Goal: Task Accomplishment & Management: Use online tool/utility

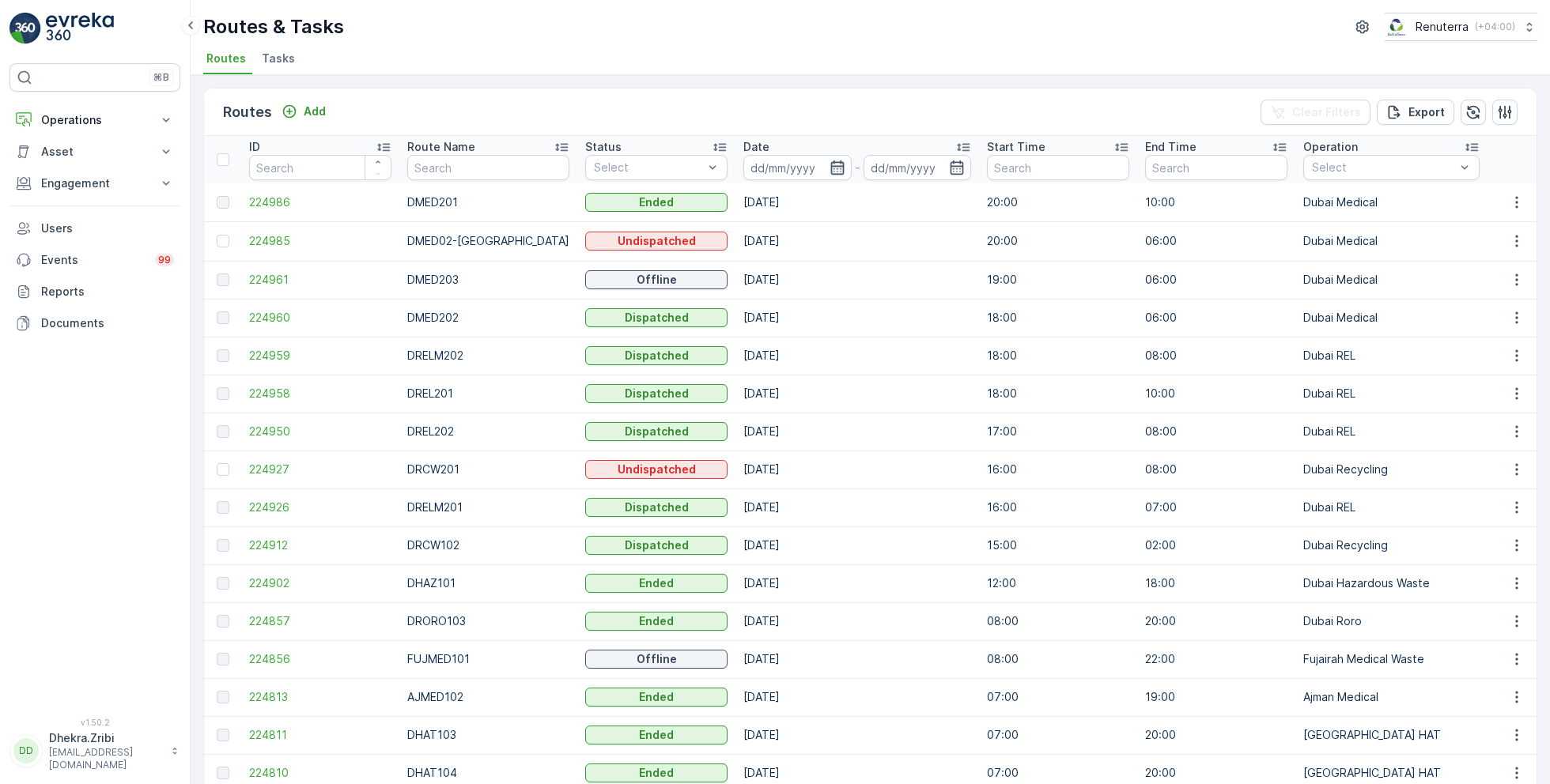
click at [831, 166] on icon "button" at bounding box center [837, 167] width 13 height 14
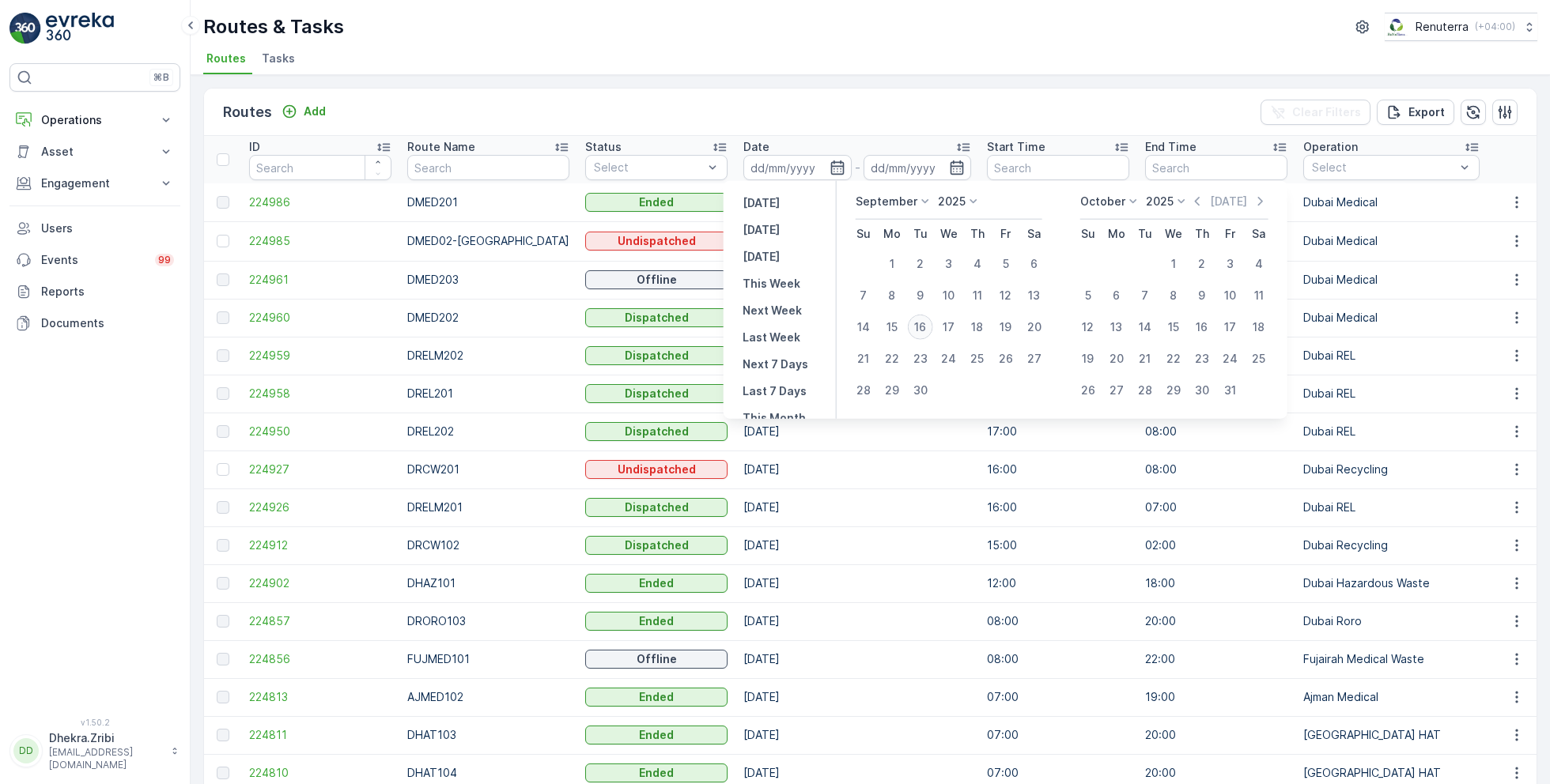
click at [921, 326] on div "16" at bounding box center [921, 327] width 26 height 26
type input "[DATE]"
click at [921, 326] on div "16" at bounding box center [921, 327] width 26 height 26
type input "[DATE]"
click at [849, 47] on ul "Routes Tasks" at bounding box center [864, 61] width 1322 height 26
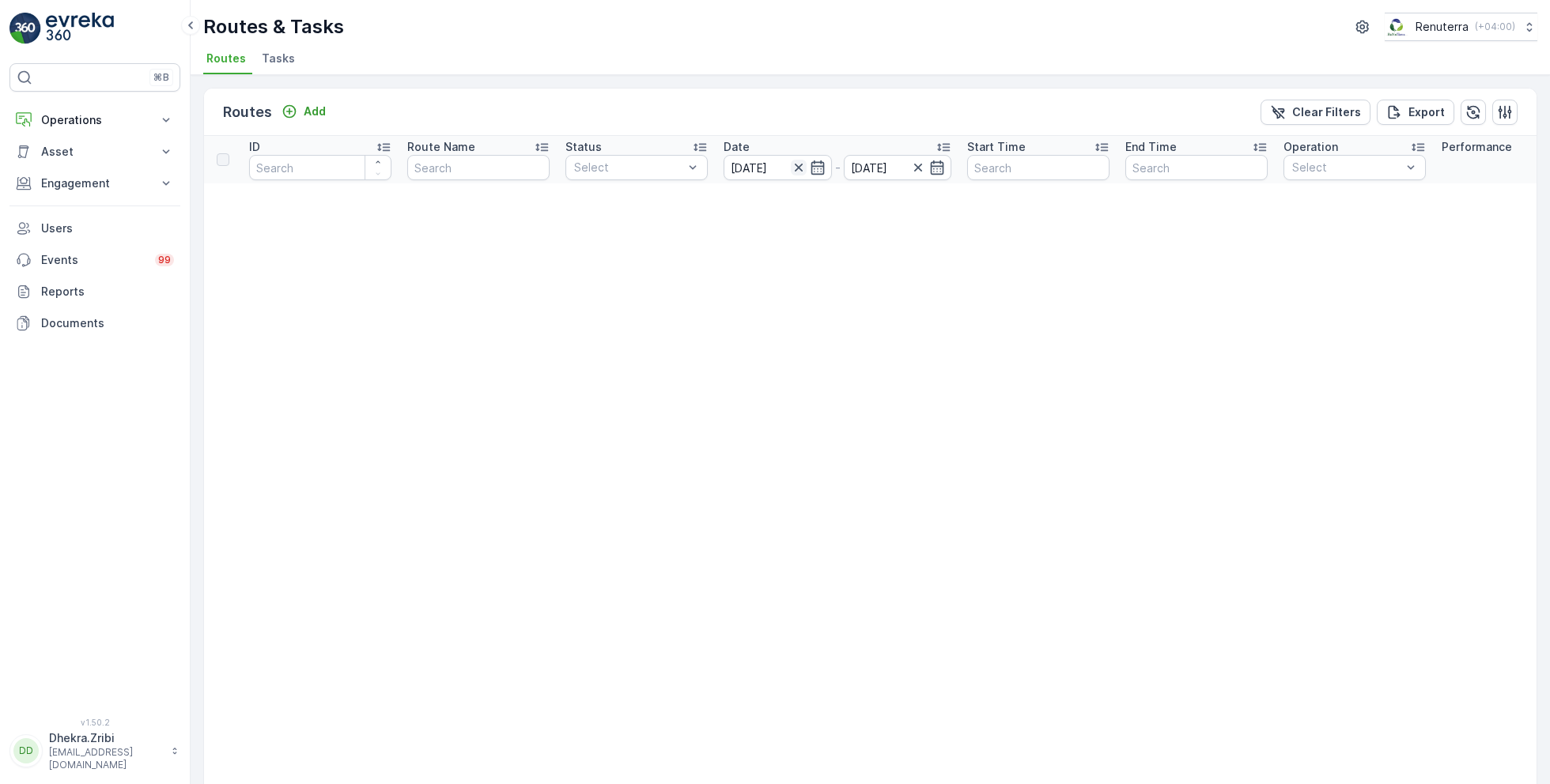
click at [802, 166] on icon "button" at bounding box center [799, 167] width 16 height 16
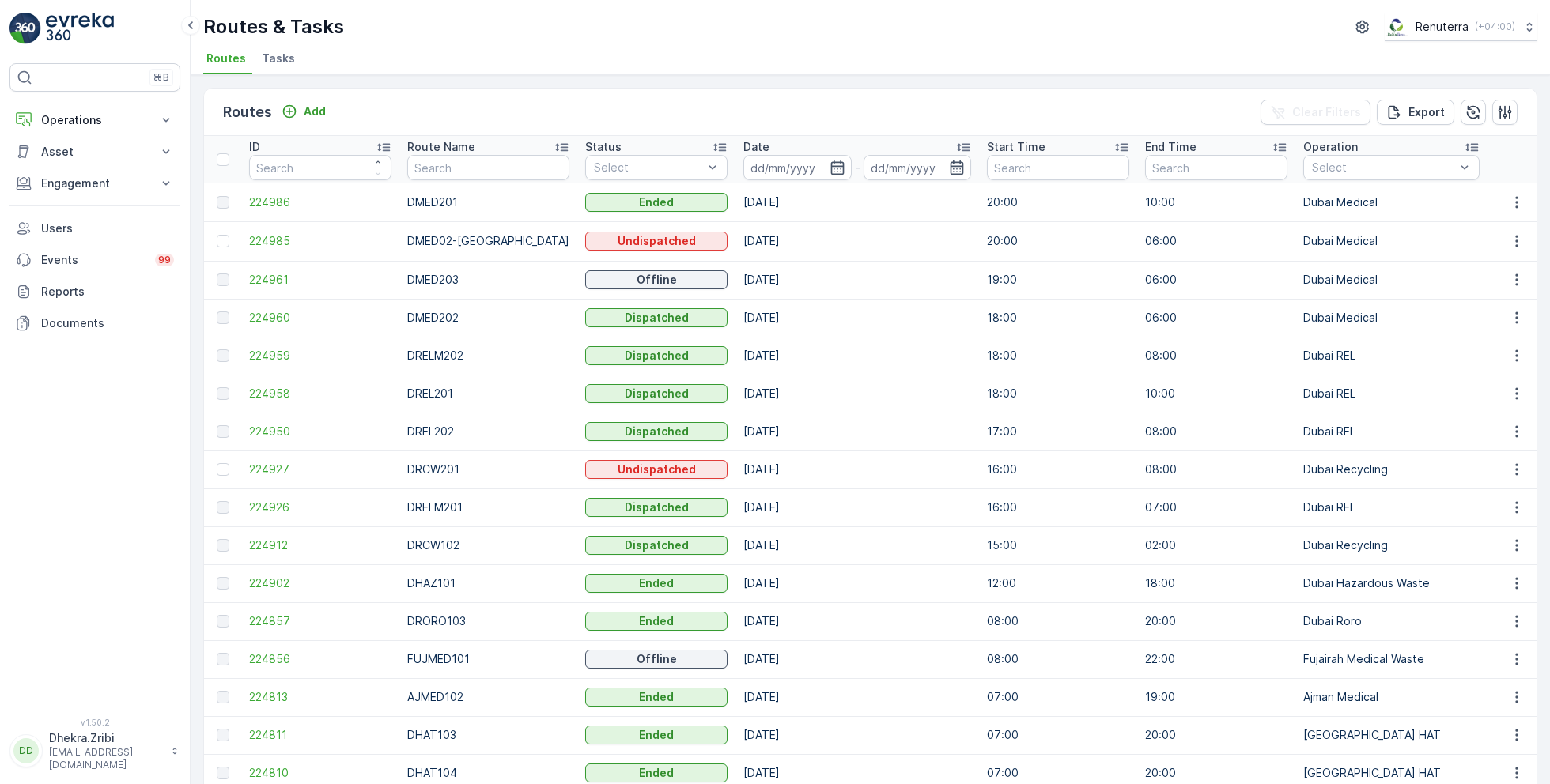
click at [802, 166] on input at bounding box center [798, 167] width 109 height 26
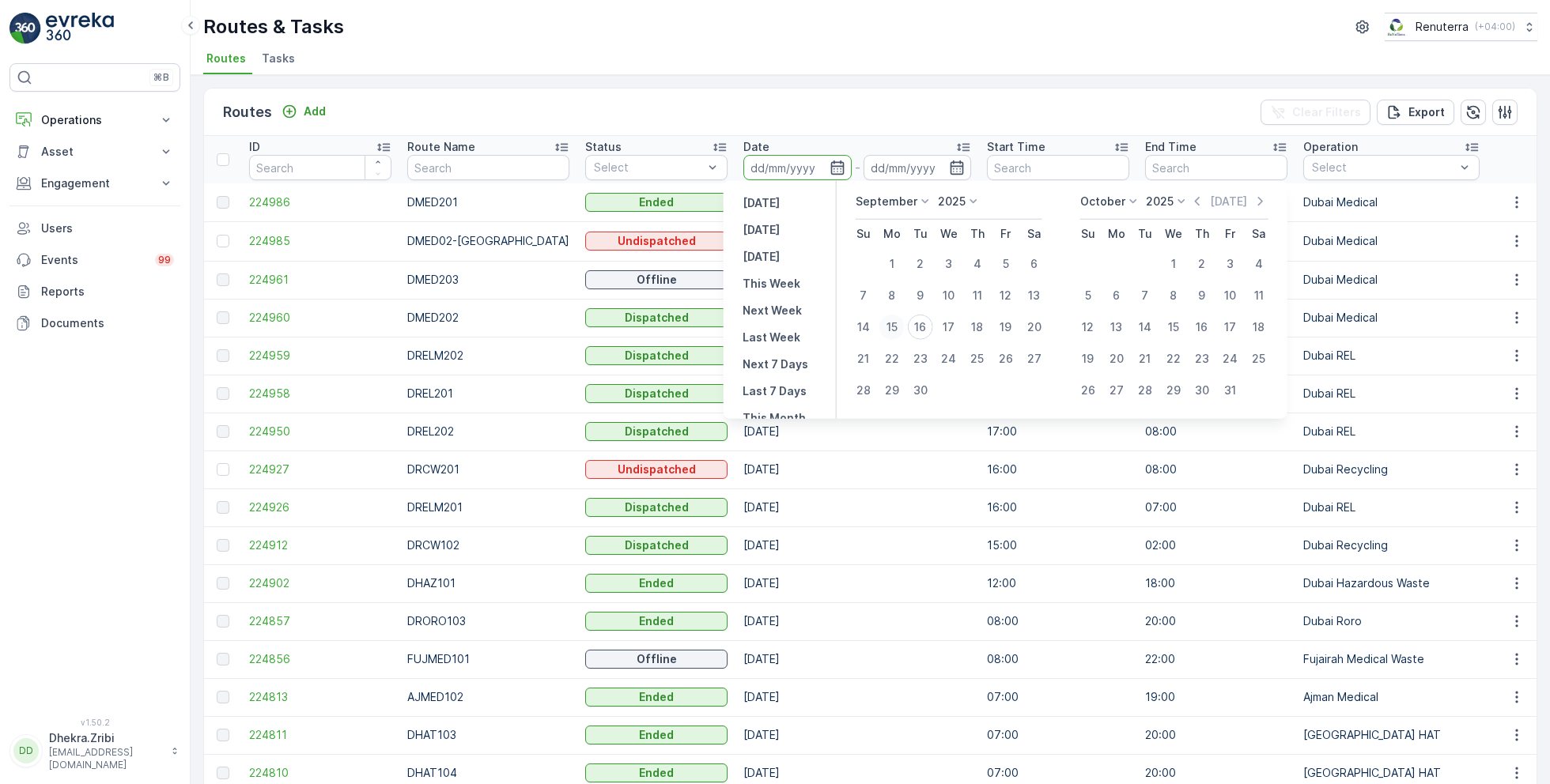
click at [893, 329] on div "15" at bounding box center [891, 327] width 26 height 26
type input "[DATE]"
click at [893, 329] on div "15" at bounding box center [891, 327] width 26 height 26
type input "[DATE]"
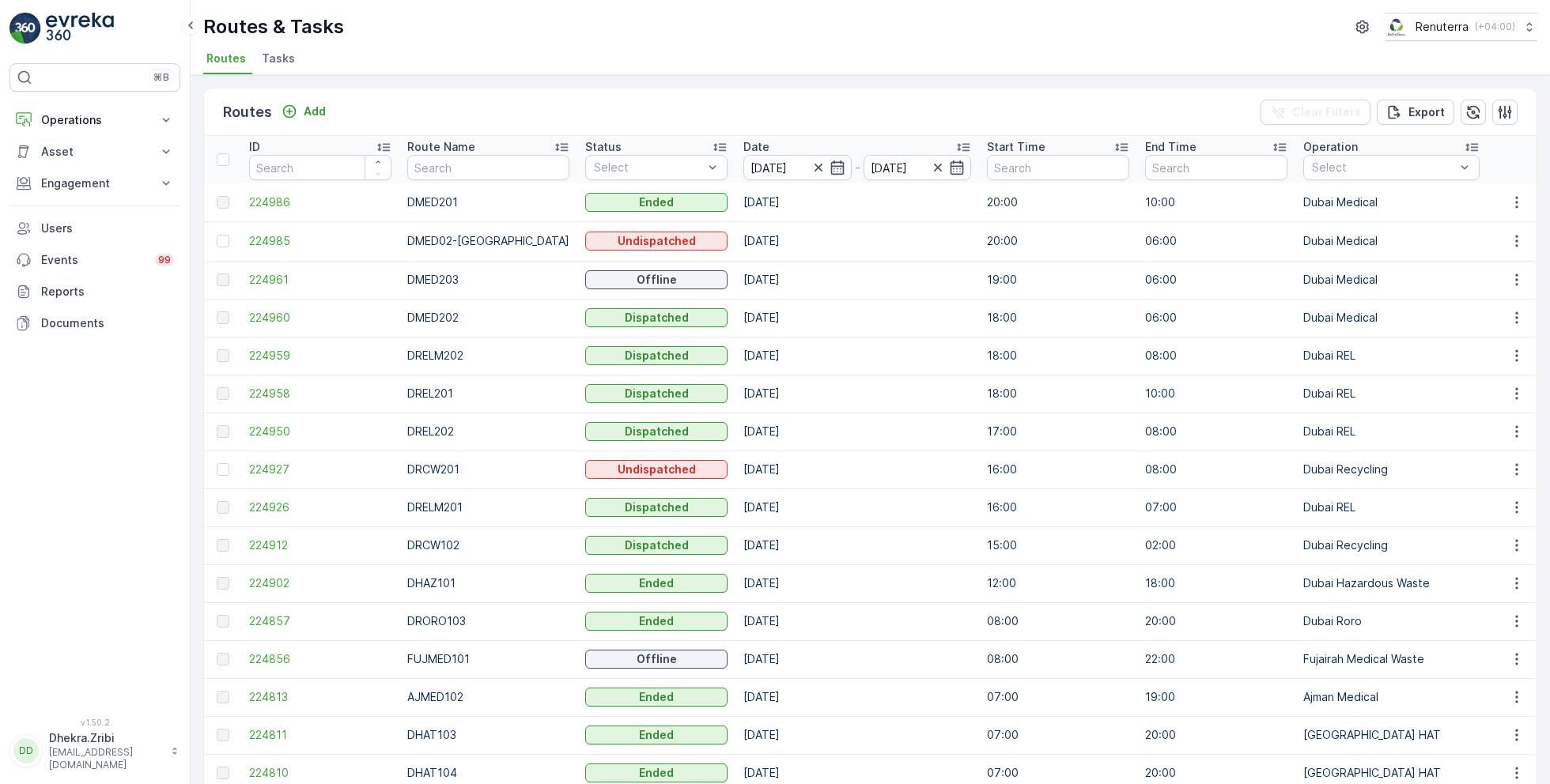
click at [801, 50] on ul "Routes Tasks" at bounding box center [864, 61] width 1322 height 26
click at [452, 160] on input "text" at bounding box center [487, 167] width 162 height 26
type input "rel"
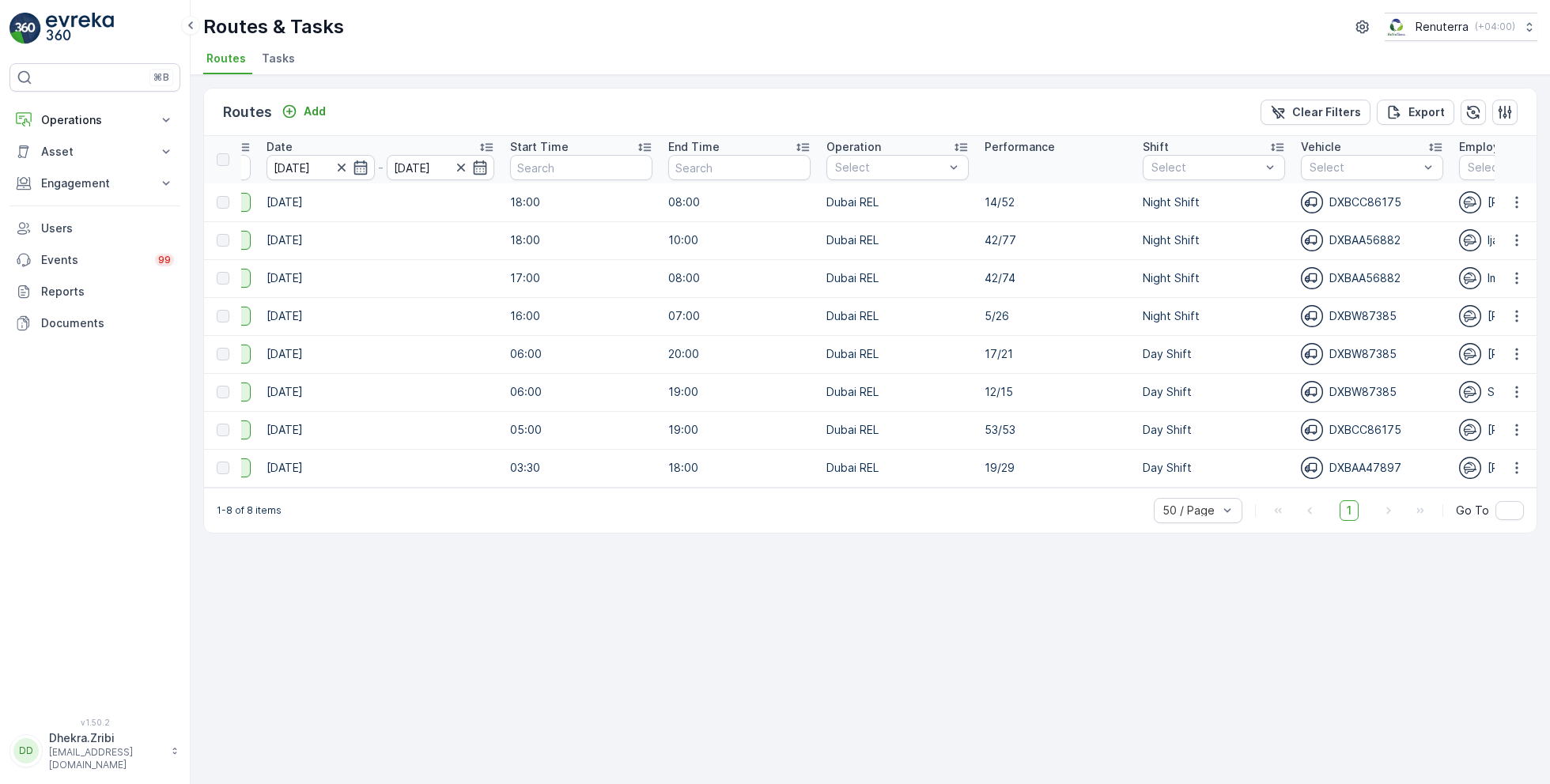
scroll to position [0, 469]
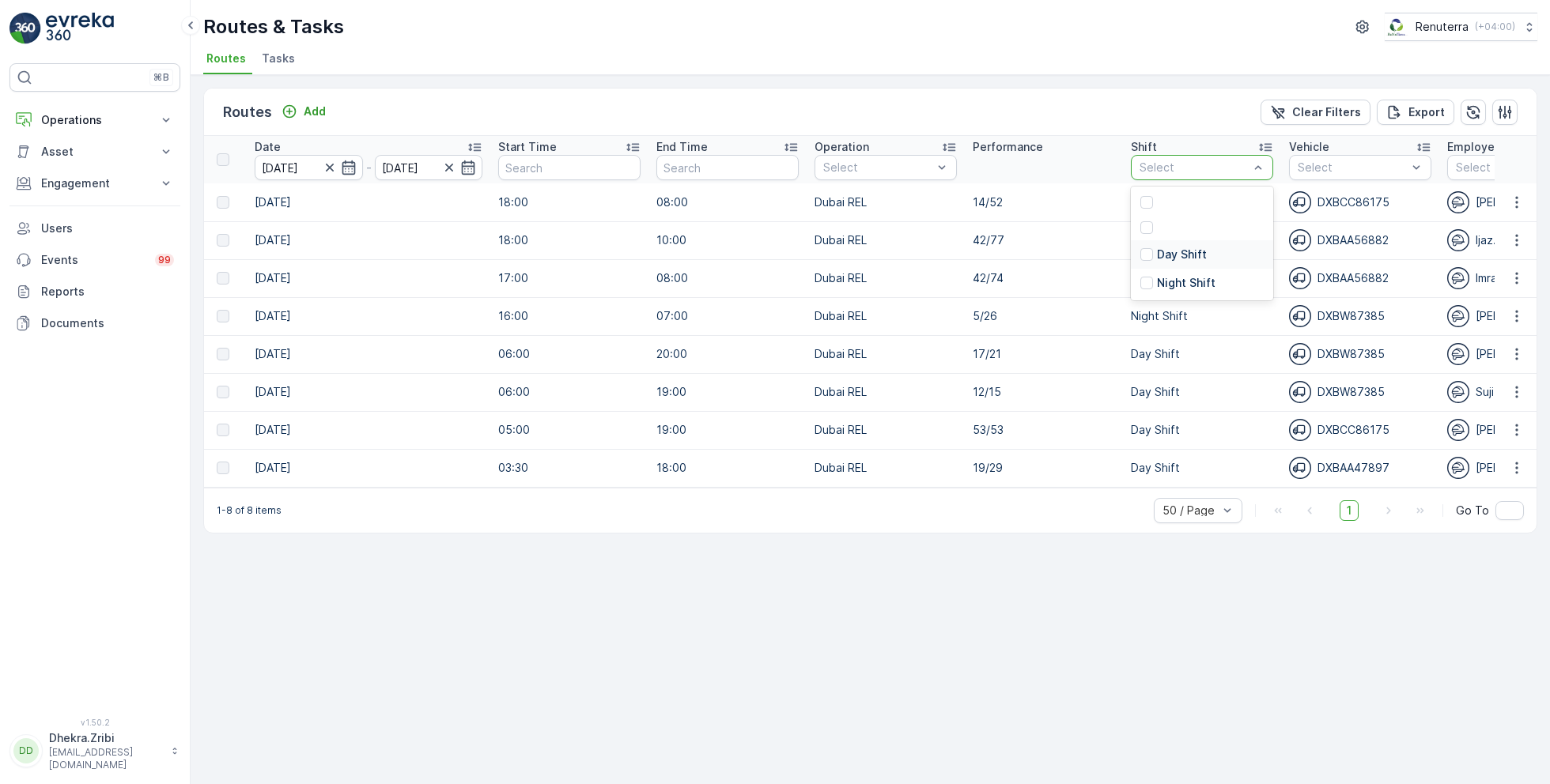
click at [1189, 249] on p "Day Shift" at bounding box center [1182, 254] width 50 height 16
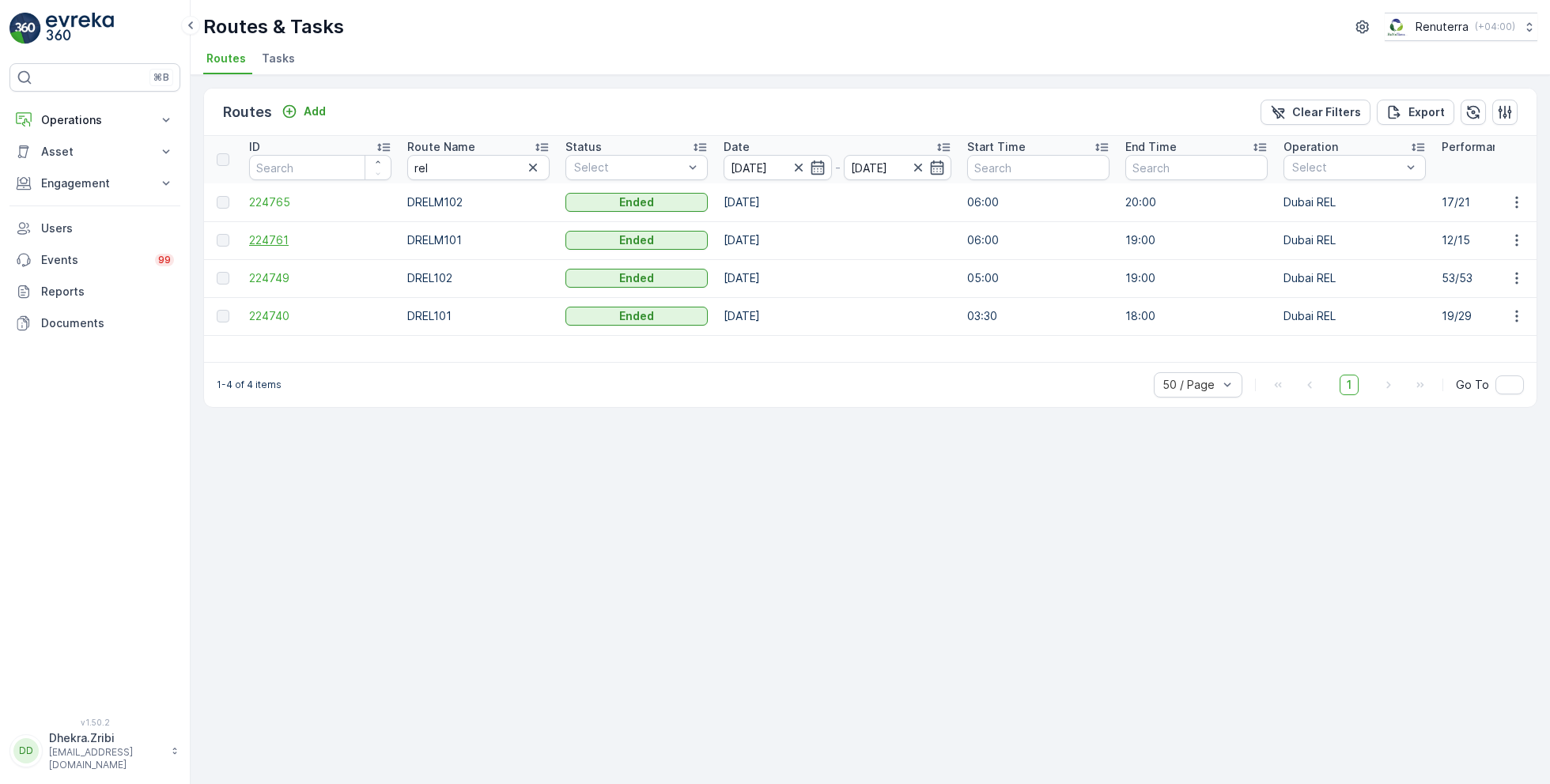
click at [288, 238] on span "224761" at bounding box center [320, 240] width 142 height 16
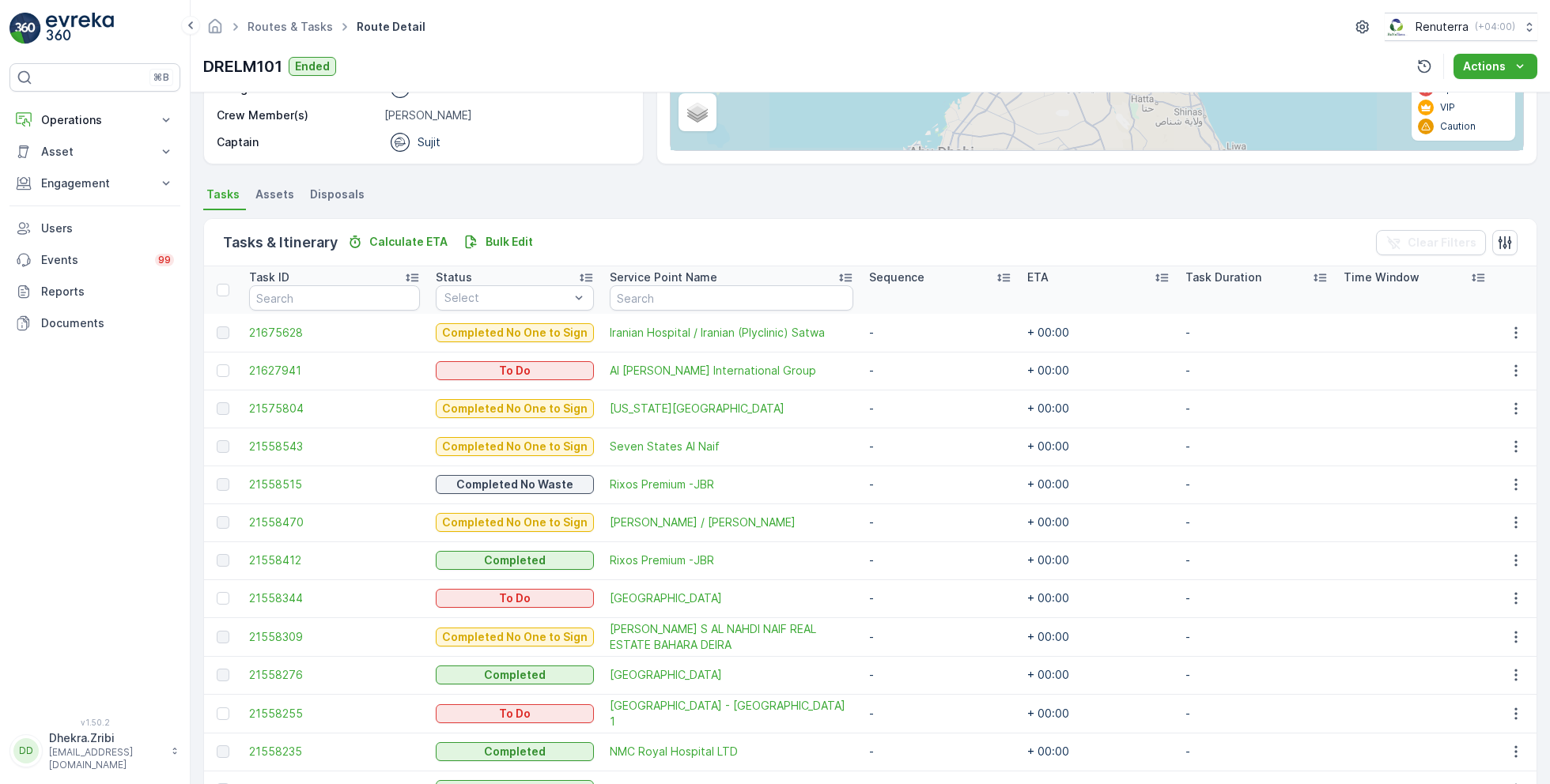
scroll to position [305, 0]
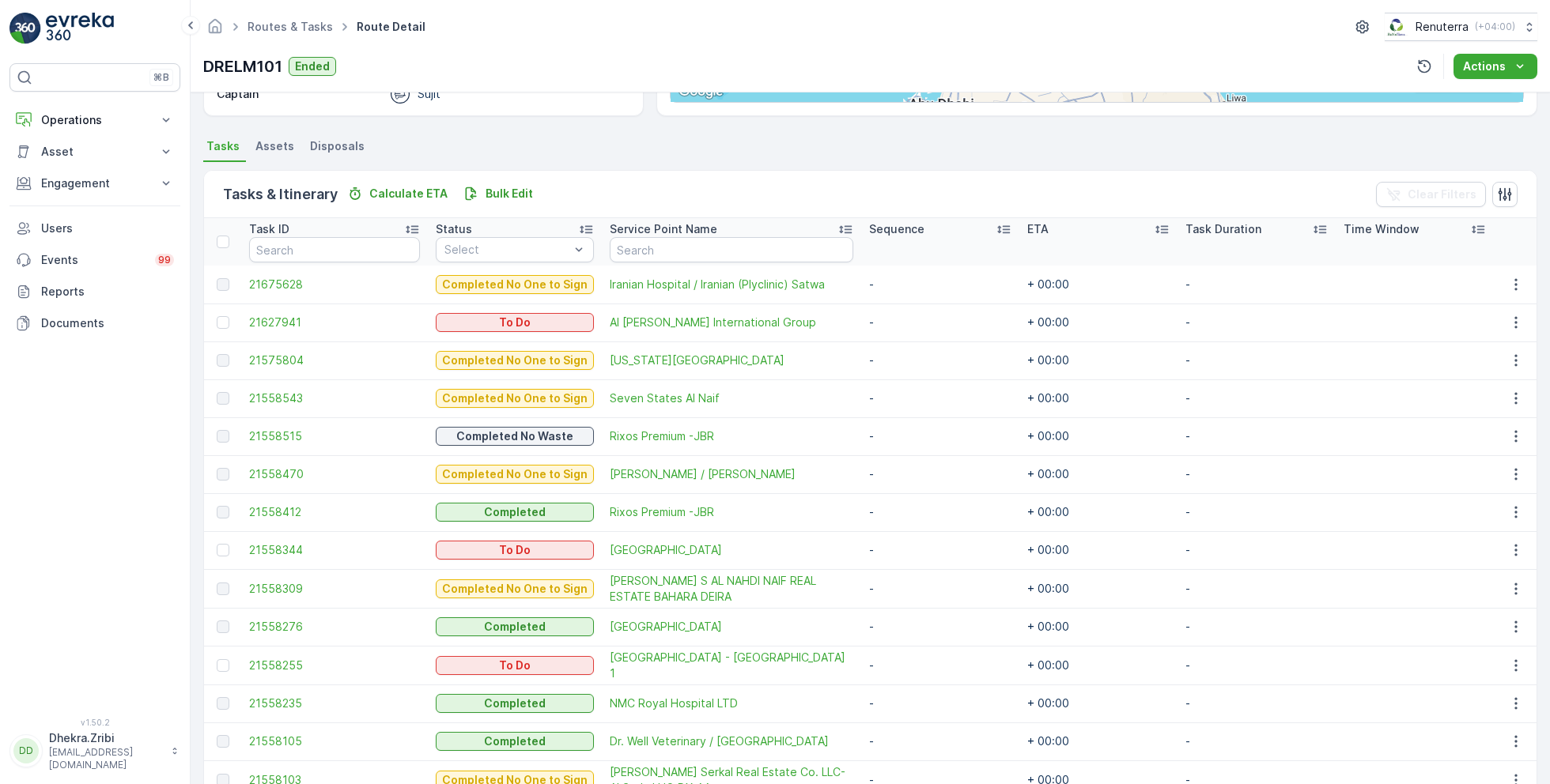
drag, startPoint x: 635, startPoint y: 320, endPoint x: 1020, endPoint y: 3, distance: 498.7
click at [0, 0] on div "⌘B Operations Insights Planning Routes & Tasks Cockpit Settings Asset Assets En…" at bounding box center [775, 392] width 1550 height 784
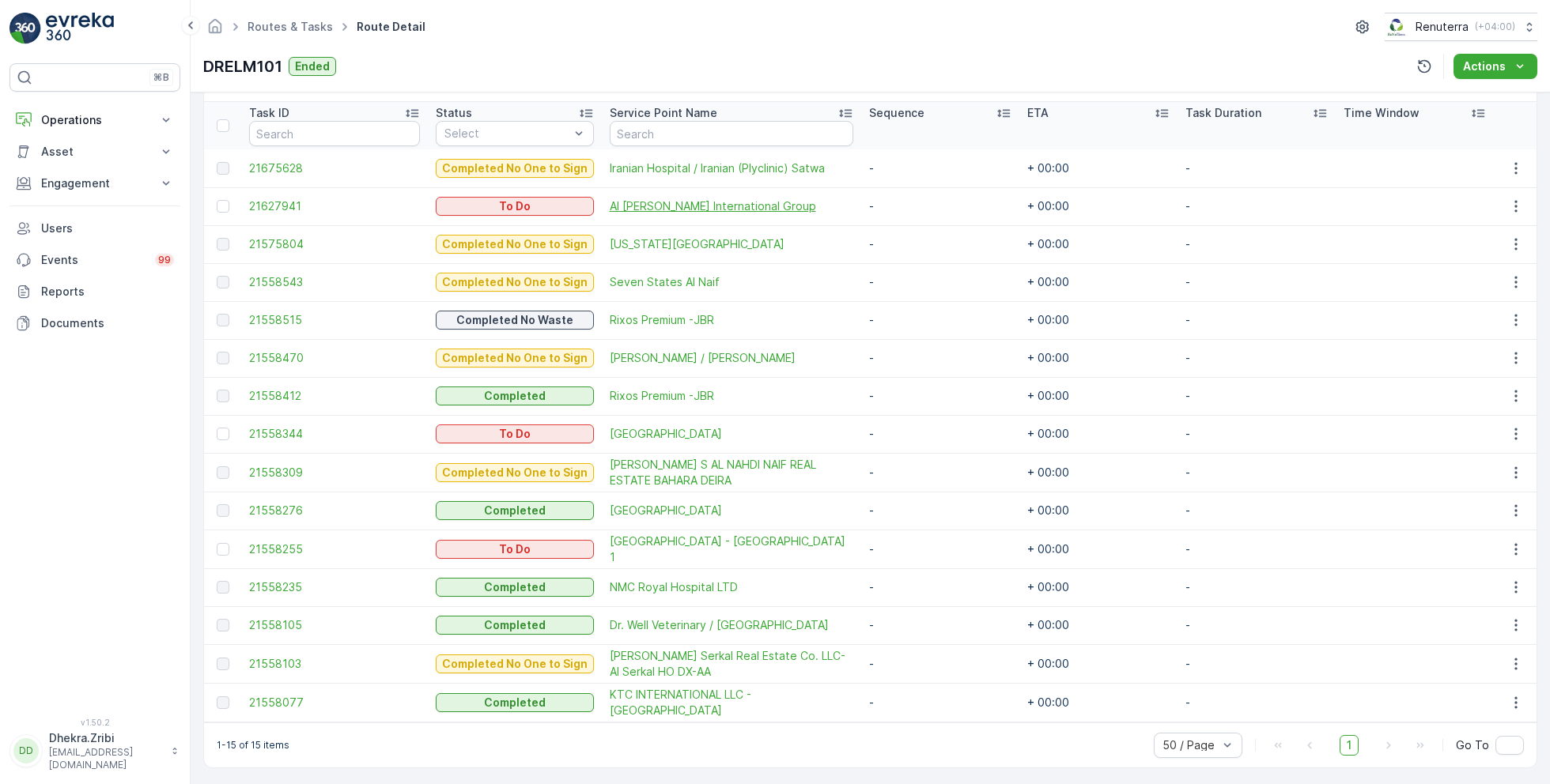
scroll to position [422, 0]
drag, startPoint x: 647, startPoint y: 547, endPoint x: 932, endPoint y: 3, distance: 614.1
click at [0, 0] on div "⌘B Operations Insights Planning Routes & Tasks Cockpit Settings Asset Assets En…" at bounding box center [775, 392] width 1550 height 784
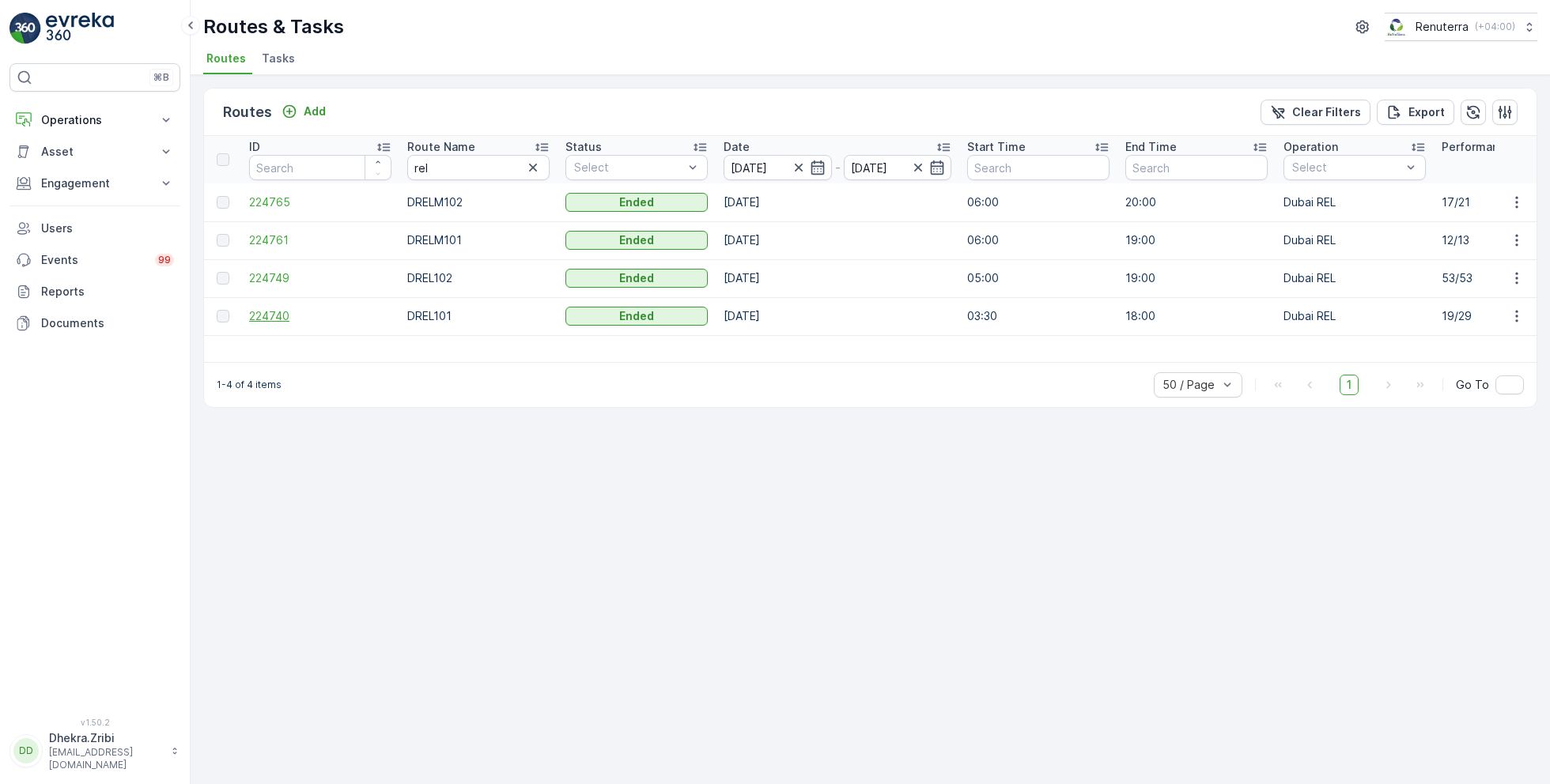
click at [266, 312] on span "224740" at bounding box center [320, 316] width 142 height 16
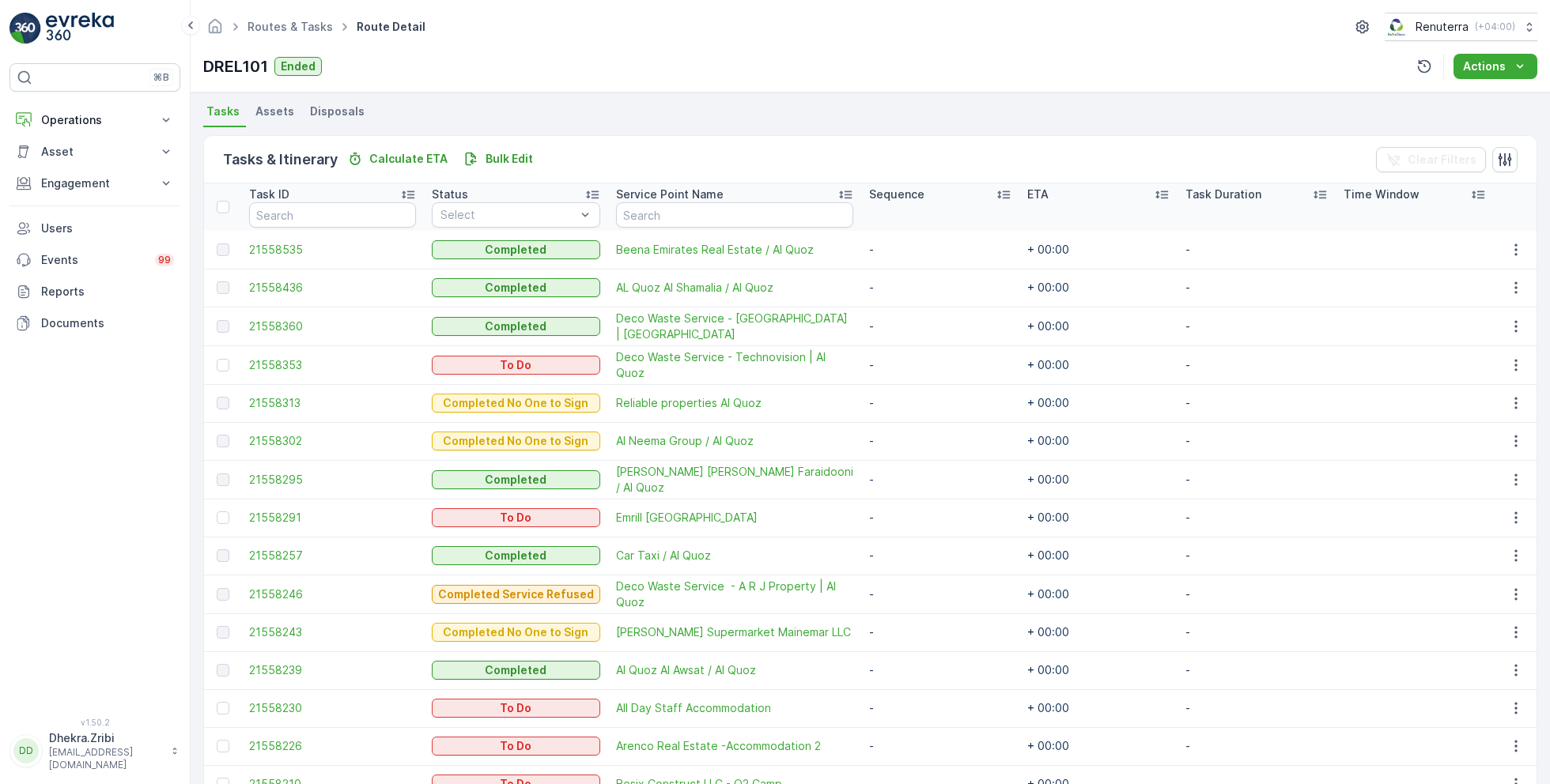
scroll to position [344, 0]
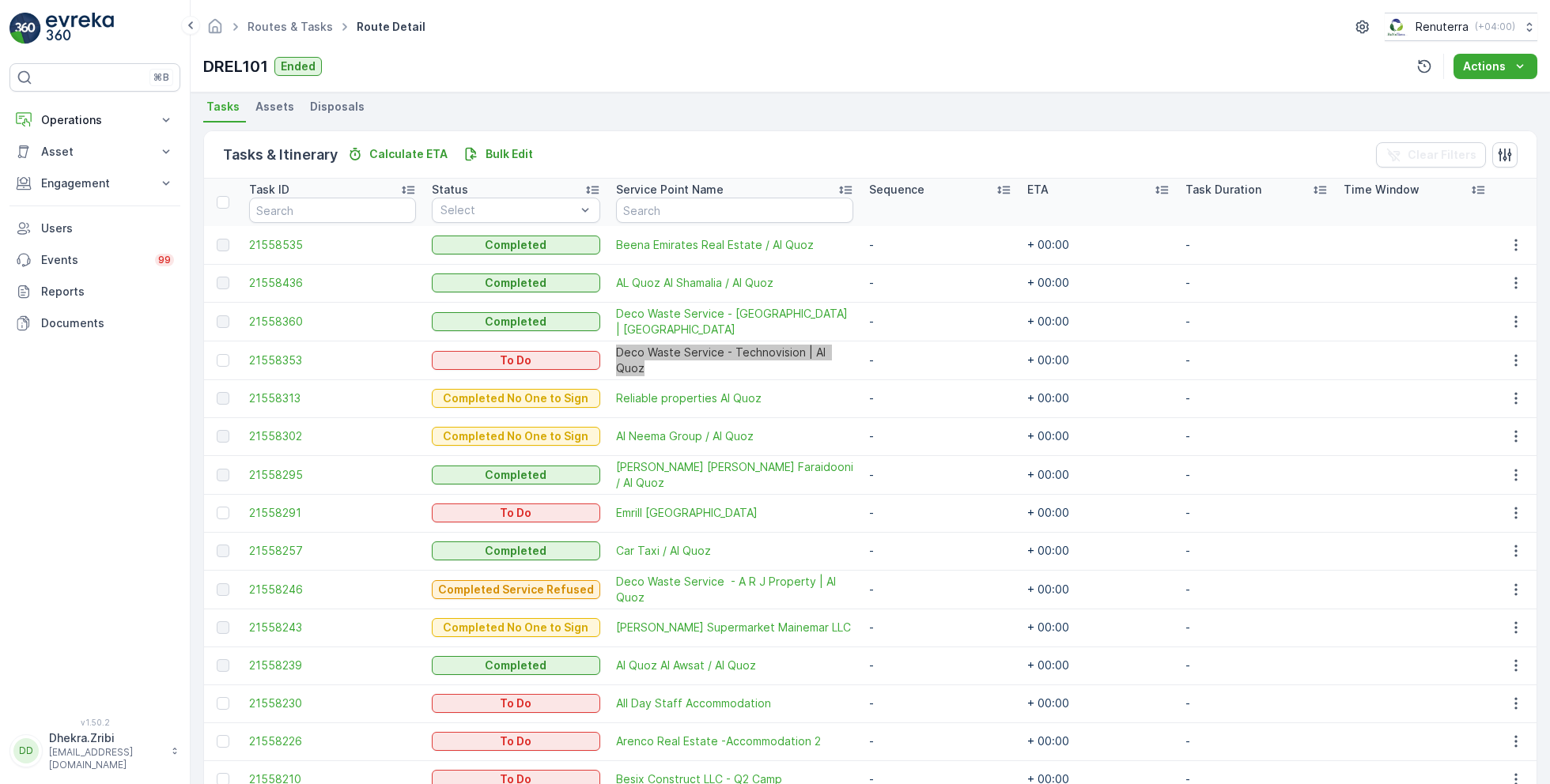
drag, startPoint x: 656, startPoint y: 356, endPoint x: 854, endPoint y: 17, distance: 392.6
click at [0, 0] on div "⌘B Operations Insights Planning Routes & Tasks Cockpit Settings Asset Assets En…" at bounding box center [775, 392] width 1550 height 784
drag, startPoint x: 655, startPoint y: 513, endPoint x: 945, endPoint y: 0, distance: 589.3
click at [0, 0] on div "⌘B Operations Insights Planning Routes & Tasks Cockpit Settings Asset Assets En…" at bounding box center [775, 392] width 1550 height 784
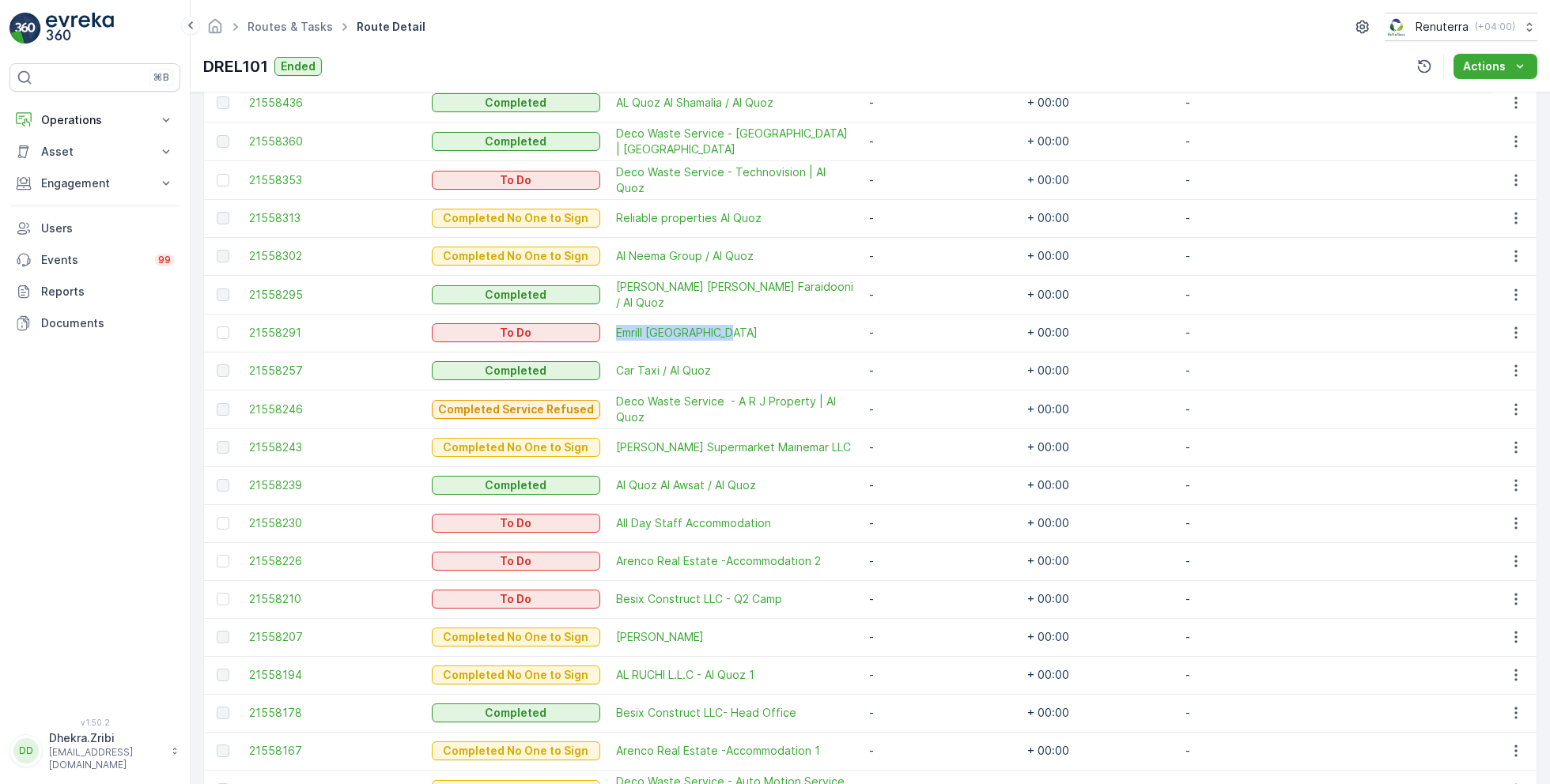
scroll to position [530, 0]
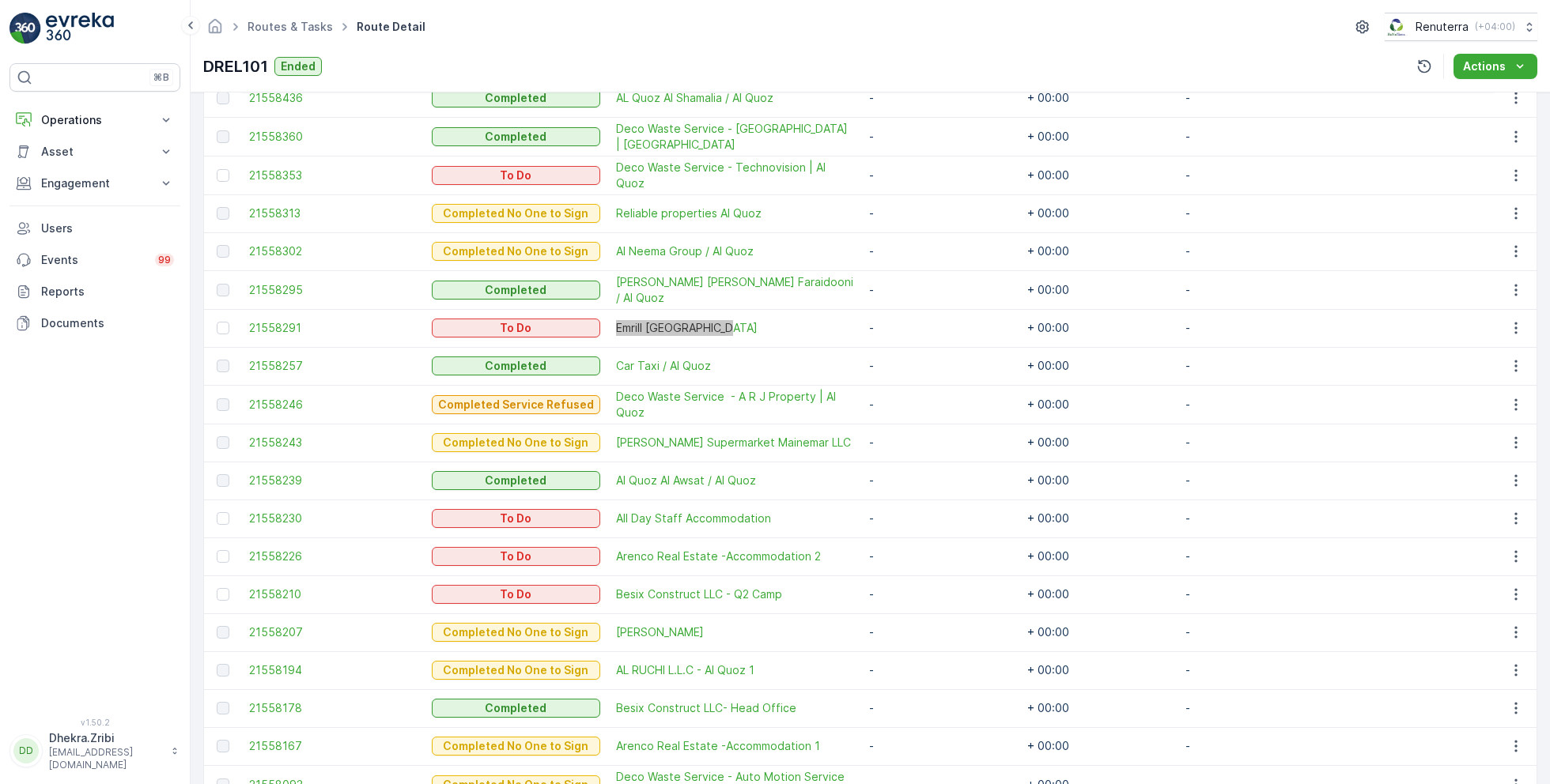
drag, startPoint x: 683, startPoint y: 518, endPoint x: 925, endPoint y: 0, distance: 571.7
click at [0, 0] on div "⌘B Operations Insights Planning Routes & Tasks Cockpit Settings Asset Assets En…" at bounding box center [775, 392] width 1550 height 784
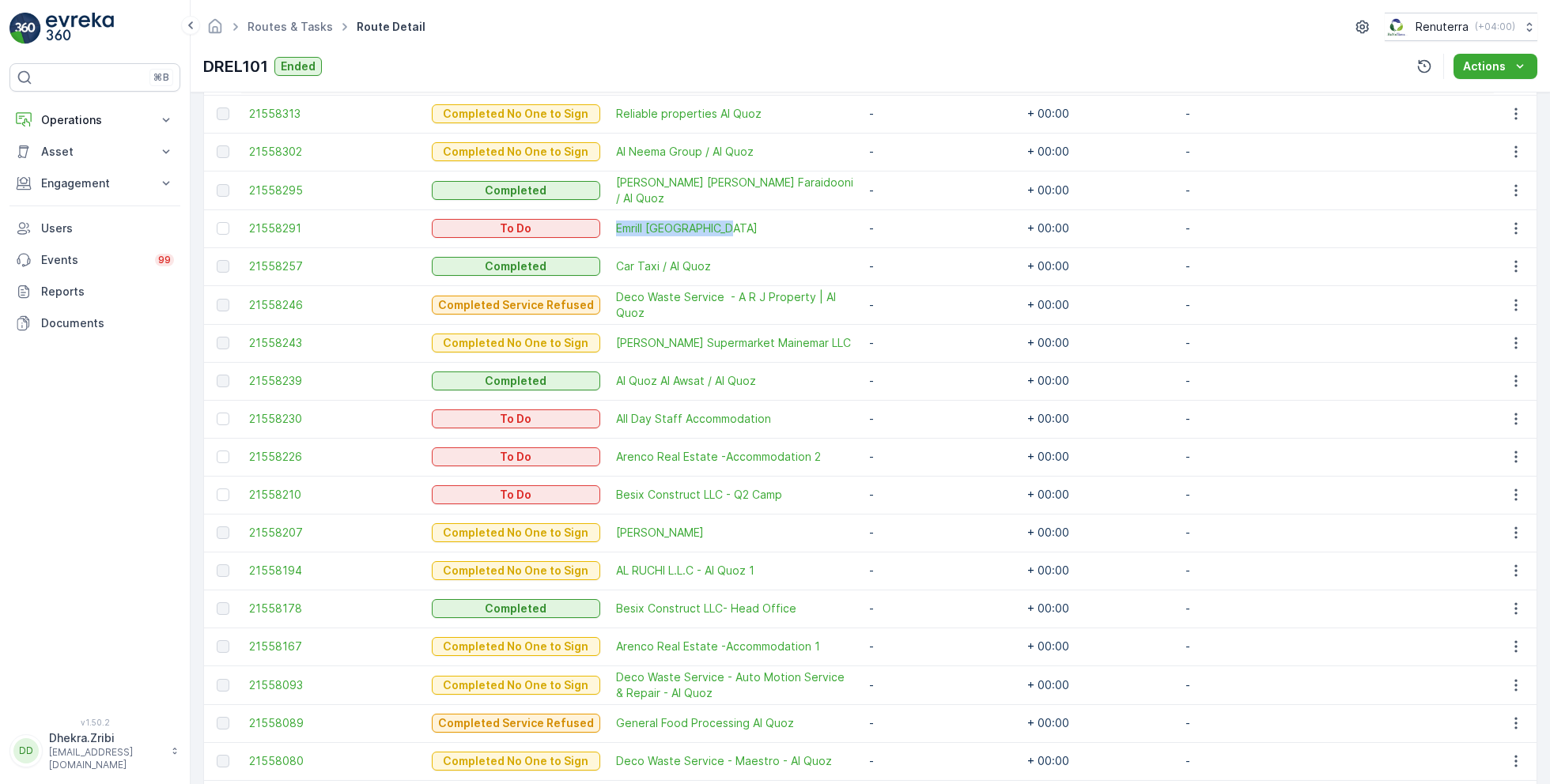
scroll to position [643, 0]
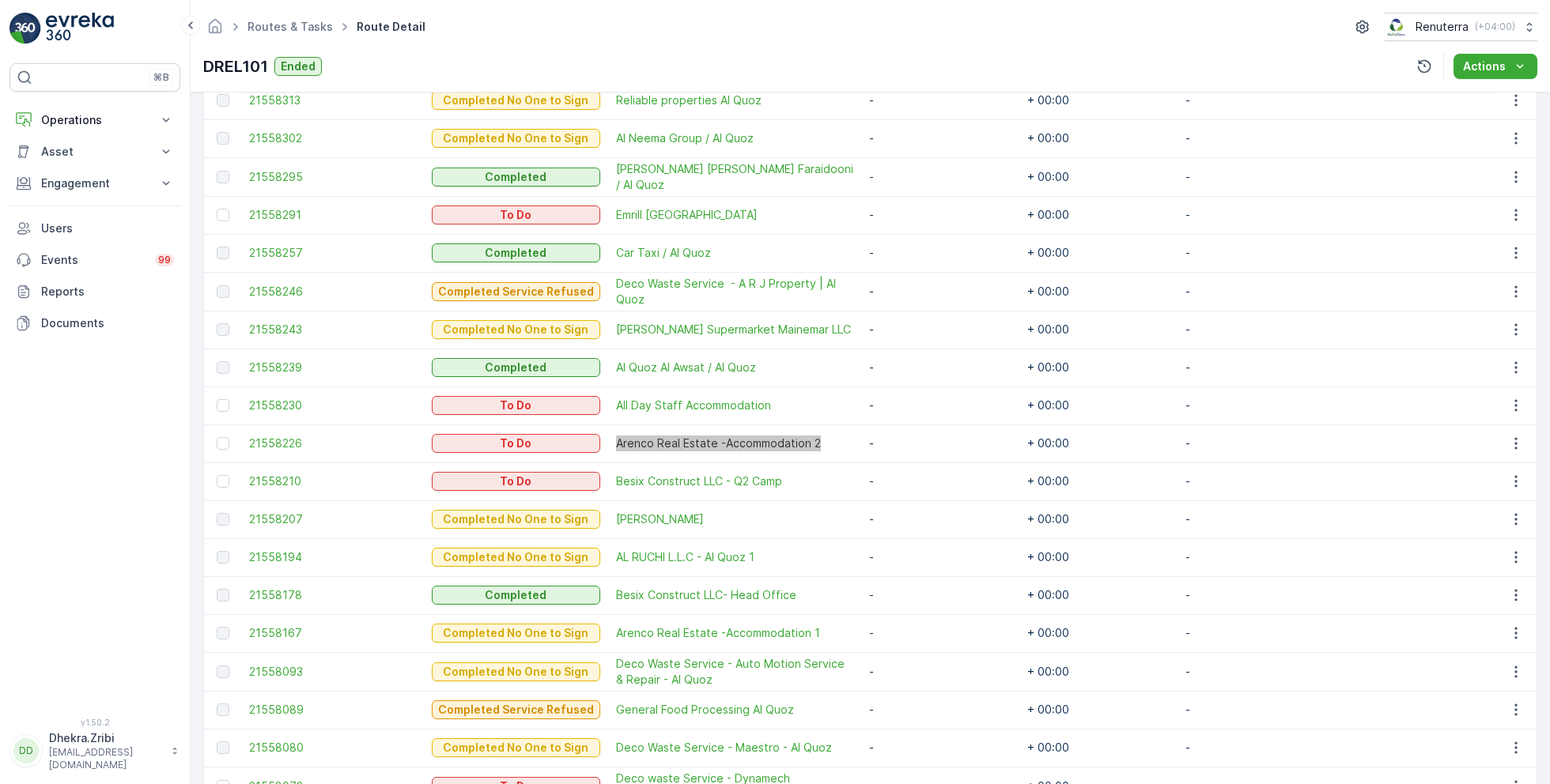
drag, startPoint x: 708, startPoint y: 438, endPoint x: 944, endPoint y: 1, distance: 496.7
click at [0, 0] on div "⌘B Operations Insights Planning Routes & Tasks Cockpit Settings Asset Assets En…" at bounding box center [775, 392] width 1550 height 784
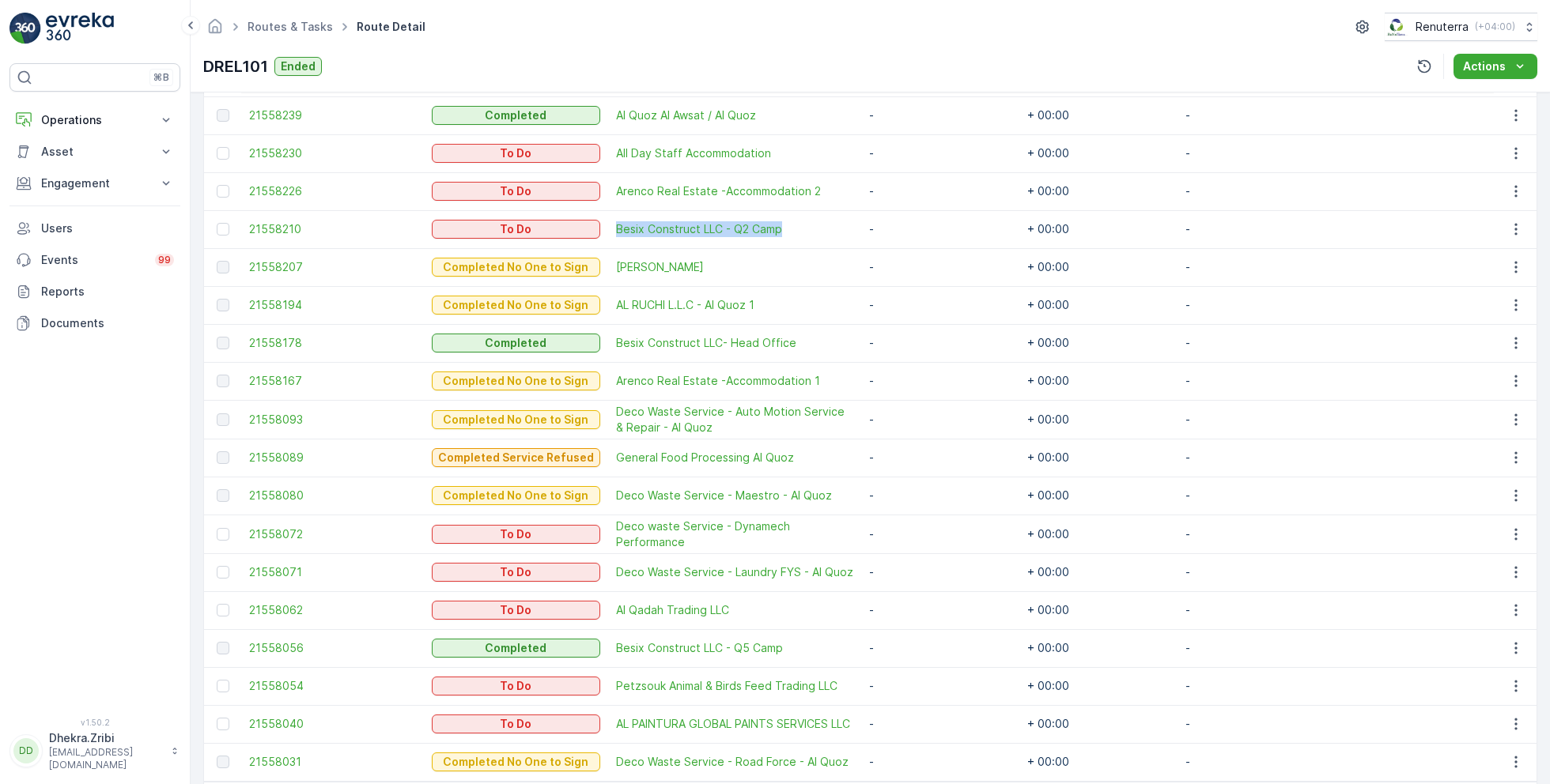
scroll to position [953, 0]
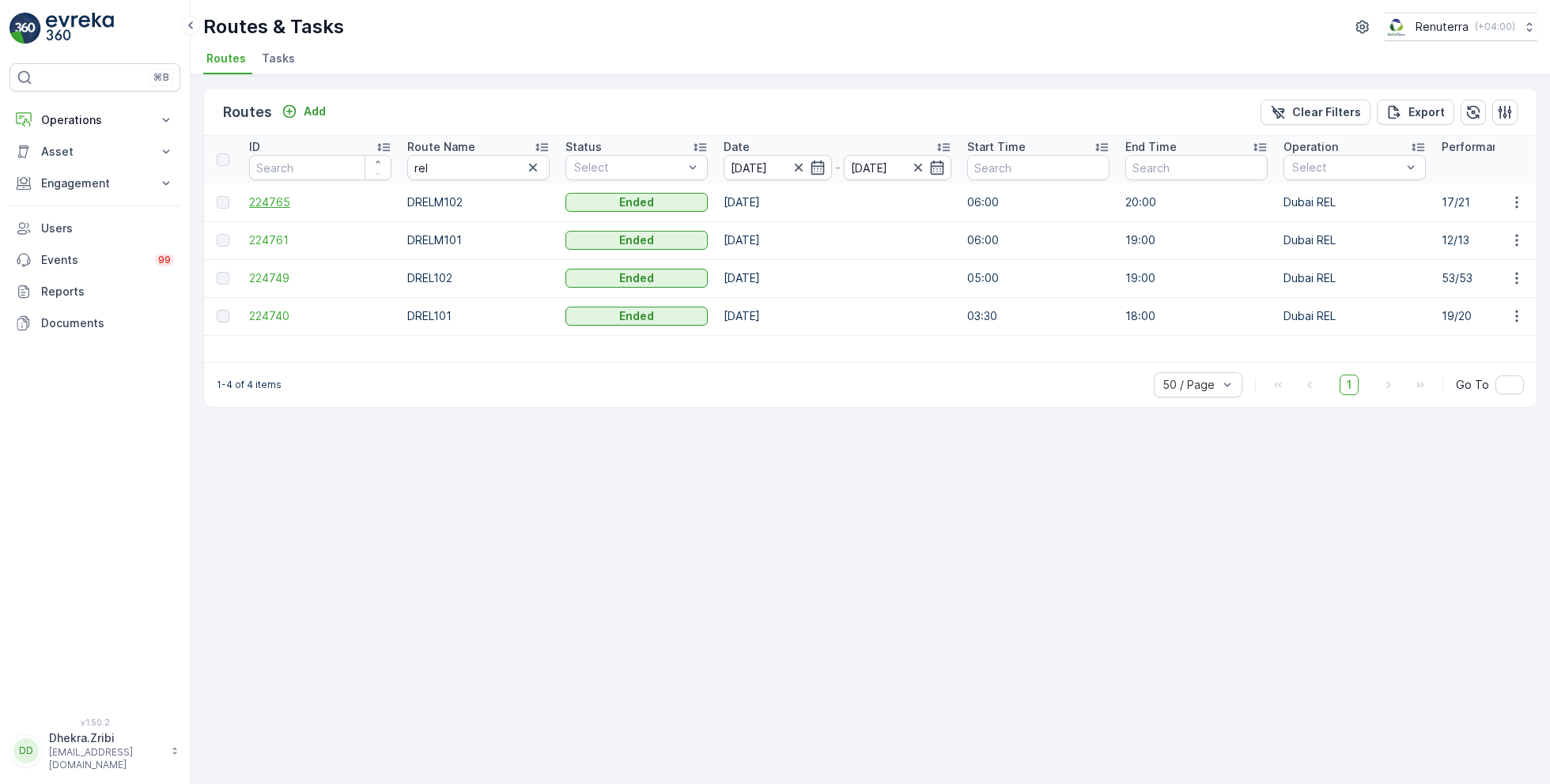
click at [278, 195] on span "224765" at bounding box center [320, 202] width 142 height 16
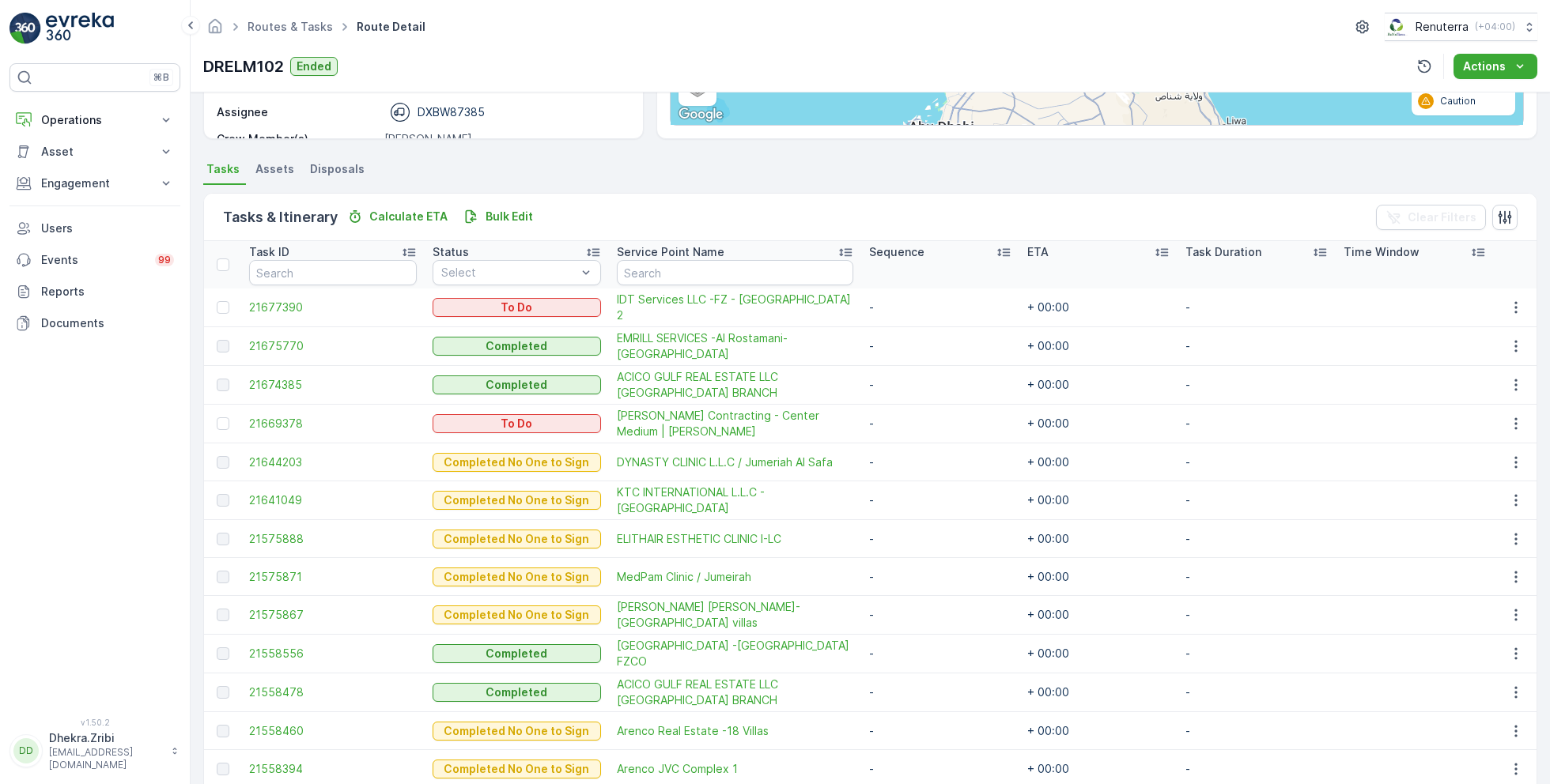
scroll to position [283, 0]
click at [221, 420] on div at bounding box center [222, 422] width 12 height 12
click at [217, 416] on input "checkbox" at bounding box center [217, 416] width 0 height 0
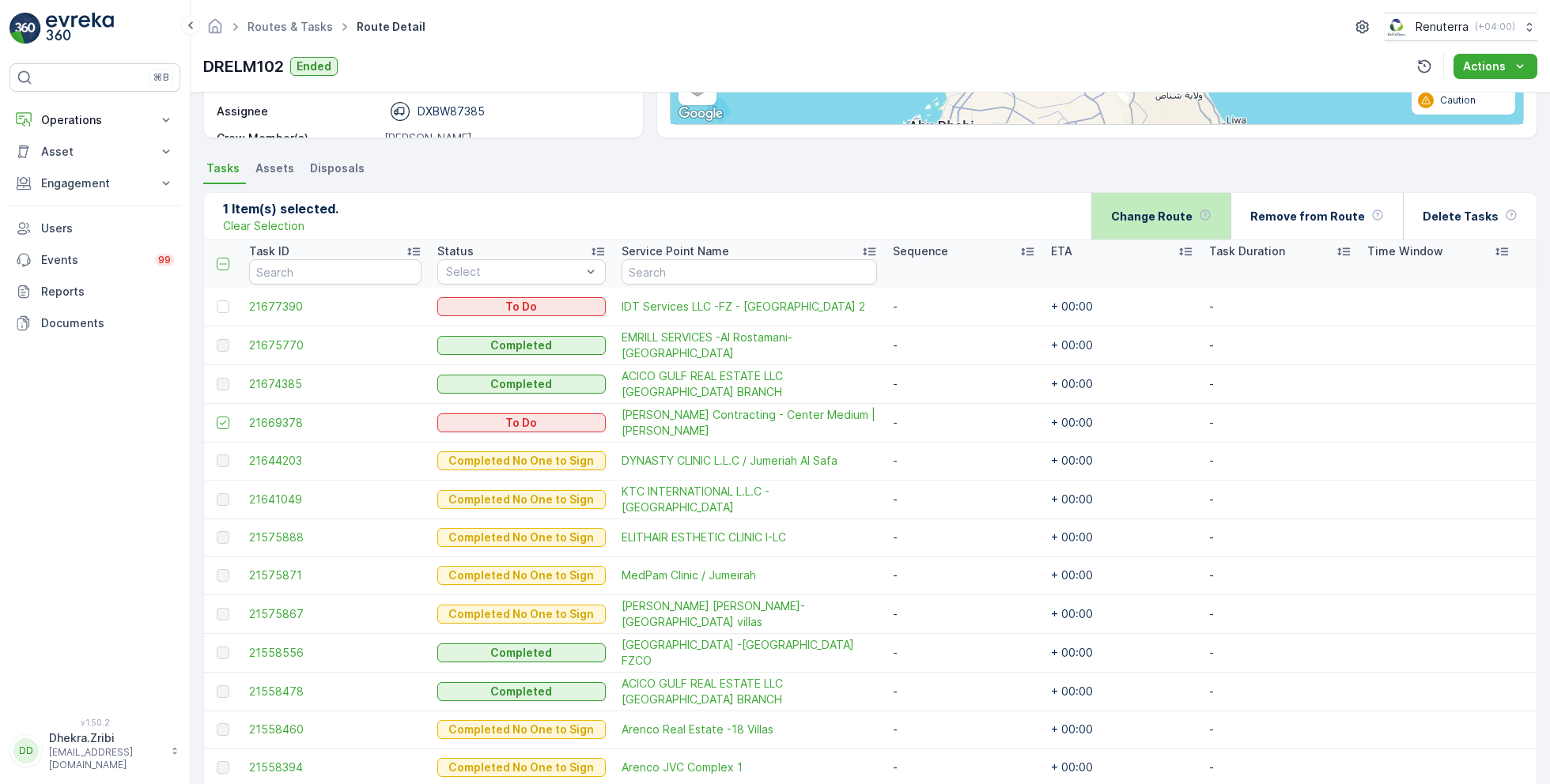
click at [1192, 217] on p "Change Route" at bounding box center [1152, 217] width 81 height 16
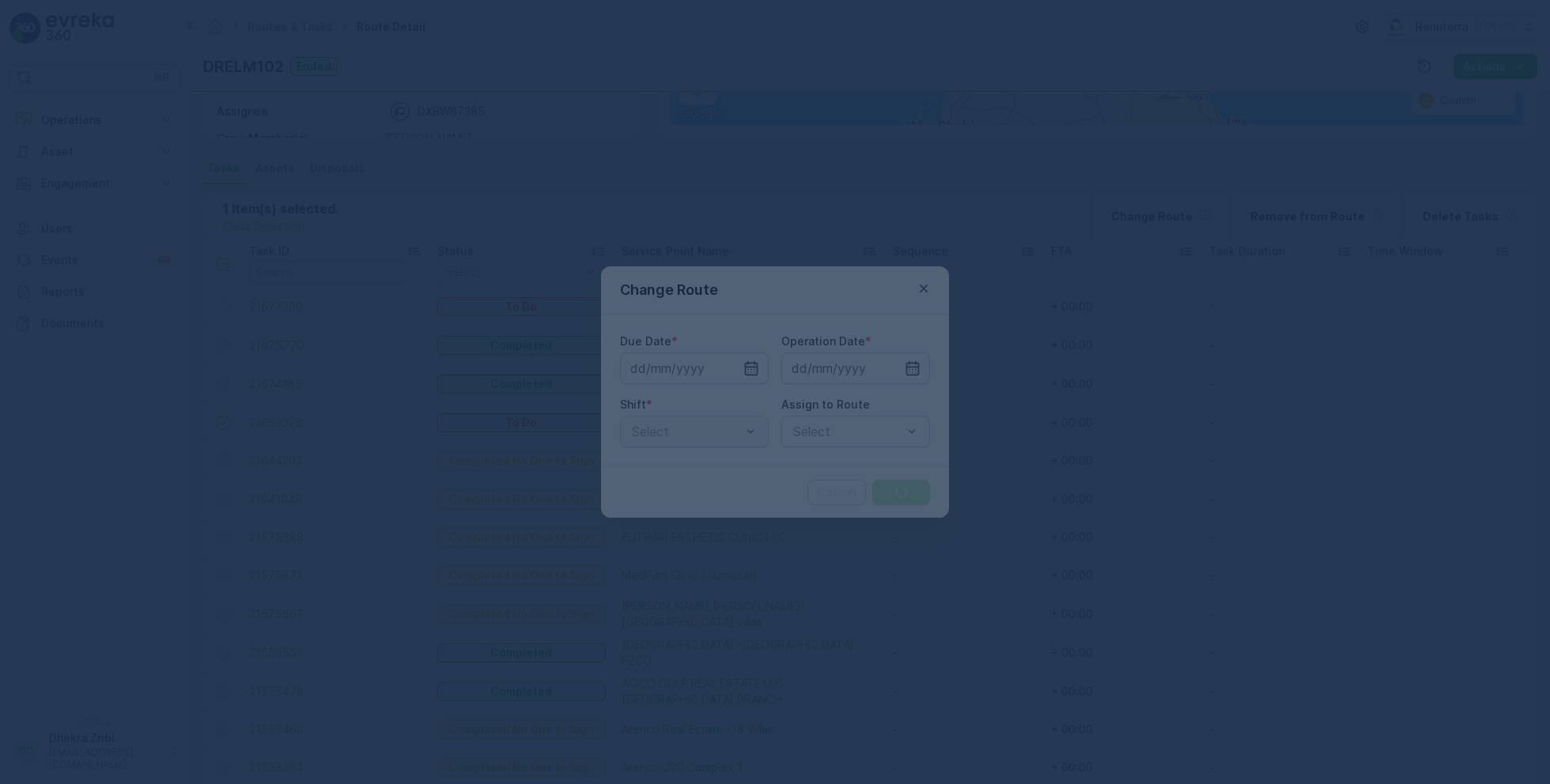
type input "[DATE]"
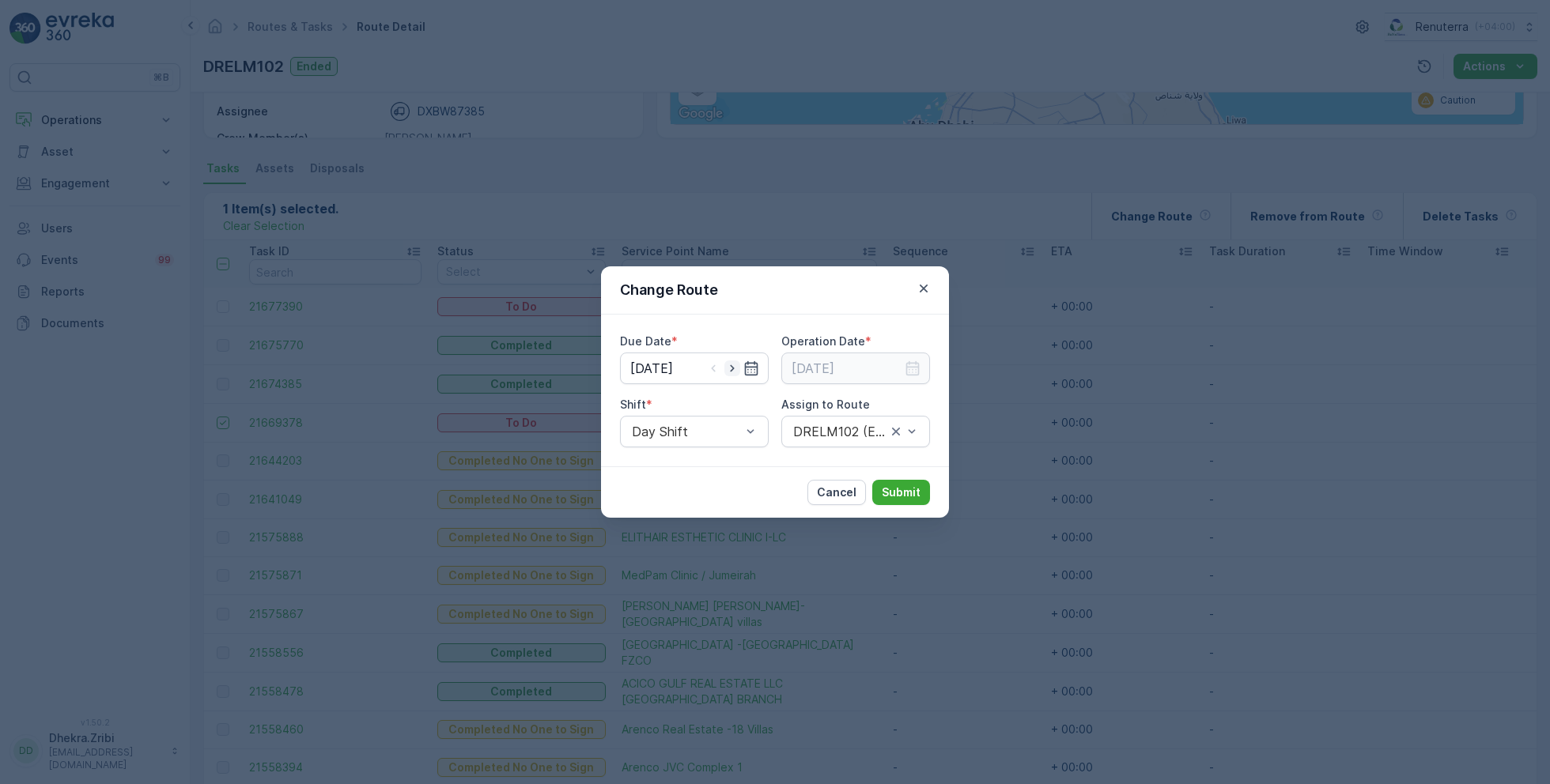
click at [734, 368] on icon "button" at bounding box center [731, 369] width 4 height 8
type input "[DATE]"
click at [818, 370] on input at bounding box center [855, 368] width 149 height 31
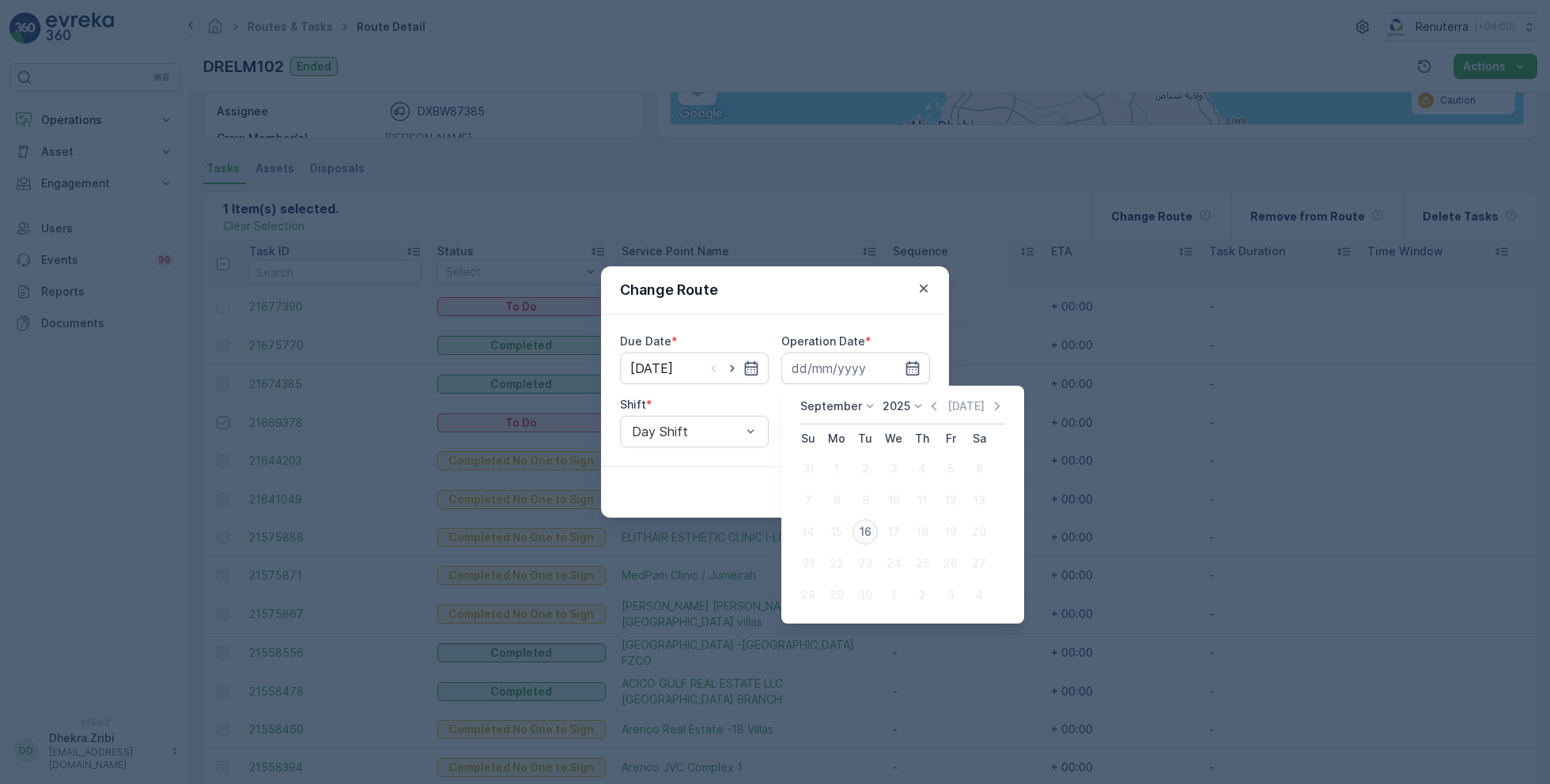
click at [865, 529] on div "16" at bounding box center [865, 531] width 26 height 26
type input "[DATE]"
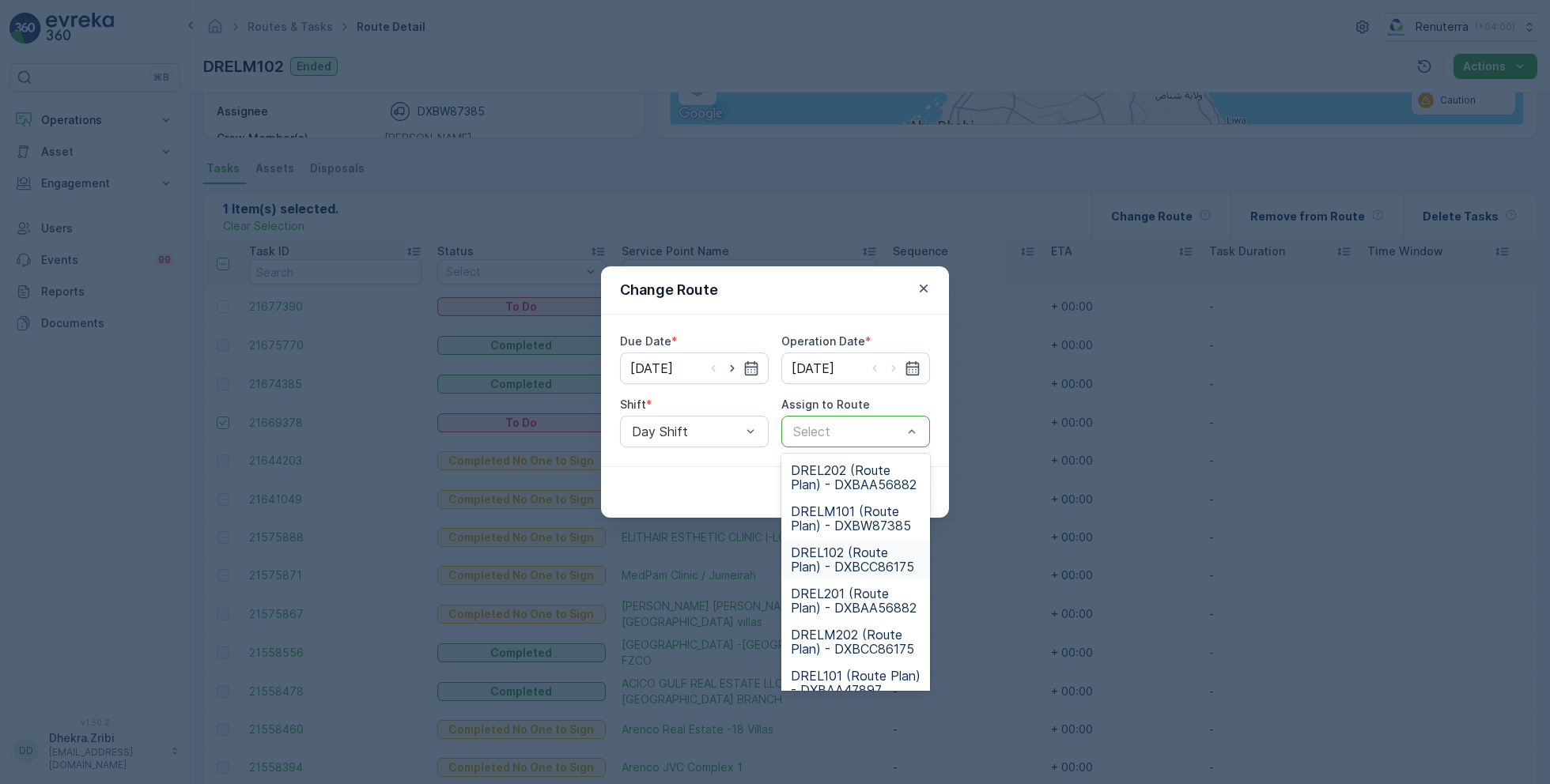
scroll to position [98, 0]
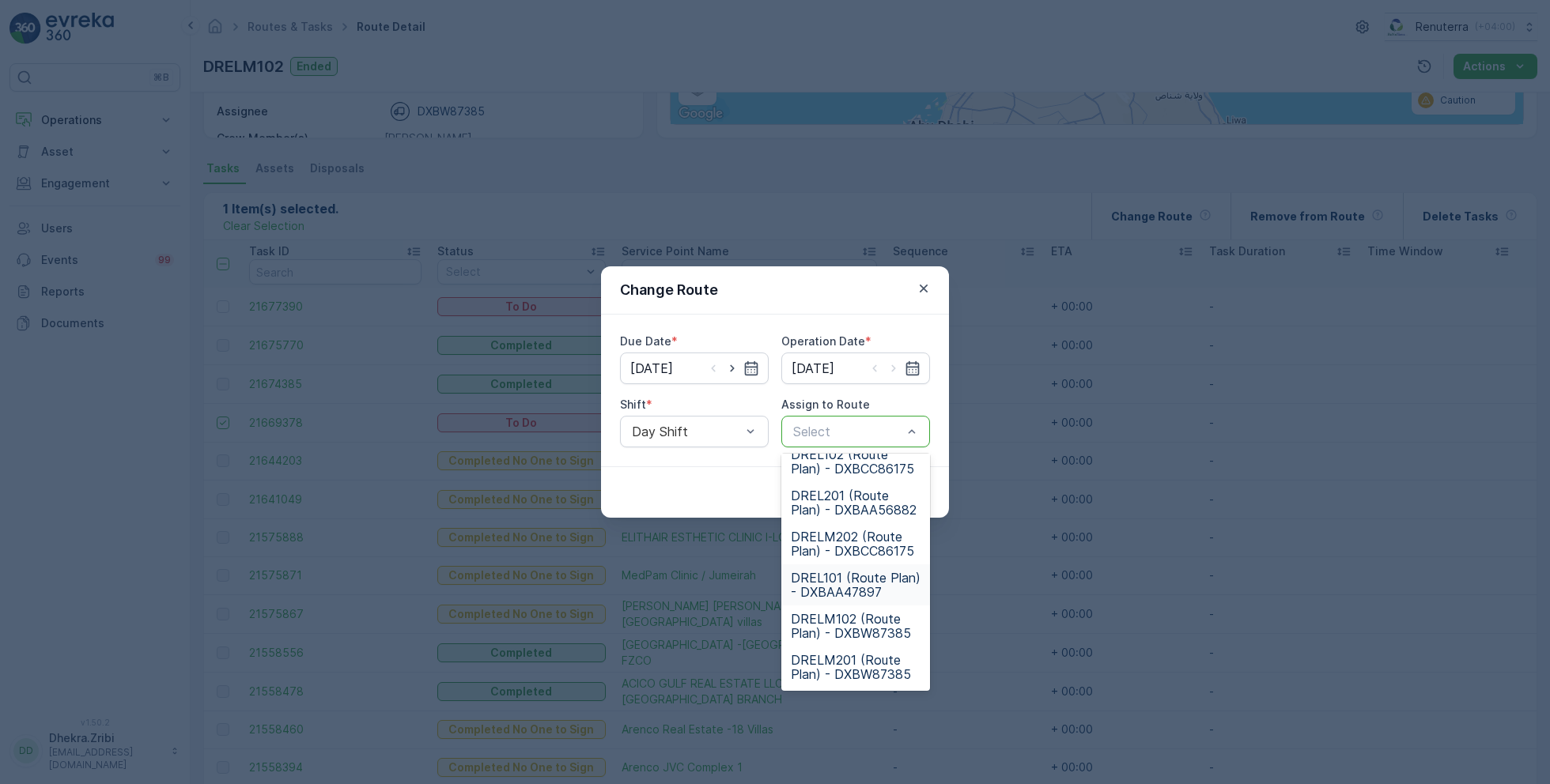
click at [847, 583] on span "DREL101 (Route Plan) - DXBAA47897" at bounding box center [855, 584] width 130 height 28
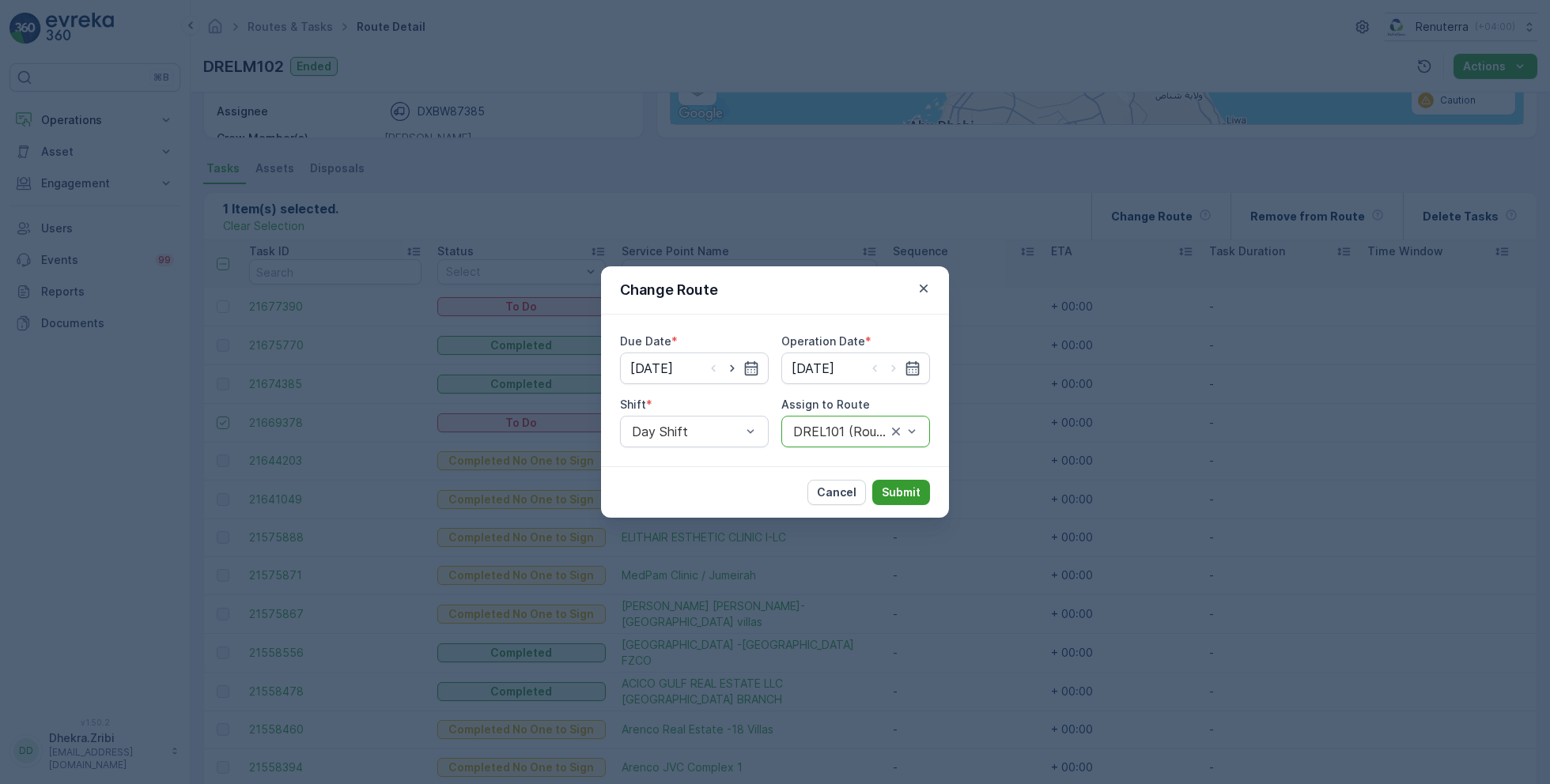
click at [902, 490] on p "Submit" at bounding box center [901, 492] width 39 height 16
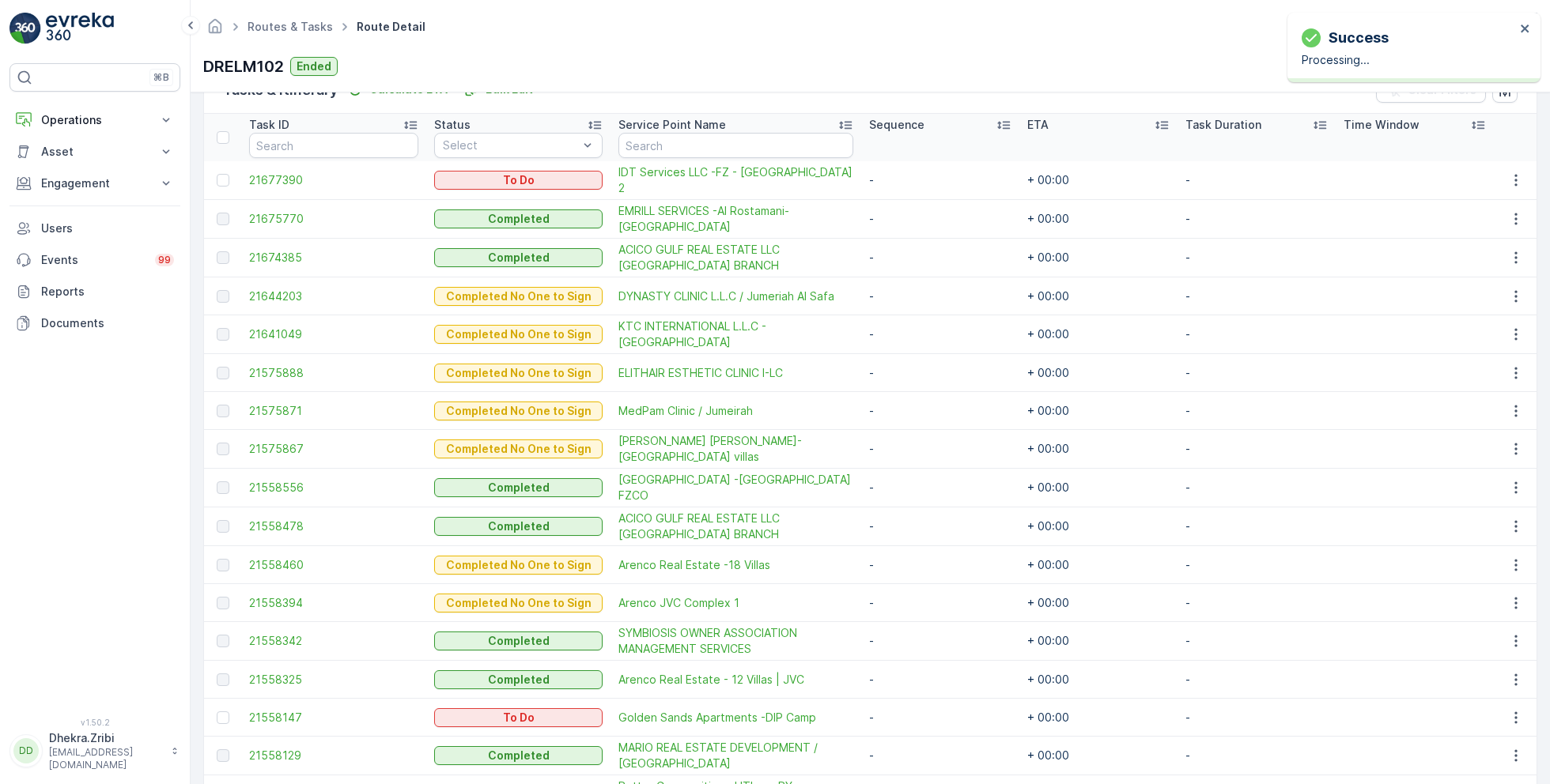
scroll to position [612, 0]
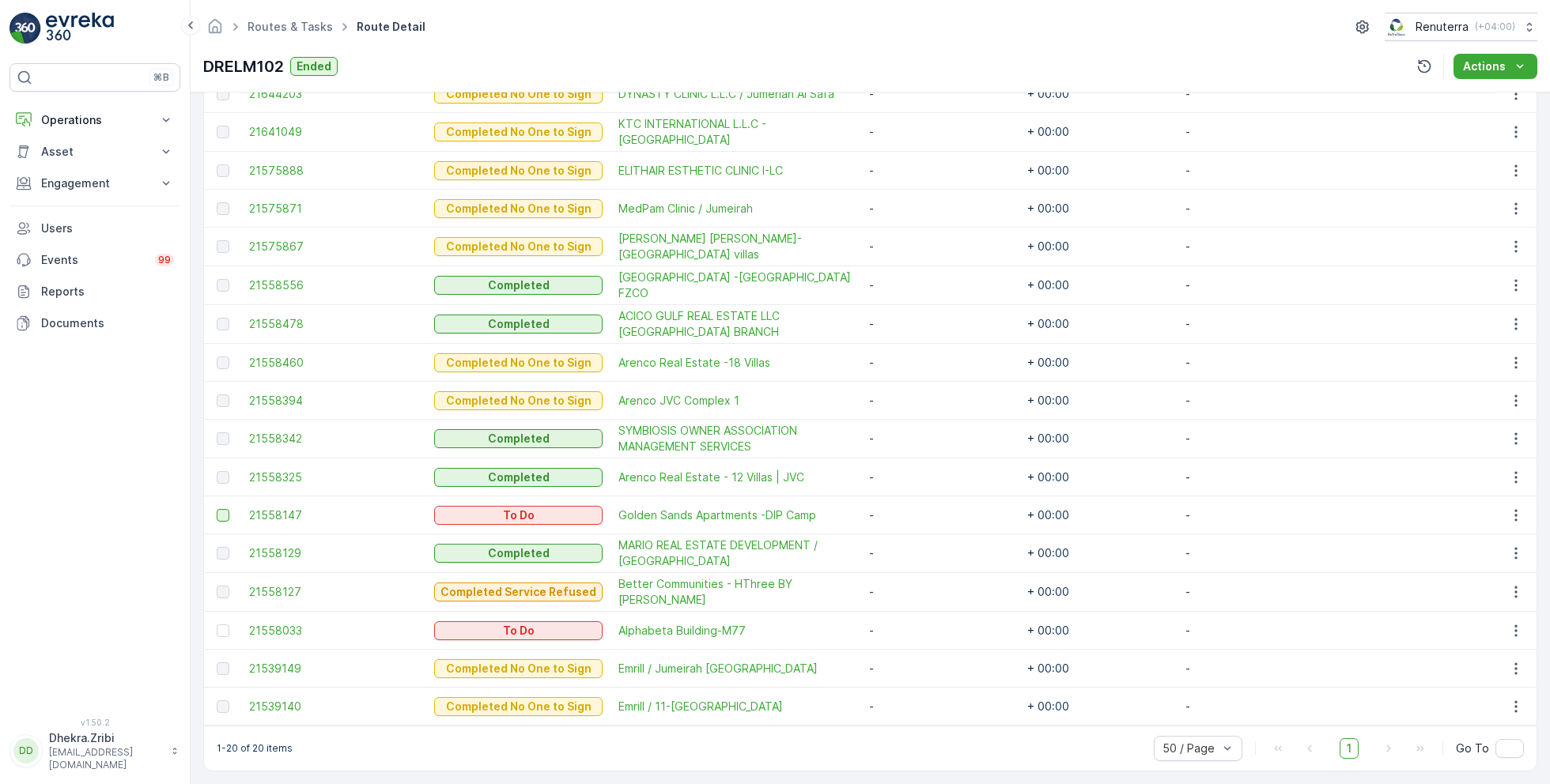
click at [224, 509] on div at bounding box center [222, 514] width 12 height 12
click at [217, 509] on input "checkbox" at bounding box center [217, 509] width 0 height 0
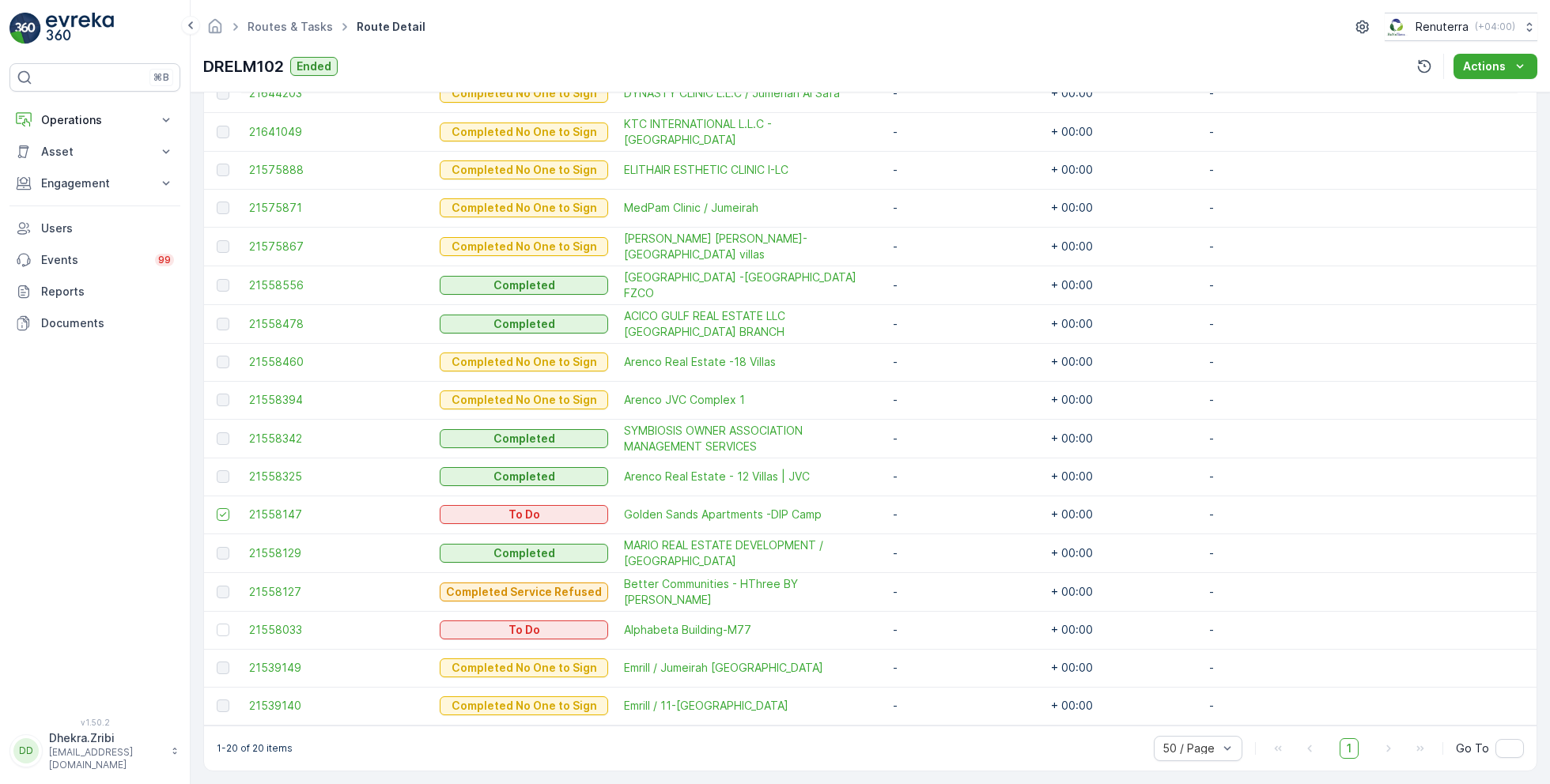
click at [315, 572] on td "21558127" at bounding box center [336, 591] width 190 height 39
click at [220, 625] on div at bounding box center [222, 629] width 12 height 12
click at [217, 623] on input "checkbox" at bounding box center [217, 623] width 0 height 0
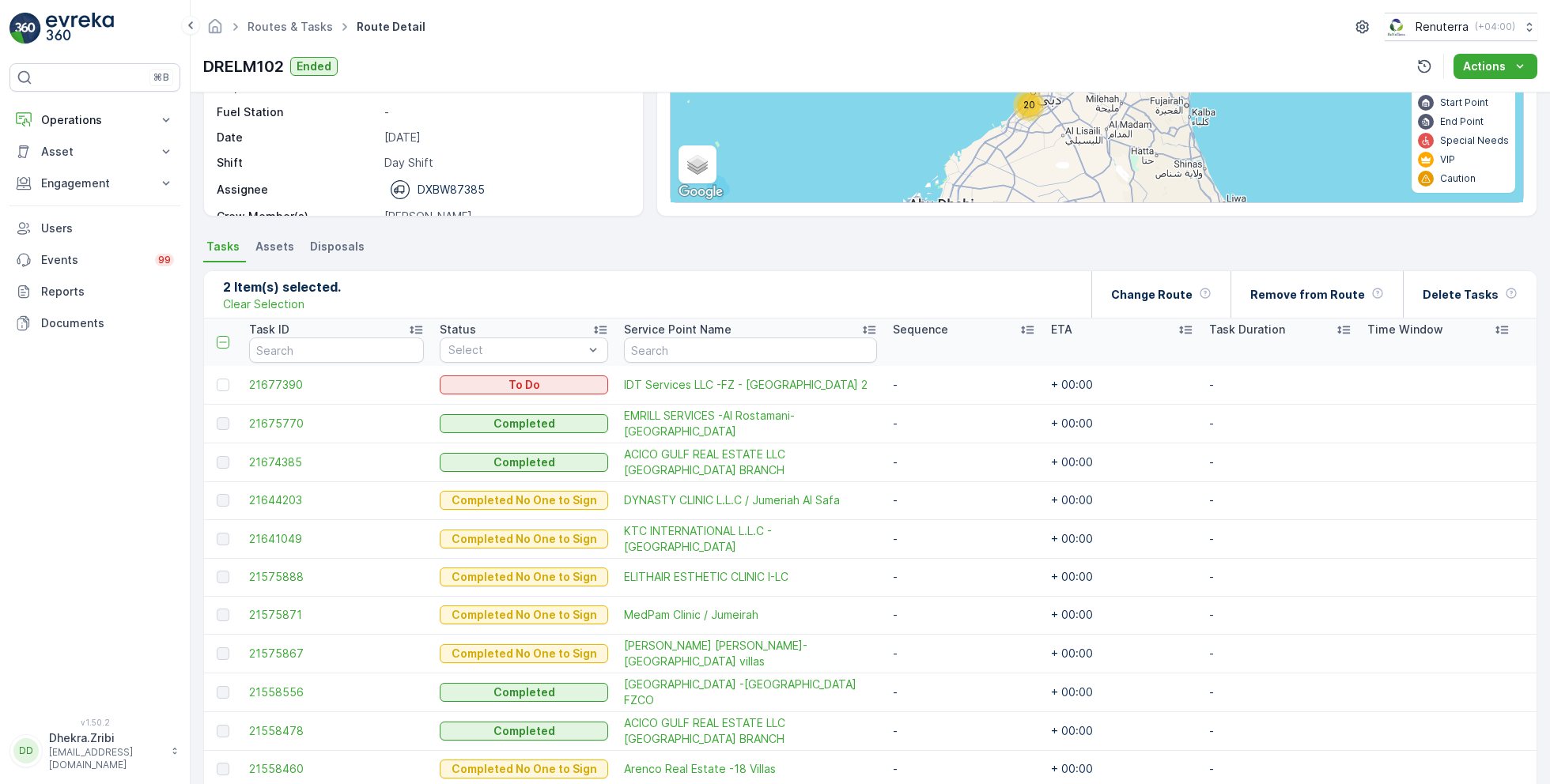
scroll to position [0, 0]
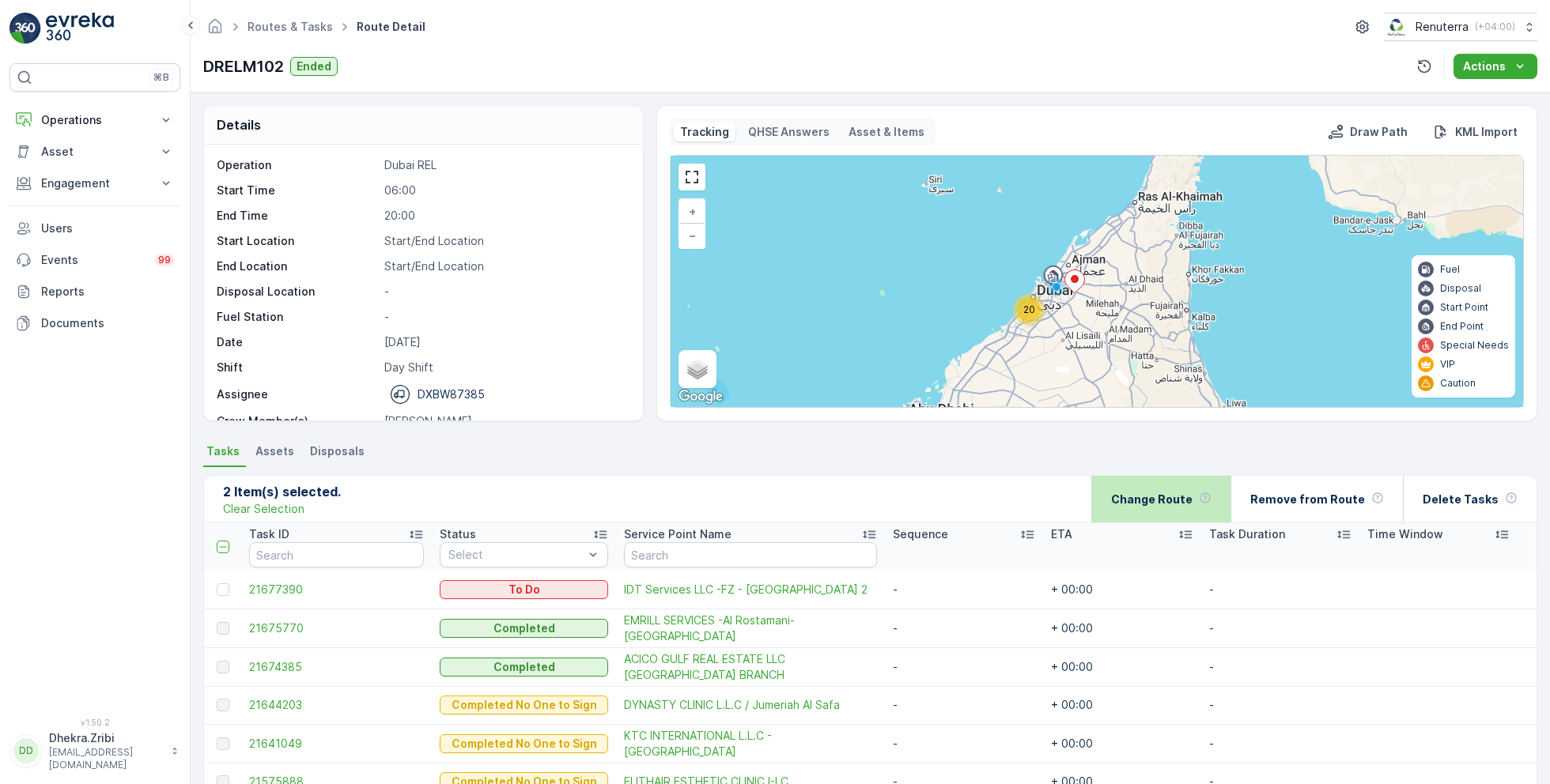
click at [1178, 503] on p "Change Route" at bounding box center [1152, 499] width 81 height 16
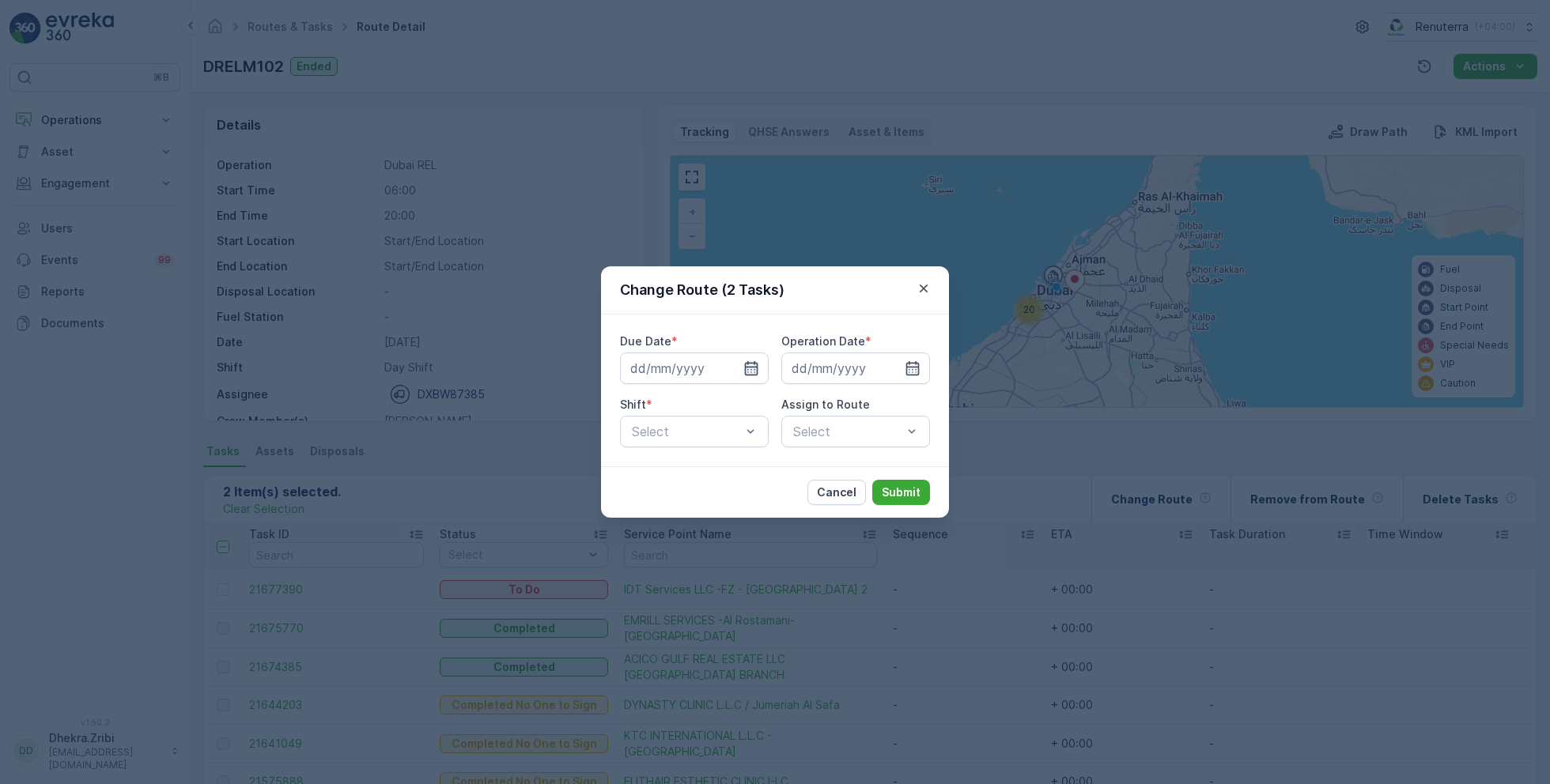
click at [744, 361] on icon "button" at bounding box center [751, 368] width 16 height 16
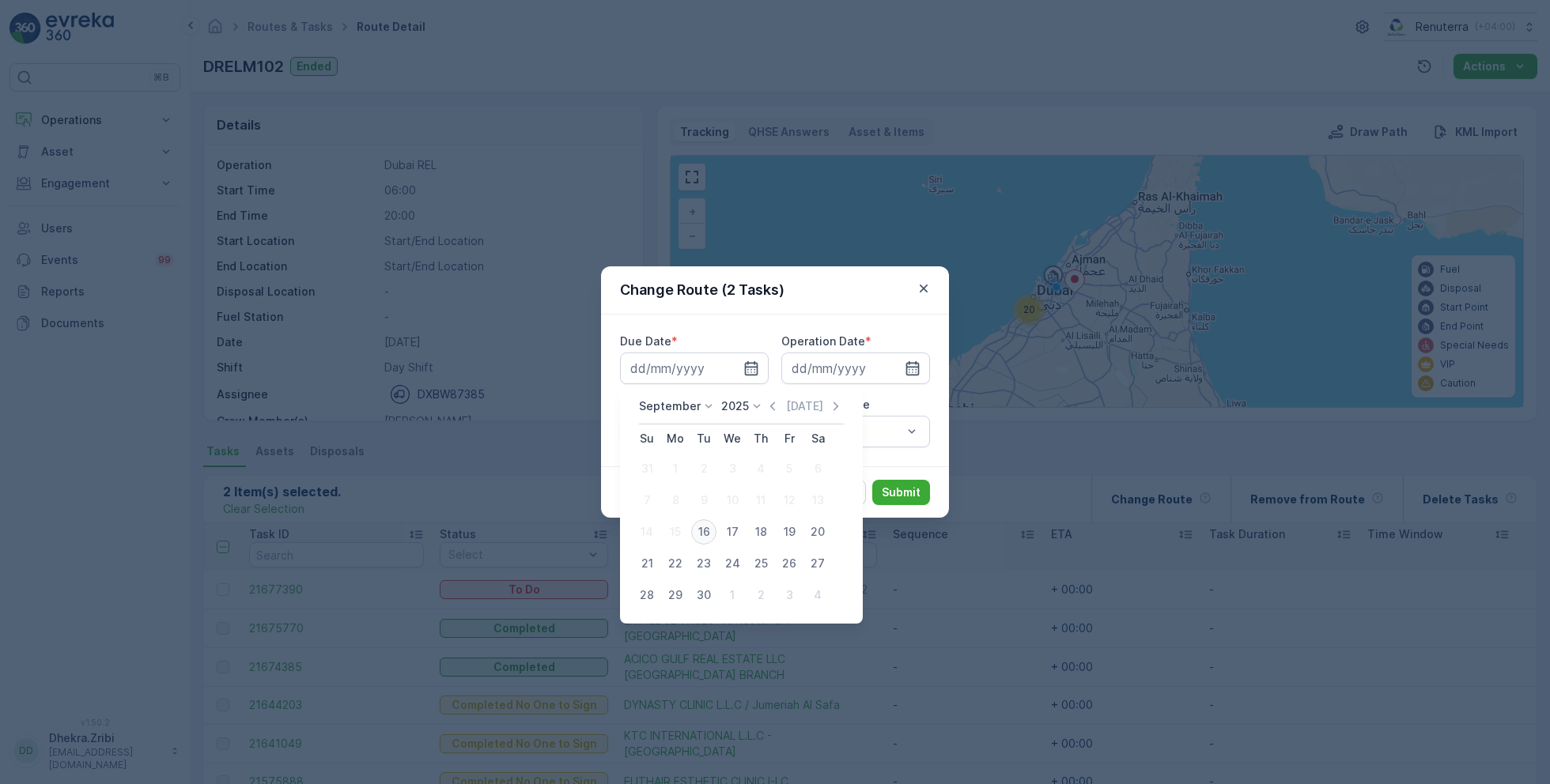
click at [702, 527] on div "16" at bounding box center [703, 531] width 26 height 26
type input "[DATE]"
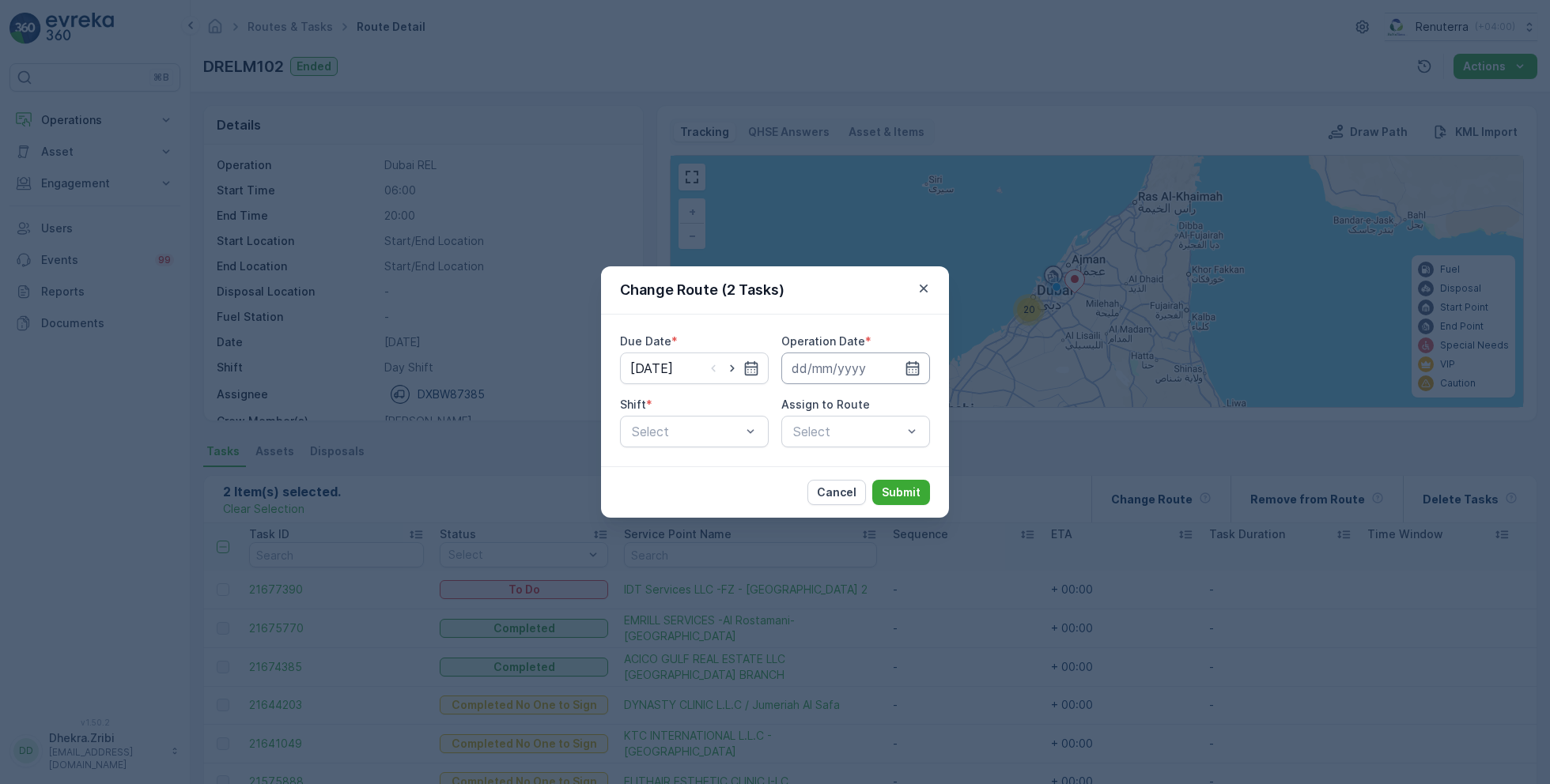
click at [877, 375] on input at bounding box center [855, 368] width 149 height 31
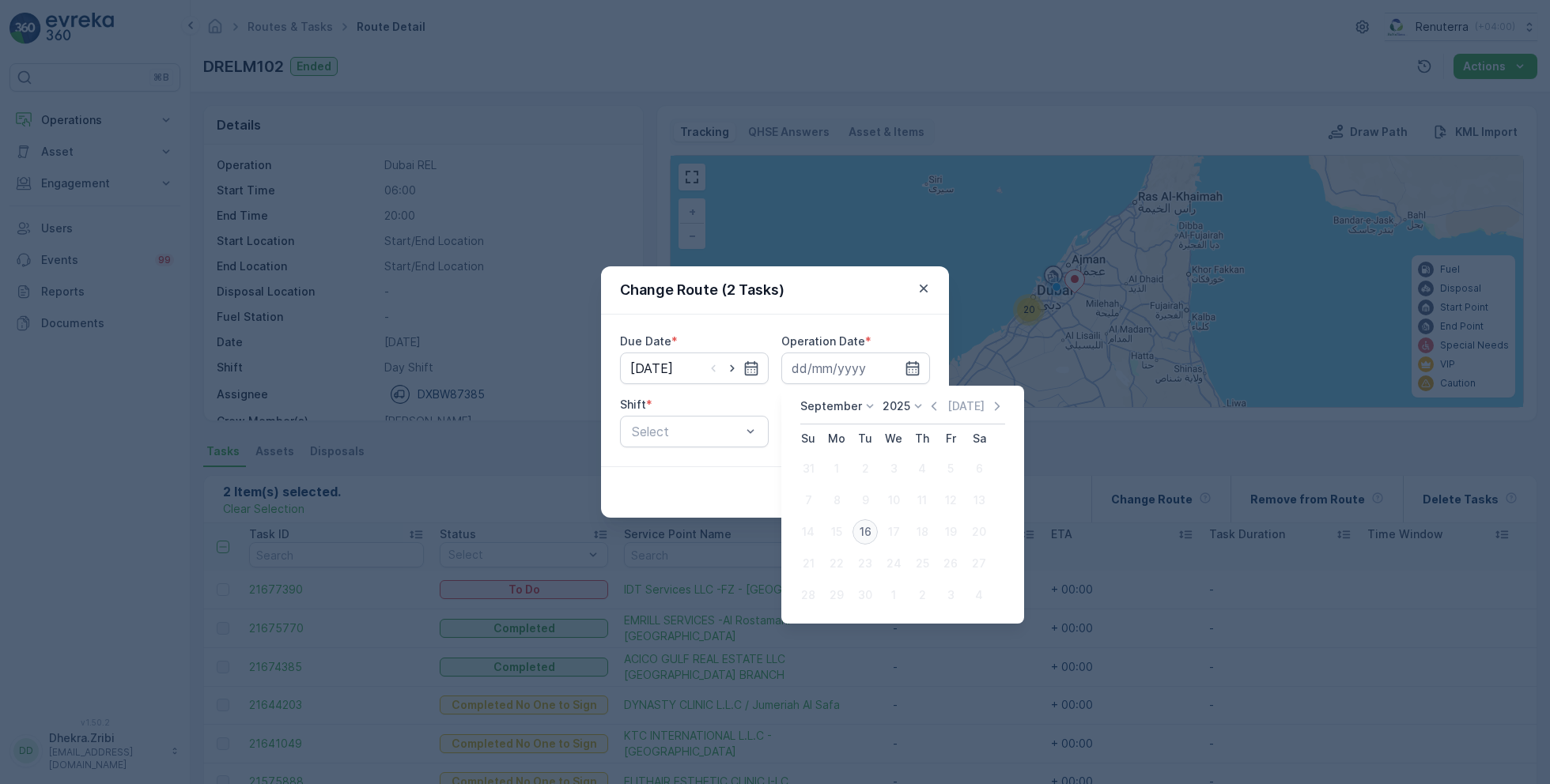
click at [865, 535] on div "16" at bounding box center [865, 531] width 26 height 26
type input "[DATE]"
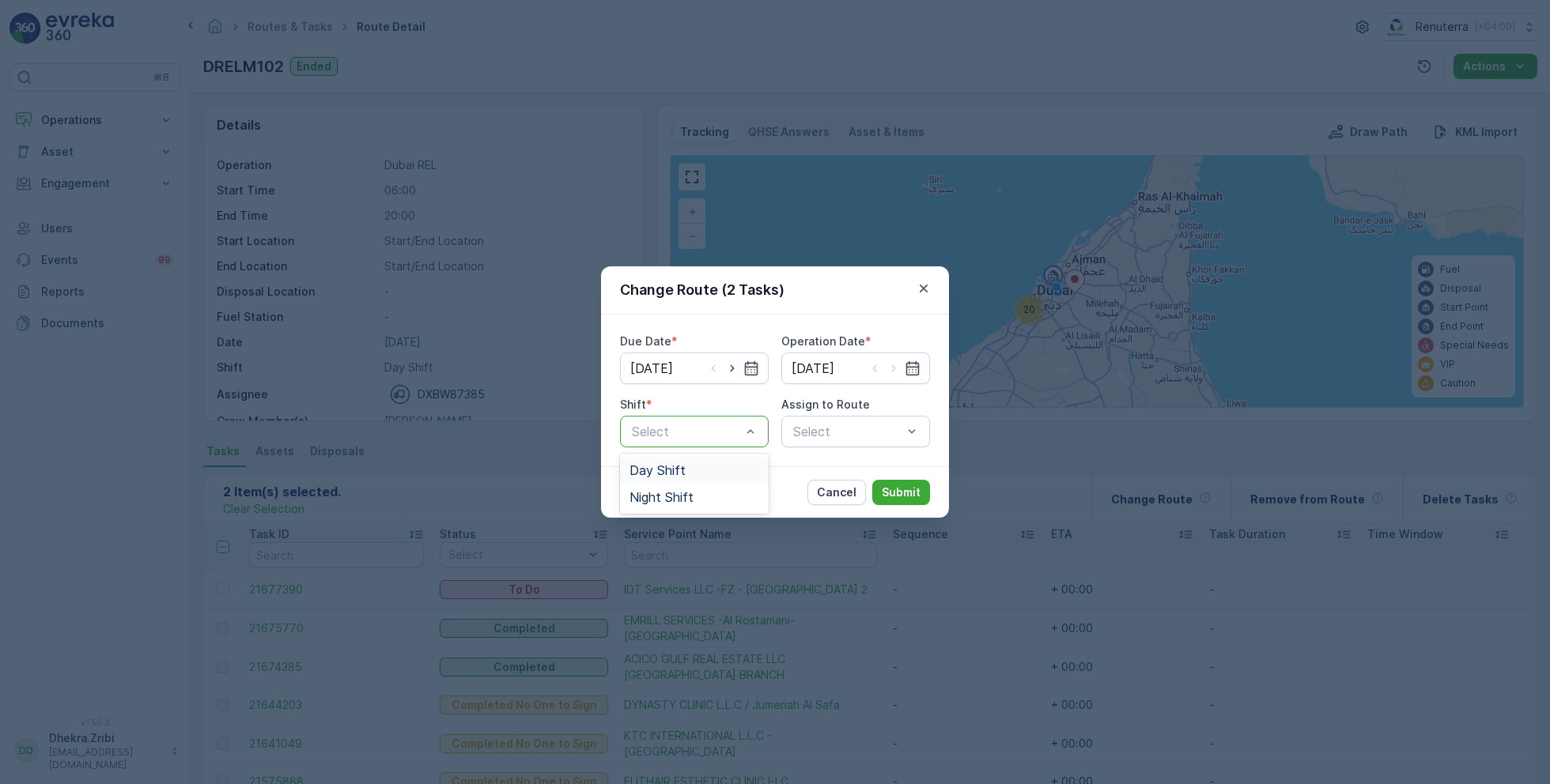
click at [677, 470] on span "Day Shift" at bounding box center [657, 470] width 56 height 14
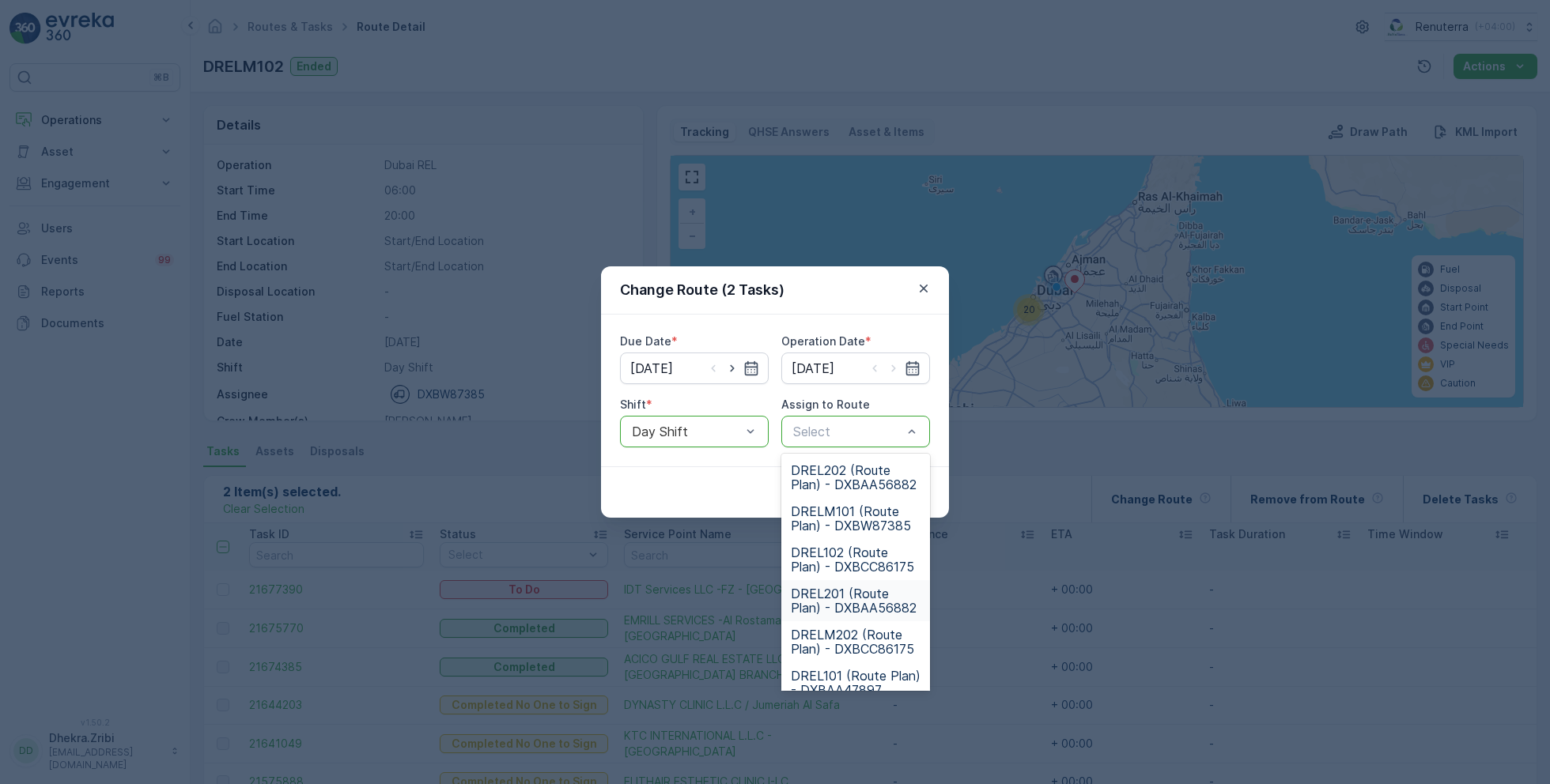
scroll to position [98, 0]
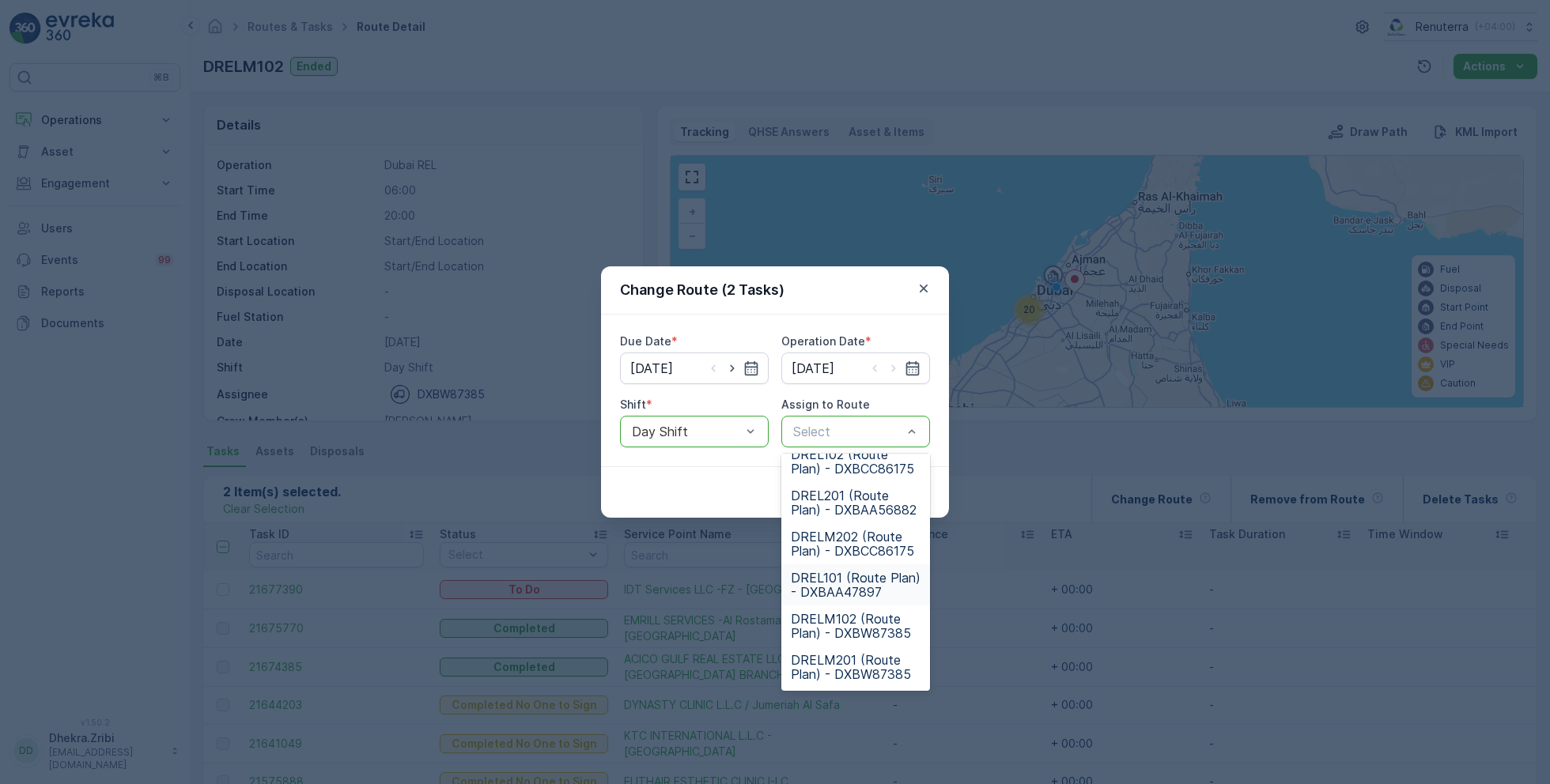
click at [851, 574] on span "DREL101 (Route Plan) - DXBAA47897" at bounding box center [855, 584] width 130 height 28
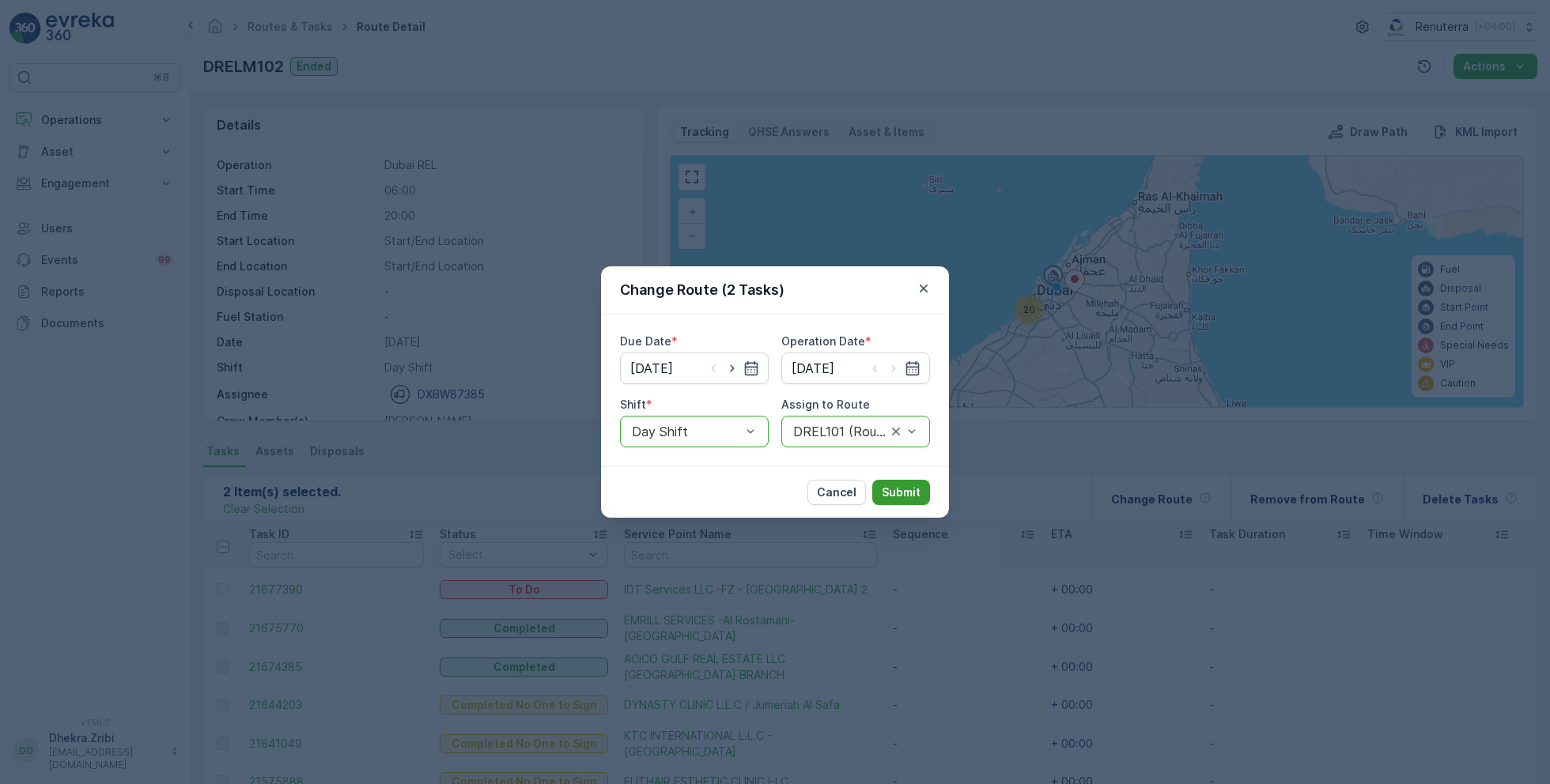
click at [921, 488] on button "Submit" at bounding box center [901, 492] width 58 height 26
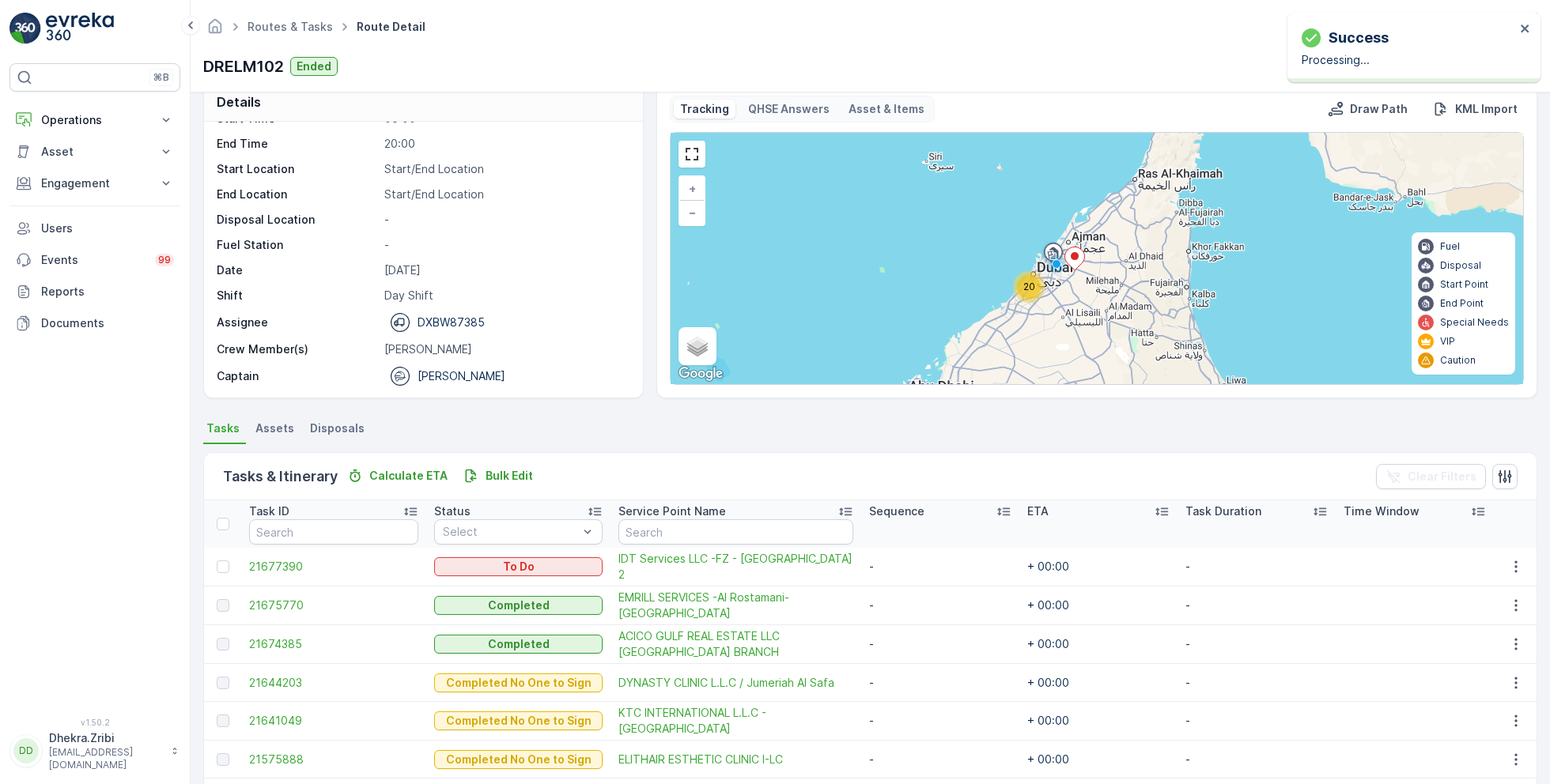
scroll to position [0, 0]
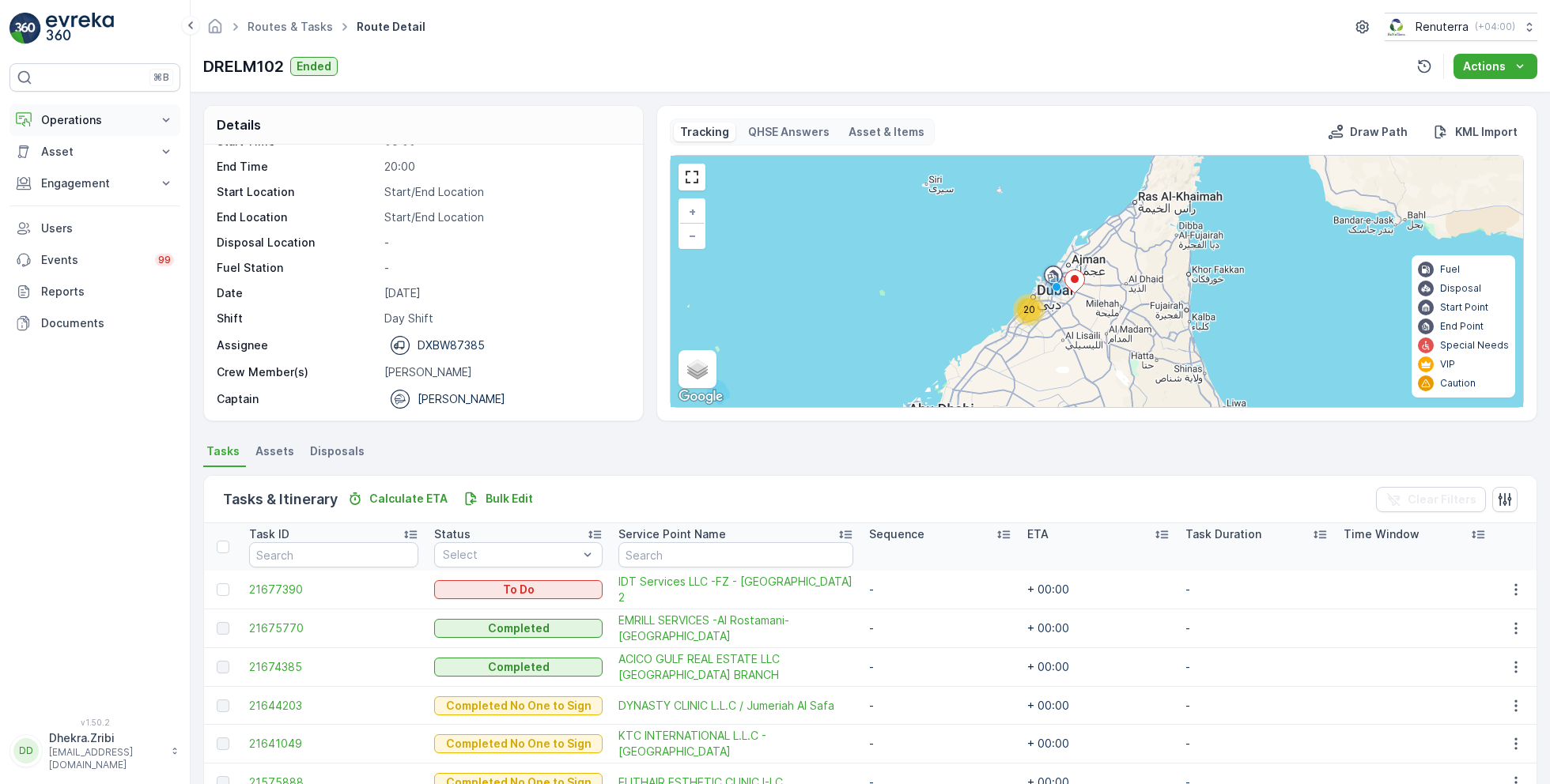
click at [118, 118] on p "Operations" at bounding box center [95, 120] width 108 height 16
click at [87, 188] on p "Routes & Tasks" at bounding box center [81, 191] width 81 height 16
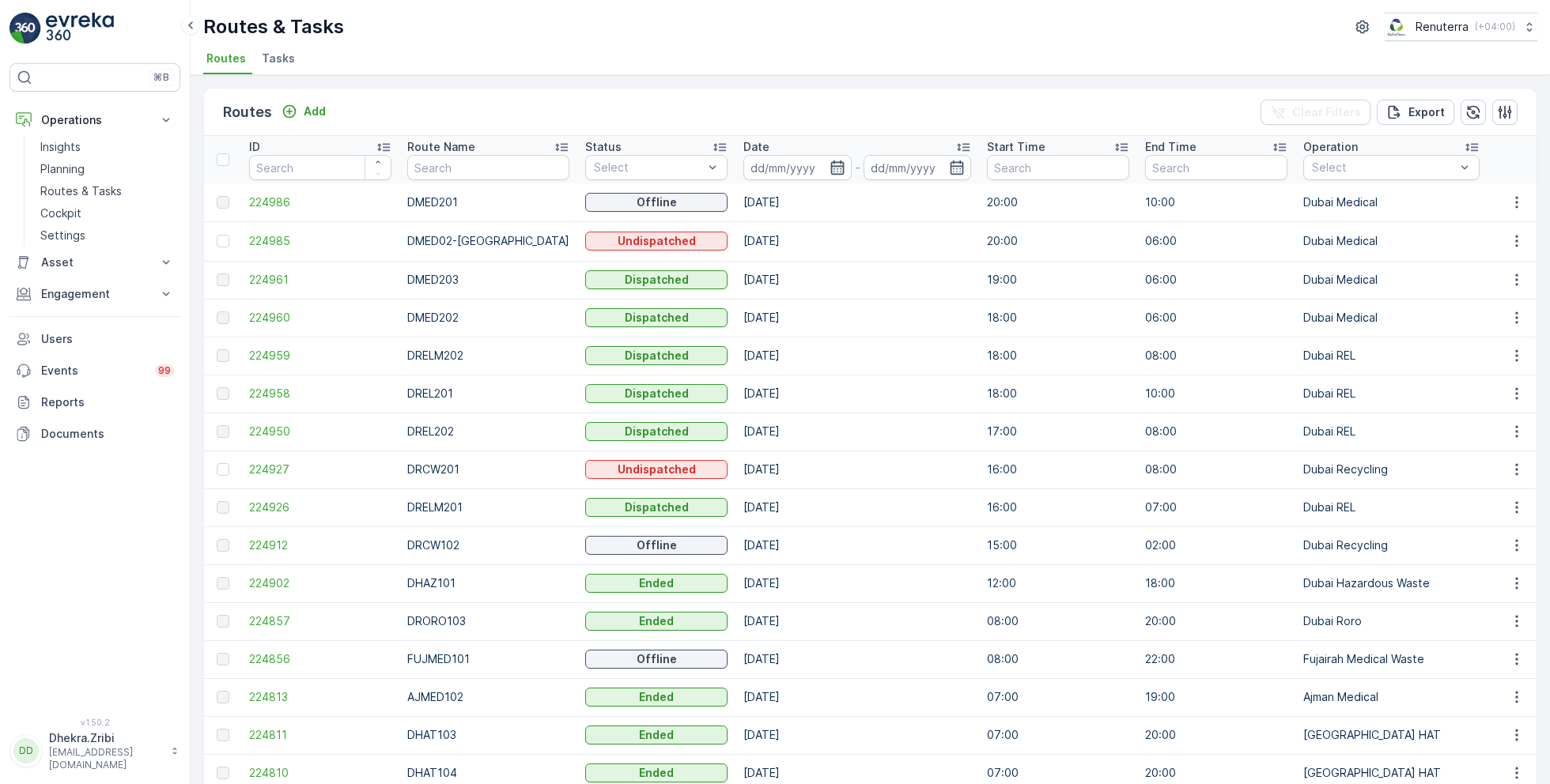
click at [830, 166] on icon "button" at bounding box center [837, 167] width 16 height 16
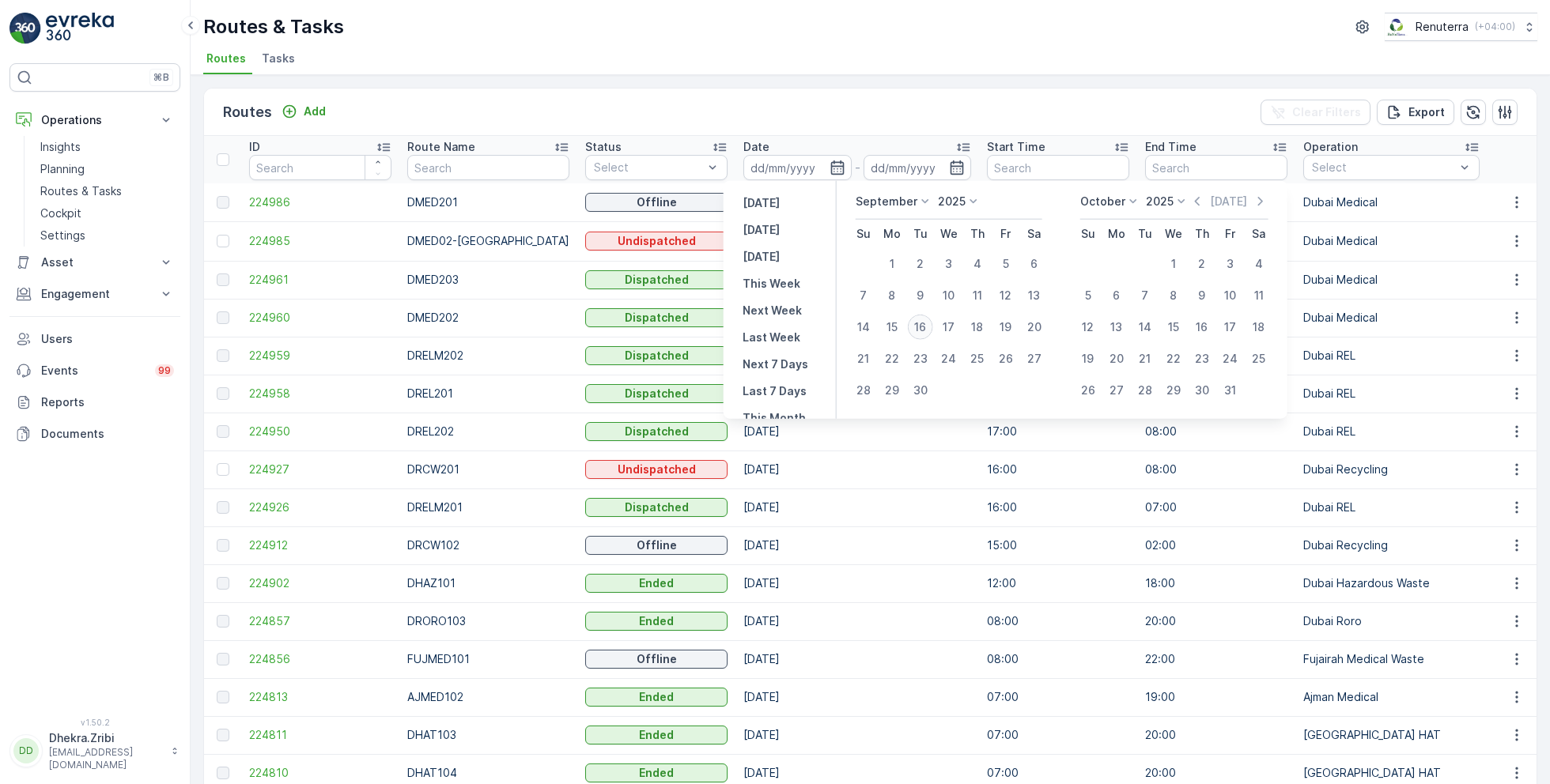
click at [928, 324] on div "16" at bounding box center [921, 327] width 26 height 26
type input "[DATE]"
click at [928, 324] on div "16" at bounding box center [921, 327] width 26 height 26
type input "[DATE]"
click at [911, 52] on ul "Routes Tasks" at bounding box center [864, 61] width 1322 height 26
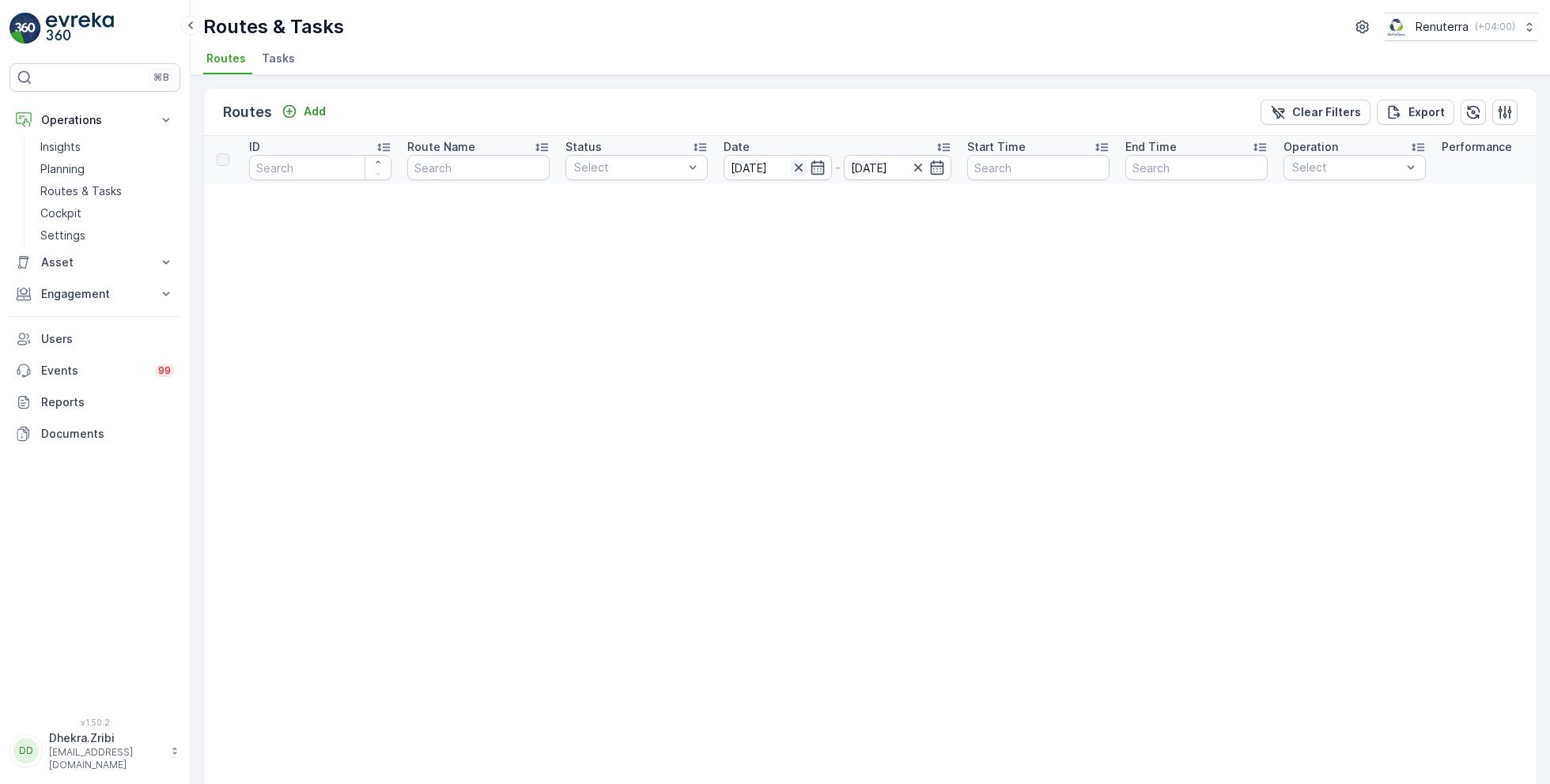
click at [795, 166] on icon "button" at bounding box center [799, 167] width 16 height 16
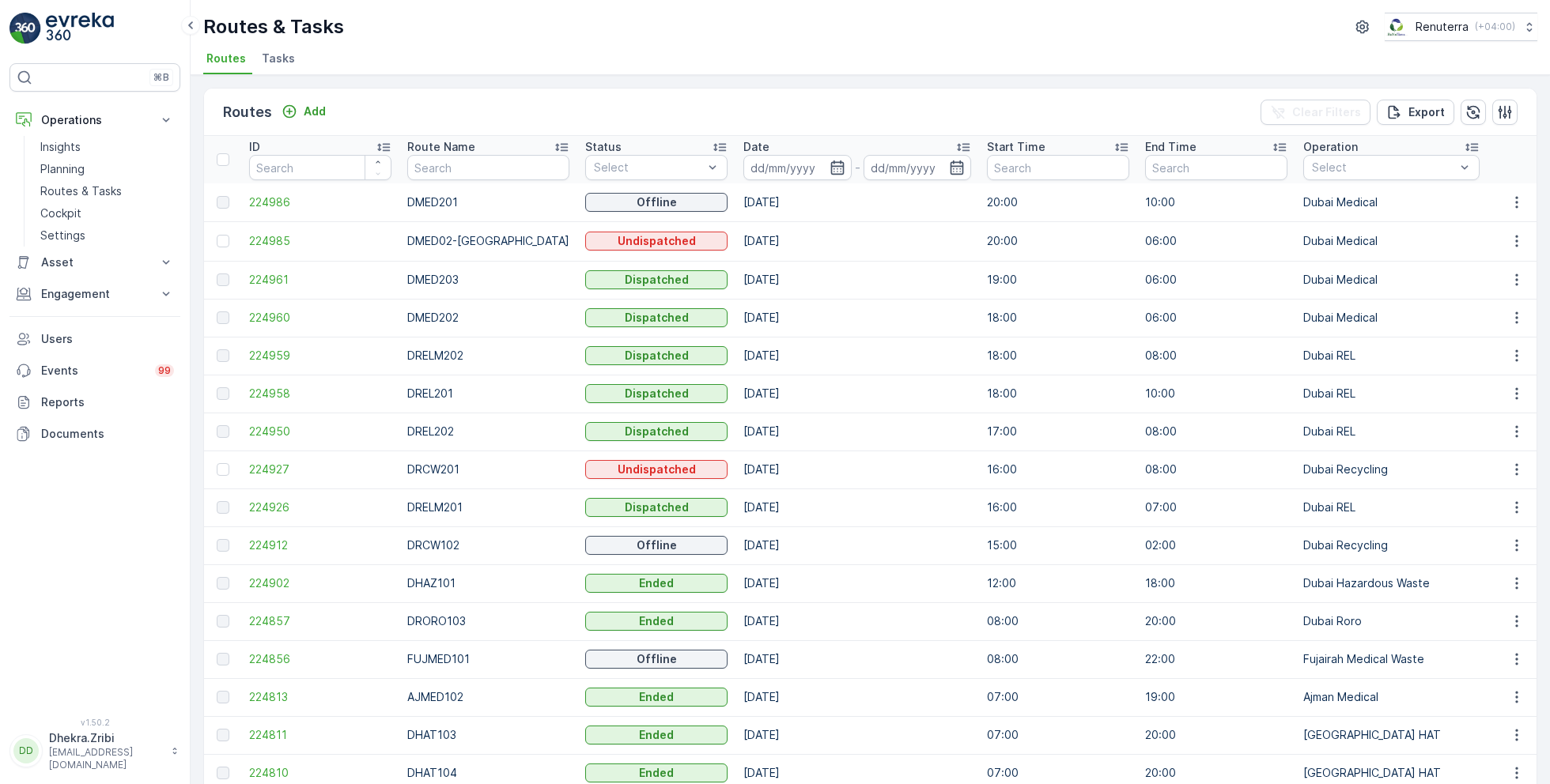
click at [795, 166] on input at bounding box center [798, 167] width 109 height 26
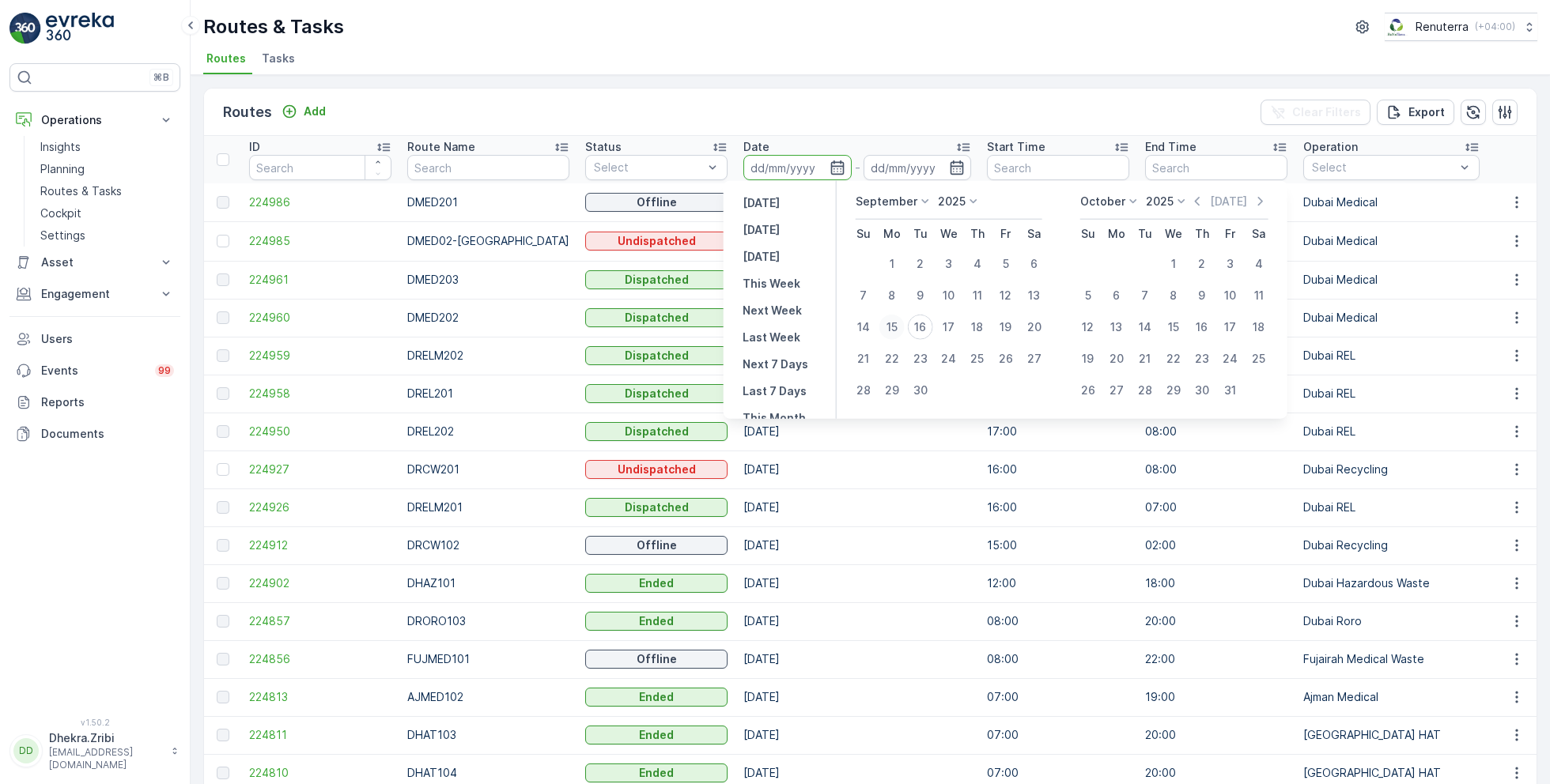
click at [896, 321] on div "15" at bounding box center [891, 327] width 26 height 26
type input "[DATE]"
click at [896, 321] on div "15" at bounding box center [891, 327] width 26 height 26
type input "[DATE]"
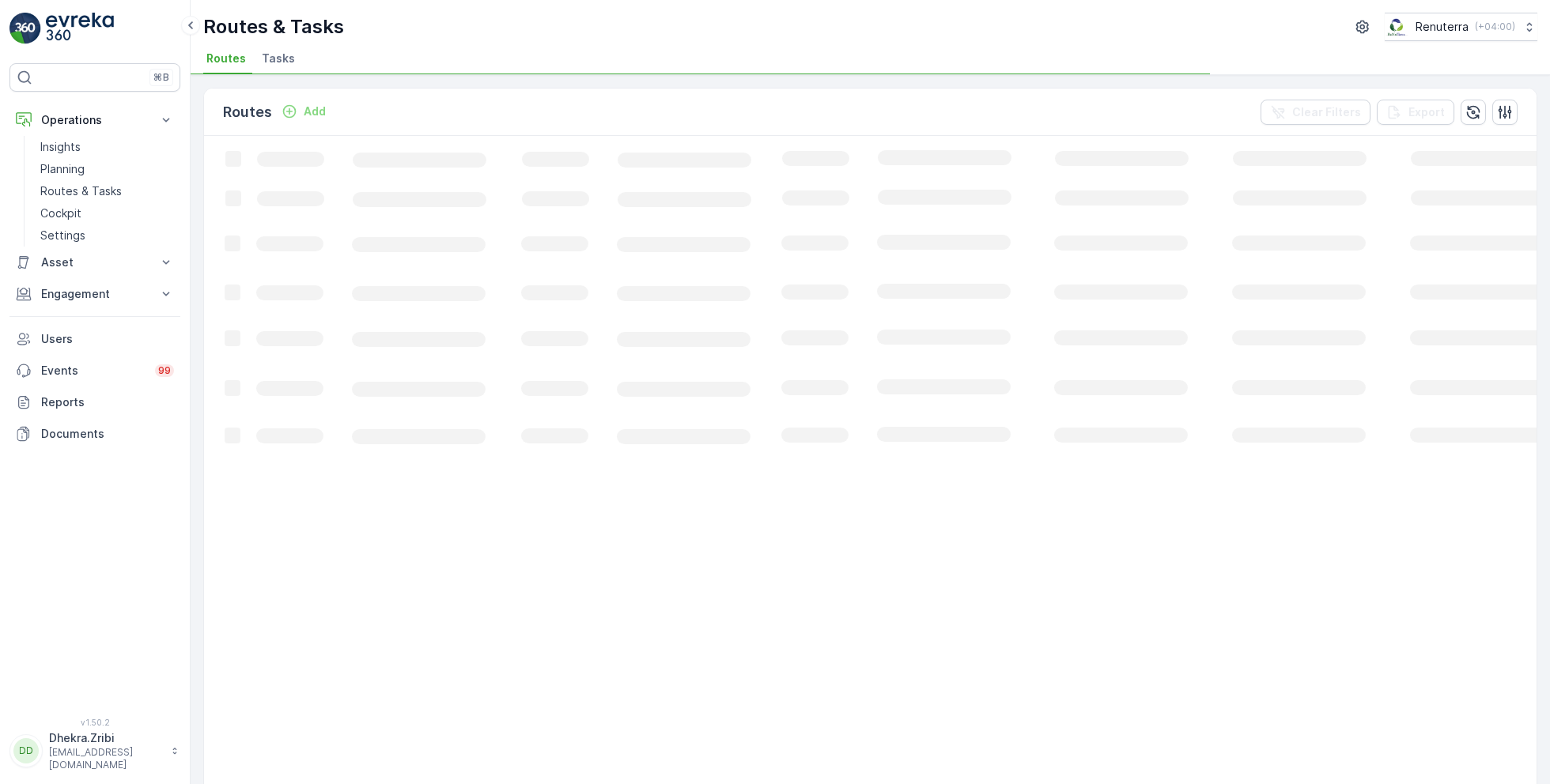
click at [715, 62] on ul "Routes Tasks" at bounding box center [864, 61] width 1322 height 26
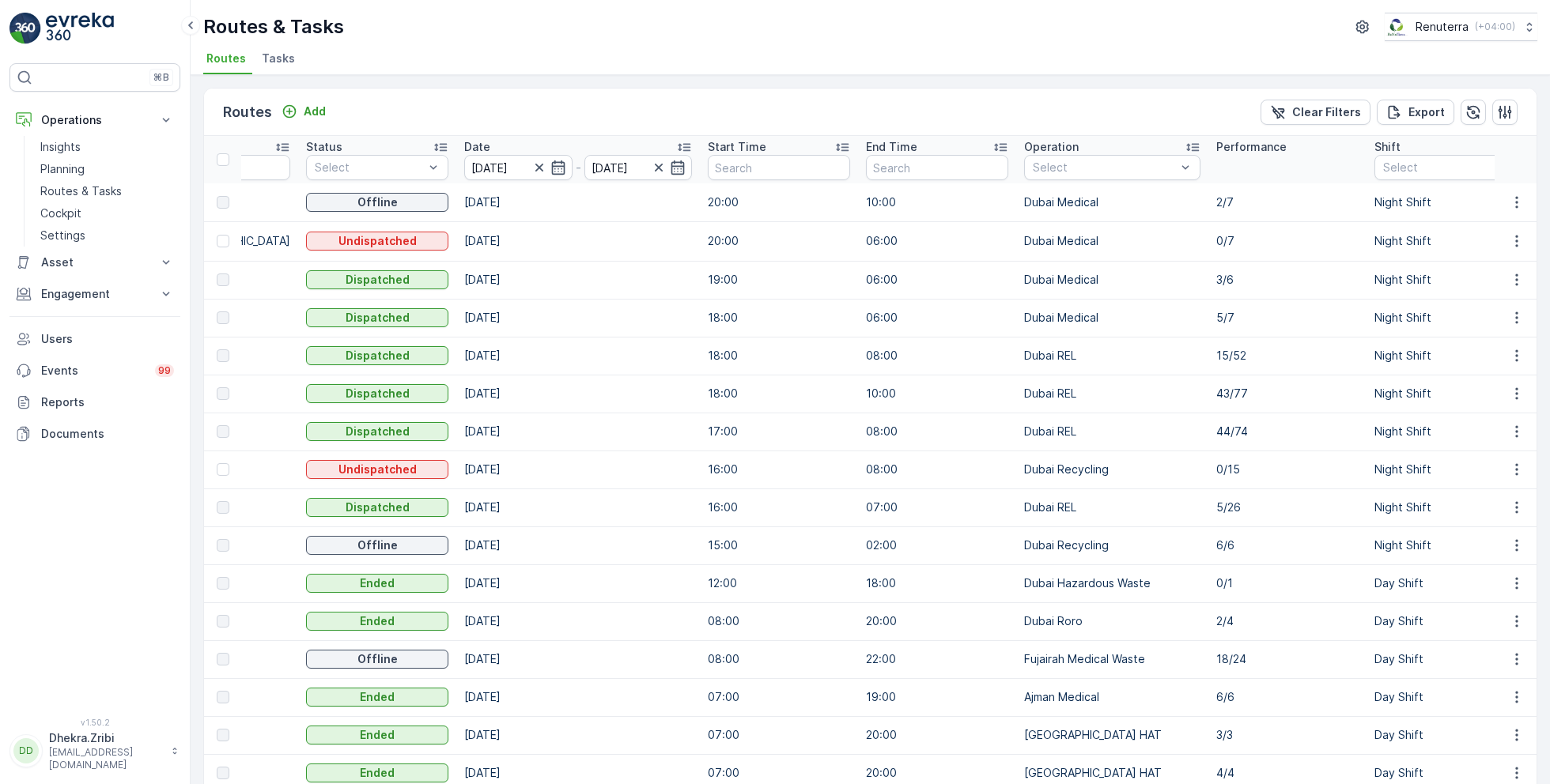
scroll to position [0, 286]
click at [1400, 174] on div "Select" at bounding box center [1439, 167] width 142 height 26
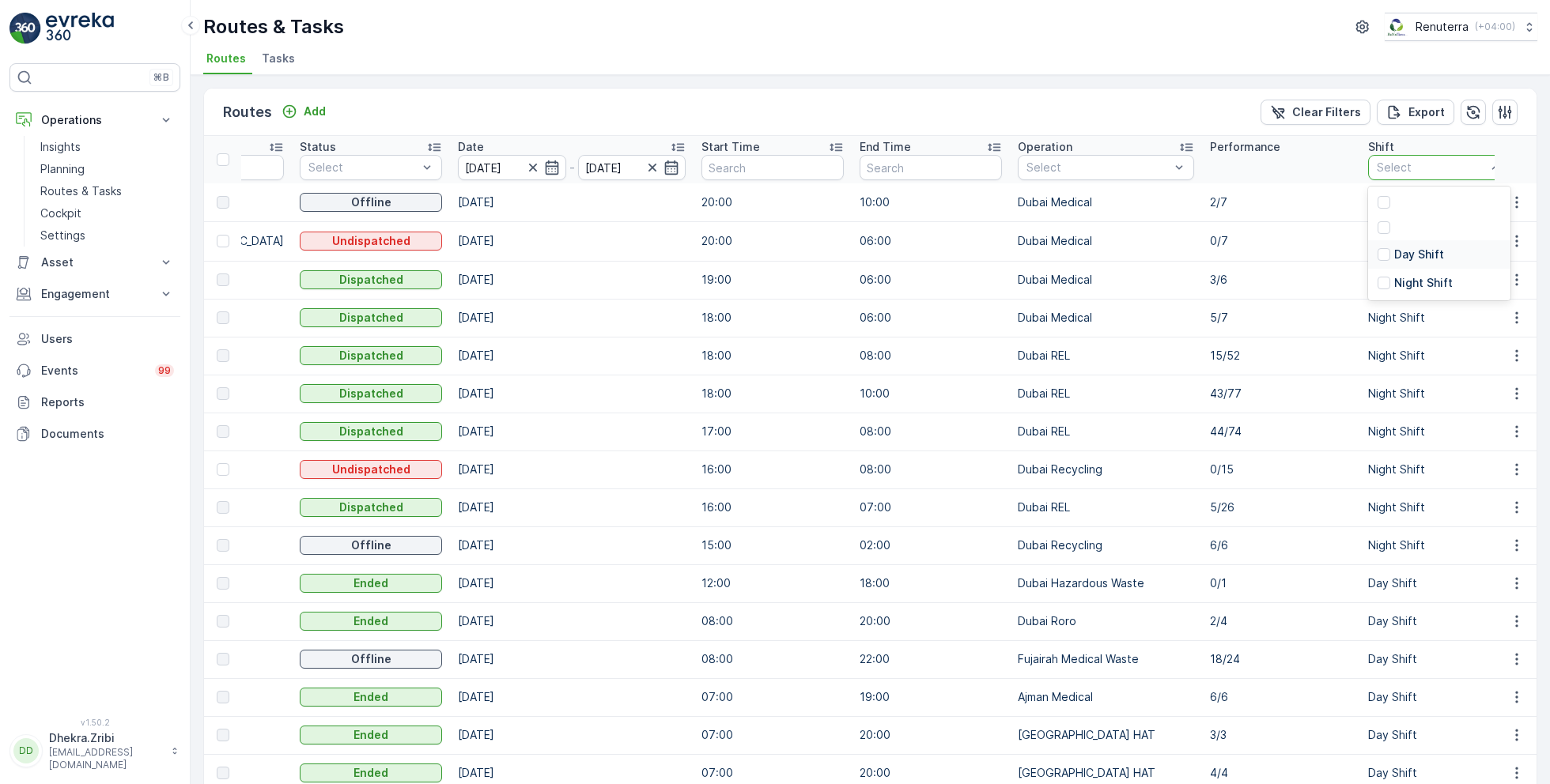
click at [1400, 257] on p "Day Shift" at bounding box center [1419, 254] width 50 height 16
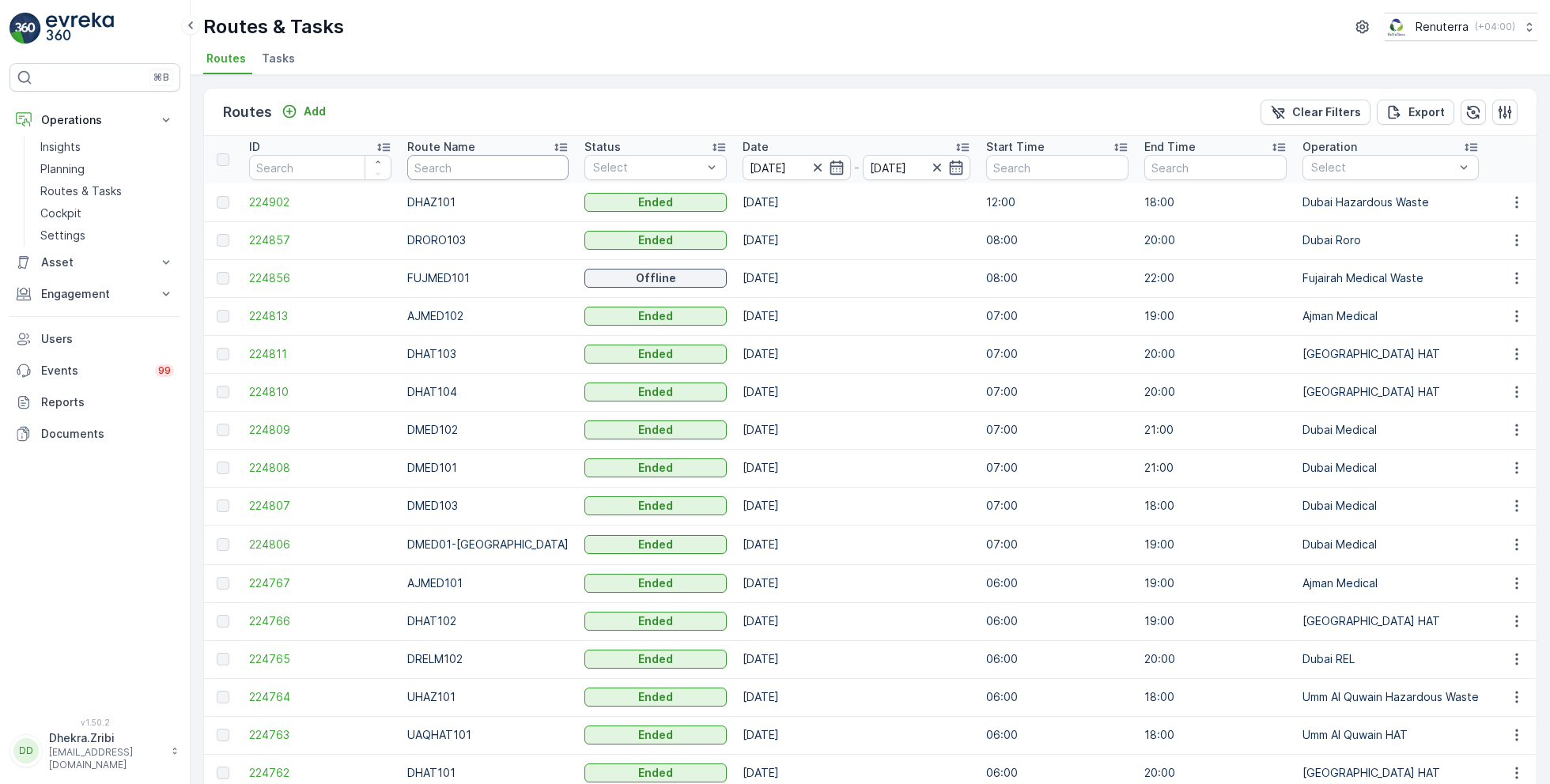
click at [488, 174] on input "text" at bounding box center [487, 167] width 162 height 26
type input "rel"
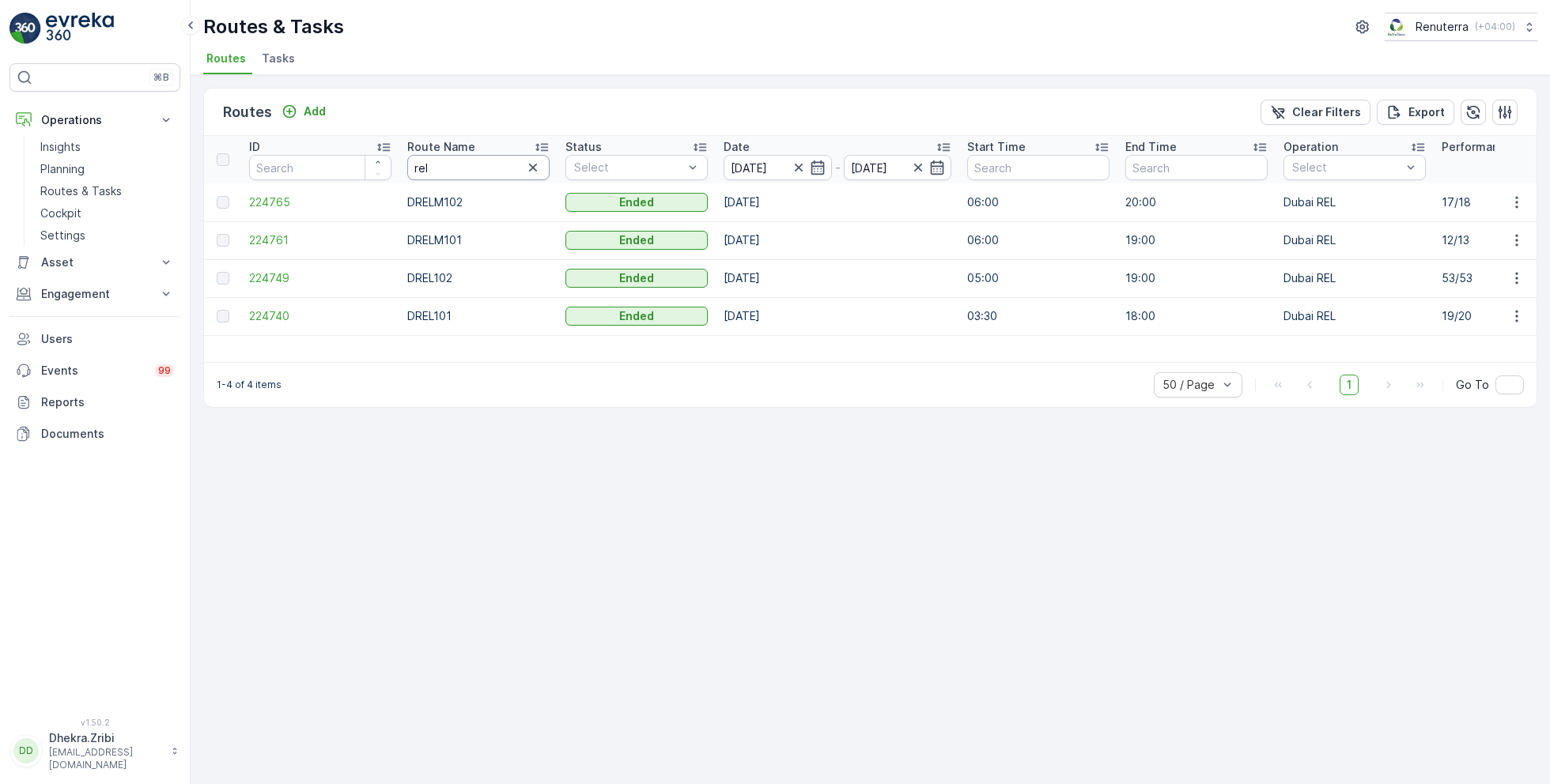
click at [457, 162] on input "rel" at bounding box center [478, 167] width 142 height 26
type input "hat"
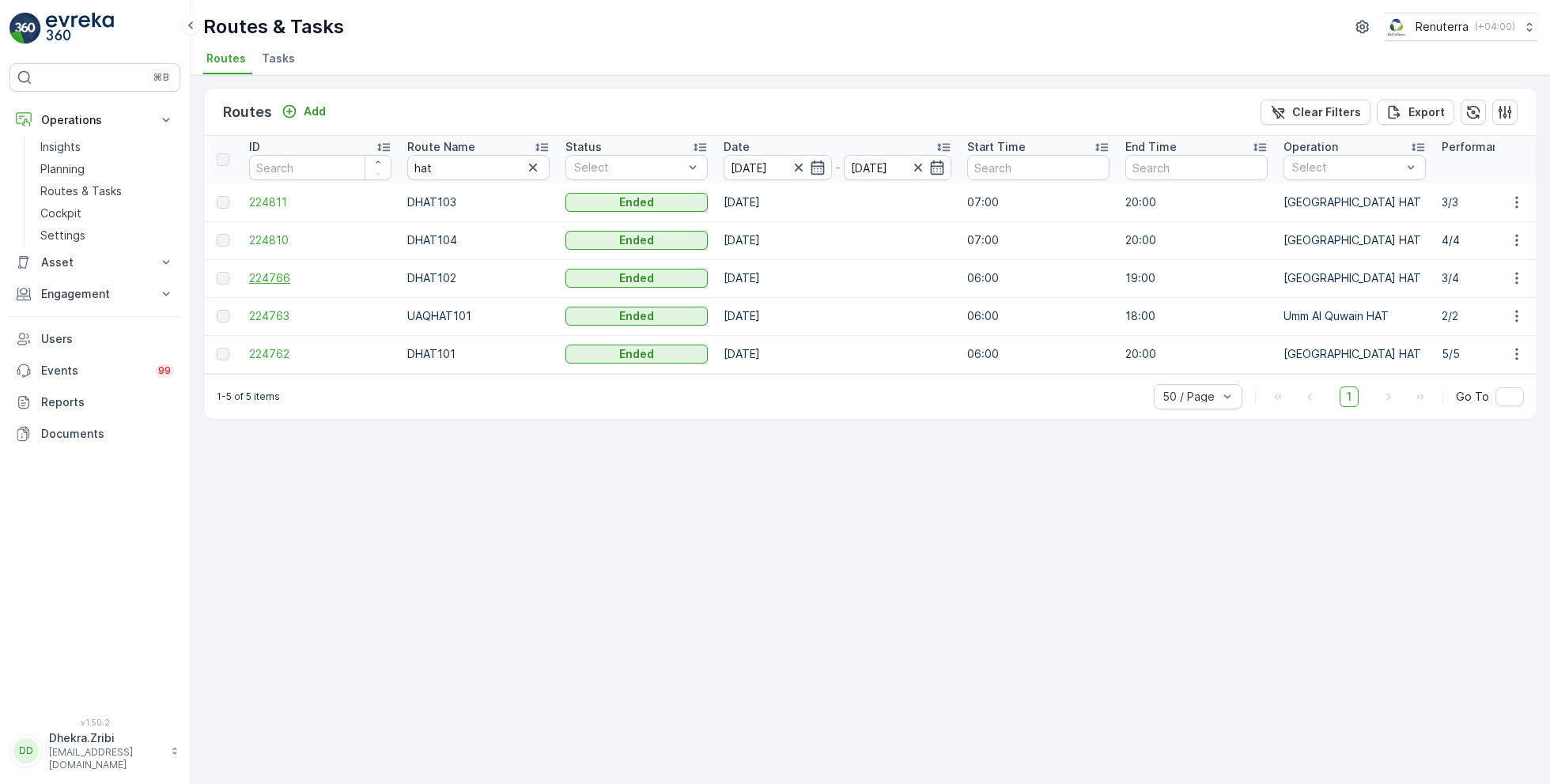
click at [270, 276] on span "224766" at bounding box center [320, 278] width 142 height 16
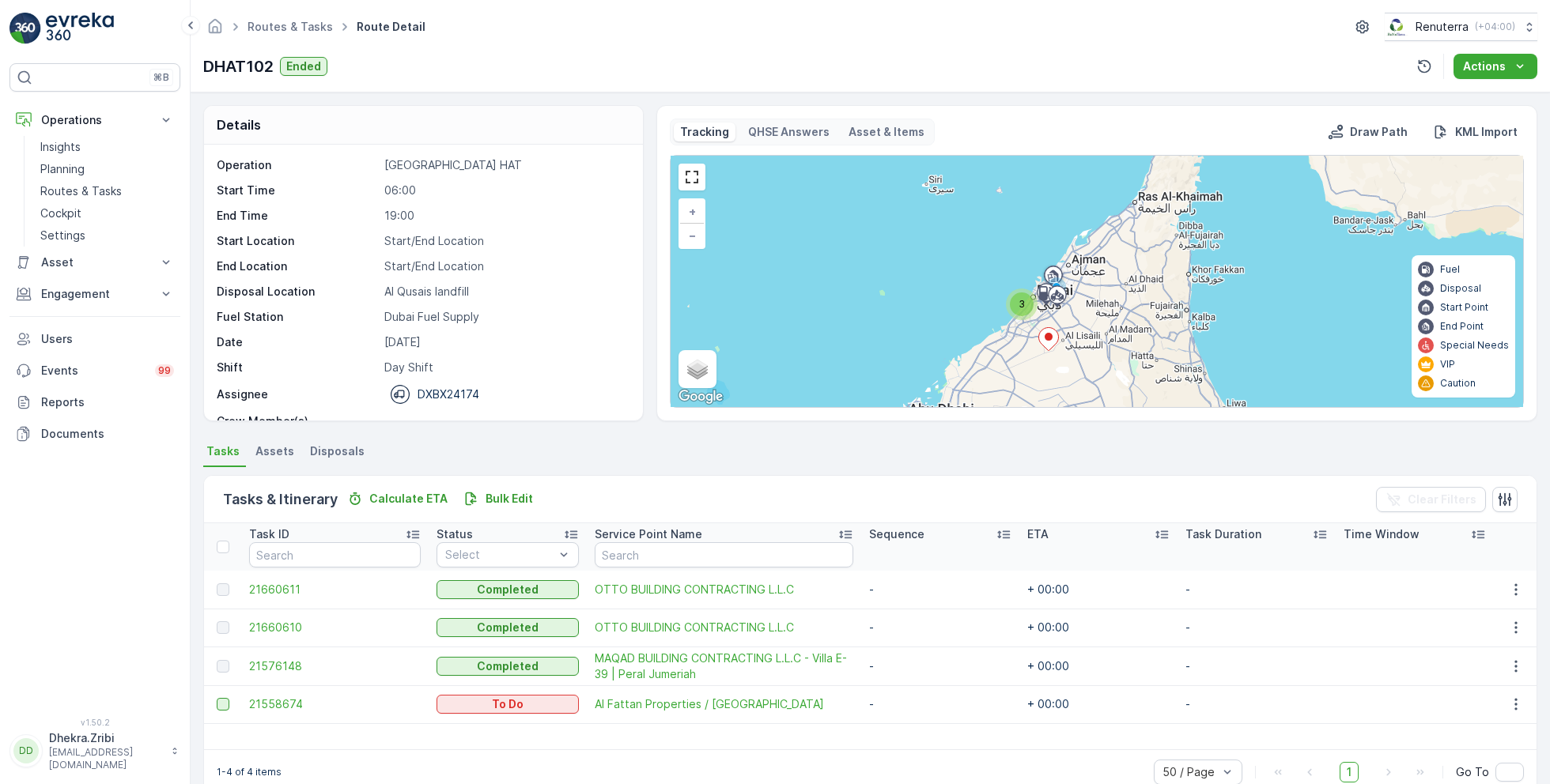
click at [224, 702] on div at bounding box center [222, 704] width 12 height 12
click at [217, 698] on input "checkbox" at bounding box center [217, 698] width 0 height 0
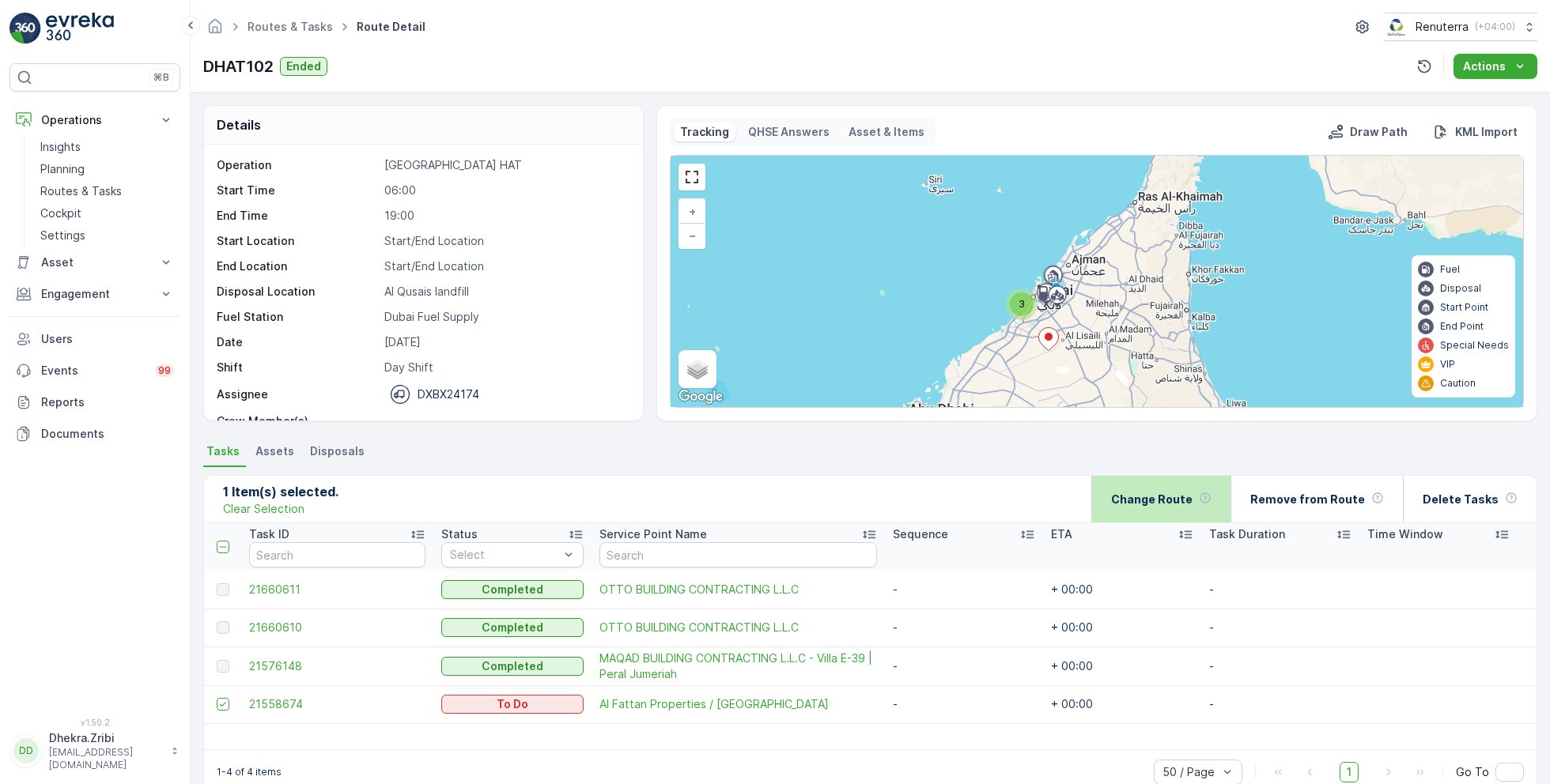
click at [1168, 498] on p "Change Route" at bounding box center [1152, 499] width 81 height 16
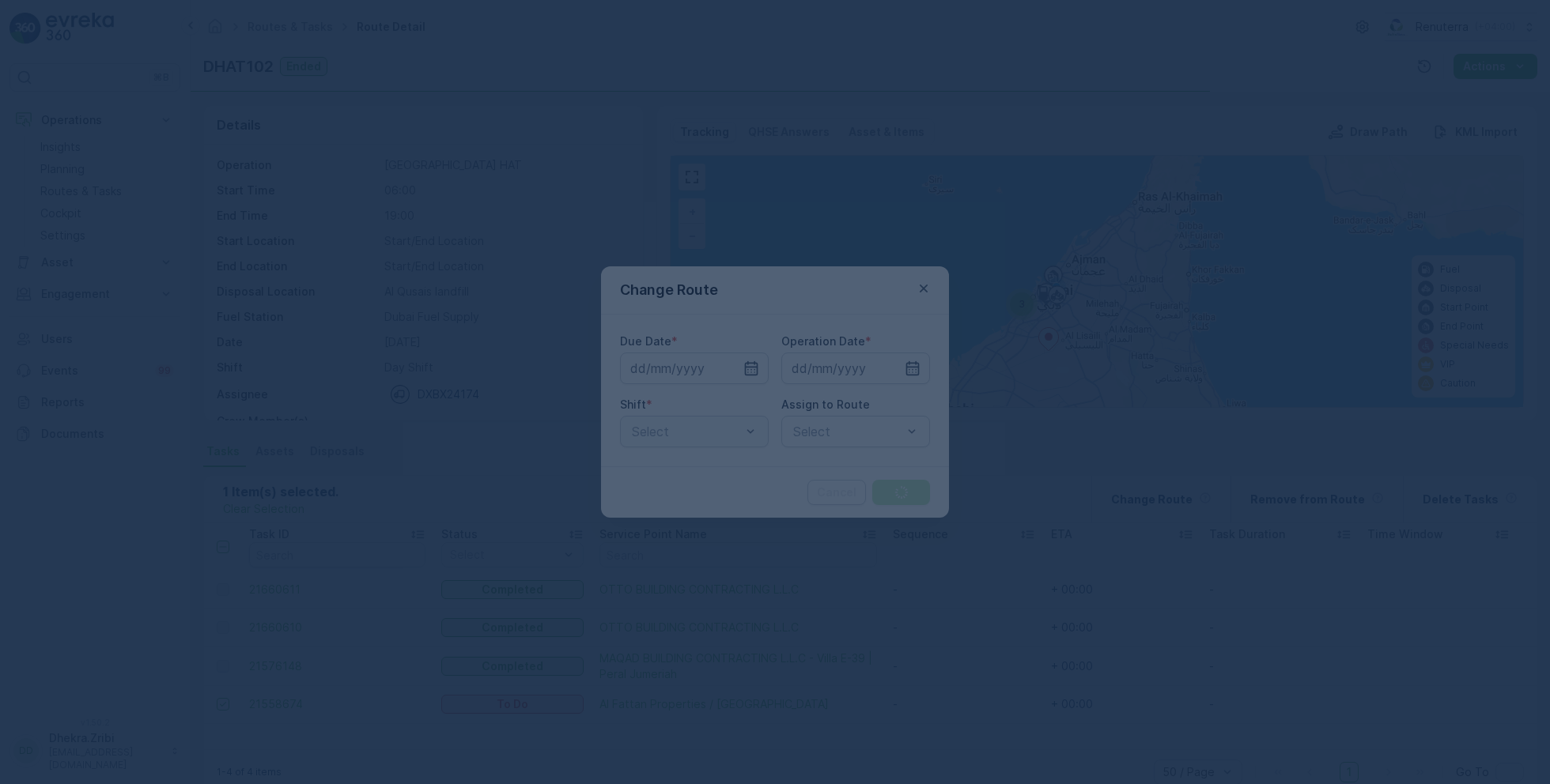
type input "15.09.2025"
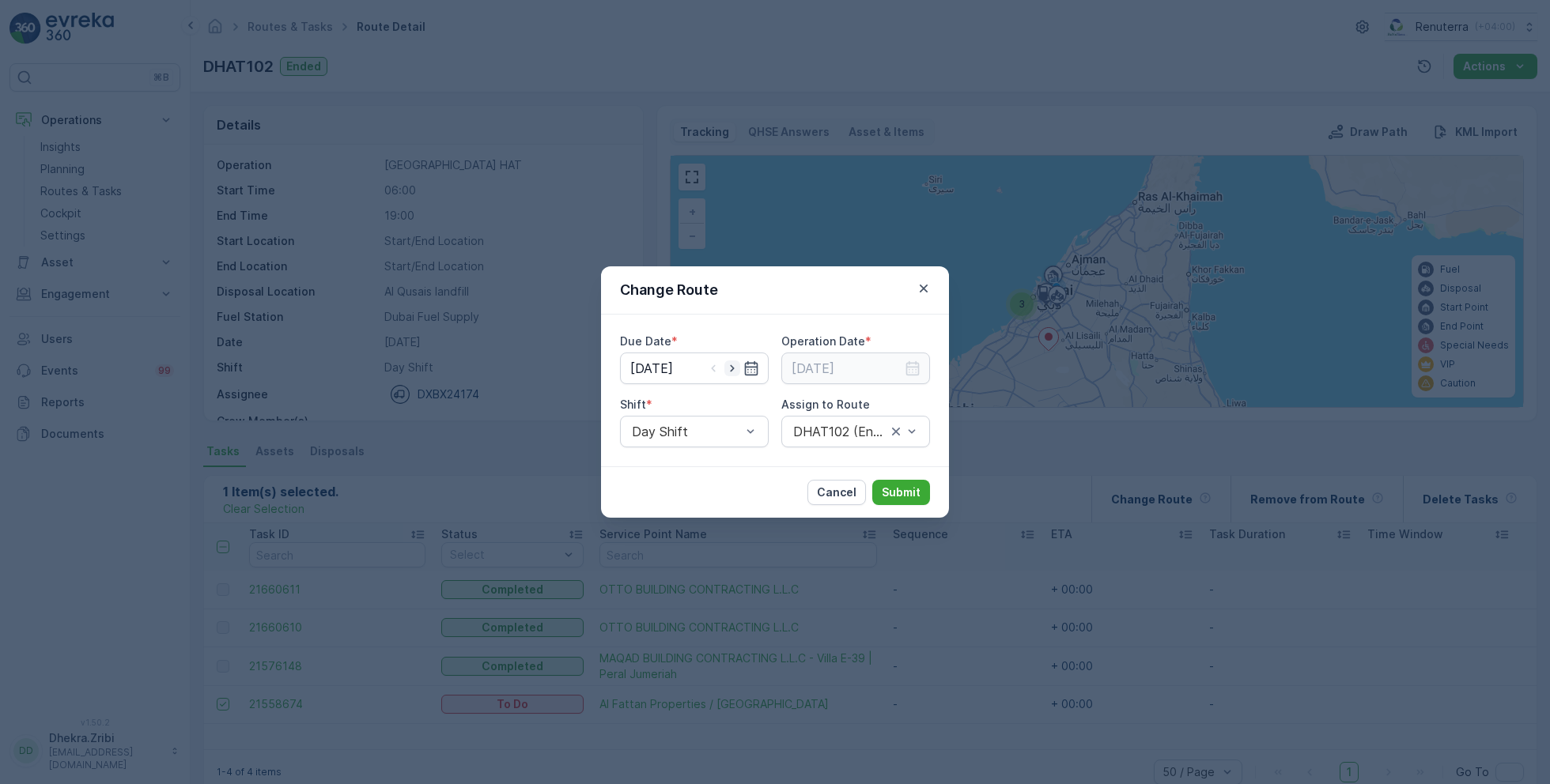
click at [738, 367] on icon "button" at bounding box center [732, 368] width 16 height 16
type input "[DATE]"
click at [865, 363] on input at bounding box center [855, 368] width 149 height 31
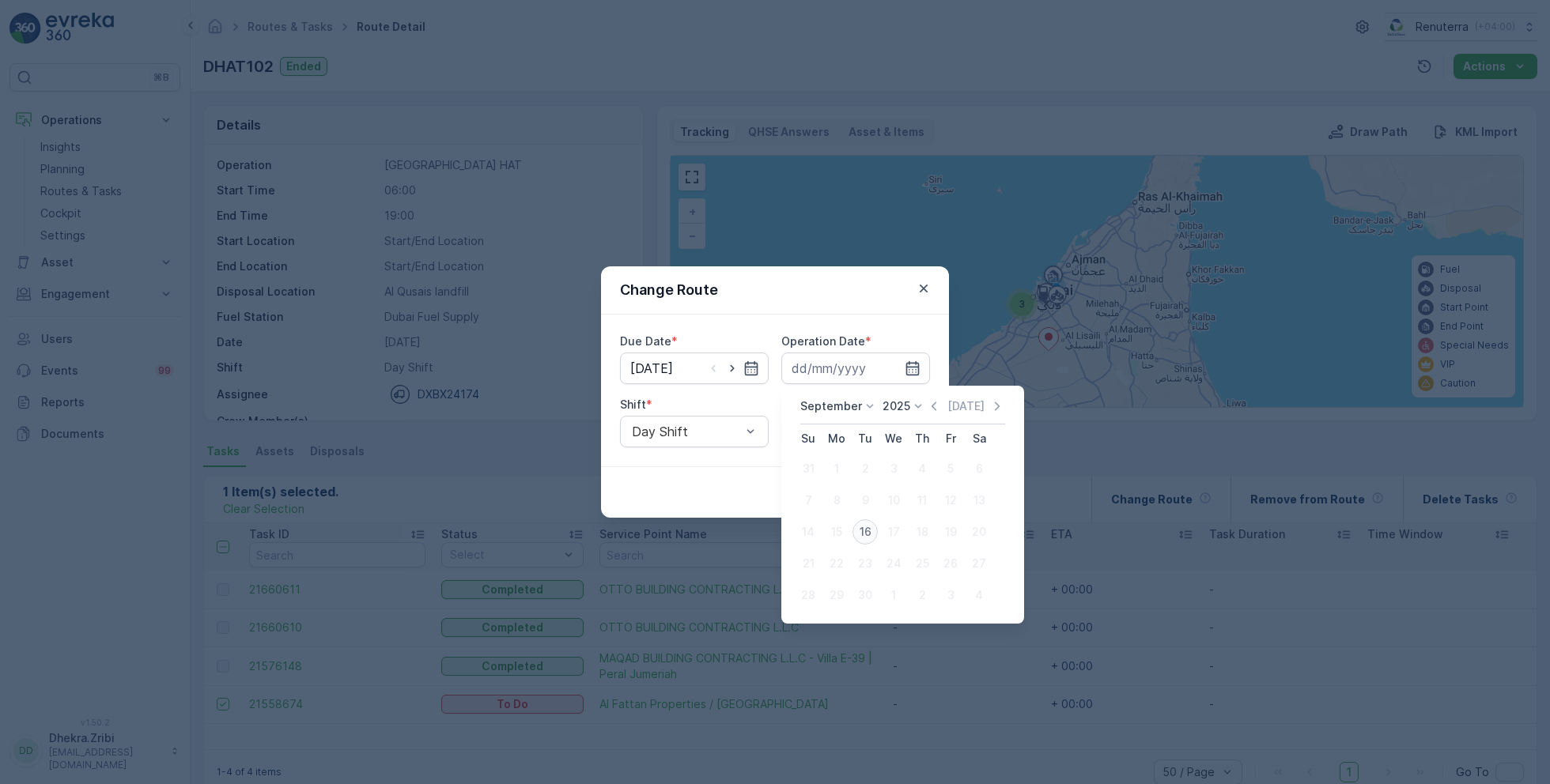
click at [867, 525] on div "16" at bounding box center [865, 531] width 26 height 26
type input "[DATE]"
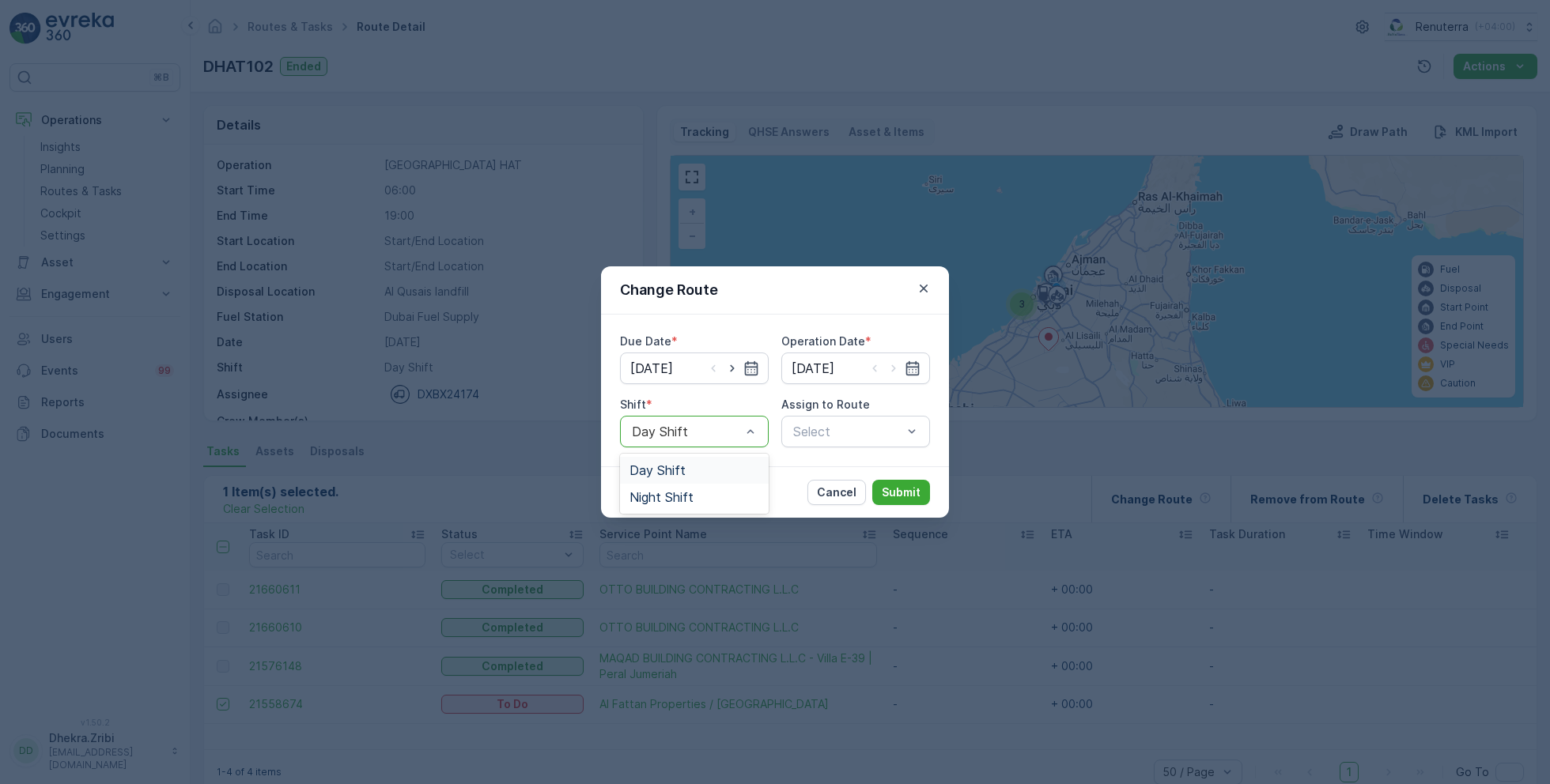
click at [673, 465] on span "Day Shift" at bounding box center [657, 470] width 56 height 14
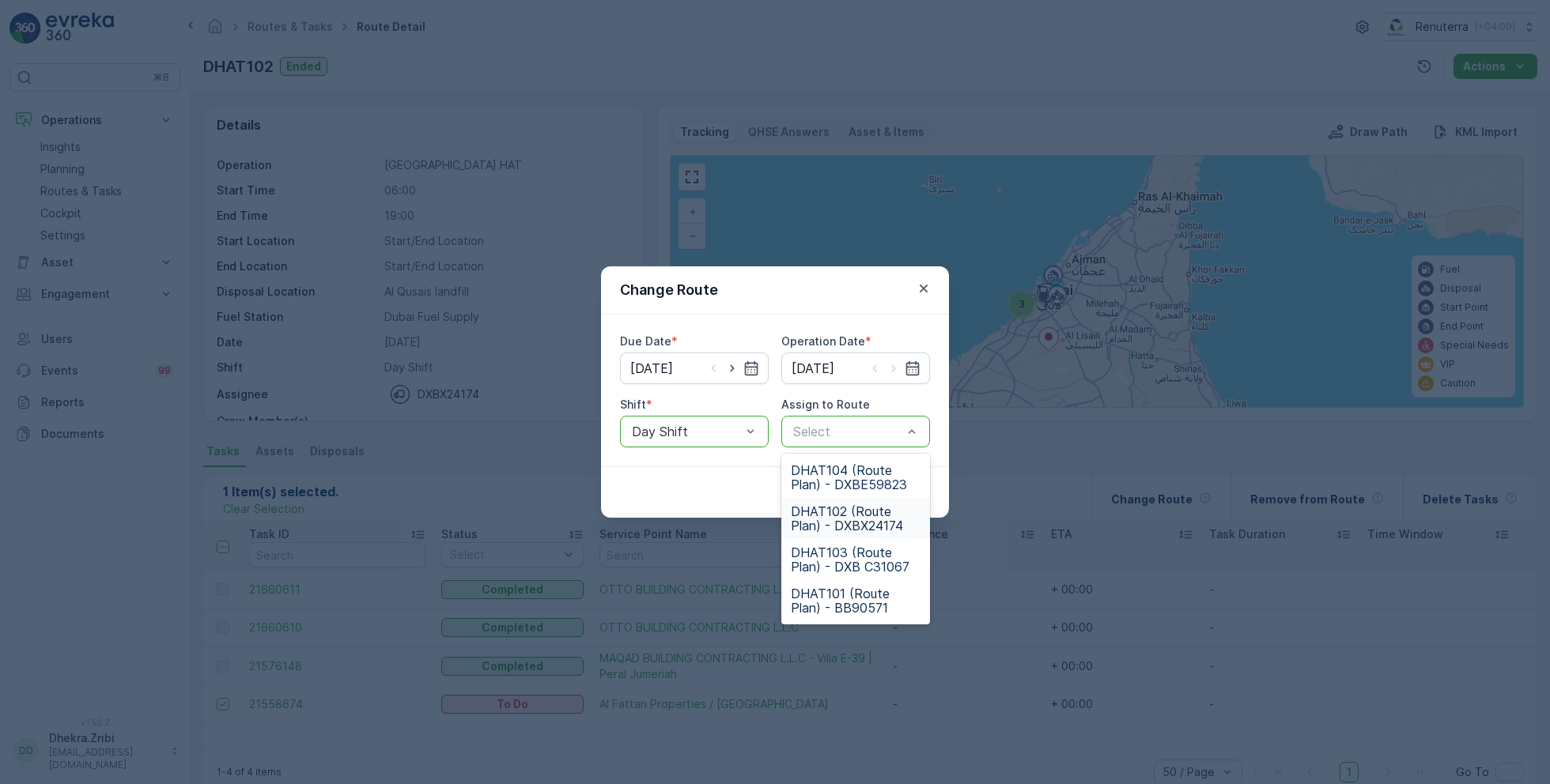
click at [828, 522] on span "DHAT102 (Route Plan) - DXBX24174" at bounding box center [855, 518] width 130 height 28
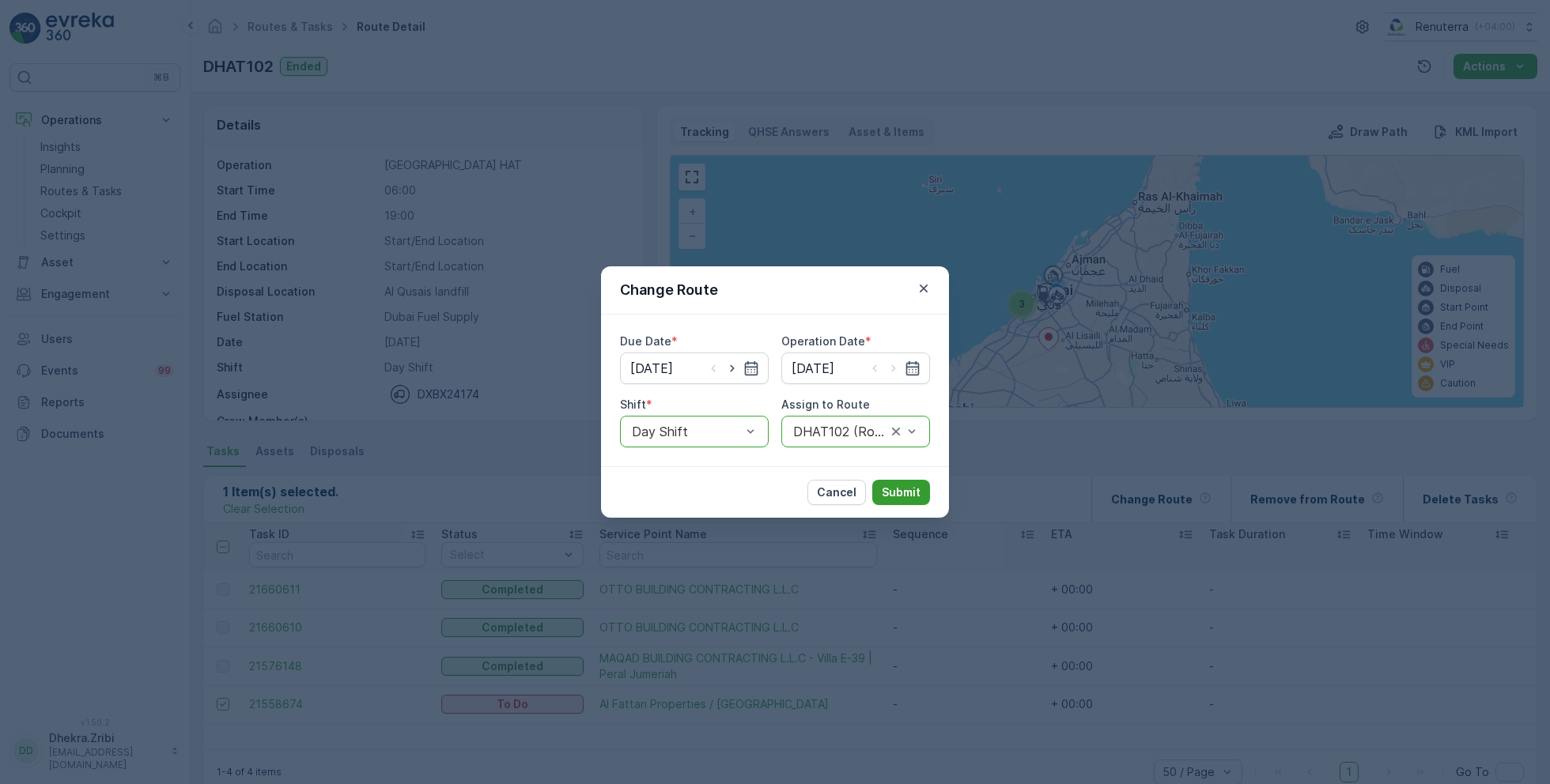
click at [903, 489] on p "Submit" at bounding box center [901, 492] width 39 height 16
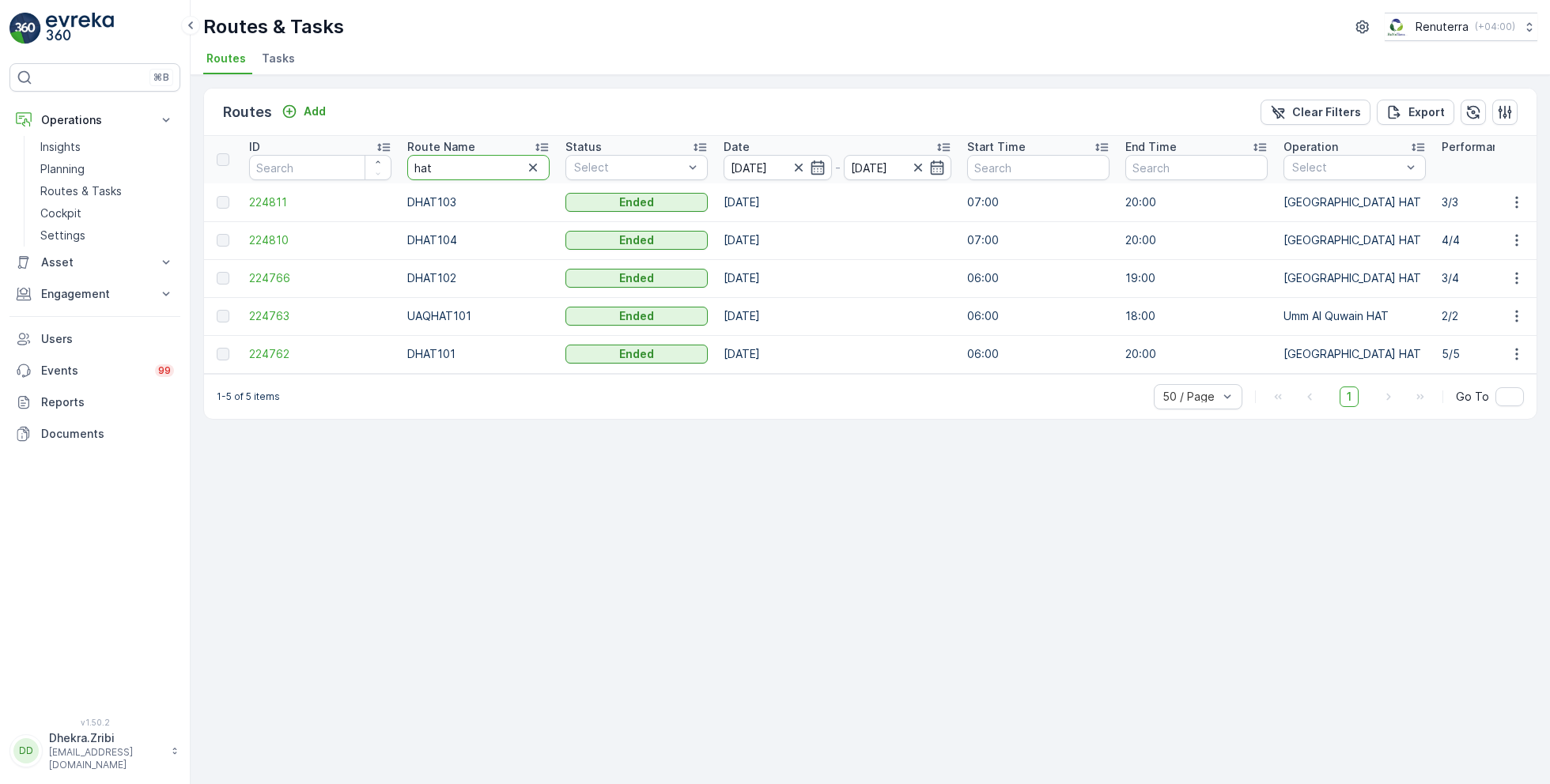
click at [456, 165] on input "hat" at bounding box center [478, 167] width 142 height 26
type input "roro"
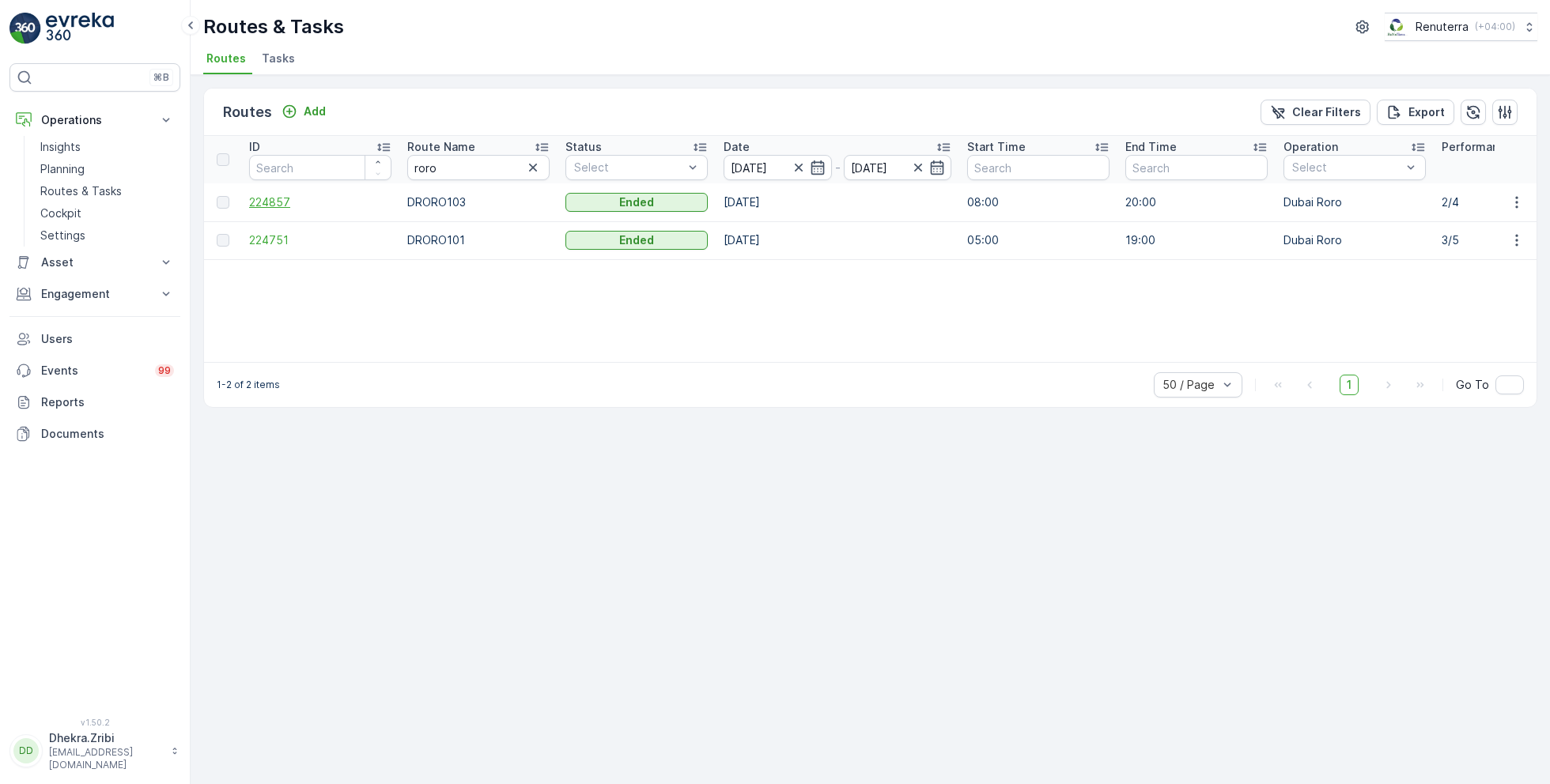
click at [266, 199] on span "224857" at bounding box center [320, 202] width 142 height 16
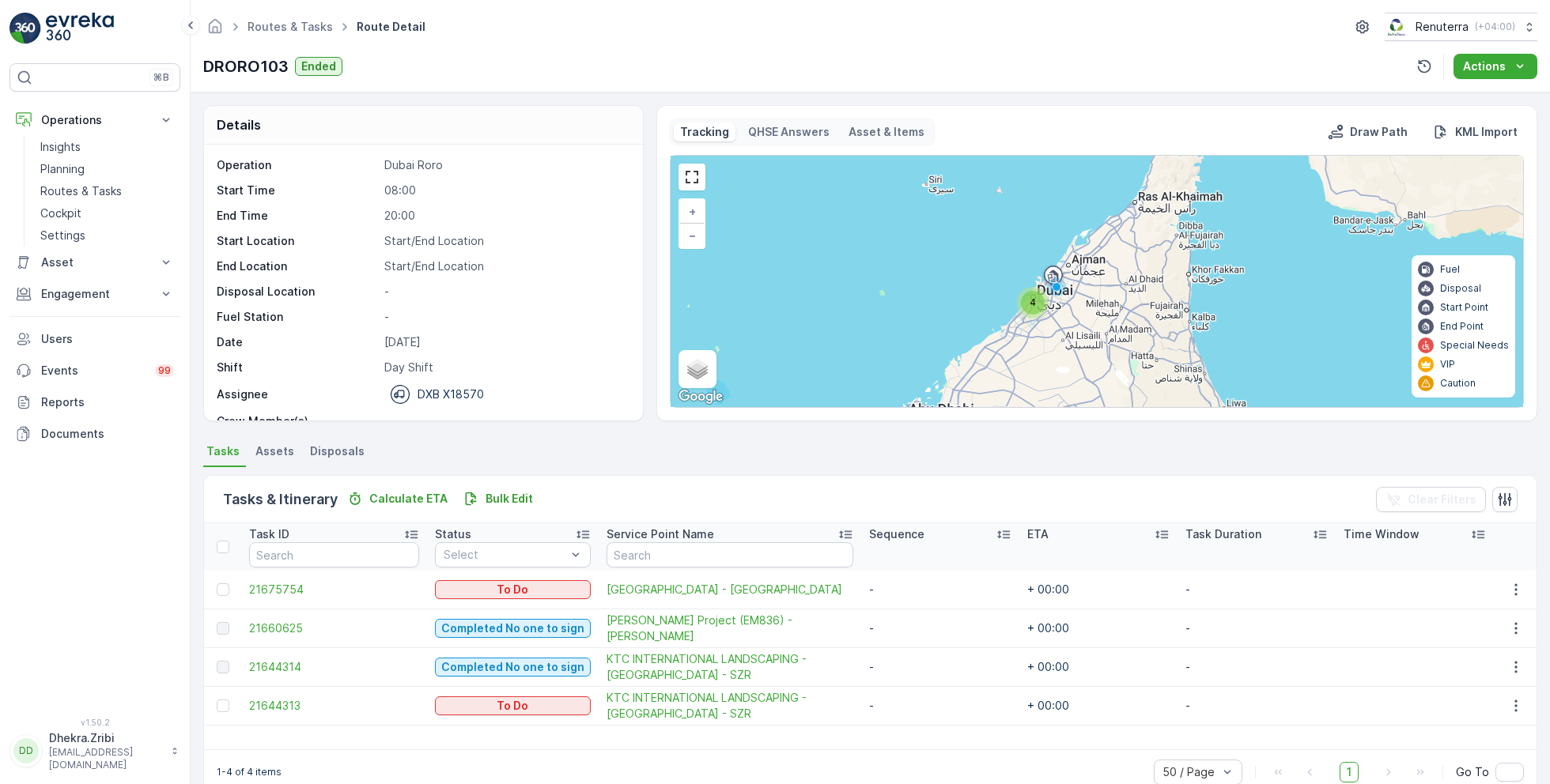
scroll to position [49, 0]
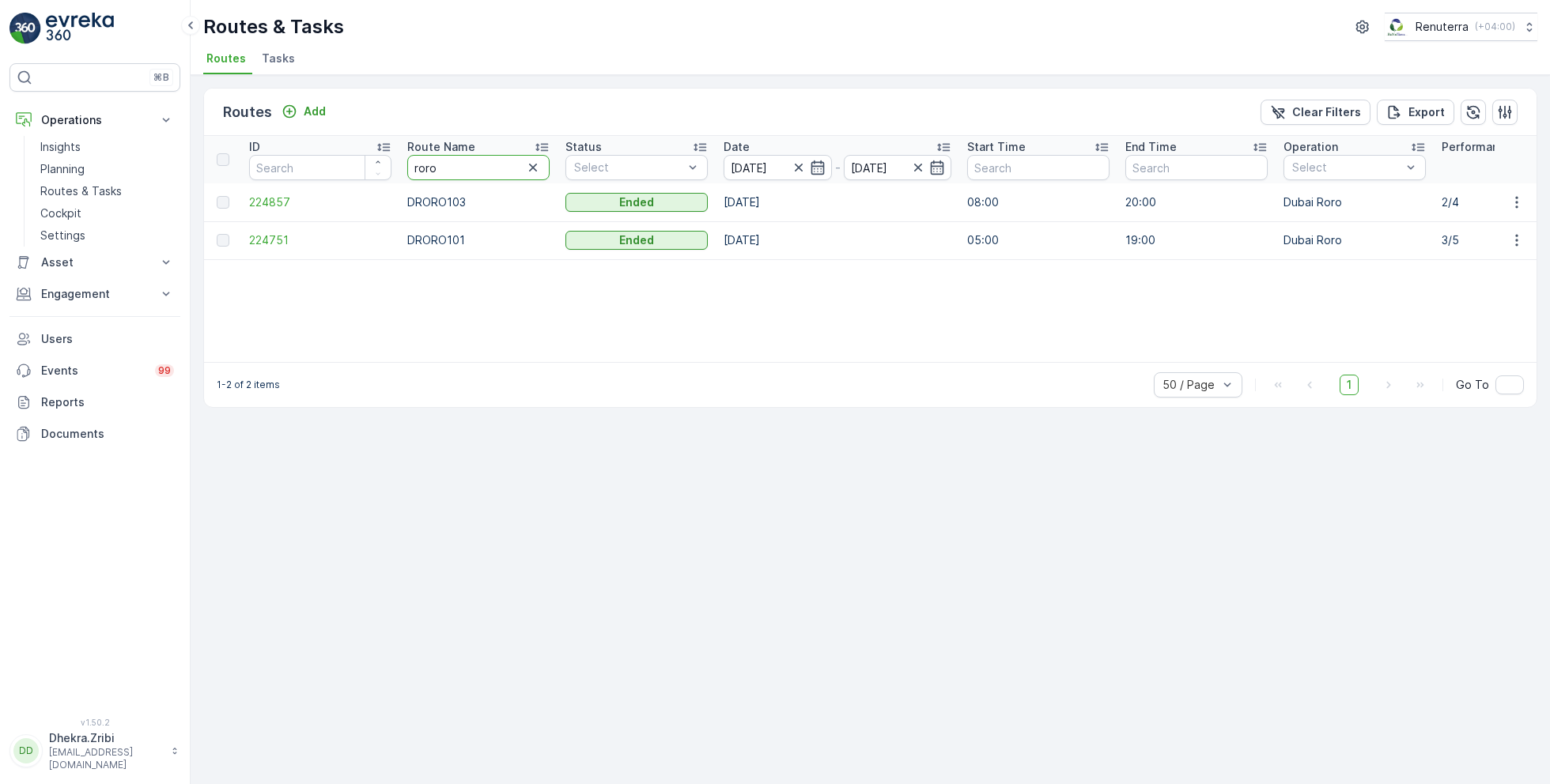
click at [444, 172] on input "roro" at bounding box center [478, 167] width 142 height 26
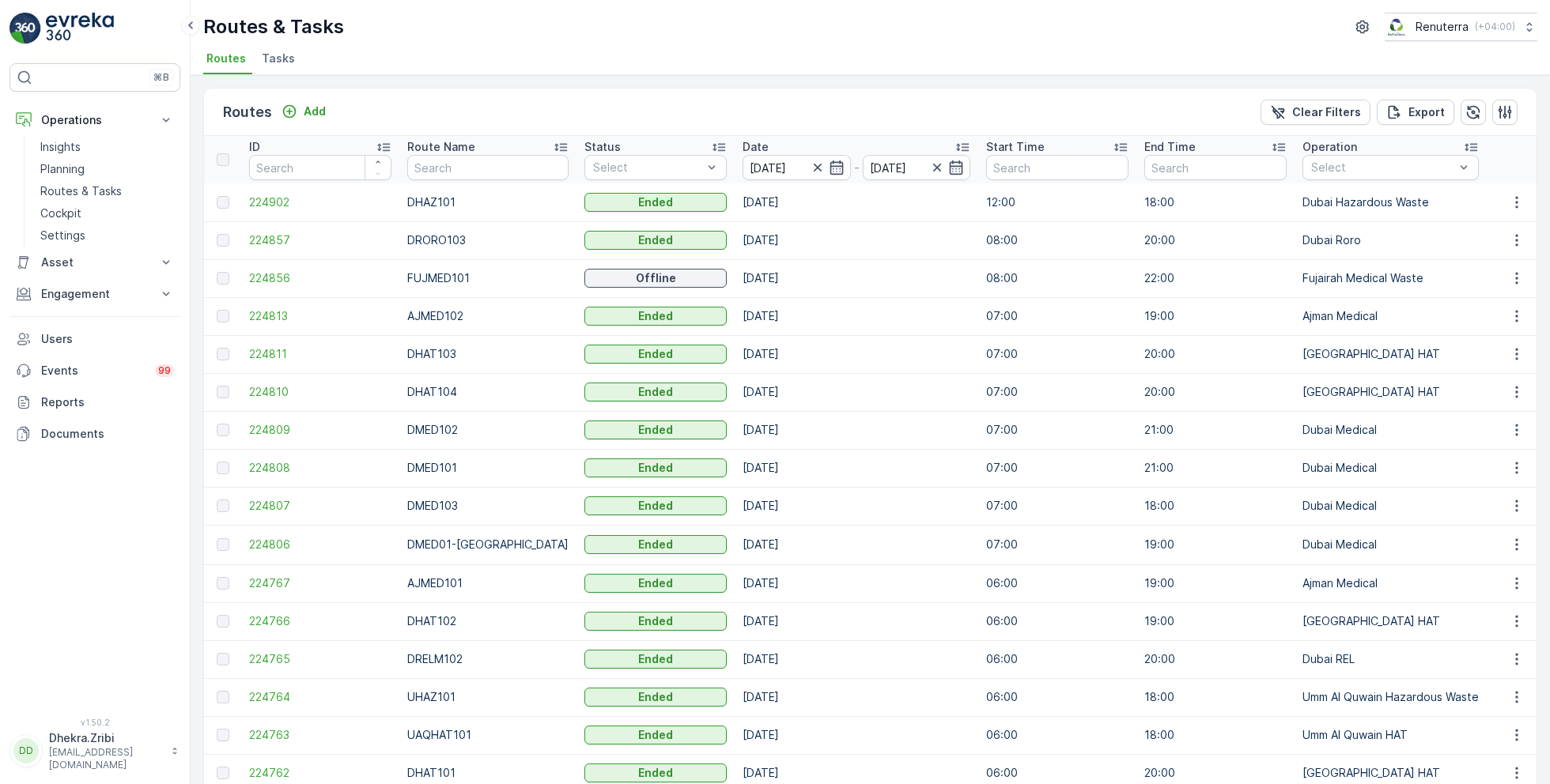
click at [280, 56] on span "Tasks" at bounding box center [278, 58] width 33 height 16
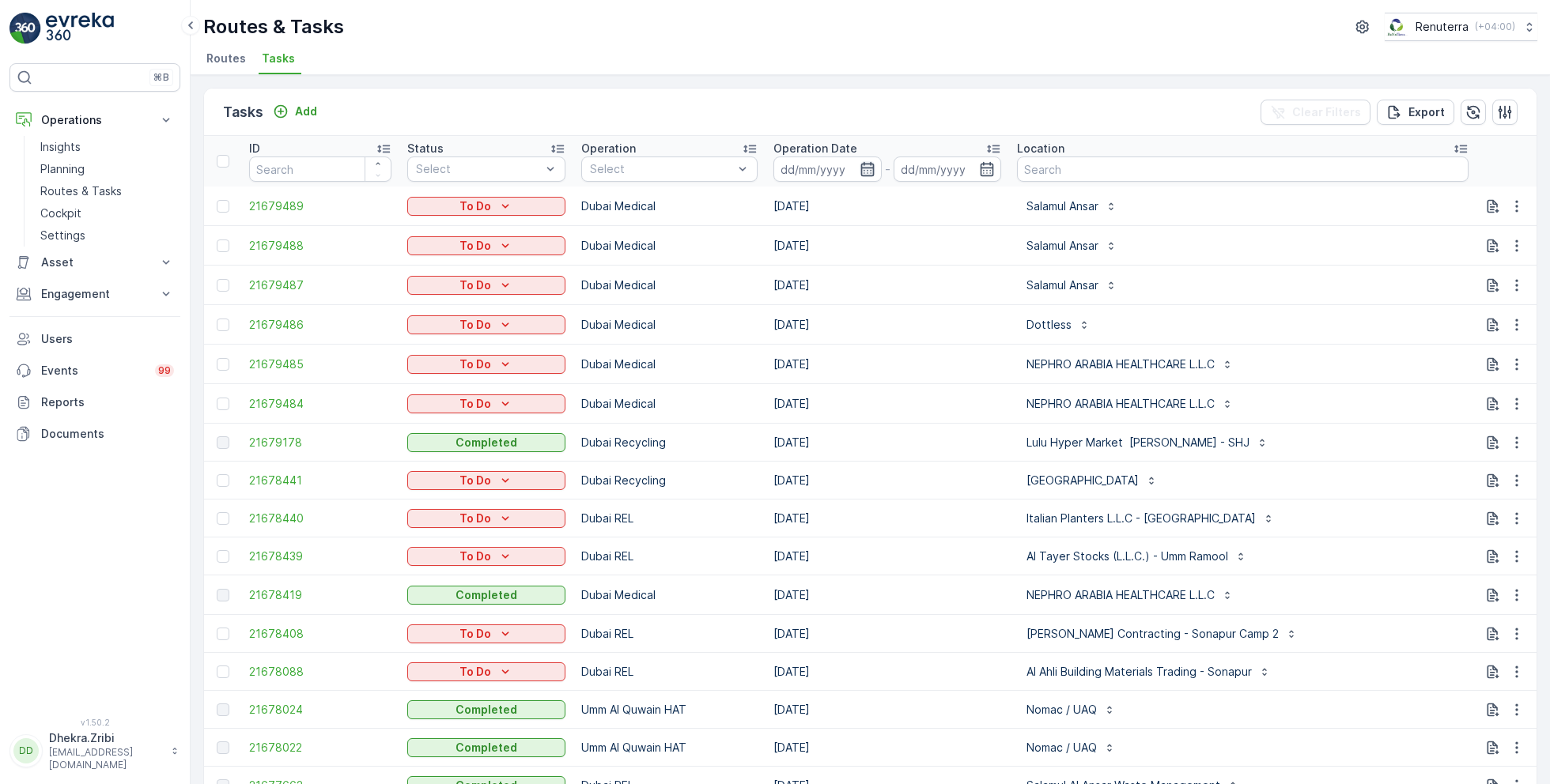
click at [867, 169] on icon "button" at bounding box center [867, 168] width 13 height 14
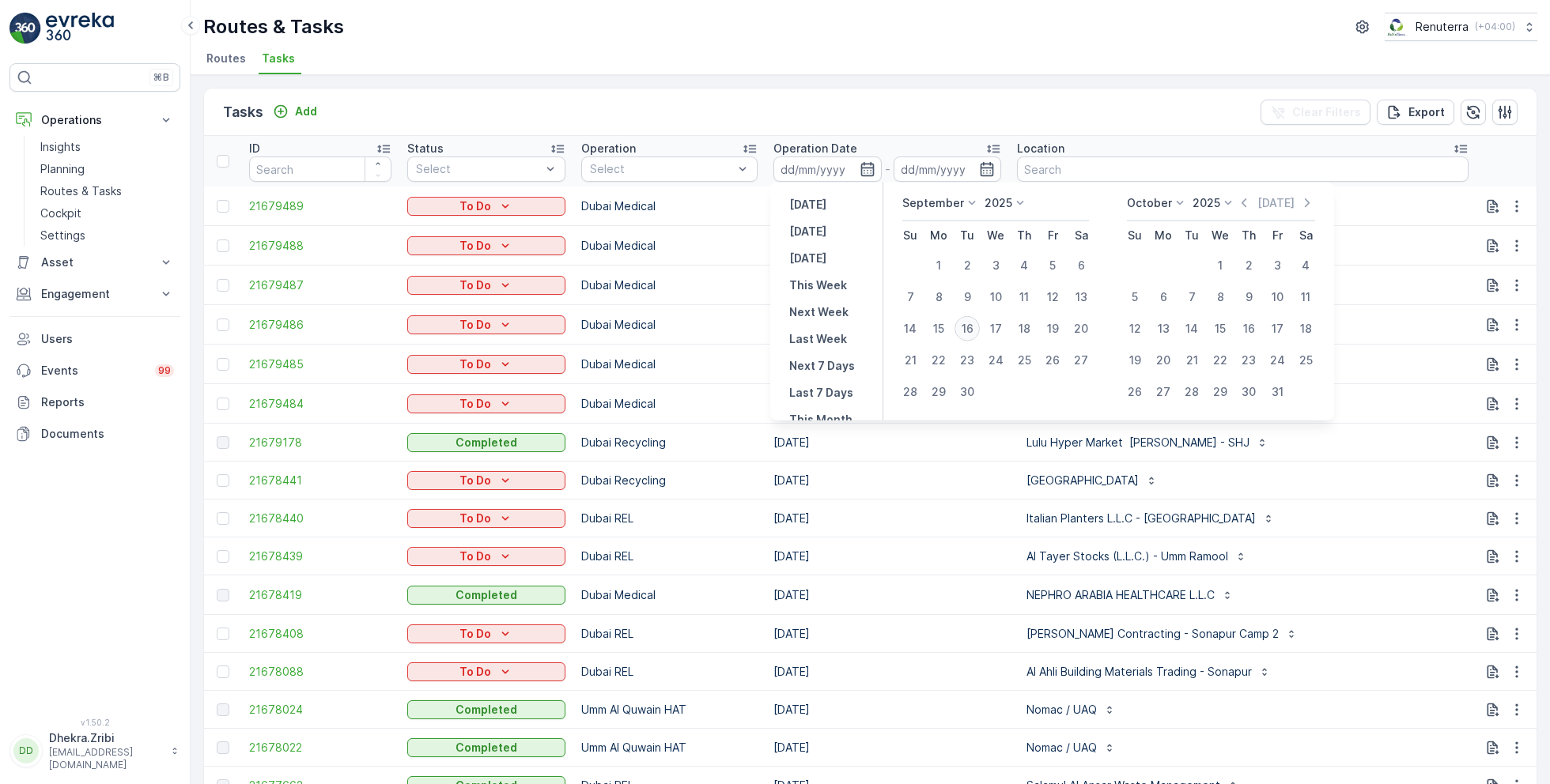
click at [970, 322] on div "16" at bounding box center [967, 328] width 26 height 26
type input "[DATE]"
click at [970, 322] on div "16" at bounding box center [967, 328] width 26 height 26
type input "[DATE]"
click at [821, 61] on ul "Routes Tasks" at bounding box center [864, 61] width 1322 height 26
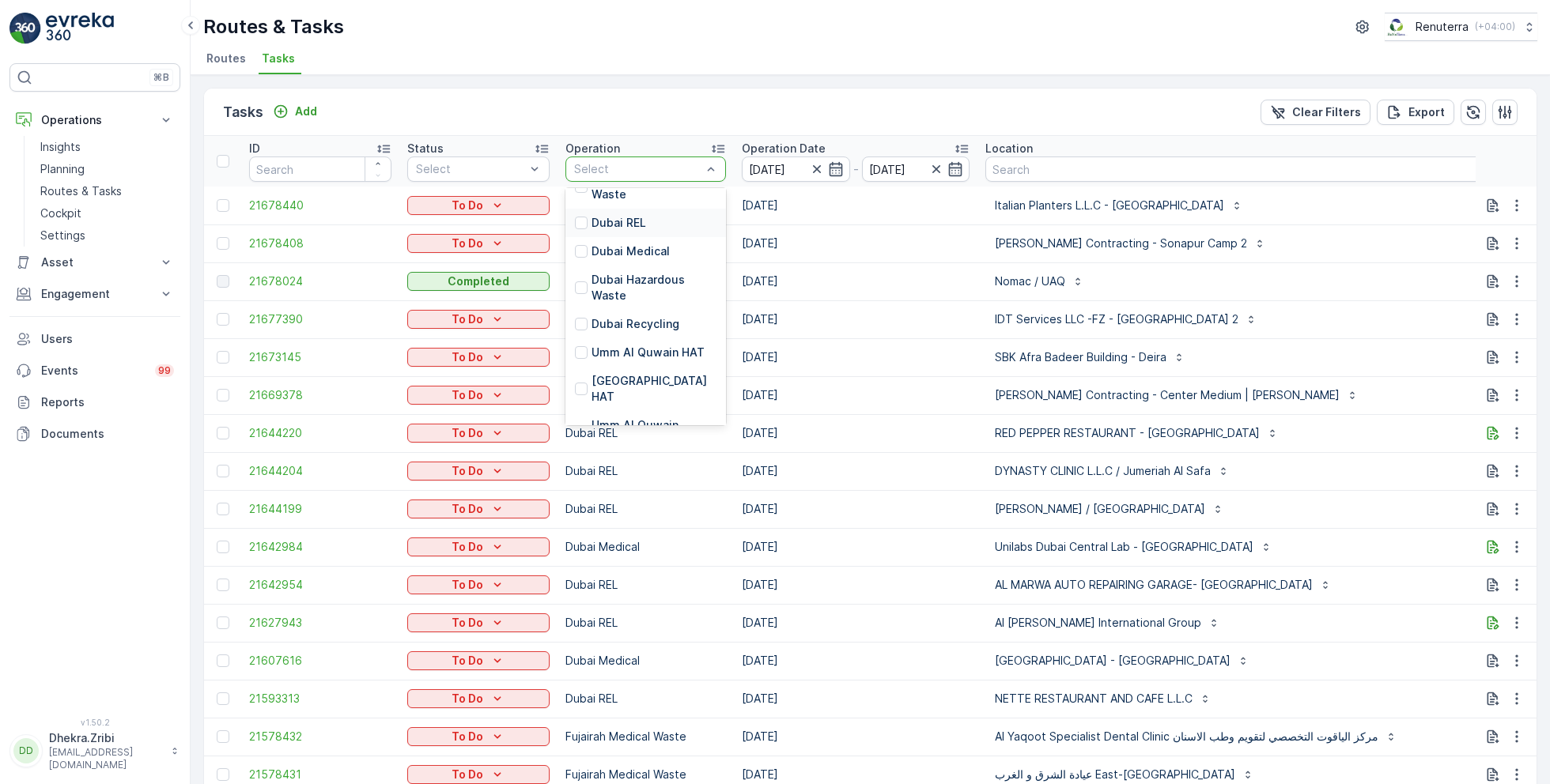
scroll to position [139, 0]
click at [623, 362] on p "[GEOGRAPHIC_DATA] HAT" at bounding box center [654, 377] width 125 height 31
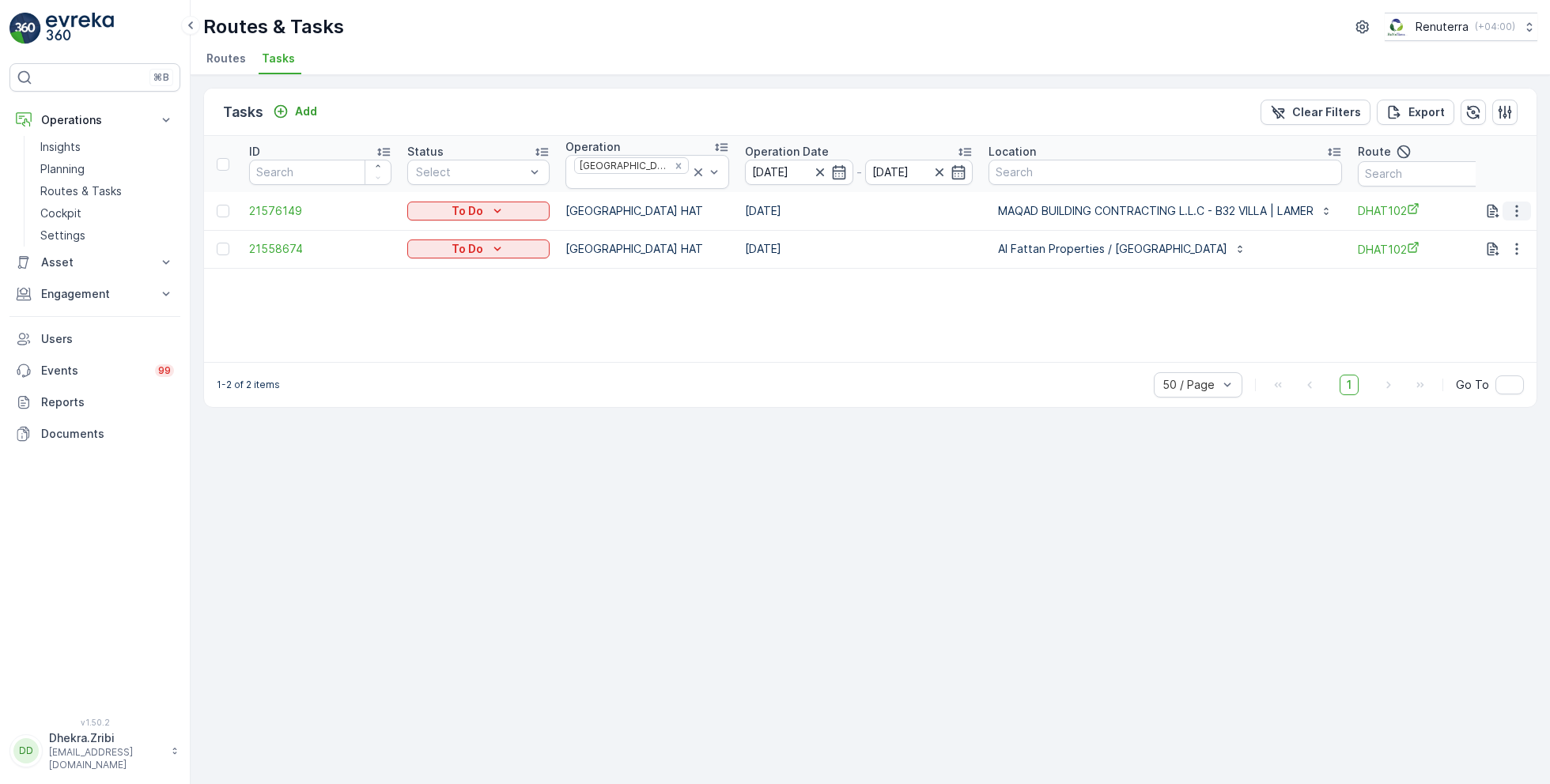
click at [1515, 204] on icon "button" at bounding box center [1517, 211] width 16 height 16
click at [1172, 270] on div "ID Status Select Operation Dubai HAT Operation Date 16.09.2025 - 16.09.2025 Loc…" at bounding box center [871, 249] width 1332 height 226
click at [1519, 203] on icon "button" at bounding box center [1517, 211] width 16 height 16
click at [1472, 287] on span "Remove from Route" at bounding box center [1490, 294] width 107 height 16
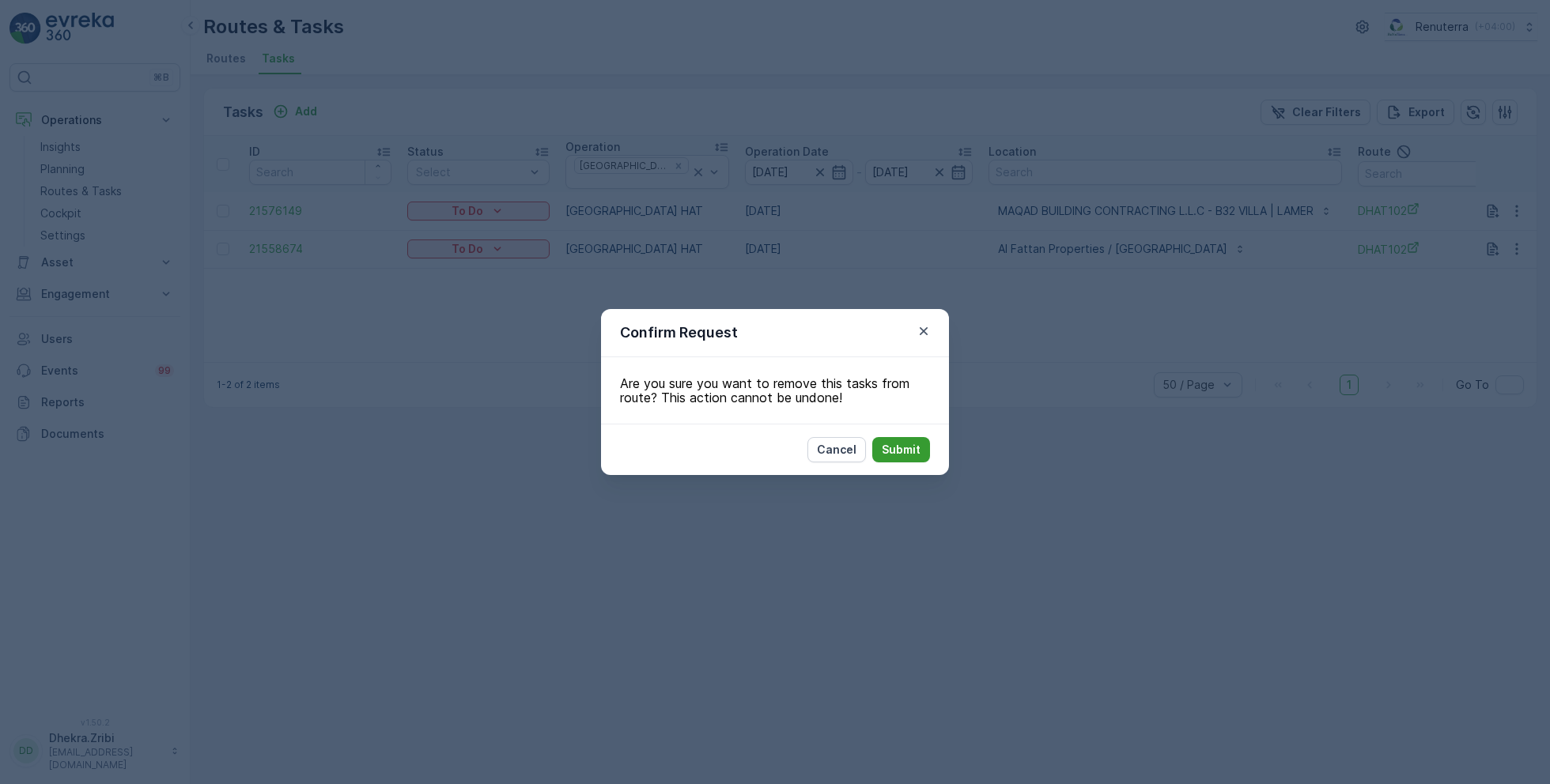
click at [881, 460] on button "Submit" at bounding box center [901, 449] width 58 height 26
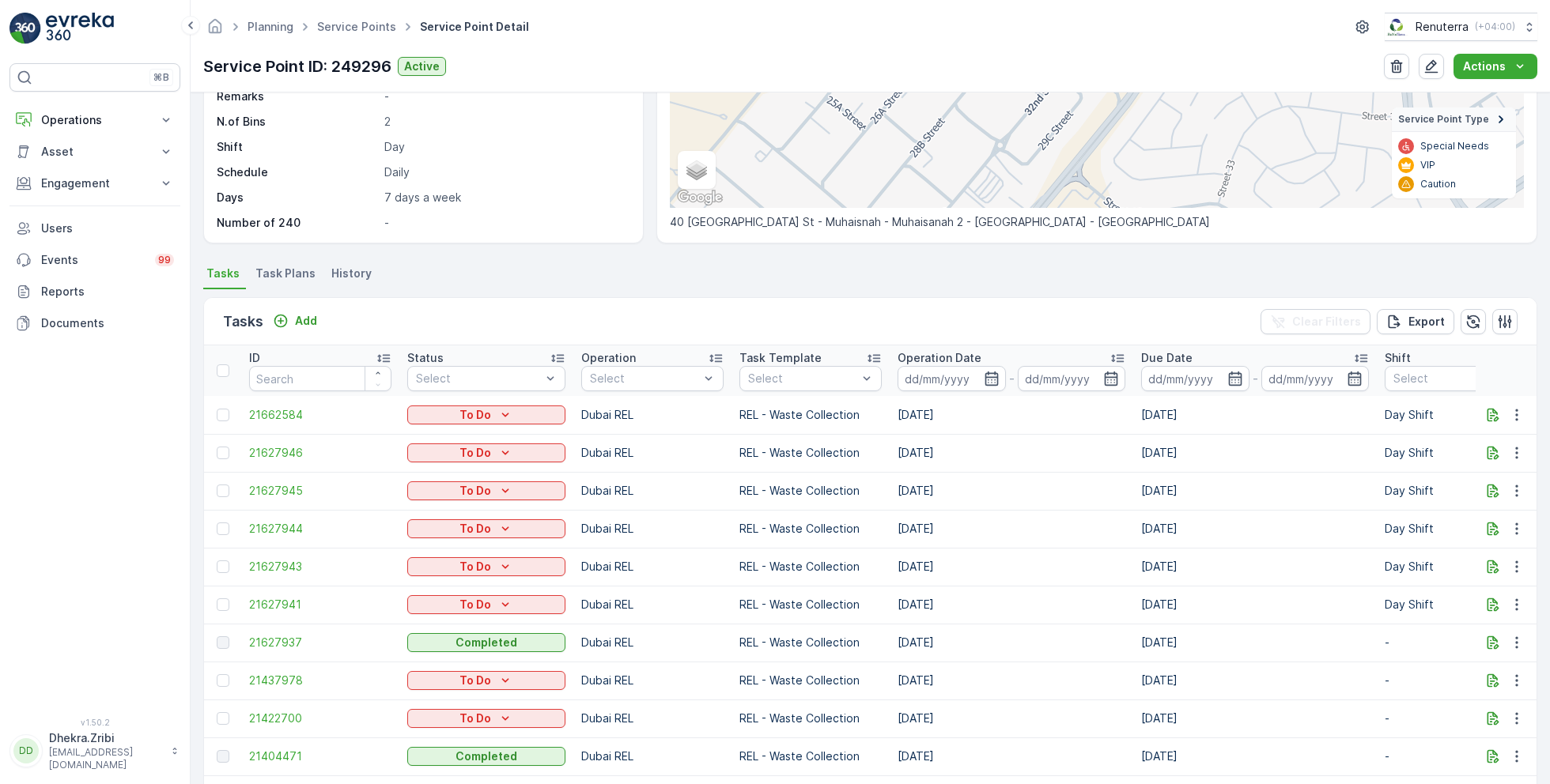
scroll to position [260, 0]
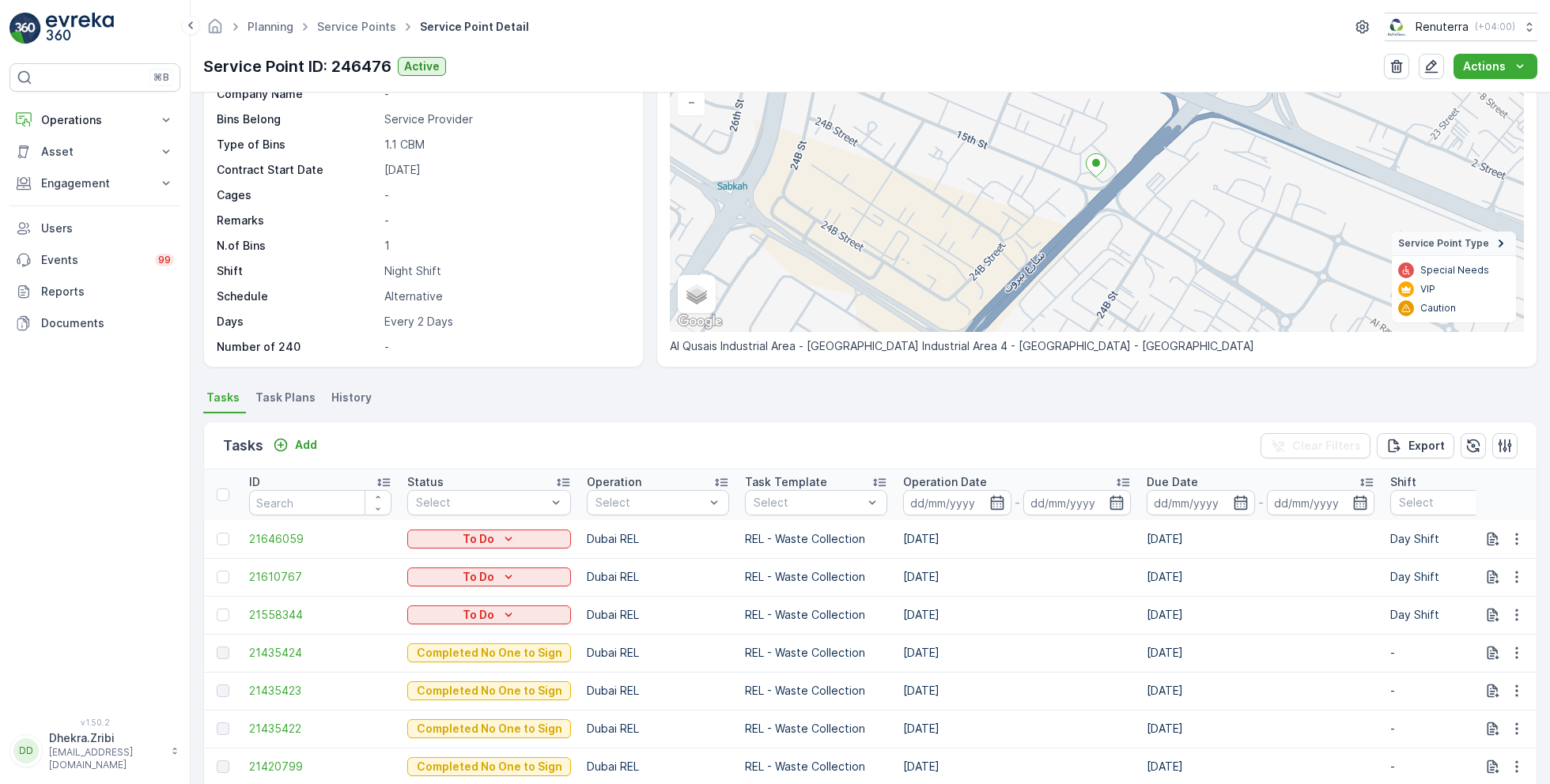
scroll to position [193, 0]
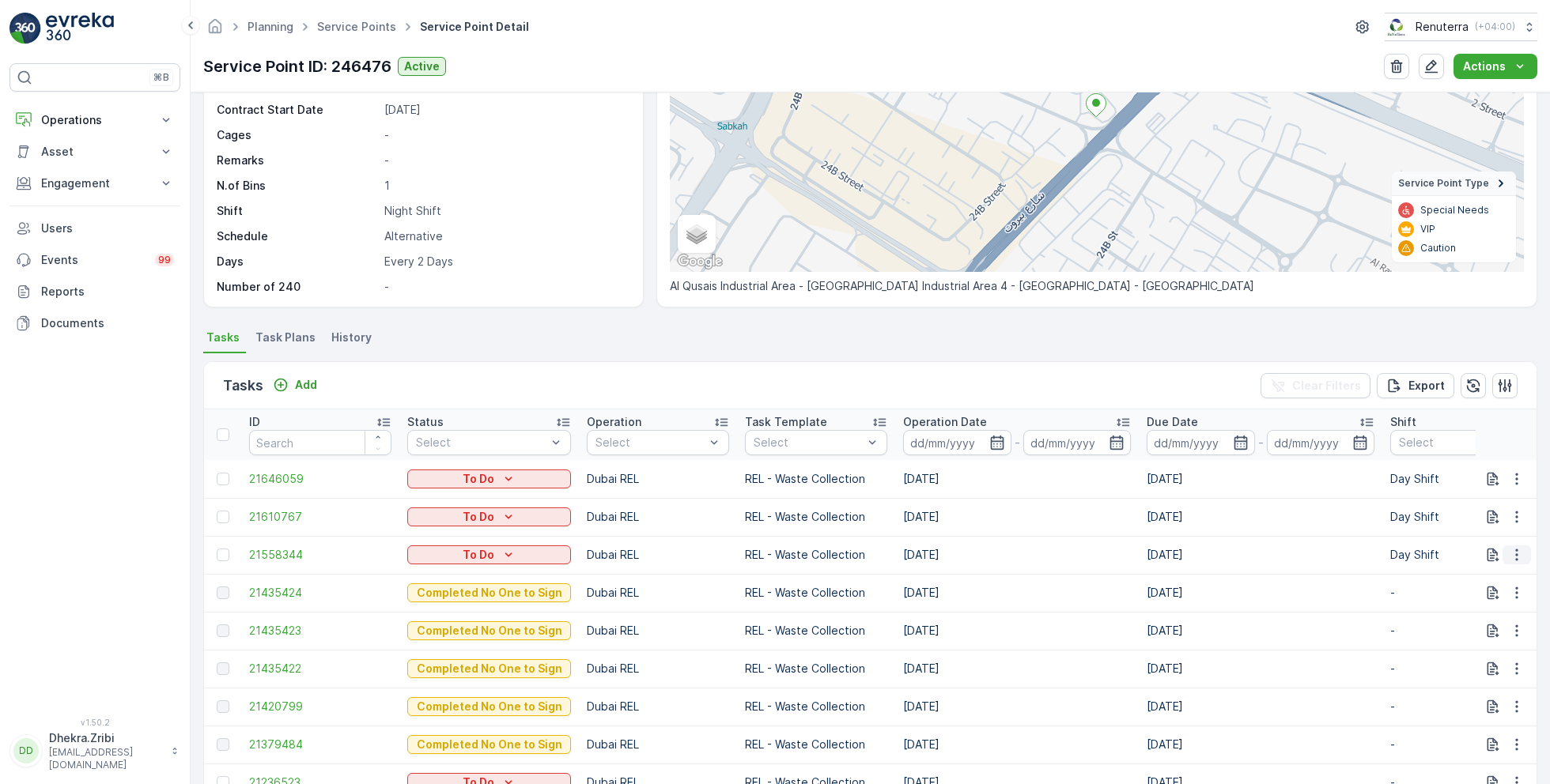
click at [1517, 551] on icon "button" at bounding box center [1517, 554] width 16 height 16
click at [1484, 622] on span "Change Route" at bounding box center [1486, 630] width 77 height 16
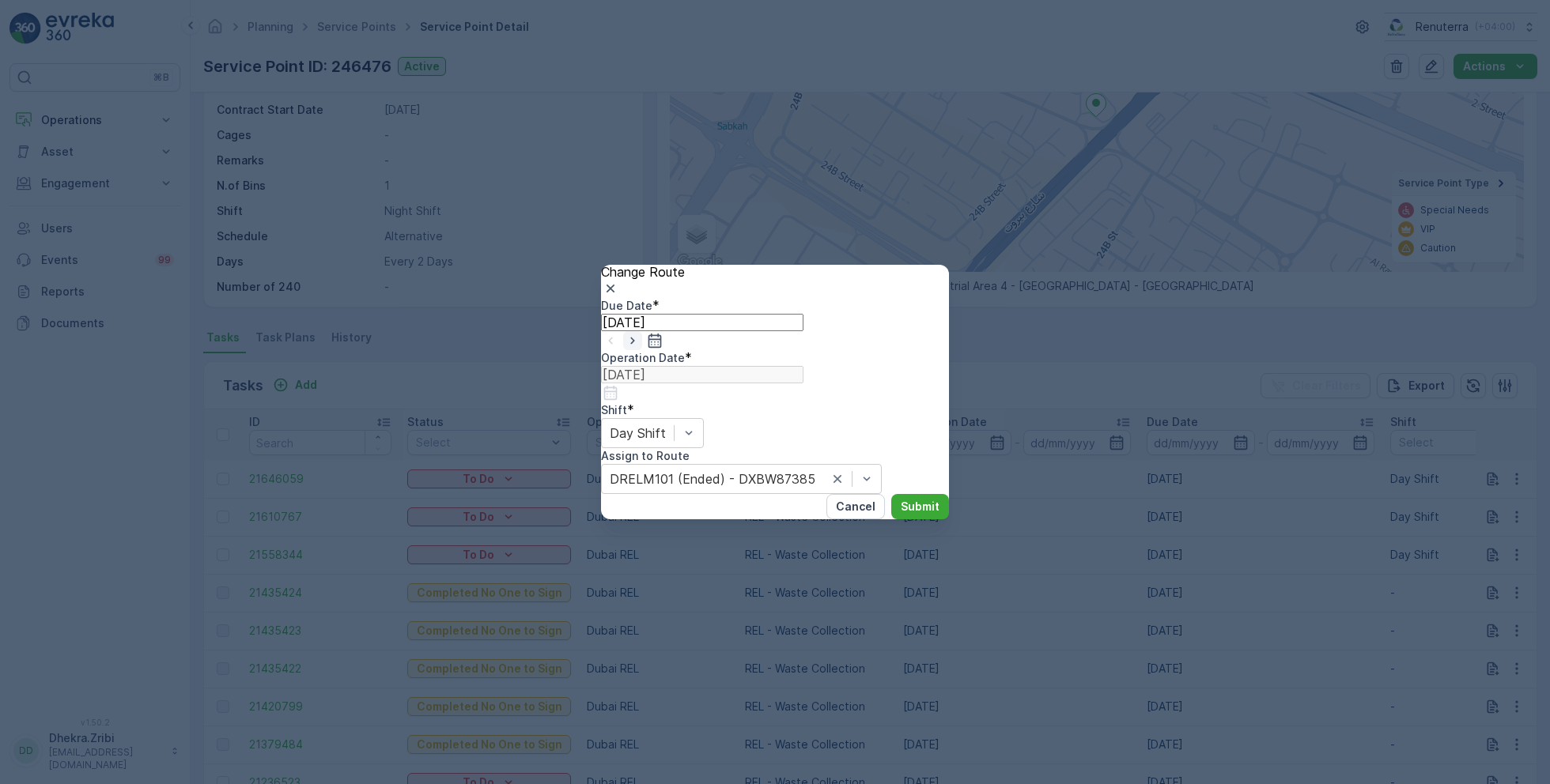
click at [641, 349] on icon "button" at bounding box center [632, 340] width 16 height 16
click at [803, 366] on input at bounding box center [702, 375] width 203 height 17
click at [867, 623] on div "16" at bounding box center [872, 630] width 14 height 14
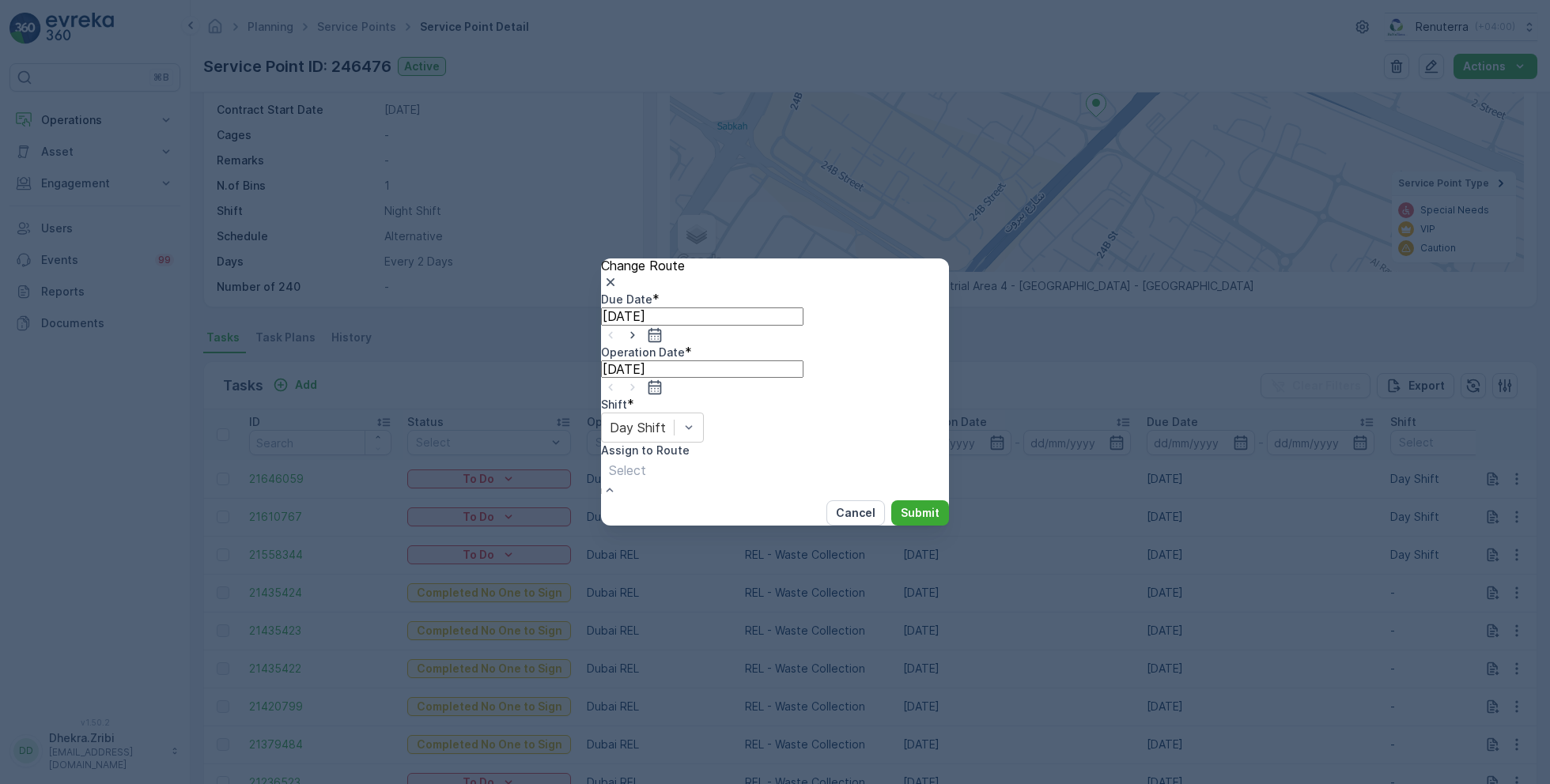
click at [910, 505] on p "Submit" at bounding box center [920, 513] width 39 height 16
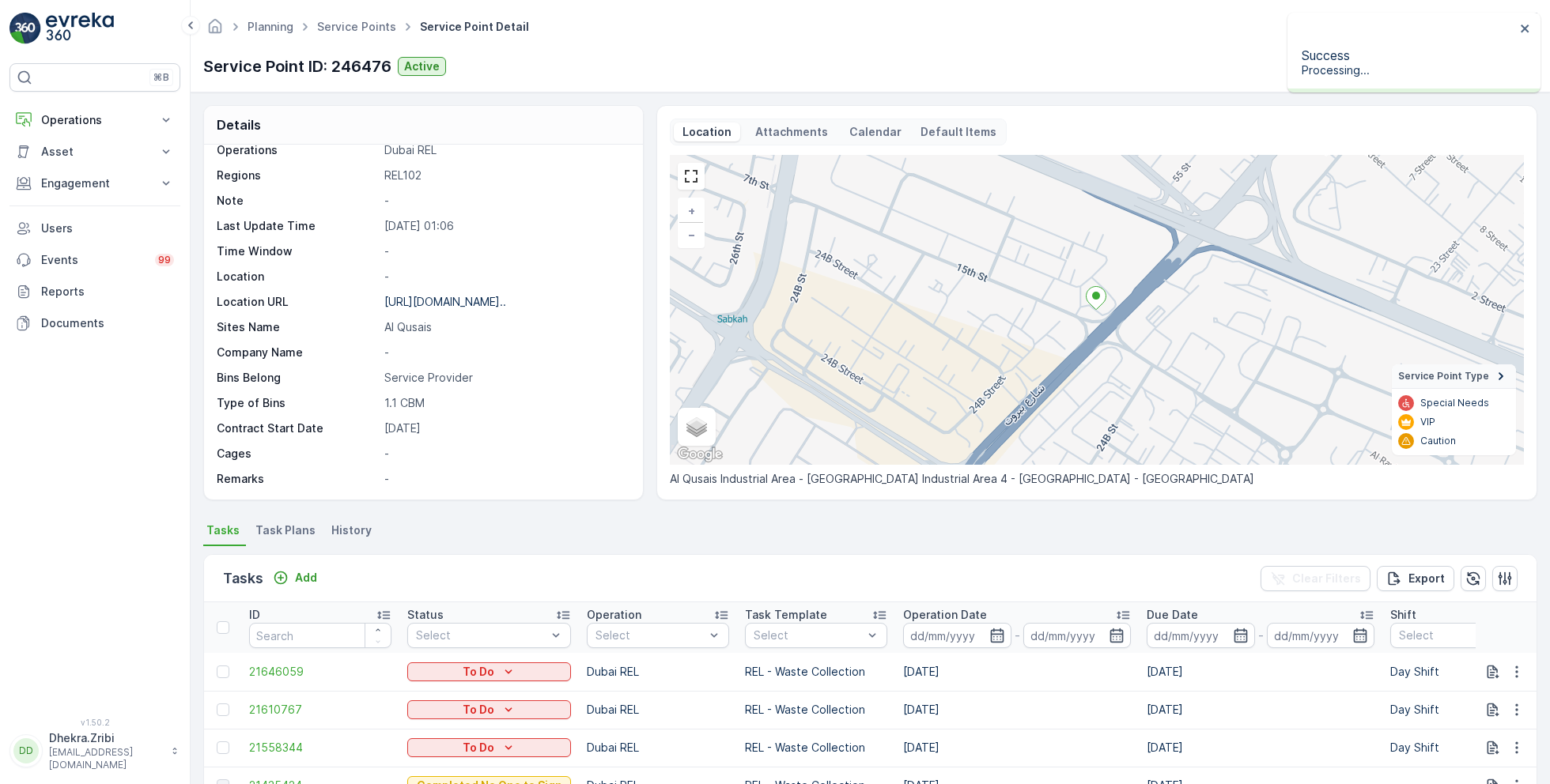
scroll to position [0, 0]
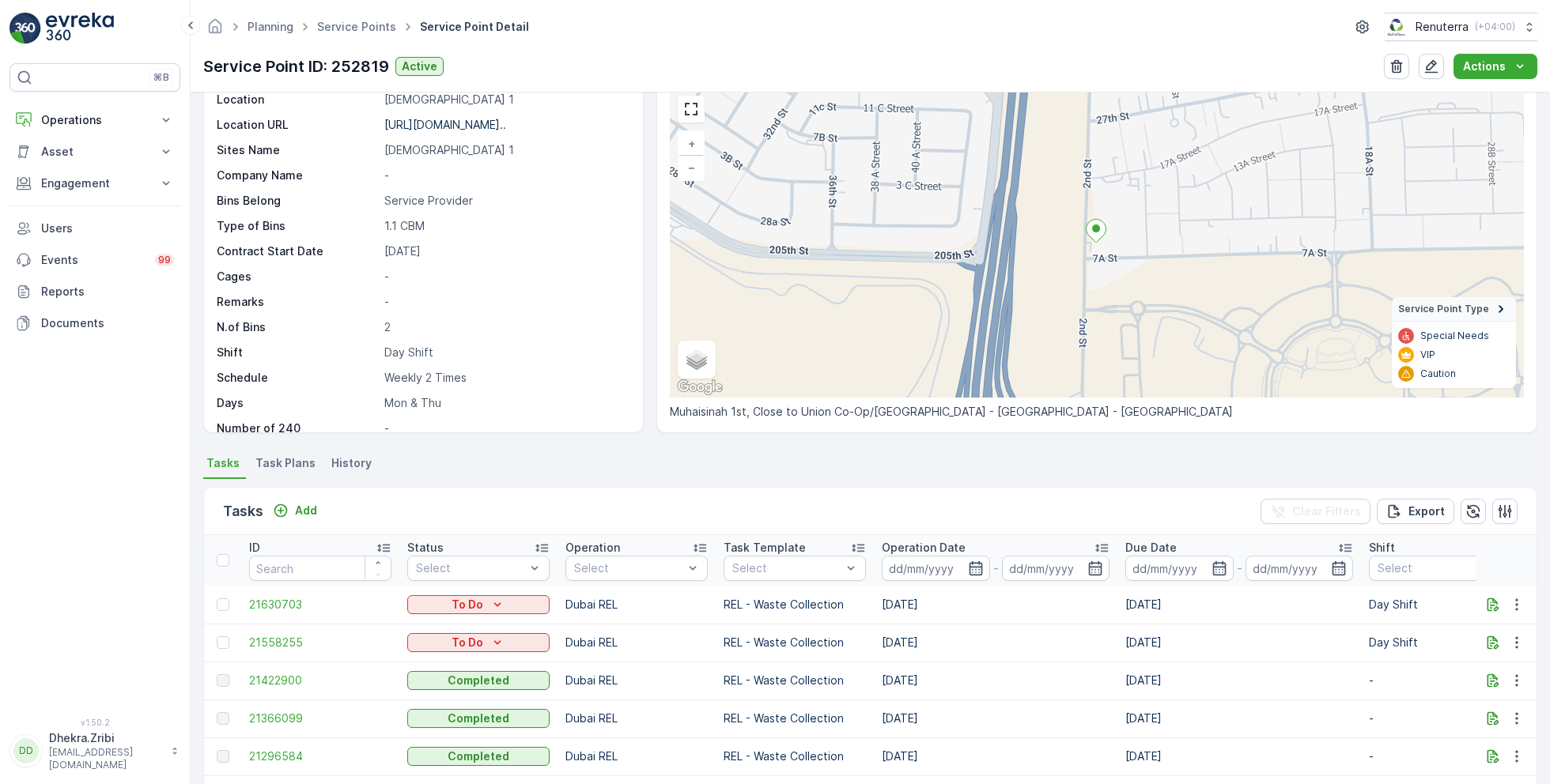
scroll to position [71, 0]
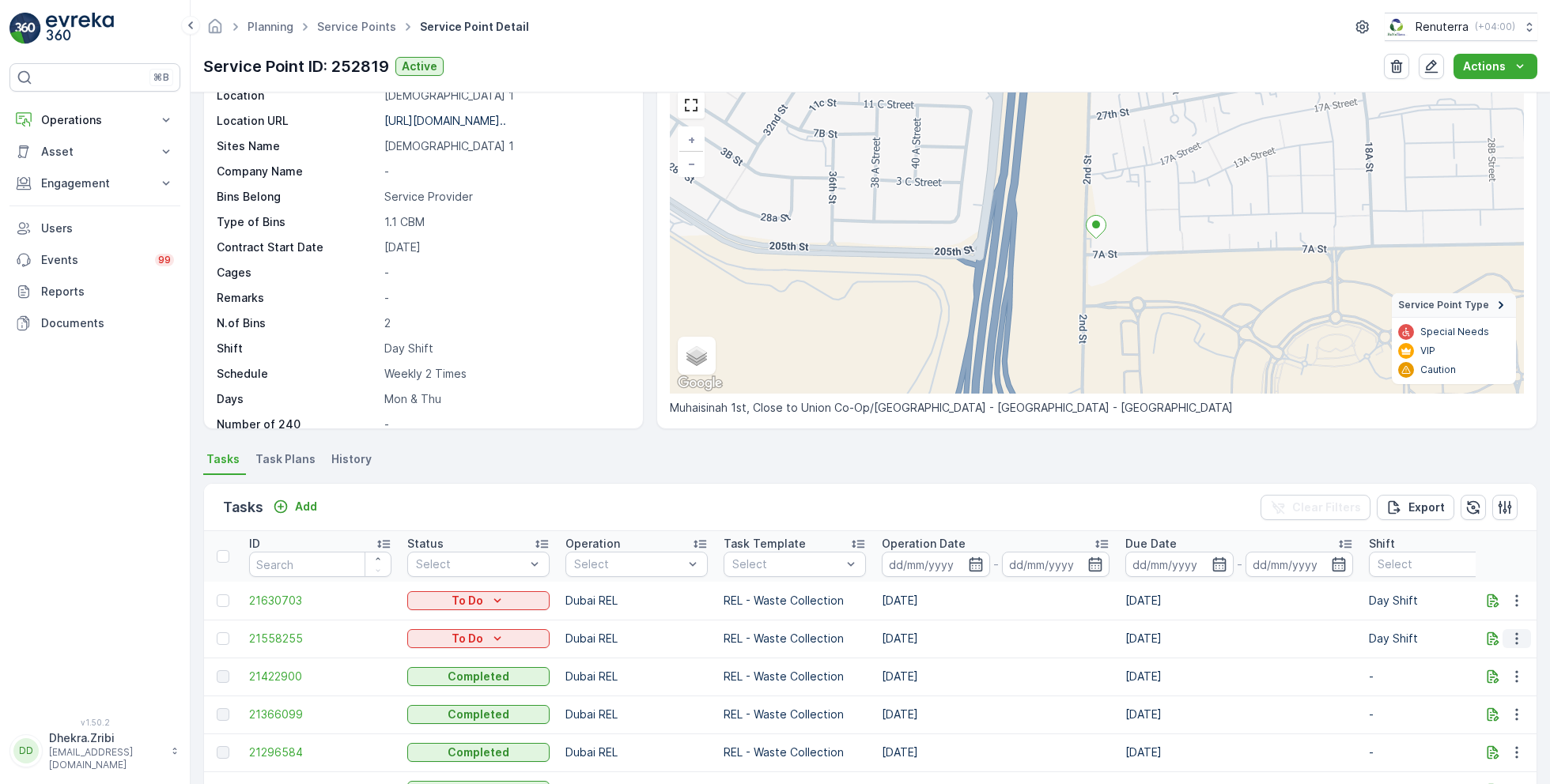
click at [1521, 640] on icon "button" at bounding box center [1517, 638] width 16 height 16
click at [1471, 705] on span "Change Route" at bounding box center [1475, 705] width 77 height 16
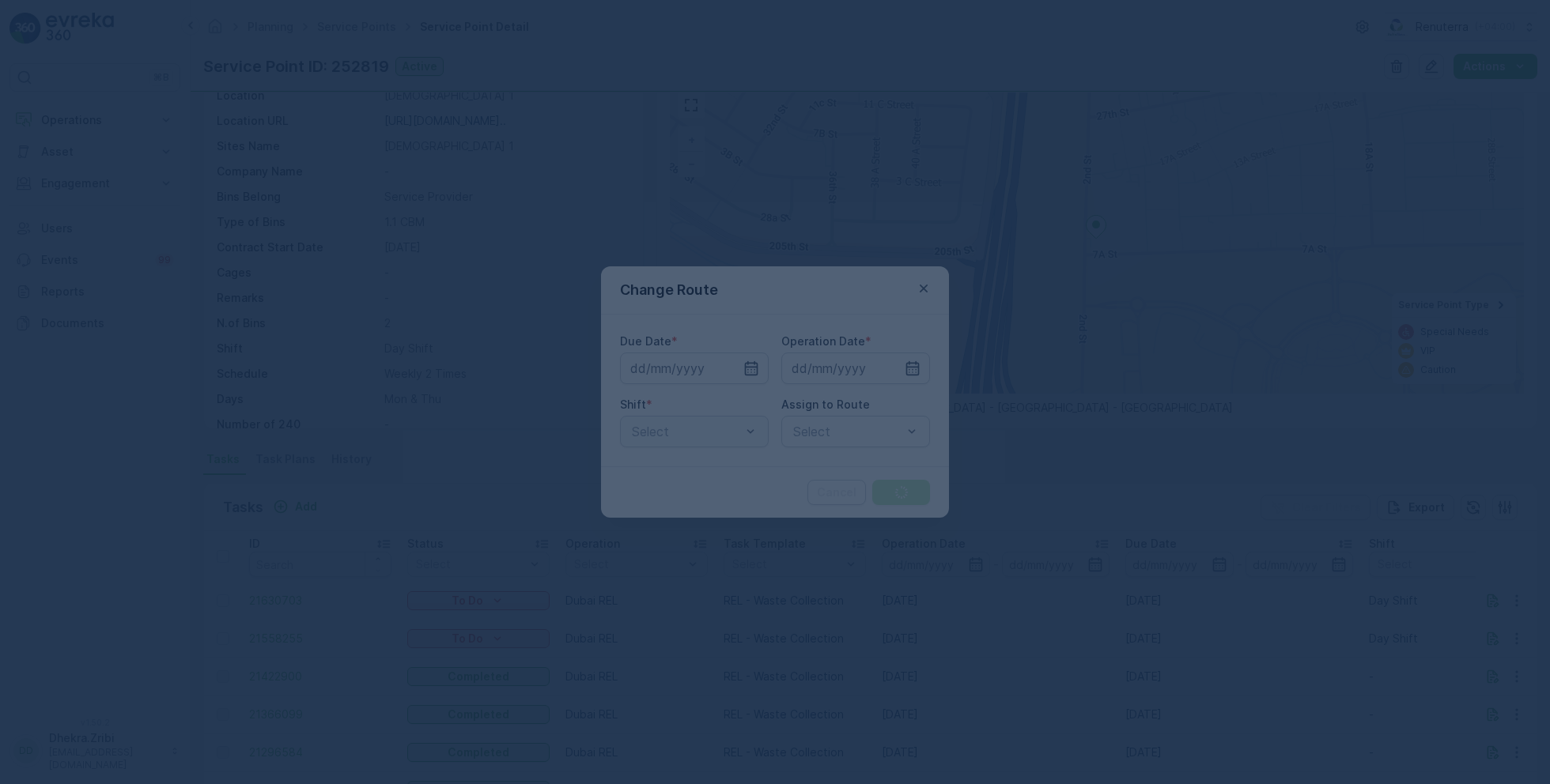
type input "[DATE]"
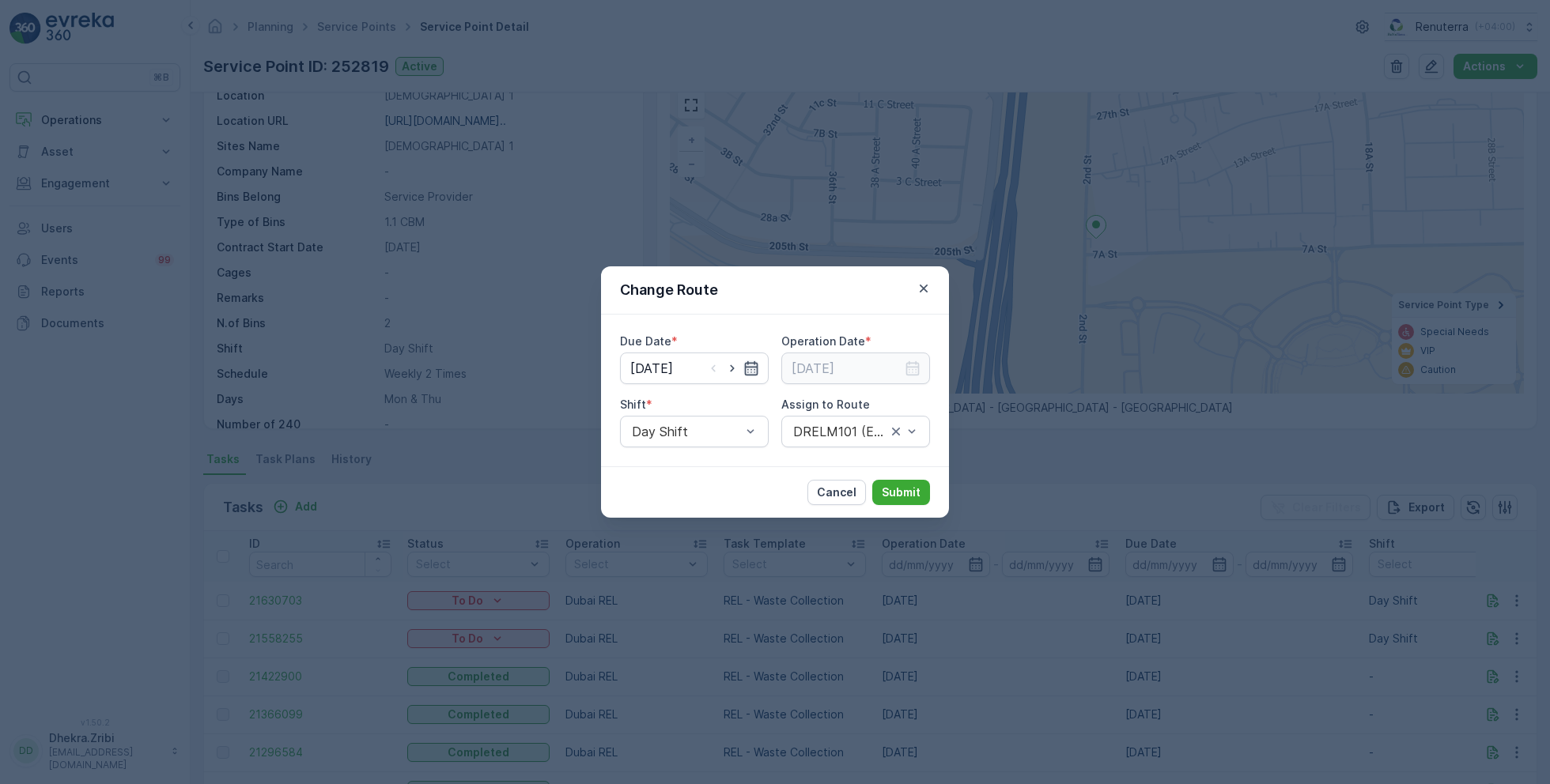
click at [752, 369] on icon "button" at bounding box center [751, 368] width 16 height 16
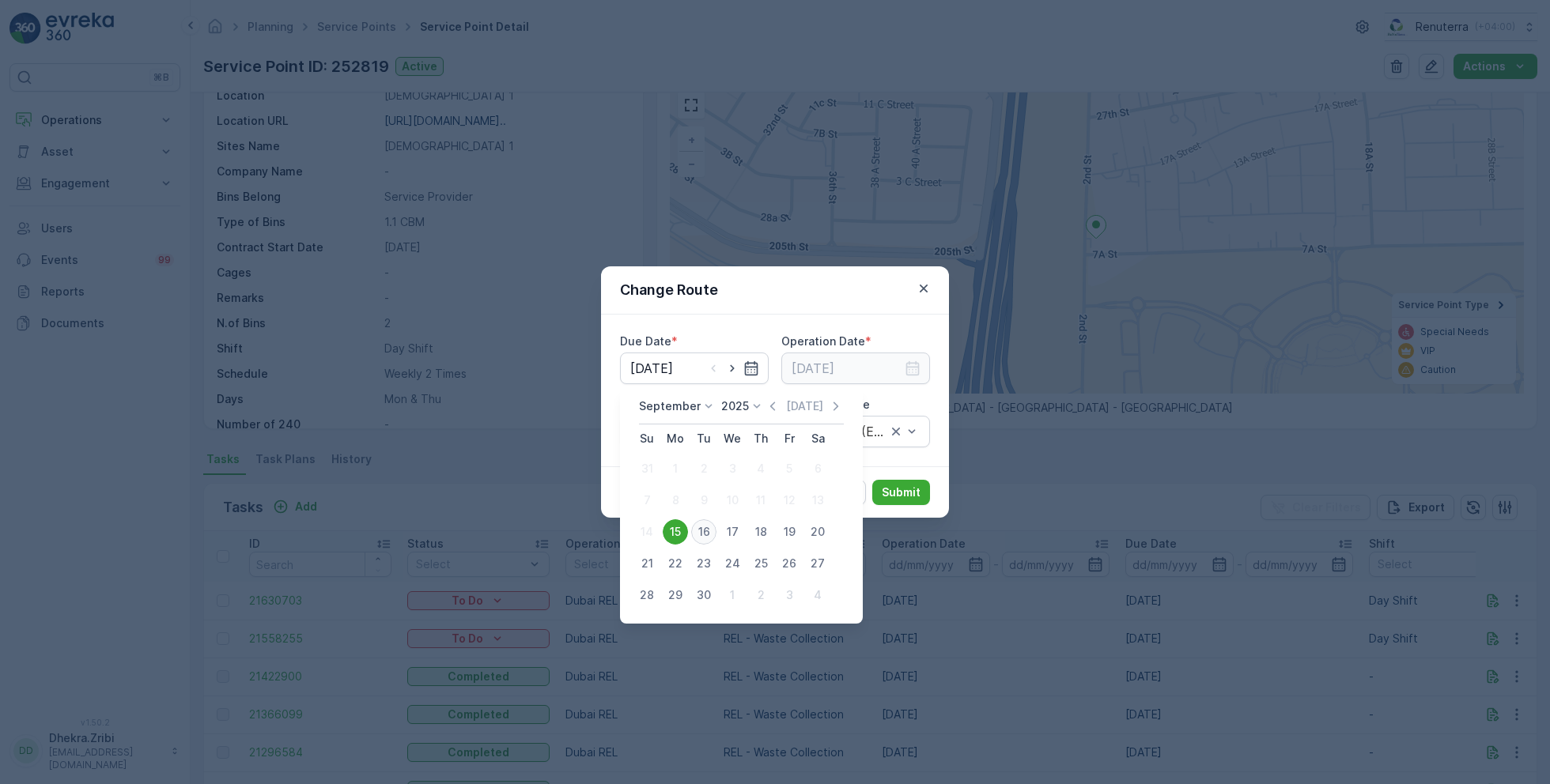
click at [706, 532] on div "16" at bounding box center [703, 531] width 26 height 26
type input "[DATE]"
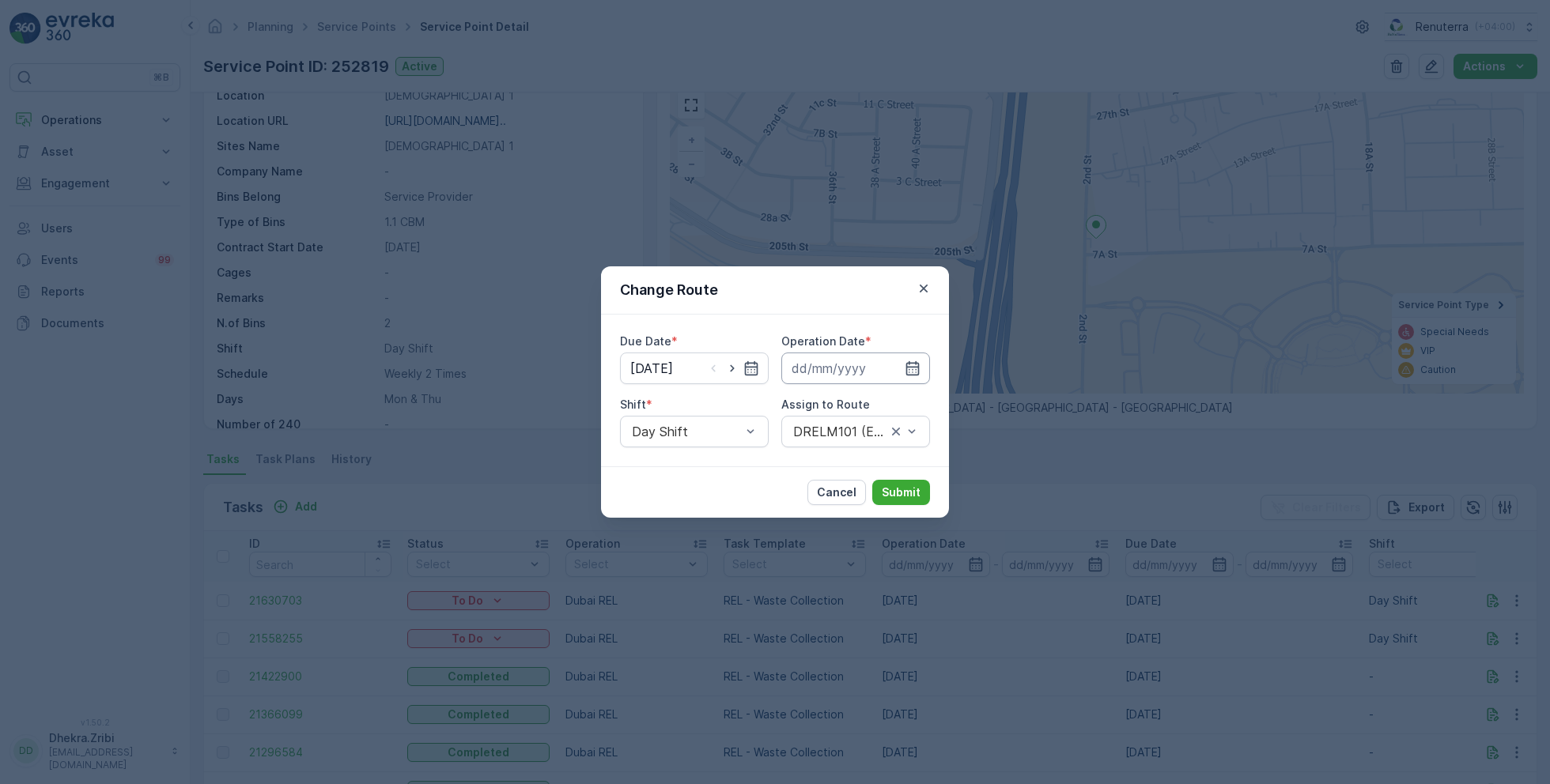
click at [883, 367] on input at bounding box center [855, 368] width 149 height 31
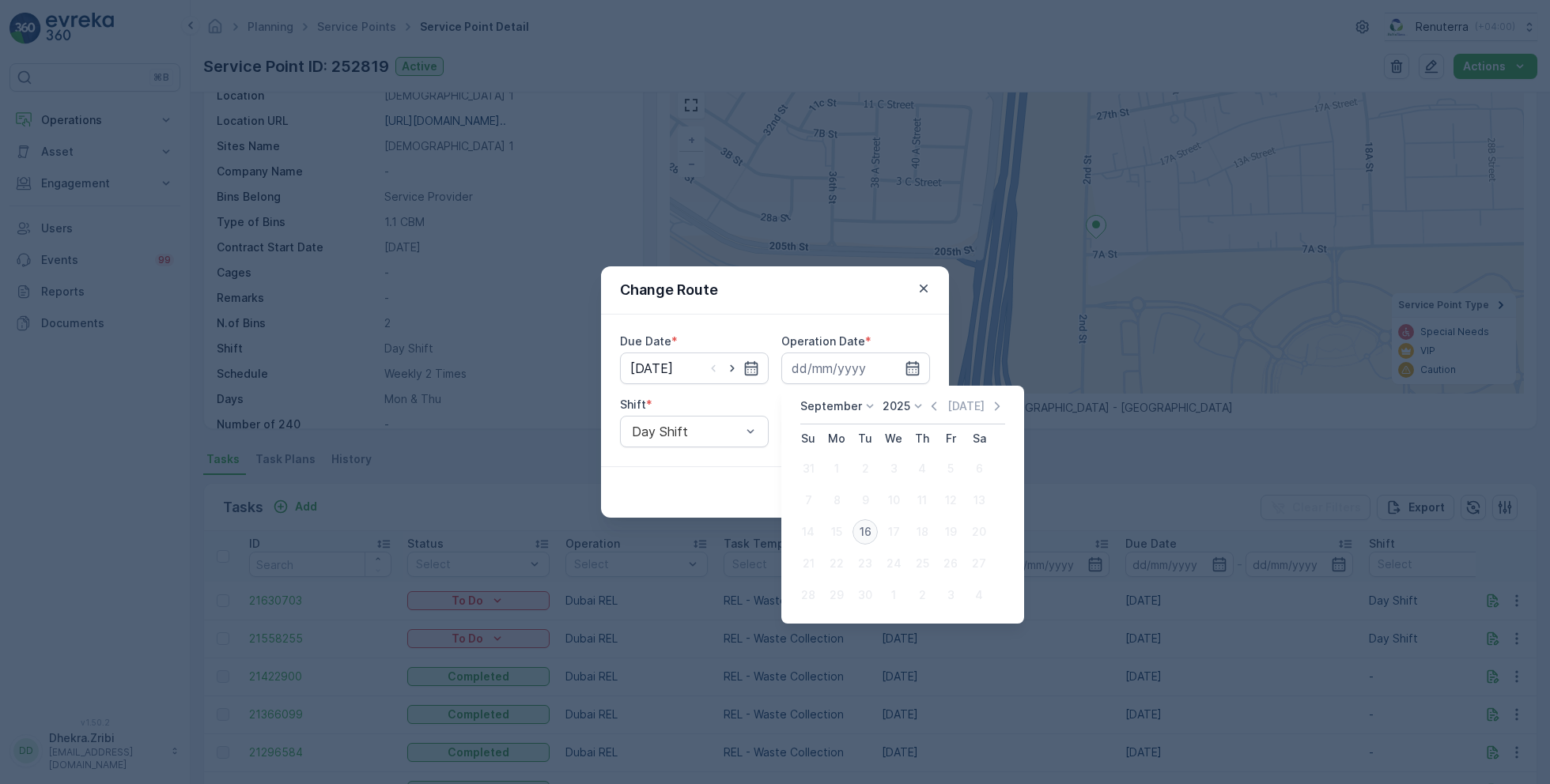
click at [865, 531] on div "16" at bounding box center [865, 531] width 26 height 26
type input "[DATE]"
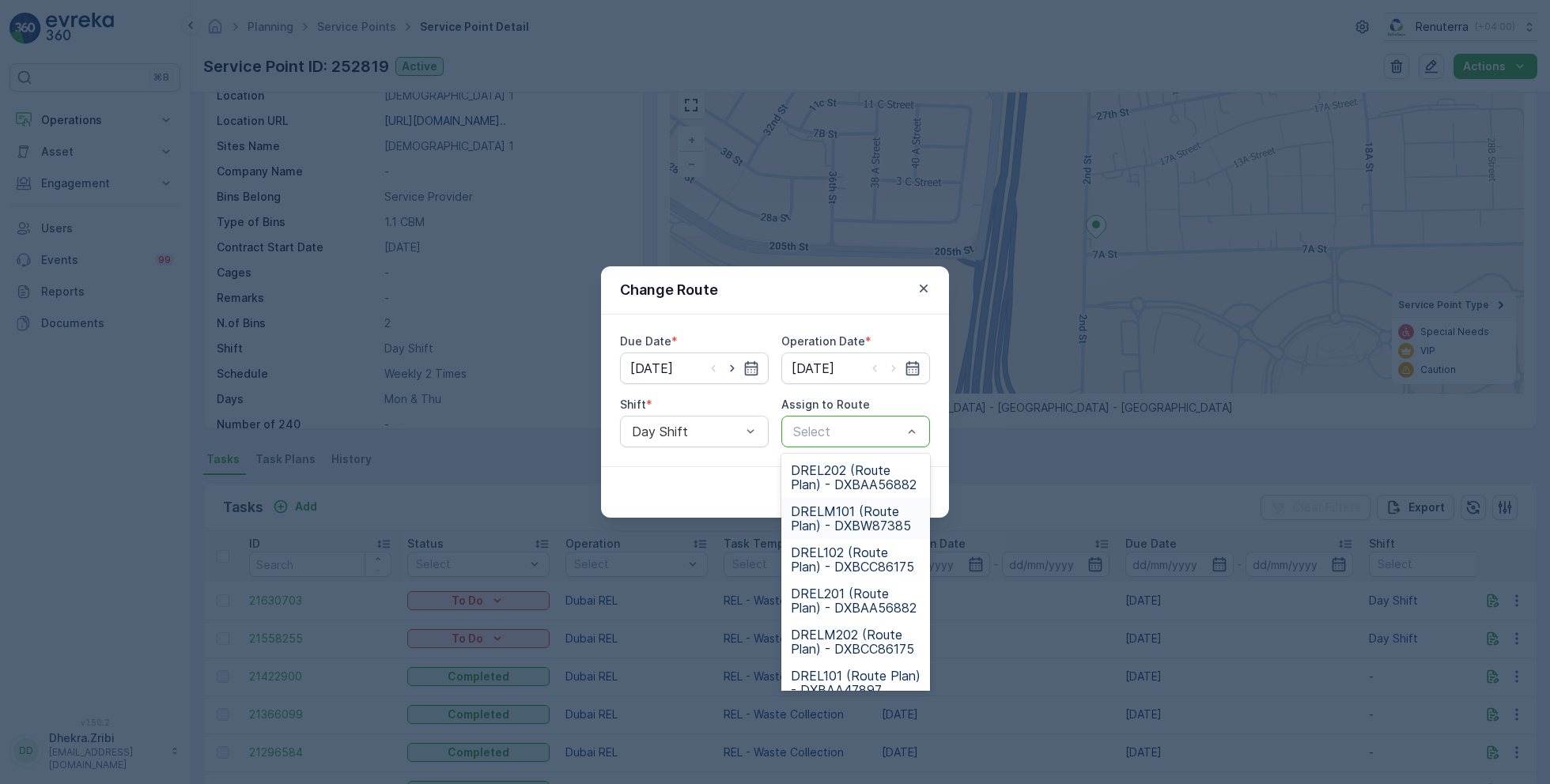
click at [845, 521] on span "DRELM101 (Route Plan) - DXBW87385" at bounding box center [855, 518] width 130 height 28
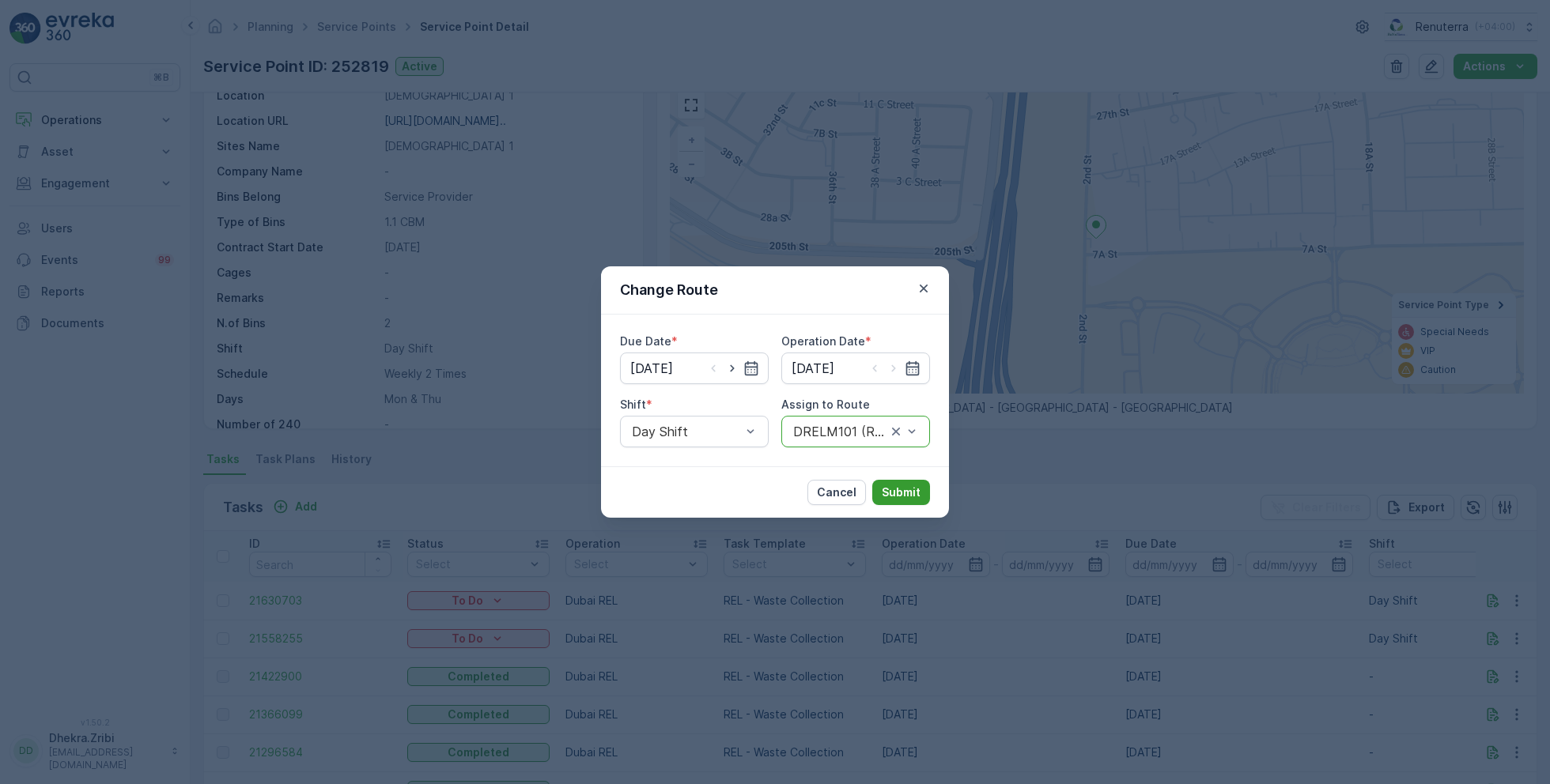
click at [900, 484] on p "Submit" at bounding box center [901, 492] width 39 height 16
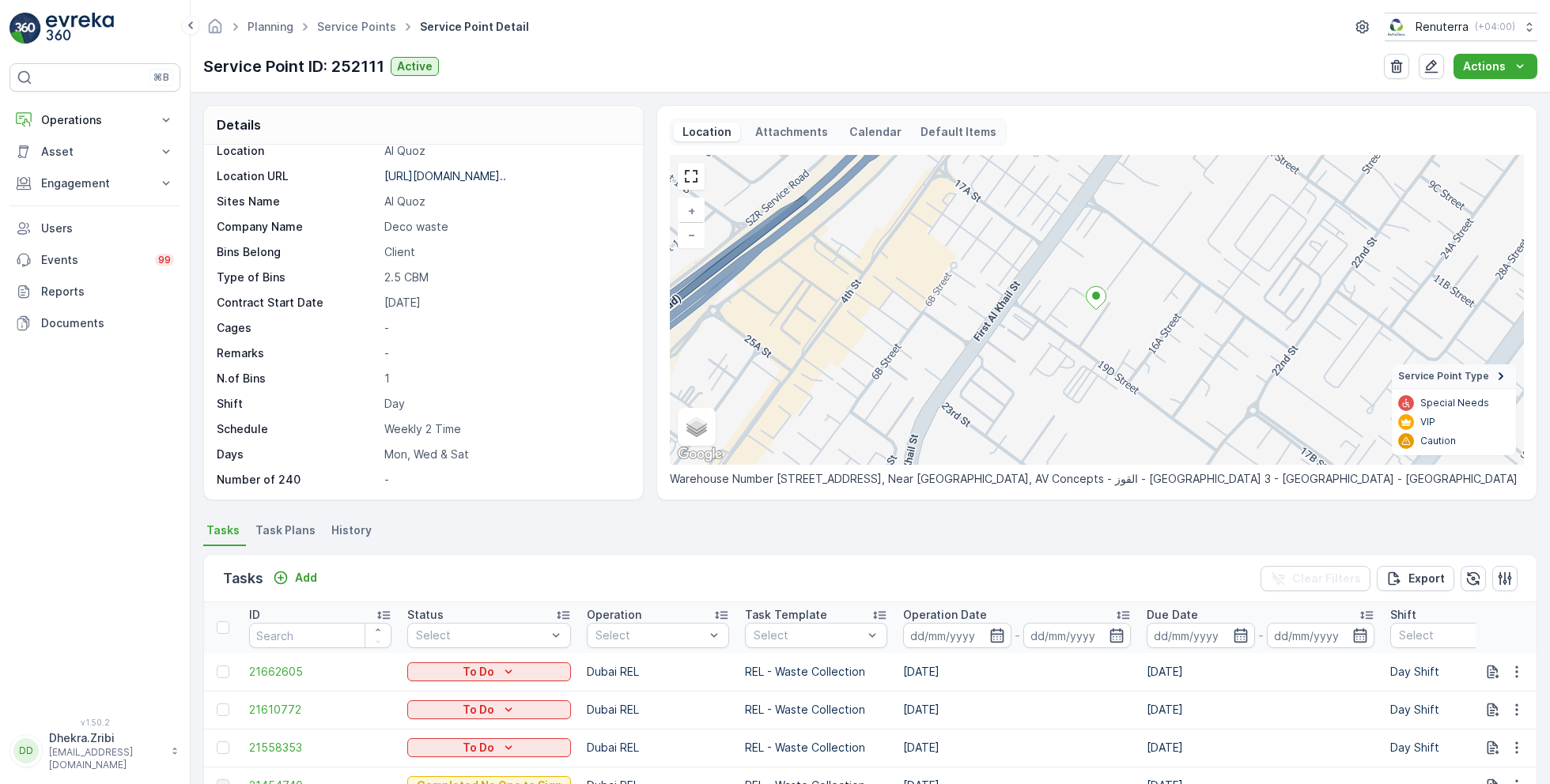
scroll to position [73, 0]
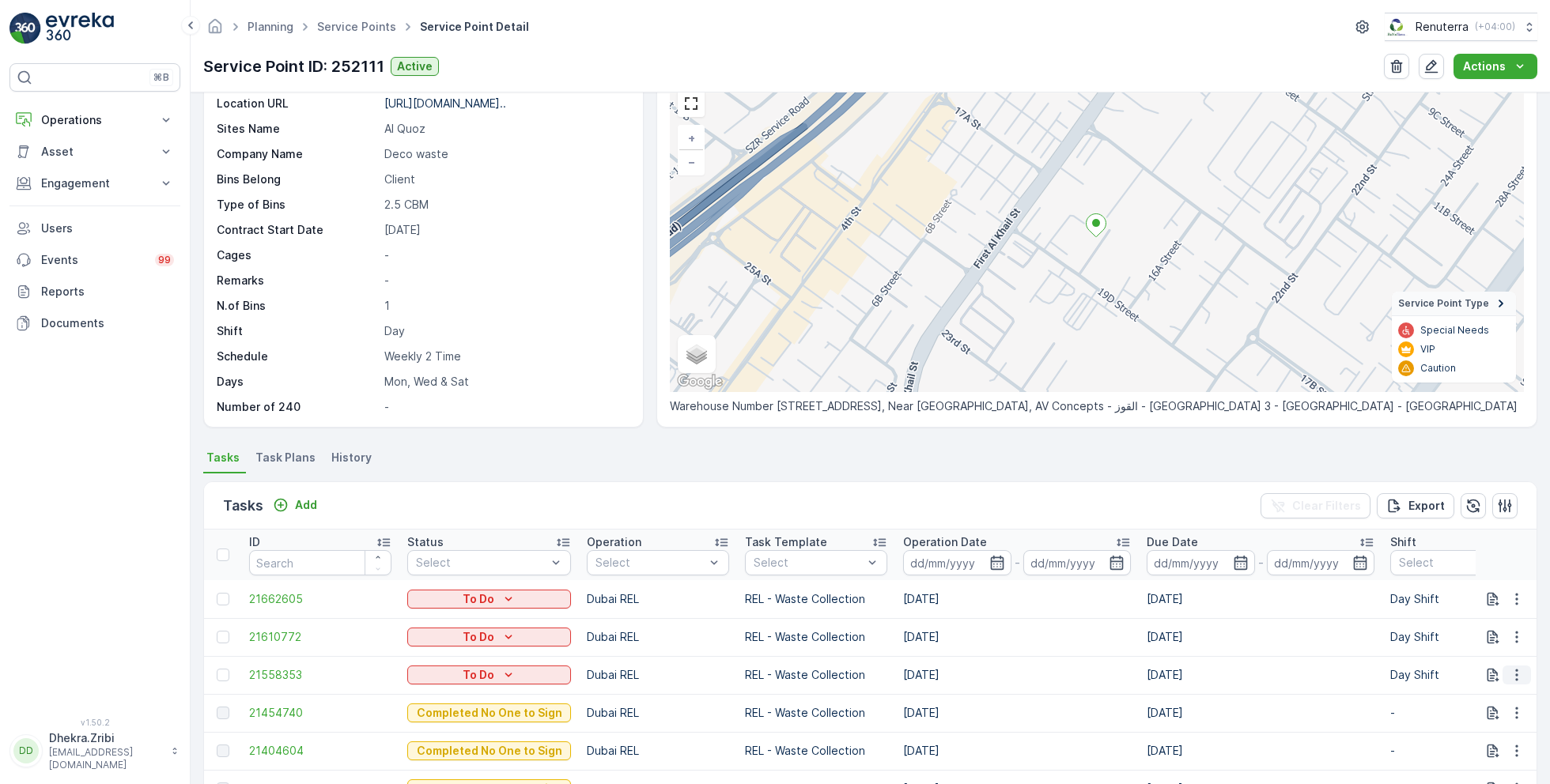
click at [1517, 671] on icon "button" at bounding box center [1517, 674] width 16 height 16
click at [1457, 604] on span "Change Route" at bounding box center [1475, 599] width 77 height 16
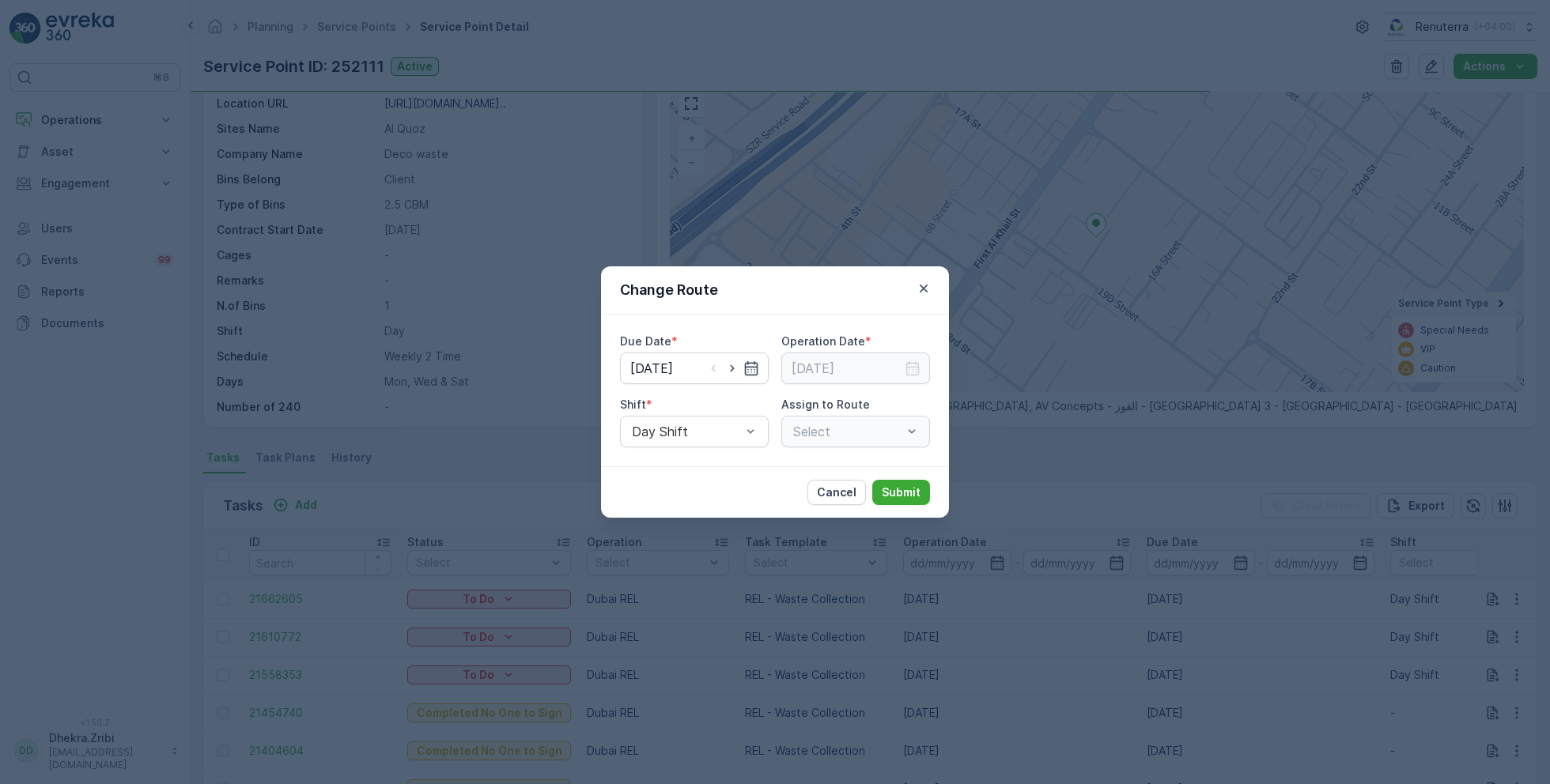
type input "[DATE]"
click at [751, 373] on icon "button" at bounding box center [751, 368] width 16 height 16
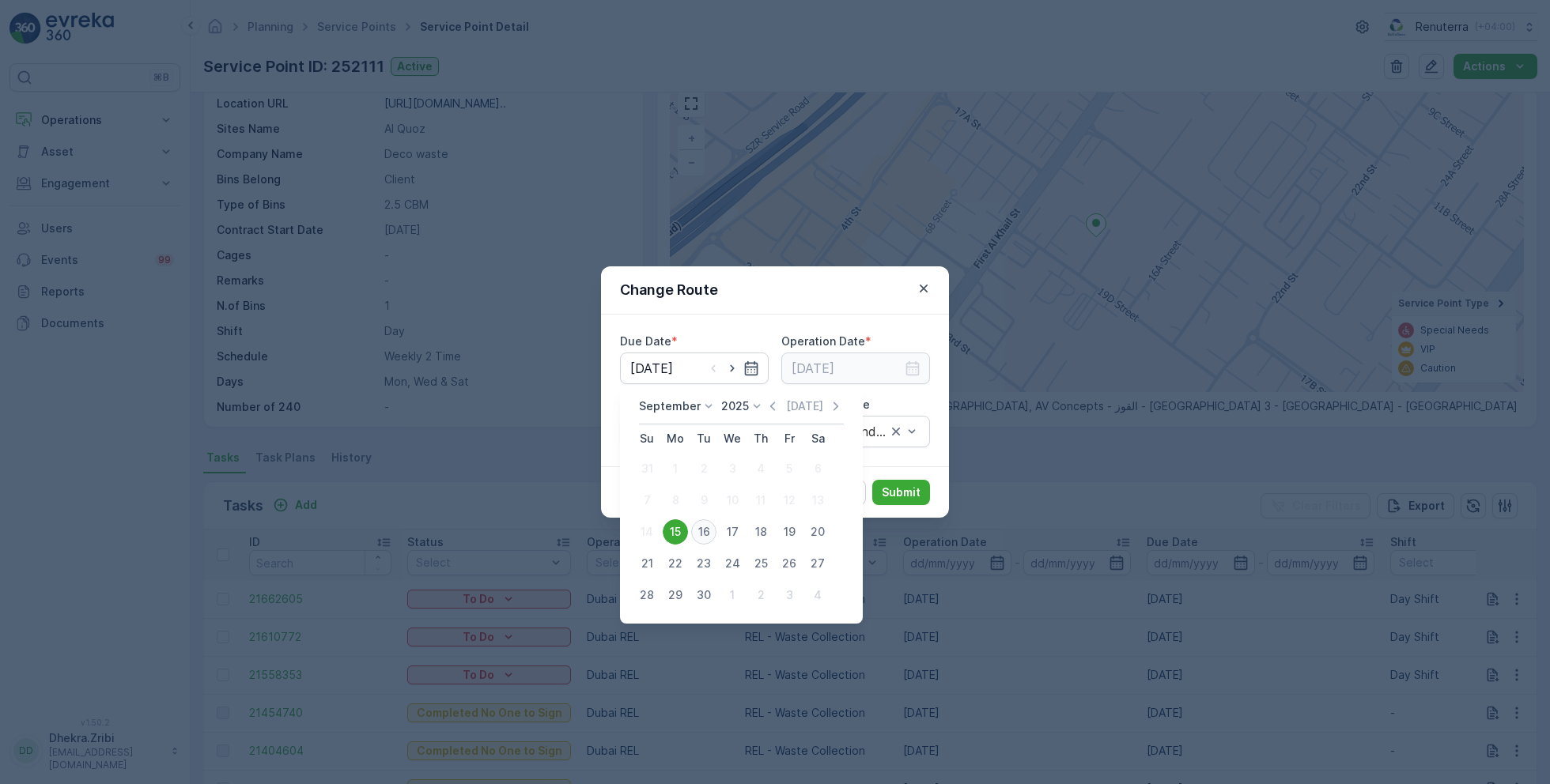
click at [698, 532] on div "16" at bounding box center [703, 531] width 26 height 26
type input "[DATE]"
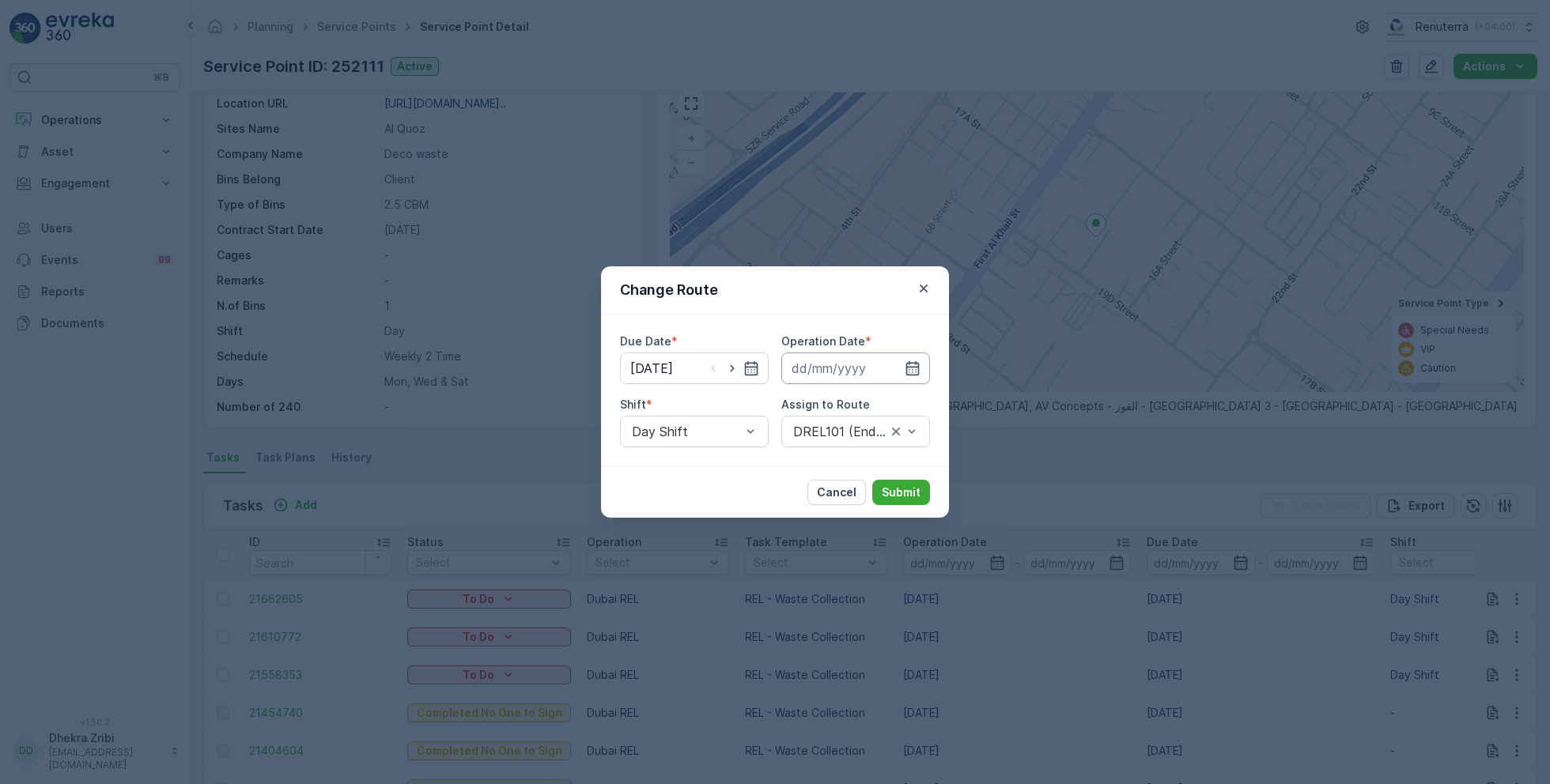
click at [901, 368] on input at bounding box center [855, 368] width 149 height 31
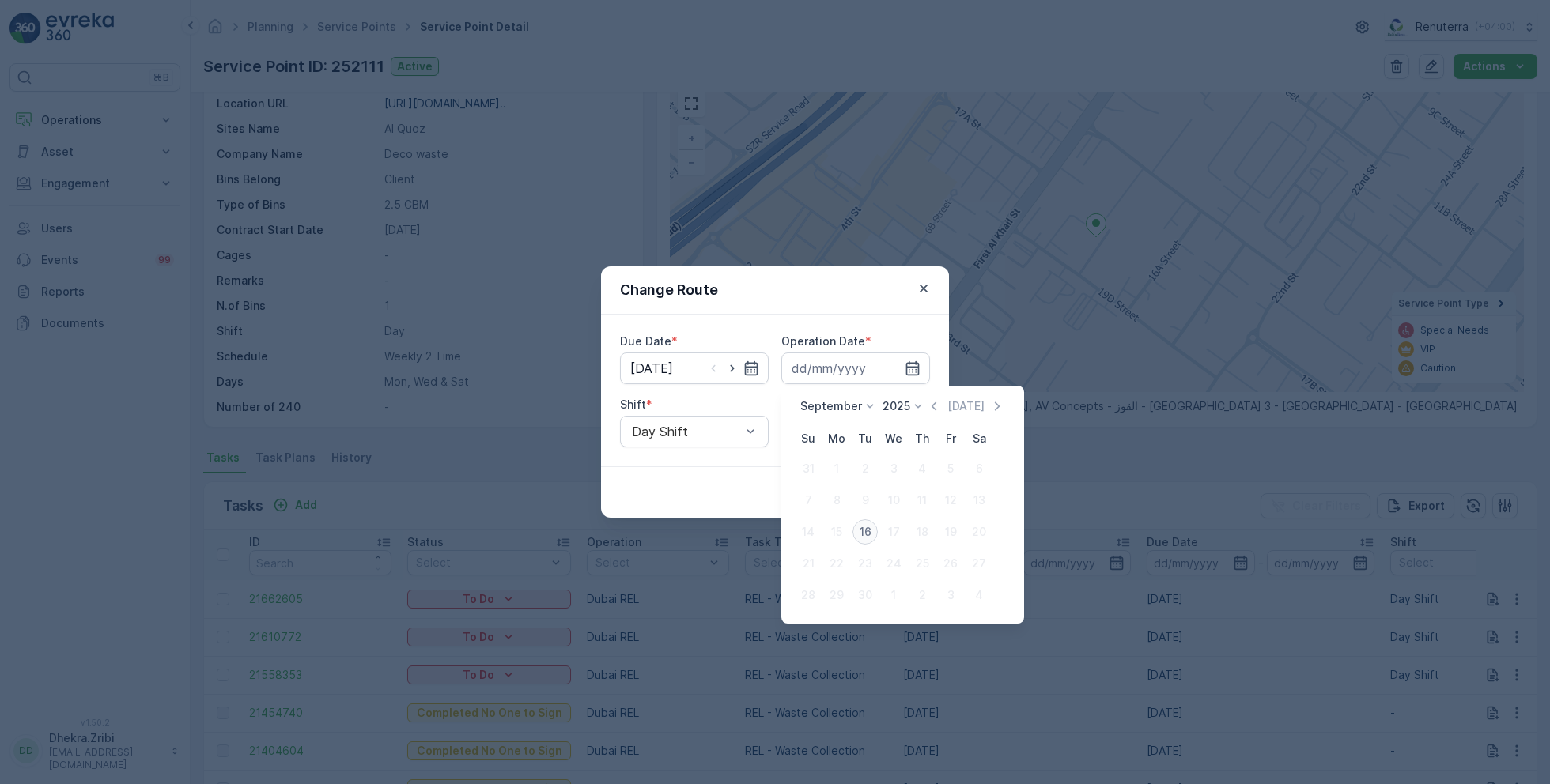
click at [865, 532] on div "16" at bounding box center [865, 531] width 26 height 26
type input "[DATE]"
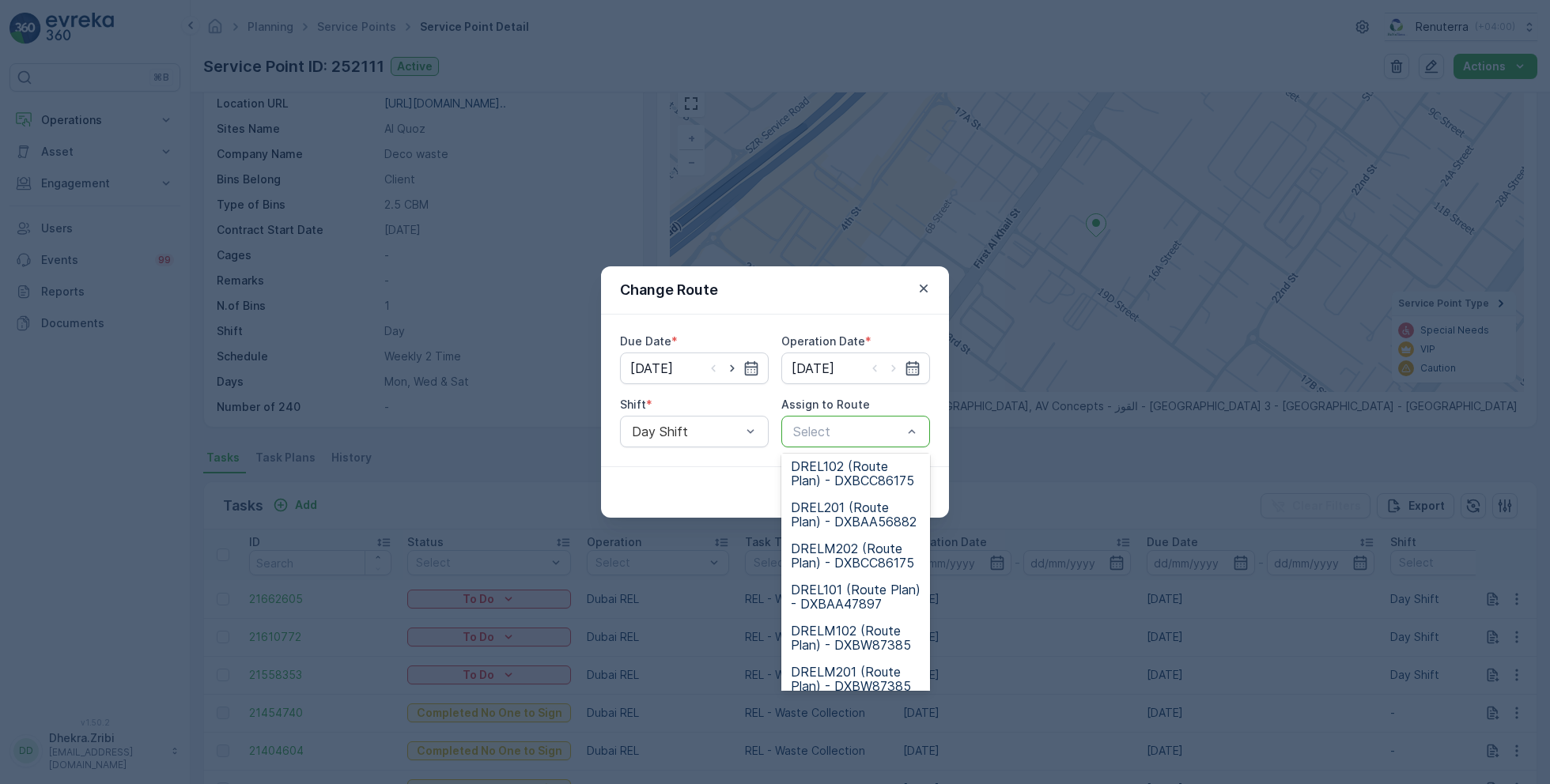
scroll to position [98, 0]
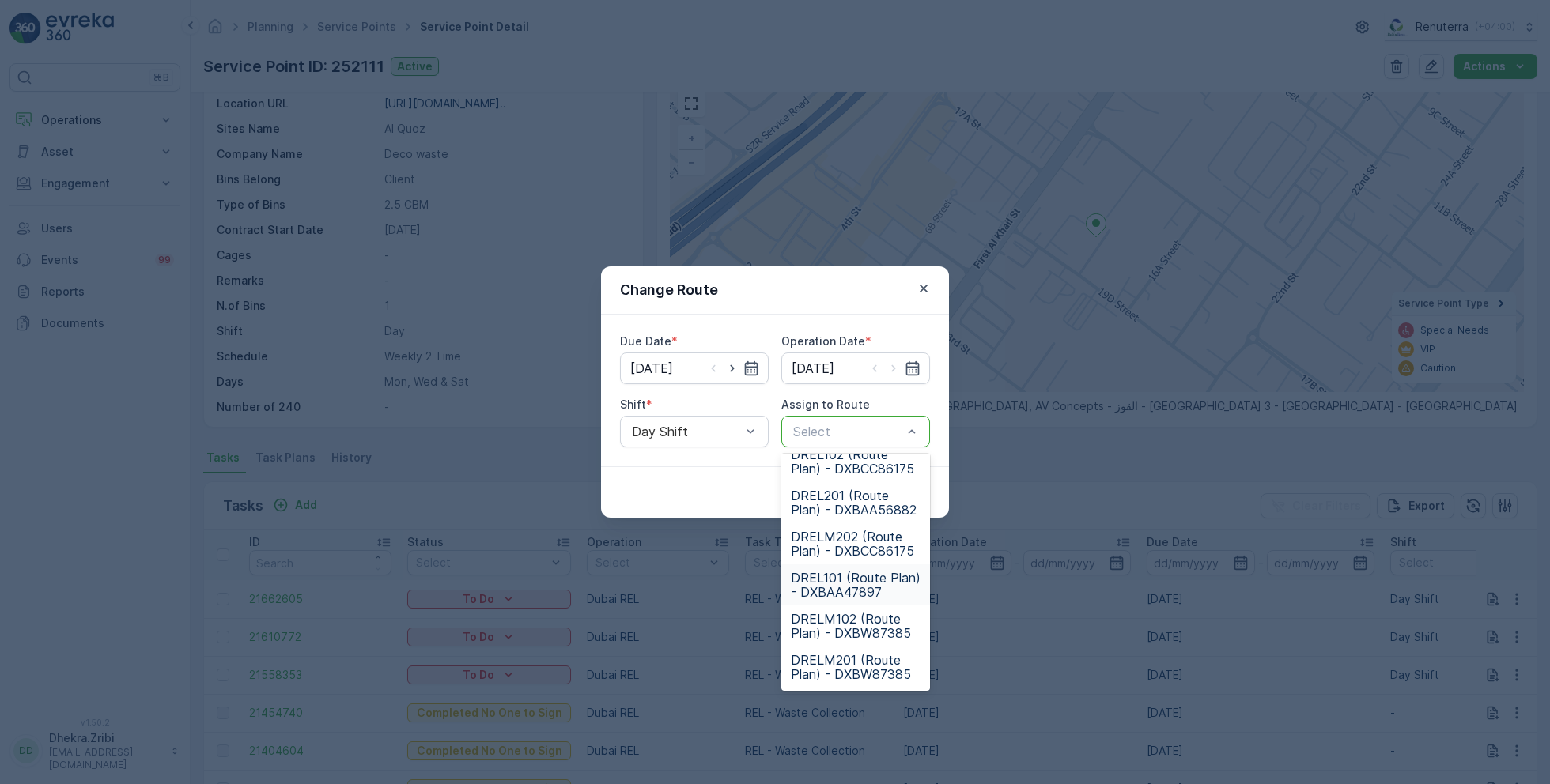
click at [849, 578] on span "DREL101 (Route Plan) - DXBAA47897" at bounding box center [855, 584] width 130 height 28
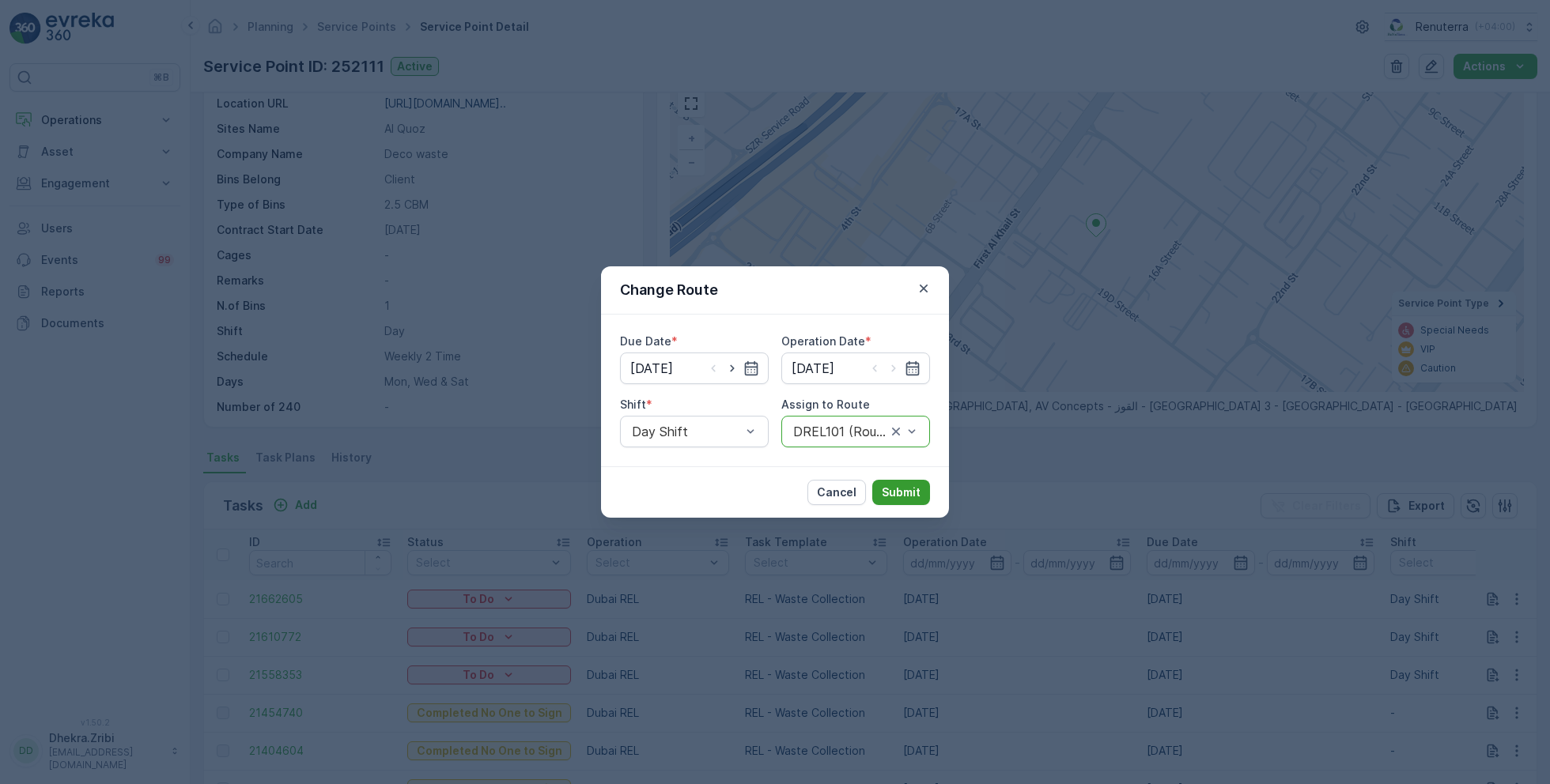
click at [893, 487] on p "Submit" at bounding box center [901, 492] width 39 height 16
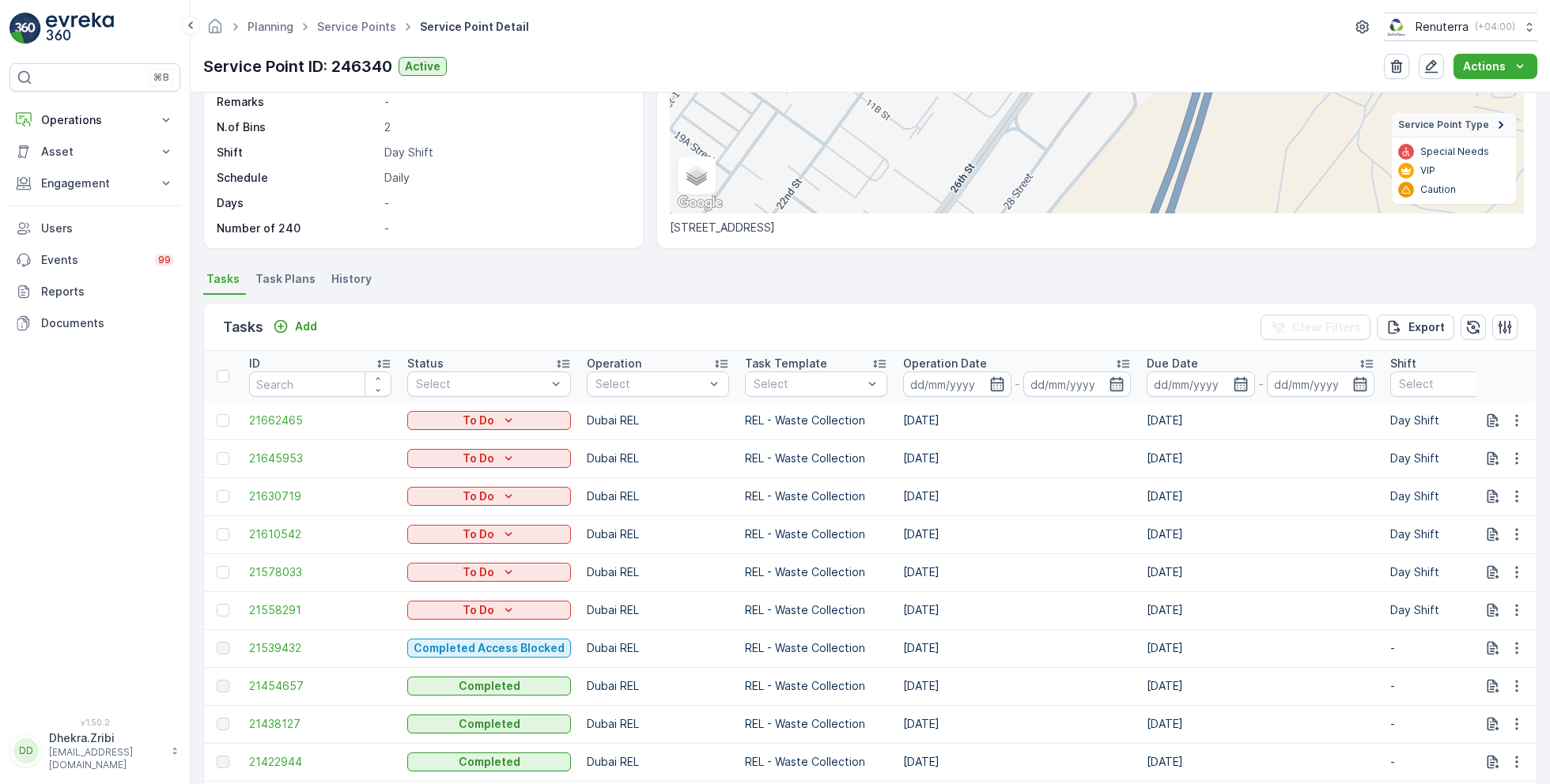
scroll to position [253, 0]
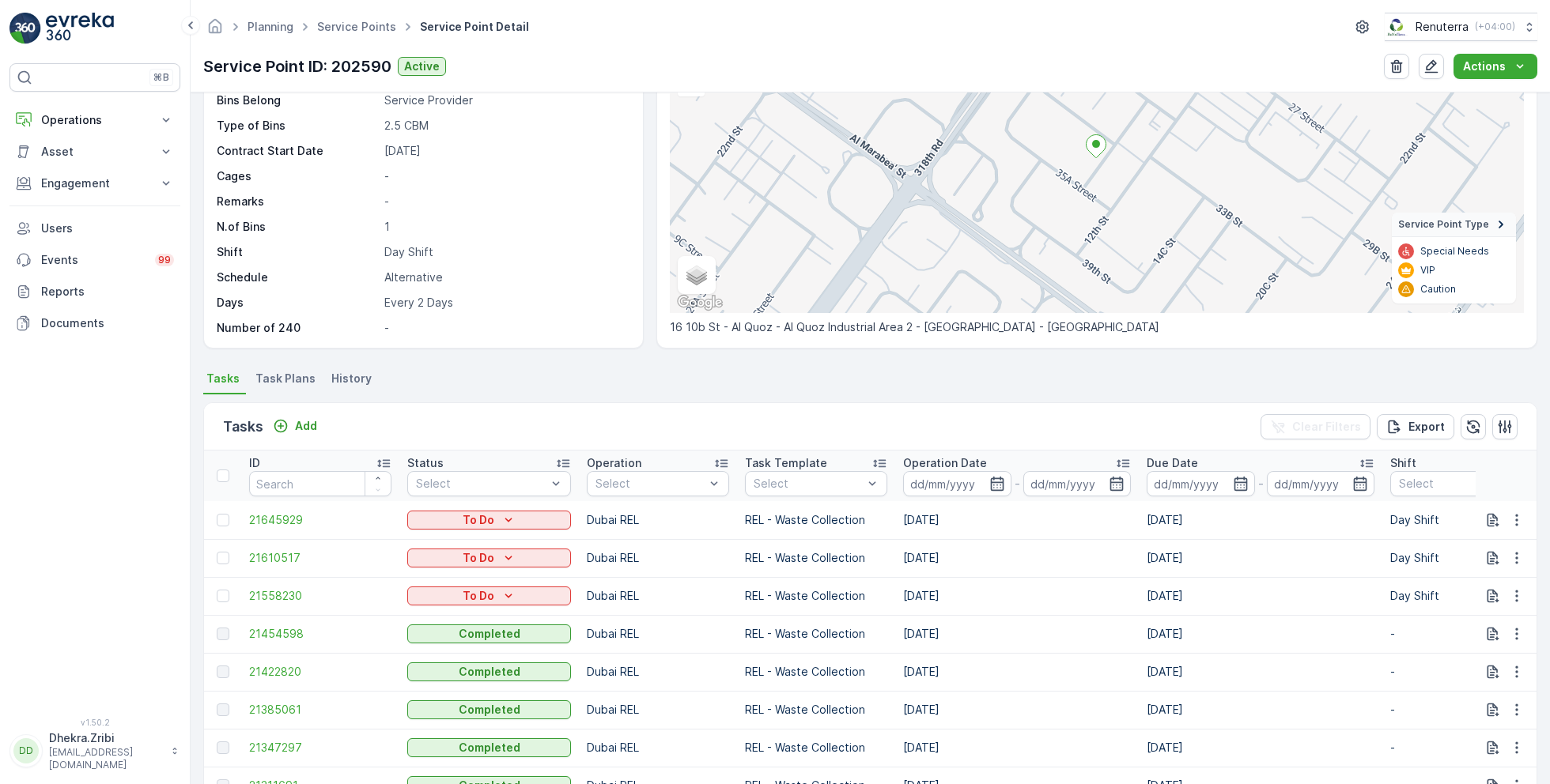
scroll to position [152, 0]
click at [1509, 593] on icon "button" at bounding box center [1517, 595] width 16 height 16
click at [1471, 657] on span "Change Route" at bounding box center [1475, 661] width 77 height 16
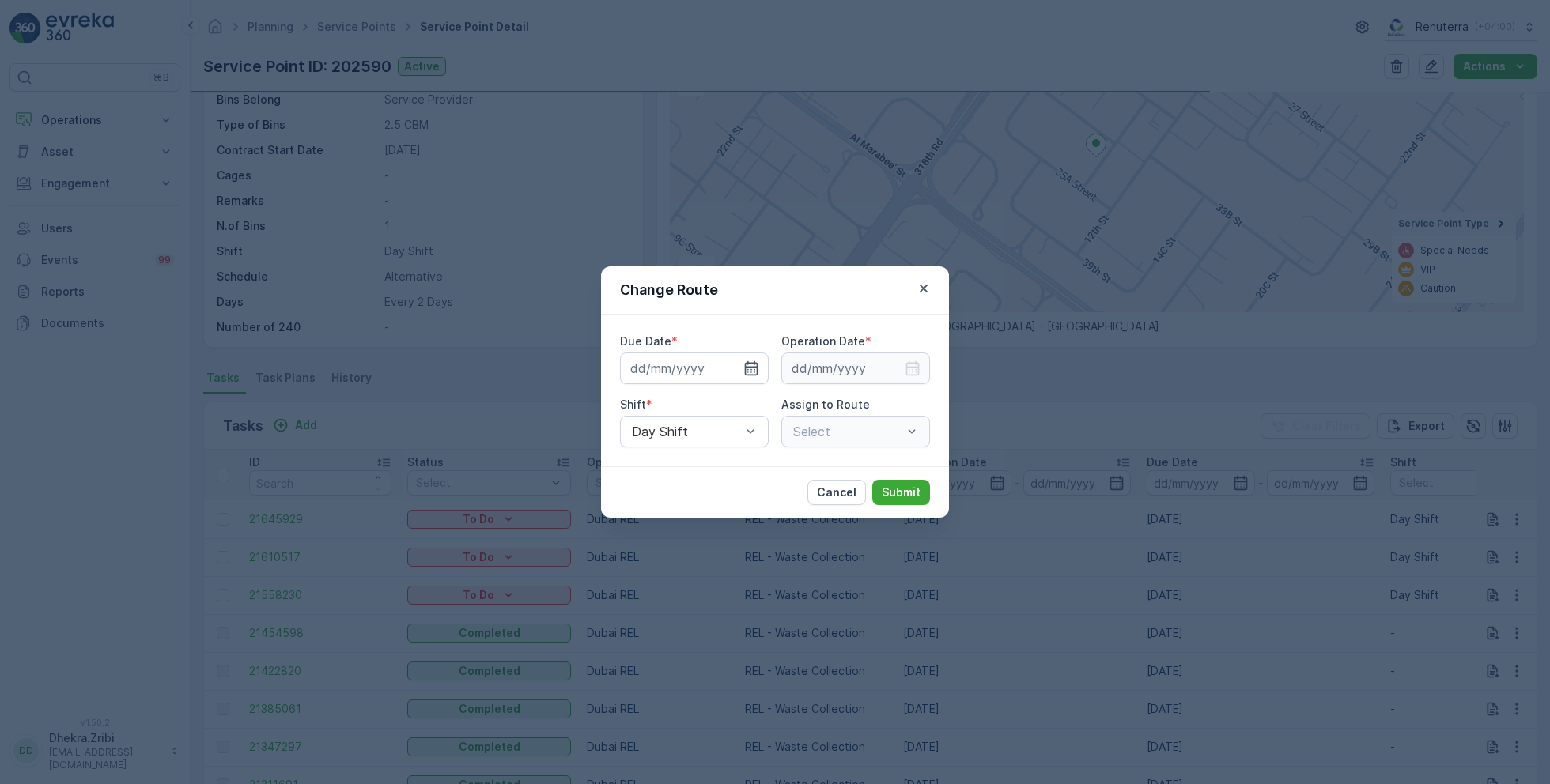
type input "[DATE]"
click at [736, 367] on icon "button" at bounding box center [732, 368] width 16 height 16
type input "[DATE]"
click at [854, 363] on input at bounding box center [855, 368] width 149 height 31
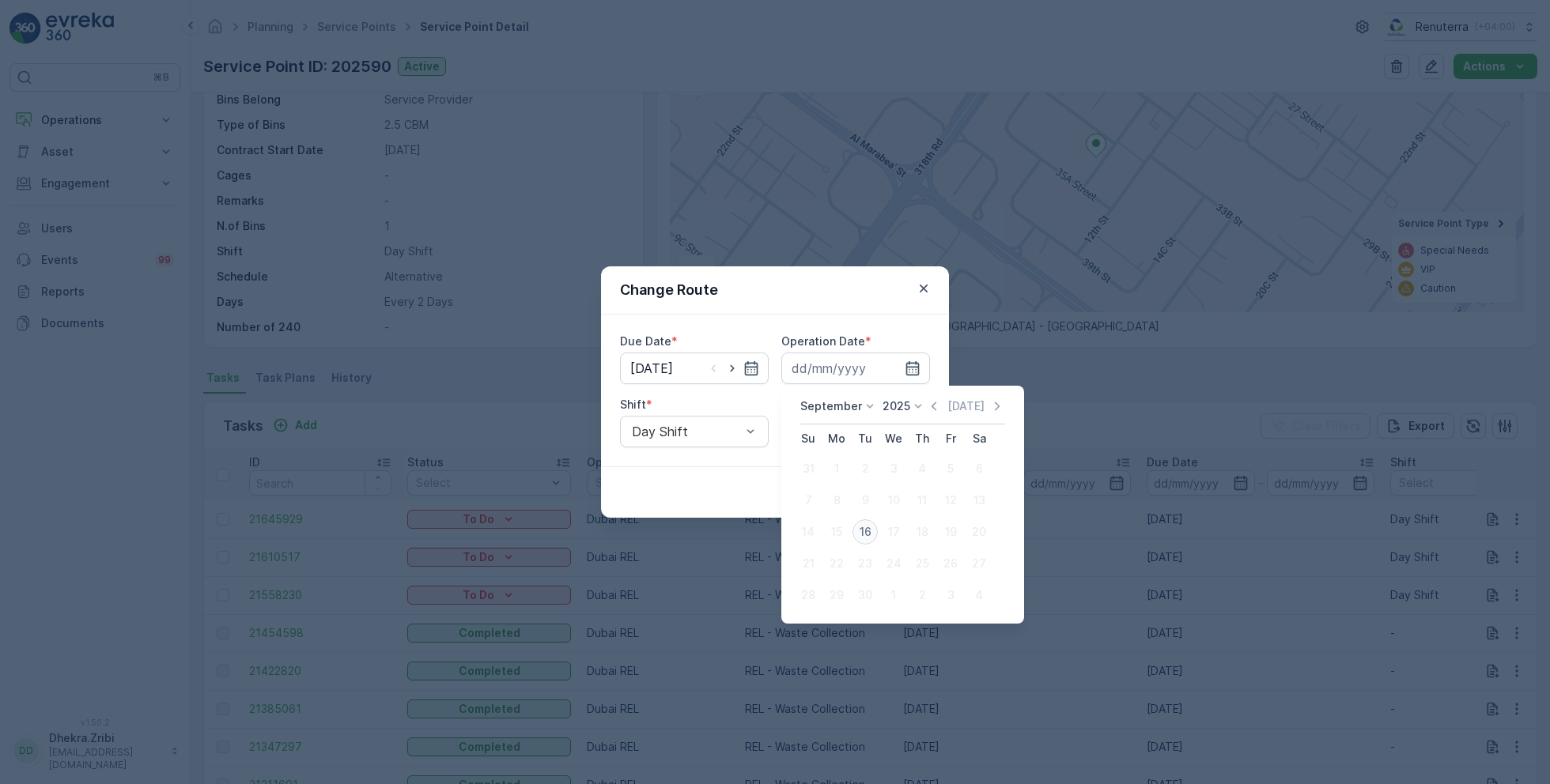
click at [870, 527] on div "16" at bounding box center [865, 531] width 26 height 26
type input "[DATE]"
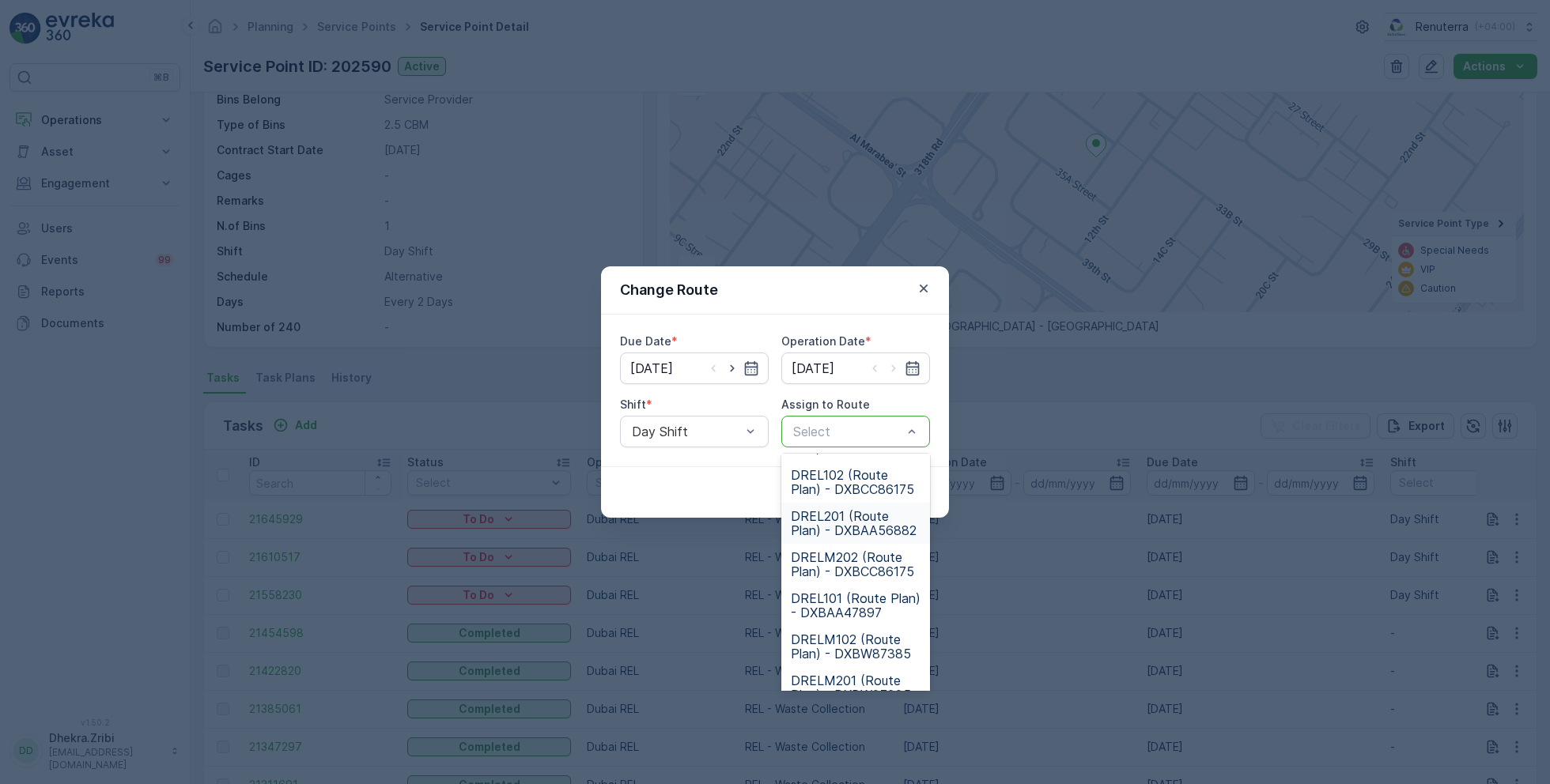
scroll to position [98, 0]
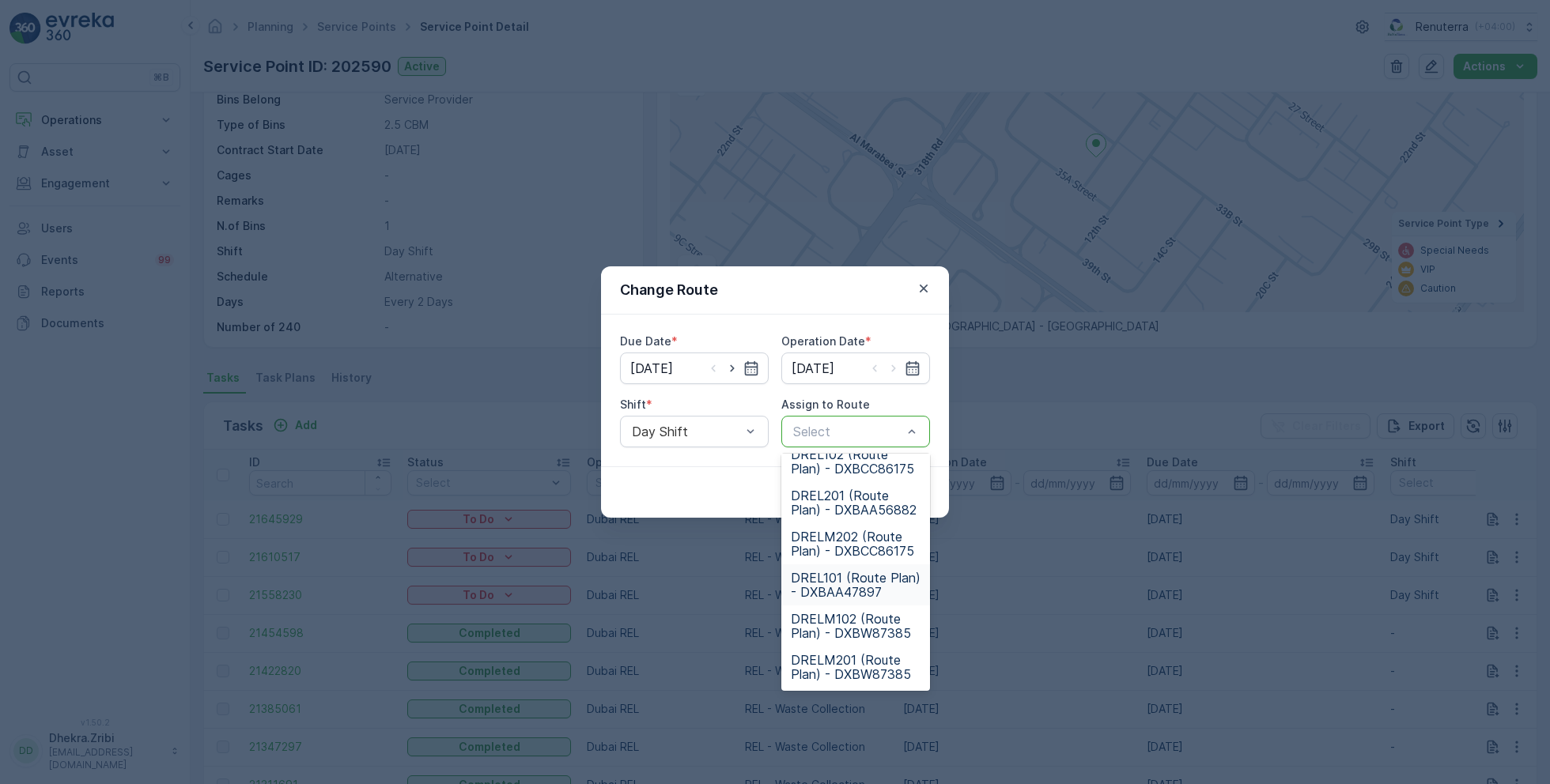
click at [836, 580] on span "DREL101 (Route Plan) - DXBAA47897" at bounding box center [855, 584] width 130 height 28
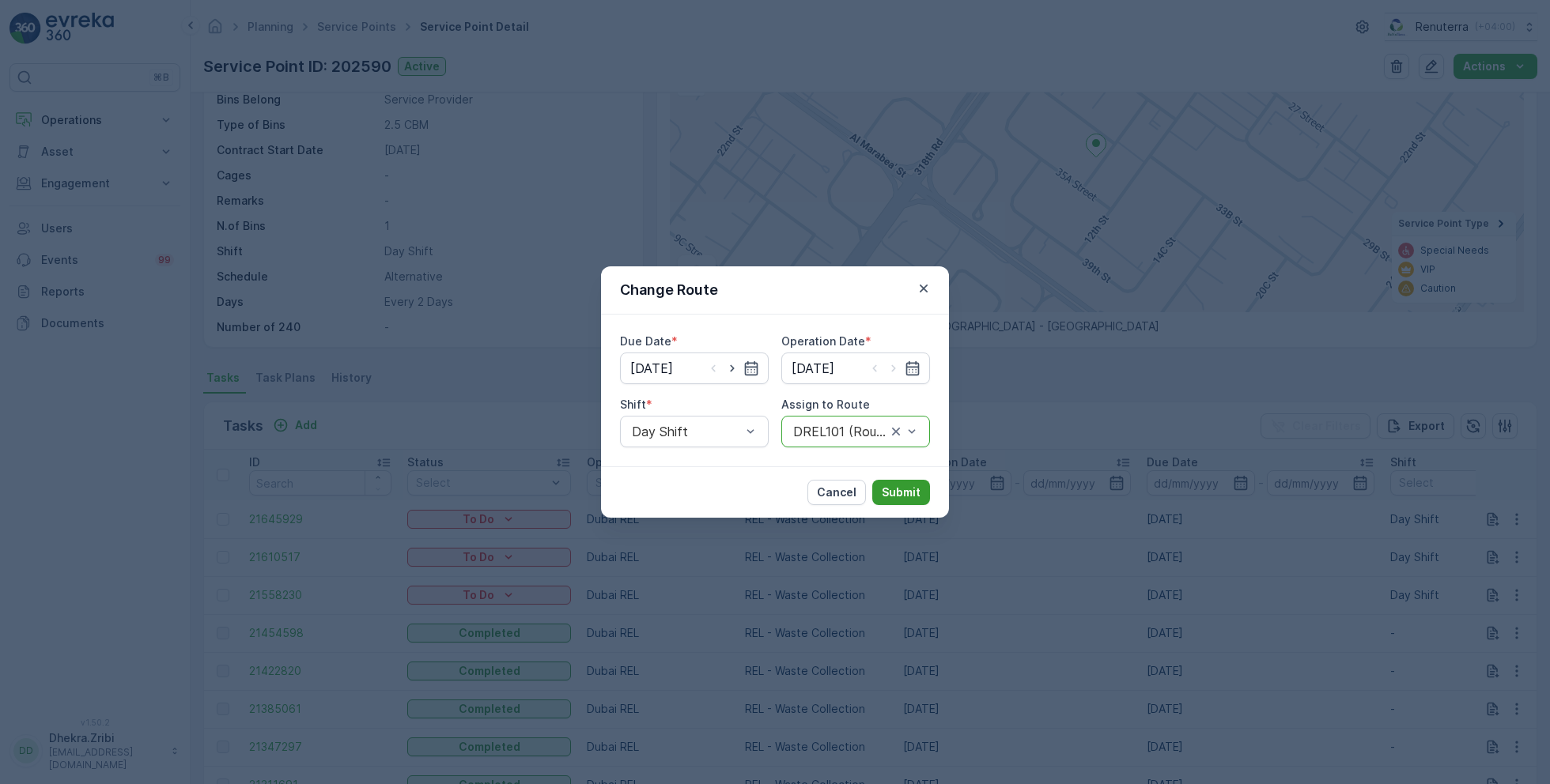
click at [893, 491] on p "Submit" at bounding box center [901, 492] width 39 height 16
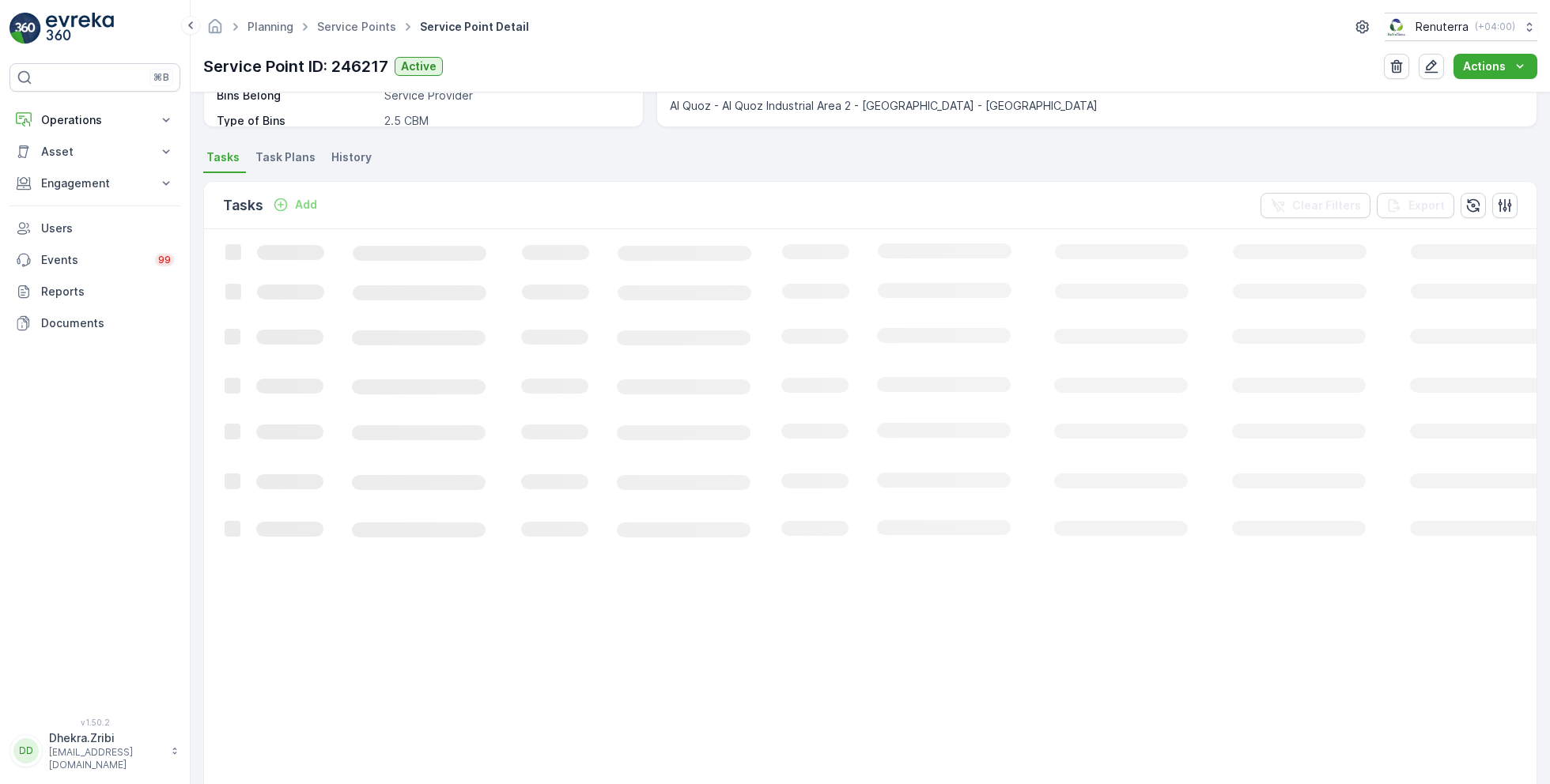
scroll to position [383, 0]
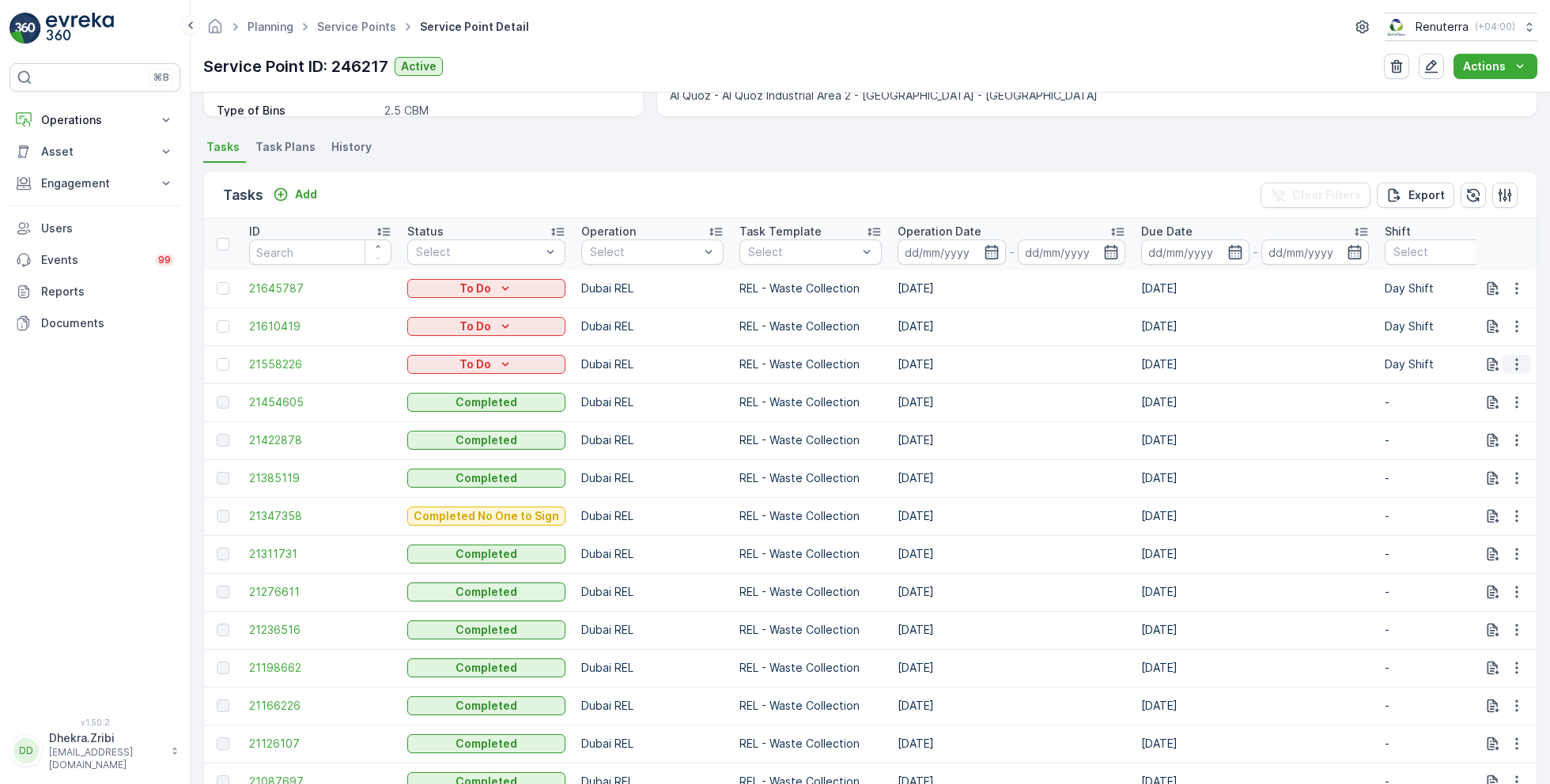
click at [1515, 368] on icon "button" at bounding box center [1516, 364] width 3 height 12
click at [1476, 432] on span "Change Route" at bounding box center [1475, 430] width 77 height 16
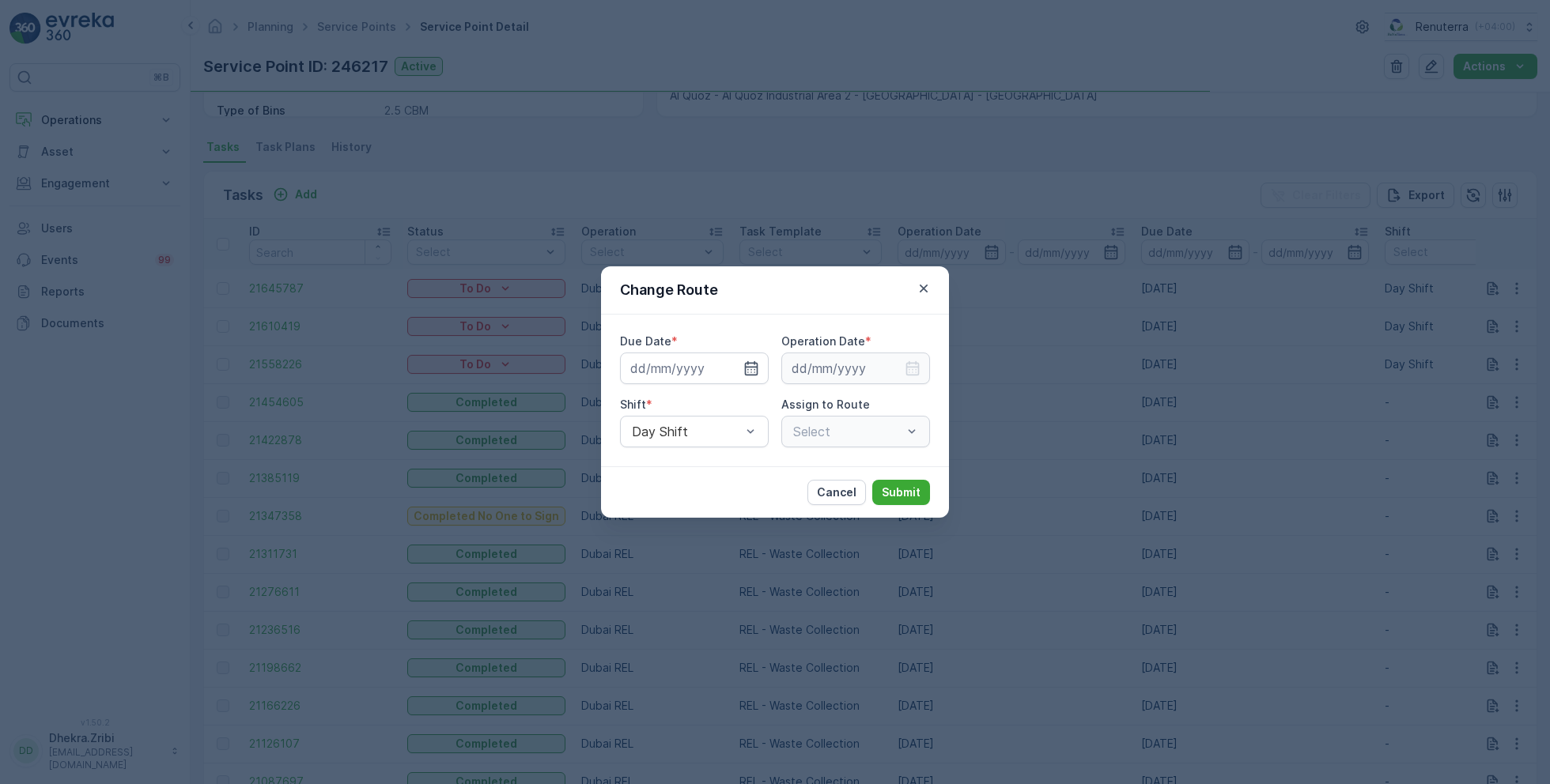
type input "[DATE]"
click at [736, 367] on icon "button" at bounding box center [732, 368] width 16 height 16
type input "[DATE]"
click at [839, 363] on input at bounding box center [855, 368] width 149 height 31
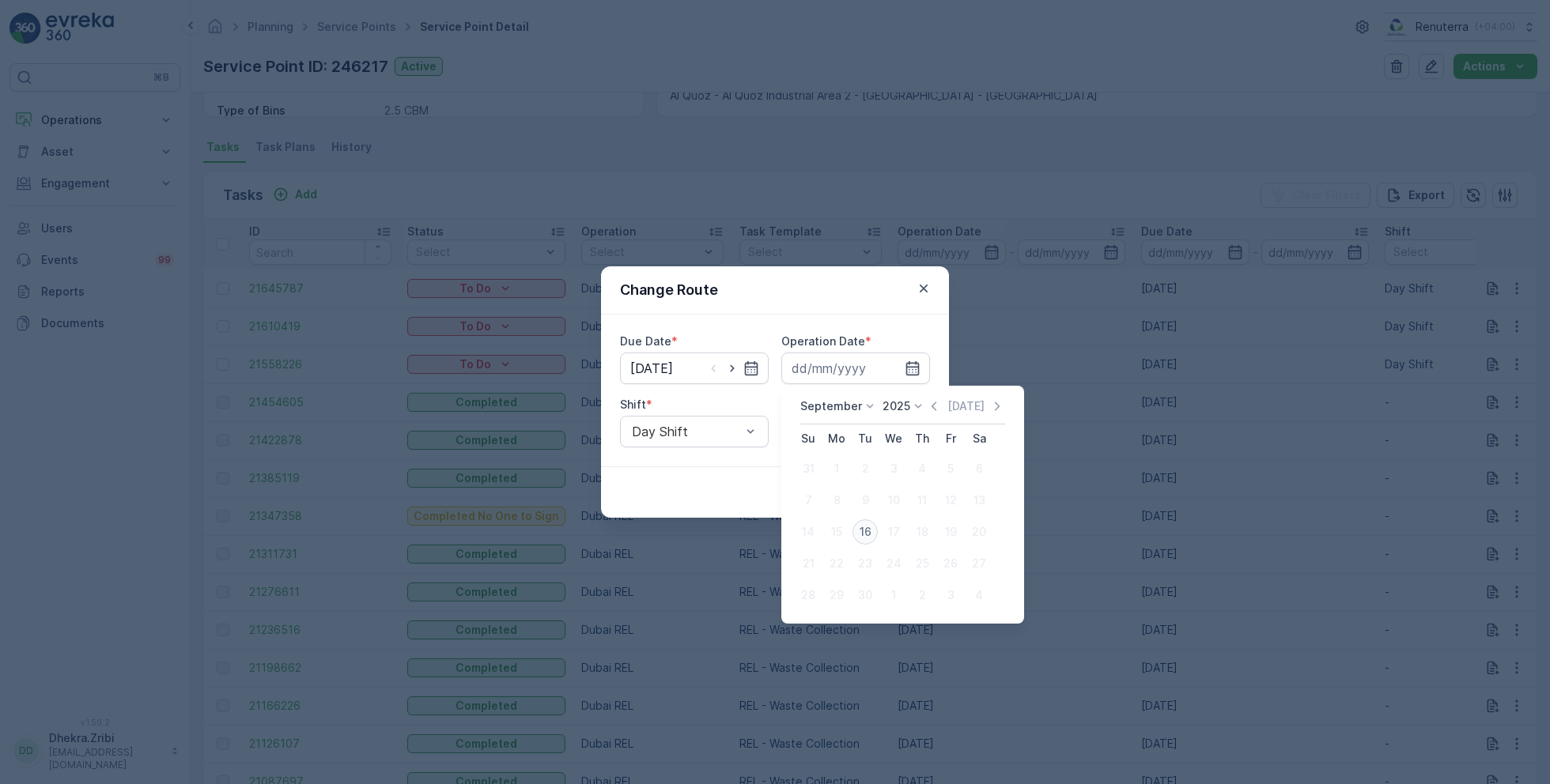
click at [865, 529] on div "16" at bounding box center [865, 531] width 26 height 26
type input "[DATE]"
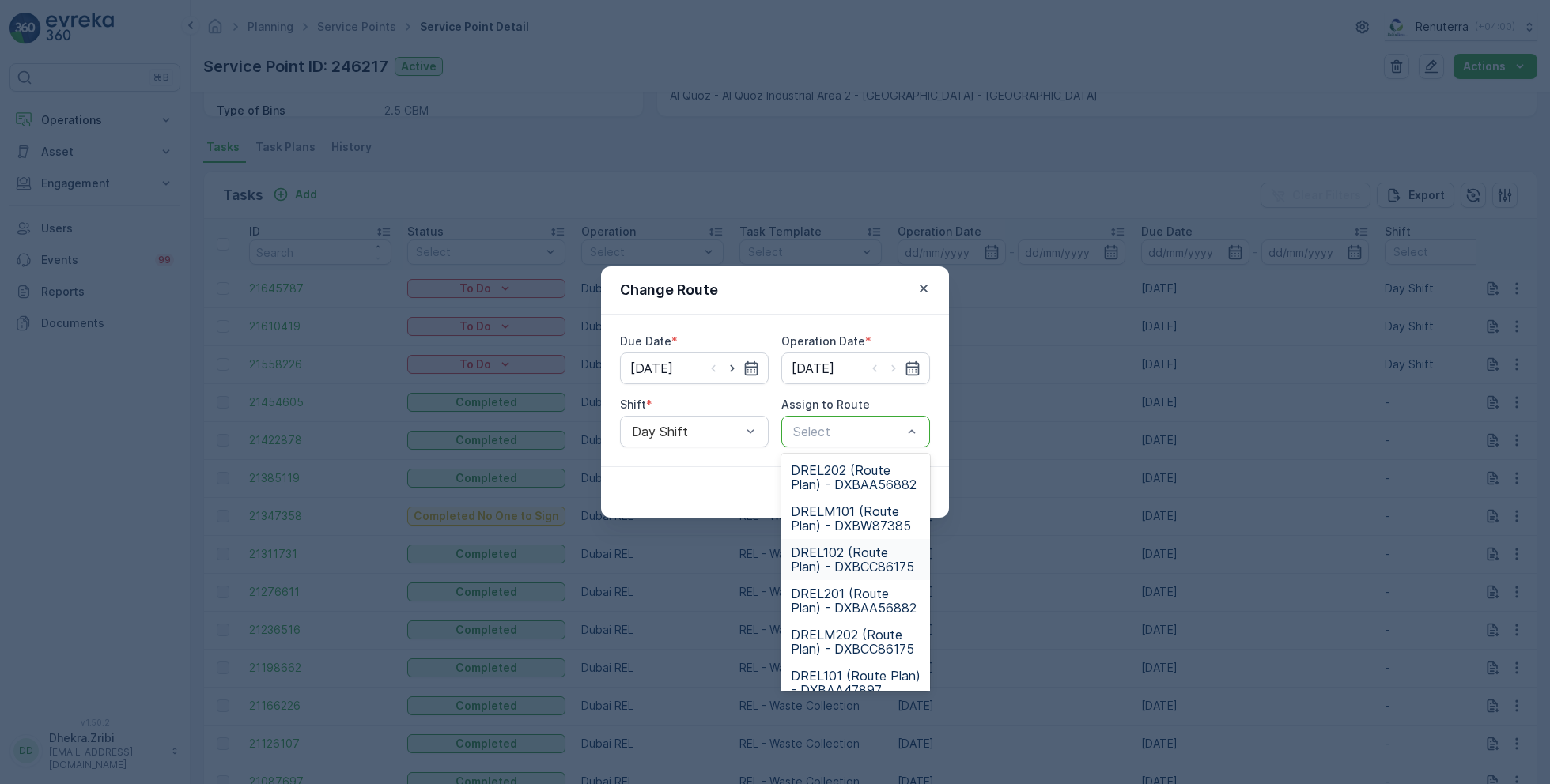
scroll to position [98, 0]
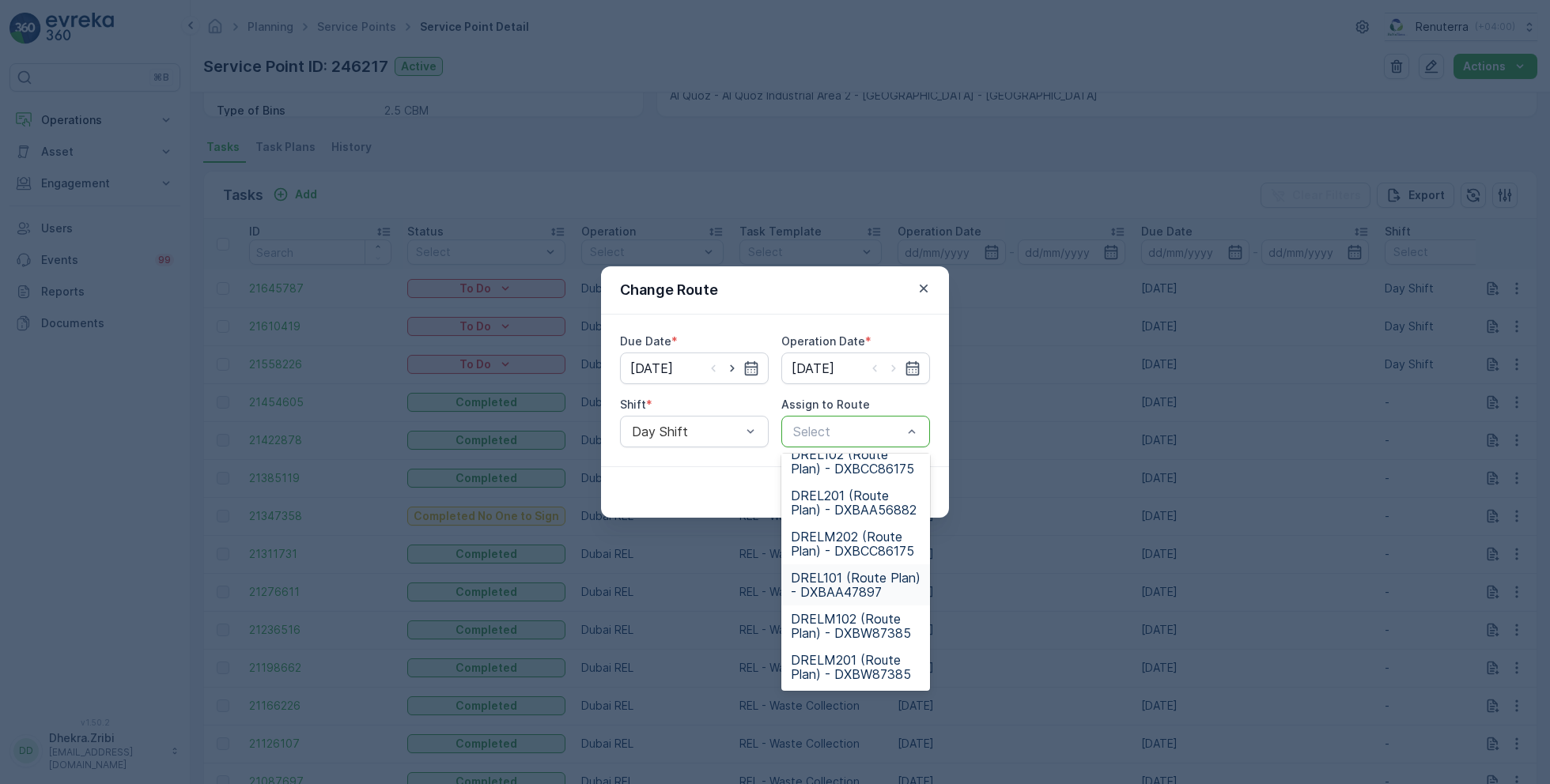
click at [837, 582] on span "DREL101 (Route Plan) - DXBAA47897" at bounding box center [855, 584] width 130 height 28
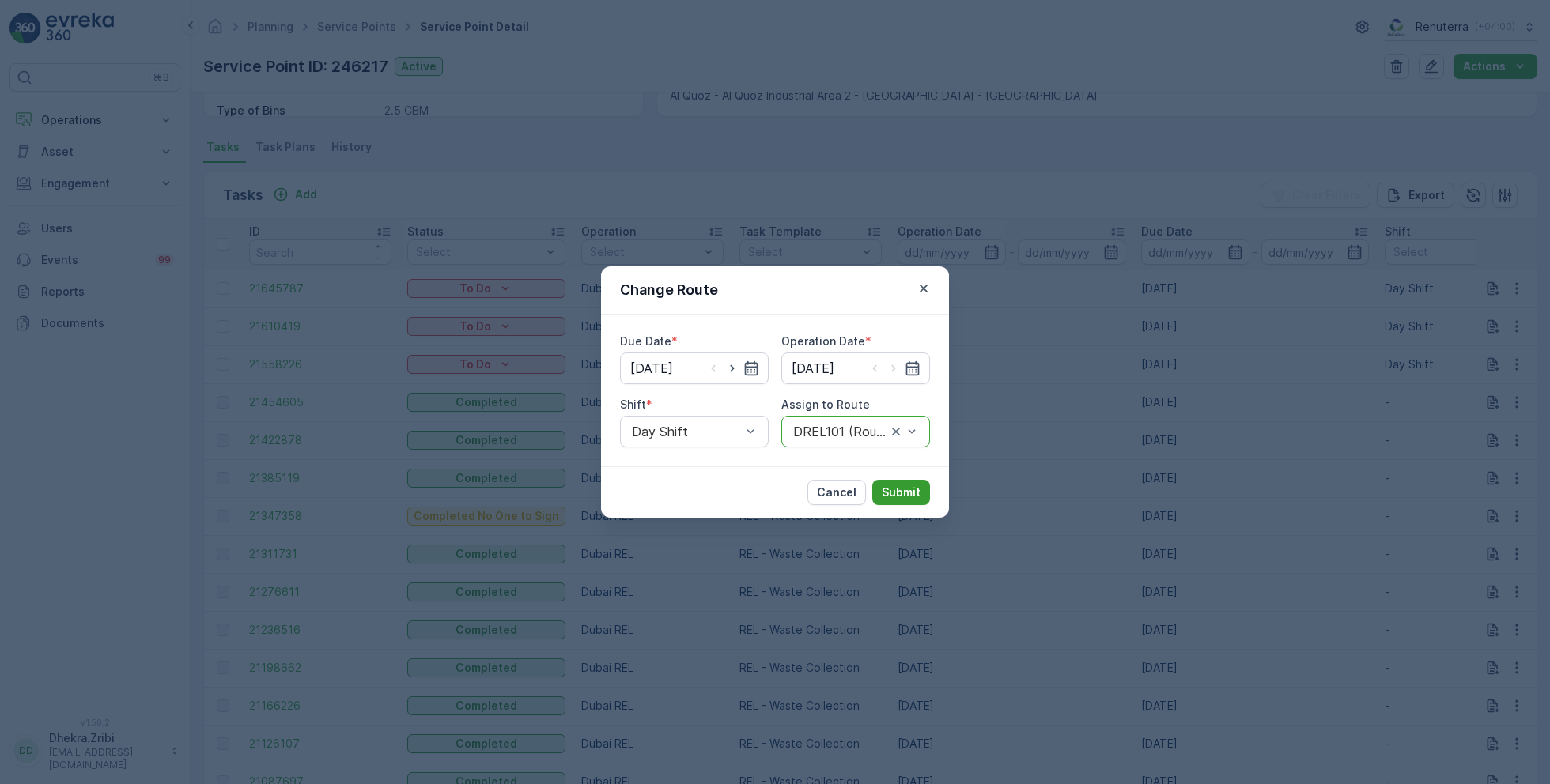
click at [908, 480] on button "Submit" at bounding box center [901, 492] width 58 height 26
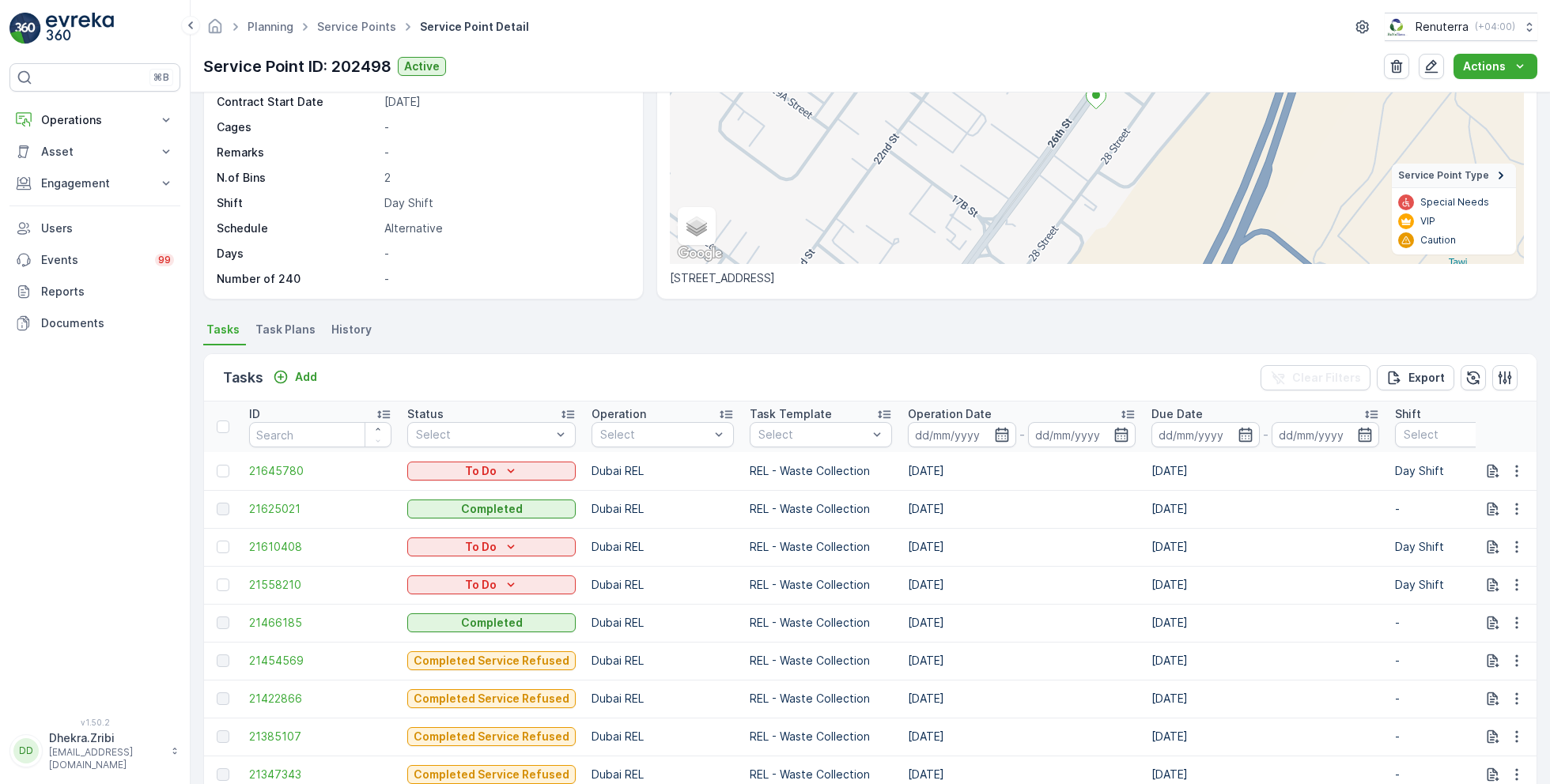
scroll to position [210, 0]
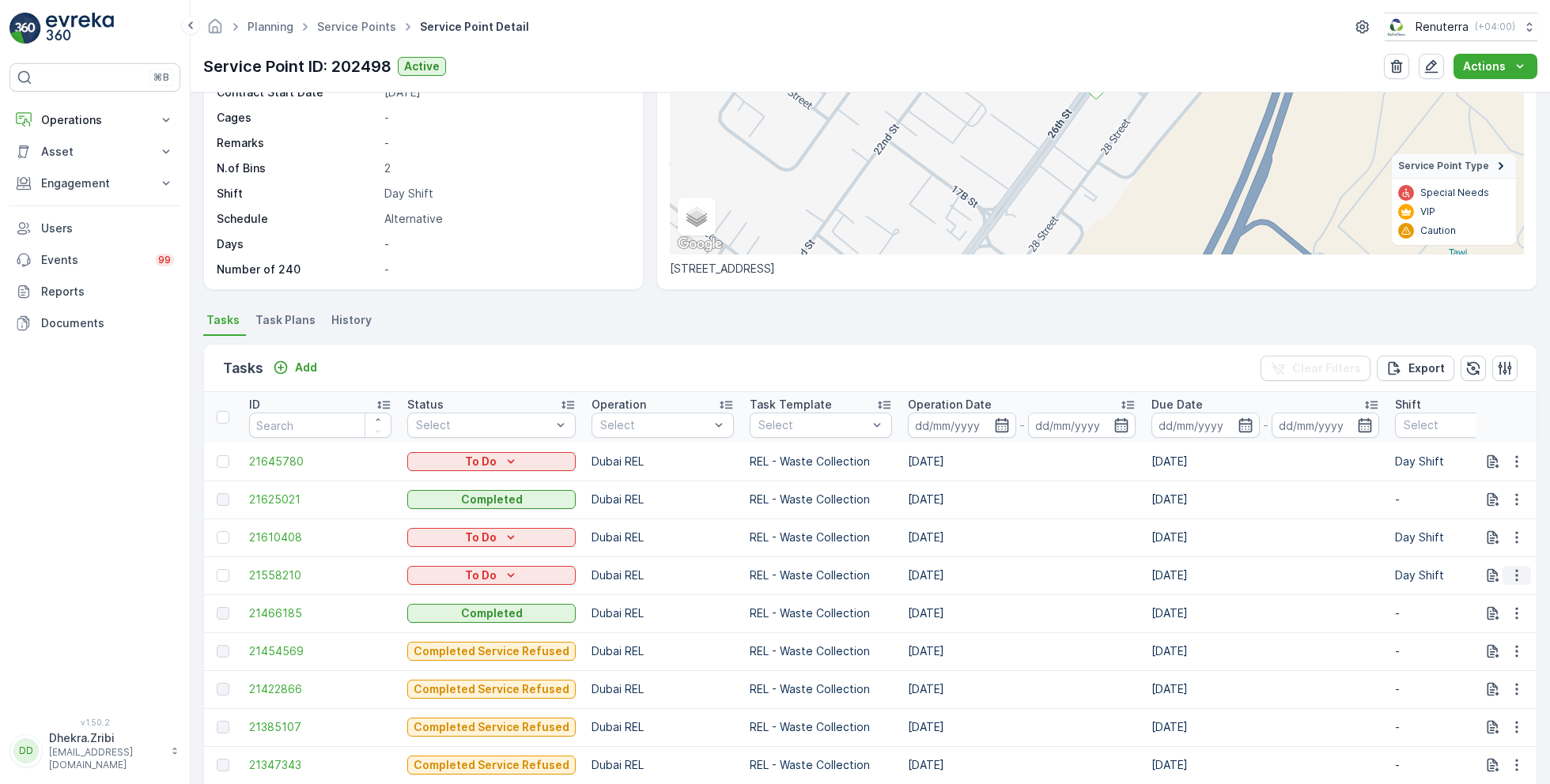
click at [1512, 572] on icon "button" at bounding box center [1517, 575] width 16 height 16
click at [1465, 644] on span "Change Route" at bounding box center [1475, 641] width 77 height 16
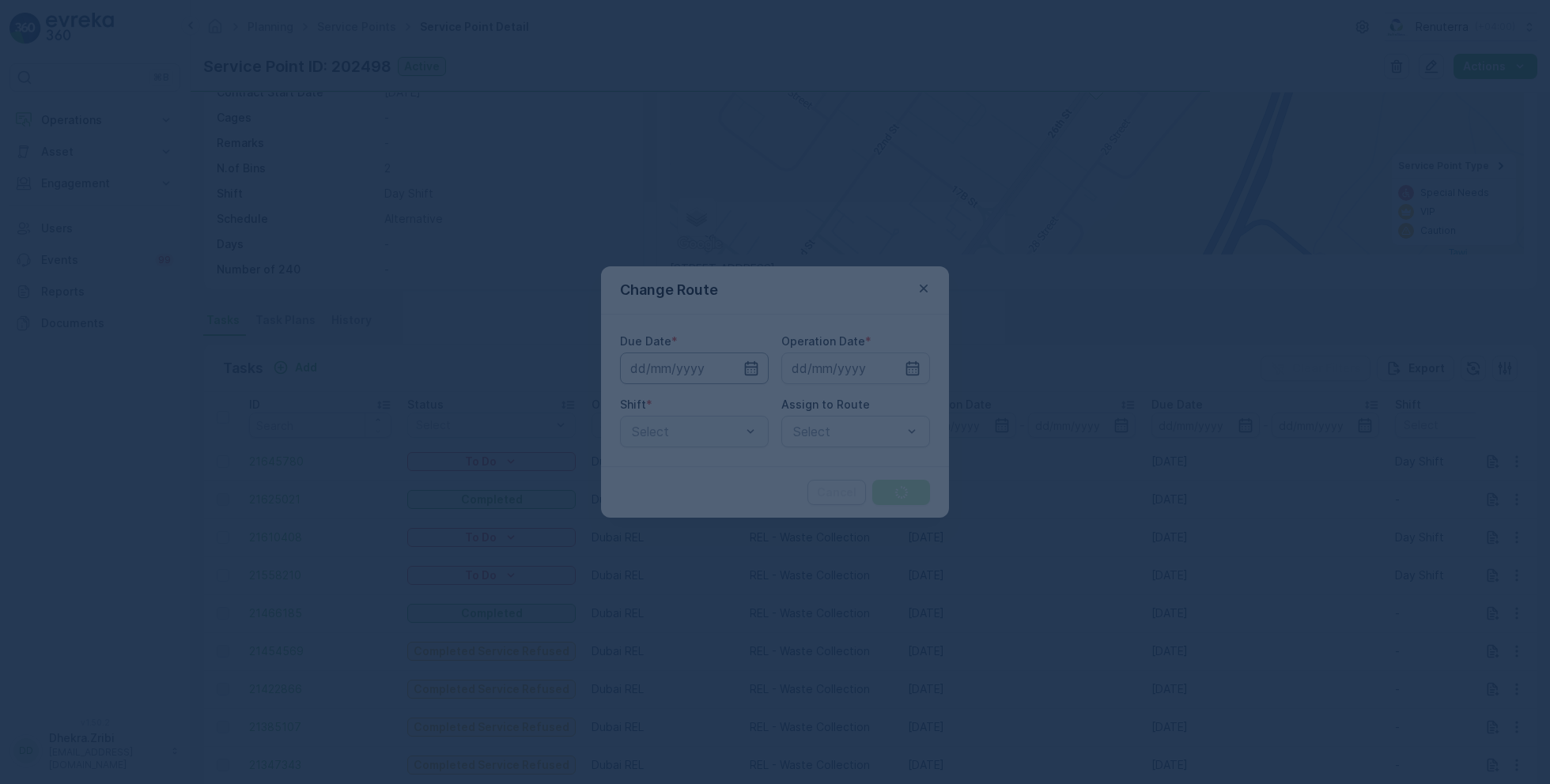
type input "[DATE]"
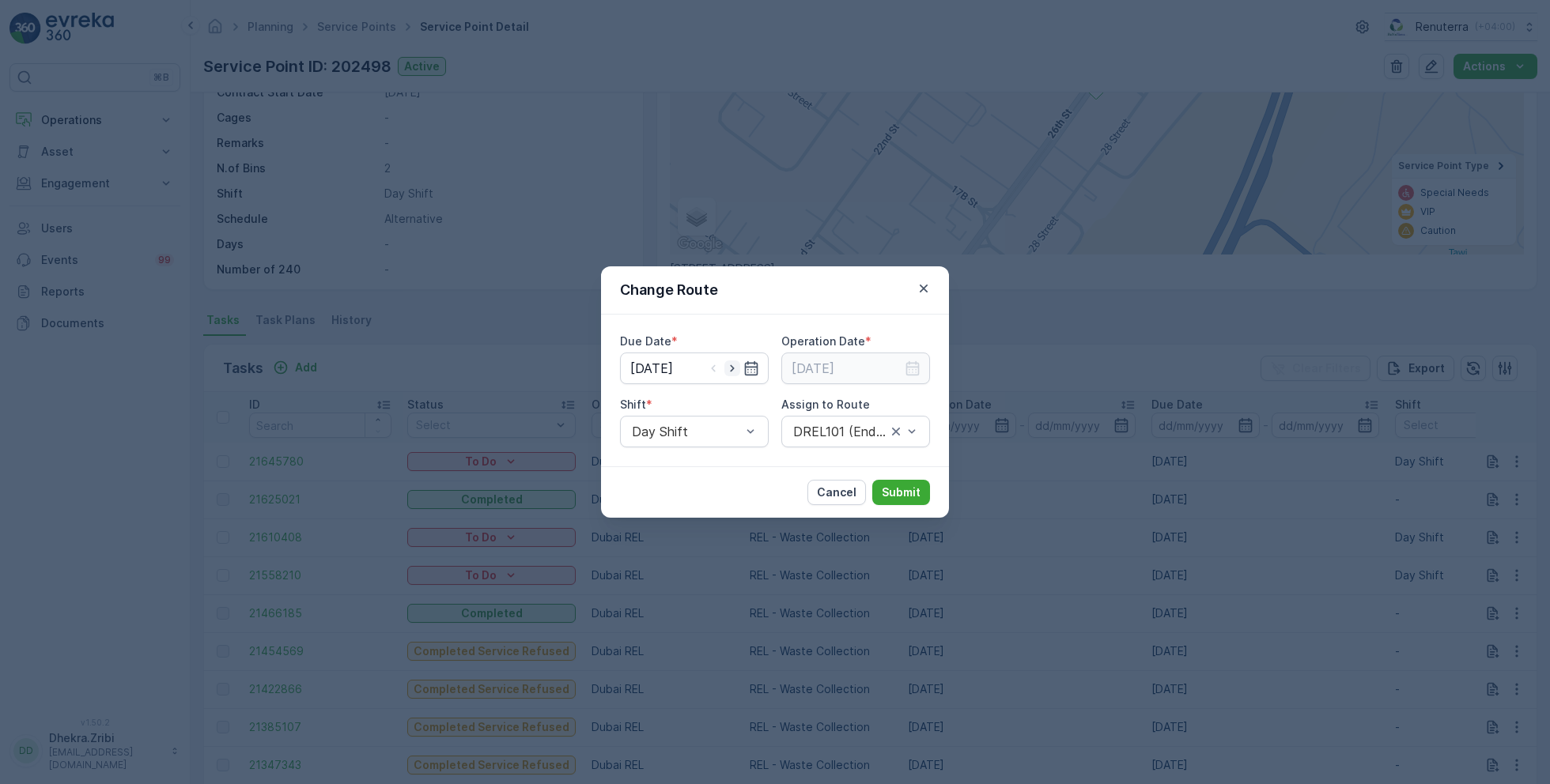
click at [730, 363] on icon "button" at bounding box center [732, 368] width 16 height 16
type input "[DATE]"
click at [831, 365] on input at bounding box center [855, 368] width 149 height 31
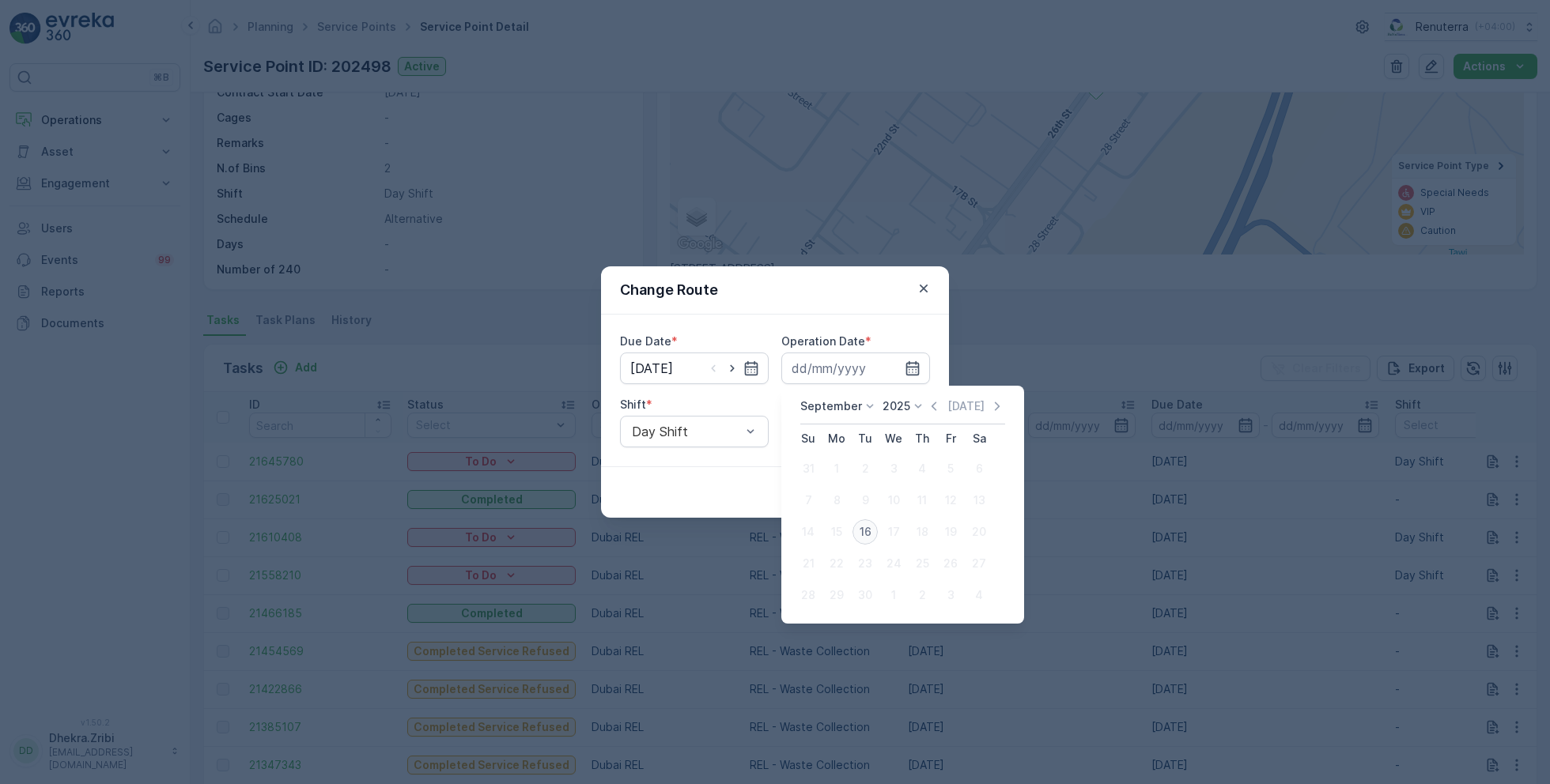
click at [866, 536] on div "16" at bounding box center [865, 531] width 26 height 26
type input "[DATE]"
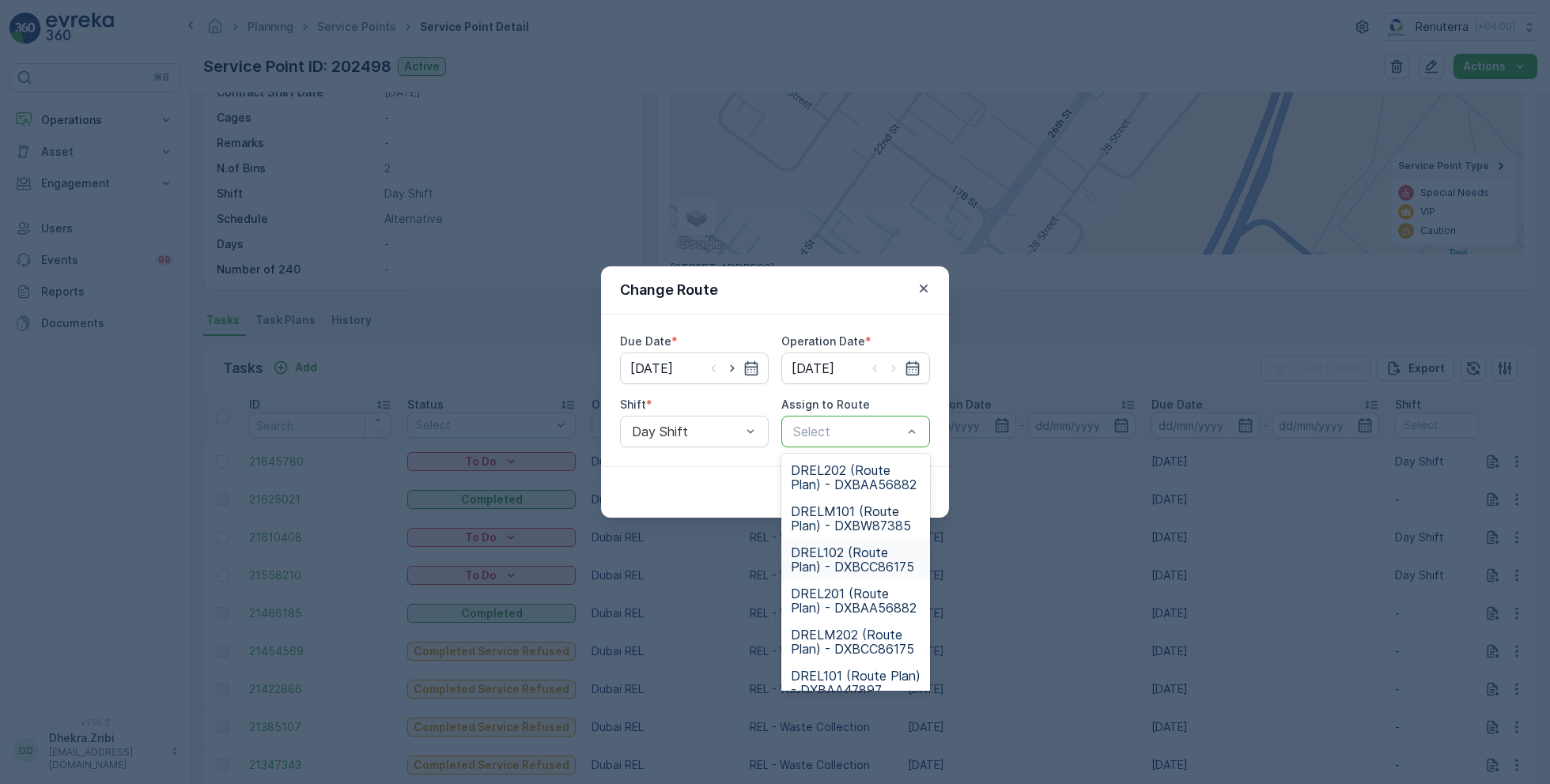
scroll to position [98, 0]
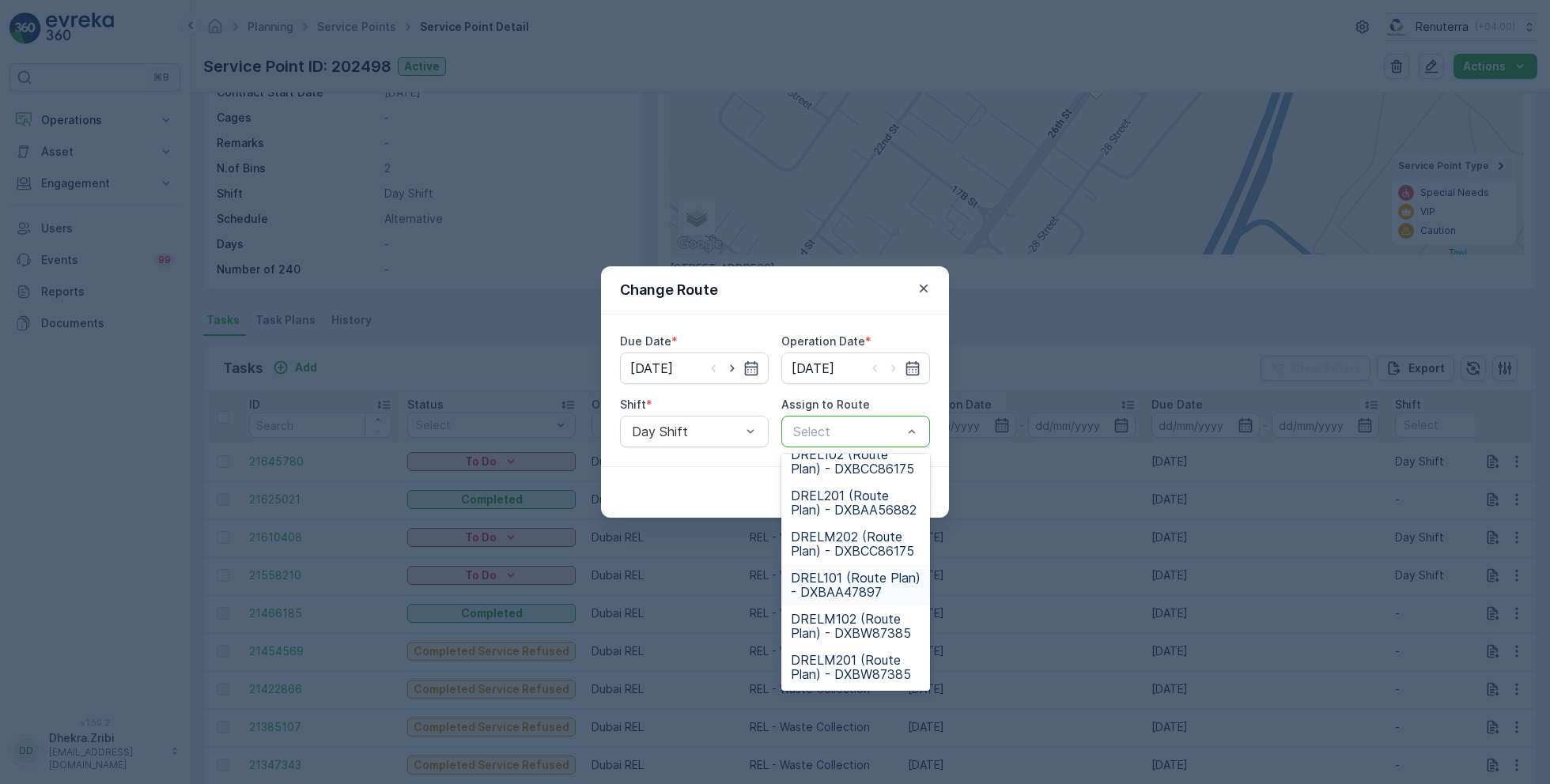
click at [840, 584] on span "DREL101 (Route Plan) - DXBAA47897" at bounding box center [855, 584] width 130 height 28
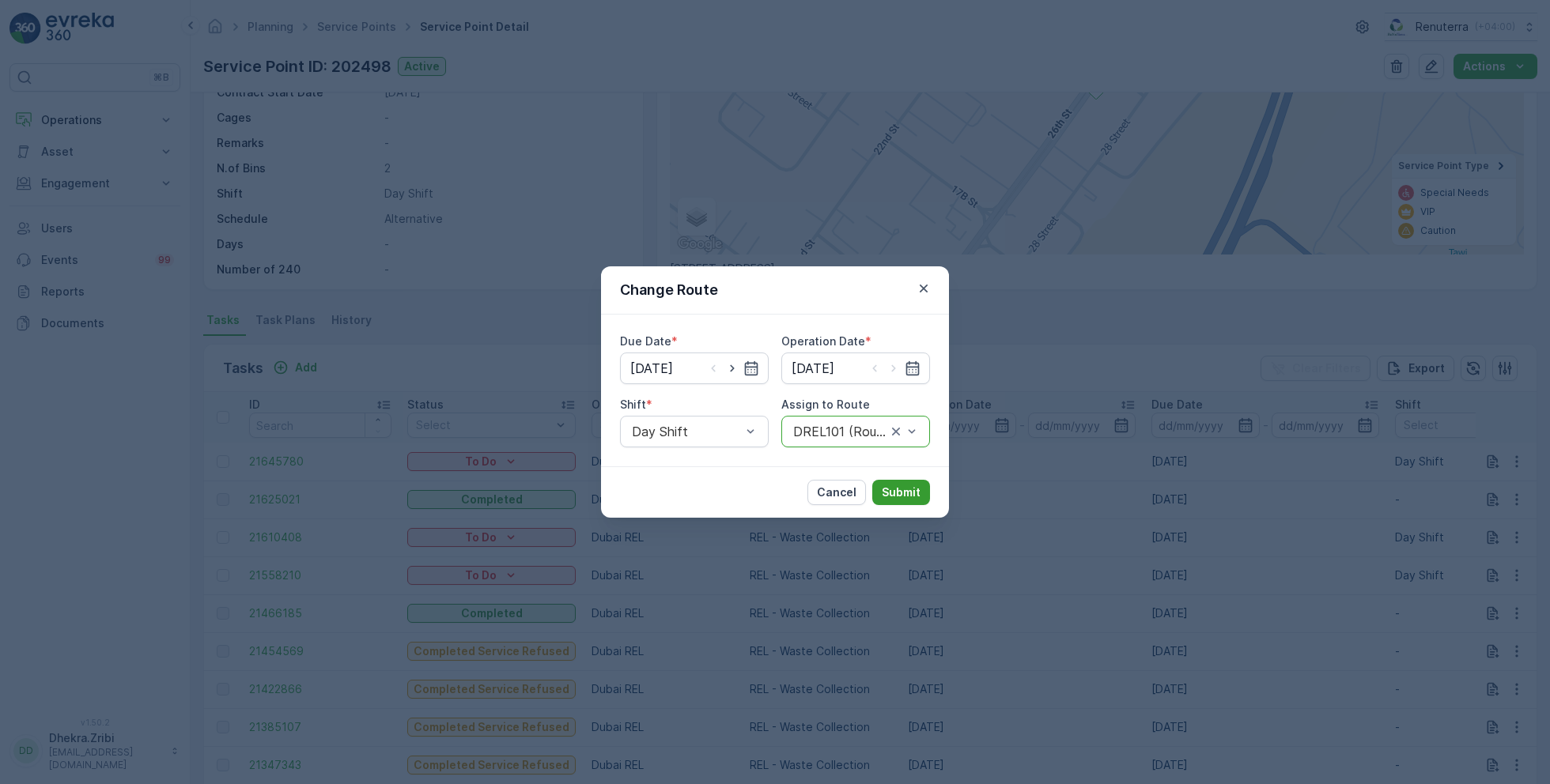
click at [890, 499] on button "Submit" at bounding box center [901, 492] width 58 height 26
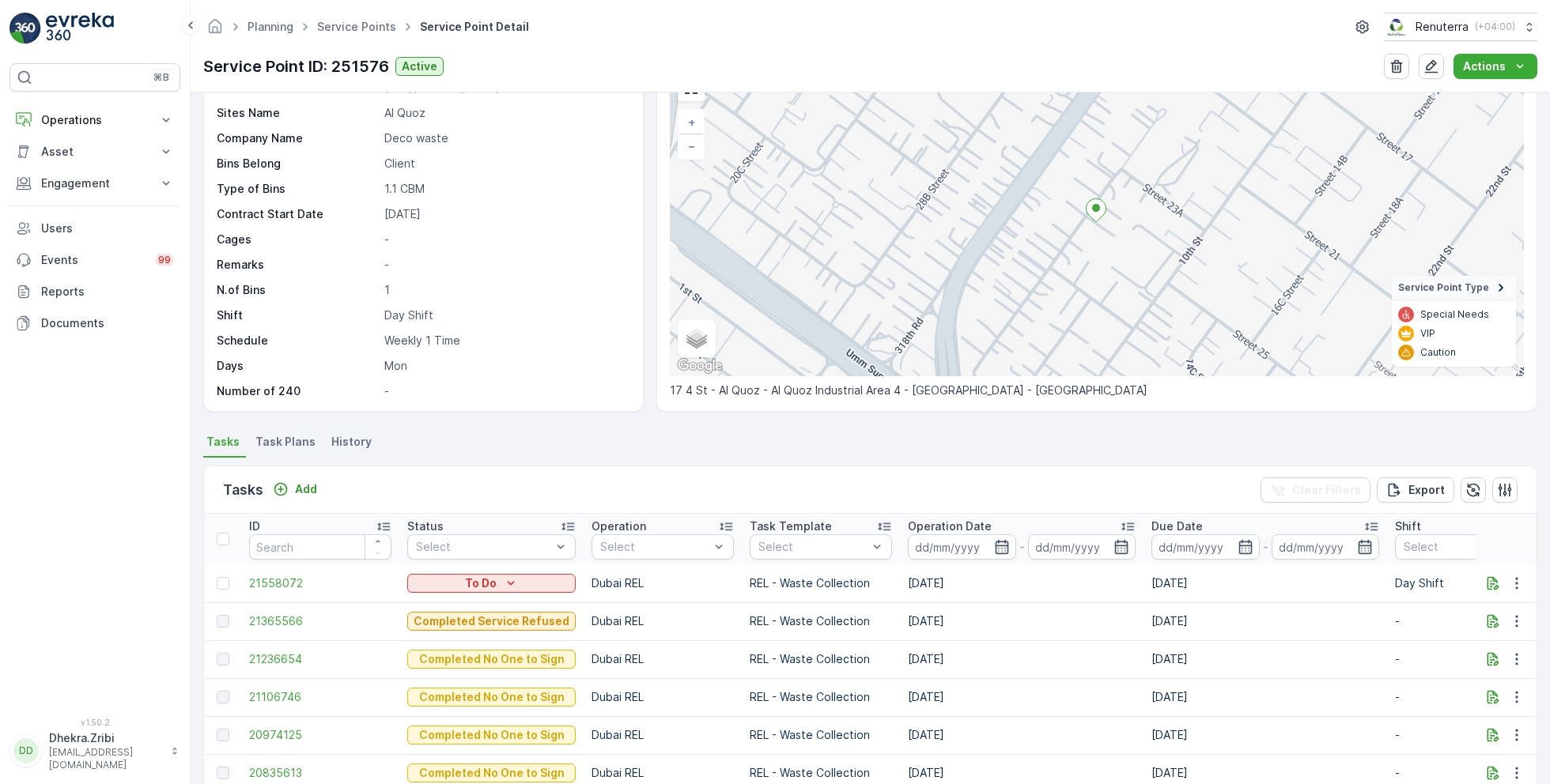
scroll to position [94, 0]
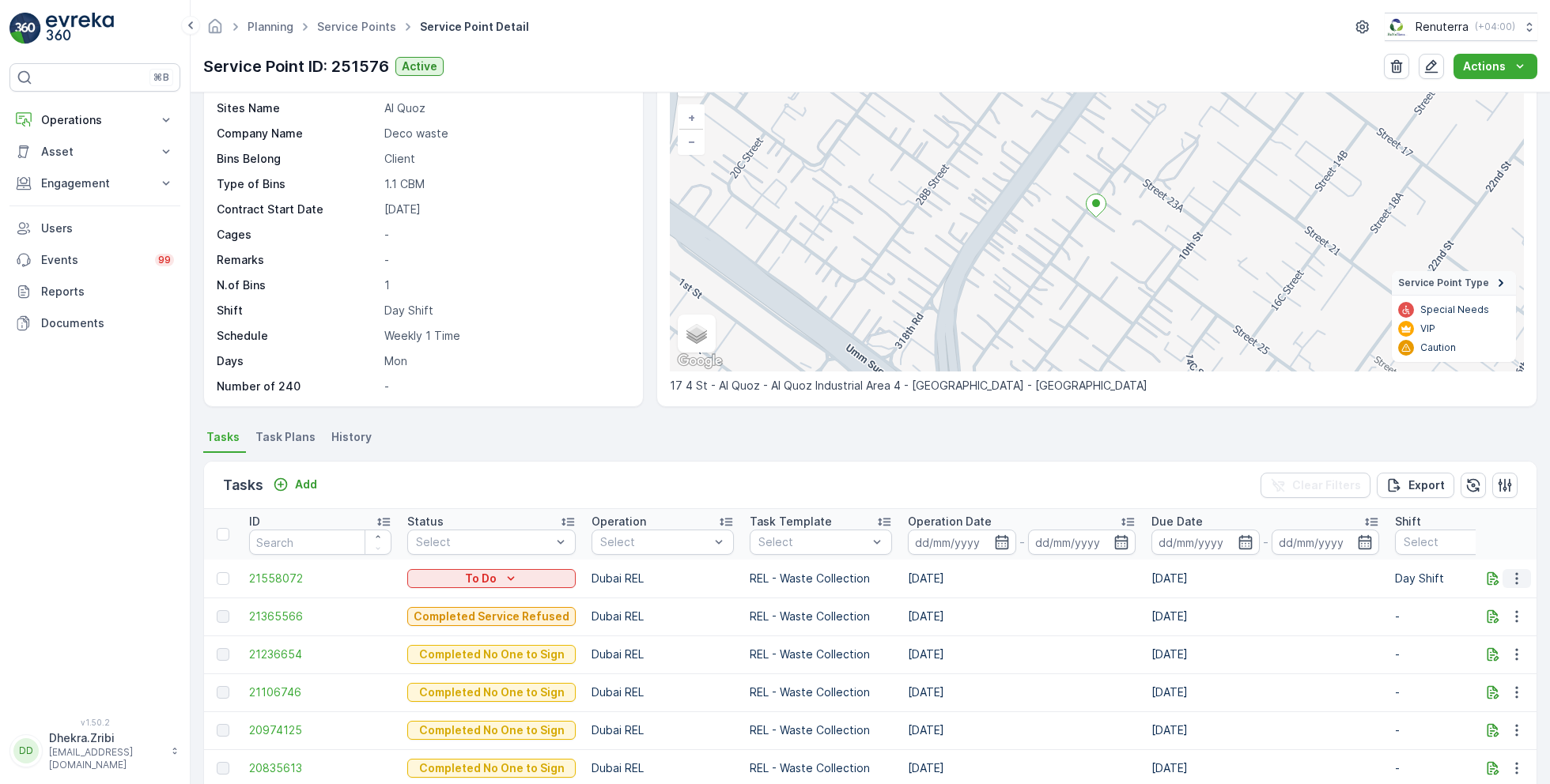
click at [1515, 580] on icon "button" at bounding box center [1517, 578] width 16 height 16
click at [1476, 651] on span "Change Route" at bounding box center [1475, 645] width 77 height 16
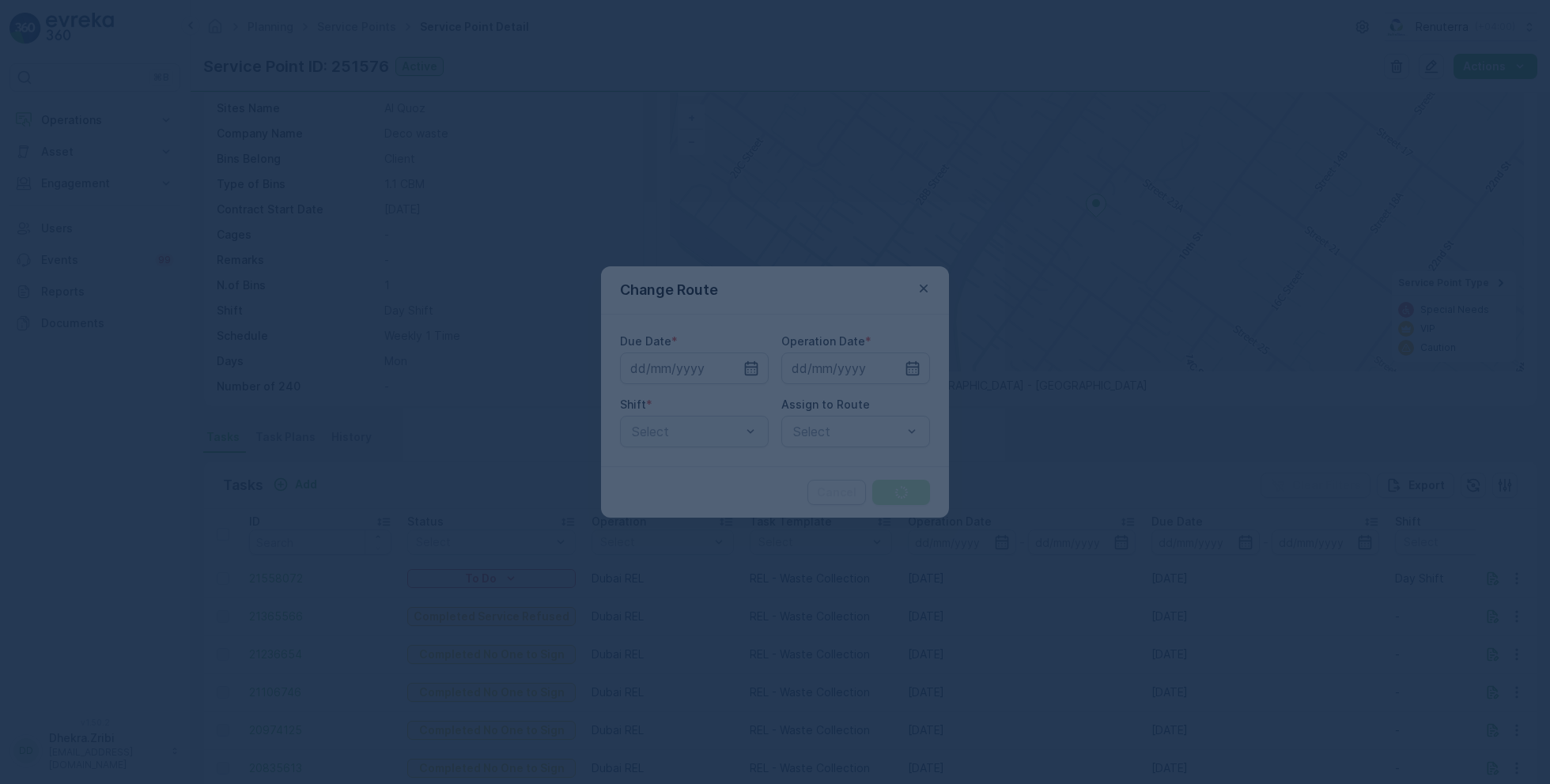
type input "[DATE]"
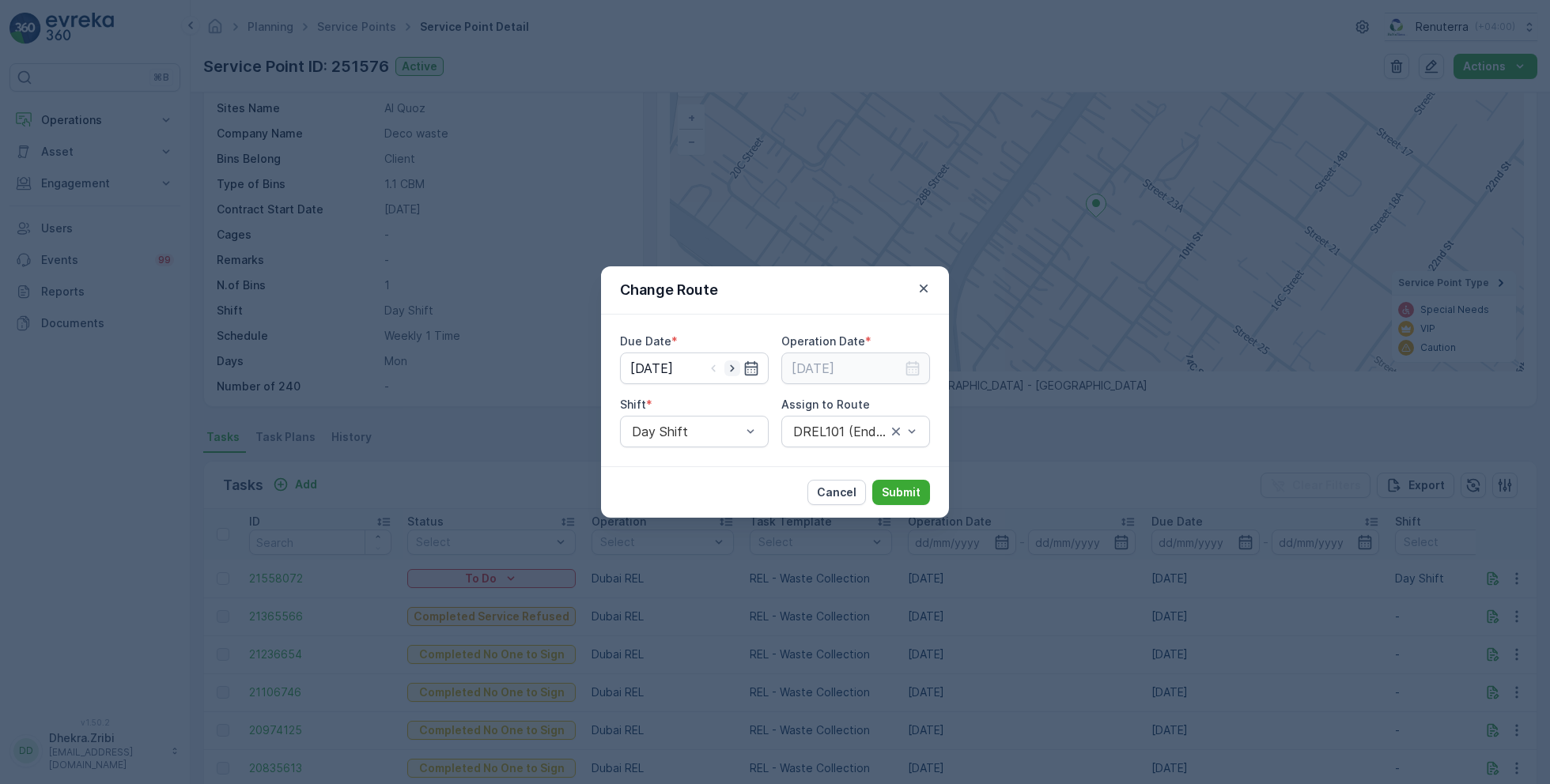
click at [738, 365] on icon "button" at bounding box center [732, 368] width 16 height 16
type input "[DATE]"
click at [885, 358] on input at bounding box center [855, 368] width 149 height 31
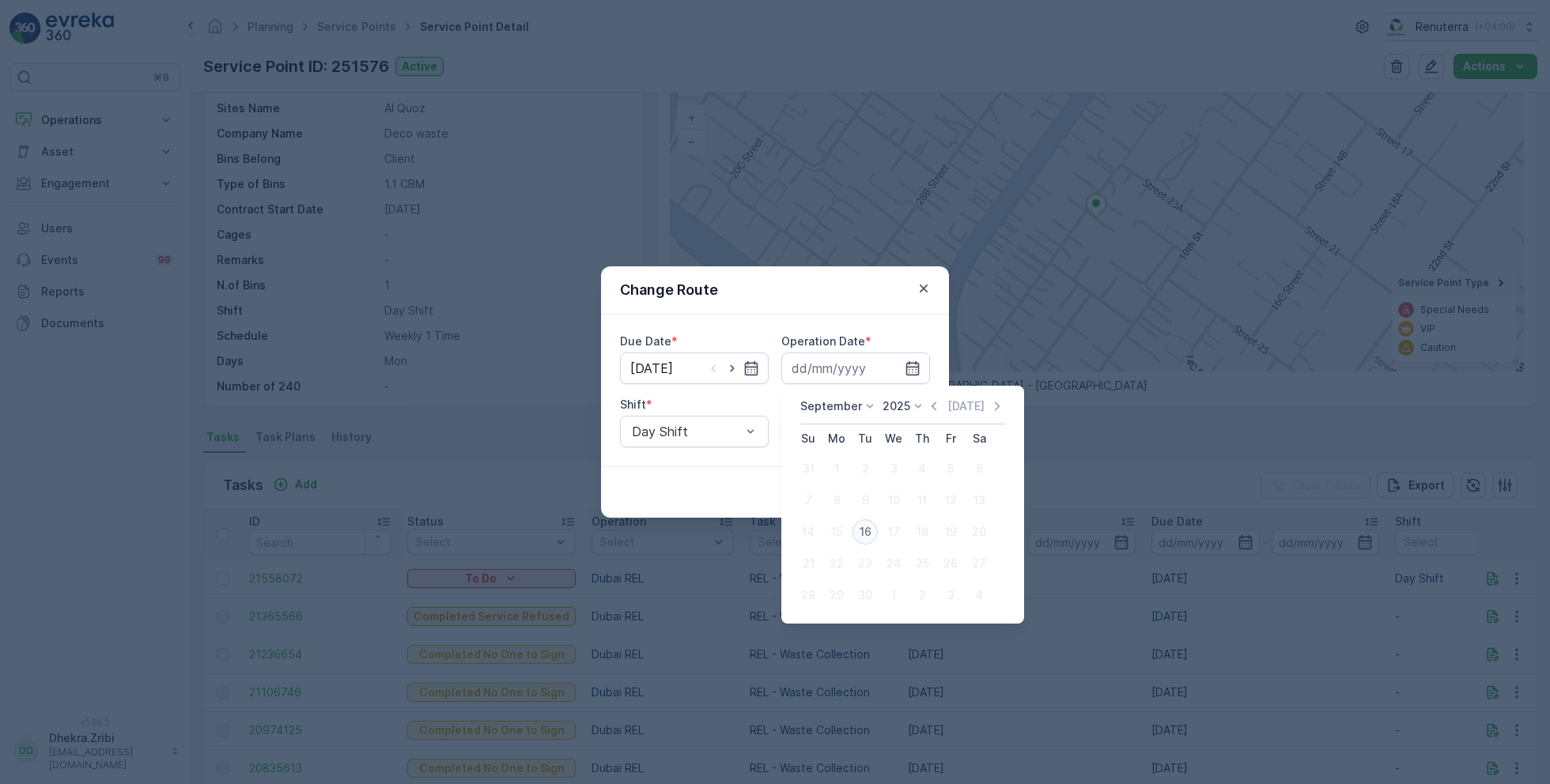
click at [866, 527] on div "16" at bounding box center [865, 531] width 26 height 26
type input "[DATE]"
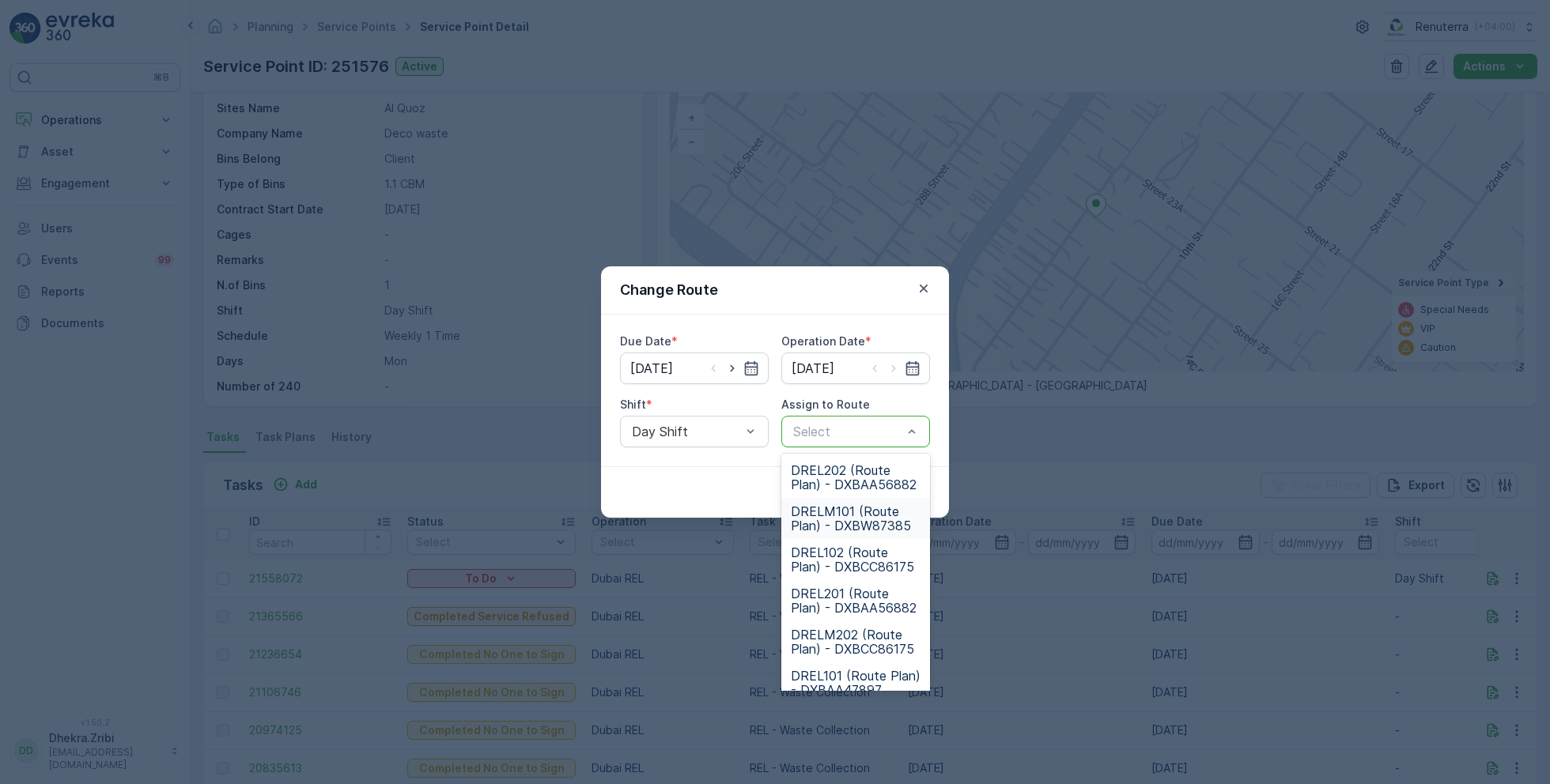
scroll to position [98, 0]
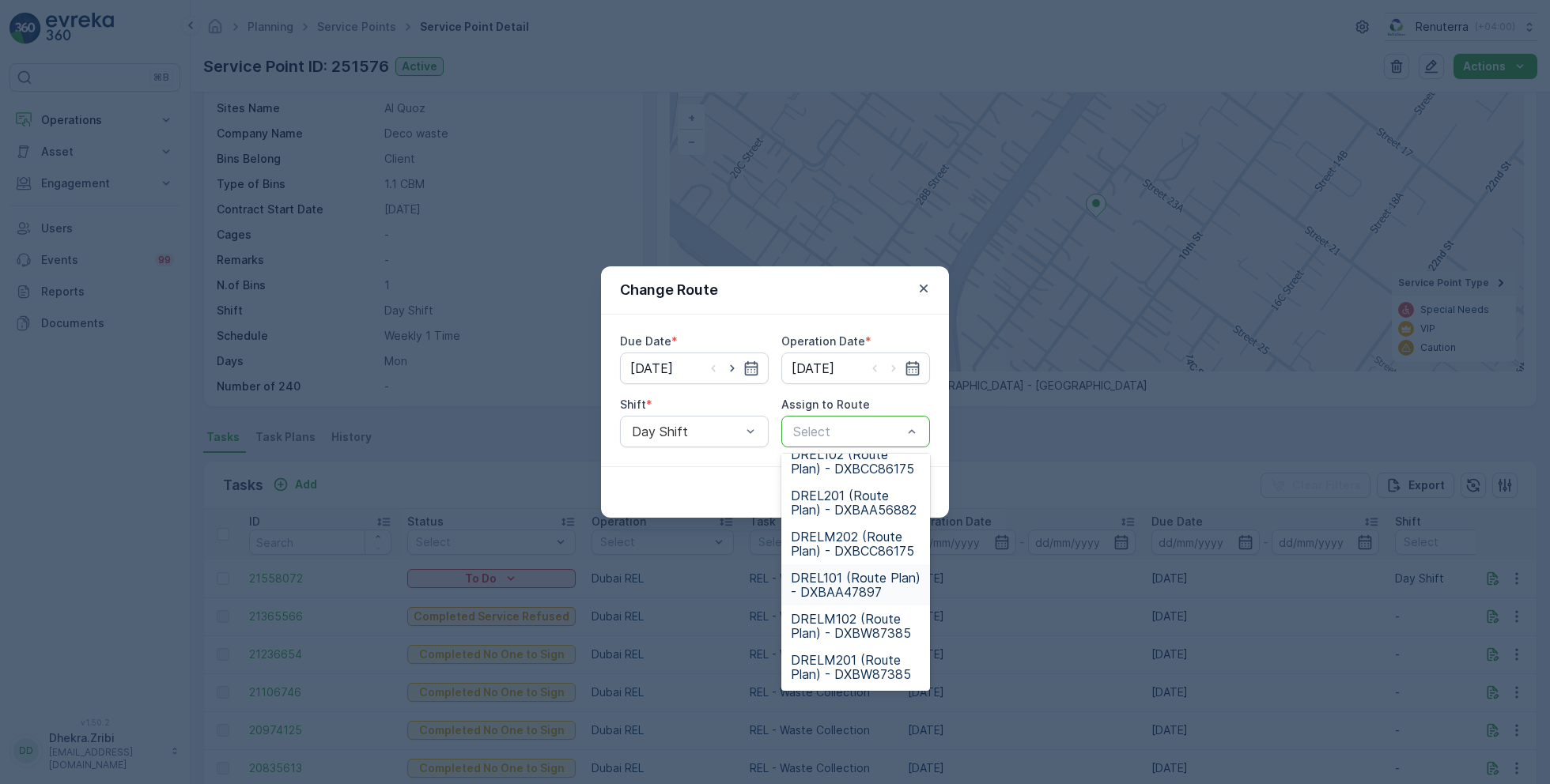
click at [842, 592] on span "DREL101 (Route Plan) - DXBAA47897" at bounding box center [855, 584] width 130 height 28
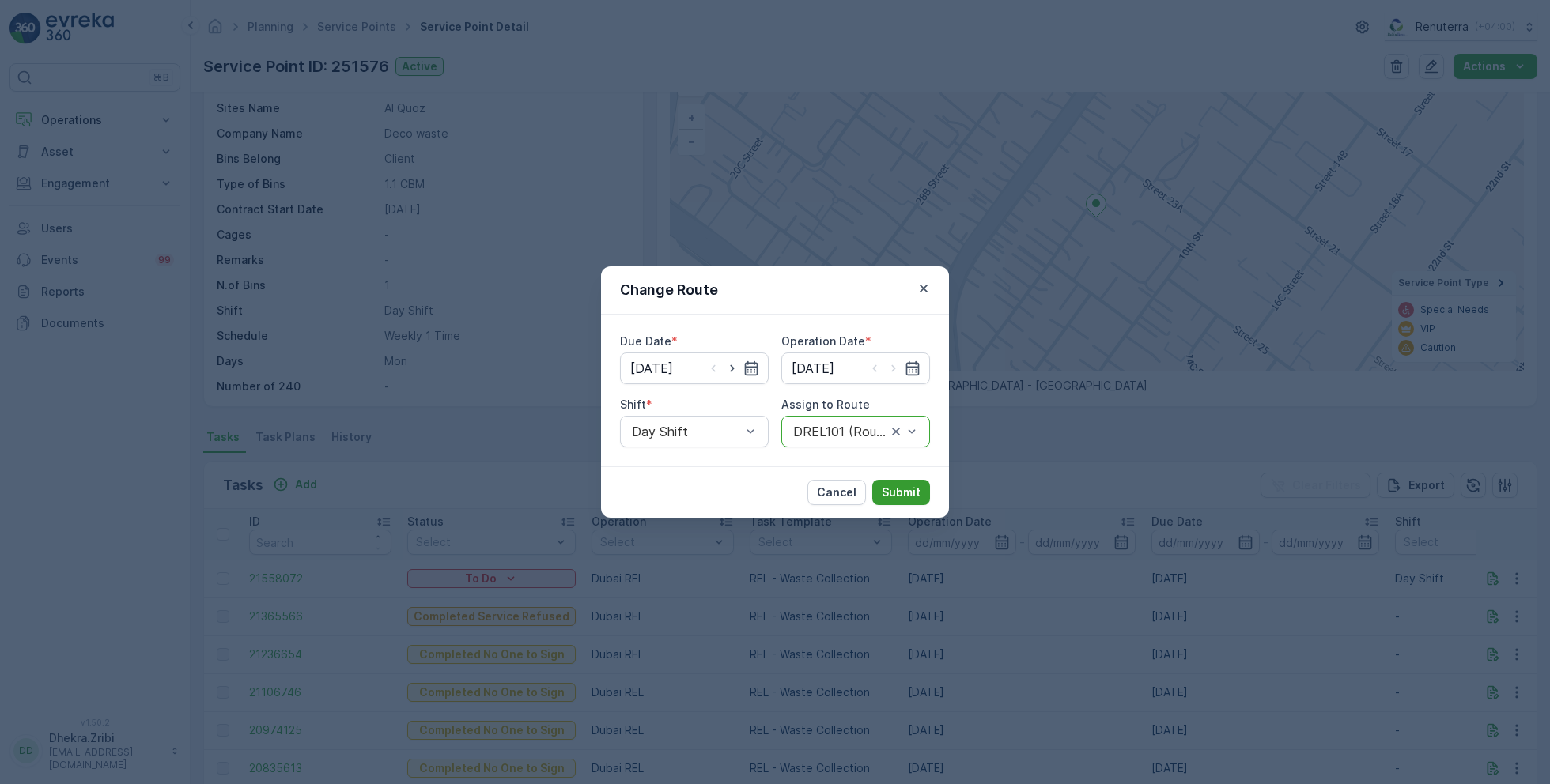
click at [909, 486] on p "Submit" at bounding box center [901, 492] width 39 height 16
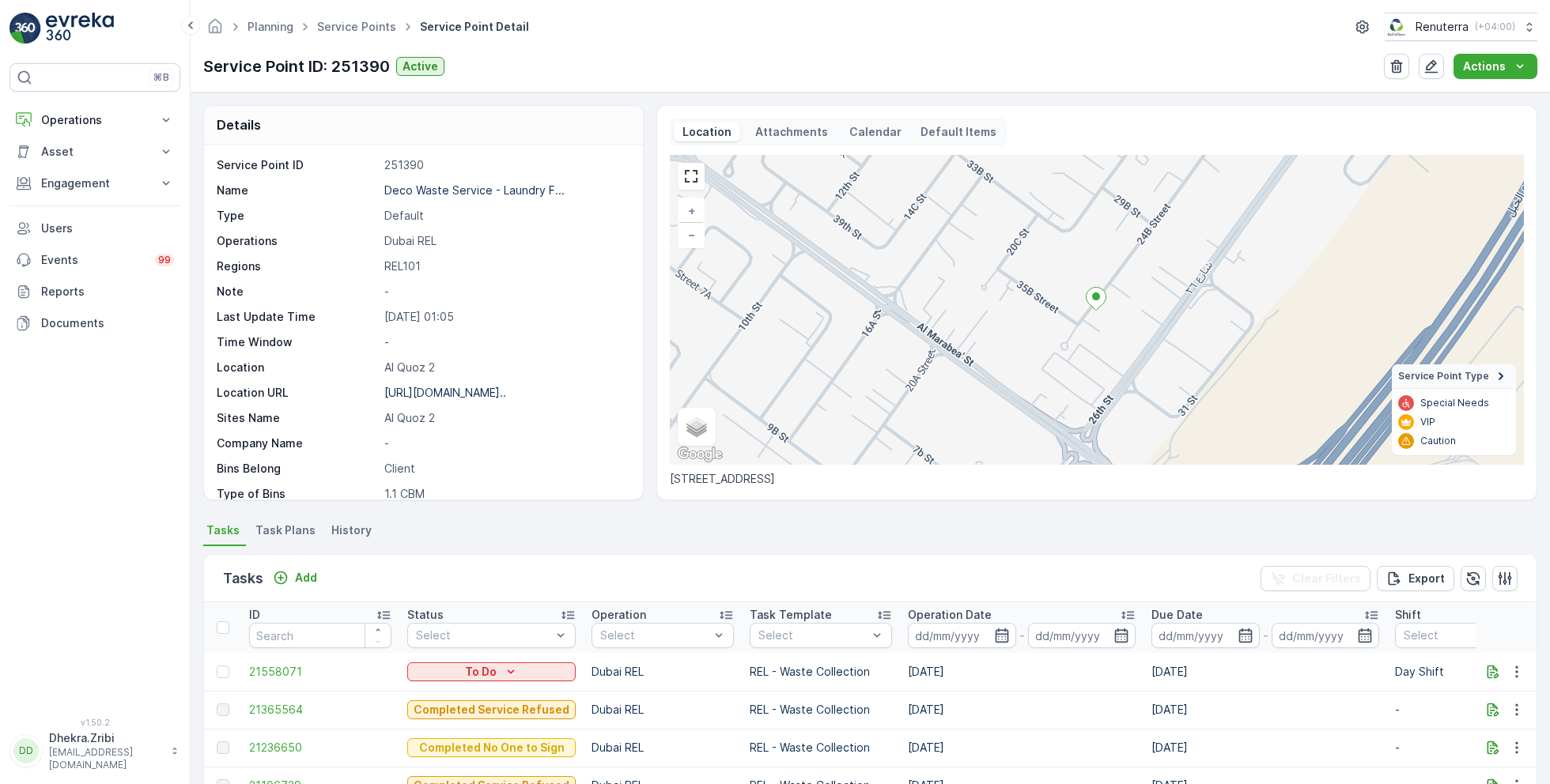
scroll to position [217, 0]
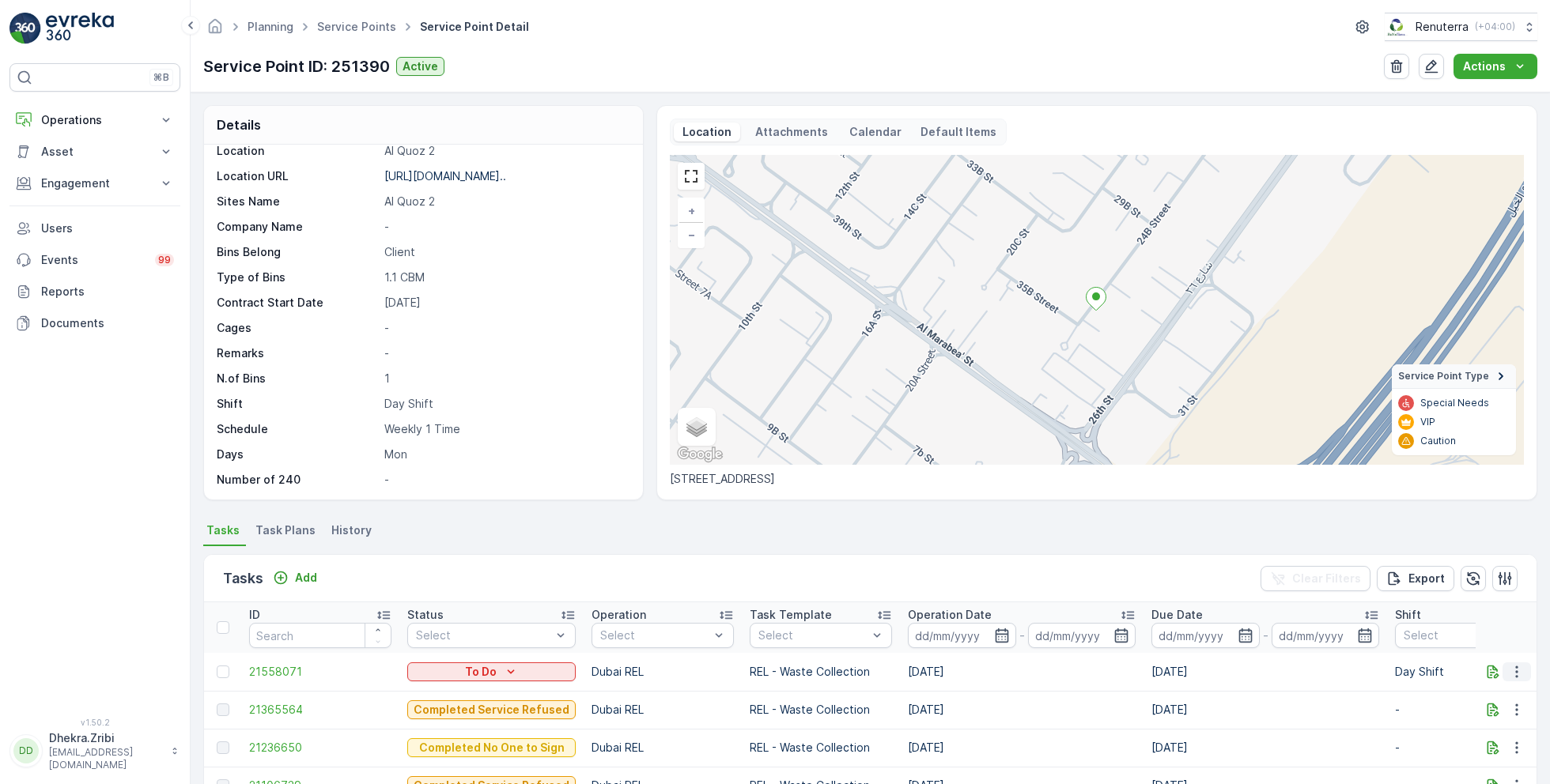
click at [1510, 671] on icon "button" at bounding box center [1517, 671] width 16 height 16
click at [1460, 598] on span "Change Route" at bounding box center [1475, 596] width 77 height 16
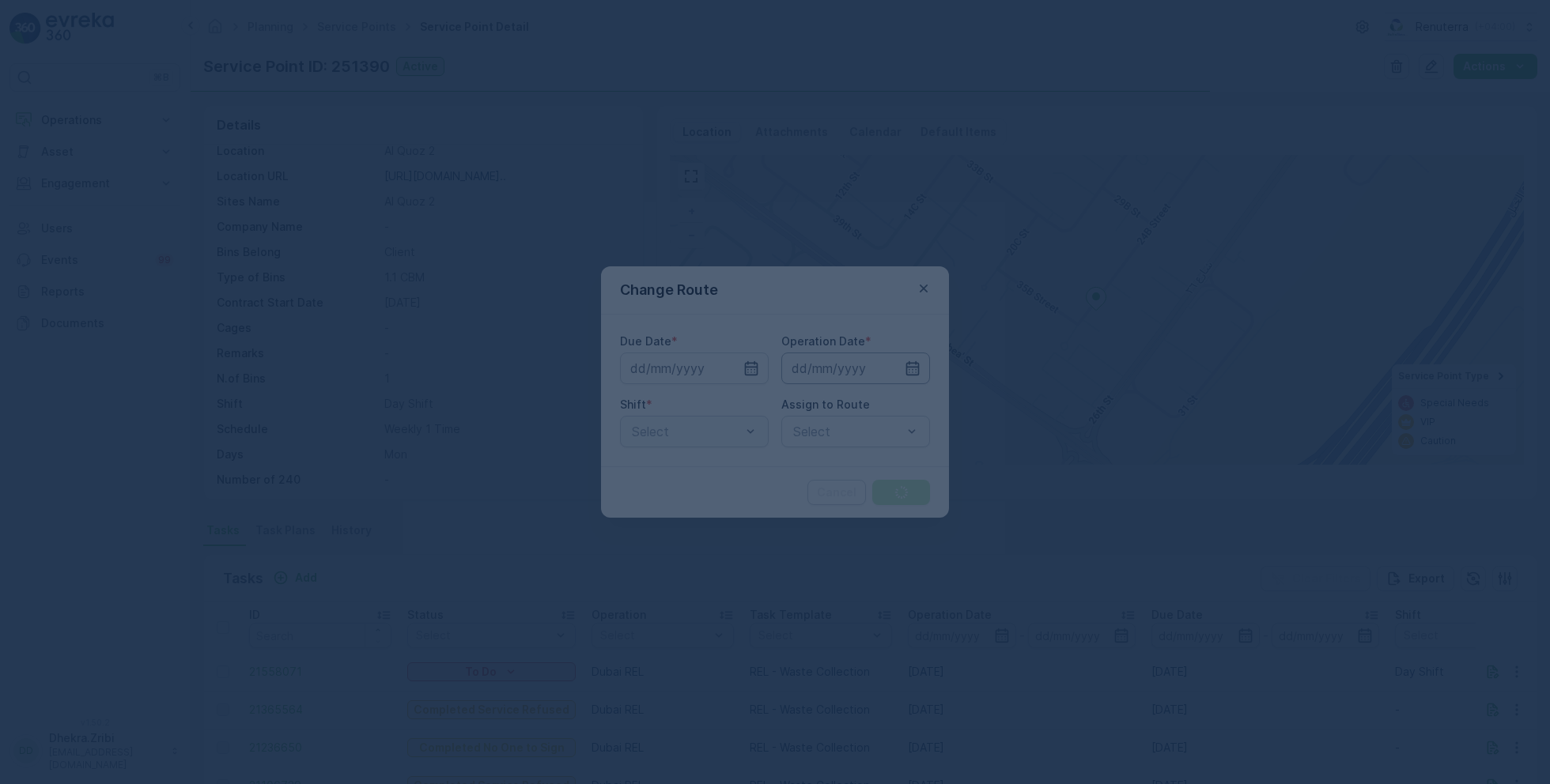
type input "[DATE]"
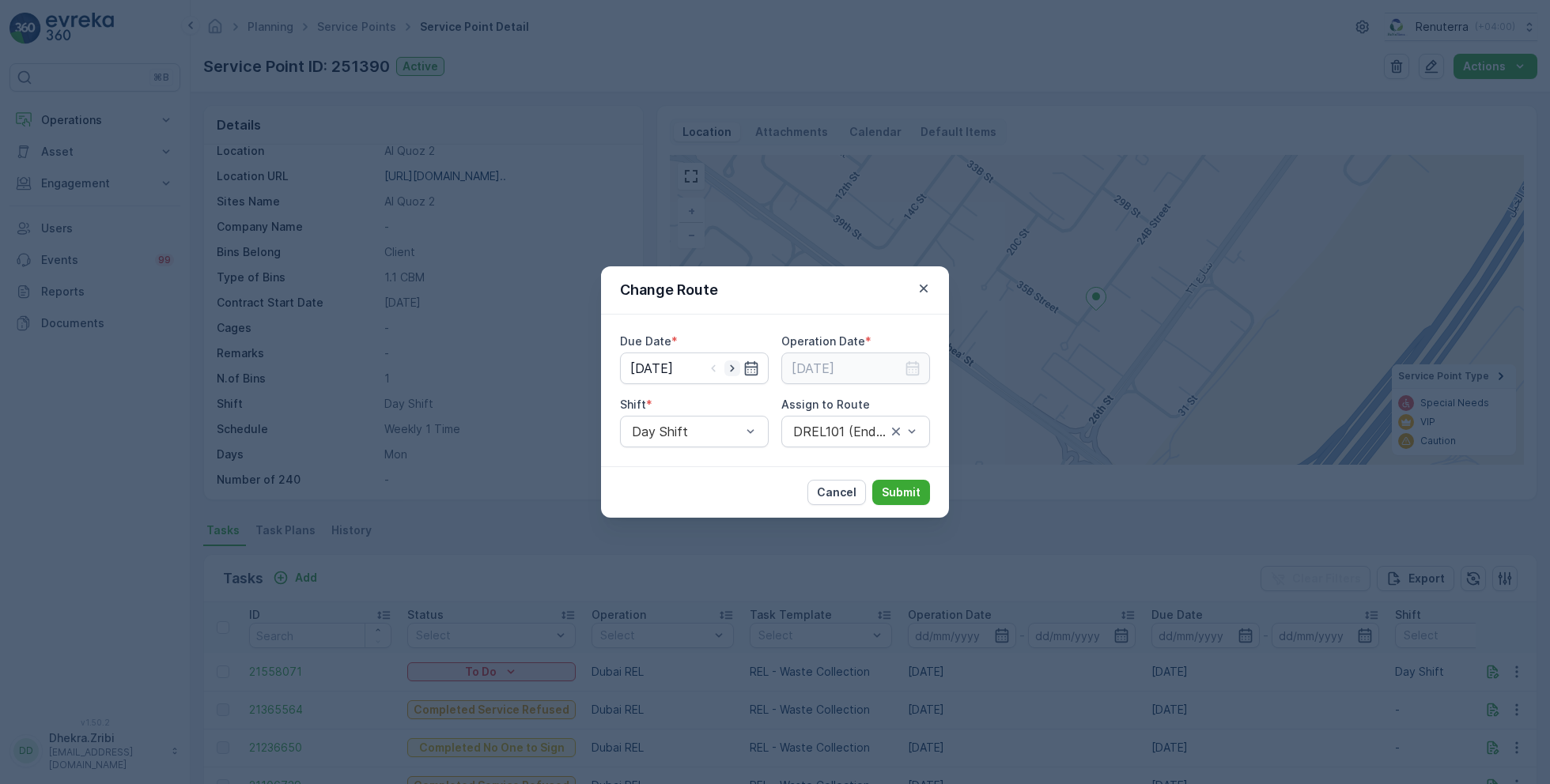
click at [730, 368] on icon "button" at bounding box center [732, 368] width 16 height 16
type input "[DATE]"
click at [833, 367] on input at bounding box center [855, 368] width 149 height 31
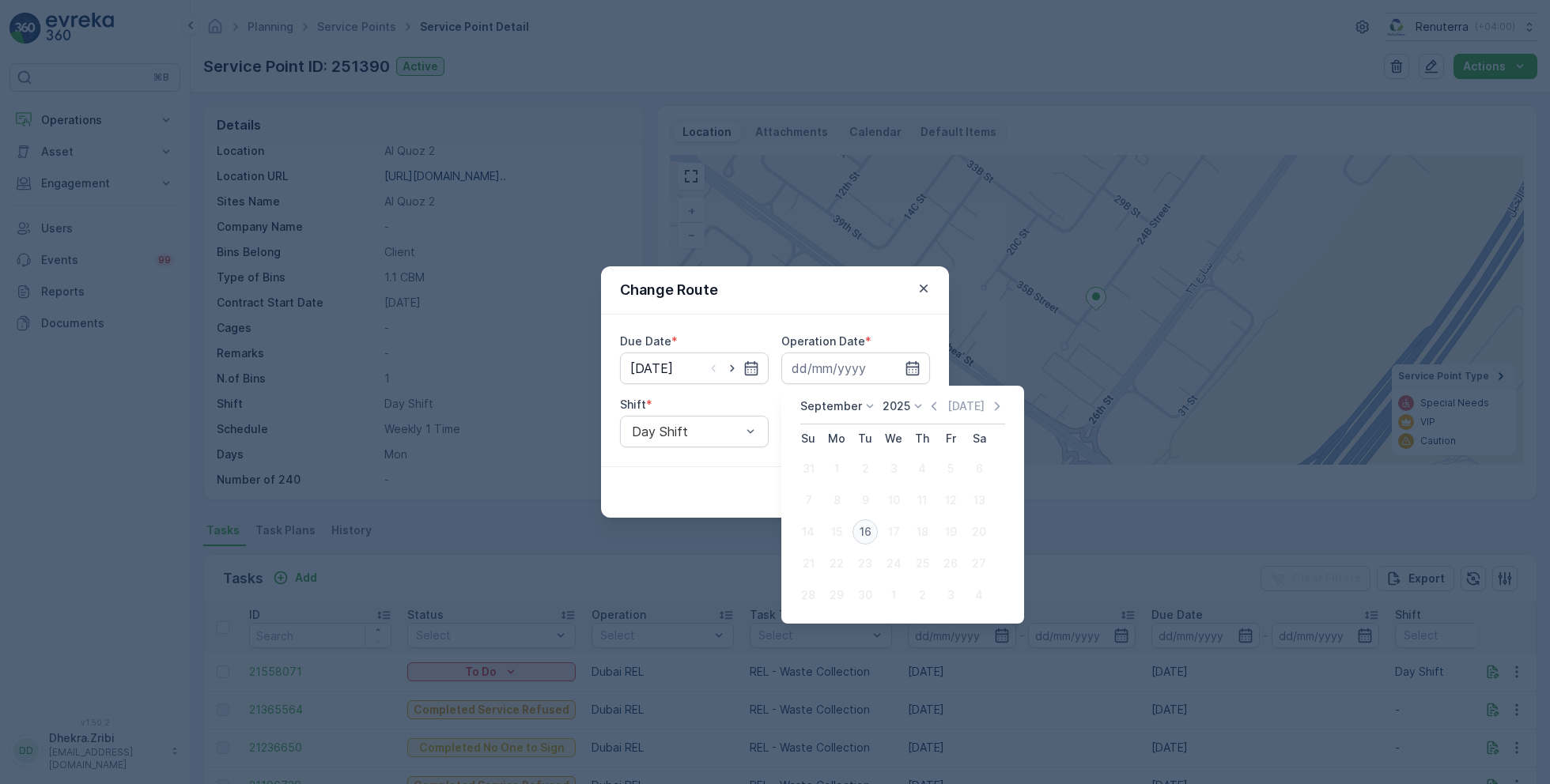
click at [862, 531] on div "16" at bounding box center [865, 531] width 26 height 26
type input "[DATE]"
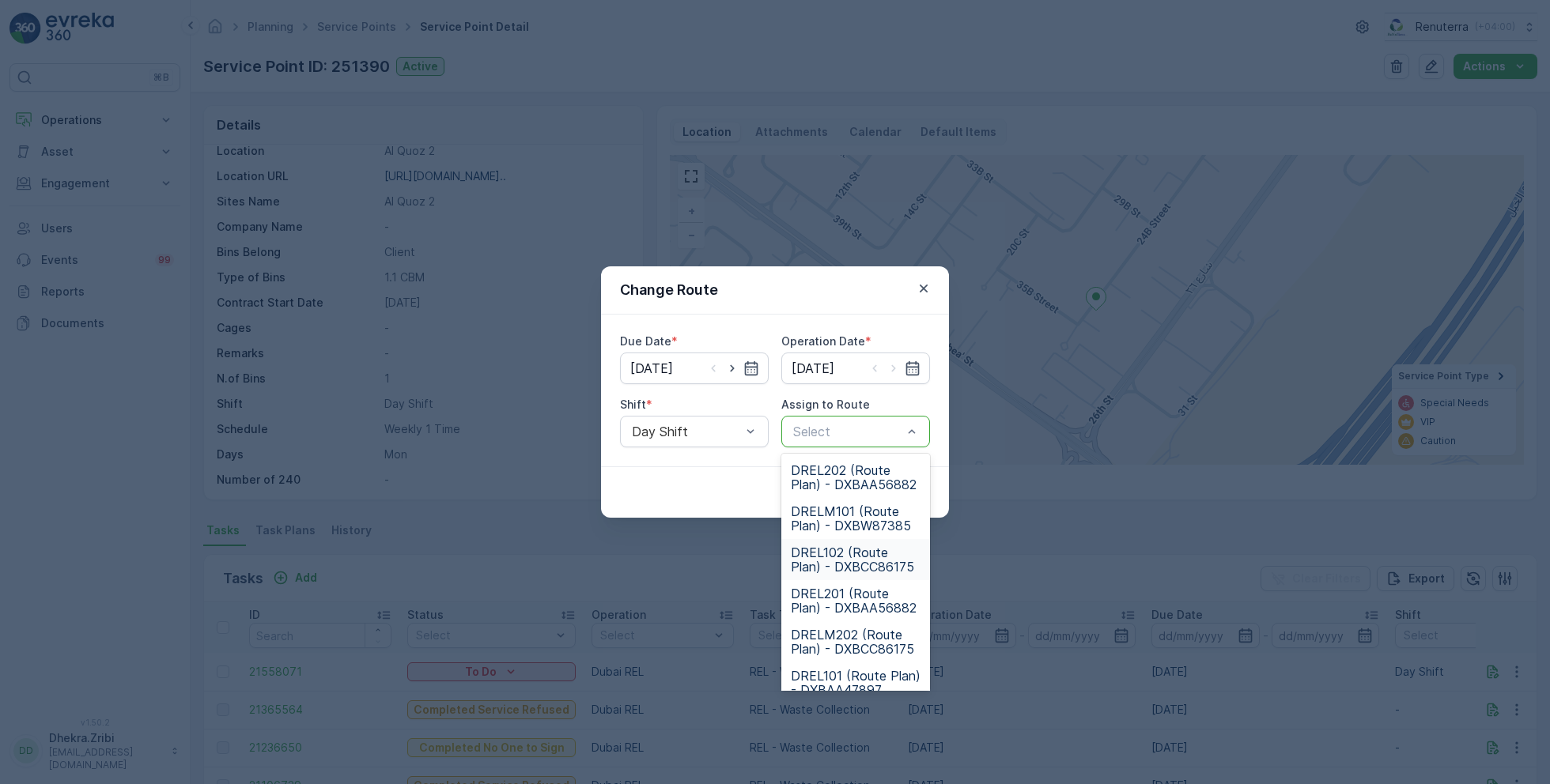
scroll to position [98, 0]
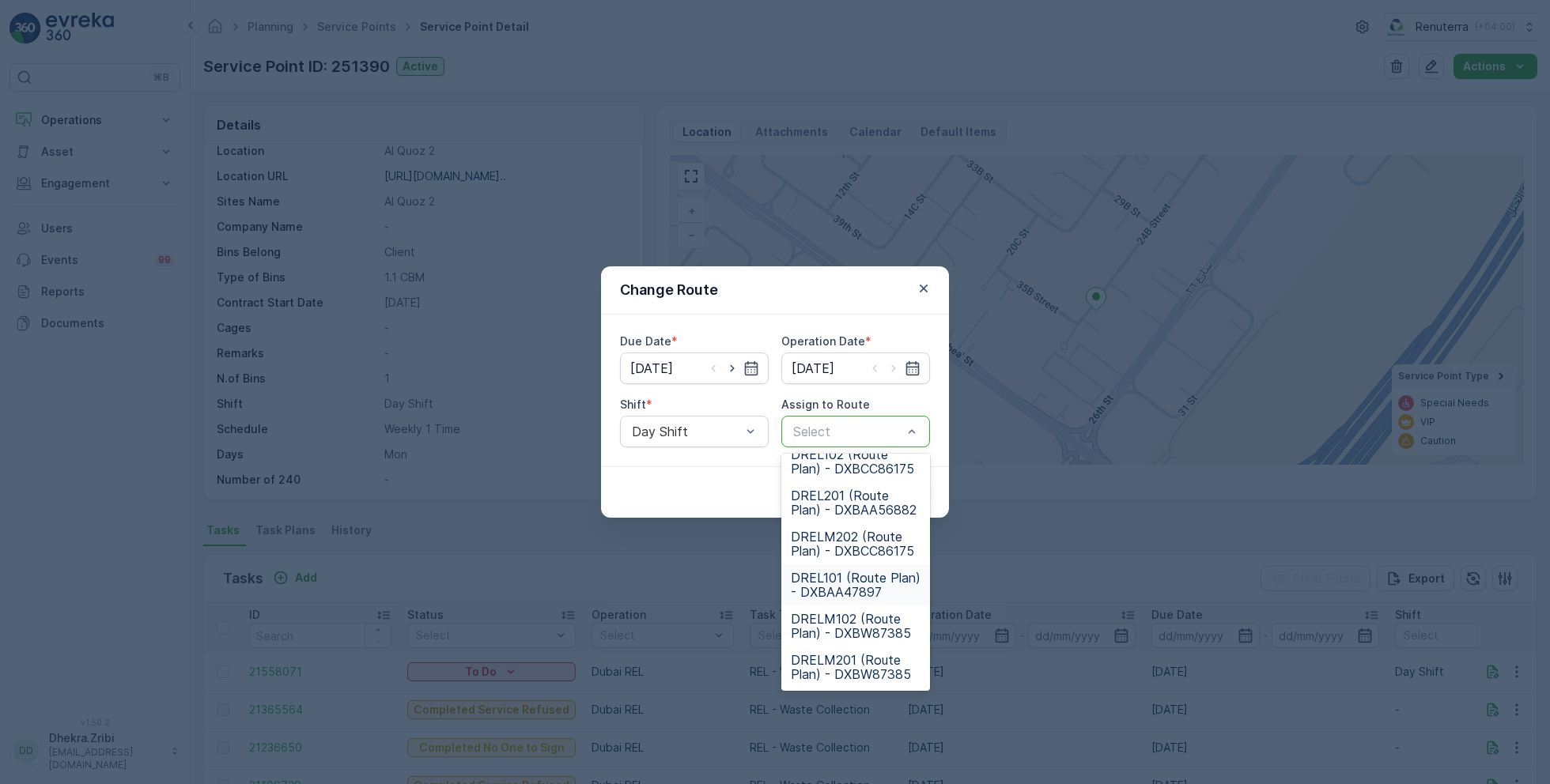
click at [842, 584] on span "DREL101 (Route Plan) - DXBAA47897" at bounding box center [855, 584] width 130 height 28
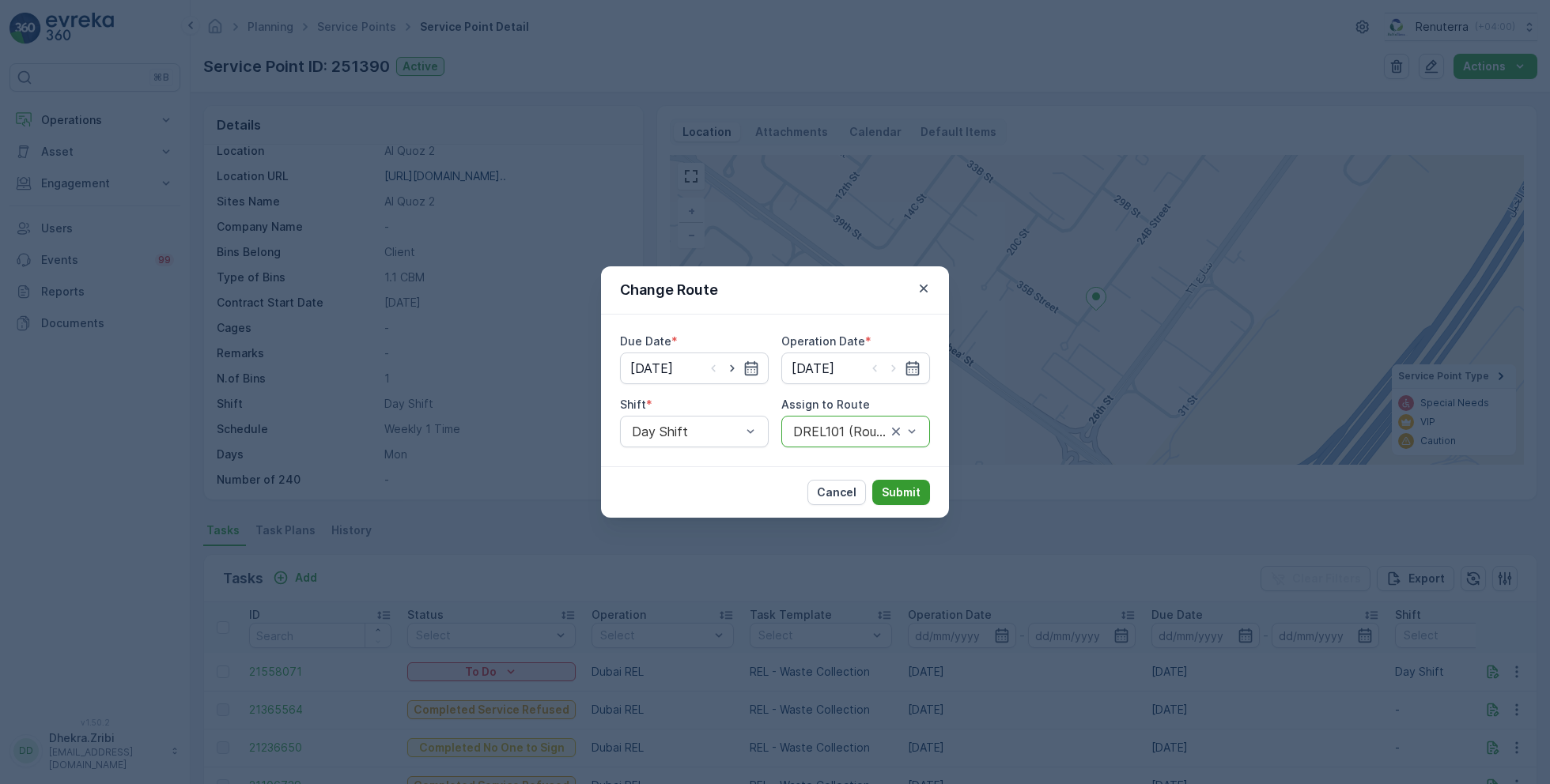
click at [902, 492] on p "Submit" at bounding box center [901, 492] width 39 height 16
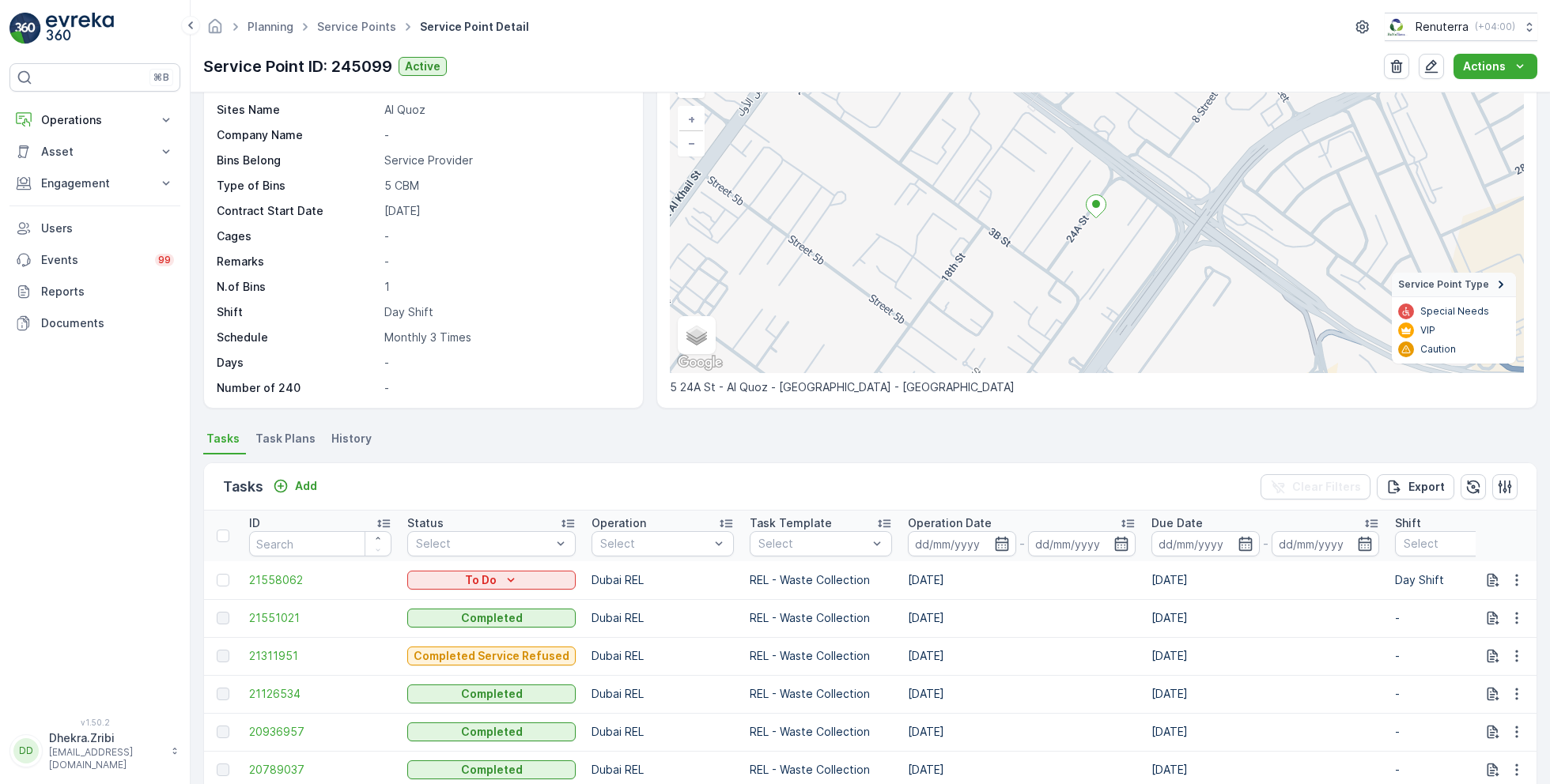
scroll to position [109, 0]
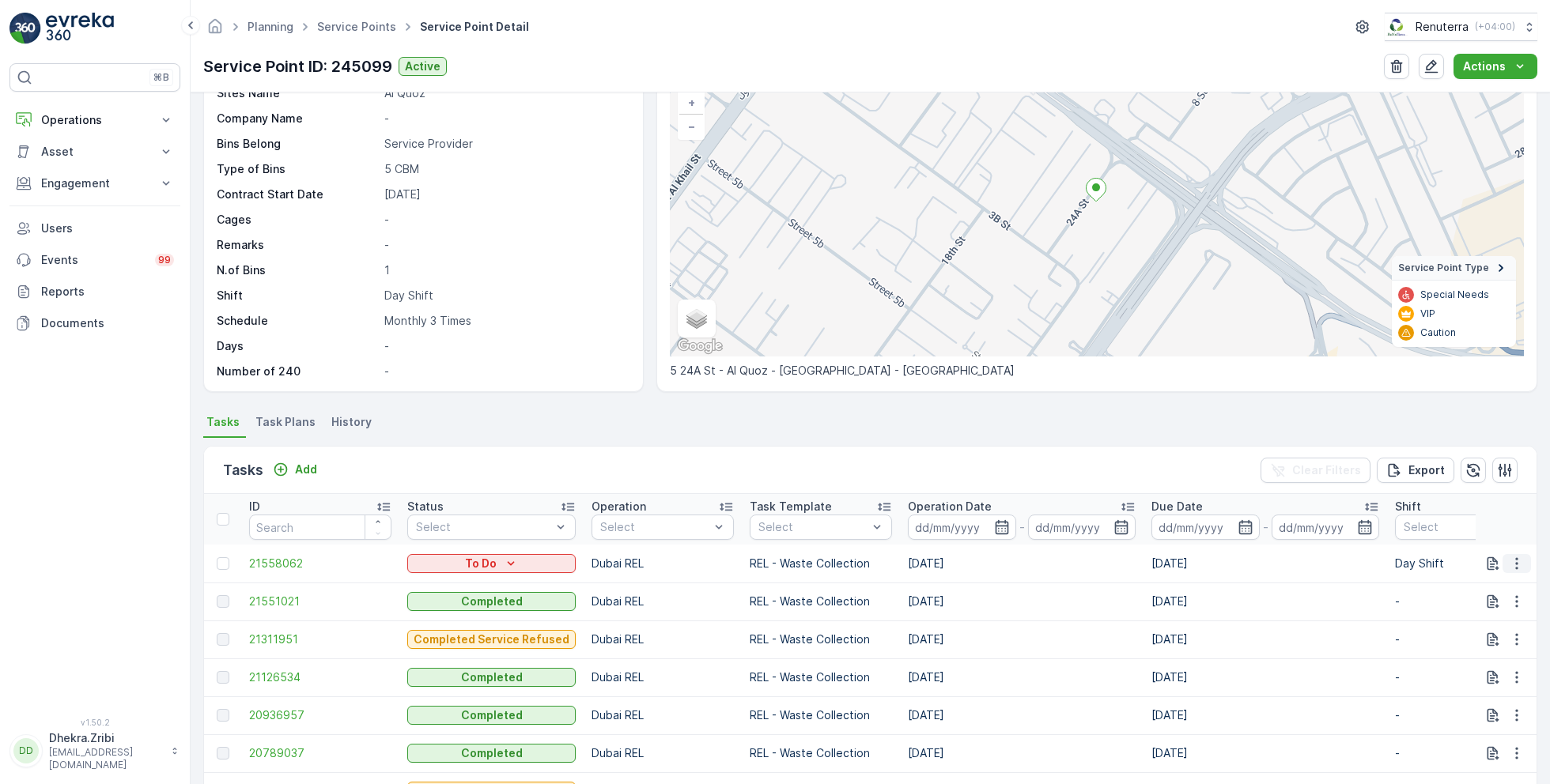
click at [1515, 560] on icon "button" at bounding box center [1517, 564] width 16 height 16
click at [1473, 636] on span "Change Route" at bounding box center [1475, 630] width 77 height 16
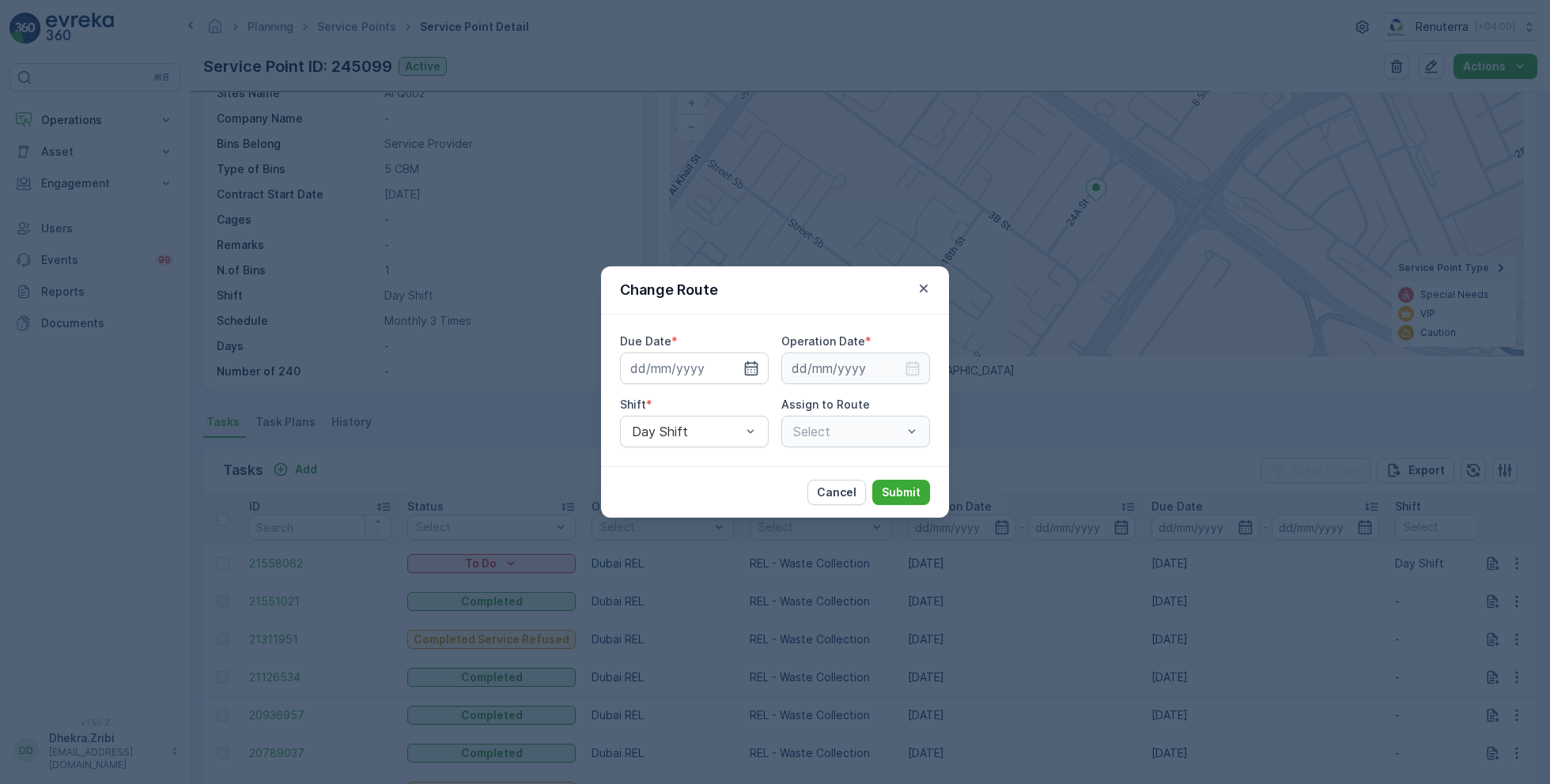
type input "[DATE]"
click at [736, 365] on icon "button" at bounding box center [732, 368] width 16 height 16
type input "[DATE]"
click at [831, 365] on input at bounding box center [855, 368] width 149 height 31
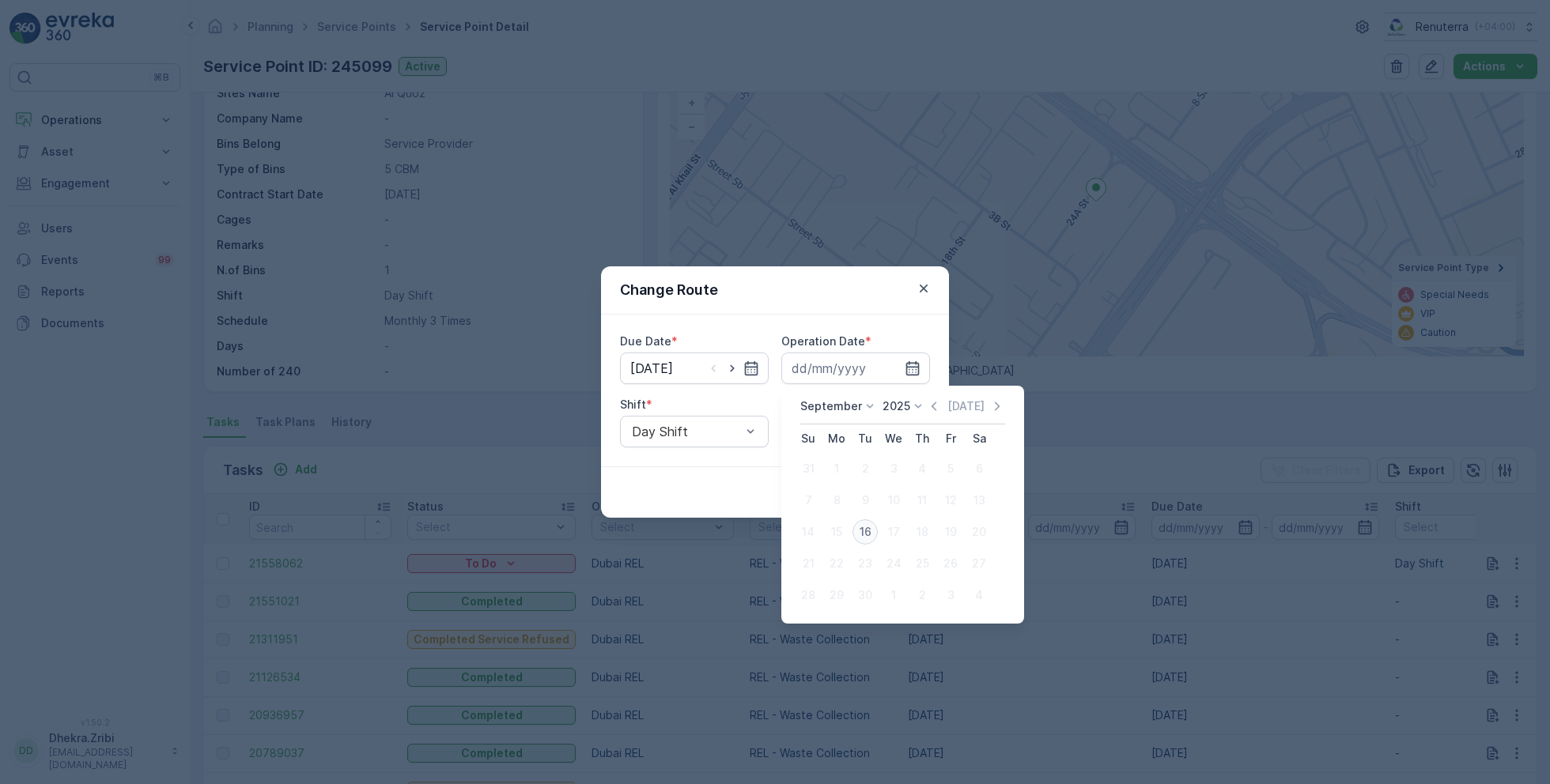
click at [862, 527] on div "16" at bounding box center [865, 531] width 26 height 26
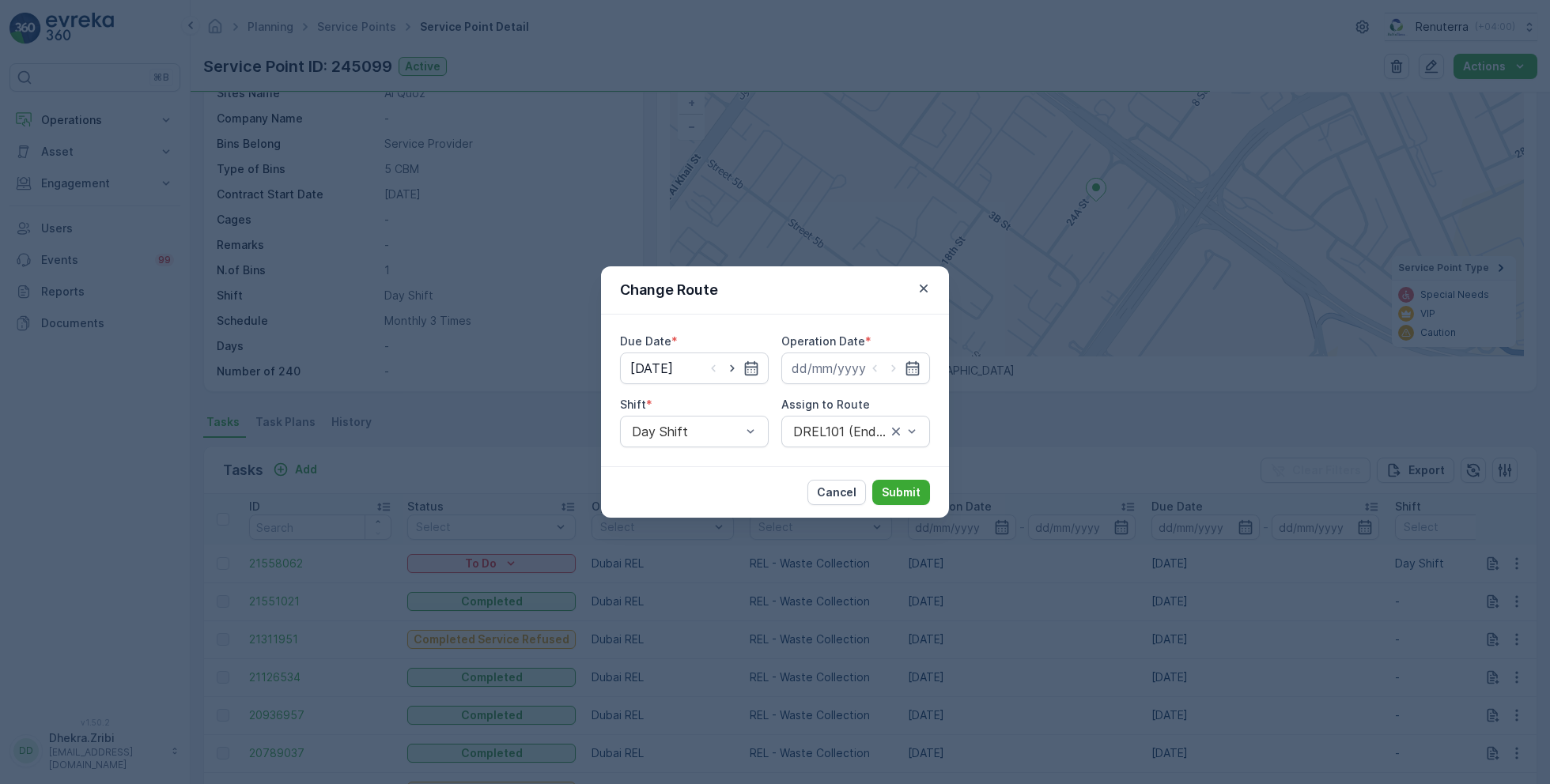
type input "[DATE]"
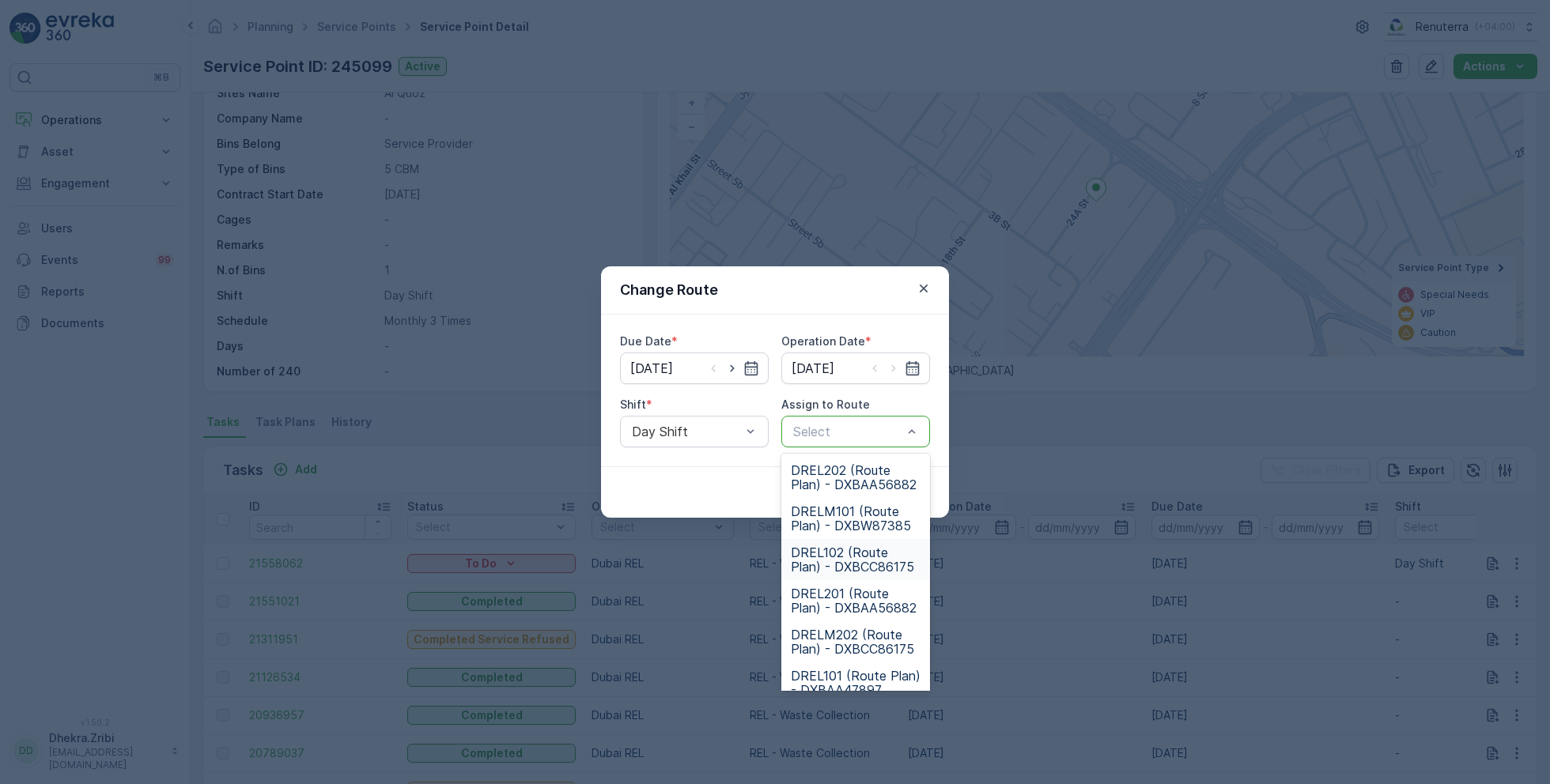
scroll to position [98, 0]
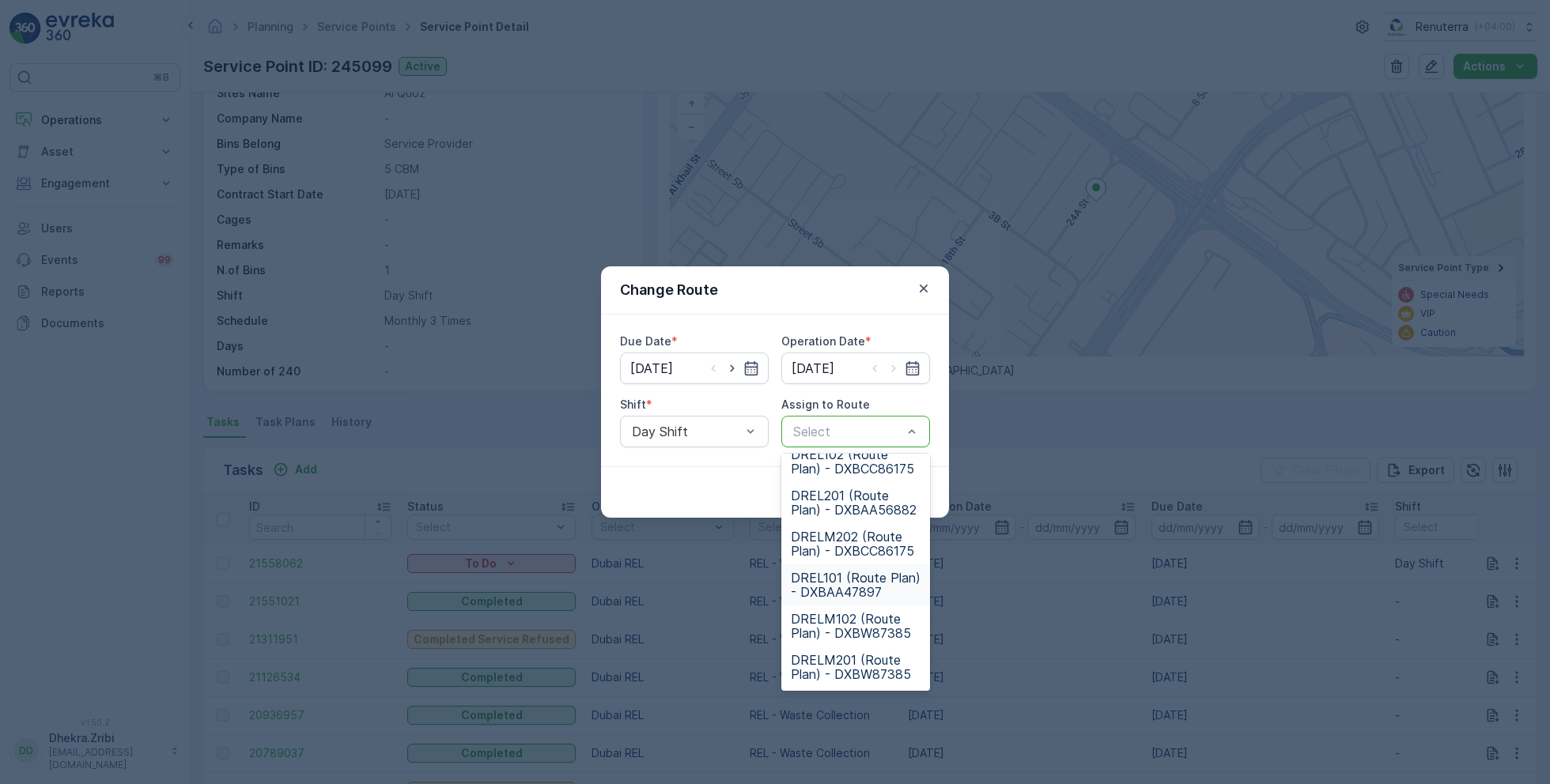
click at [853, 588] on span "DREL101 (Route Plan) - DXBAA47897" at bounding box center [855, 584] width 130 height 28
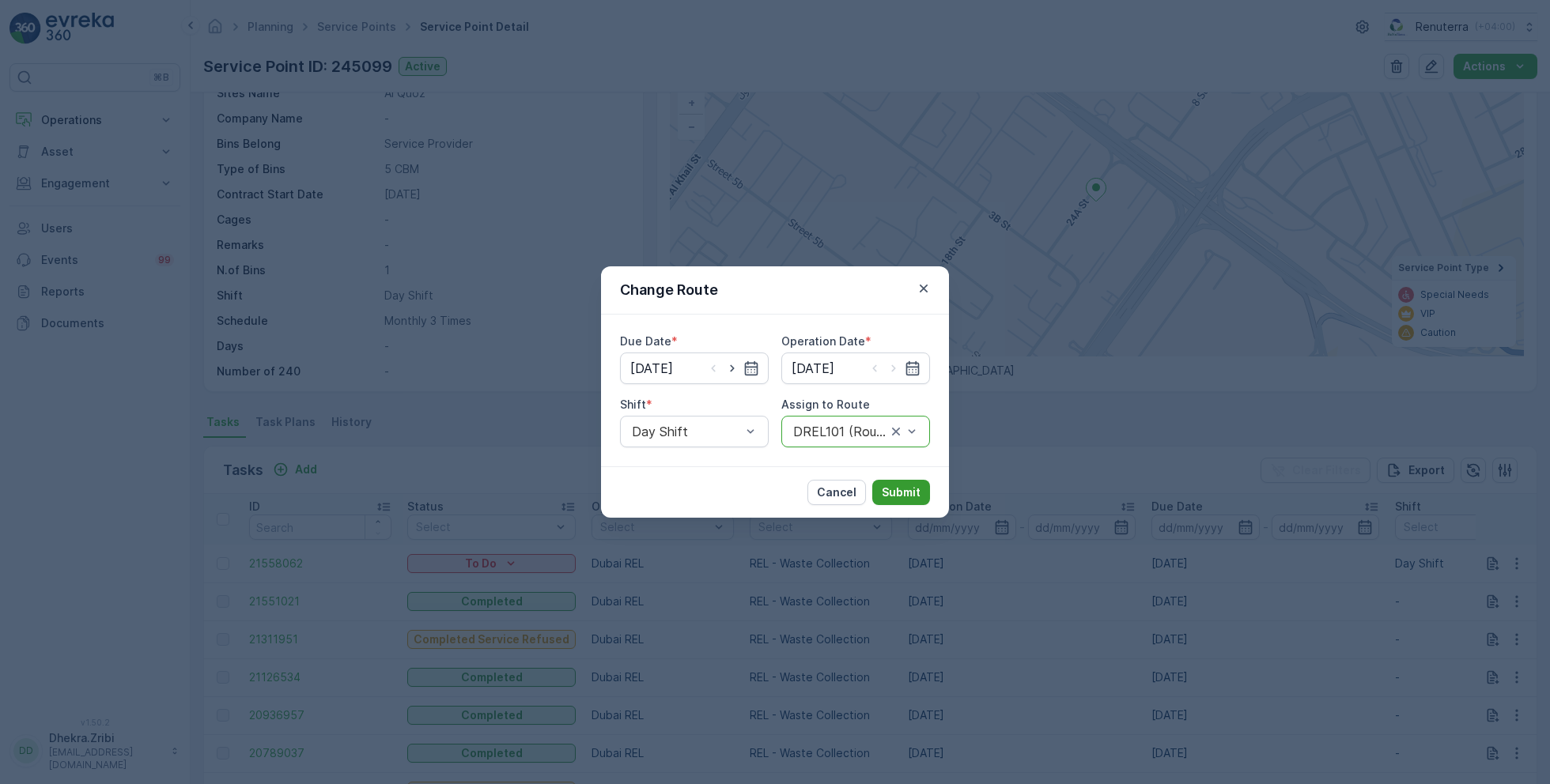
click at [907, 479] on button "Submit" at bounding box center [901, 492] width 58 height 26
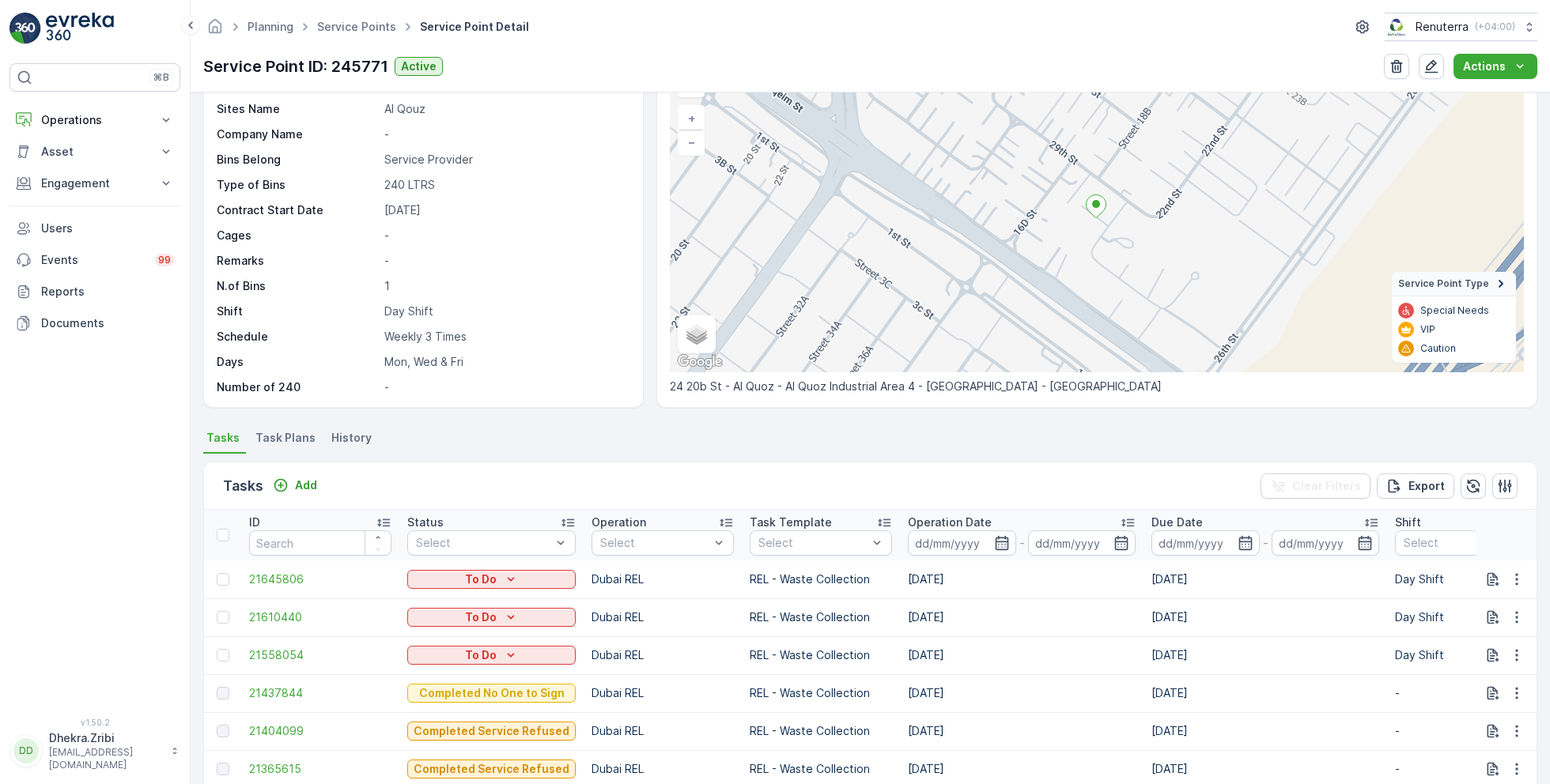
scroll to position [108, 0]
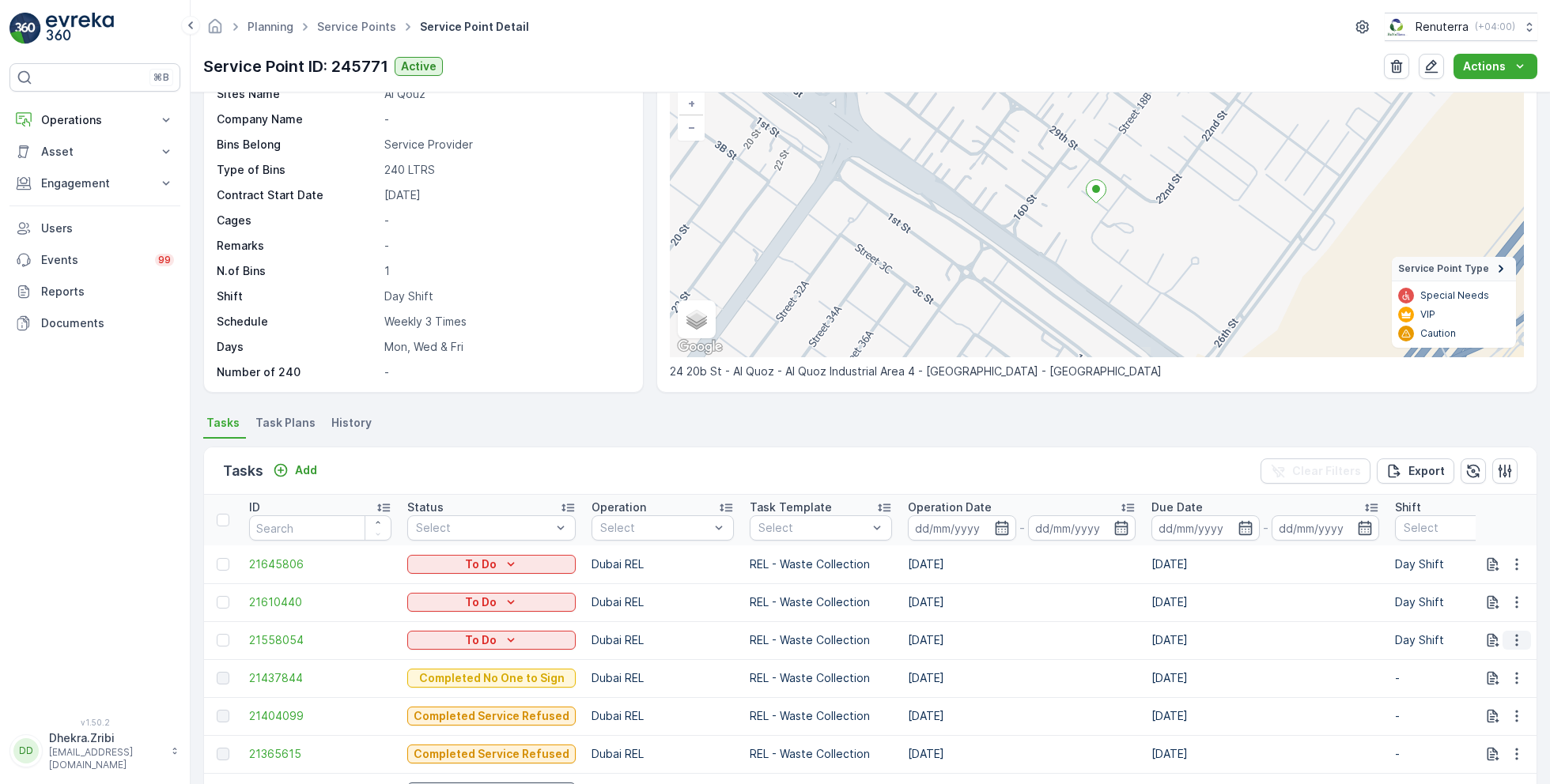
click at [1515, 635] on icon "button" at bounding box center [1516, 640] width 3 height 12
click at [1463, 704] on span "Change Route" at bounding box center [1475, 707] width 77 height 16
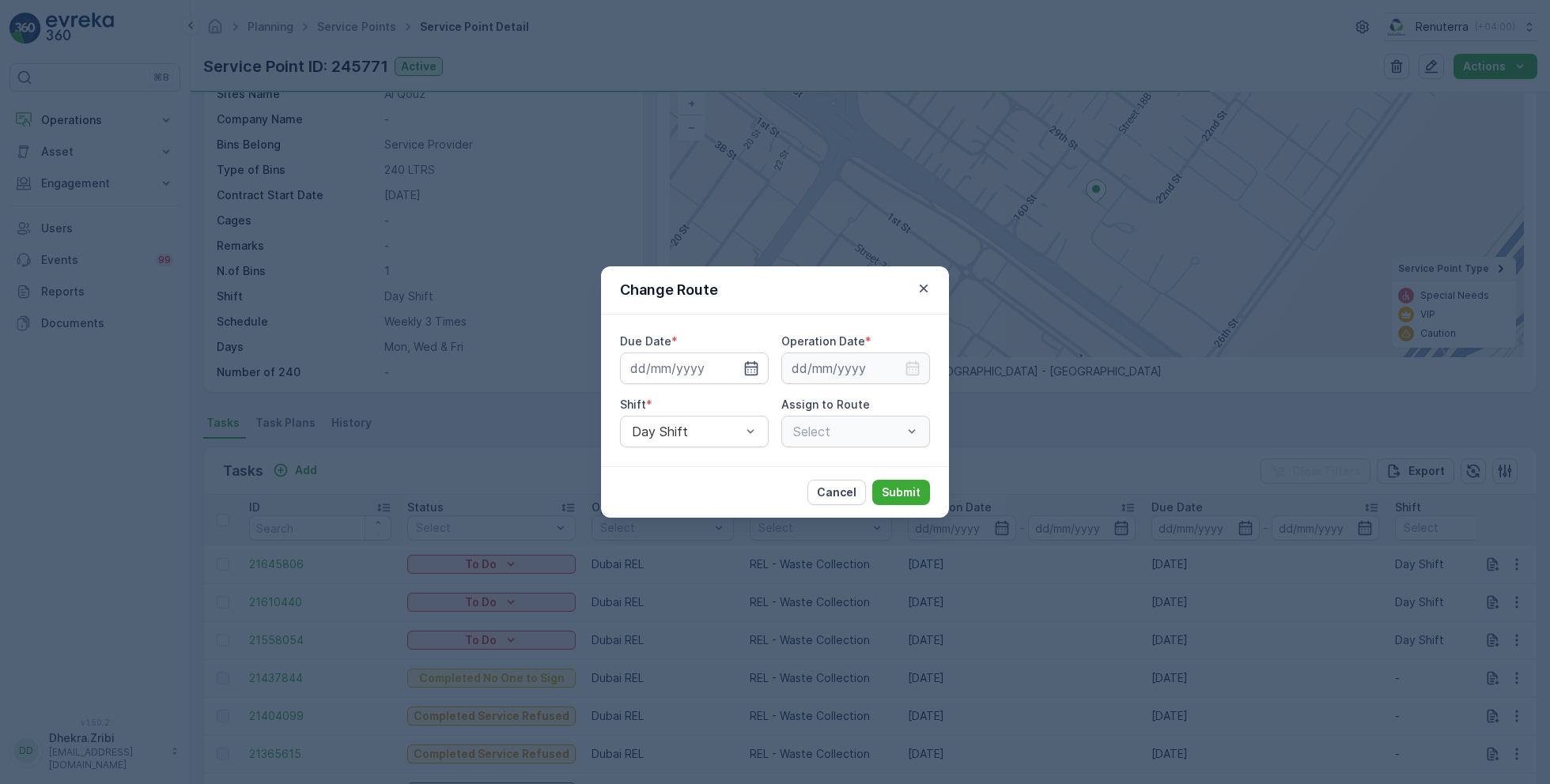
type input "[DATE]"
click at [734, 367] on icon "button" at bounding box center [732, 368] width 16 height 16
type input "[DATE]"
click at [846, 370] on input at bounding box center [855, 368] width 149 height 31
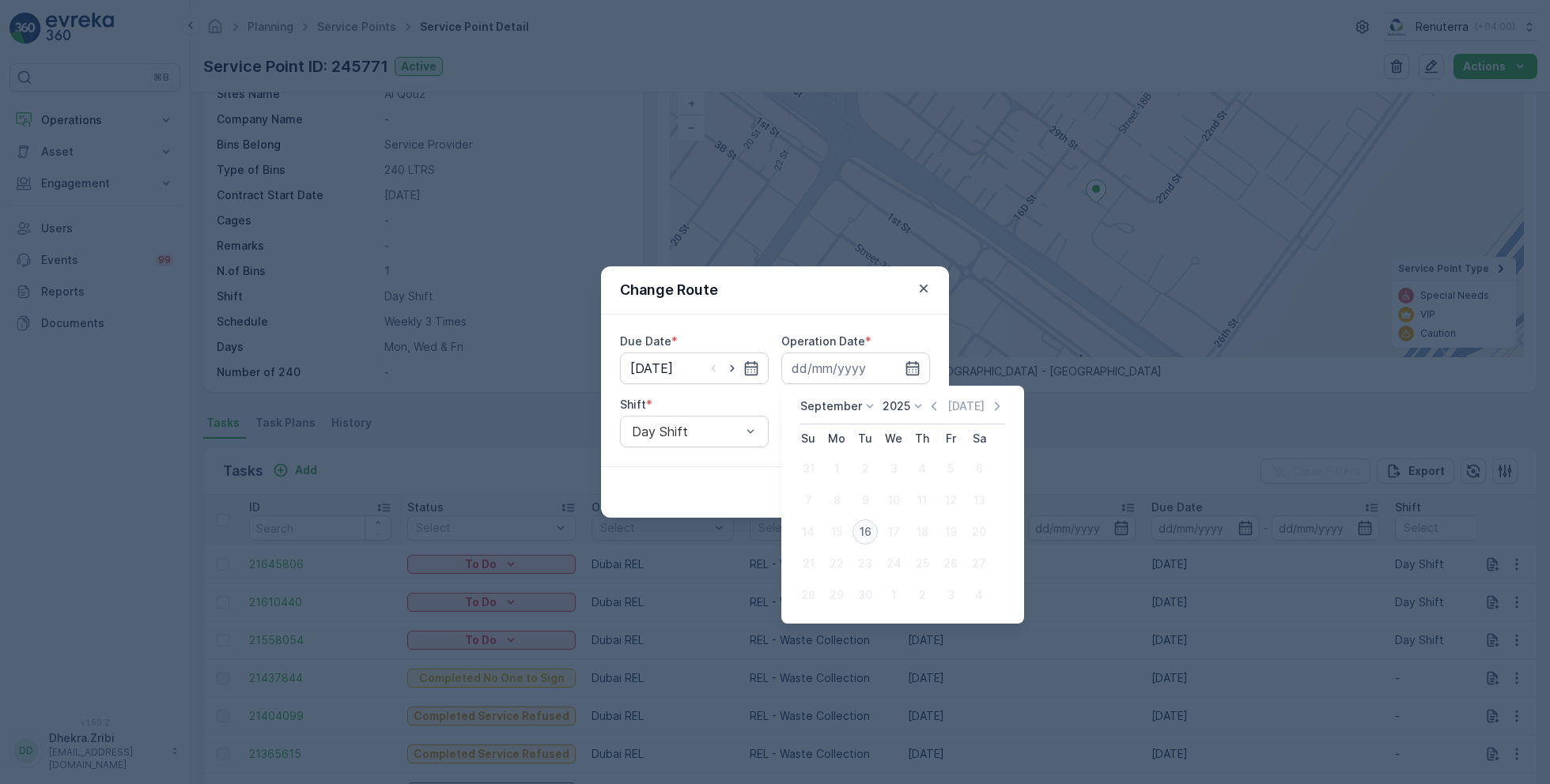
click at [867, 526] on div "16" at bounding box center [865, 531] width 26 height 26
type input "[DATE]"
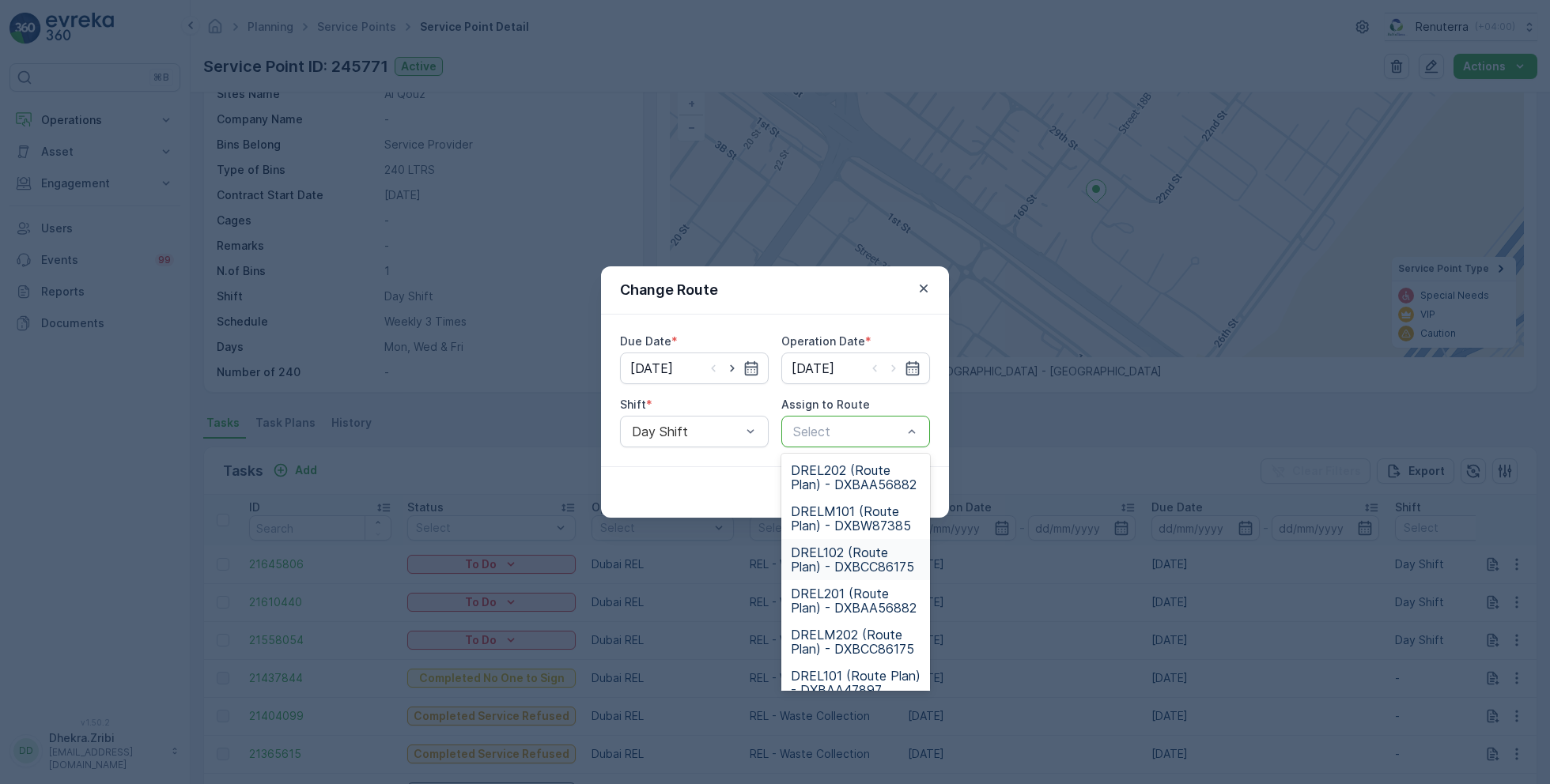
scroll to position [98, 0]
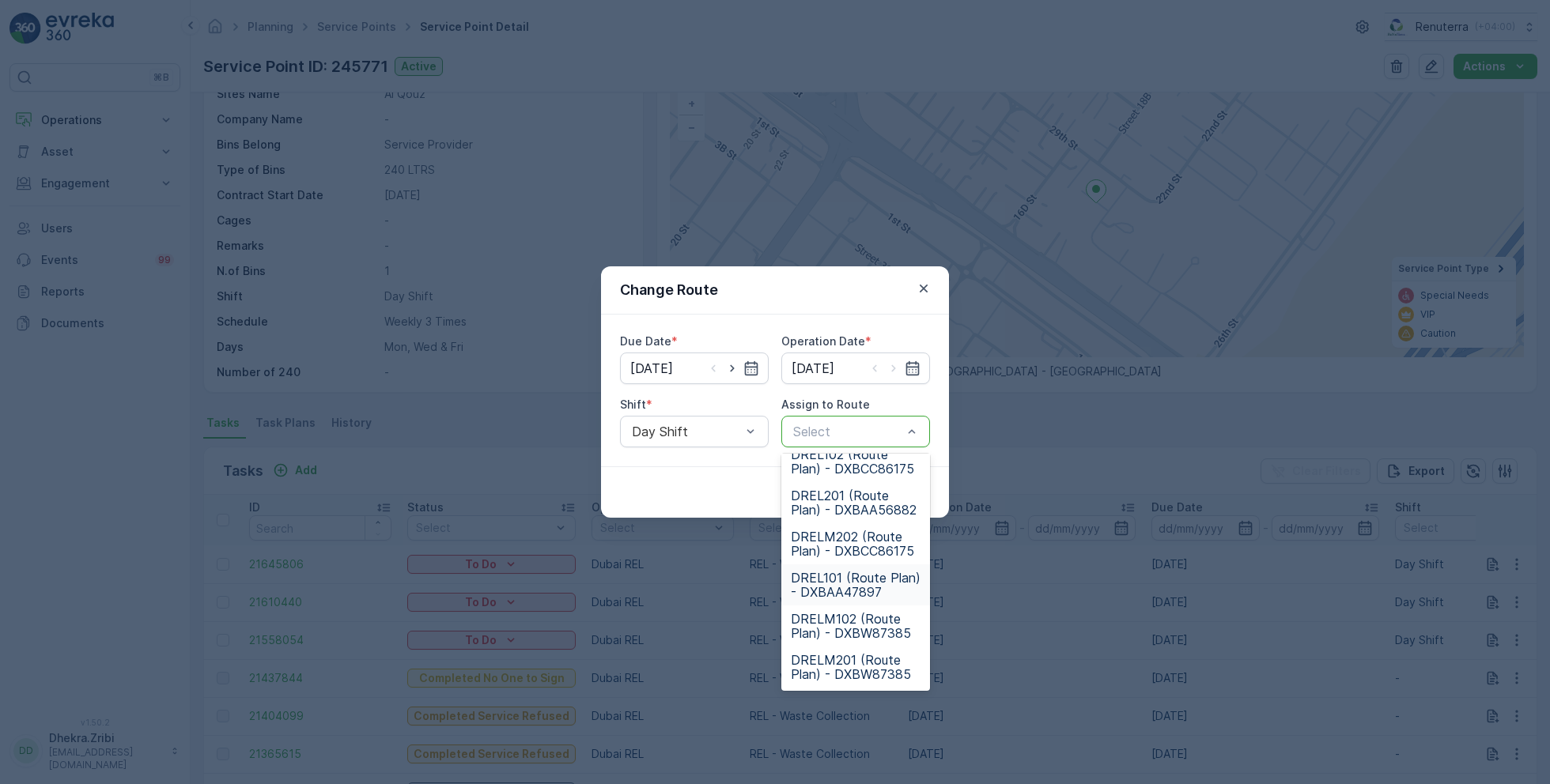
click at [837, 584] on span "DREL101 (Route Plan) - DXBAA47897" at bounding box center [855, 584] width 130 height 28
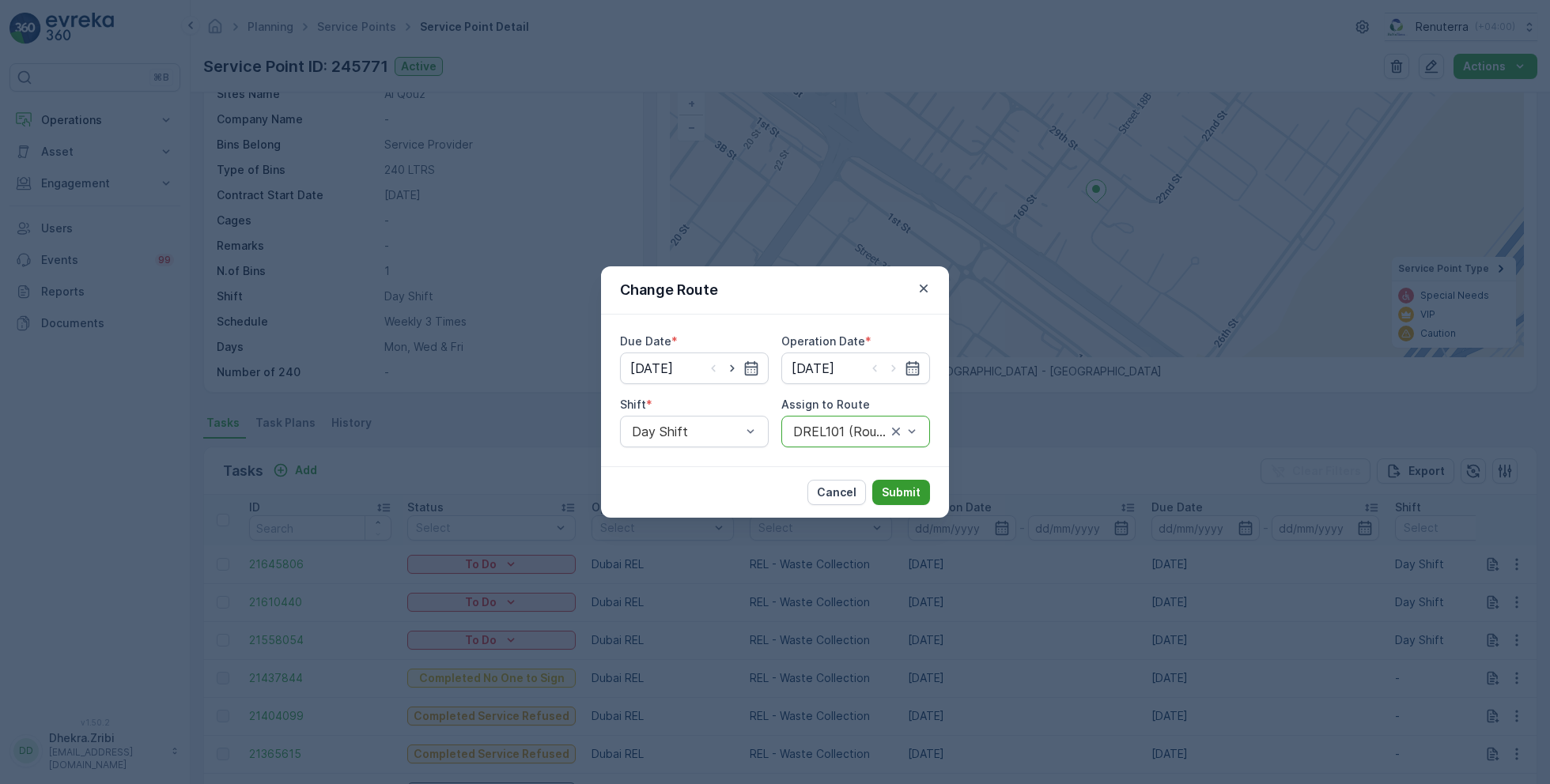
click at [904, 491] on p "Submit" at bounding box center [901, 492] width 39 height 16
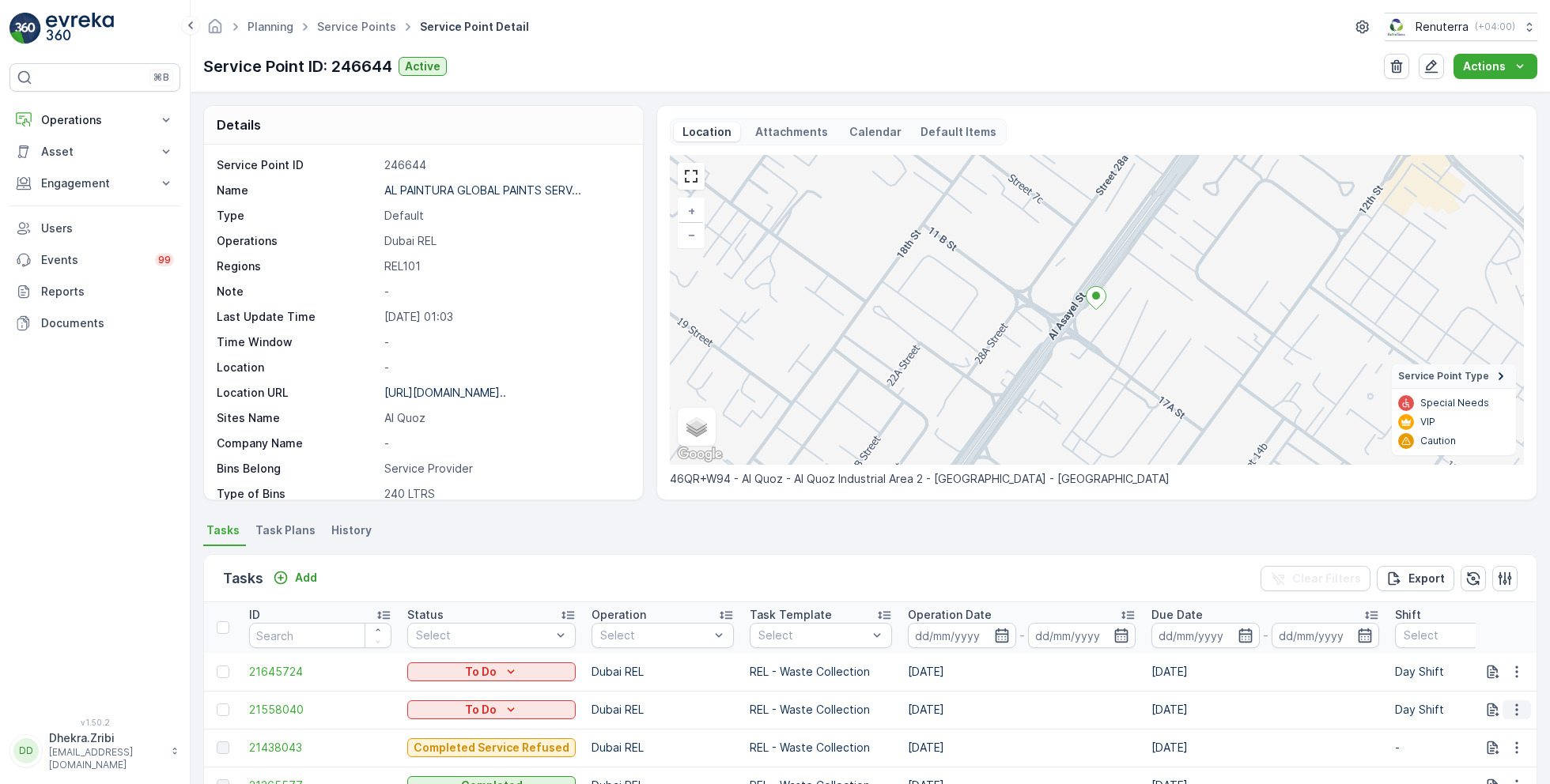
click at [1510, 711] on icon "button" at bounding box center [1517, 709] width 16 height 16
click at [1469, 631] on span "Change Route" at bounding box center [1475, 634] width 77 height 16
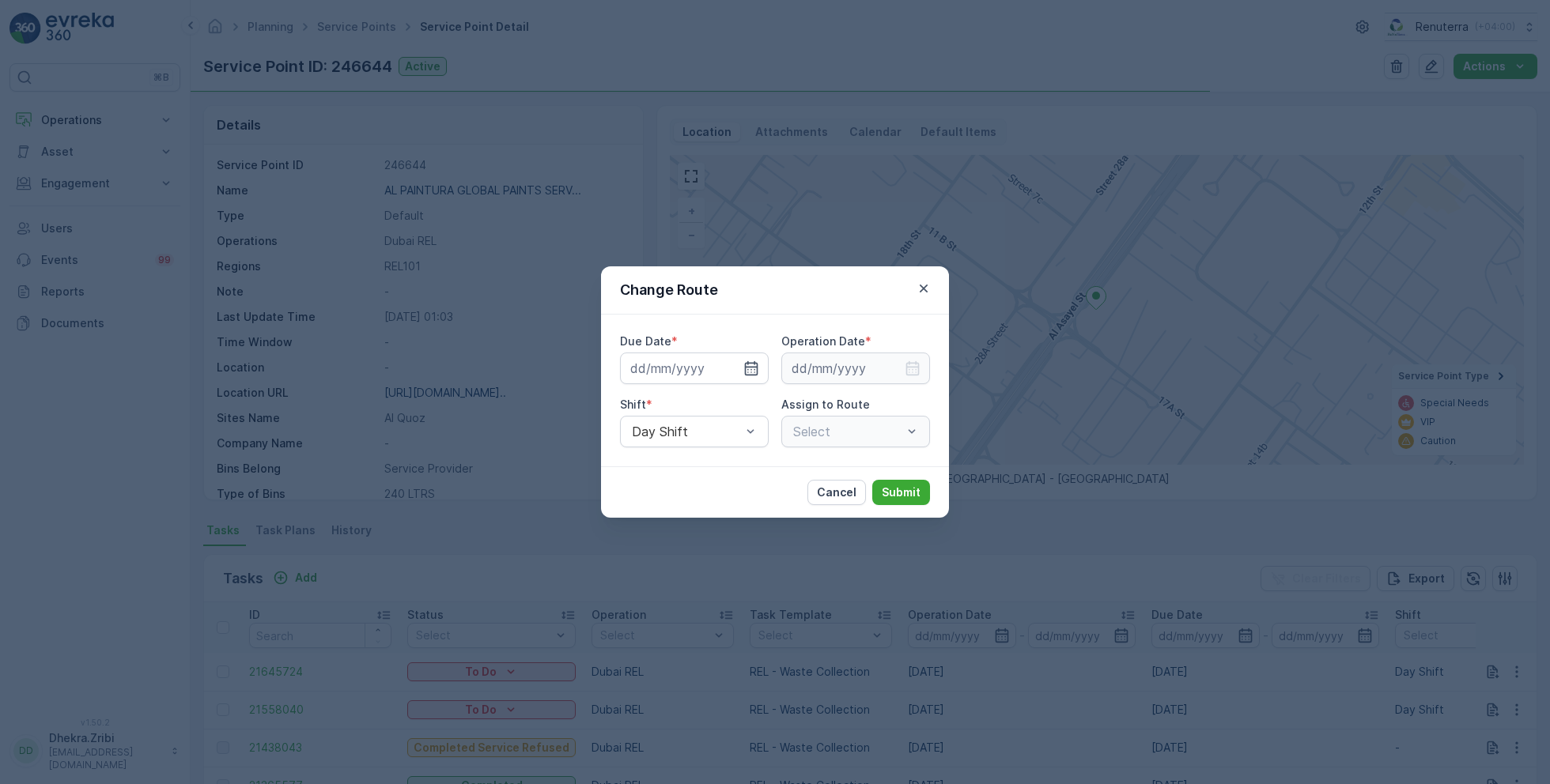
type input "[DATE]"
click at [734, 364] on icon "button" at bounding box center [732, 368] width 16 height 16
type input "[DATE]"
click at [837, 363] on input at bounding box center [855, 368] width 149 height 31
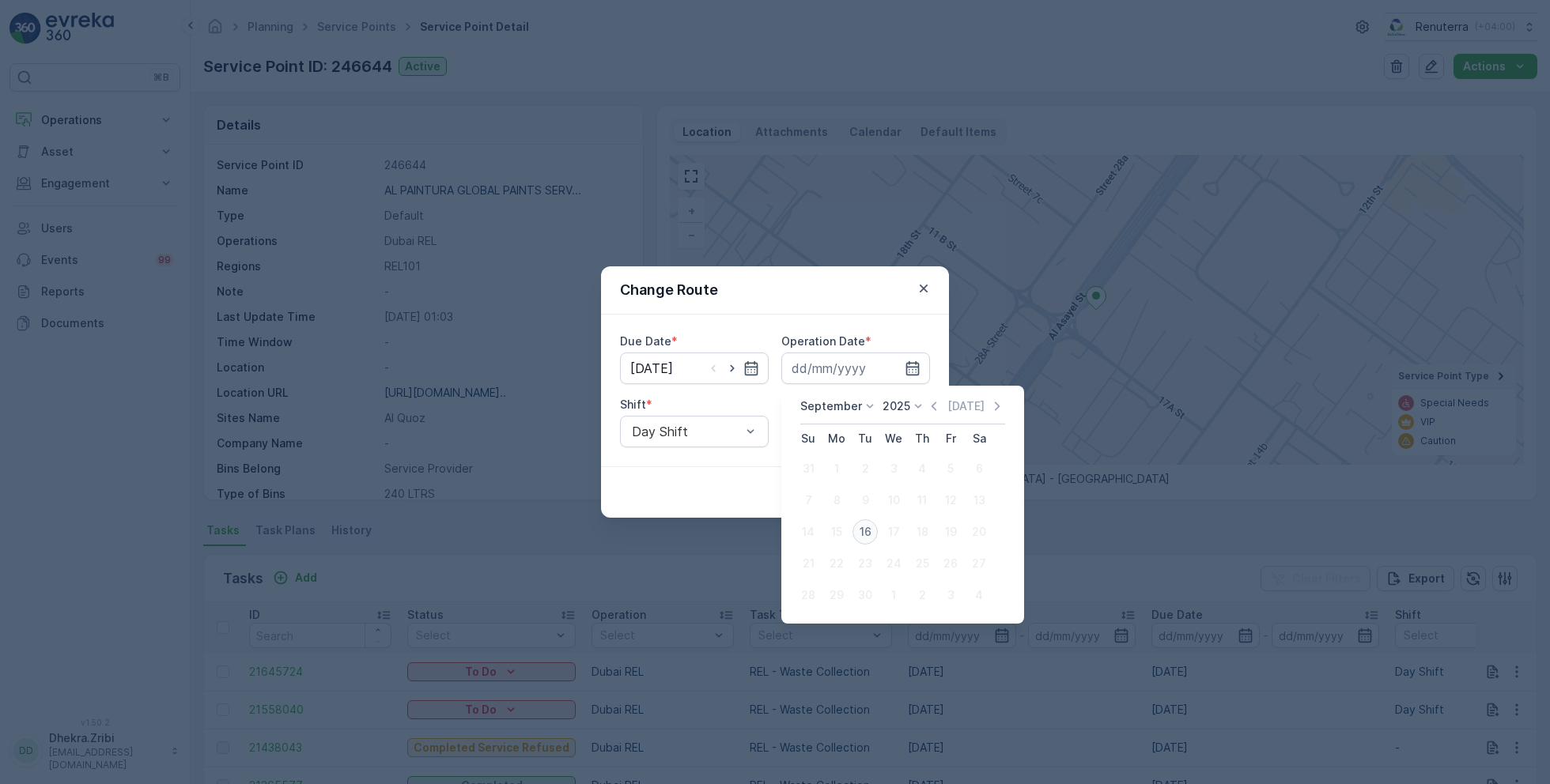
click at [870, 531] on div "16" at bounding box center [865, 531] width 26 height 26
type input "[DATE]"
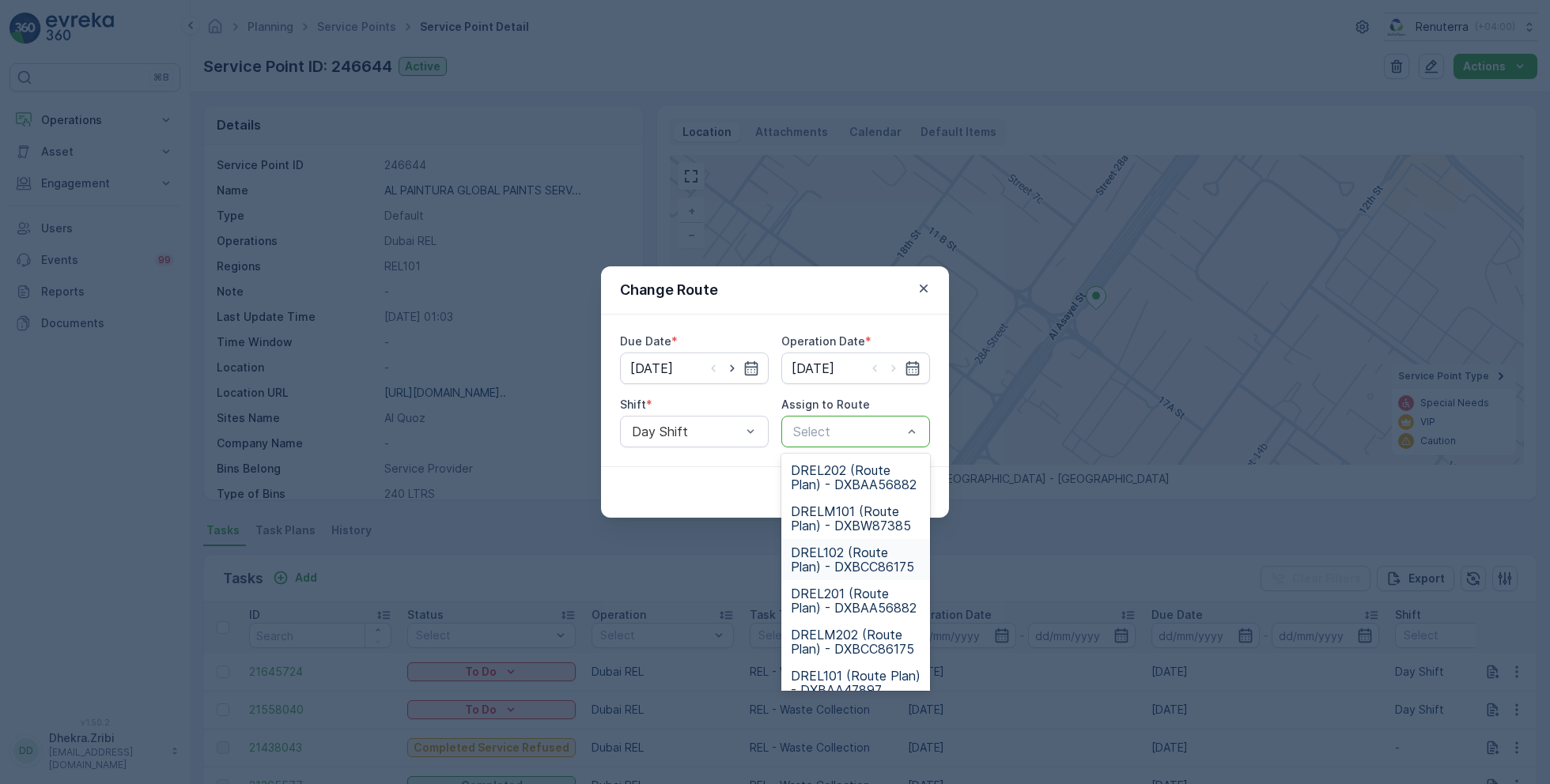
scroll to position [98, 0]
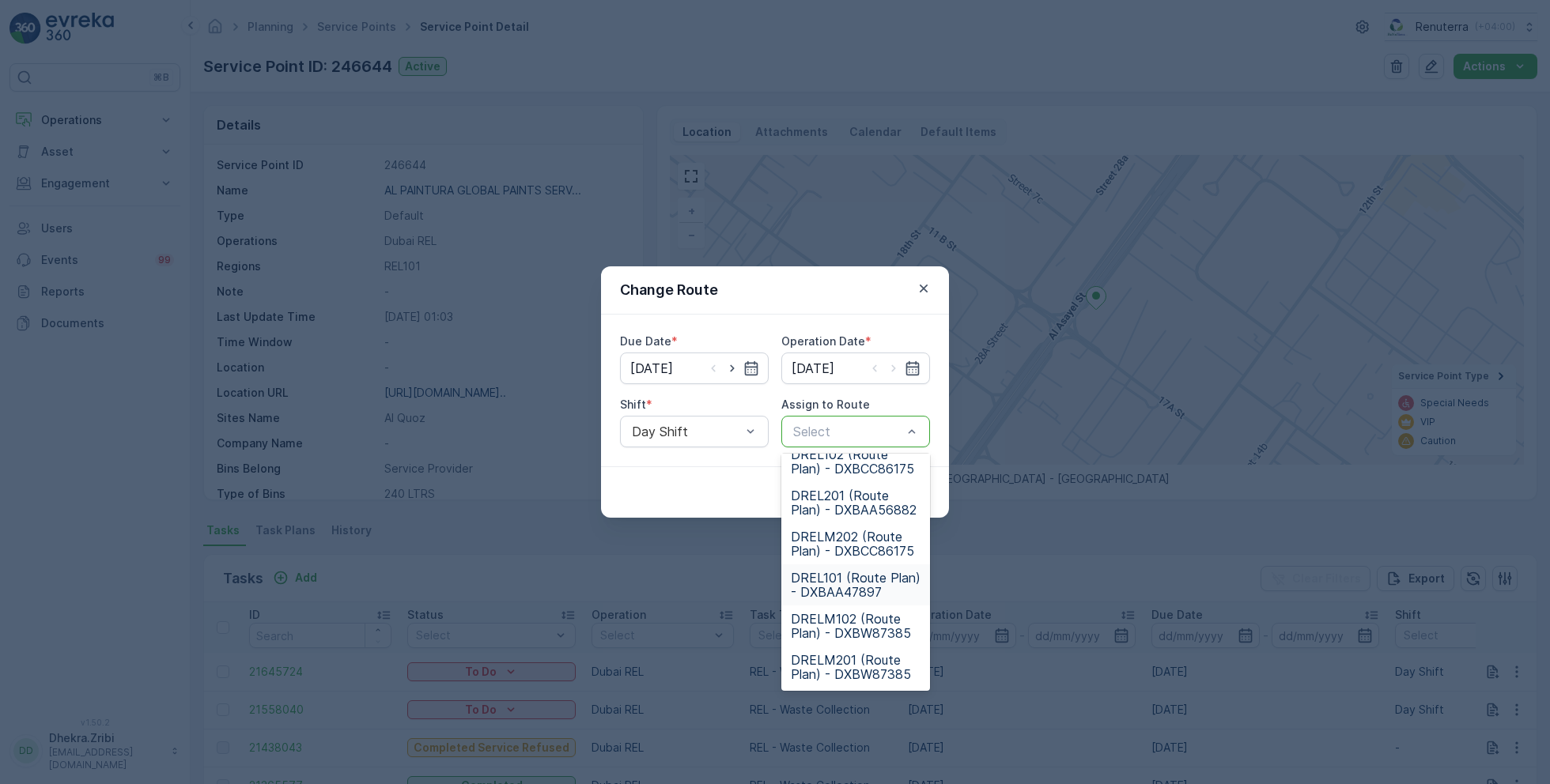
click at [844, 576] on span "DREL101 (Route Plan) - DXBAA47897" at bounding box center [855, 584] width 130 height 28
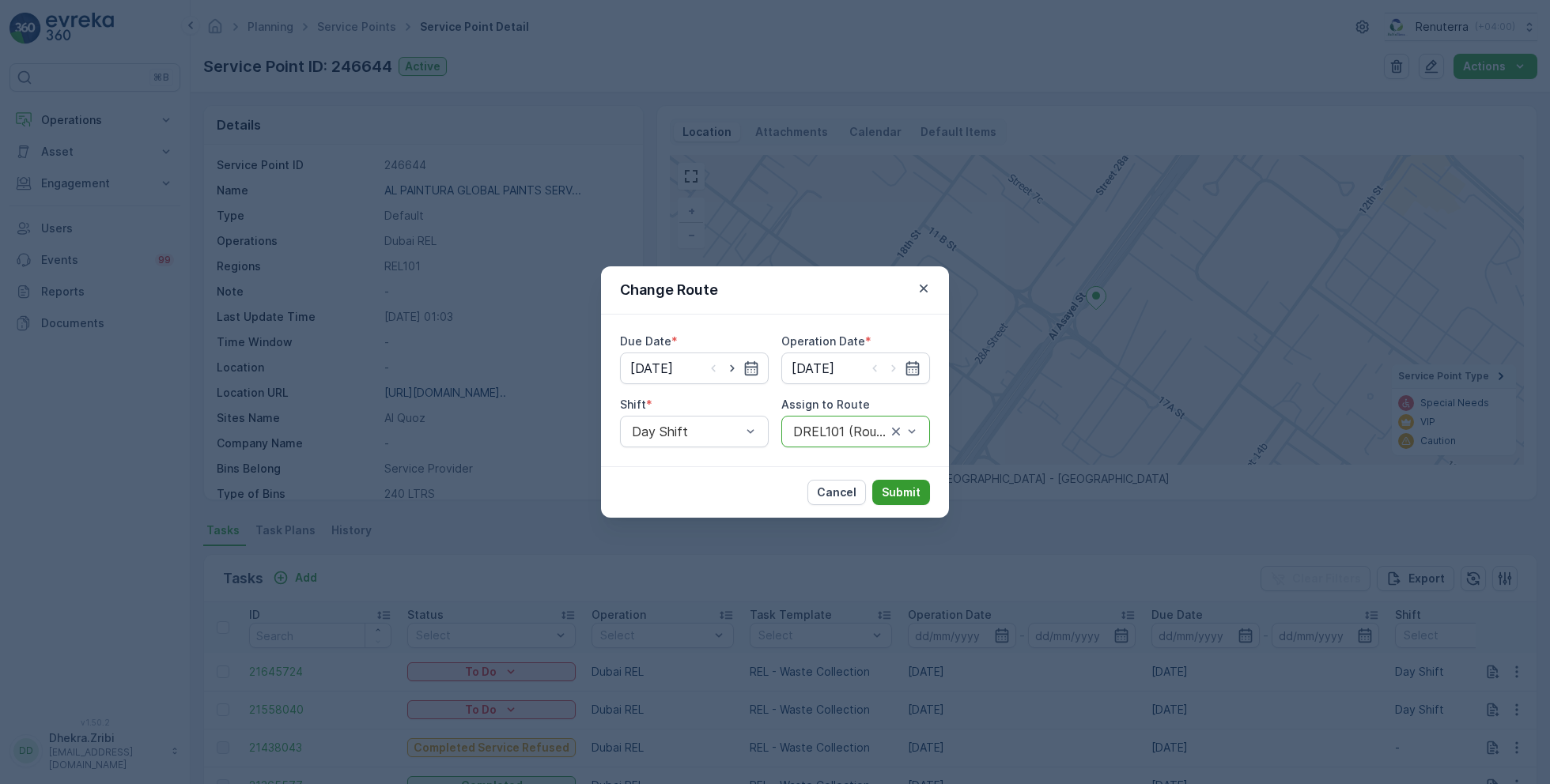
click at [912, 484] on p "Submit" at bounding box center [901, 492] width 39 height 16
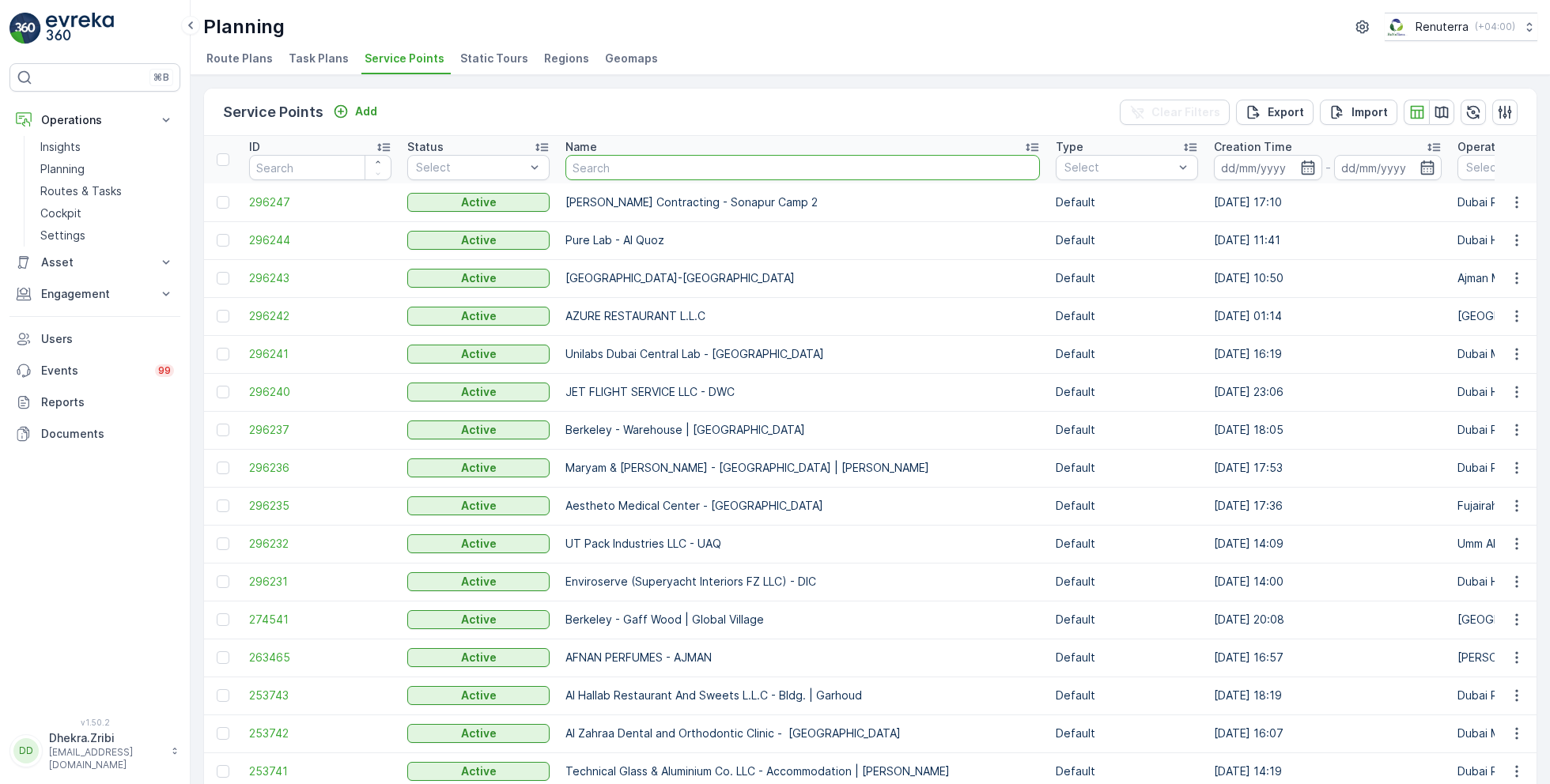
click at [609, 171] on input "text" at bounding box center [802, 167] width 474 height 26
paste input "Italian Planters L.L.C - [GEOGRAPHIC_DATA] | [GEOGRAPHIC_DATA]"
type input "Italian Planters L.L.C - [GEOGRAPHIC_DATA] | [GEOGRAPHIC_DATA]"
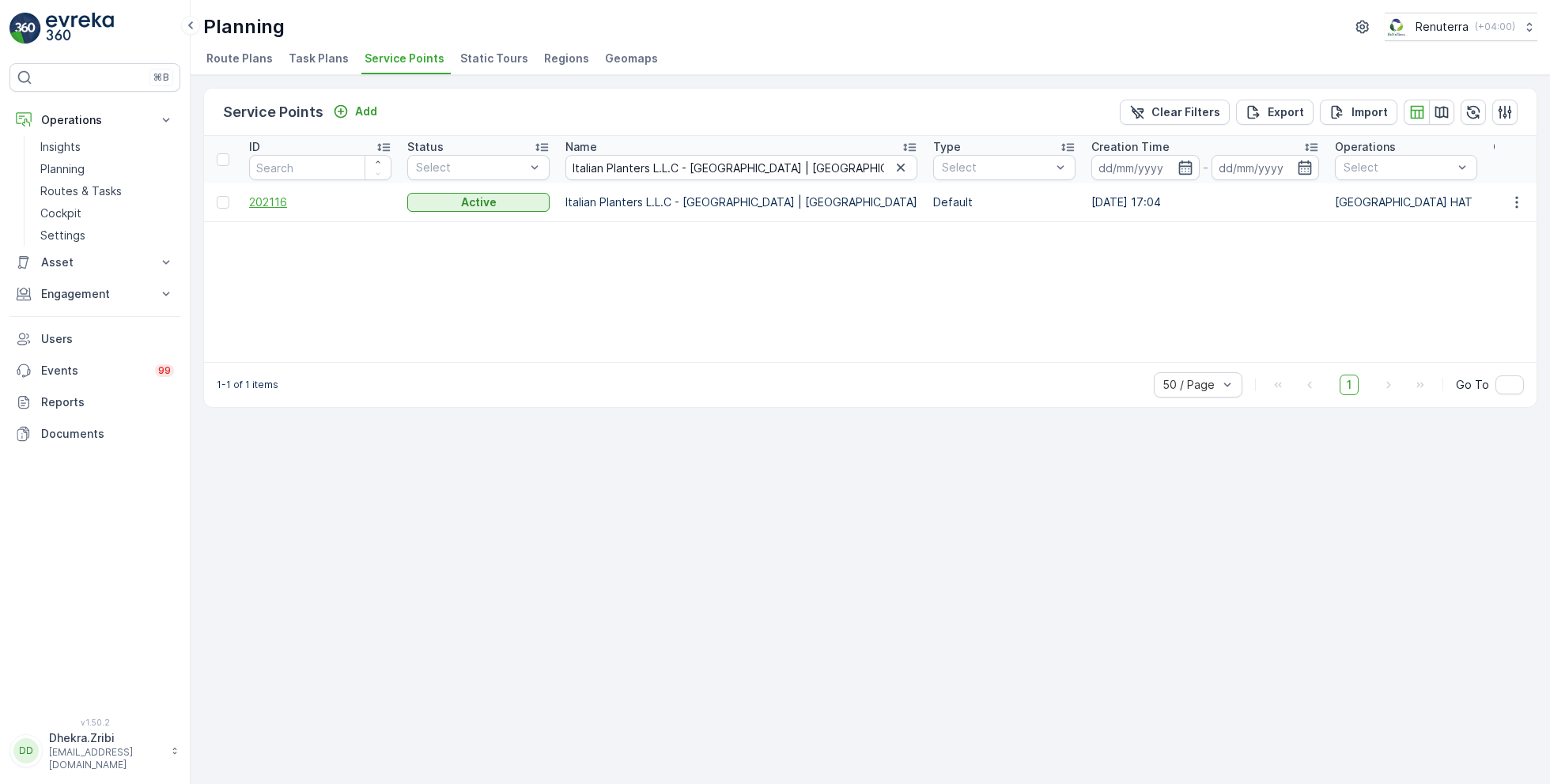
click at [281, 197] on span "202116" at bounding box center [320, 202] width 142 height 16
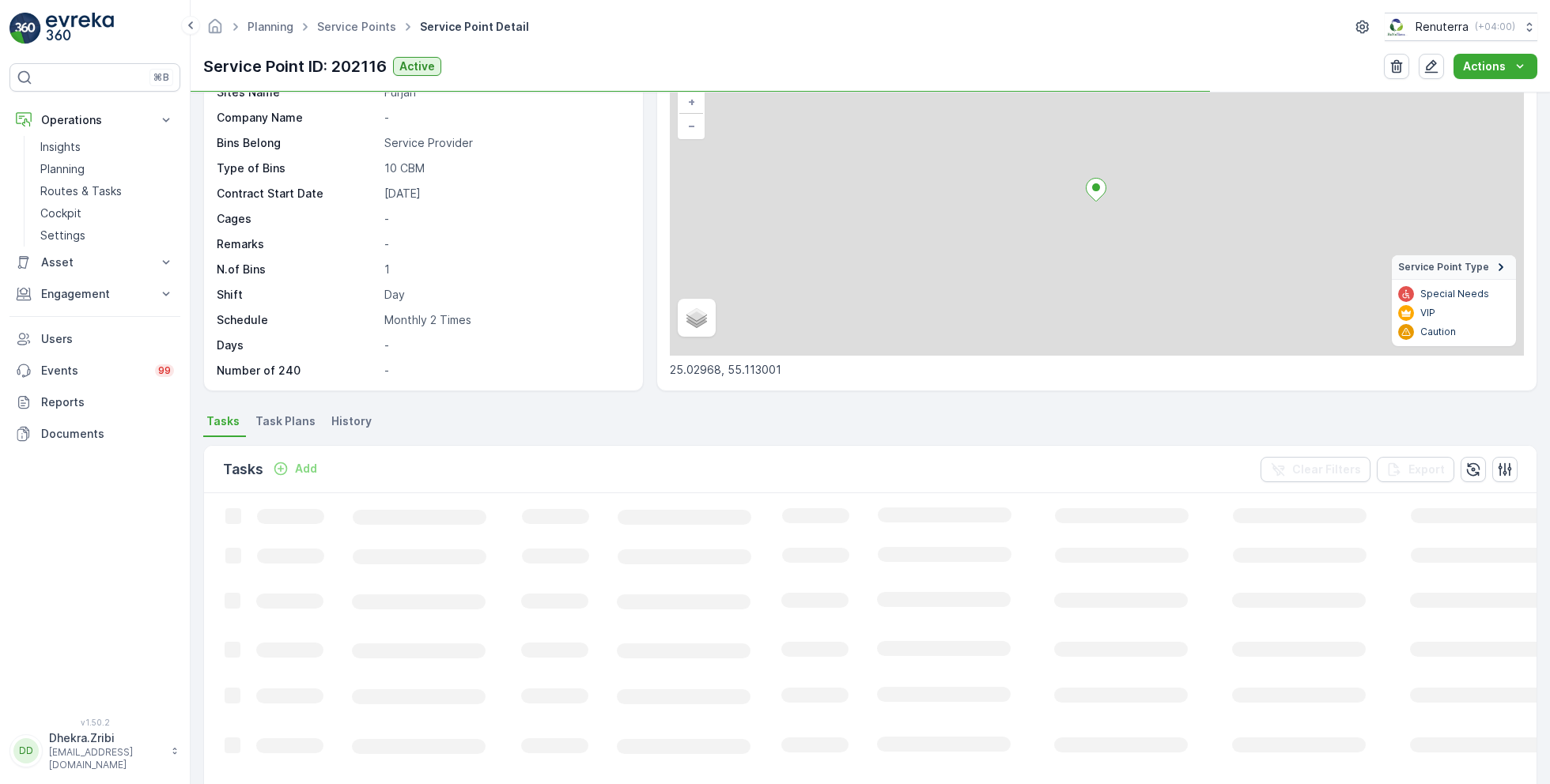
scroll to position [109, 0]
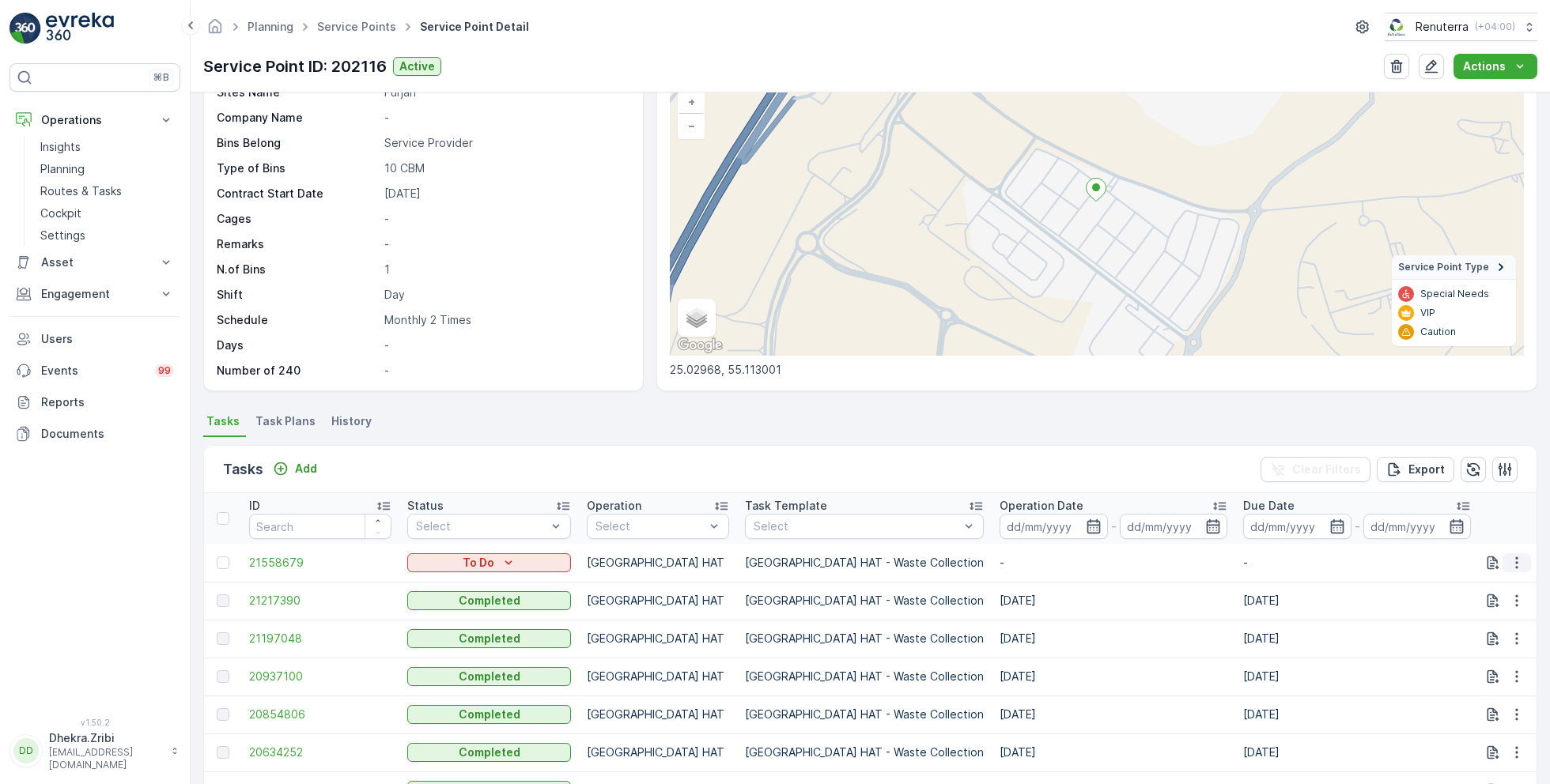
click at [1520, 558] on icon "button" at bounding box center [1517, 563] width 16 height 16
click at [1450, 624] on span "Change Route" at bounding box center [1475, 629] width 77 height 16
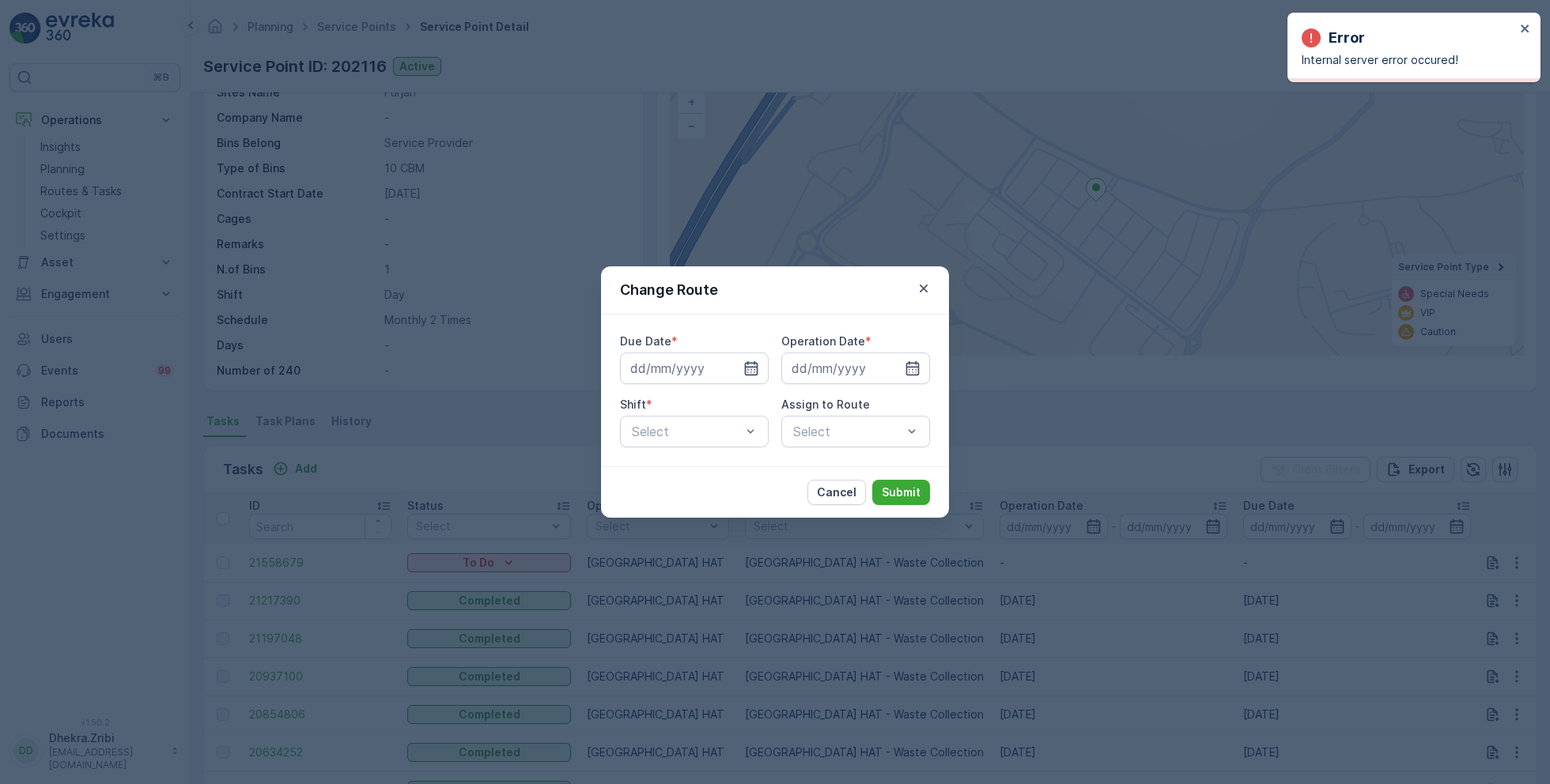
click at [750, 369] on icon "button" at bounding box center [751, 368] width 13 height 14
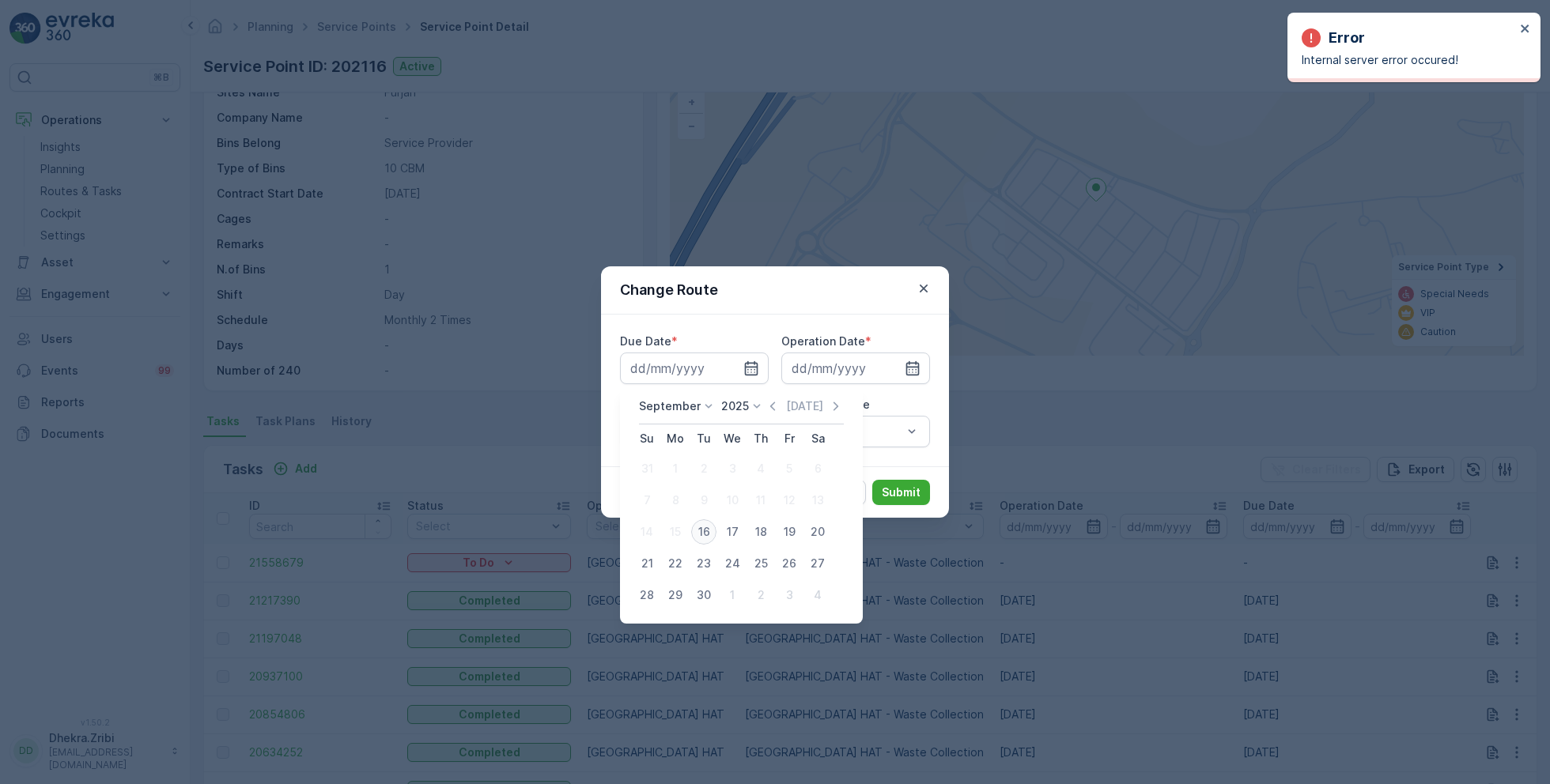
click at [709, 531] on div "16" at bounding box center [703, 531] width 26 height 26
type input "[DATE]"
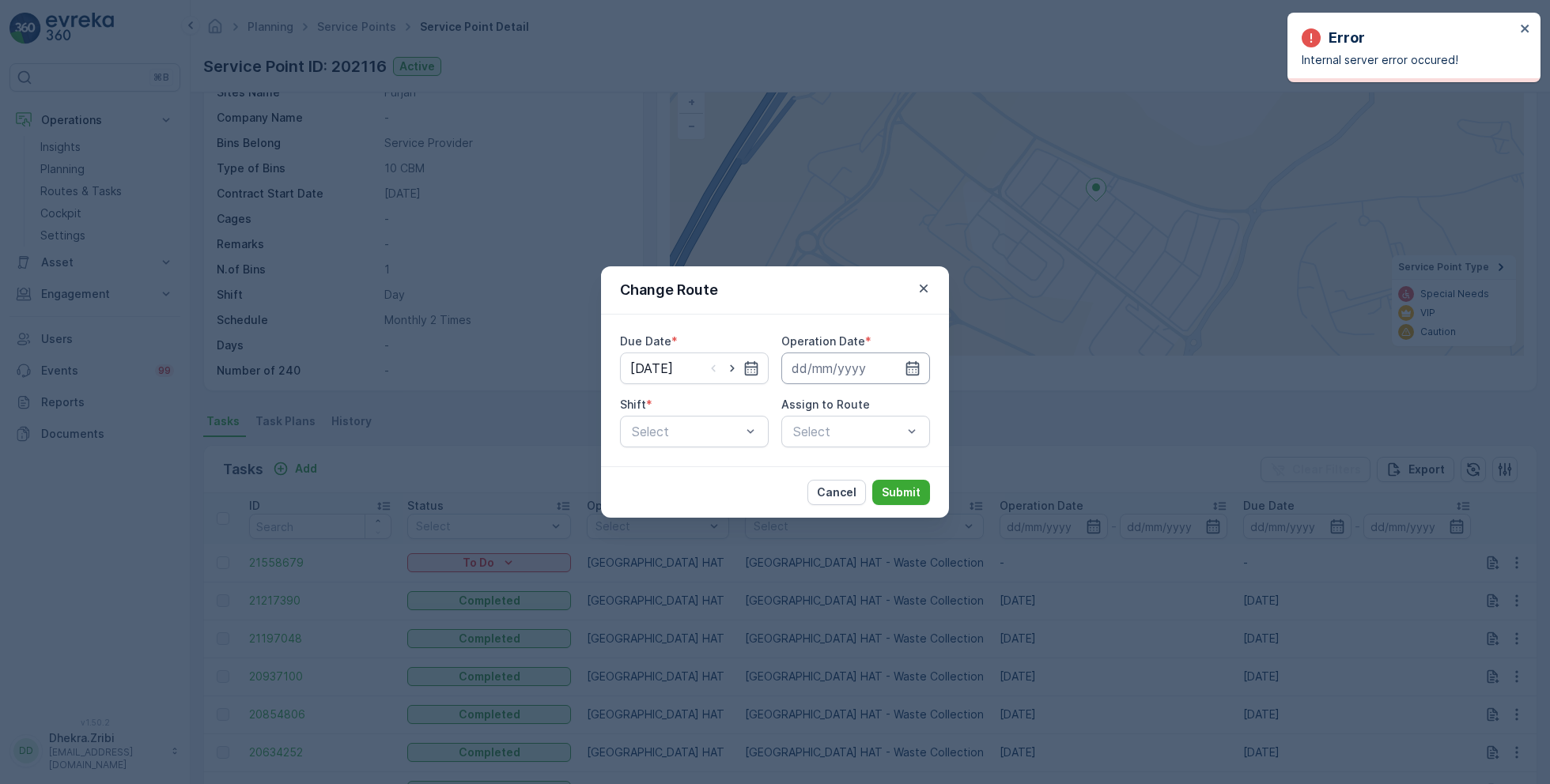
click at [890, 366] on input at bounding box center [855, 368] width 149 height 31
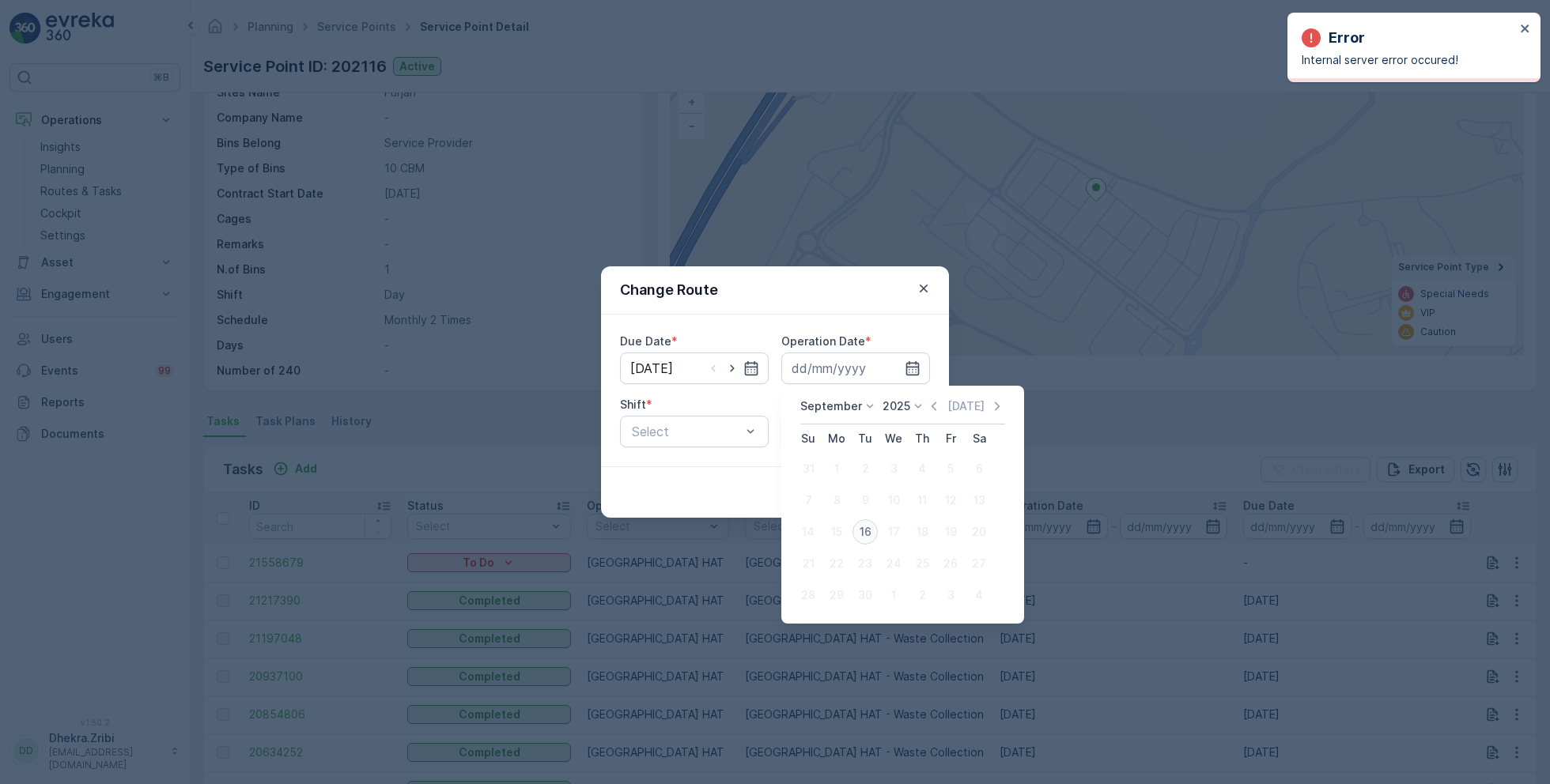
click at [870, 532] on div "16" at bounding box center [865, 531] width 26 height 26
type input "[DATE]"
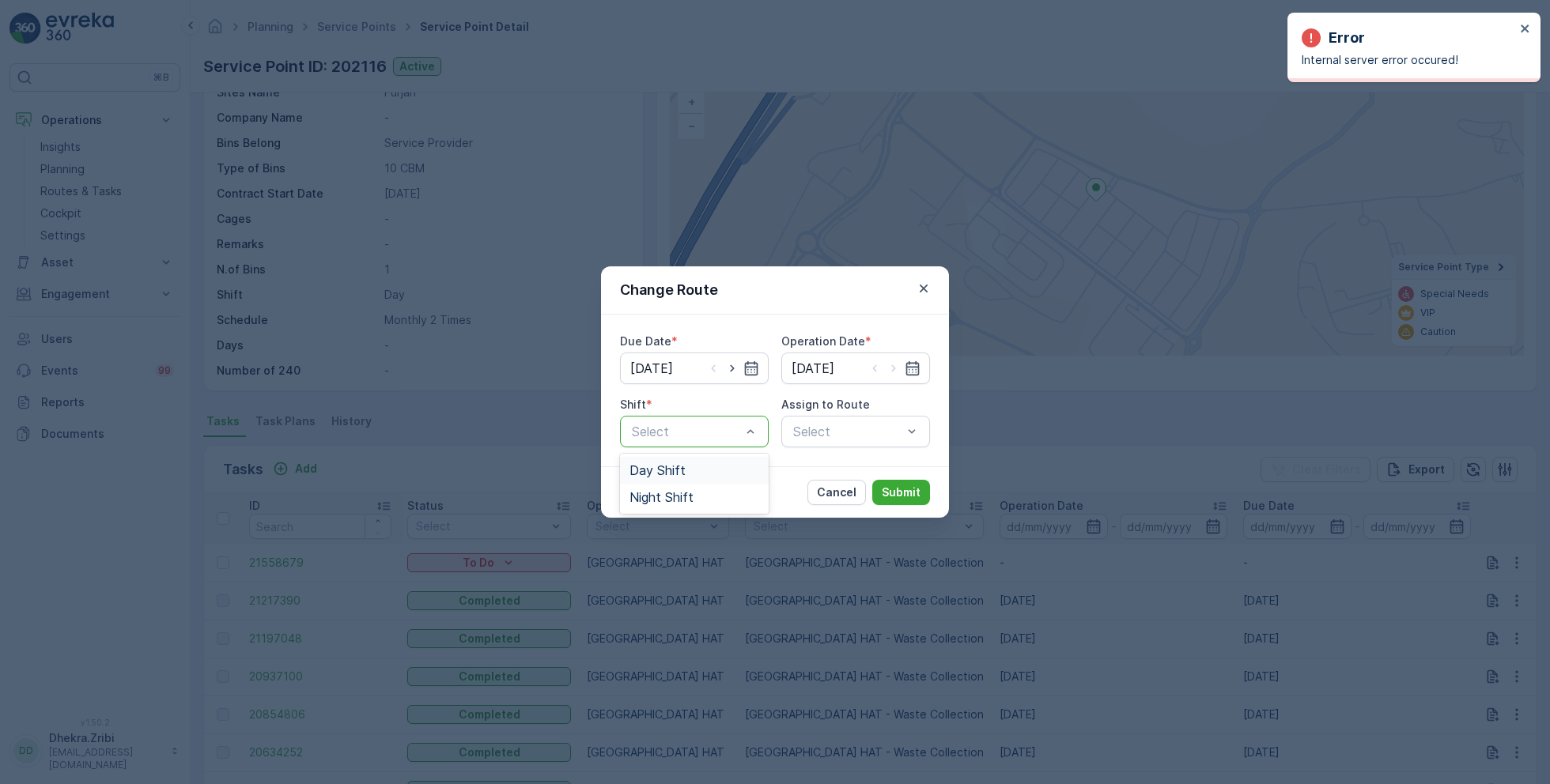
click at [709, 471] on div "Day Shift" at bounding box center [694, 470] width 130 height 14
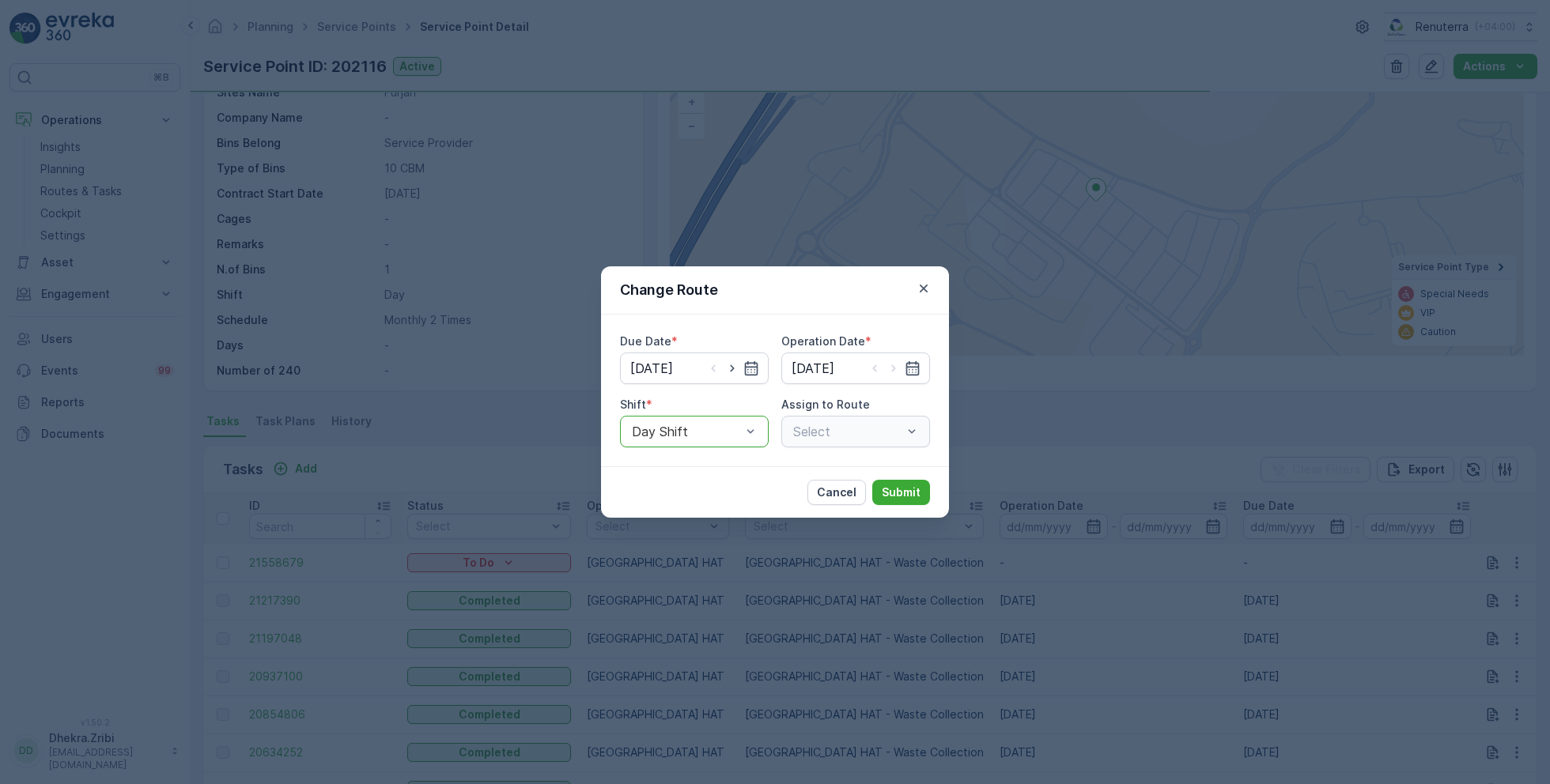
click at [855, 430] on div "Select" at bounding box center [855, 431] width 149 height 31
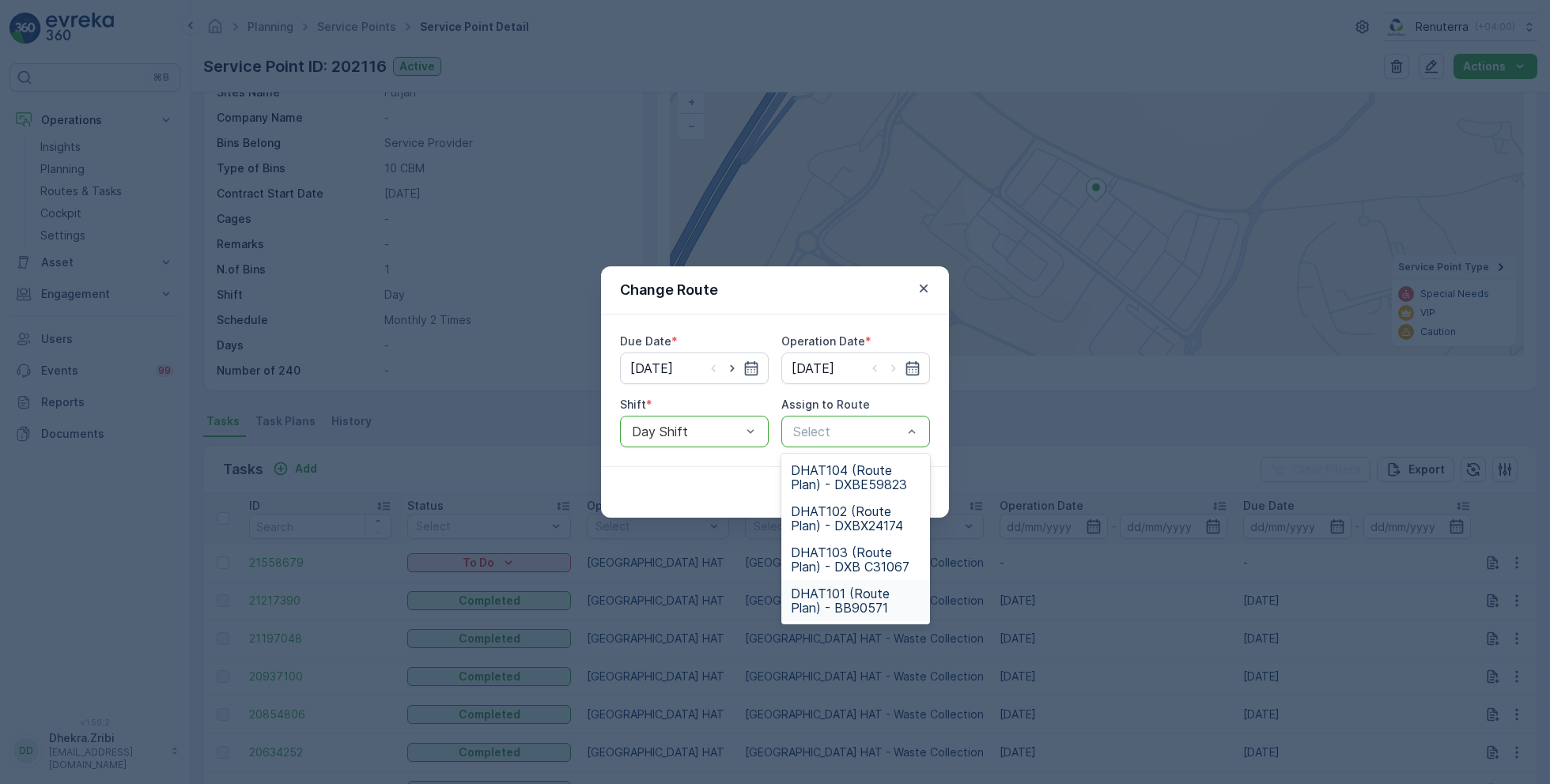
click at [833, 601] on span "DHAT101 (Route Plan) - BB90571" at bounding box center [855, 601] width 130 height 28
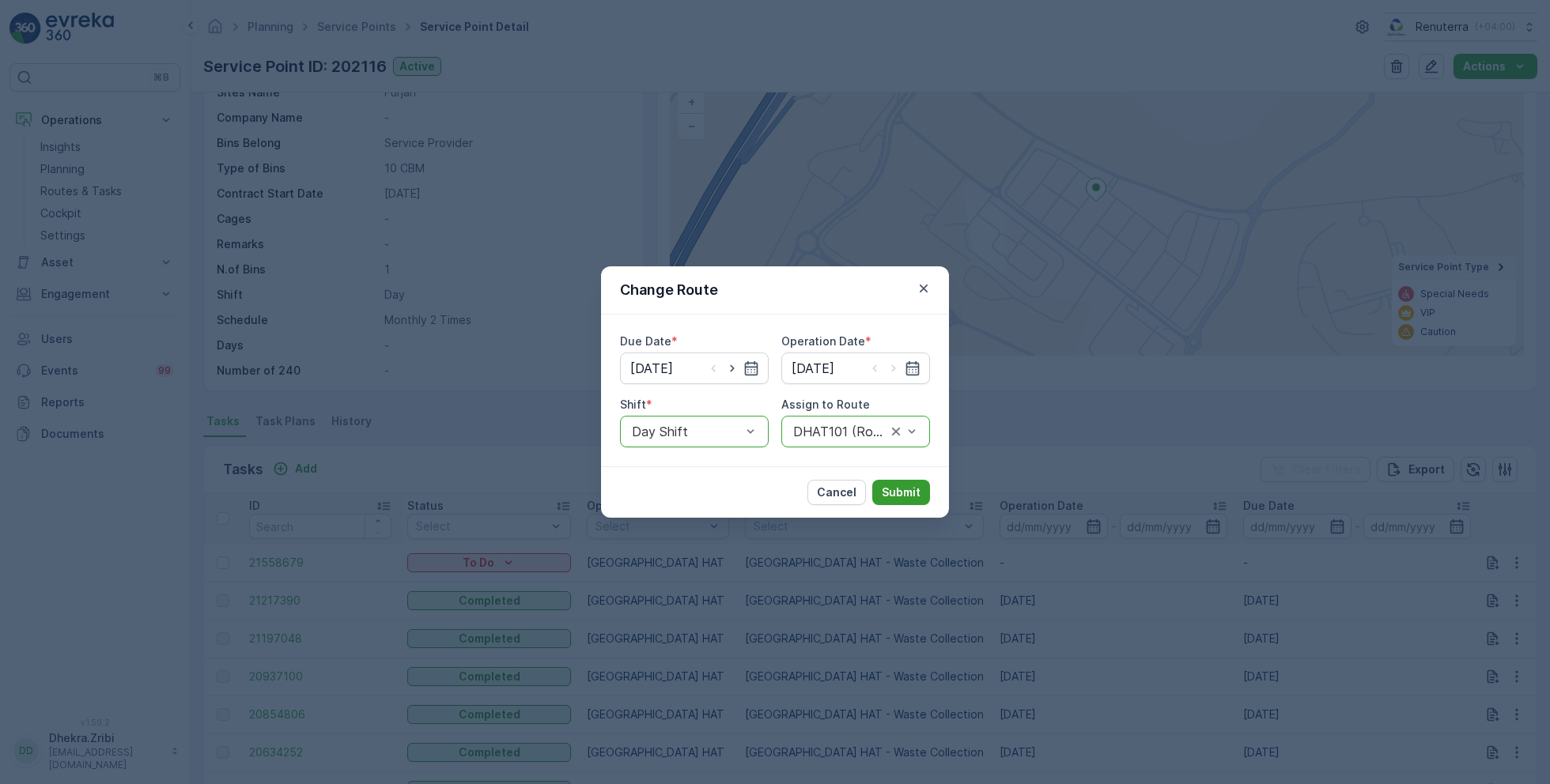
click at [908, 489] on p "Submit" at bounding box center [901, 492] width 39 height 16
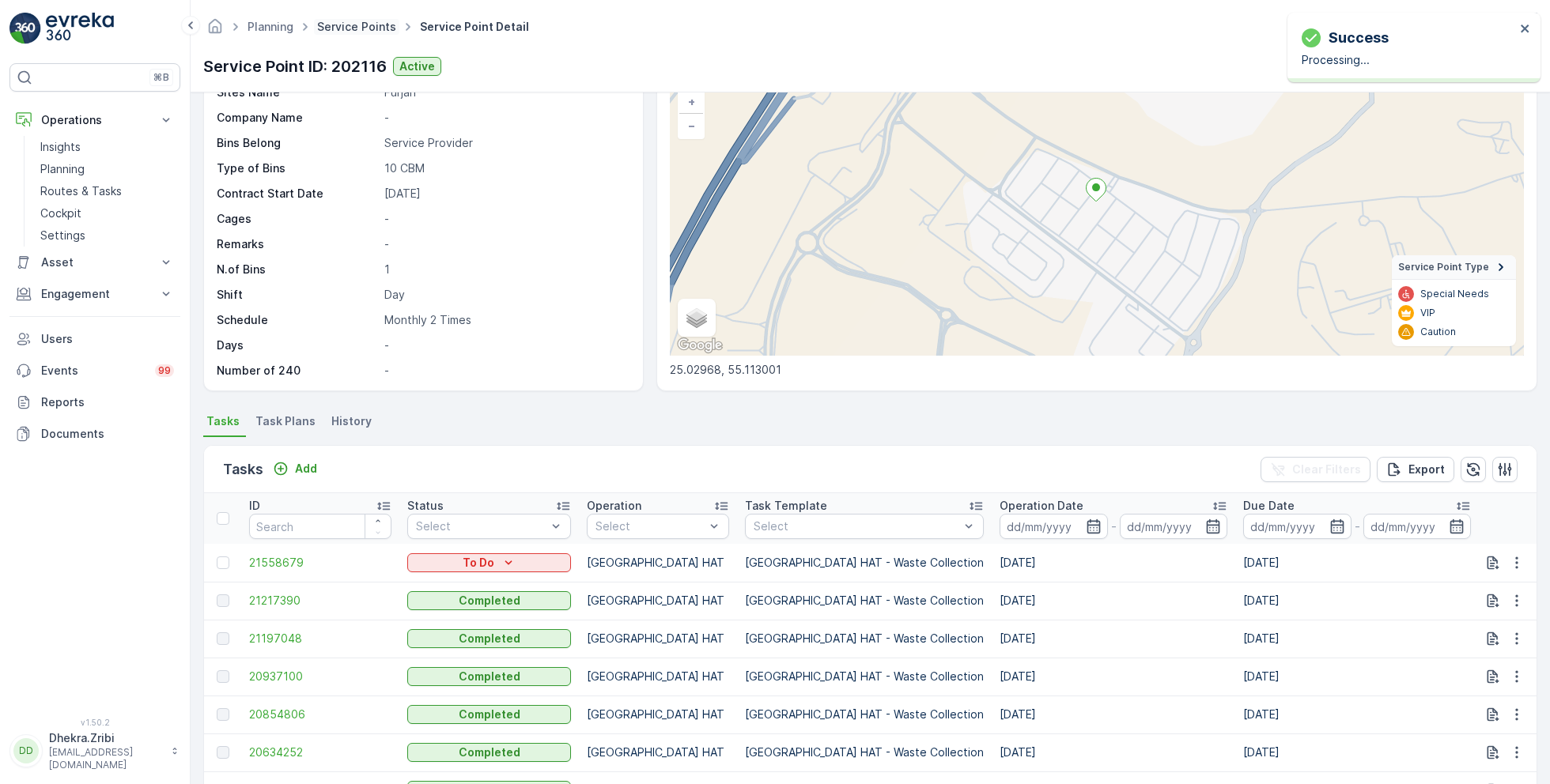
click at [364, 28] on link "Service Points" at bounding box center [357, 26] width 79 height 13
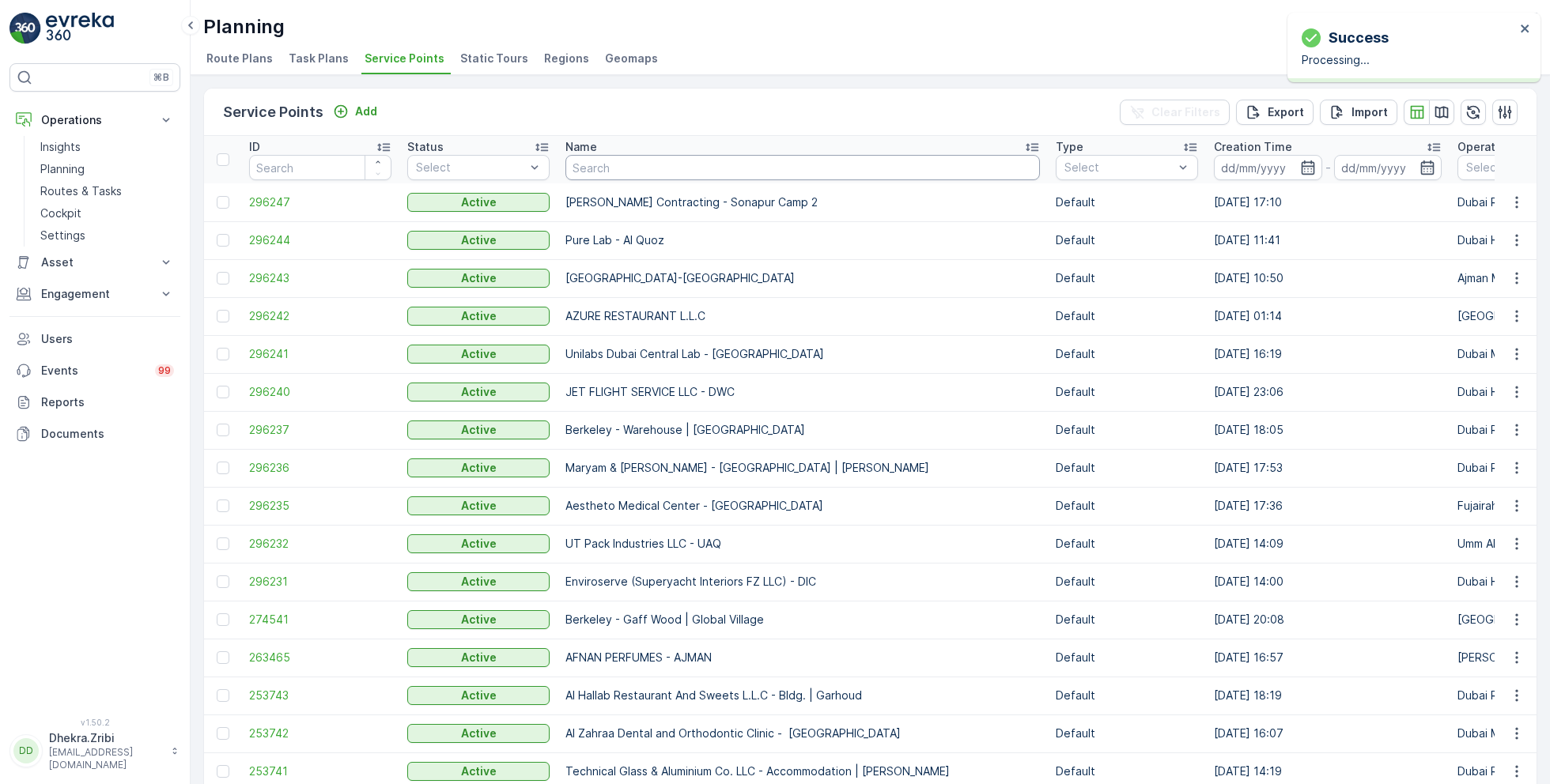
click at [624, 166] on input "text" at bounding box center [802, 167] width 474 height 26
paste input "Technical Glass & Aluminium Co. LLC - Factory 2 | [PERSON_NAME]"
type input "Technical Glass & Aluminium Co. LLC - Factory 2 | [PERSON_NAME]"
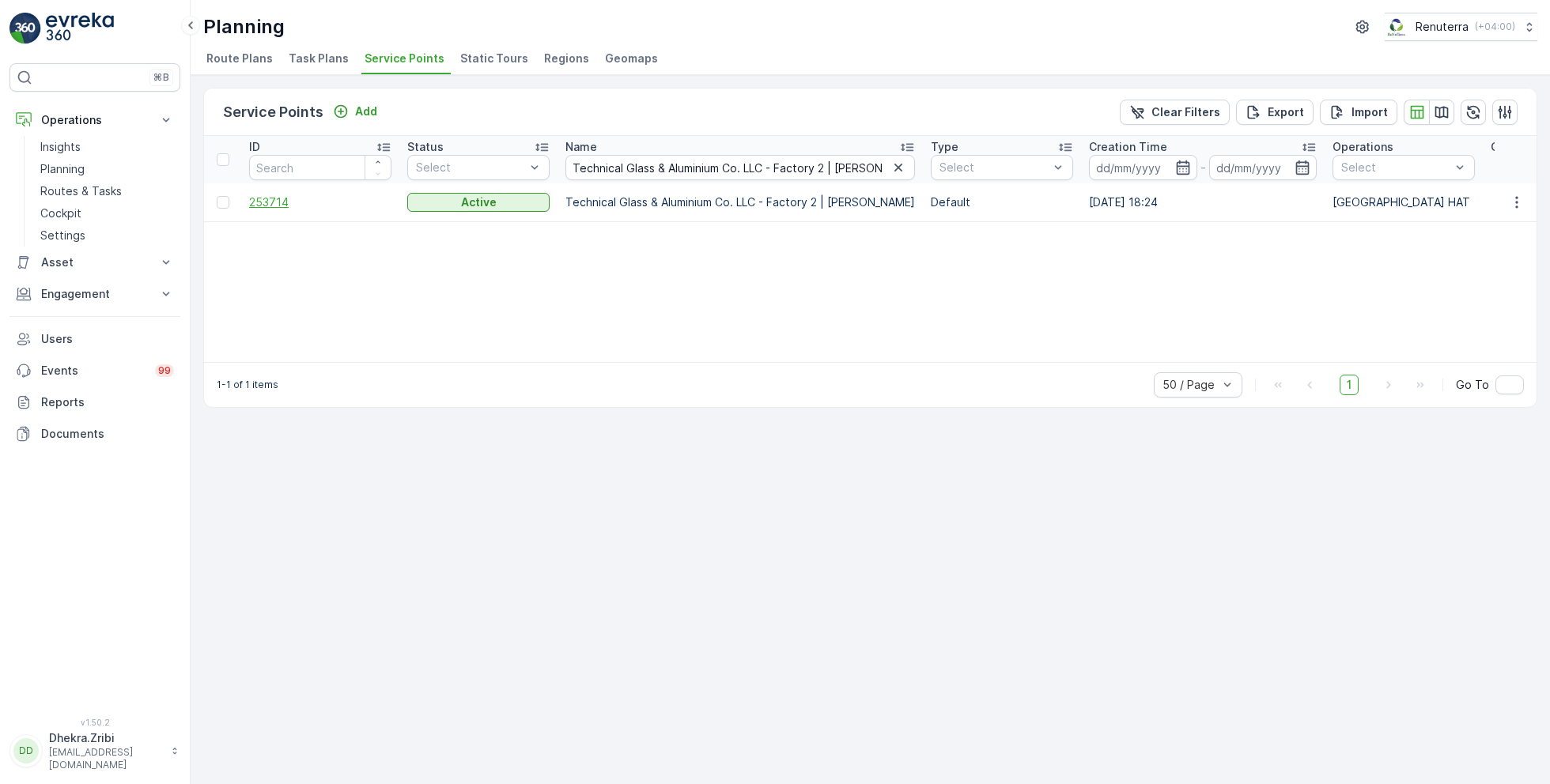
click at [276, 200] on span "253714" at bounding box center [320, 202] width 142 height 16
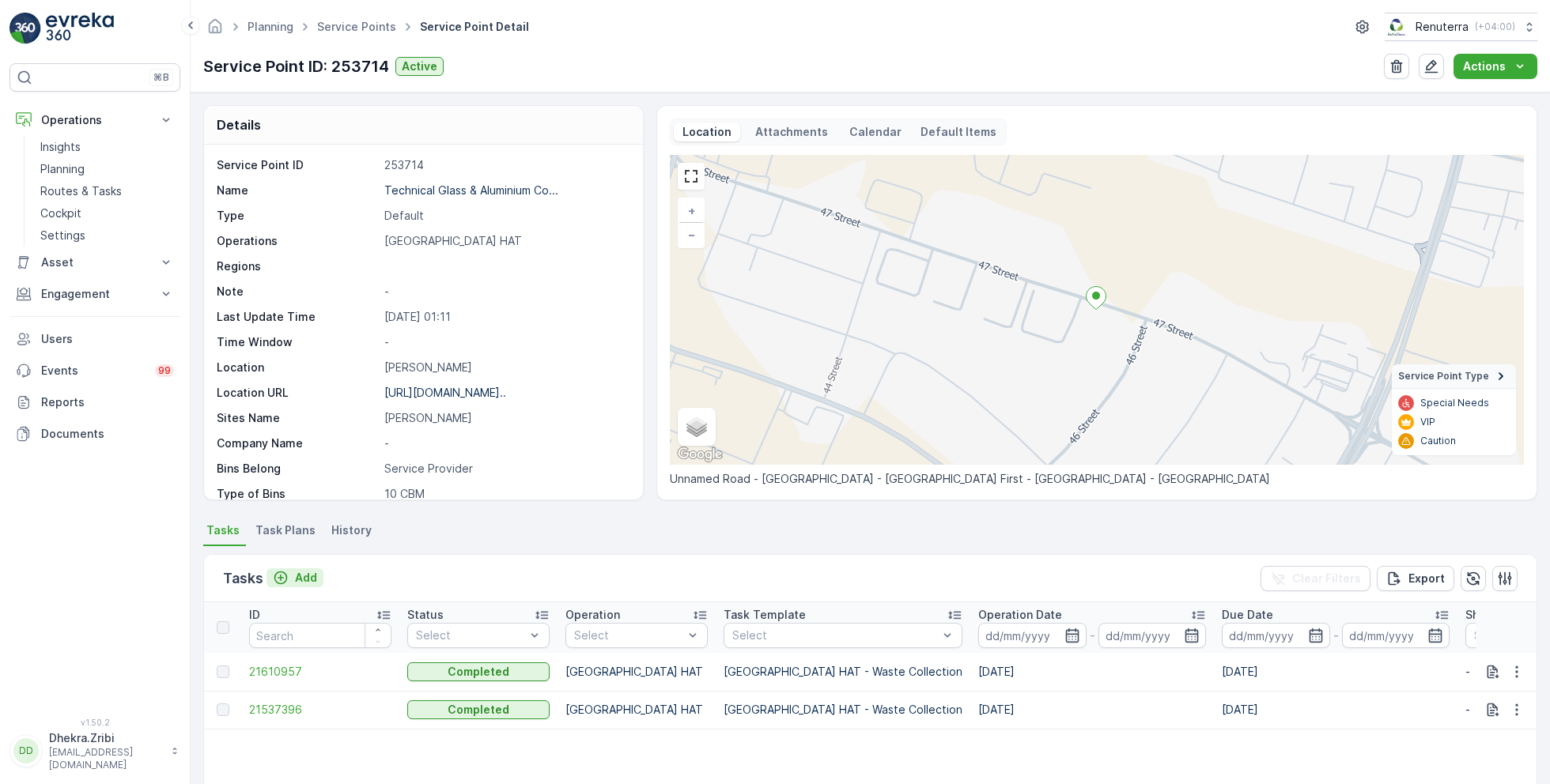
click at [306, 576] on p "Add" at bounding box center [306, 578] width 22 height 16
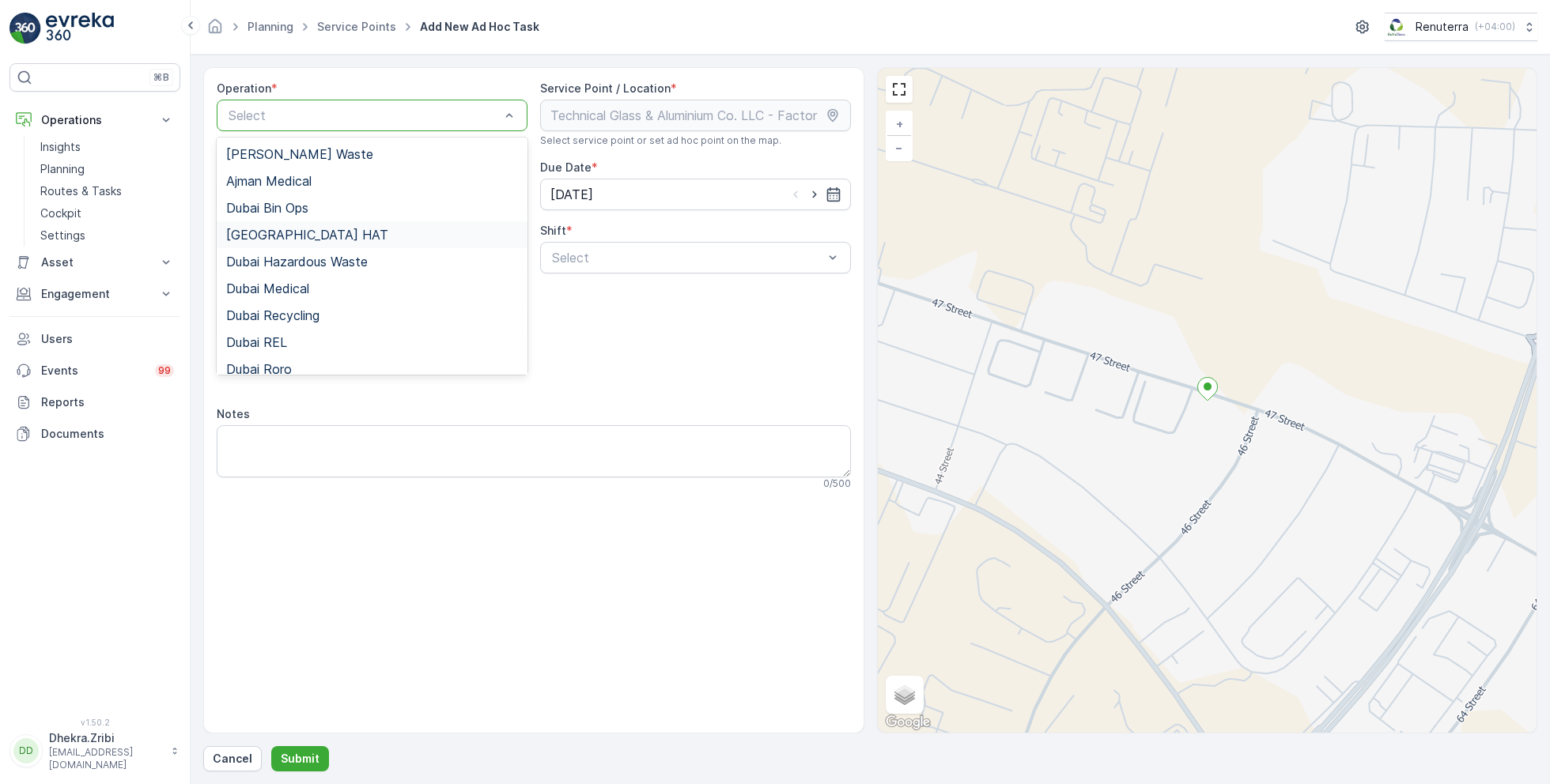
click at [279, 229] on span "[GEOGRAPHIC_DATA] HAT" at bounding box center [307, 235] width 162 height 14
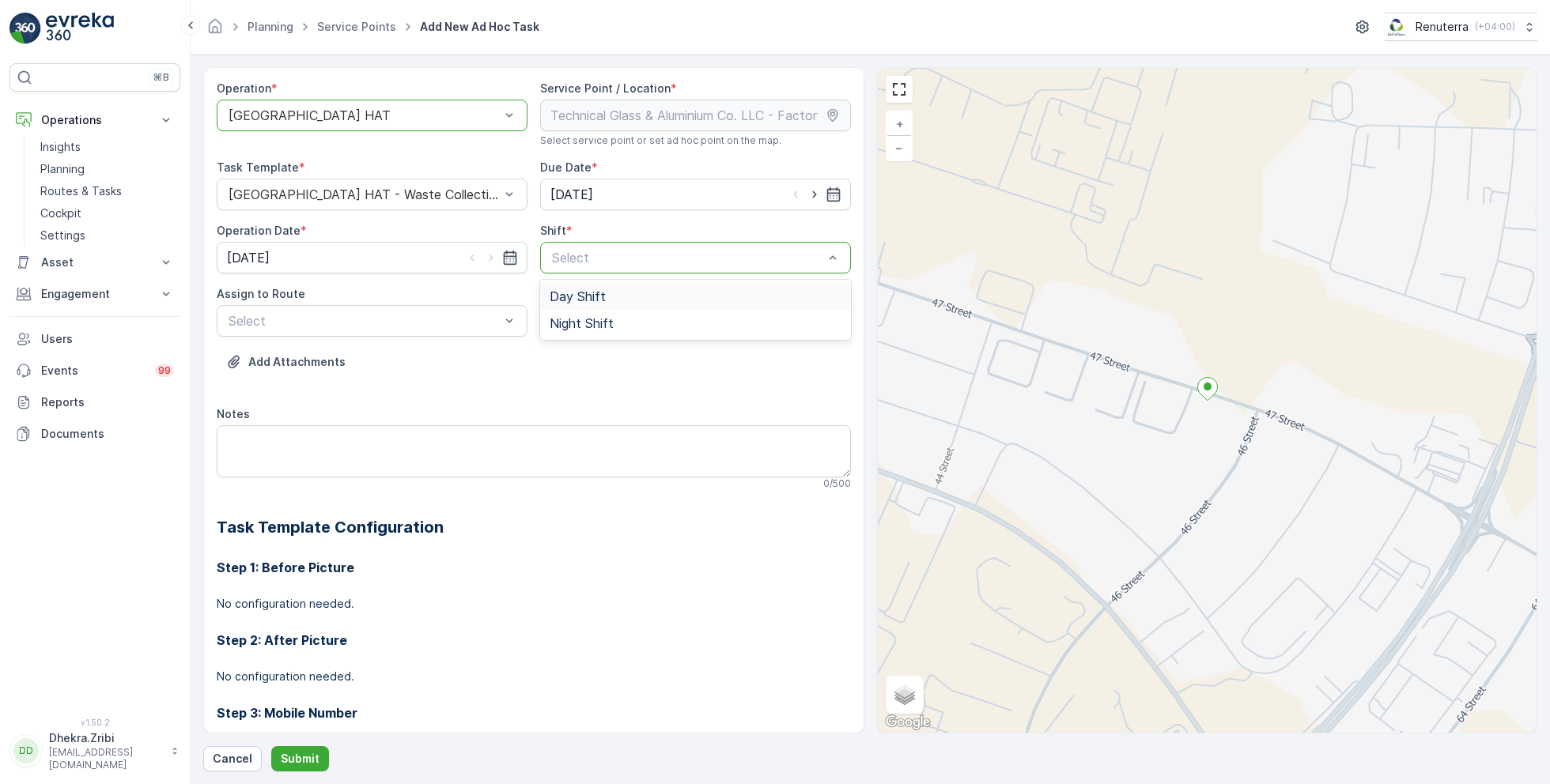
click at [569, 292] on span "Day Shift" at bounding box center [577, 296] width 56 height 14
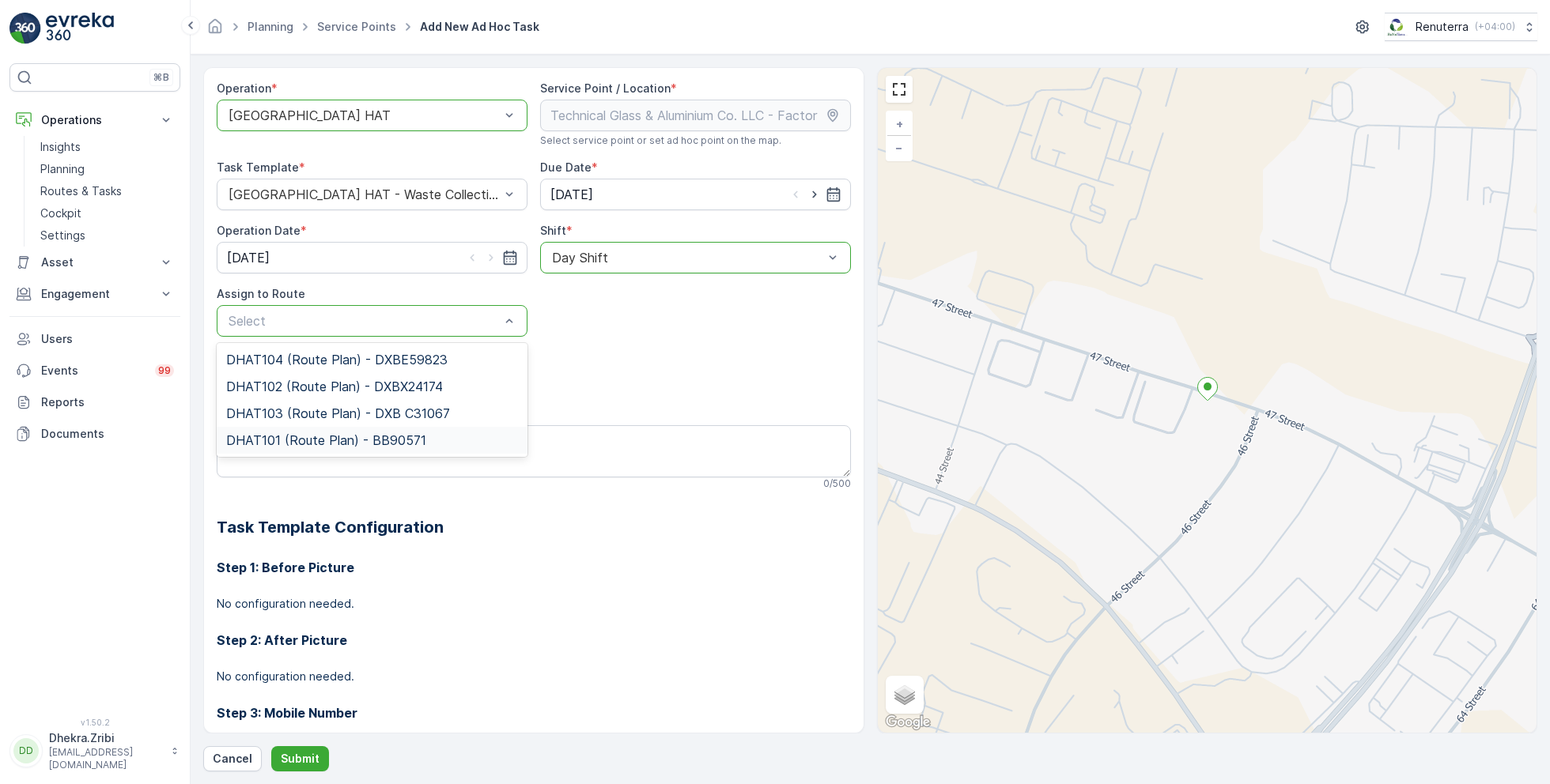
click at [270, 437] on span "DHAT101 (Route Plan) - BB90571" at bounding box center [326, 440] width 200 height 14
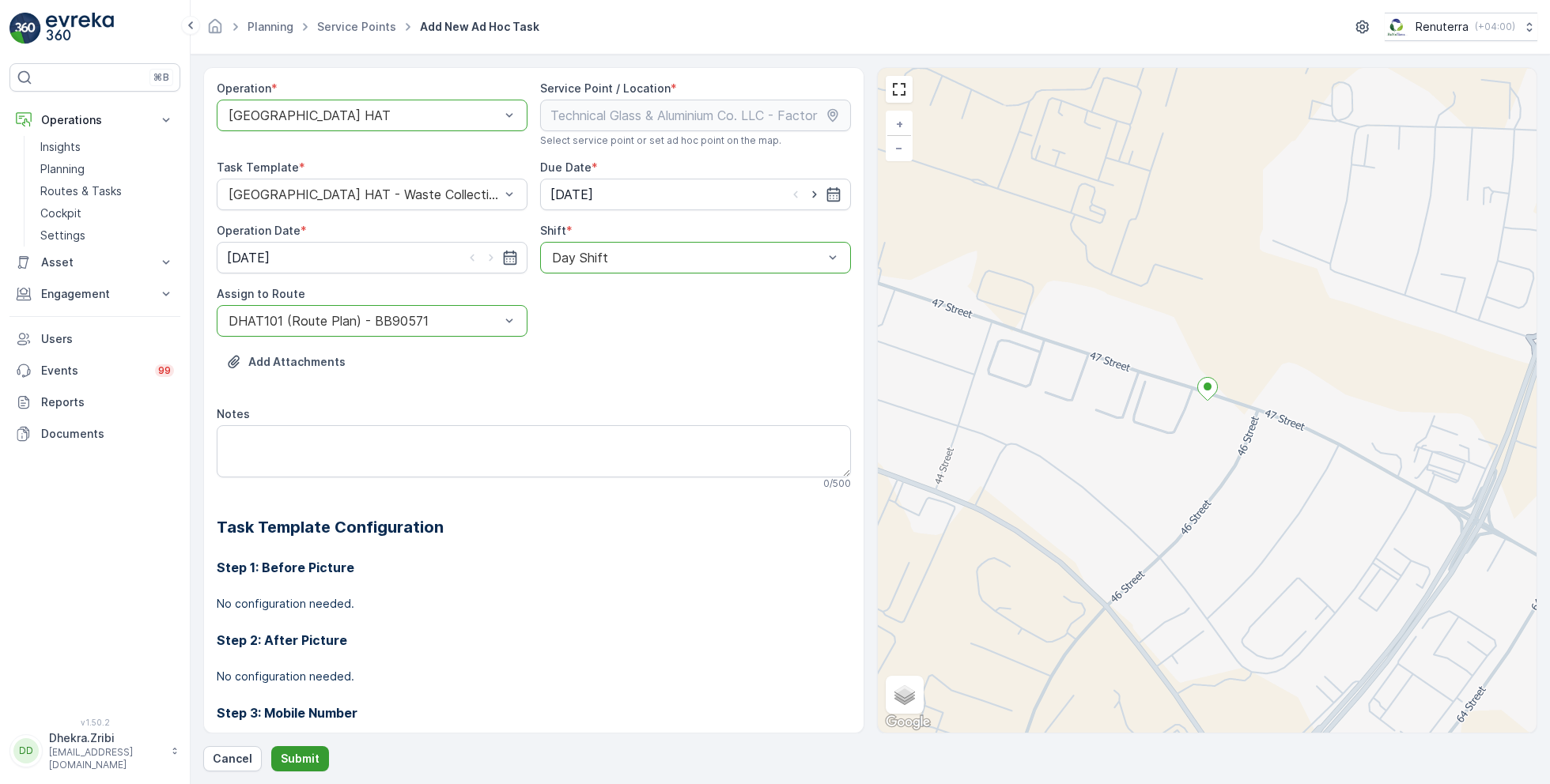
click at [302, 758] on p "Submit" at bounding box center [300, 758] width 39 height 16
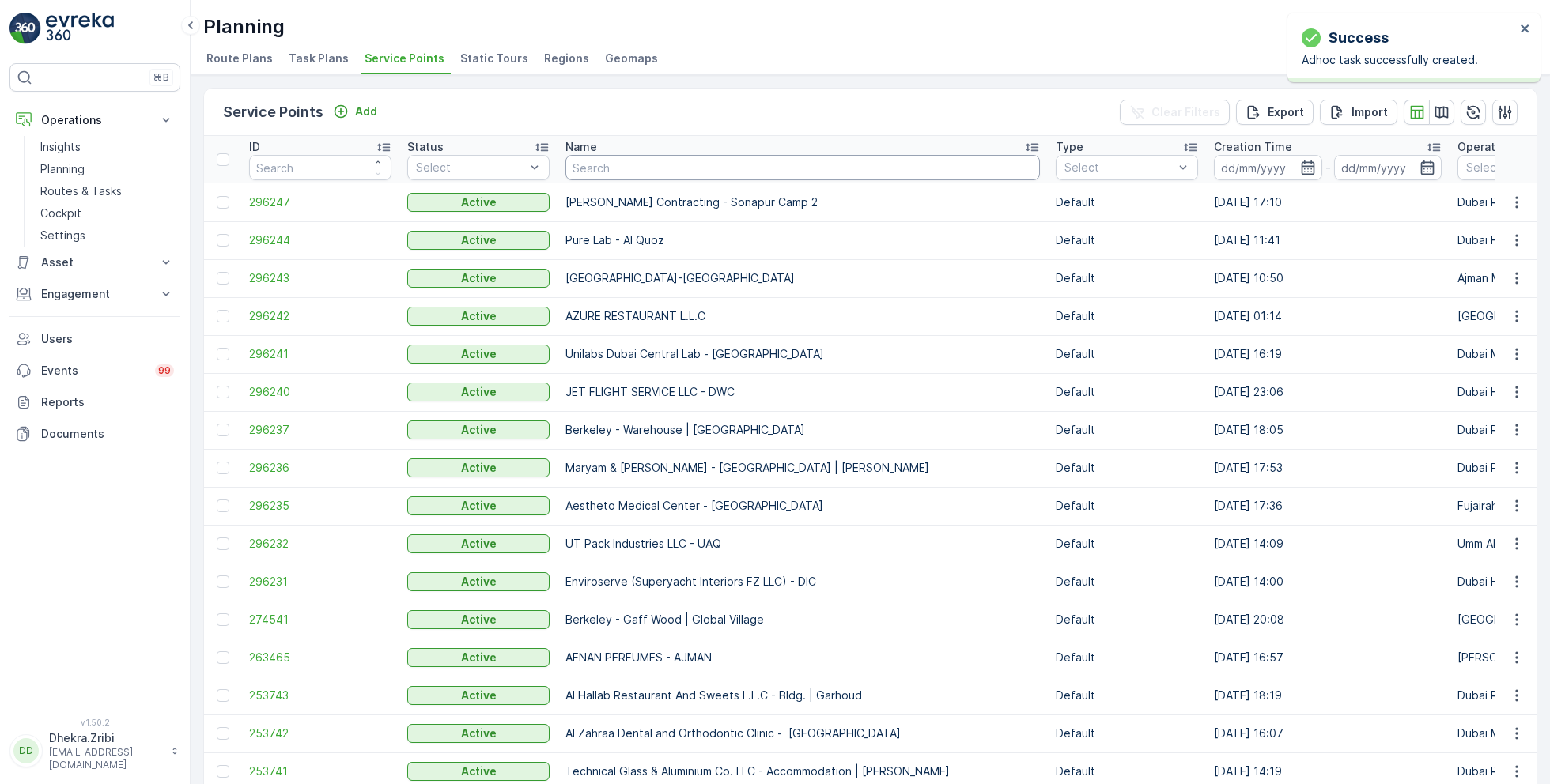
click at [635, 163] on input "text" at bounding box center [802, 167] width 474 height 26
paste input "Dupod Industires LLC"
type input "Dupod Industires LLC"
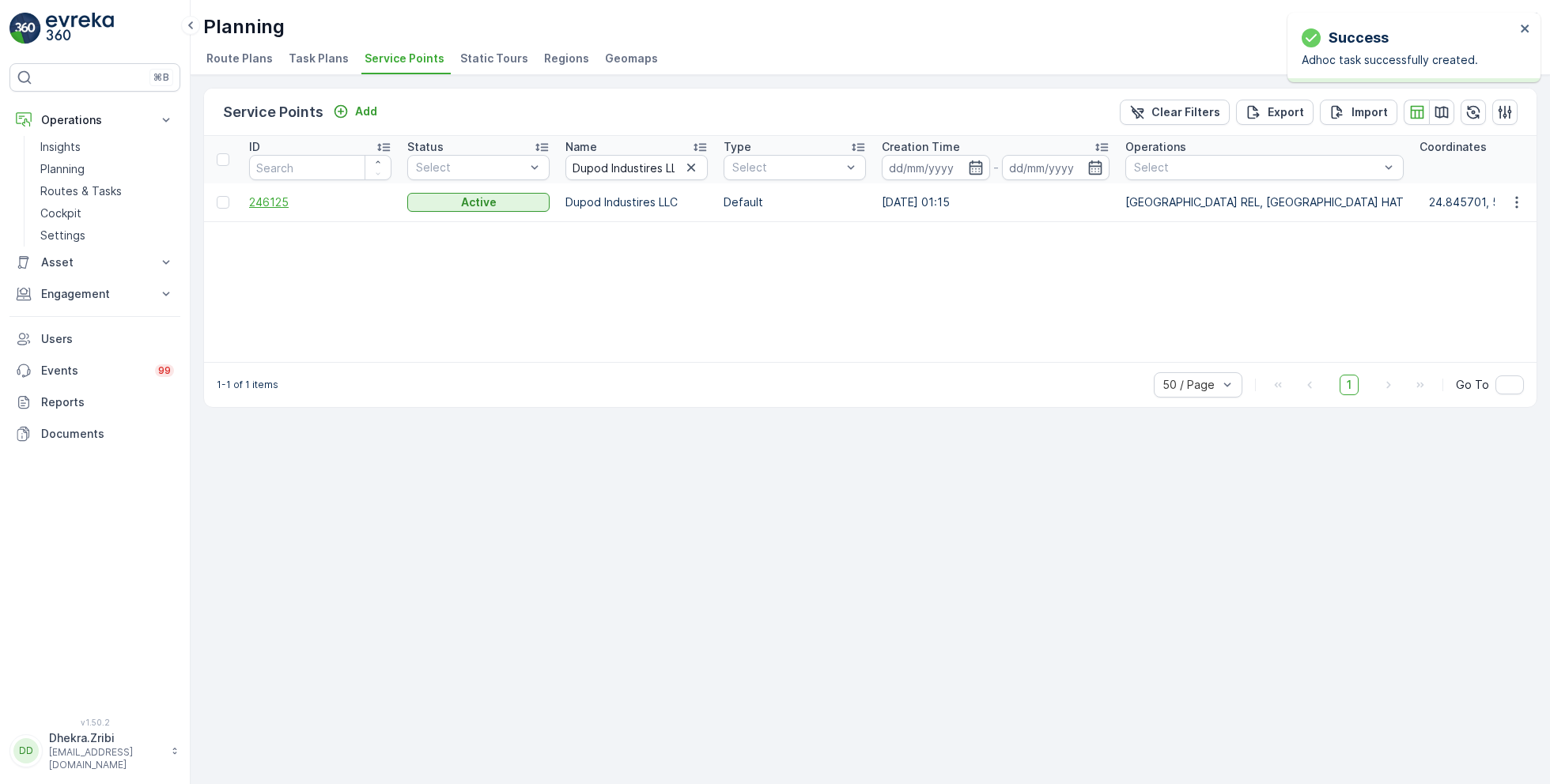
click at [272, 200] on span "246125" at bounding box center [320, 202] width 142 height 16
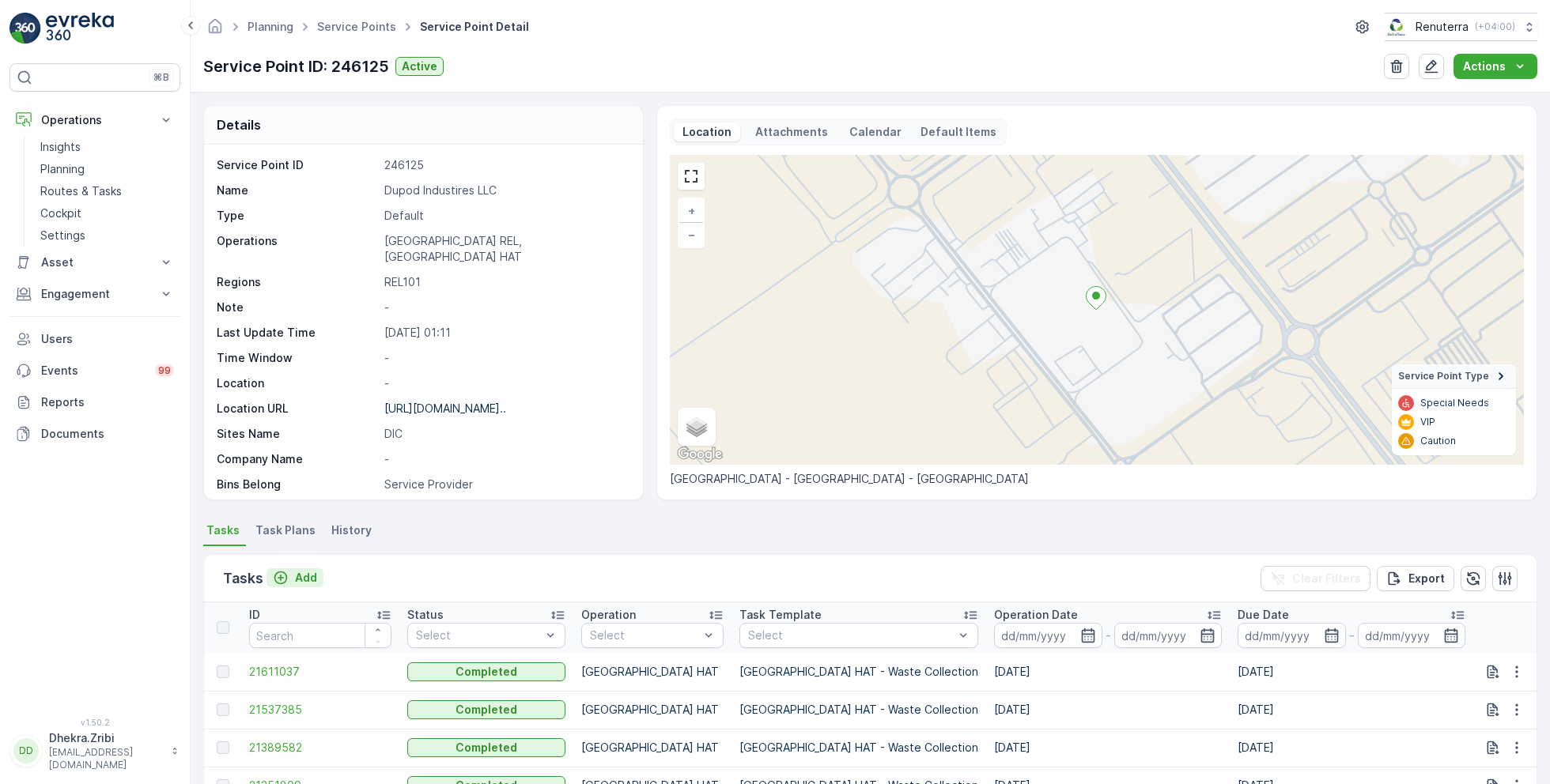
click at [306, 575] on p "Add" at bounding box center [306, 578] width 22 height 16
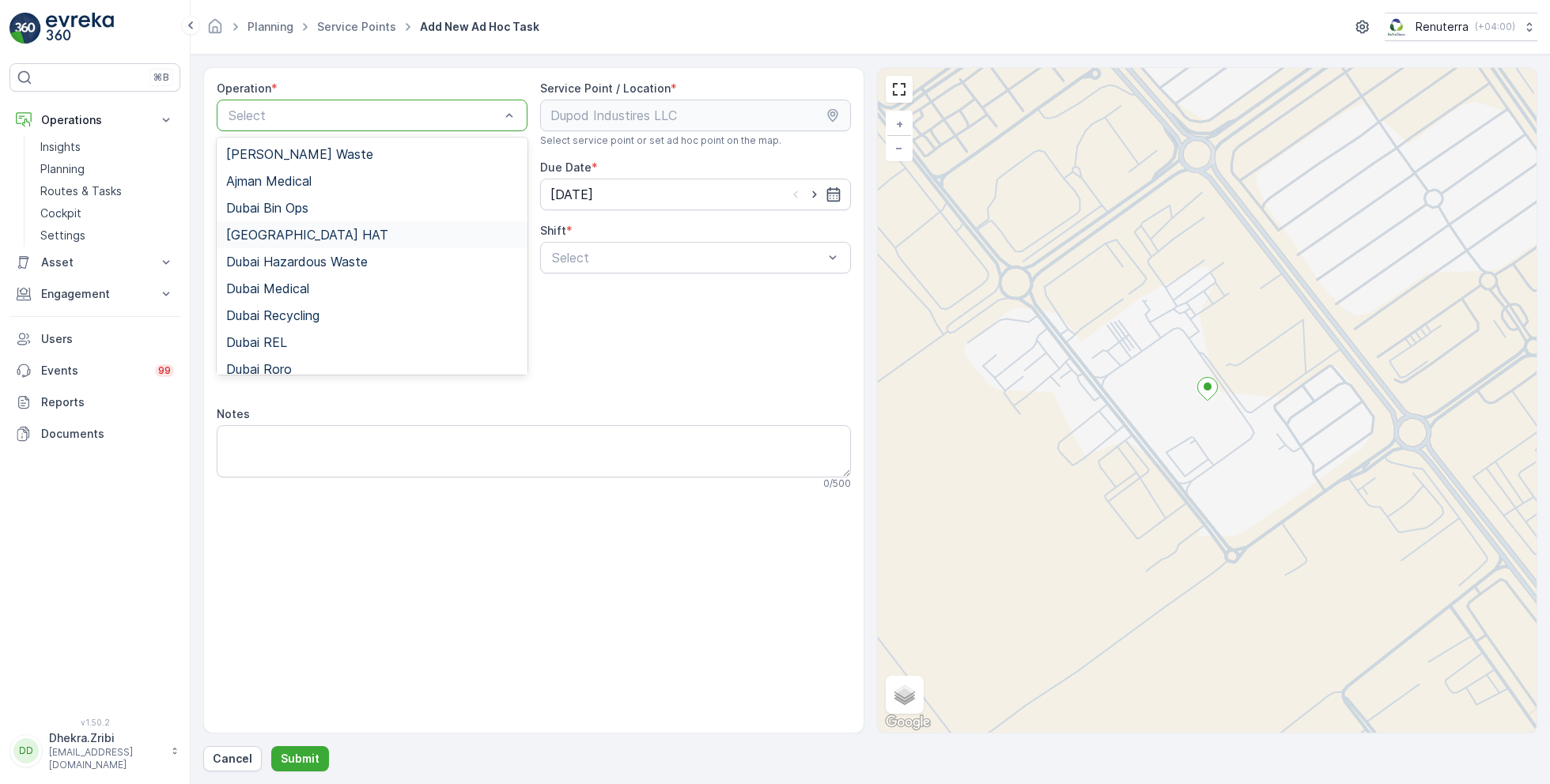
click at [276, 237] on span "[GEOGRAPHIC_DATA] HAT" at bounding box center [307, 235] width 162 height 14
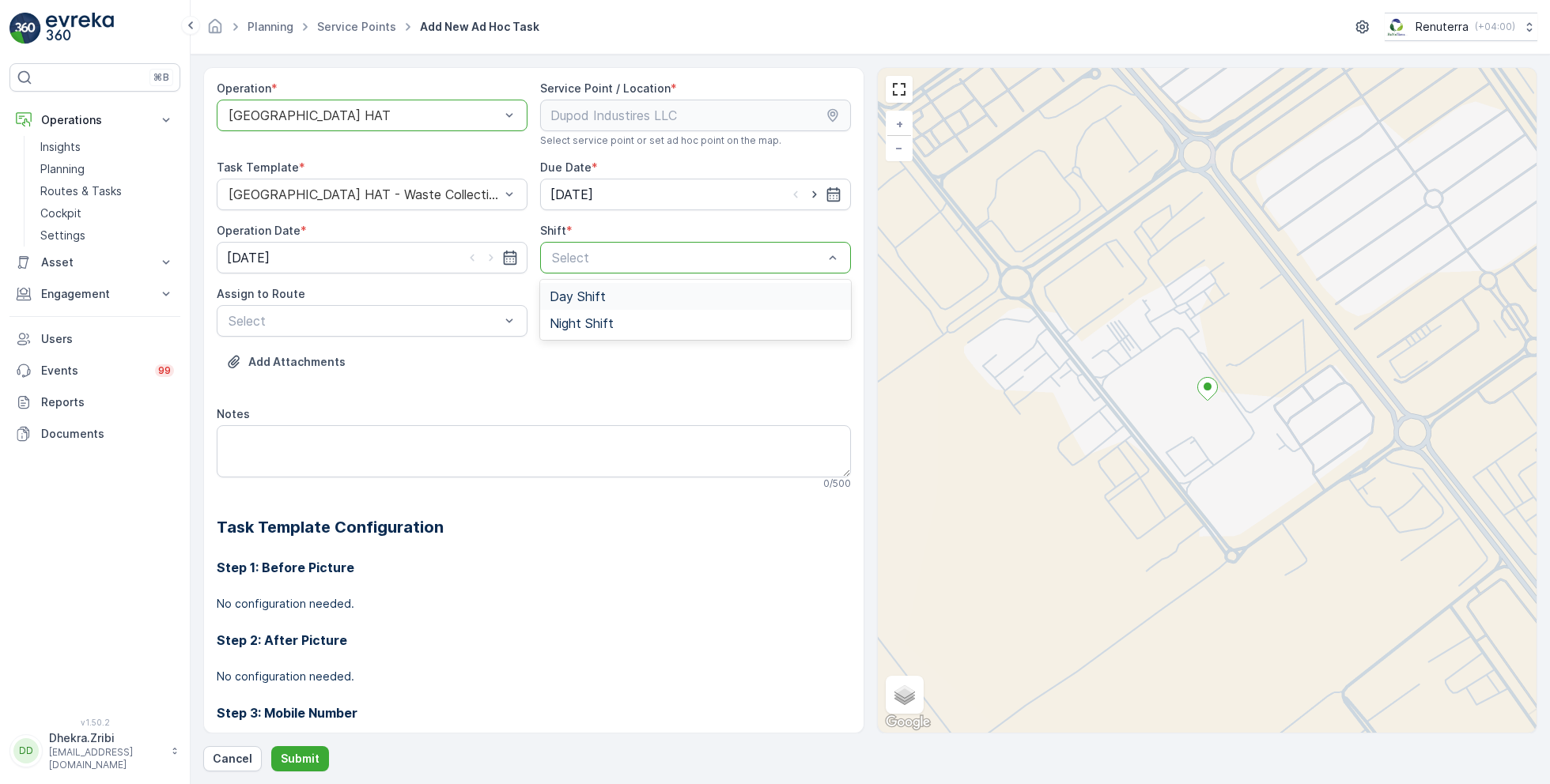
click at [562, 295] on span "Day Shift" at bounding box center [577, 296] width 56 height 14
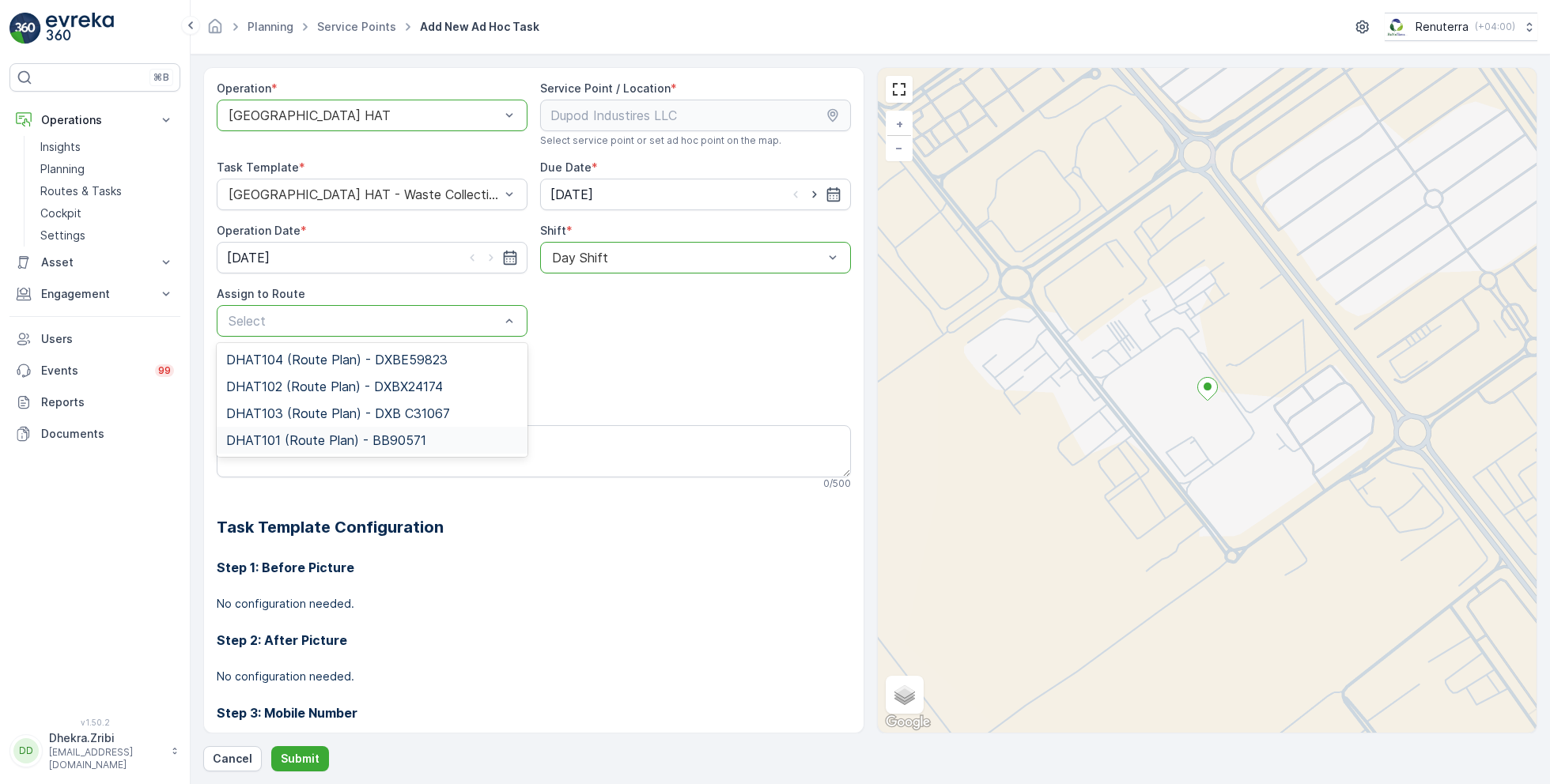
click at [287, 439] on span "DHAT101 (Route Plan) - BB90571" at bounding box center [326, 440] width 200 height 14
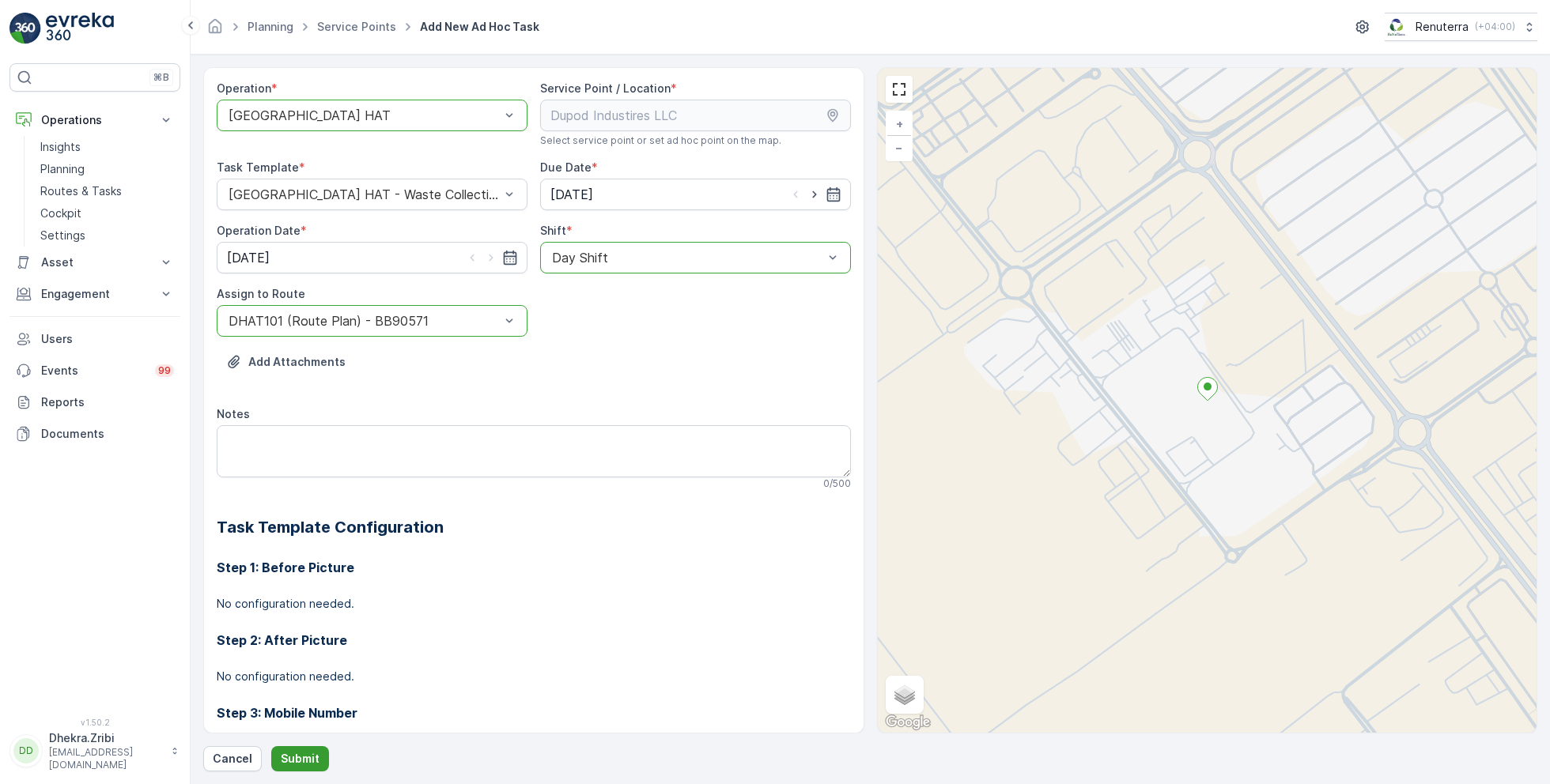
click at [300, 758] on p "Submit" at bounding box center [300, 758] width 39 height 16
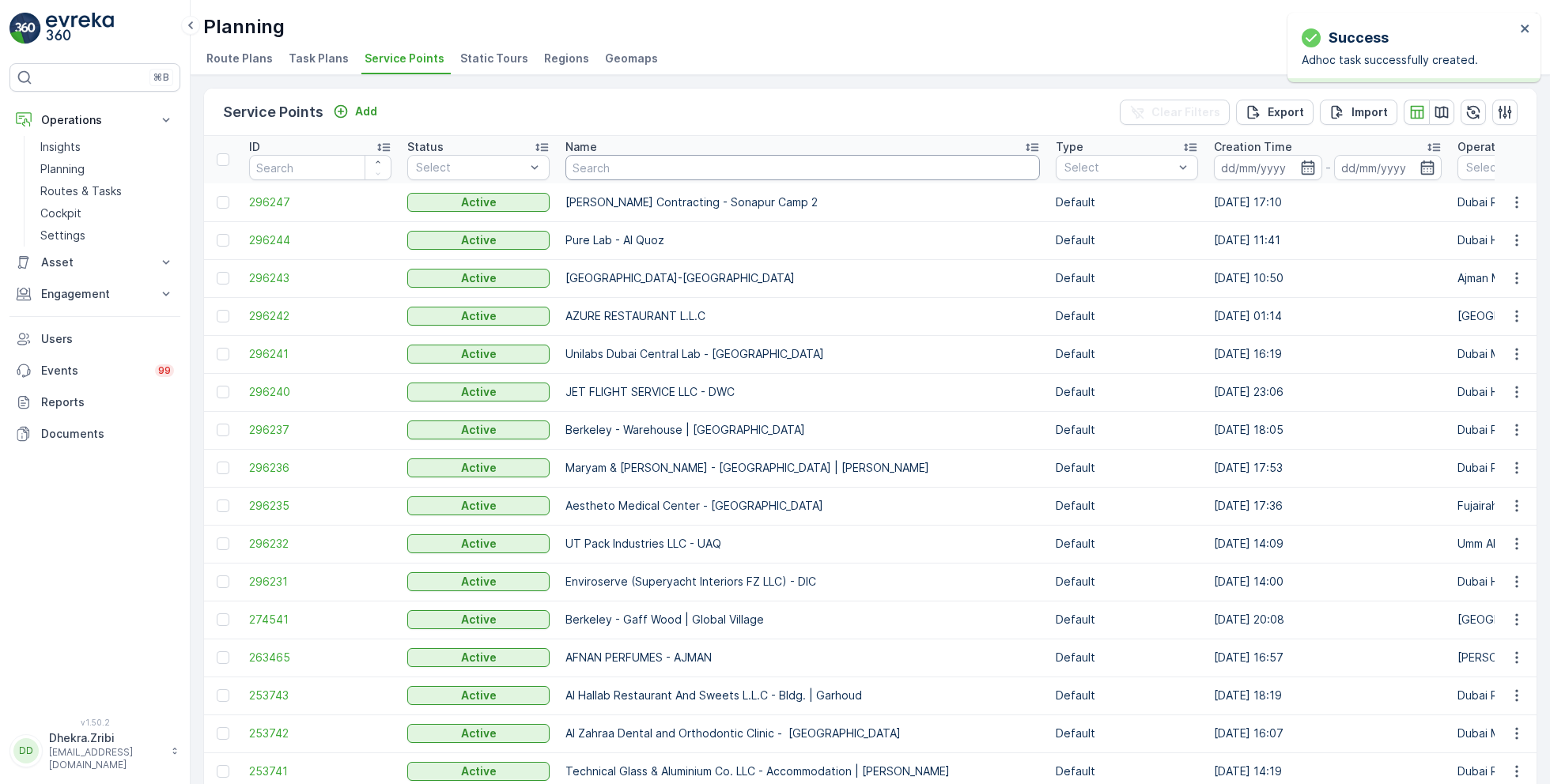
click at [660, 176] on input "text" at bounding box center [802, 167] width 474 height 26
paste input "Bombay Contracting - [GEOGRAPHIC_DATA] - MV51"
type input "Bombay Contracting - [GEOGRAPHIC_DATA] - MV51"
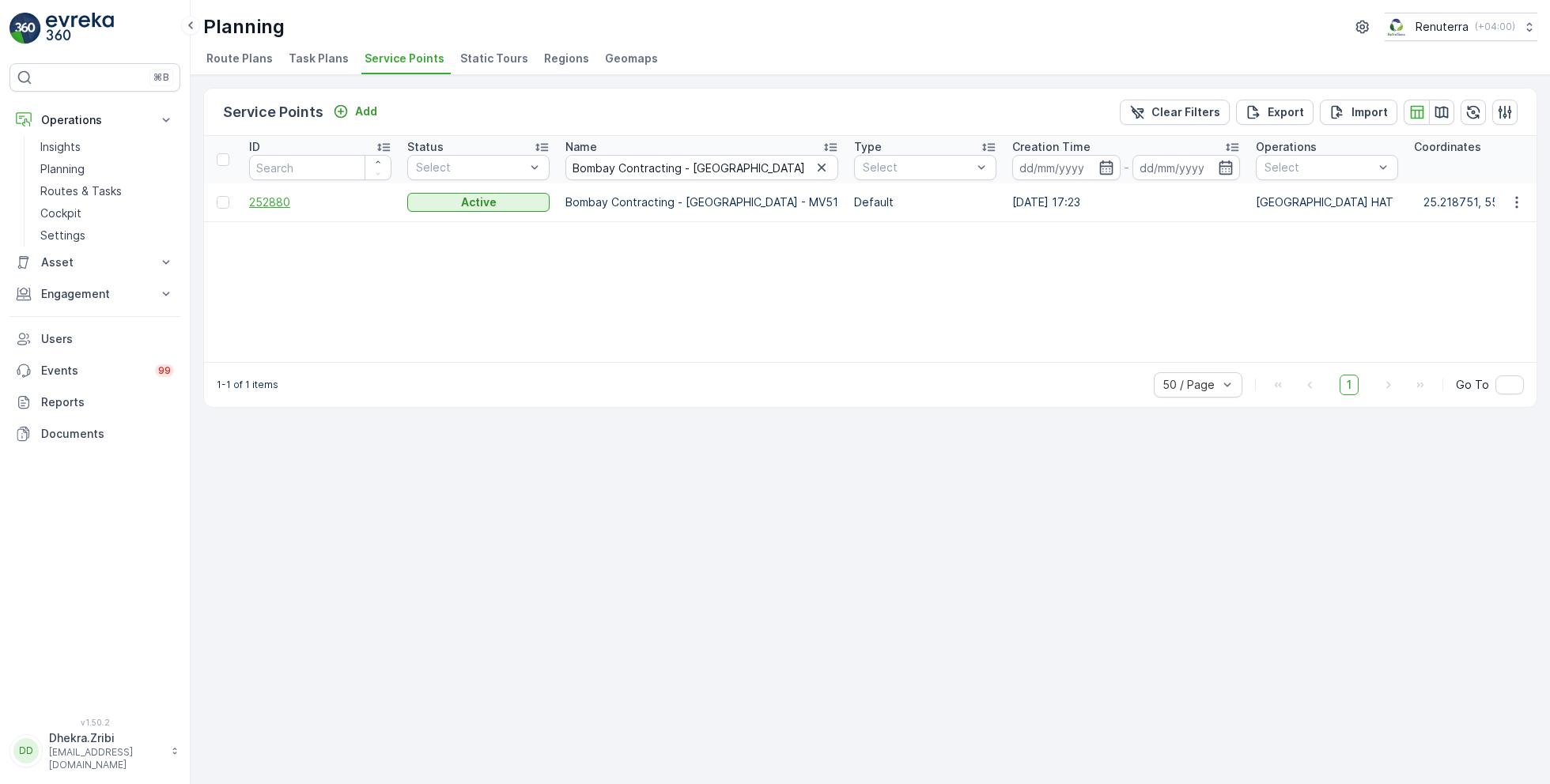
click at [282, 204] on span "252880" at bounding box center [320, 202] width 142 height 16
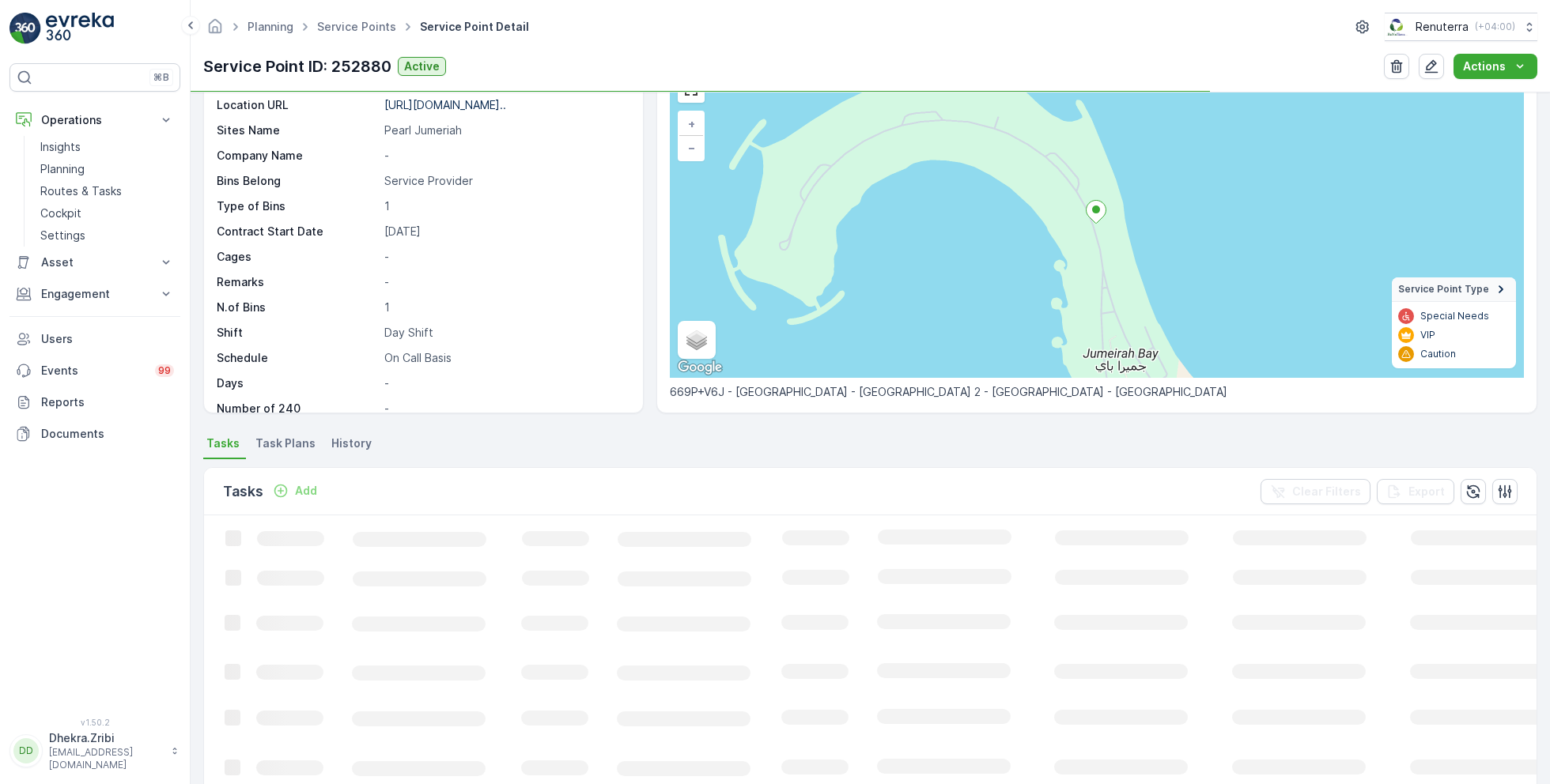
scroll to position [102, 0]
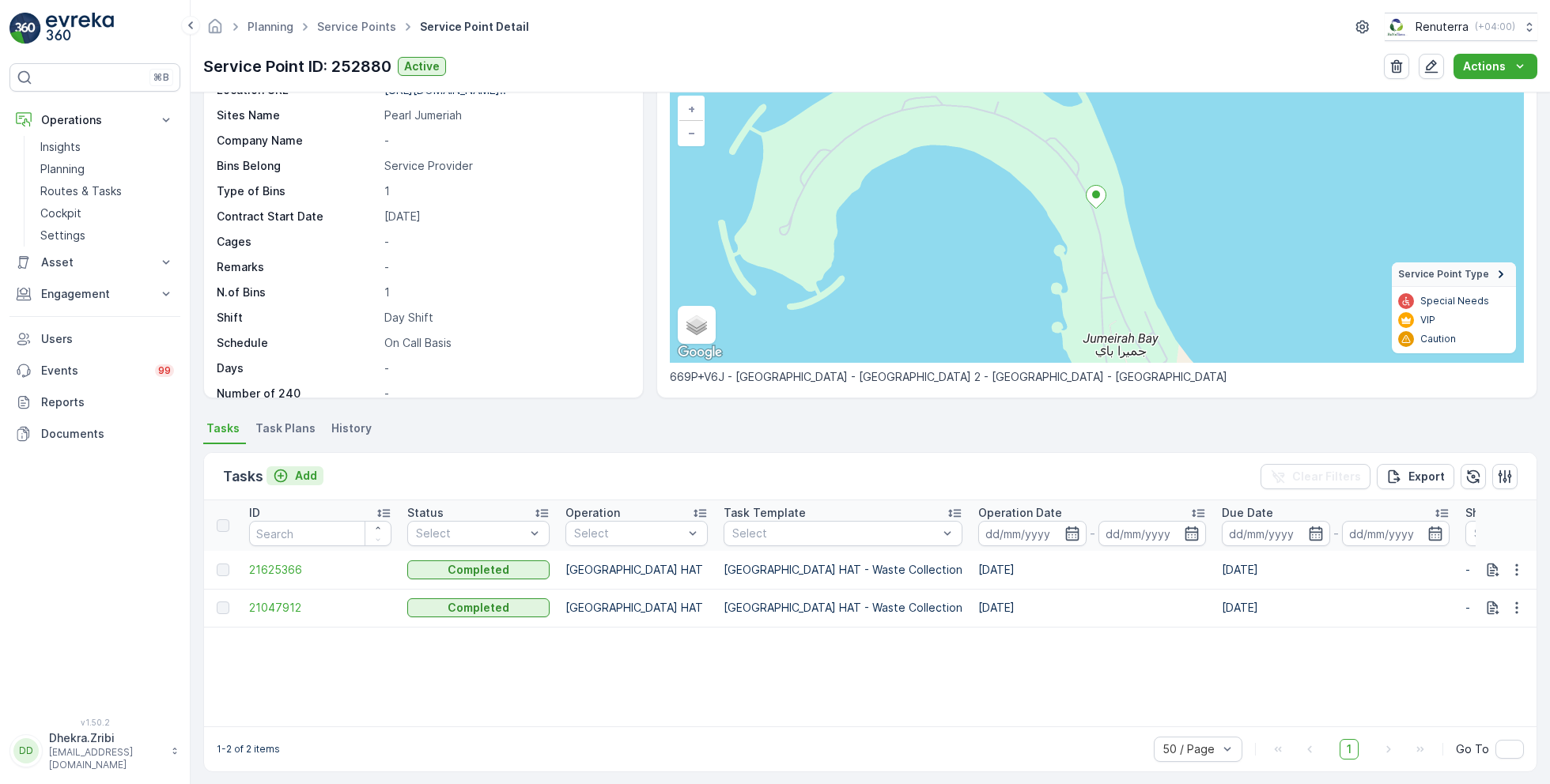
click at [301, 468] on p "Add" at bounding box center [306, 476] width 22 height 16
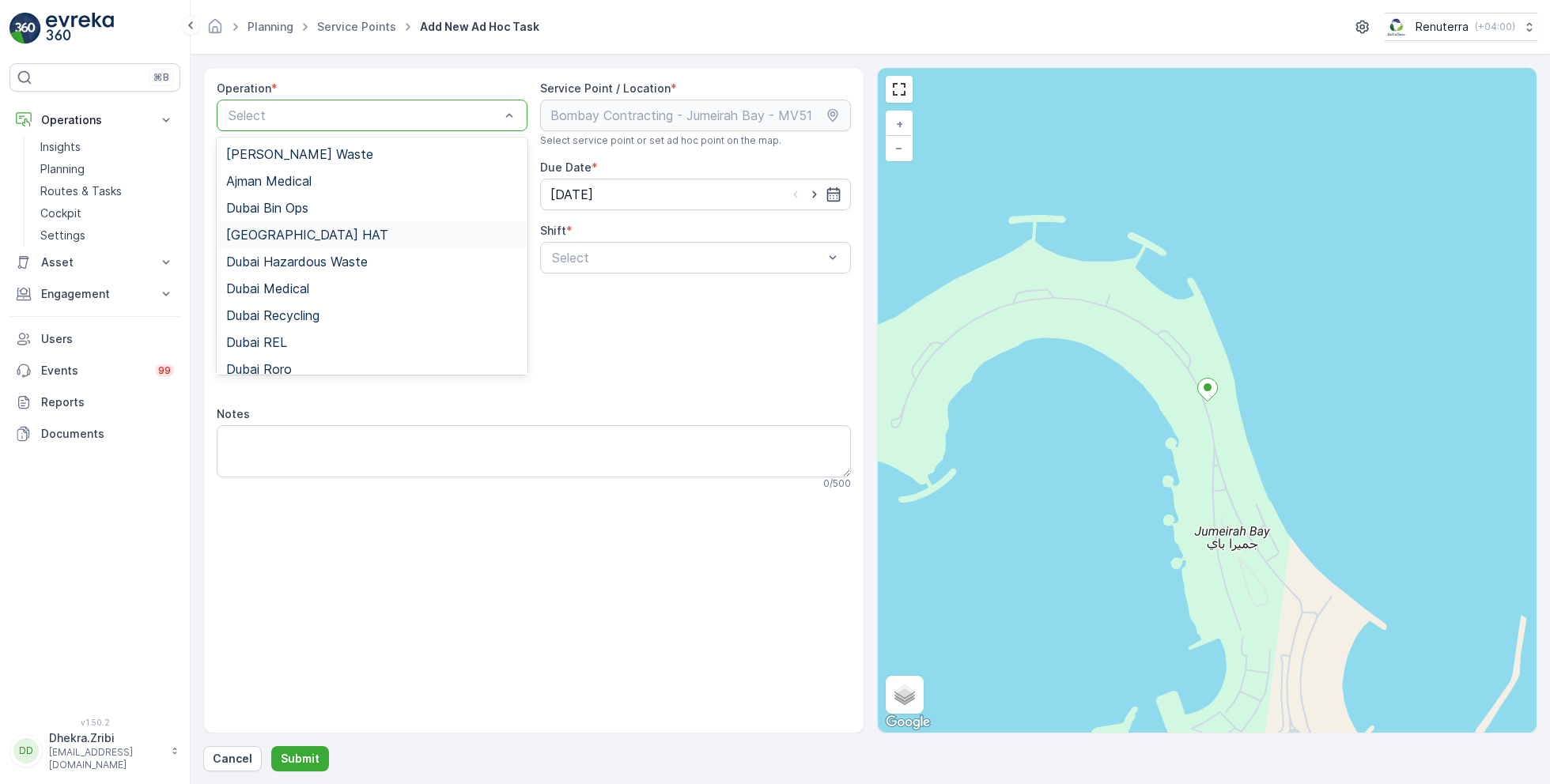
click at [286, 234] on span "[GEOGRAPHIC_DATA] HAT" at bounding box center [307, 235] width 162 height 14
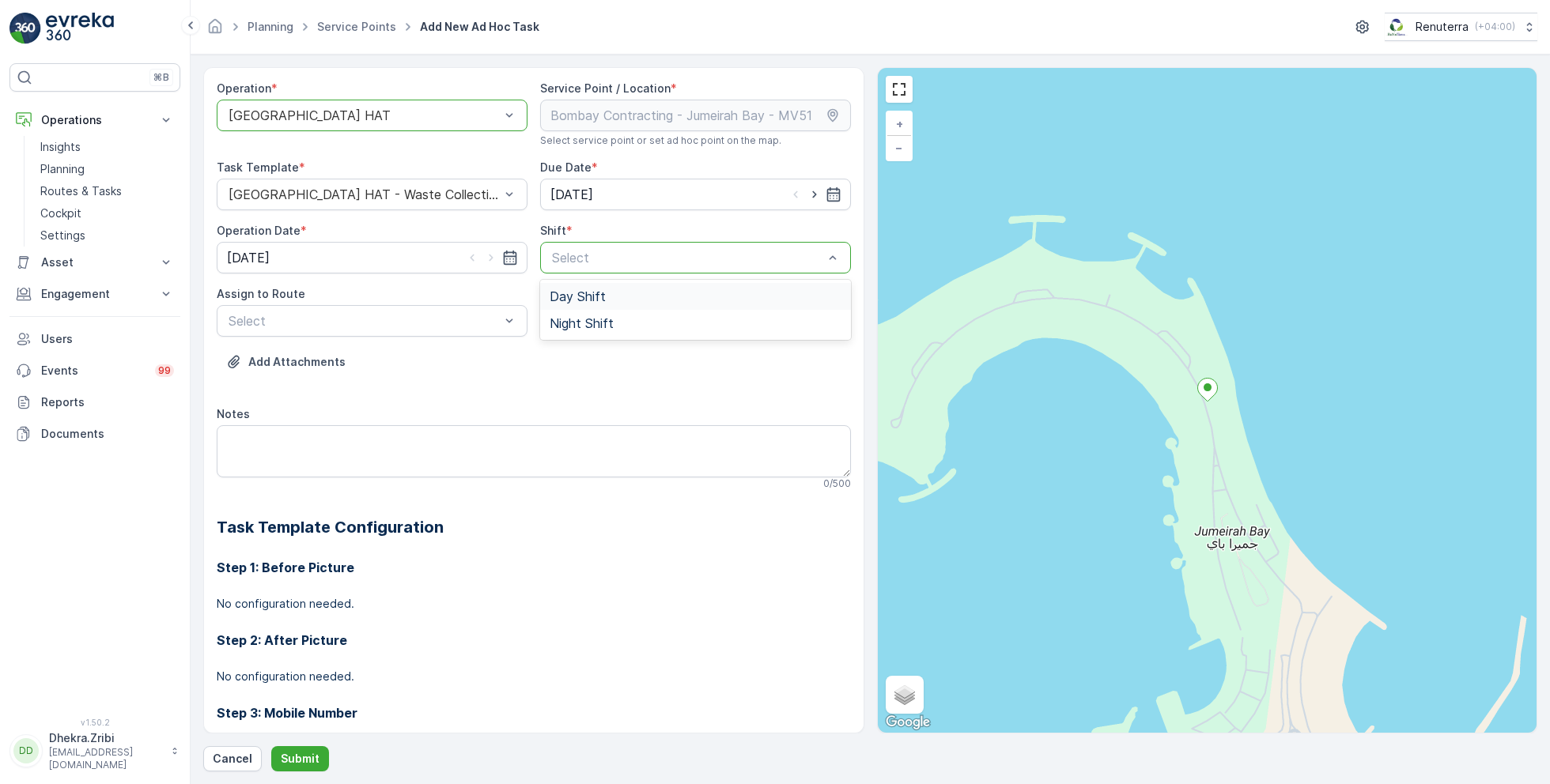
click at [576, 296] on span "Day Shift" at bounding box center [577, 296] width 56 height 14
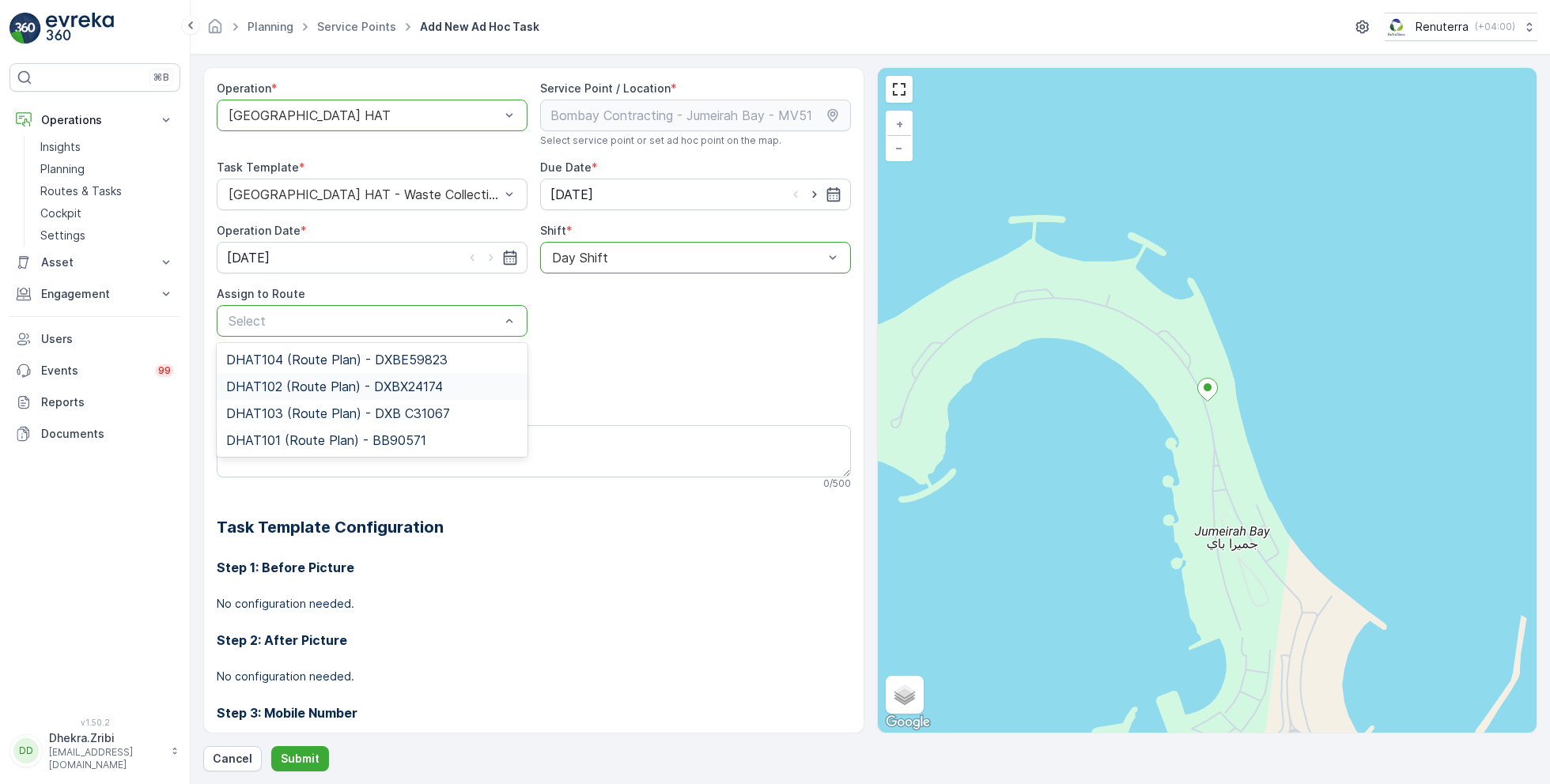
click at [302, 388] on span "DHAT102 (Route Plan) - DXBX24174" at bounding box center [334, 386] width 217 height 14
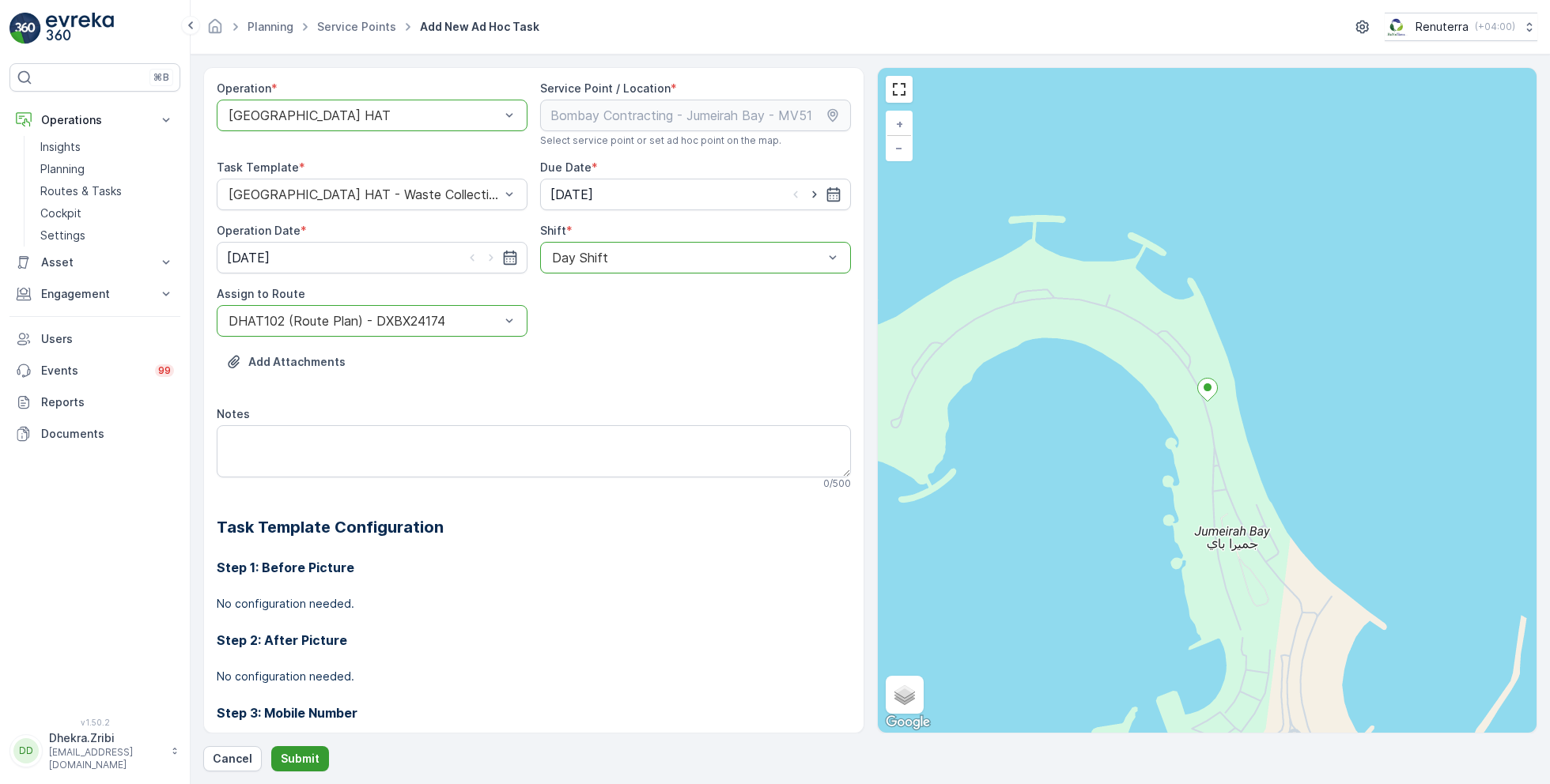
click at [288, 749] on button "Submit" at bounding box center [300, 758] width 58 height 26
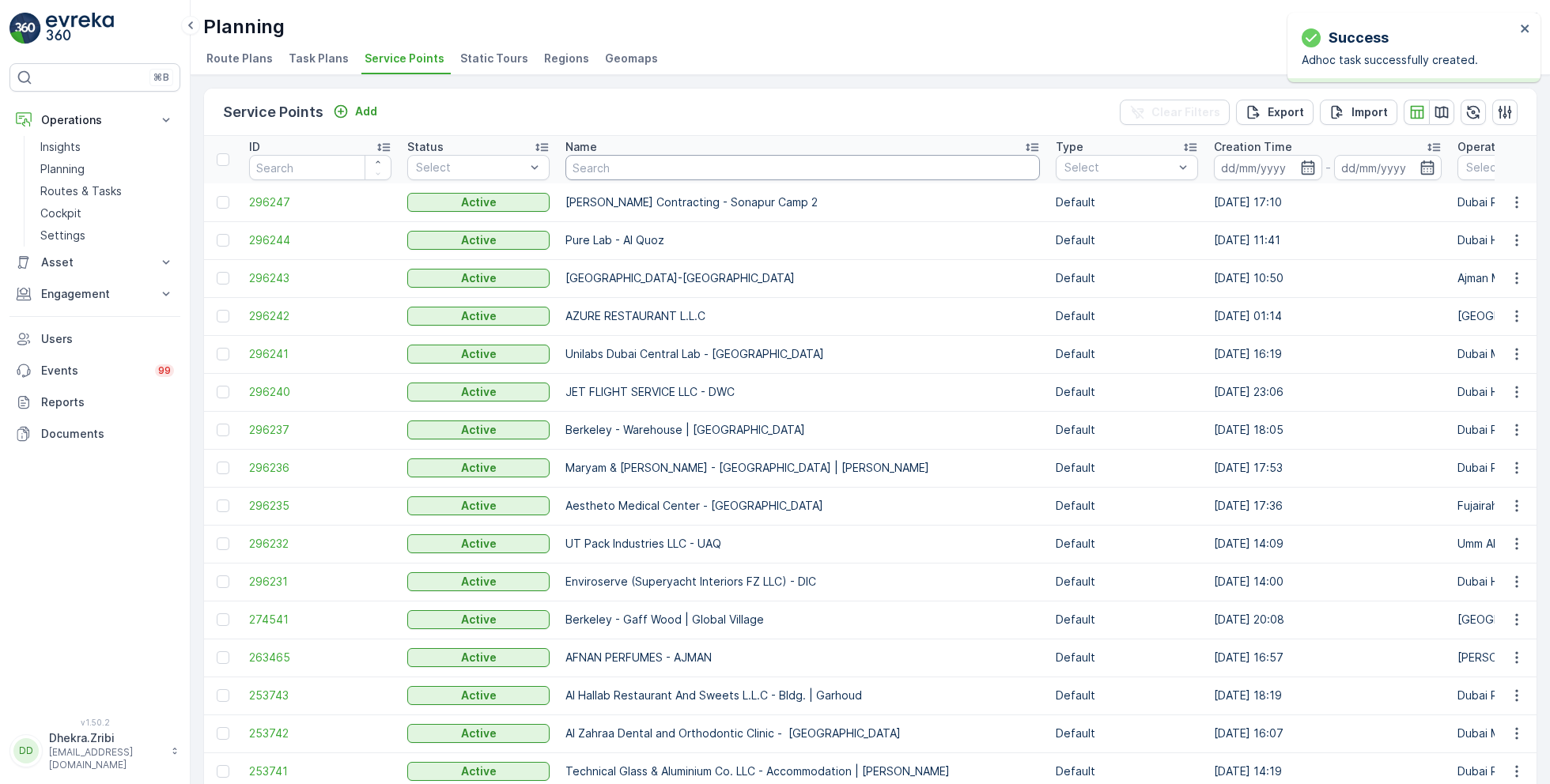
click at [677, 170] on input "text" at bounding box center [802, 167] width 474 height 26
paste input "NABC Building Contracting - [PERSON_NAME]"
type input "NABC Building Contracting - [PERSON_NAME]"
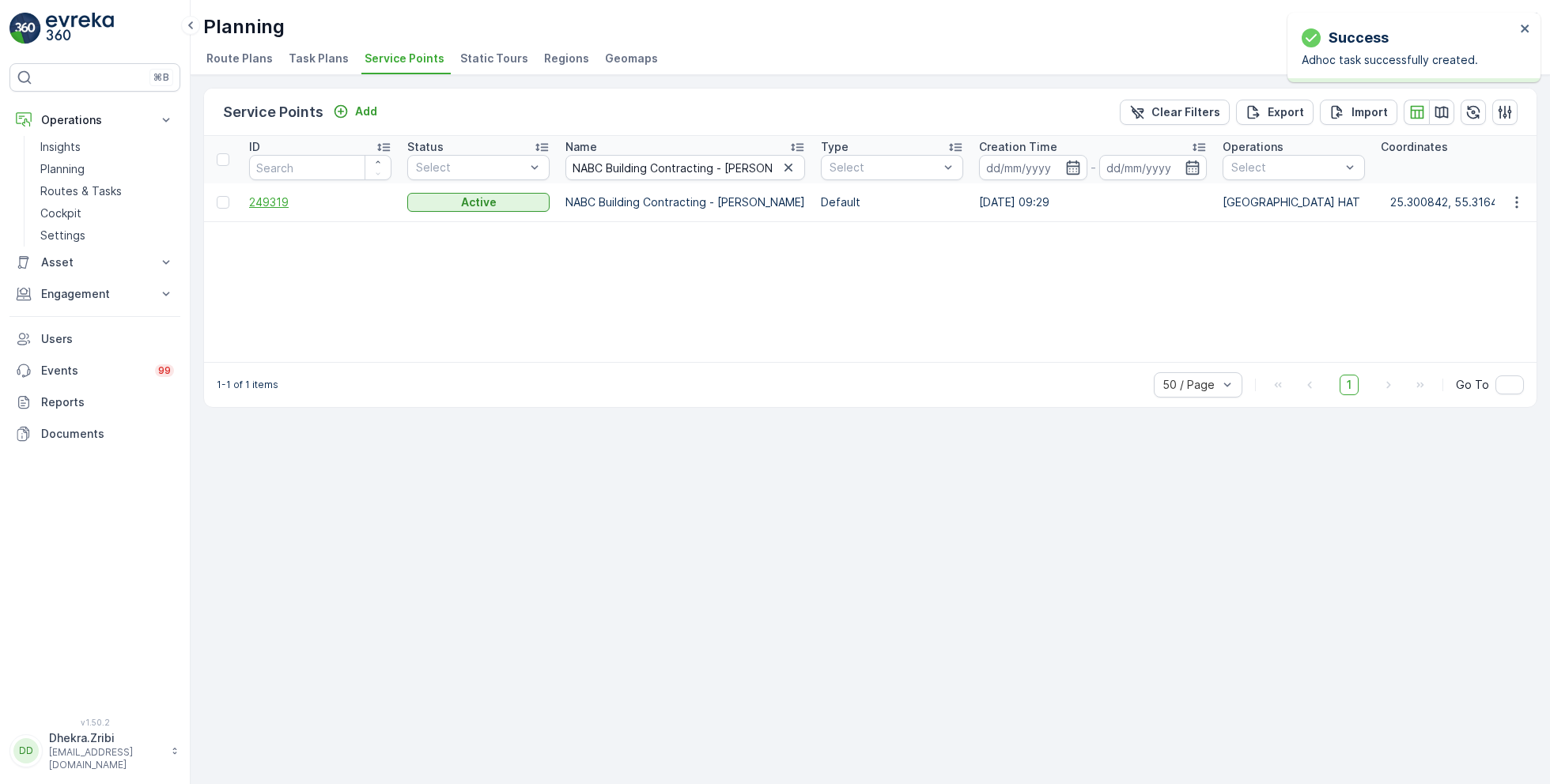
click at [282, 199] on span "249319" at bounding box center [320, 202] width 142 height 16
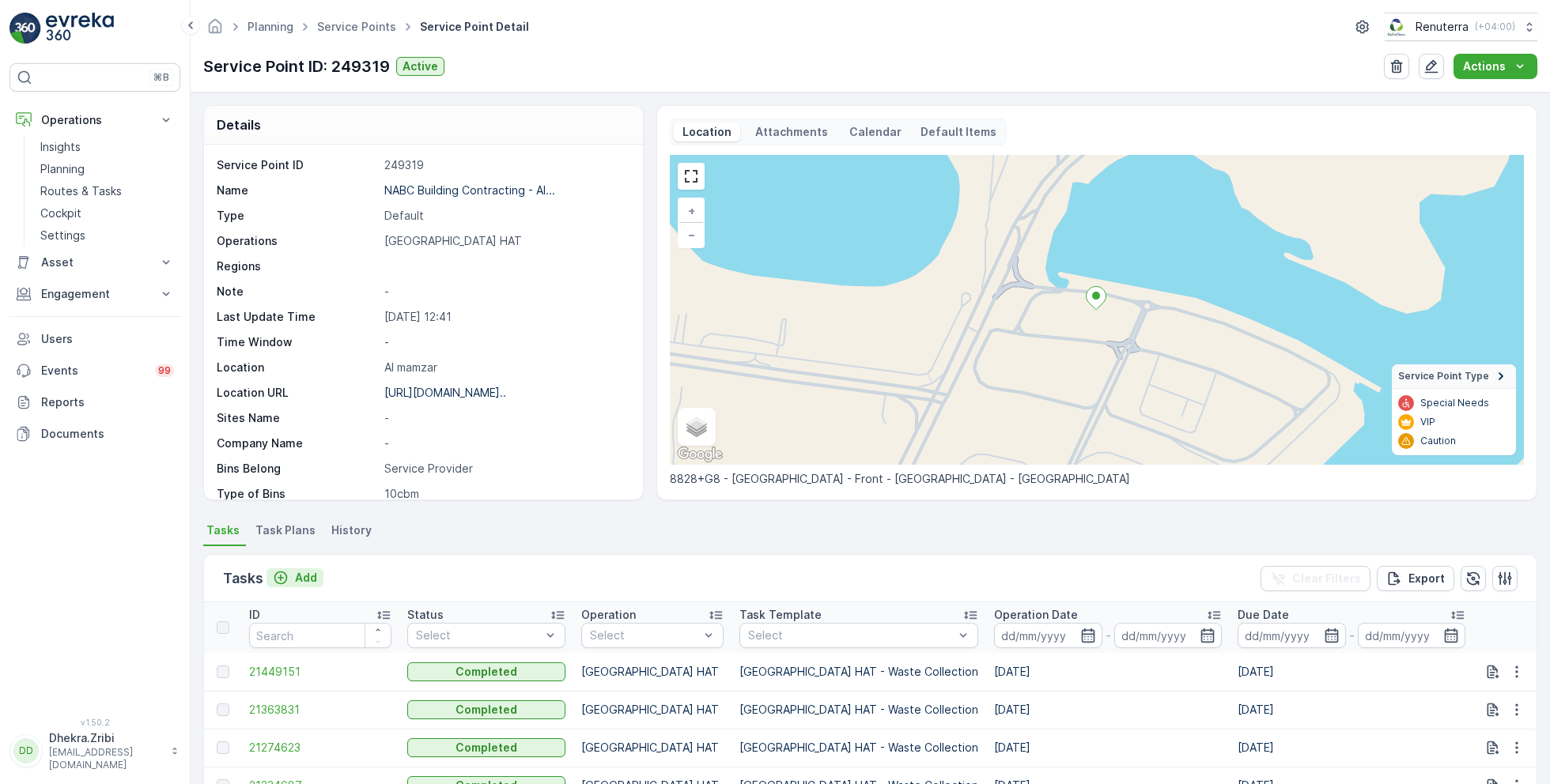
click at [296, 574] on p "Add" at bounding box center [306, 578] width 22 height 16
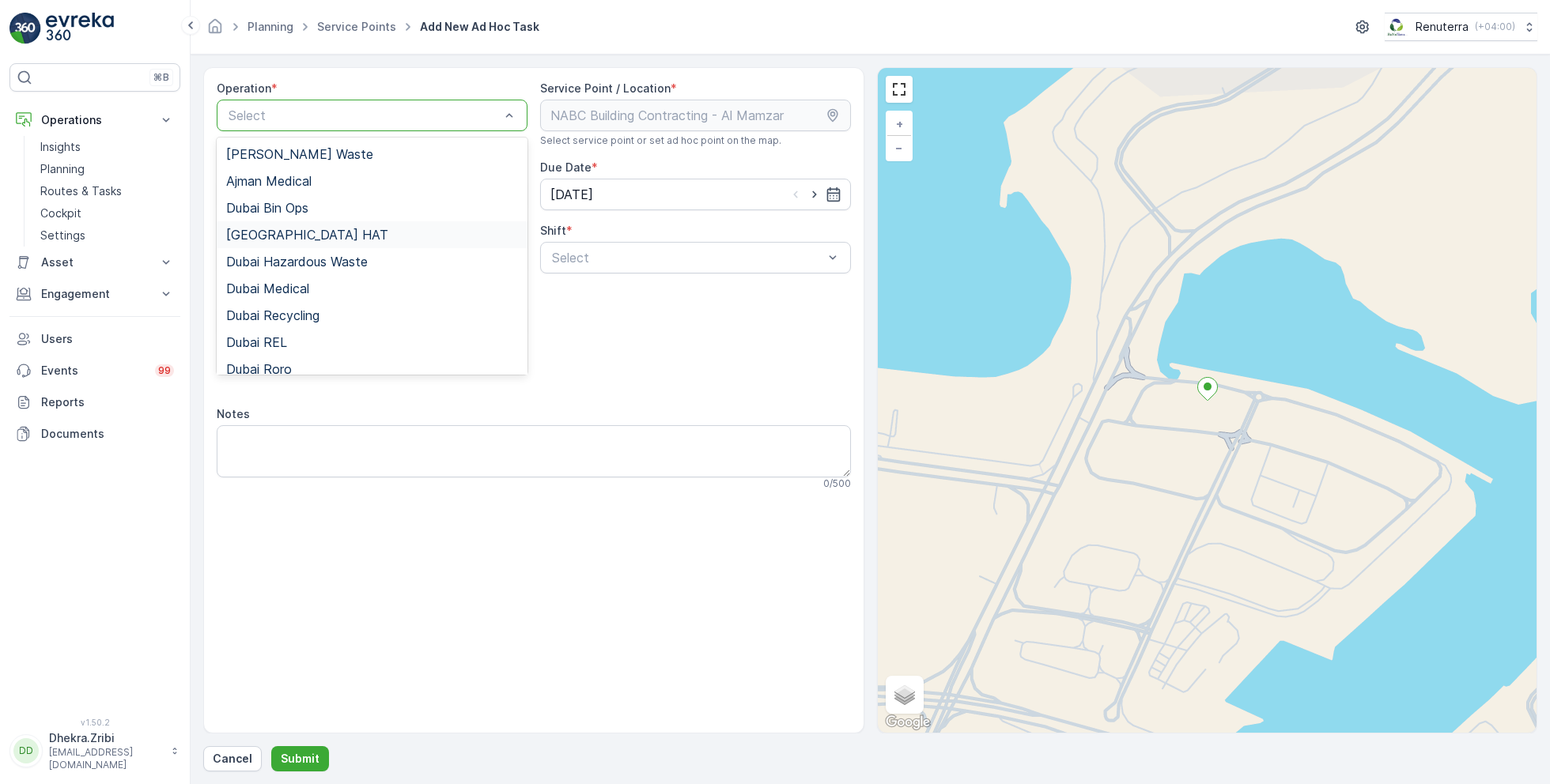
click at [284, 229] on span "[GEOGRAPHIC_DATA] HAT" at bounding box center [307, 235] width 162 height 14
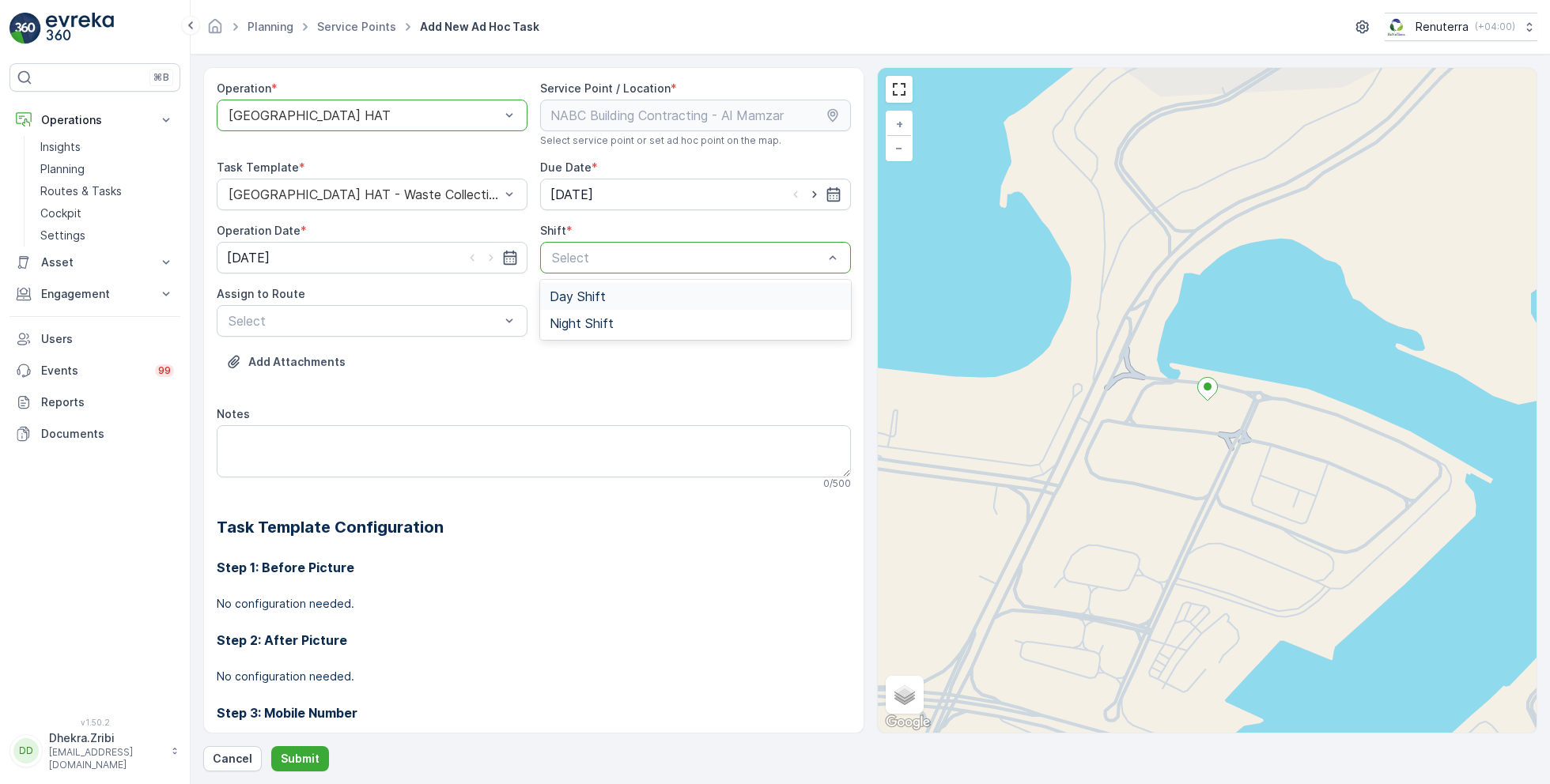
click at [568, 298] on span "Day Shift" at bounding box center [577, 296] width 56 height 14
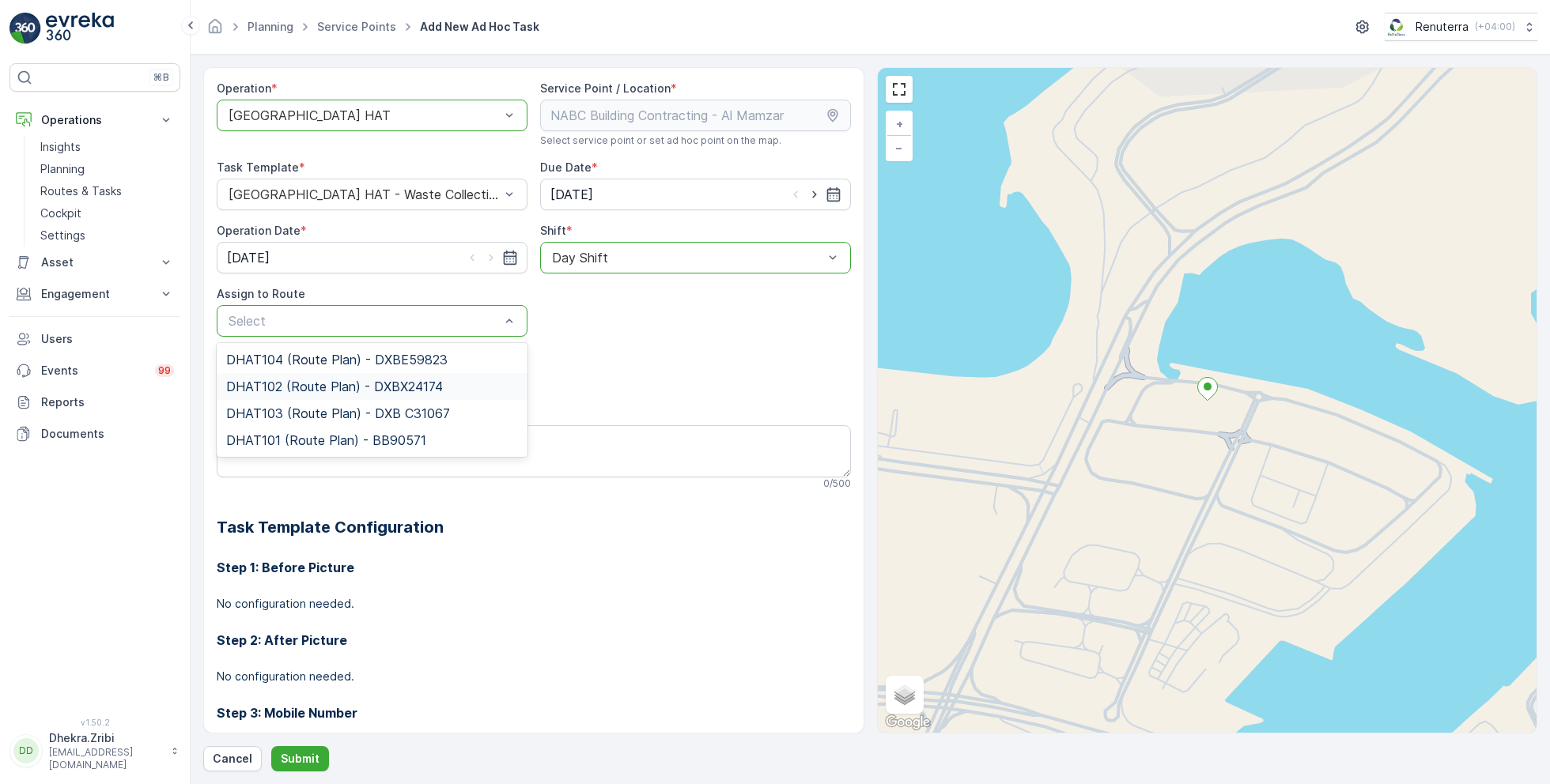
click at [287, 385] on span "DHAT102 (Route Plan) - DXBX24174" at bounding box center [334, 386] width 217 height 14
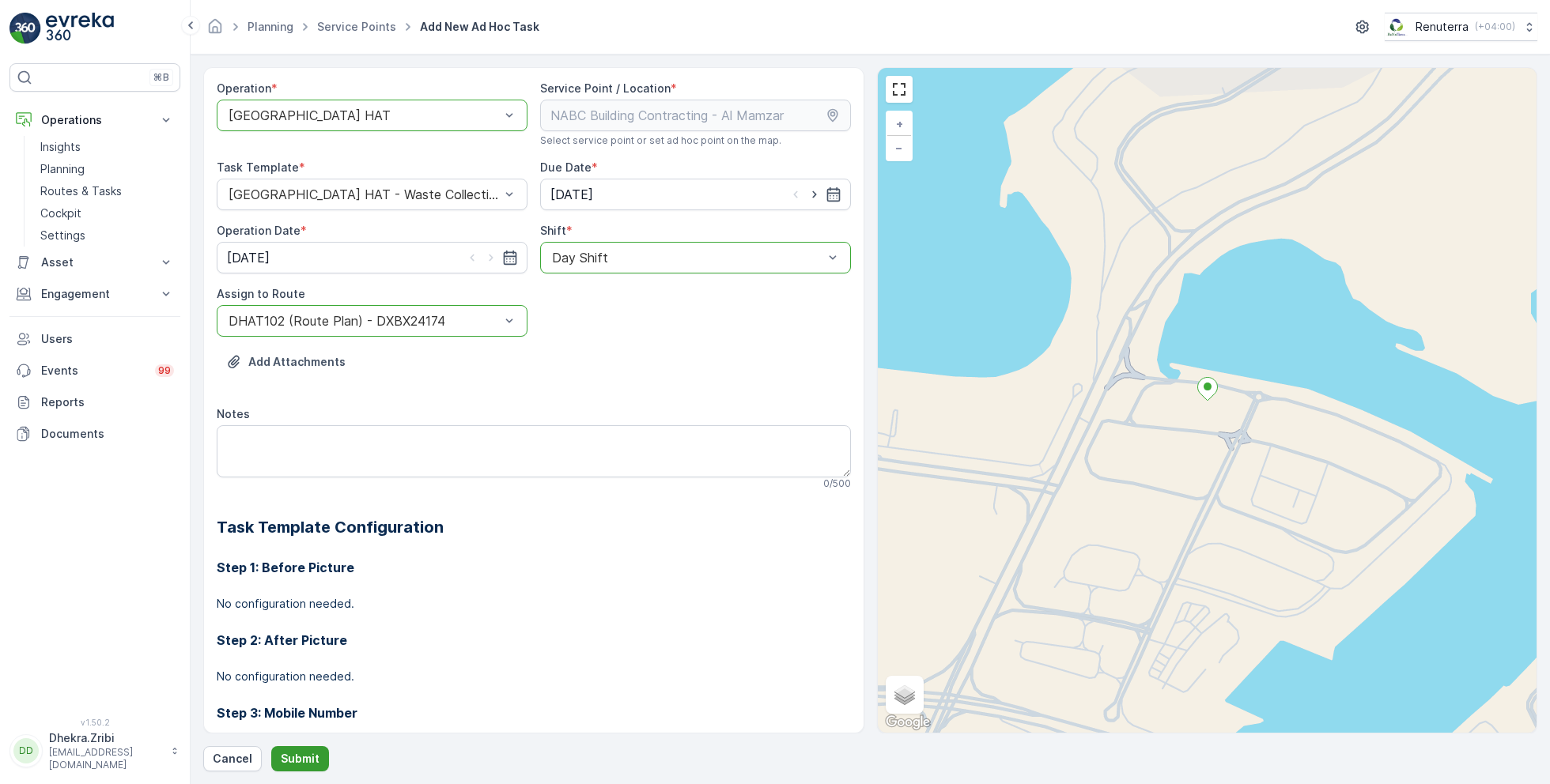
click at [287, 754] on p "Submit" at bounding box center [300, 758] width 39 height 16
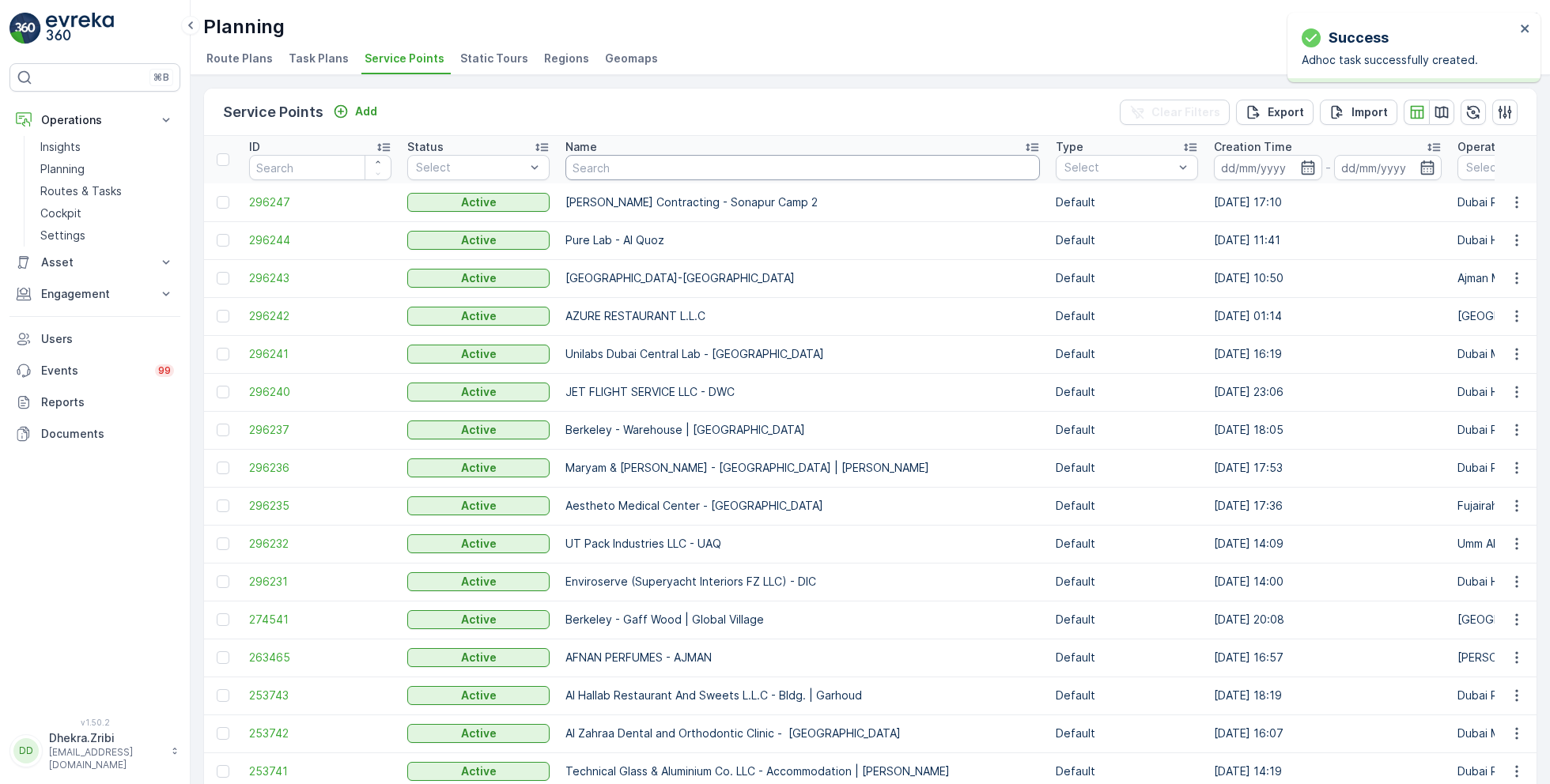
click at [711, 171] on input "text" at bounding box center [802, 167] width 474 height 26
paste input "Opal Landscaping L.L.C | Palm Jumeirah"
type input "Opal Landscaping L.L.C | Palm Jumeirah"
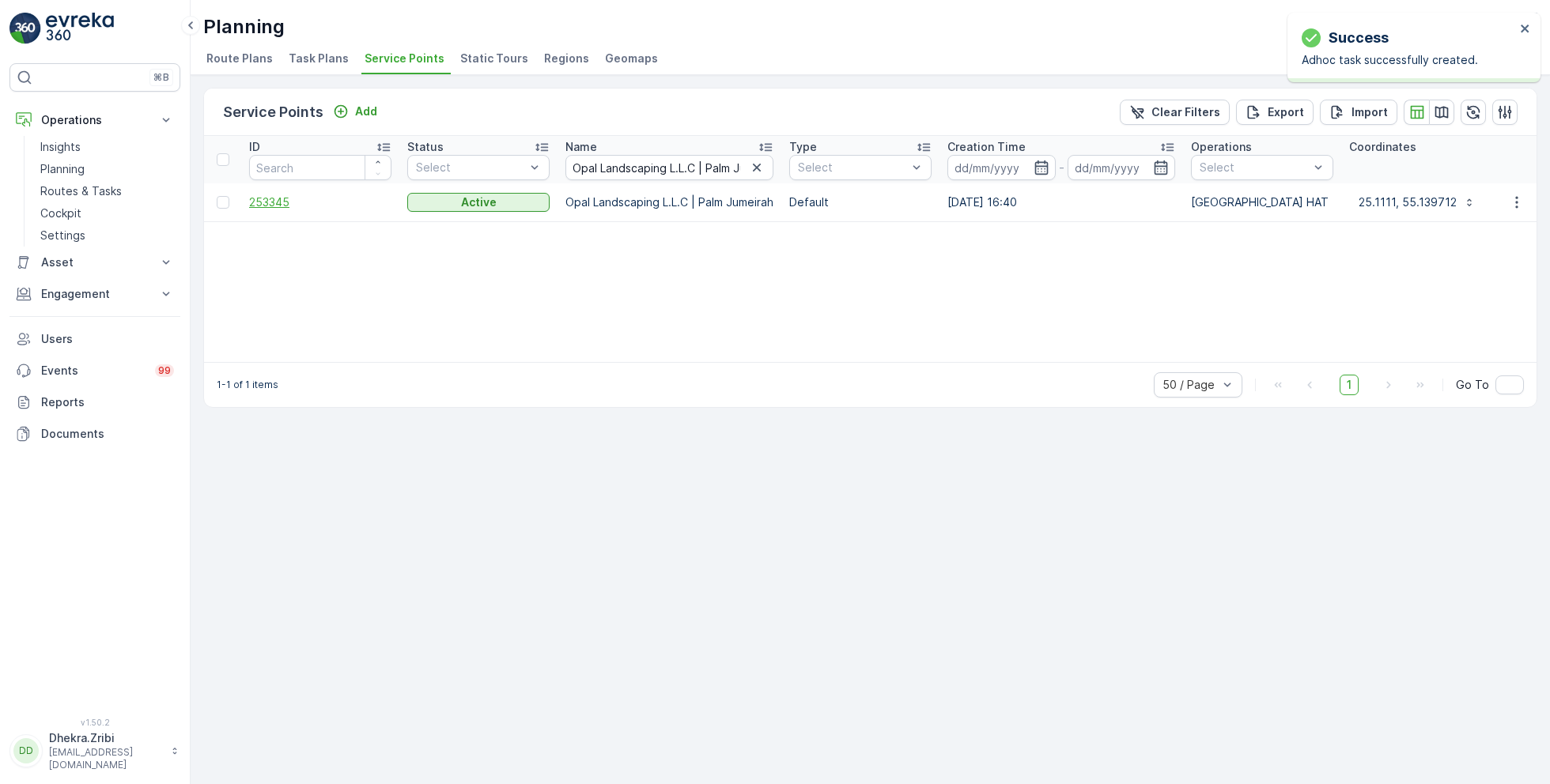
click at [273, 200] on span "253345" at bounding box center [320, 202] width 142 height 16
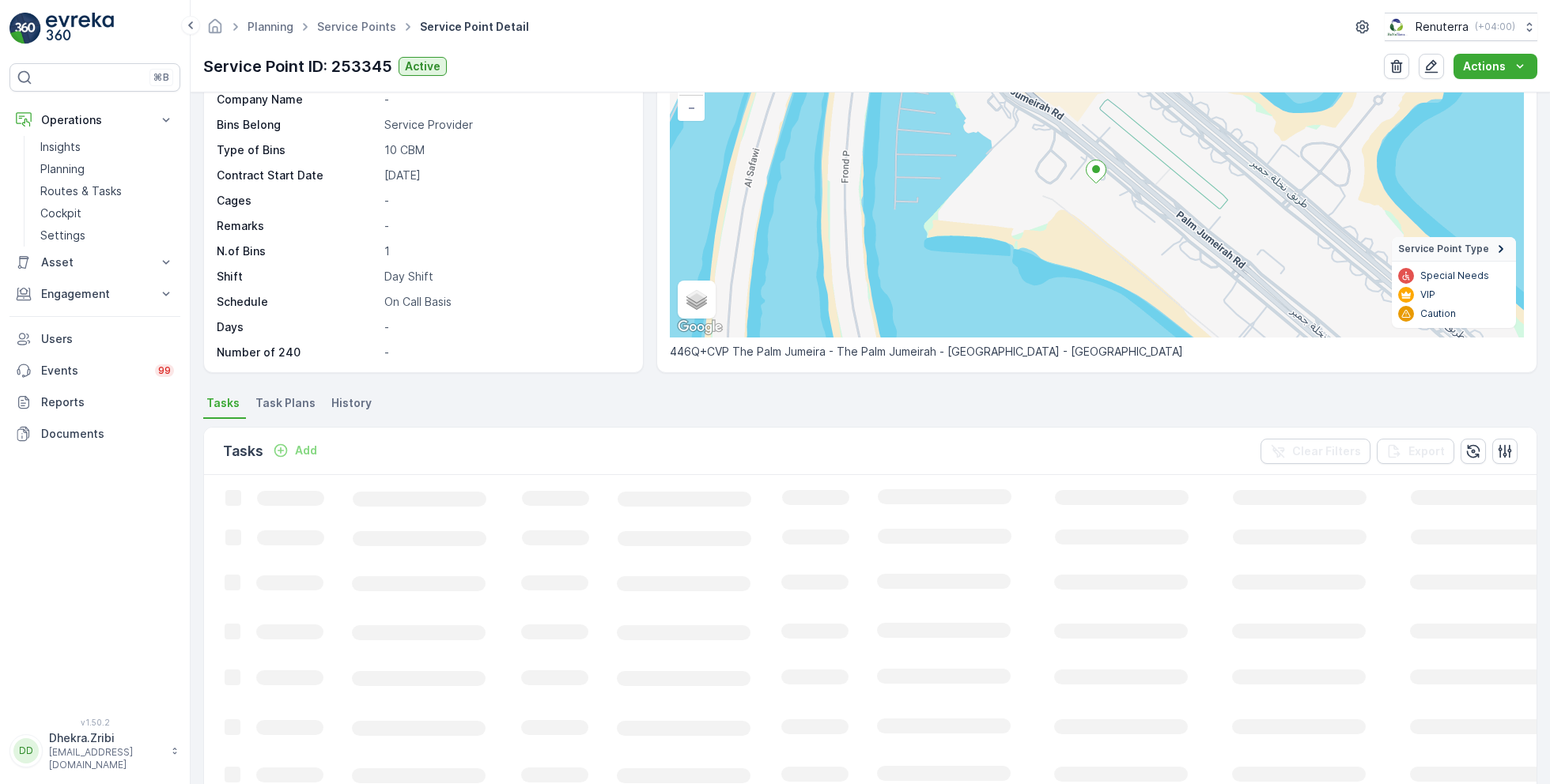
scroll to position [139, 0]
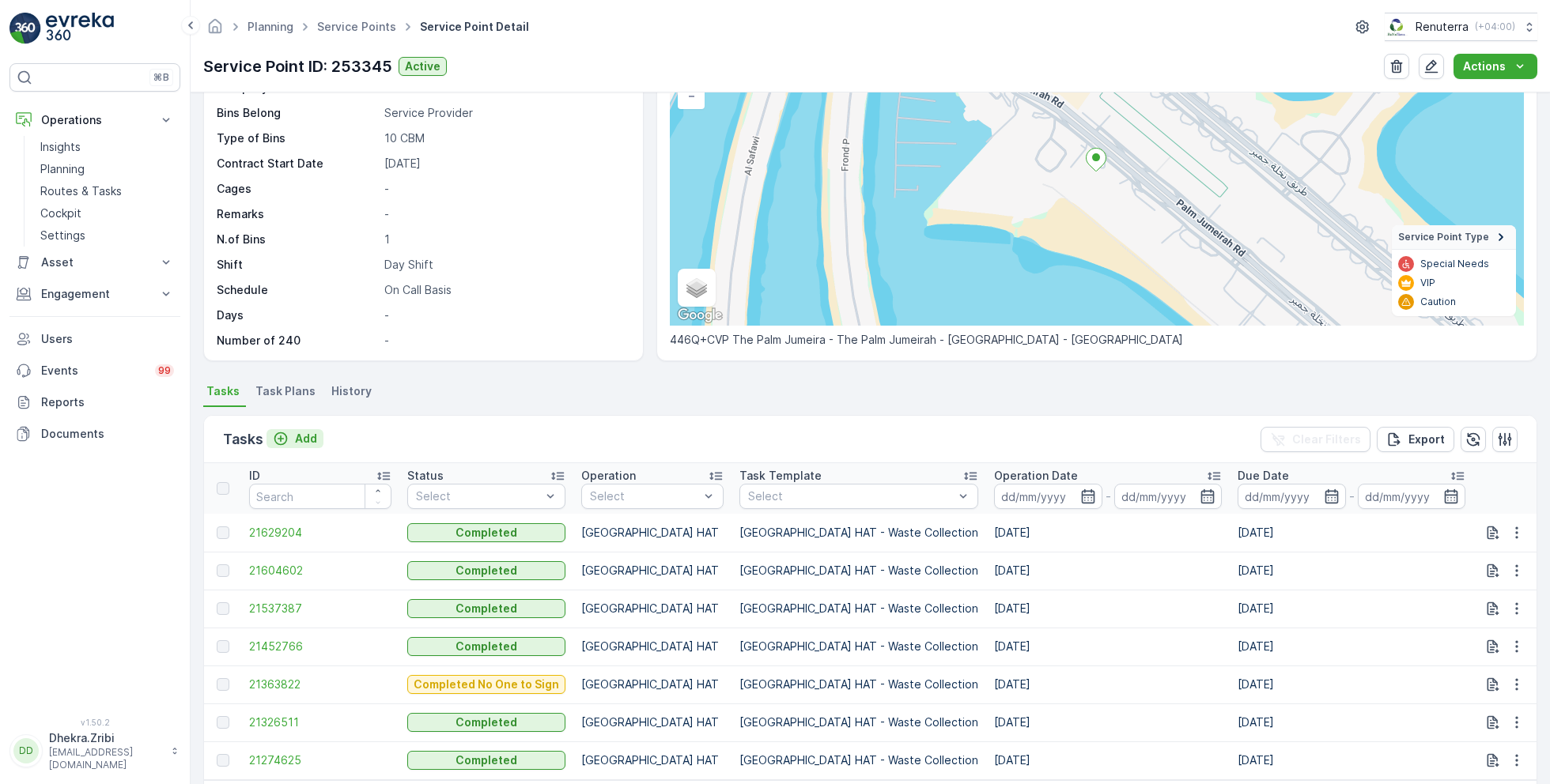
click at [305, 431] on p "Add" at bounding box center [306, 439] width 22 height 16
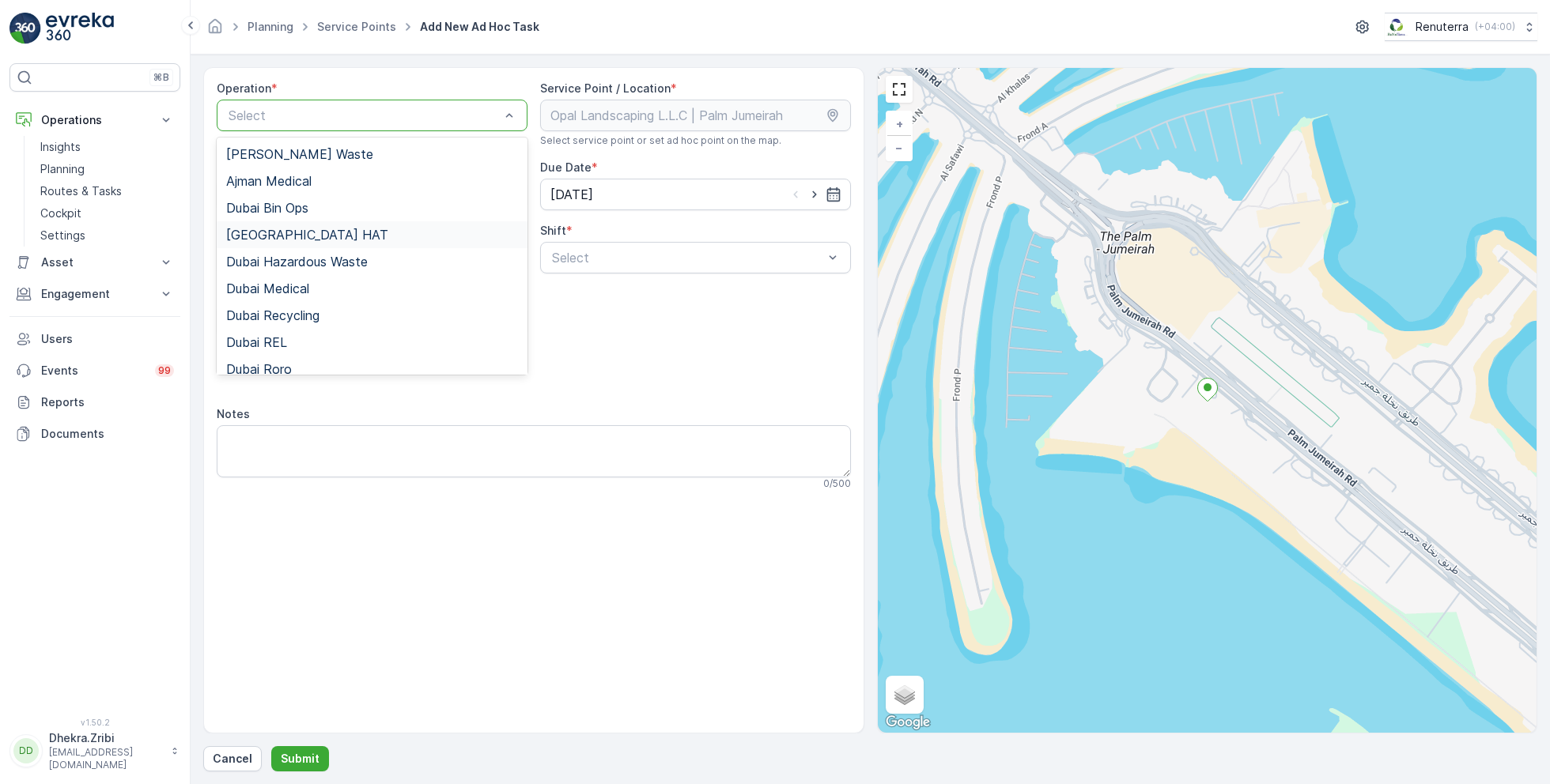
click at [291, 235] on div "[GEOGRAPHIC_DATA] HAT" at bounding box center [372, 235] width 291 height 14
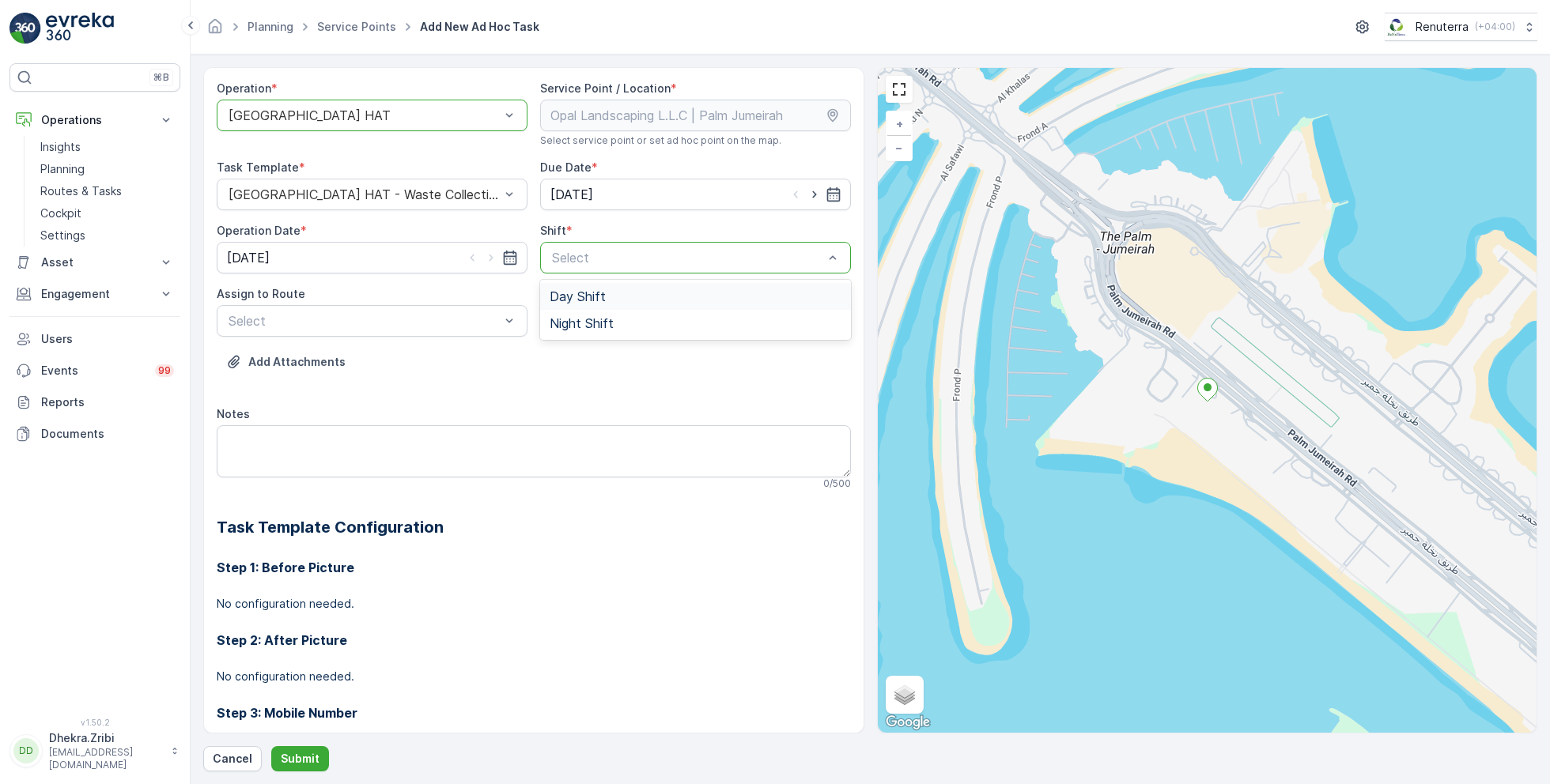
click at [558, 293] on span "Day Shift" at bounding box center [577, 296] width 56 height 14
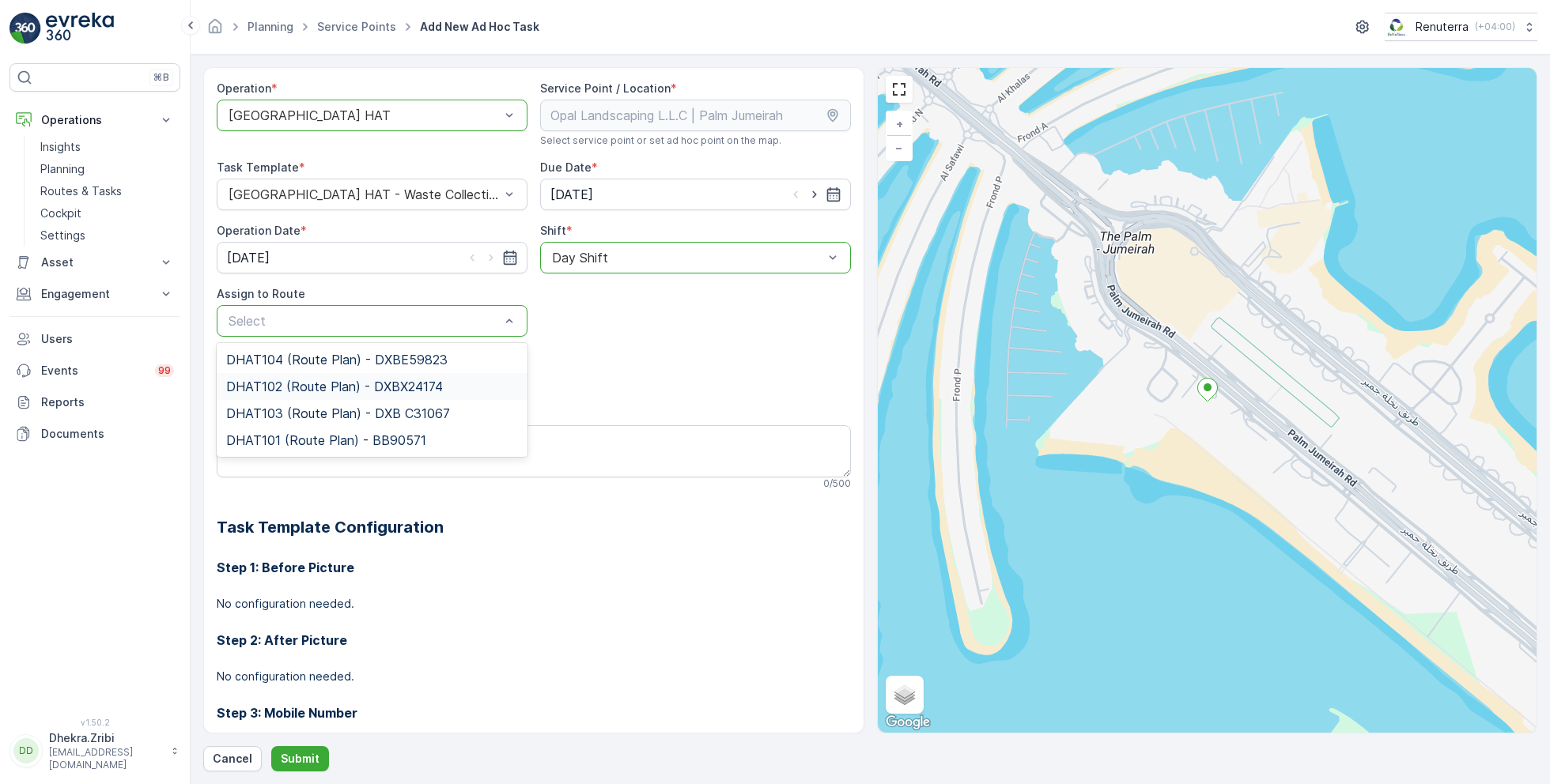
click at [296, 386] on span "DHAT102 (Route Plan) - DXBX24174" at bounding box center [334, 386] width 217 height 14
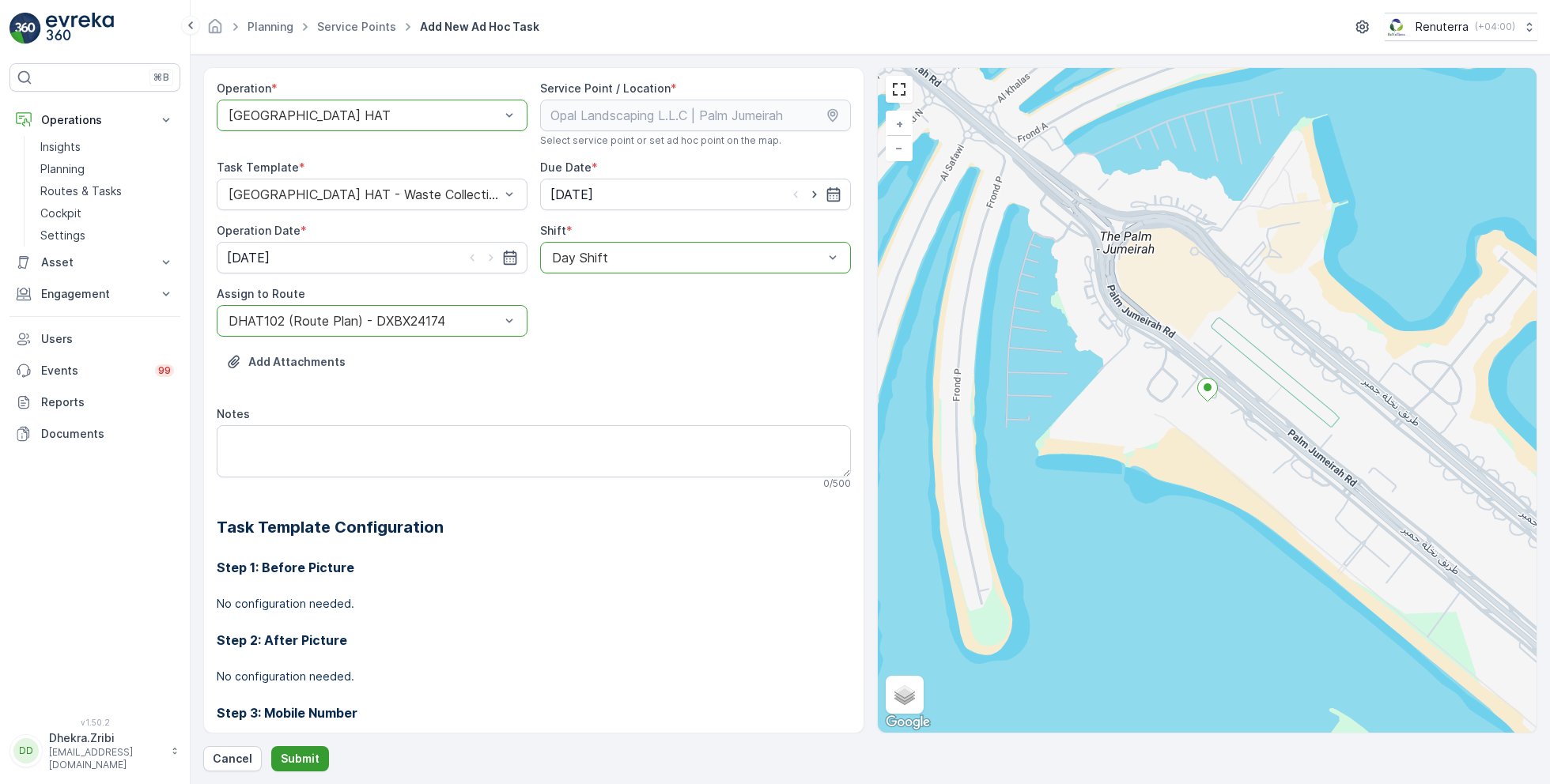
click at [311, 753] on p "Submit" at bounding box center [300, 758] width 39 height 16
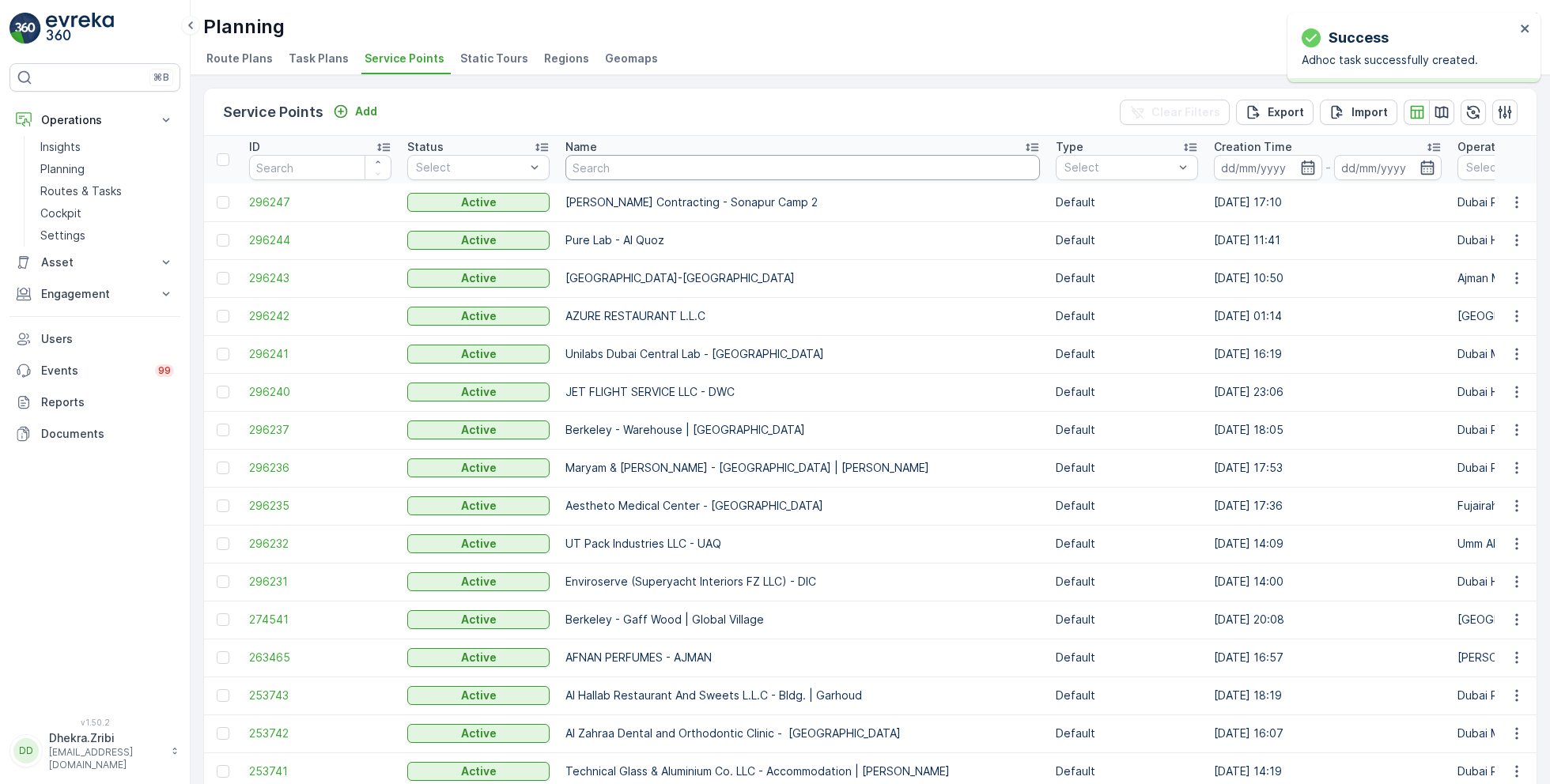
click at [668, 176] on input "text" at bounding box center [802, 167] width 474 height 26
paste input "Al Serh Al Kabeer Construction LLC - JVC"
type input "Al Serh Al Kabeer Construction LLC - JVC"
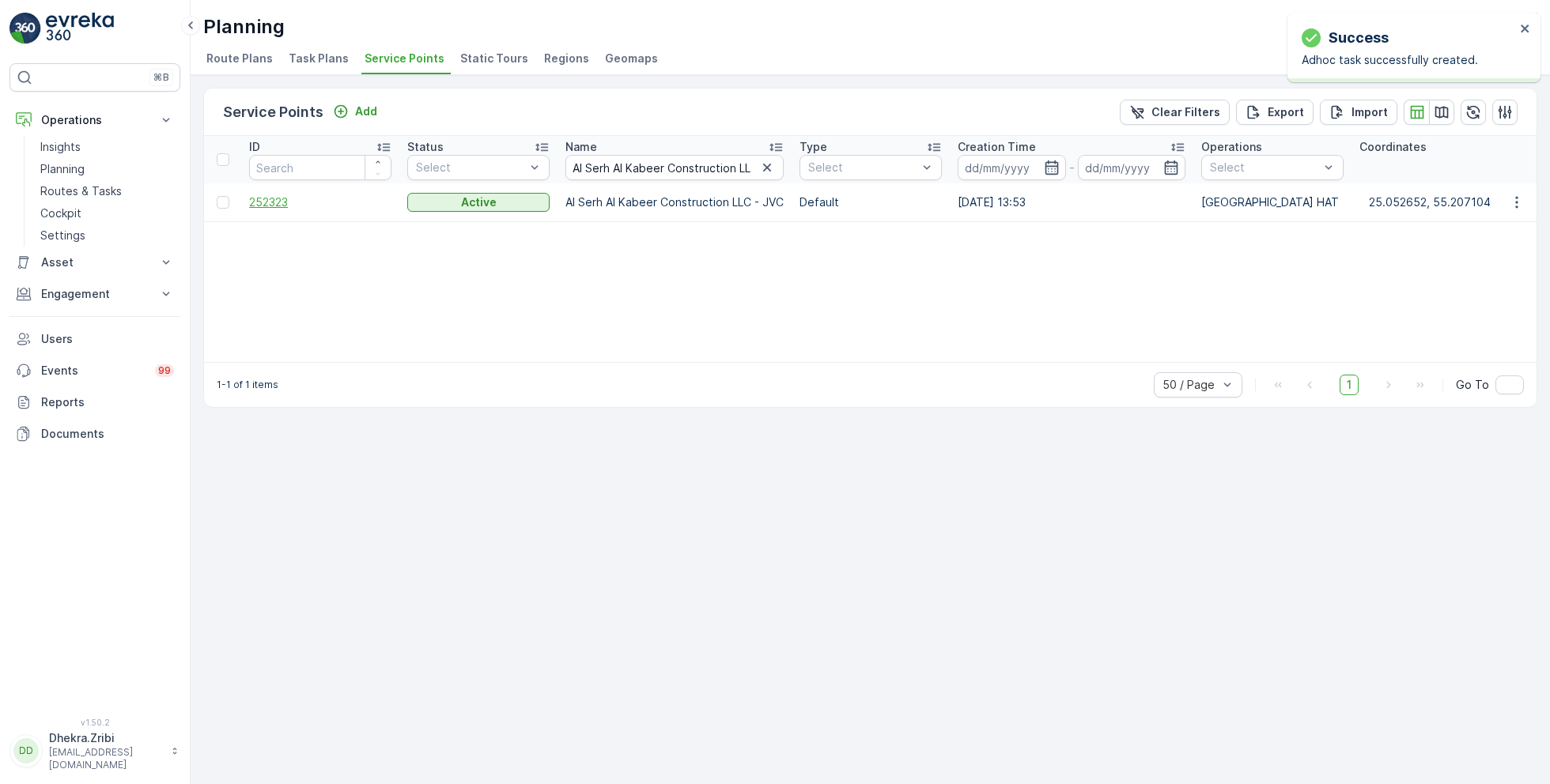
click at [273, 204] on span "252323" at bounding box center [320, 202] width 142 height 16
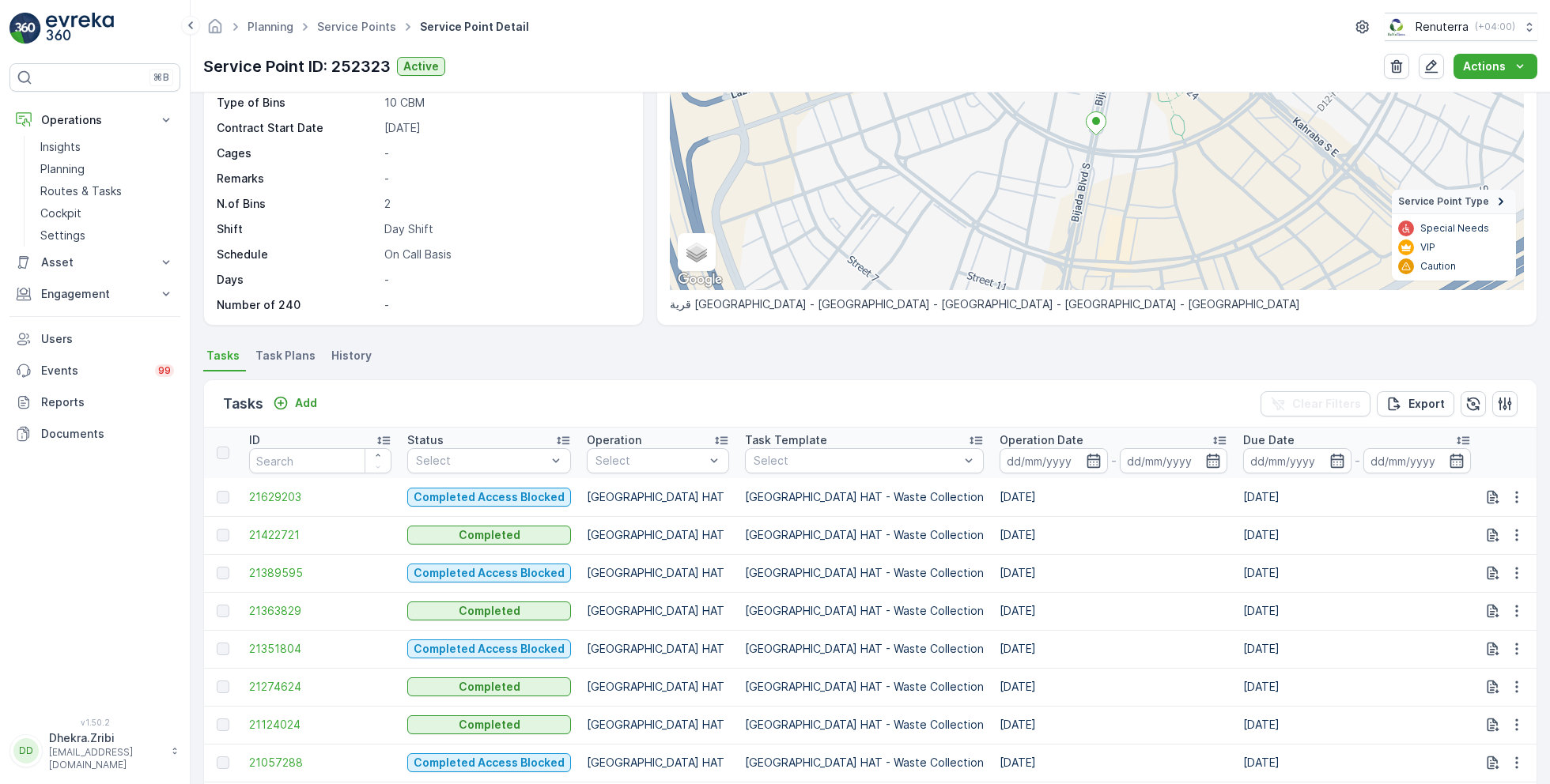
scroll to position [178, 0]
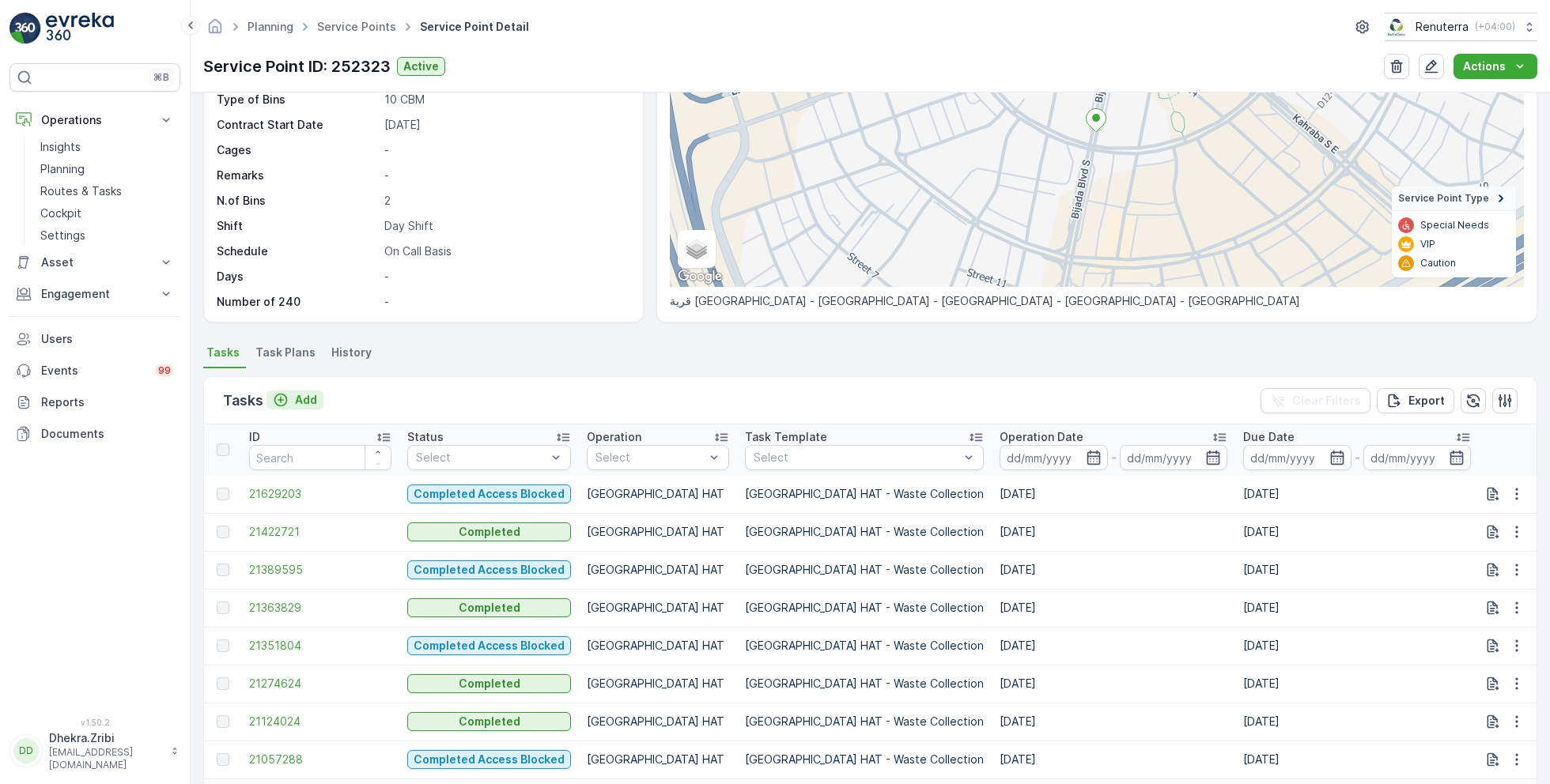
click at [291, 402] on div "Add" at bounding box center [294, 400] width 44 height 16
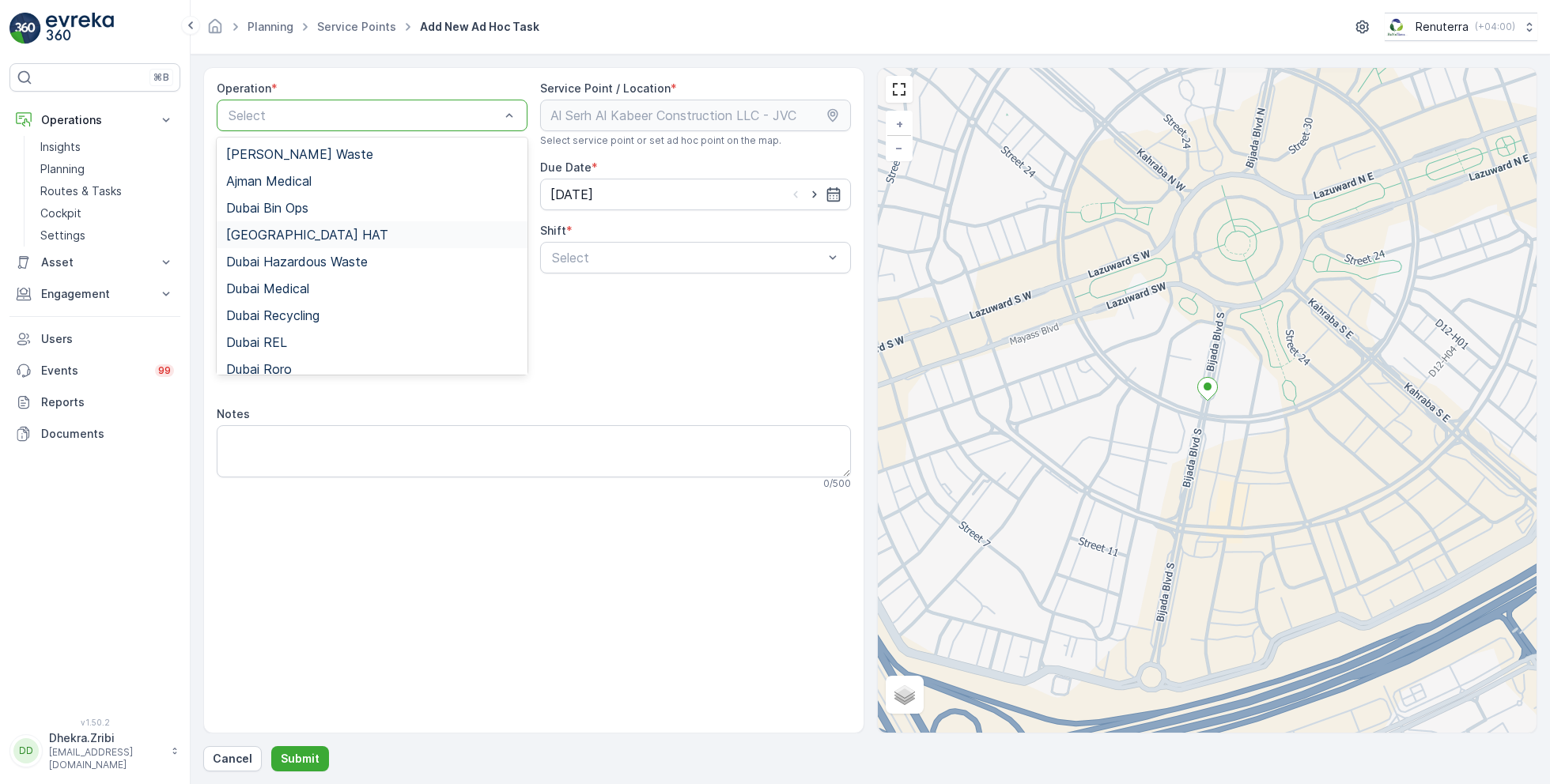
click at [283, 239] on span "[GEOGRAPHIC_DATA] HAT" at bounding box center [307, 235] width 162 height 14
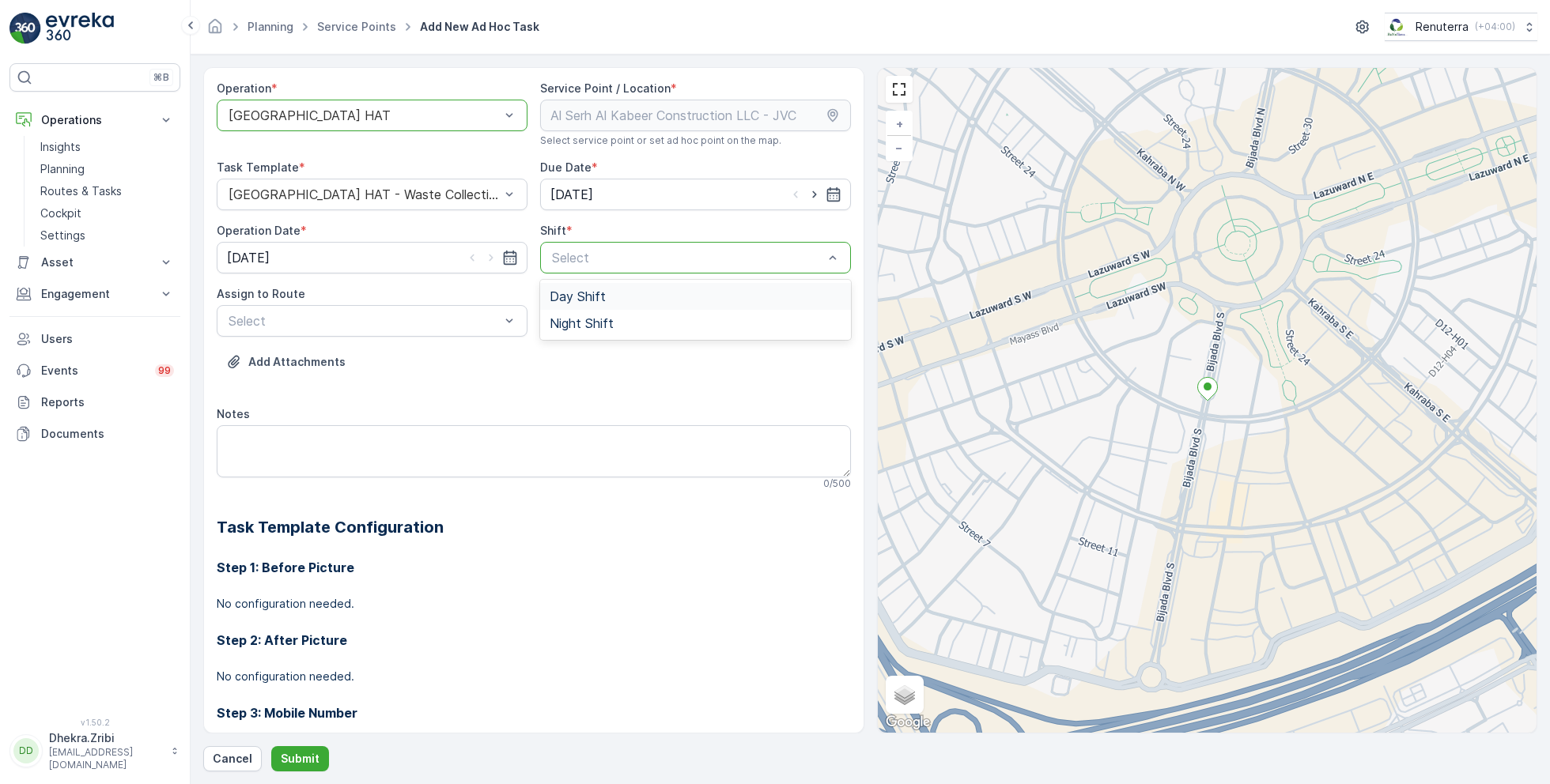
click at [584, 291] on span "Day Shift" at bounding box center [577, 296] width 56 height 14
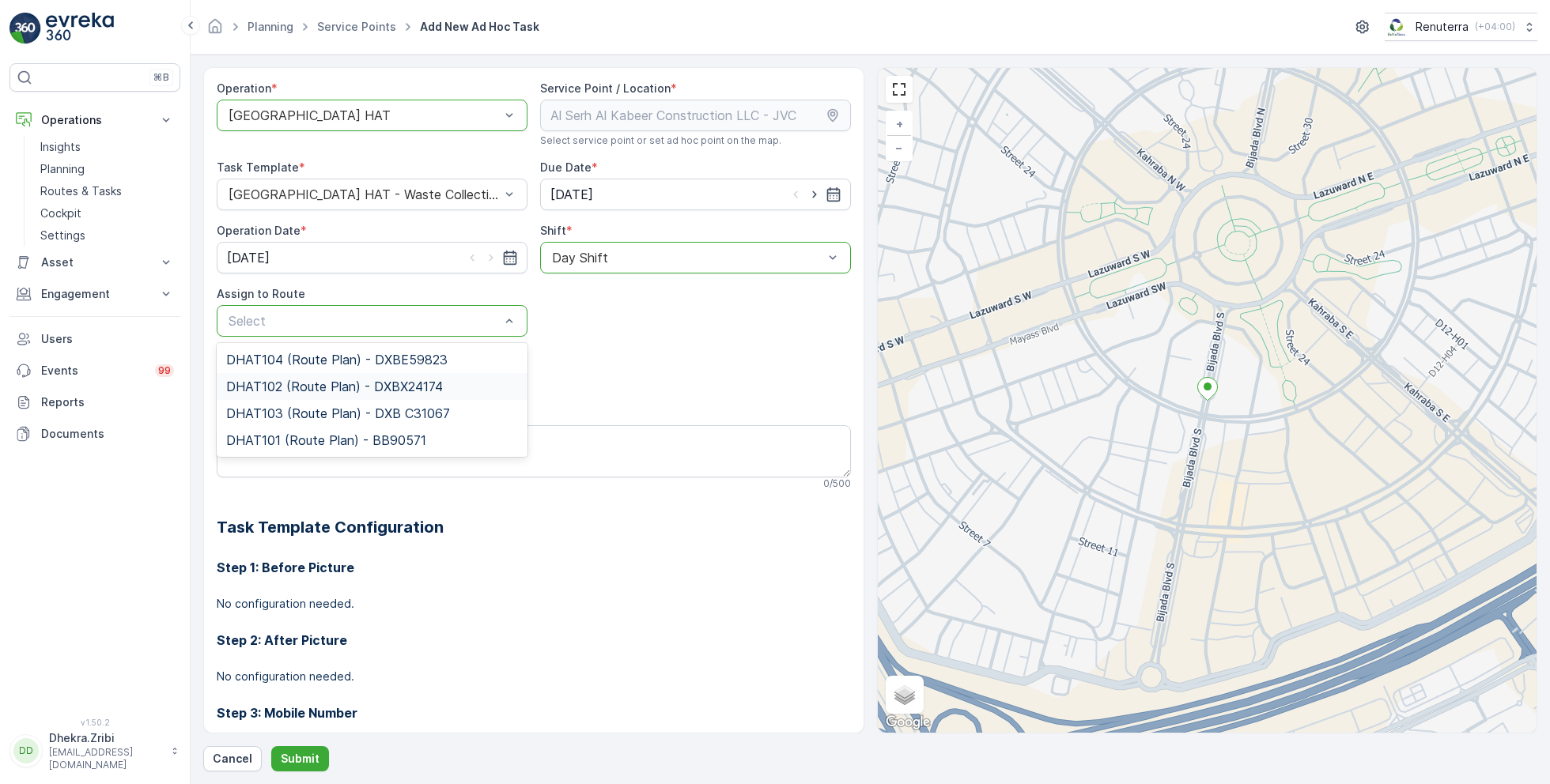
click at [301, 384] on span "DHAT102 (Route Plan) - DXBX24174" at bounding box center [334, 386] width 217 height 14
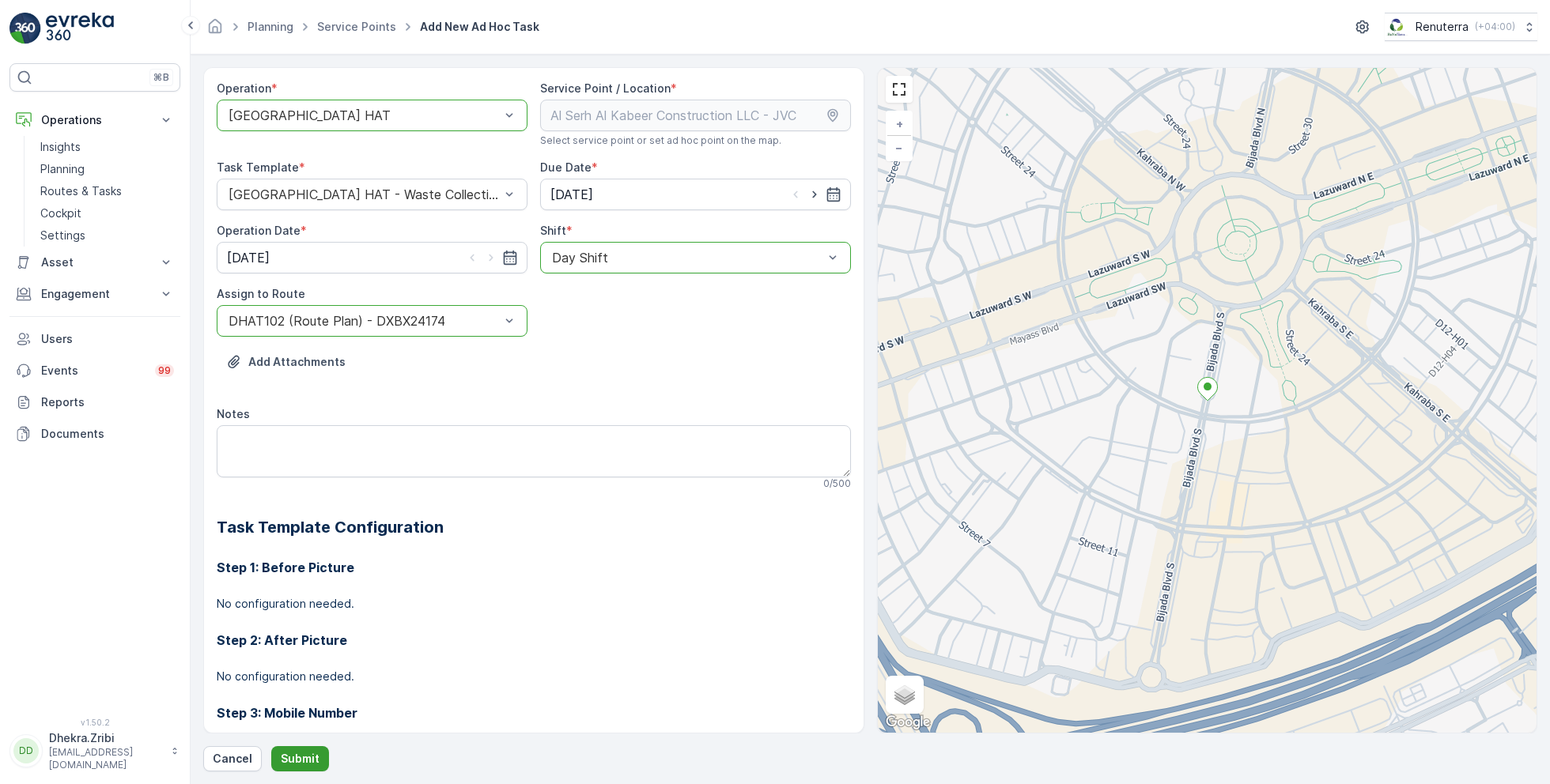
click at [291, 765] on p "Submit" at bounding box center [300, 758] width 39 height 16
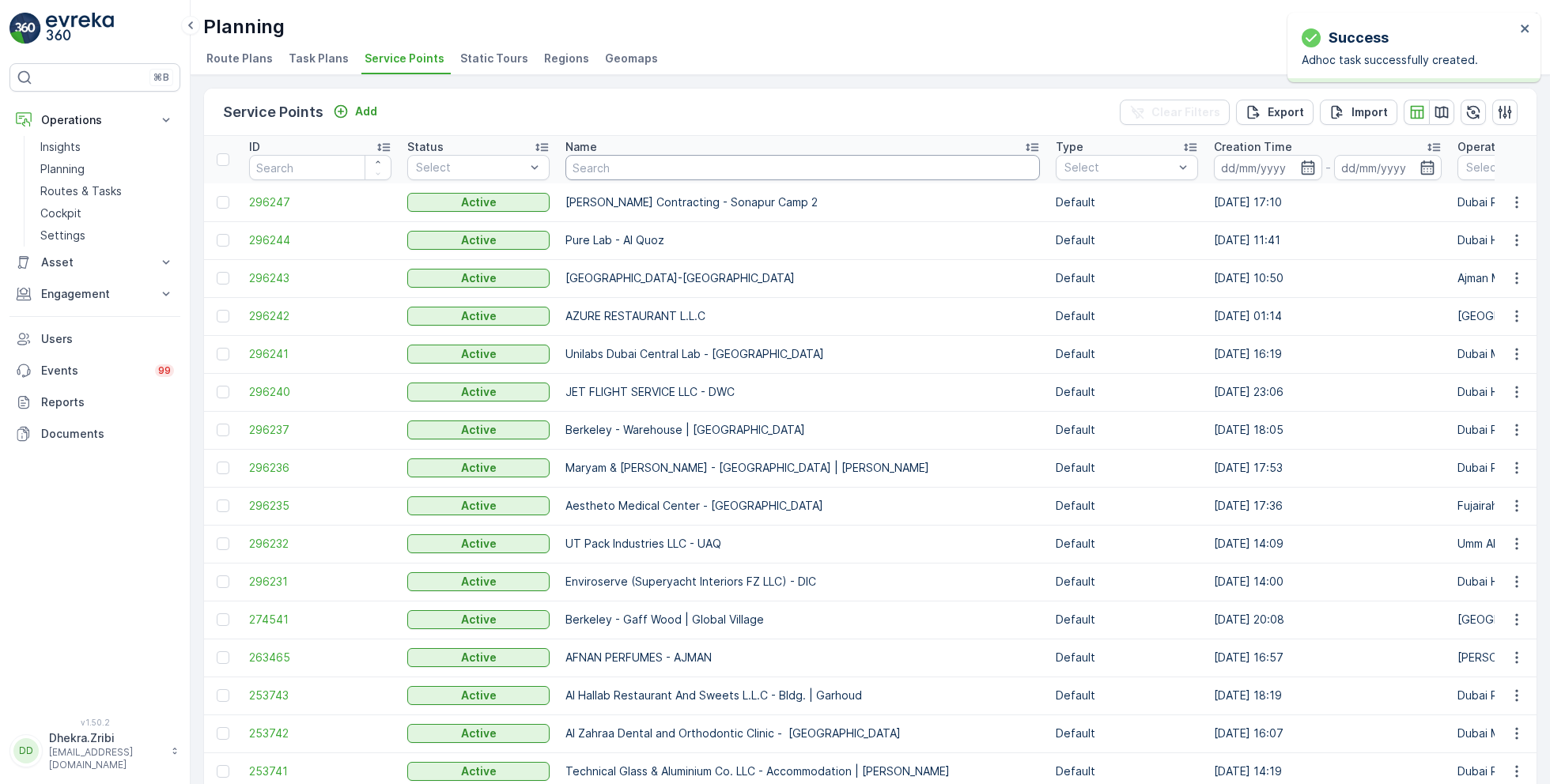
click at [693, 164] on input "text" at bounding box center [802, 167] width 474 height 26
paste input "ARABIAN CONSTRUCTION COMPANY L.L.C. - OMNIYAT | [GEOGRAPHIC_DATA]"
type input "ARABIAN CONSTRUCTION COMPANY L.L.C. - OMNIYAT | [GEOGRAPHIC_DATA]"
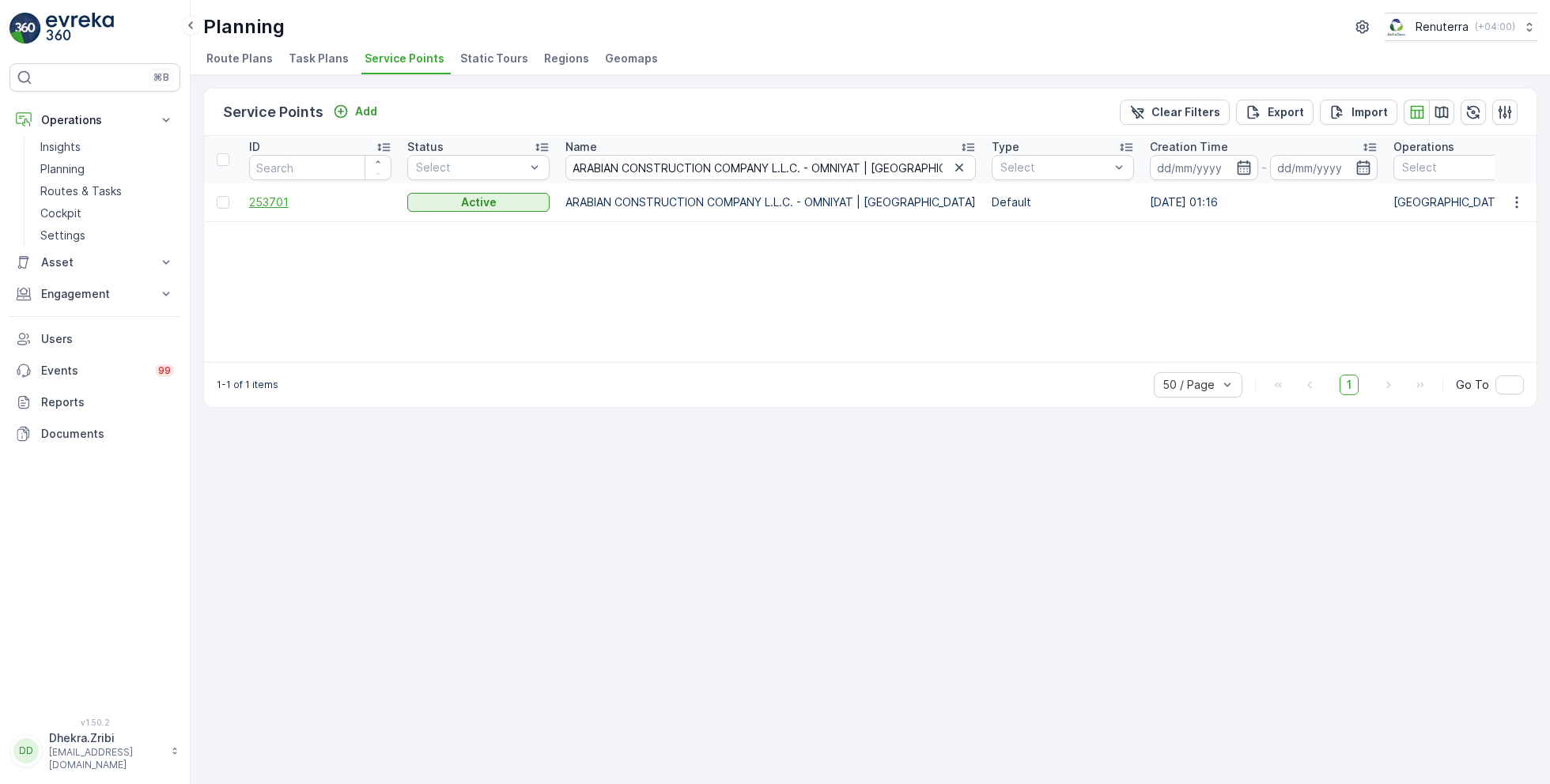
click at [273, 200] on span "253701" at bounding box center [320, 202] width 142 height 16
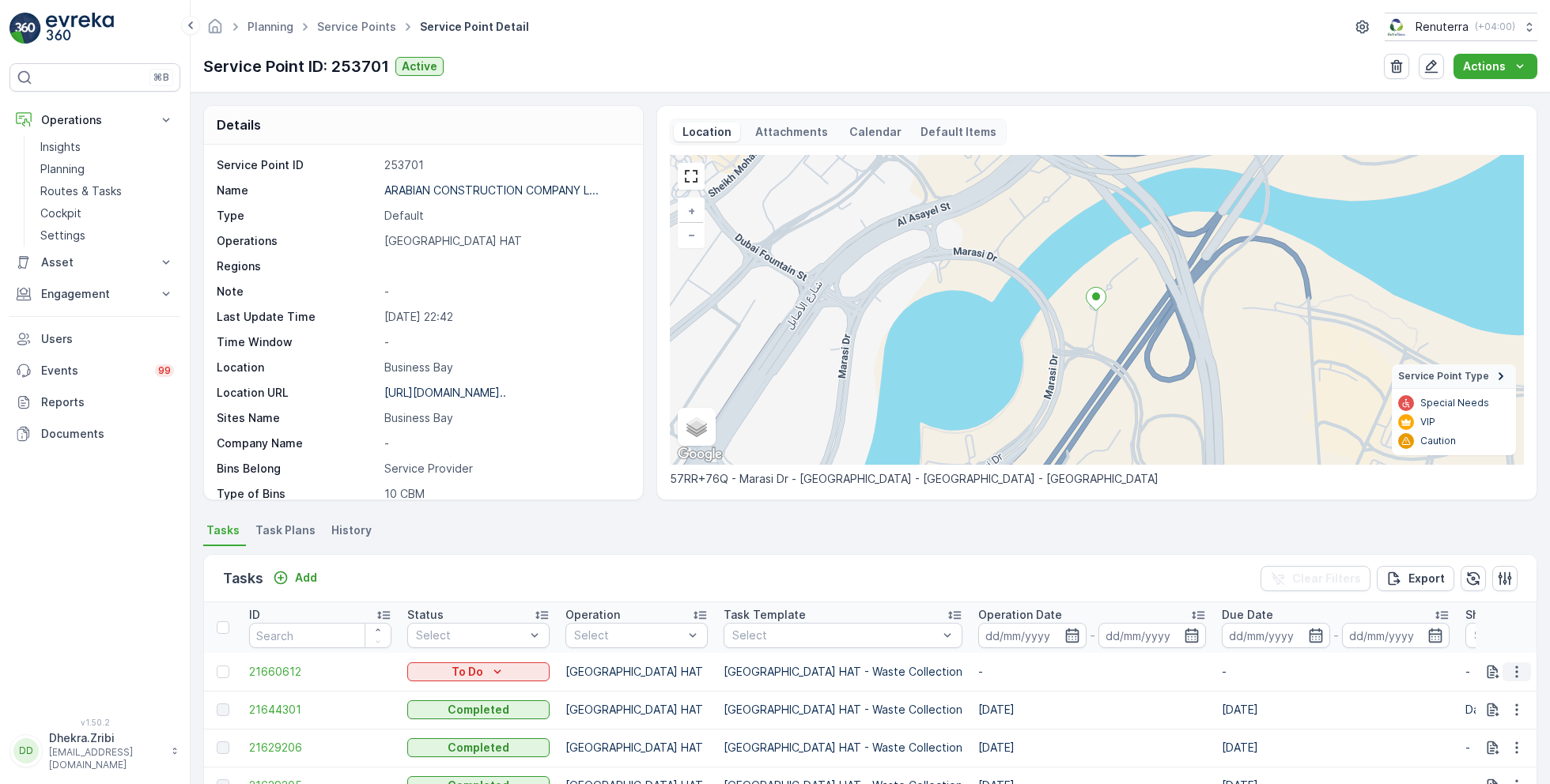
click at [1515, 668] on icon "button" at bounding box center [1517, 671] width 16 height 16
click at [1475, 593] on span "Change Route" at bounding box center [1475, 596] width 77 height 16
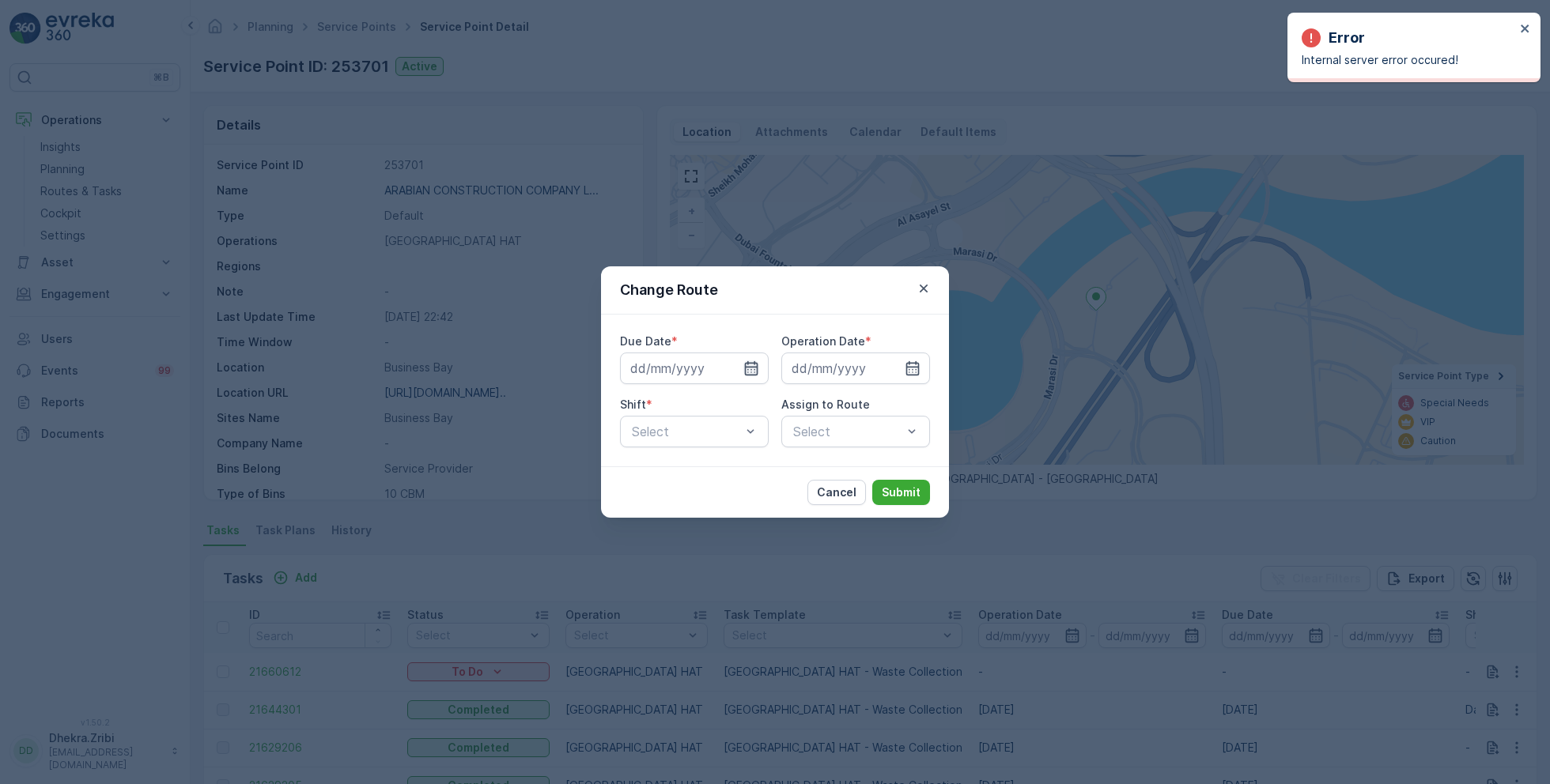
click at [757, 363] on icon "button" at bounding box center [751, 368] width 13 height 14
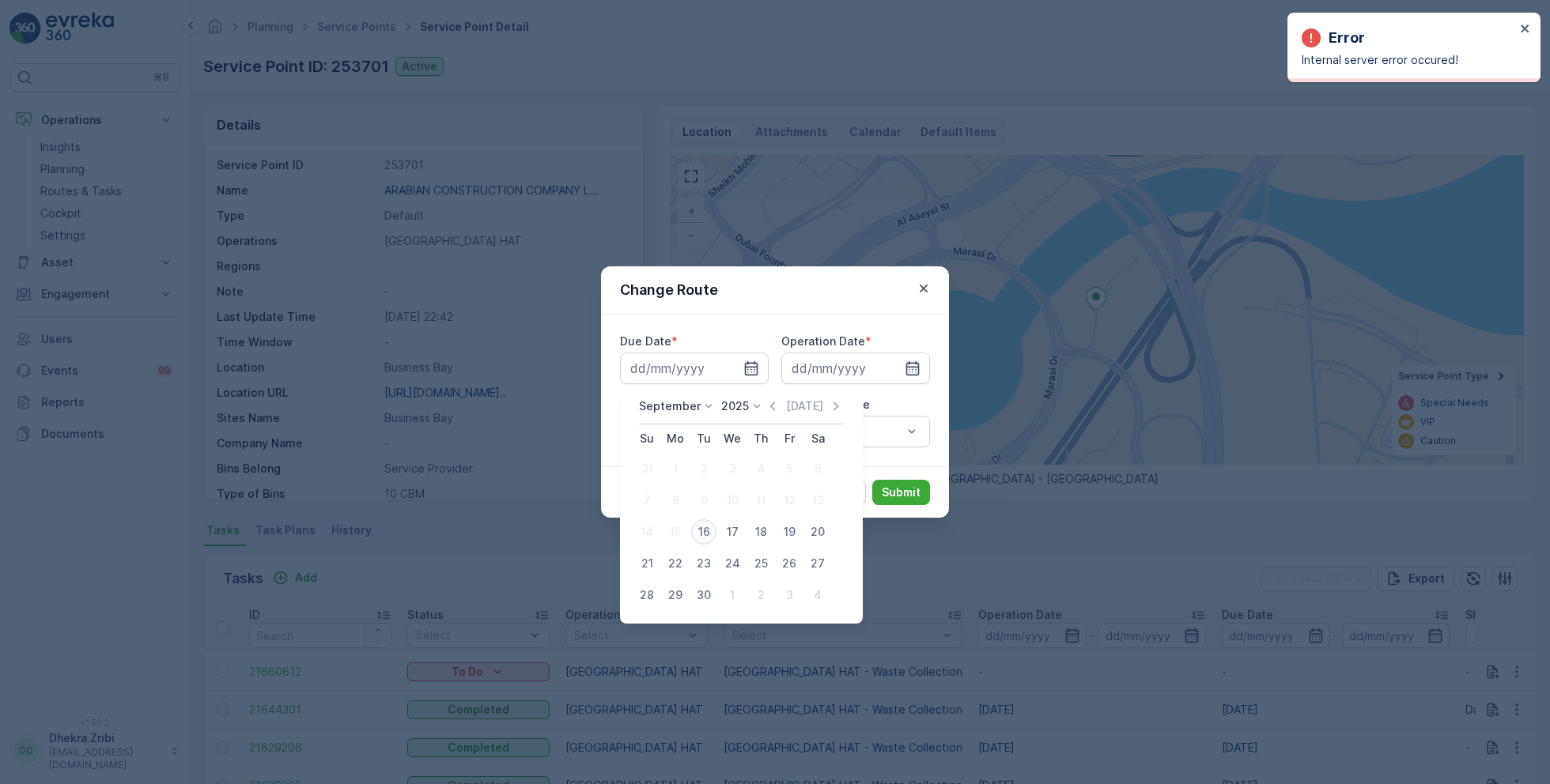
click at [698, 533] on div "16" at bounding box center [703, 531] width 26 height 26
type input "[DATE]"
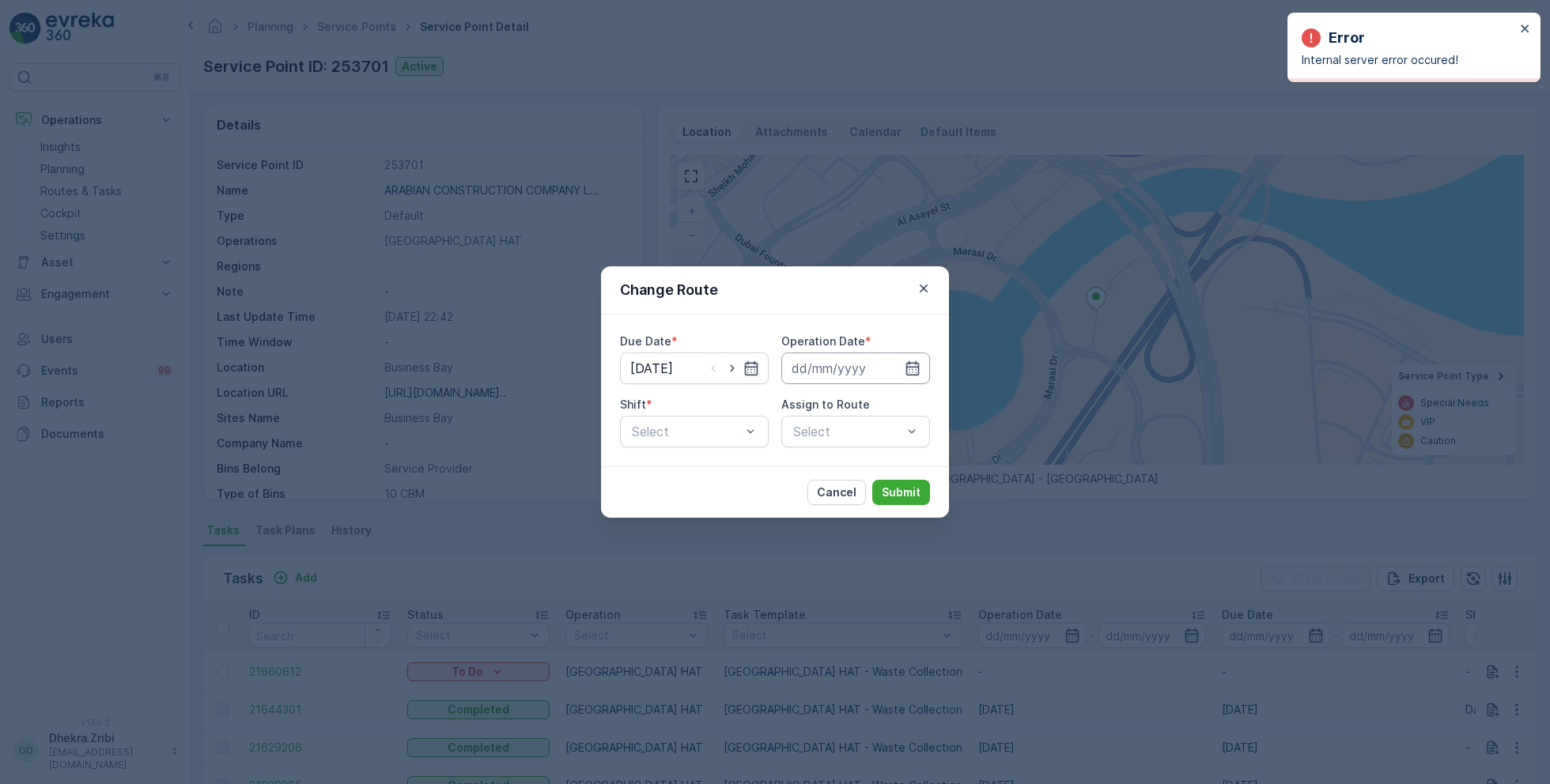
click at [864, 363] on input at bounding box center [855, 368] width 149 height 31
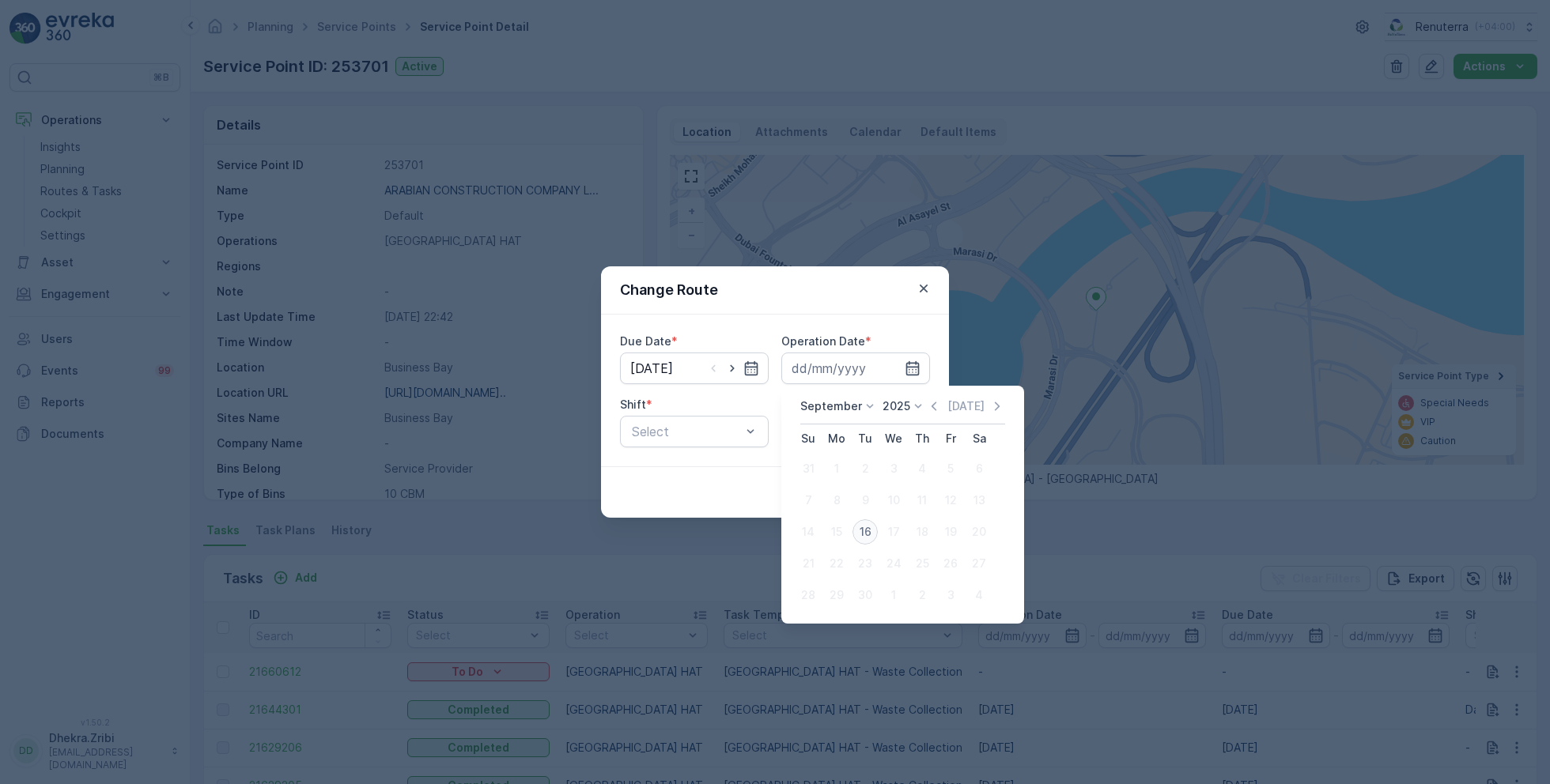
click at [867, 531] on div "16" at bounding box center [865, 531] width 26 height 26
type input "[DATE]"
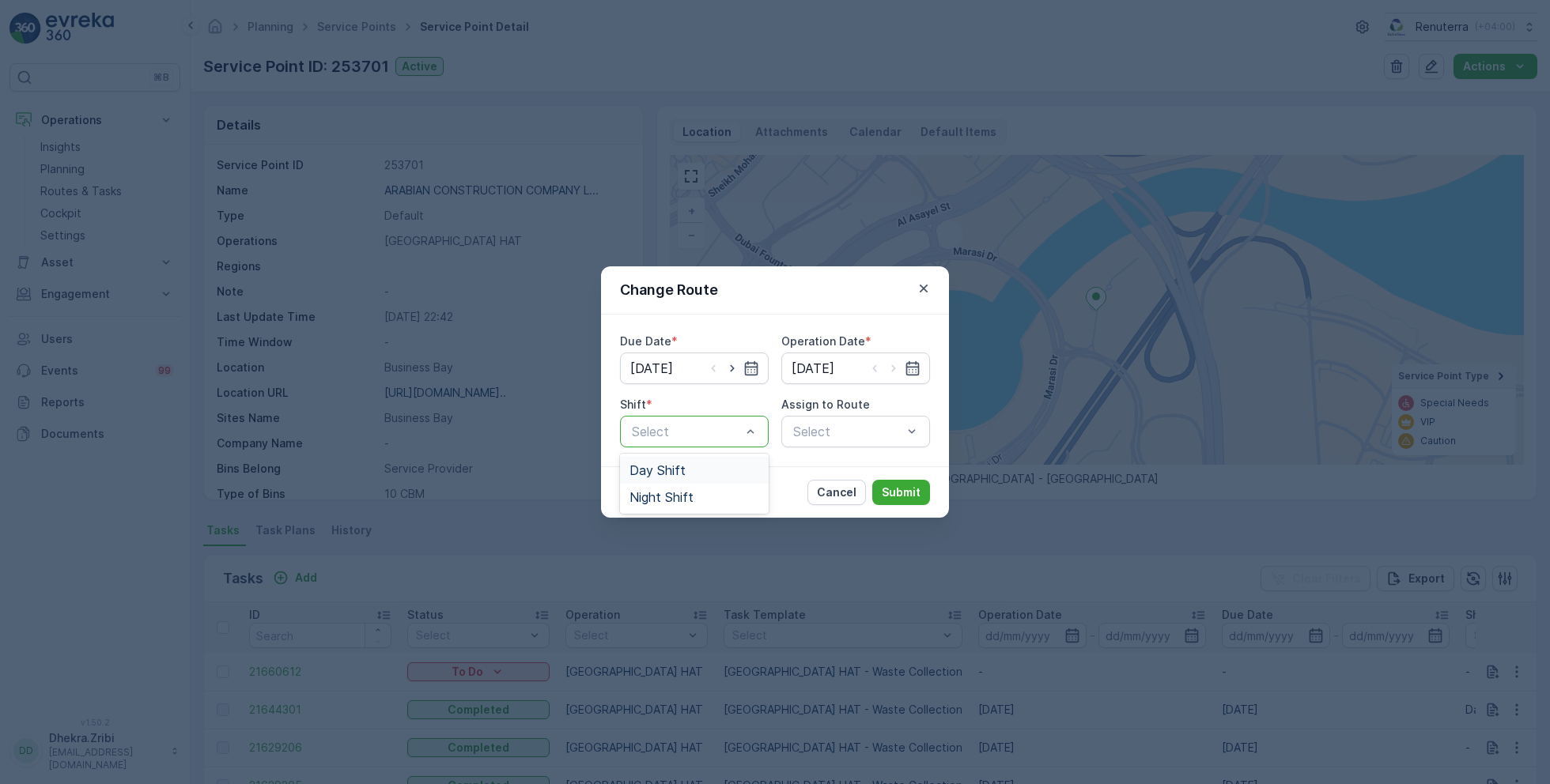
click at [661, 466] on span "Day Shift" at bounding box center [657, 470] width 56 height 14
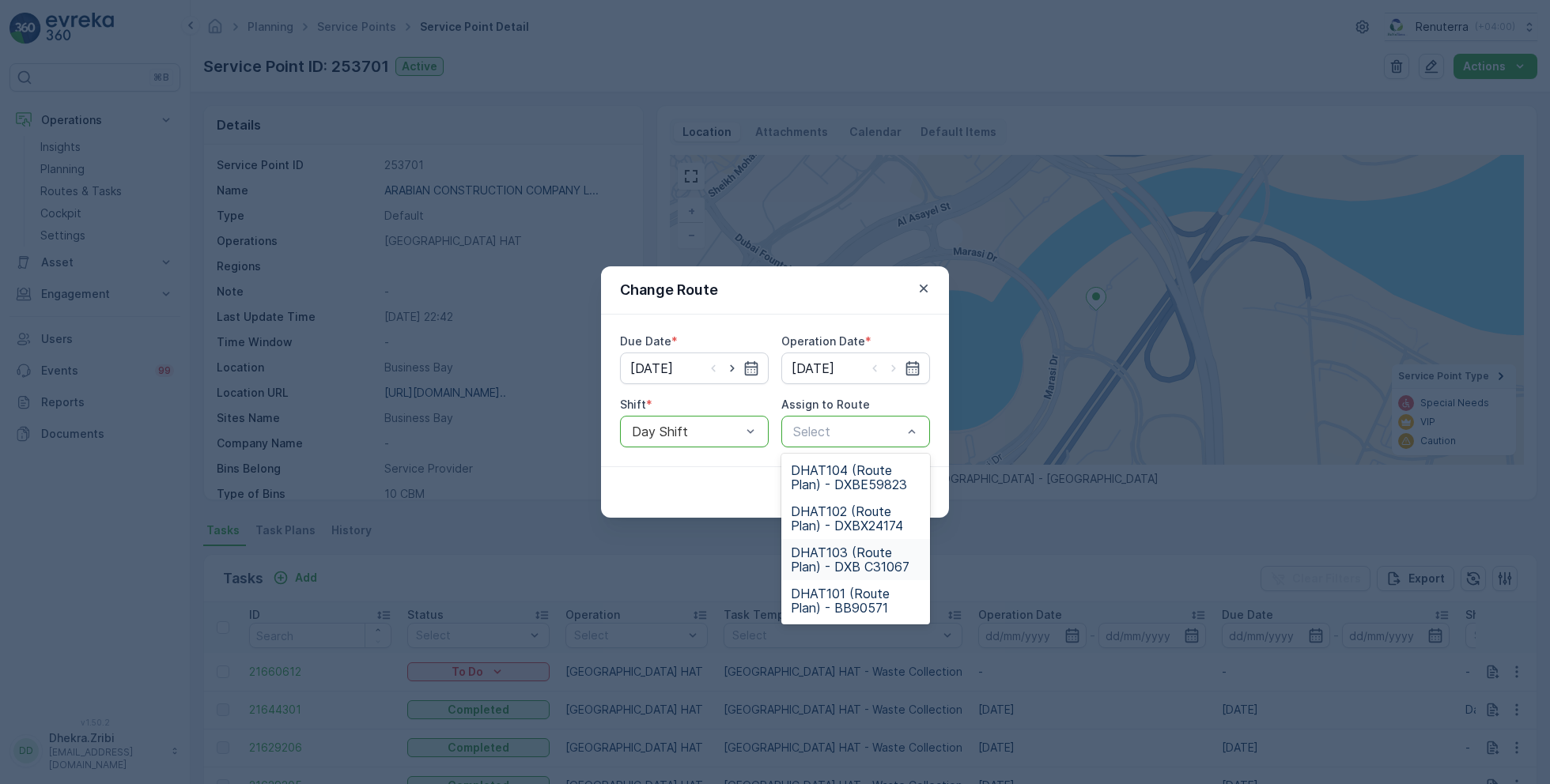
click at [849, 552] on span "DHAT103 (Route Plan) - DXB C31067" at bounding box center [855, 560] width 130 height 28
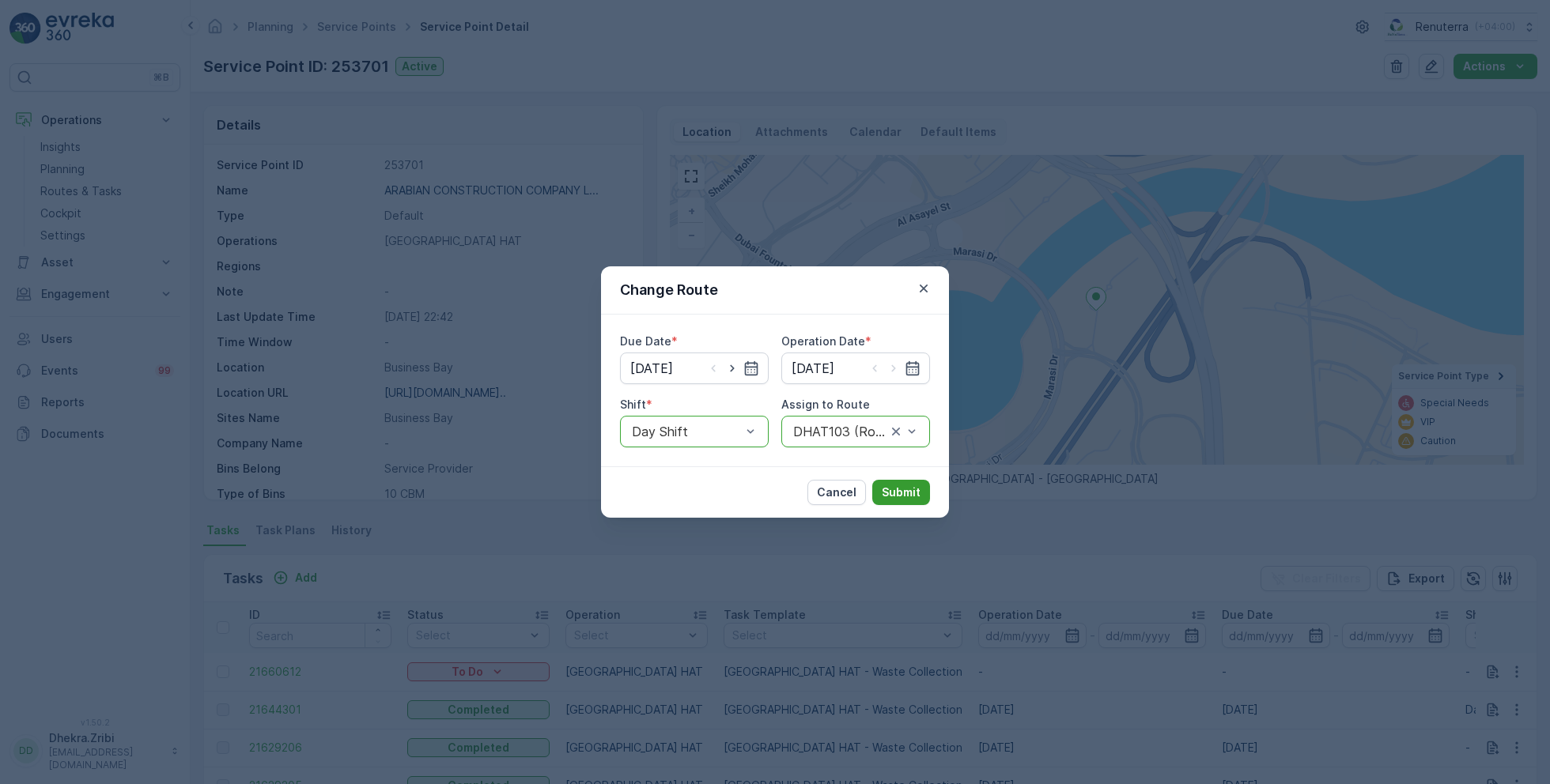
click at [915, 479] on button "Submit" at bounding box center [901, 492] width 58 height 26
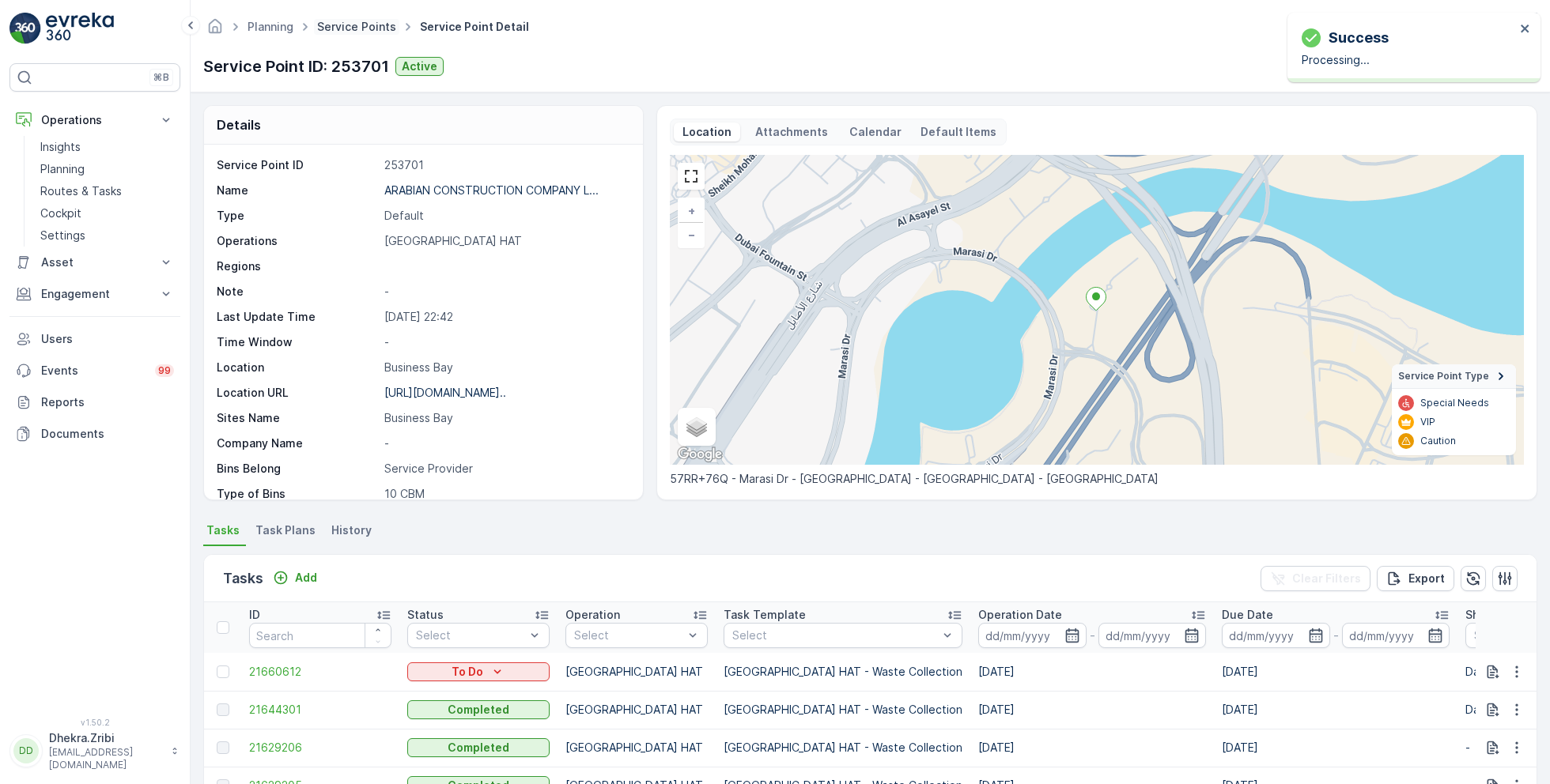
click at [363, 26] on link "Service Points" at bounding box center [357, 26] width 79 height 13
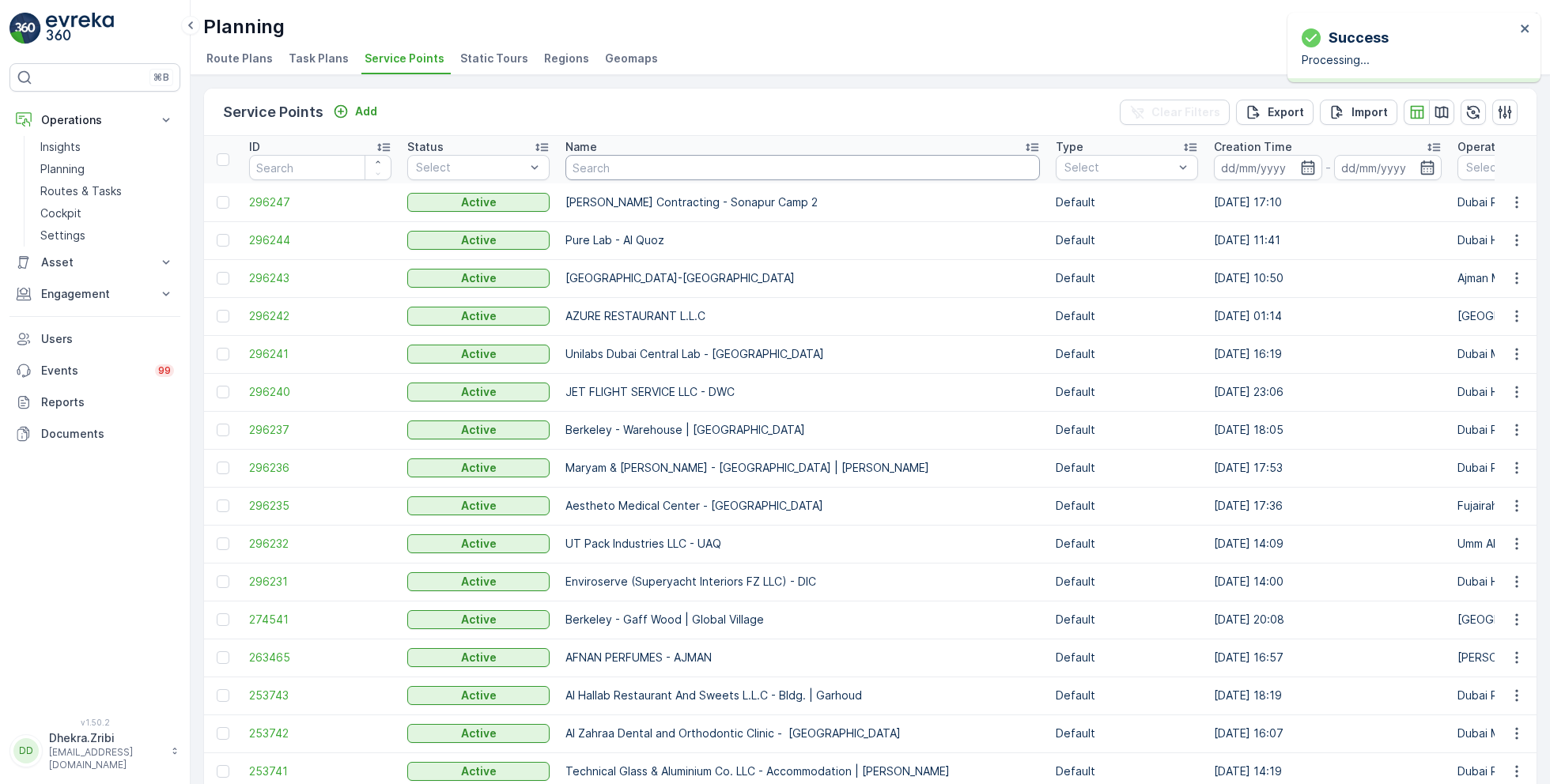
click at [723, 158] on input "text" at bounding box center [802, 167] width 474 height 26
paste input "KTC International LLC - Warsan"
type input "KTC International LLC - Warsan"
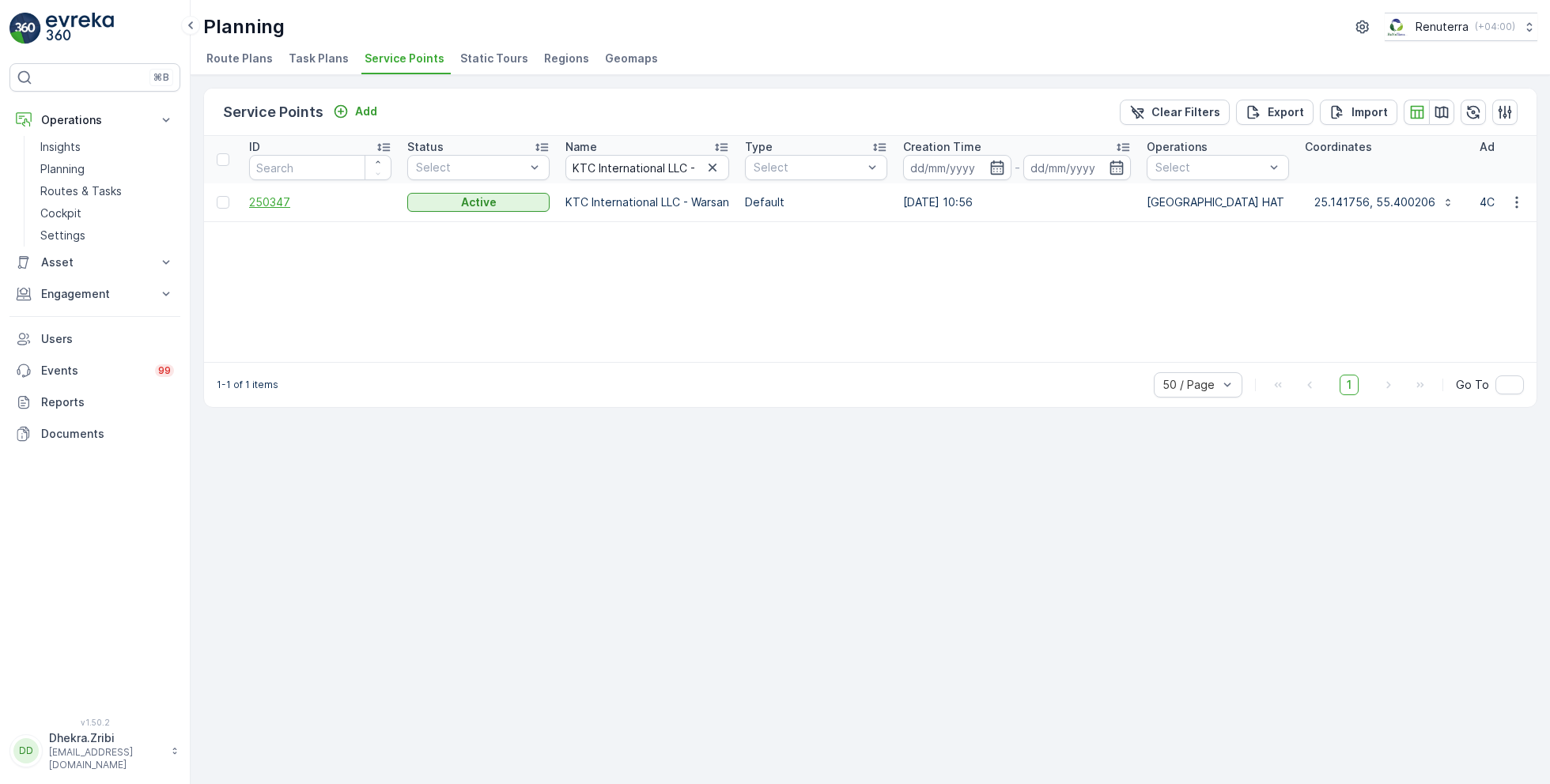
click at [269, 195] on span "250347" at bounding box center [320, 202] width 142 height 16
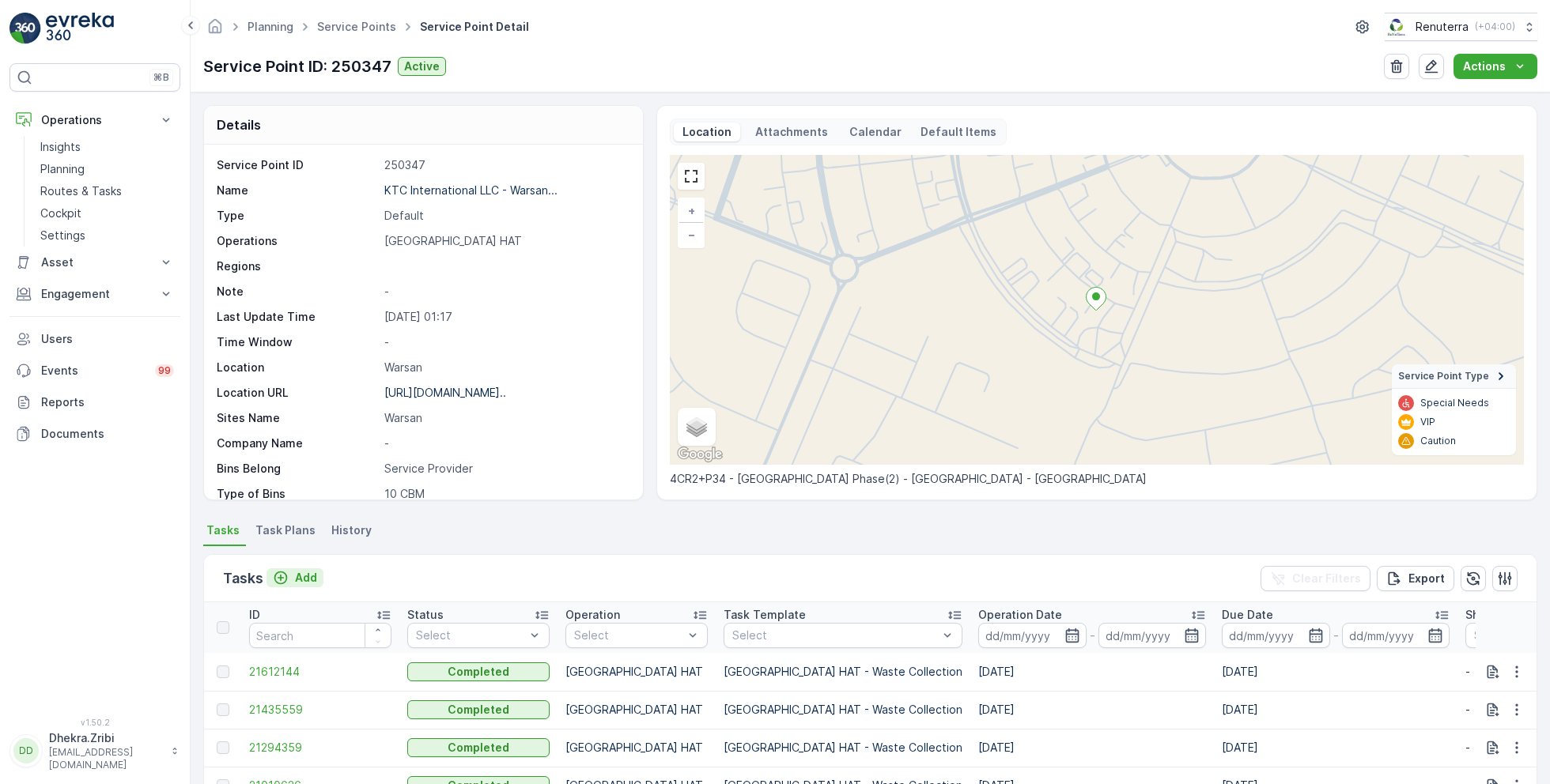
click at [305, 568] on button "Add" at bounding box center [295, 578] width 57 height 19
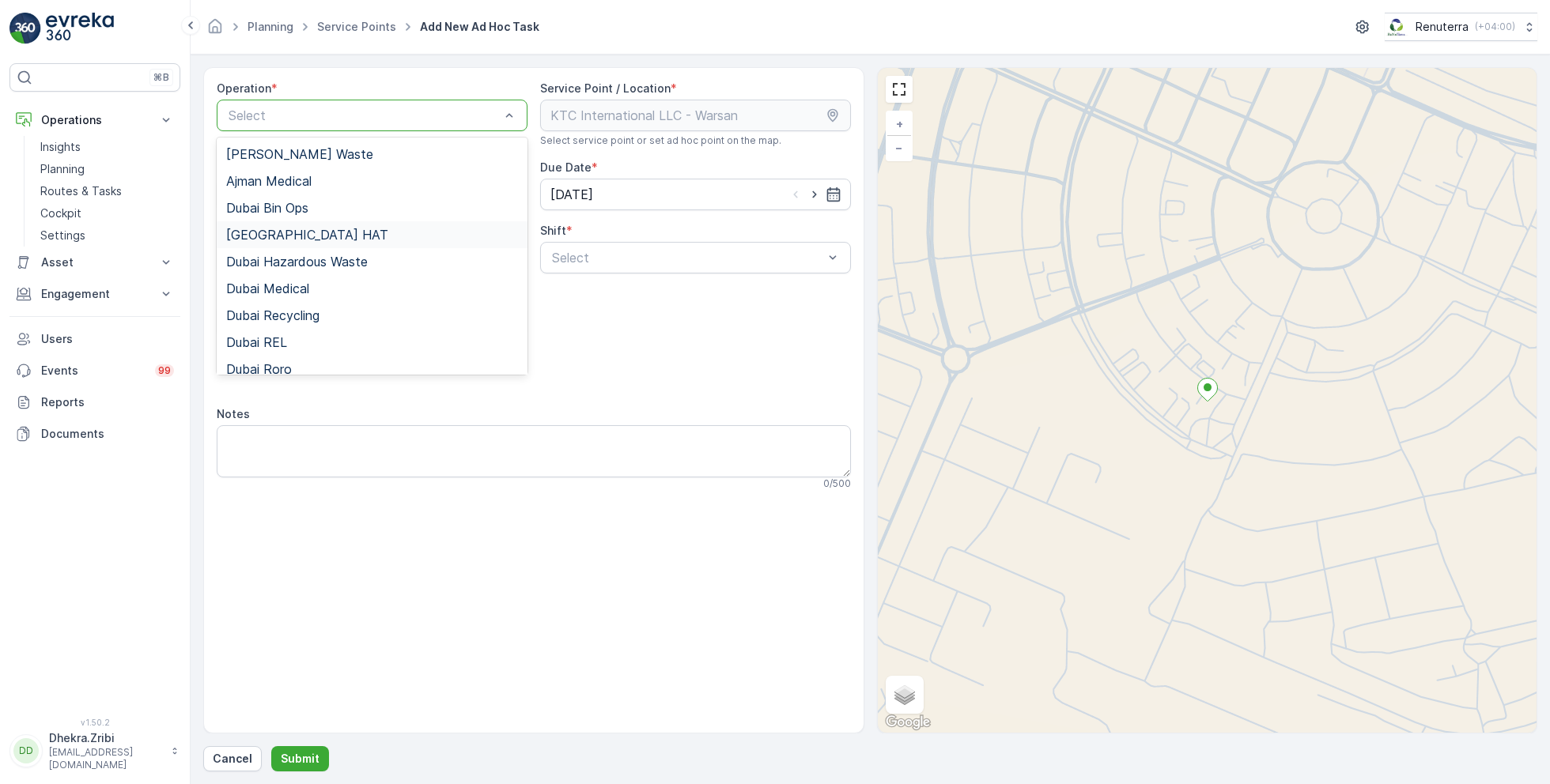
click at [283, 234] on span "[GEOGRAPHIC_DATA] HAT" at bounding box center [307, 235] width 162 height 14
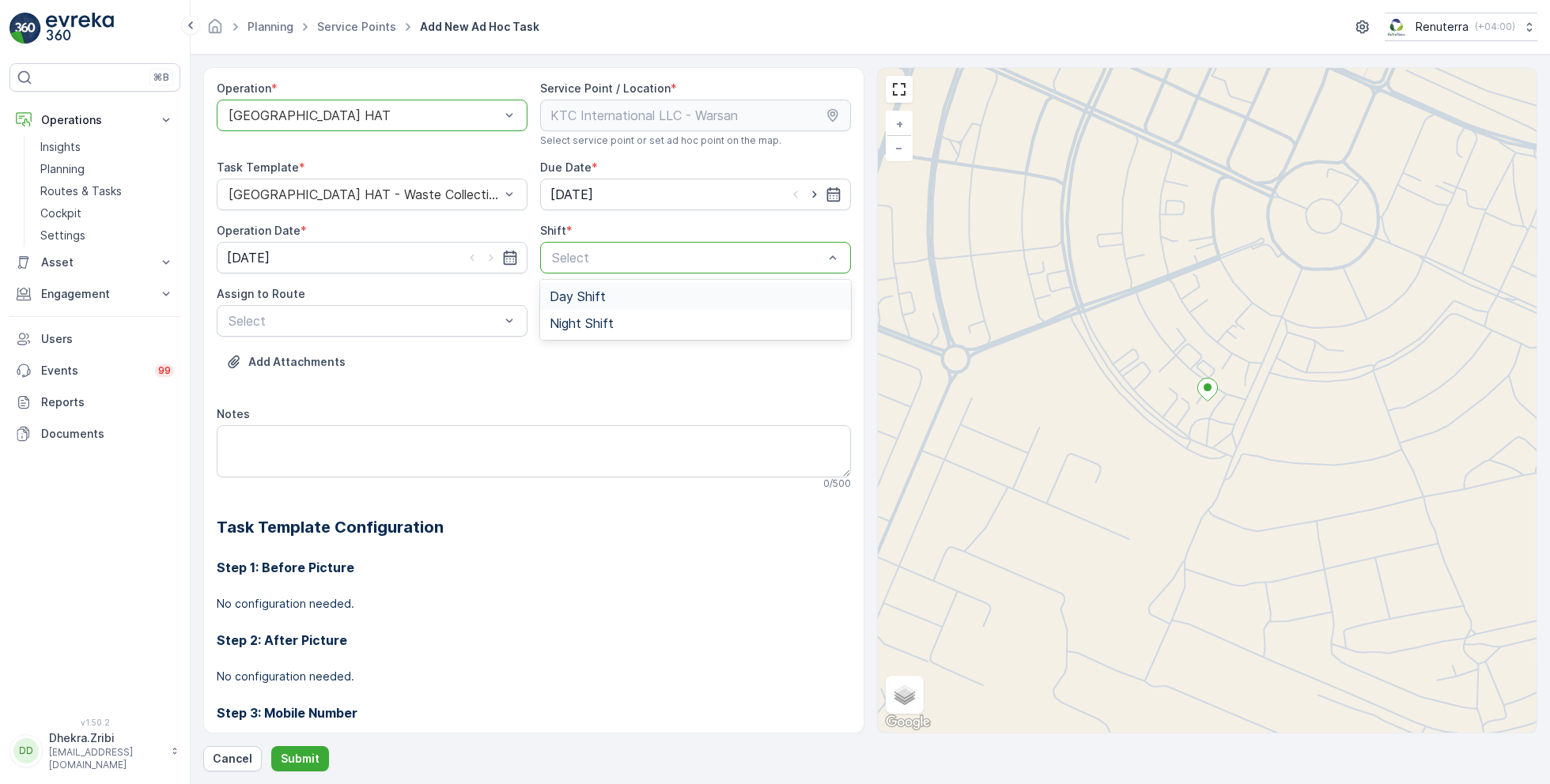
click at [596, 293] on span "Day Shift" at bounding box center [577, 296] width 56 height 14
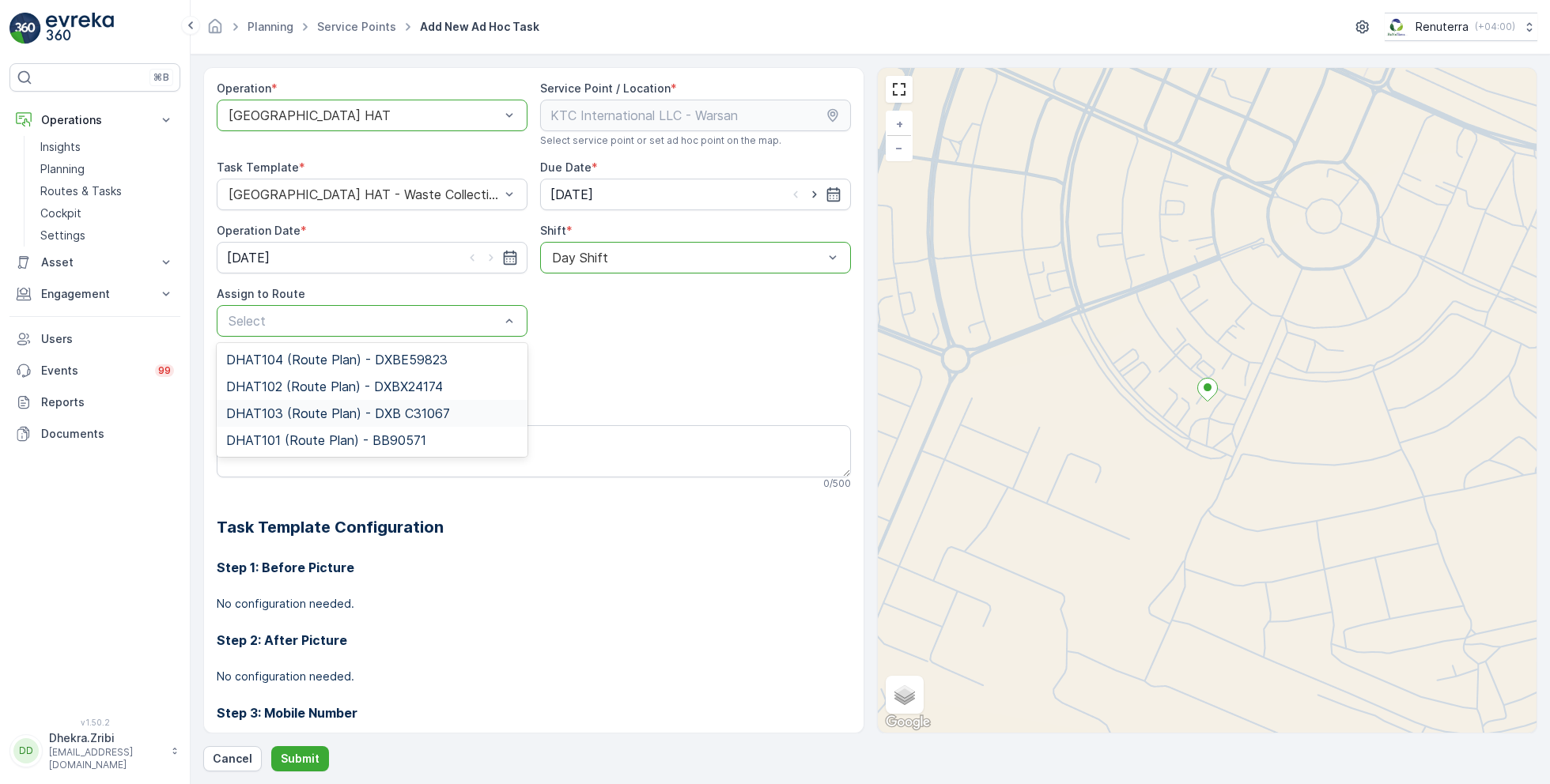
click at [316, 408] on span "DHAT103 (Route Plan) - DXB C31067" at bounding box center [338, 413] width 224 height 14
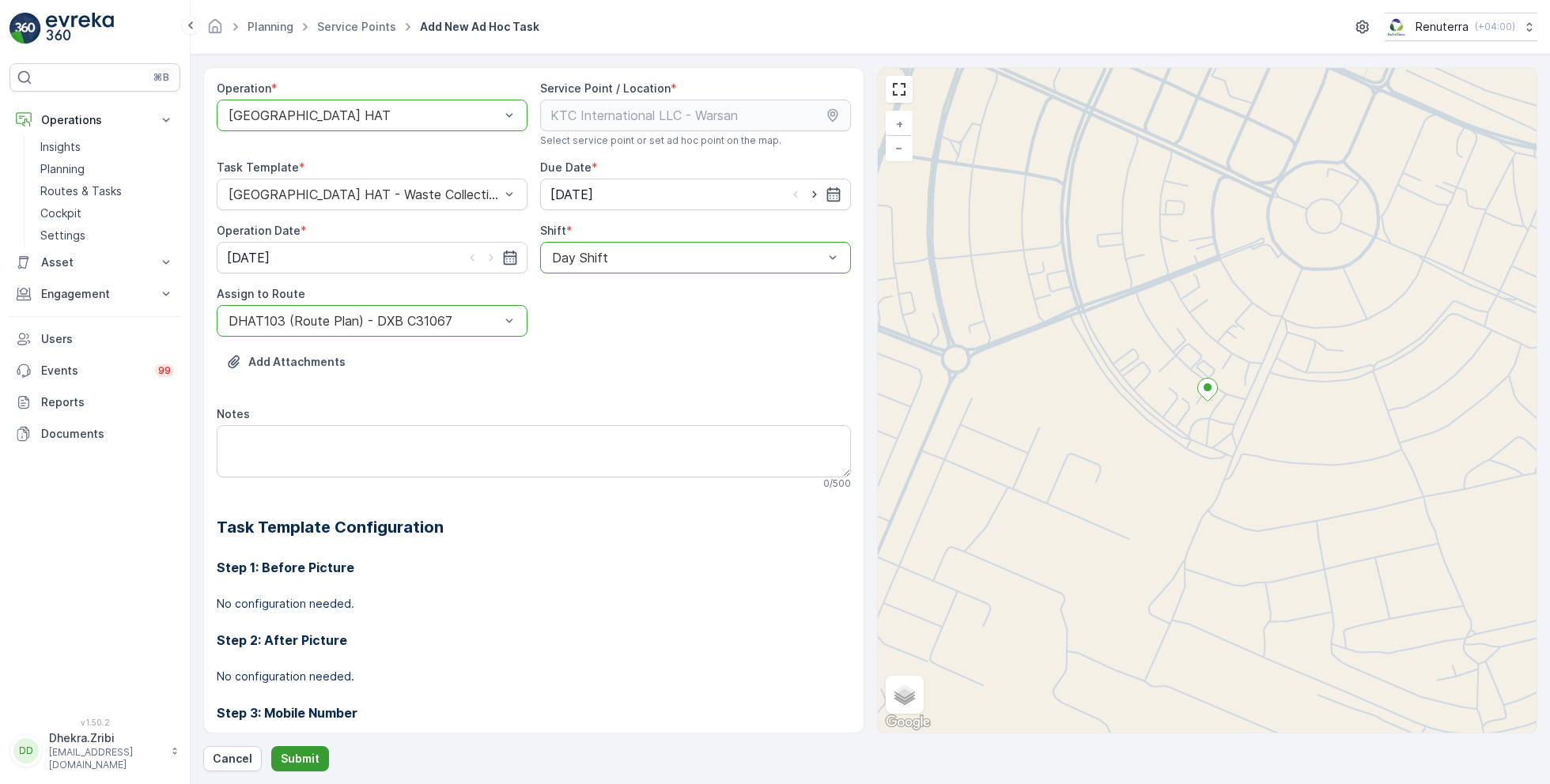
click at [297, 757] on p "Submit" at bounding box center [300, 758] width 39 height 16
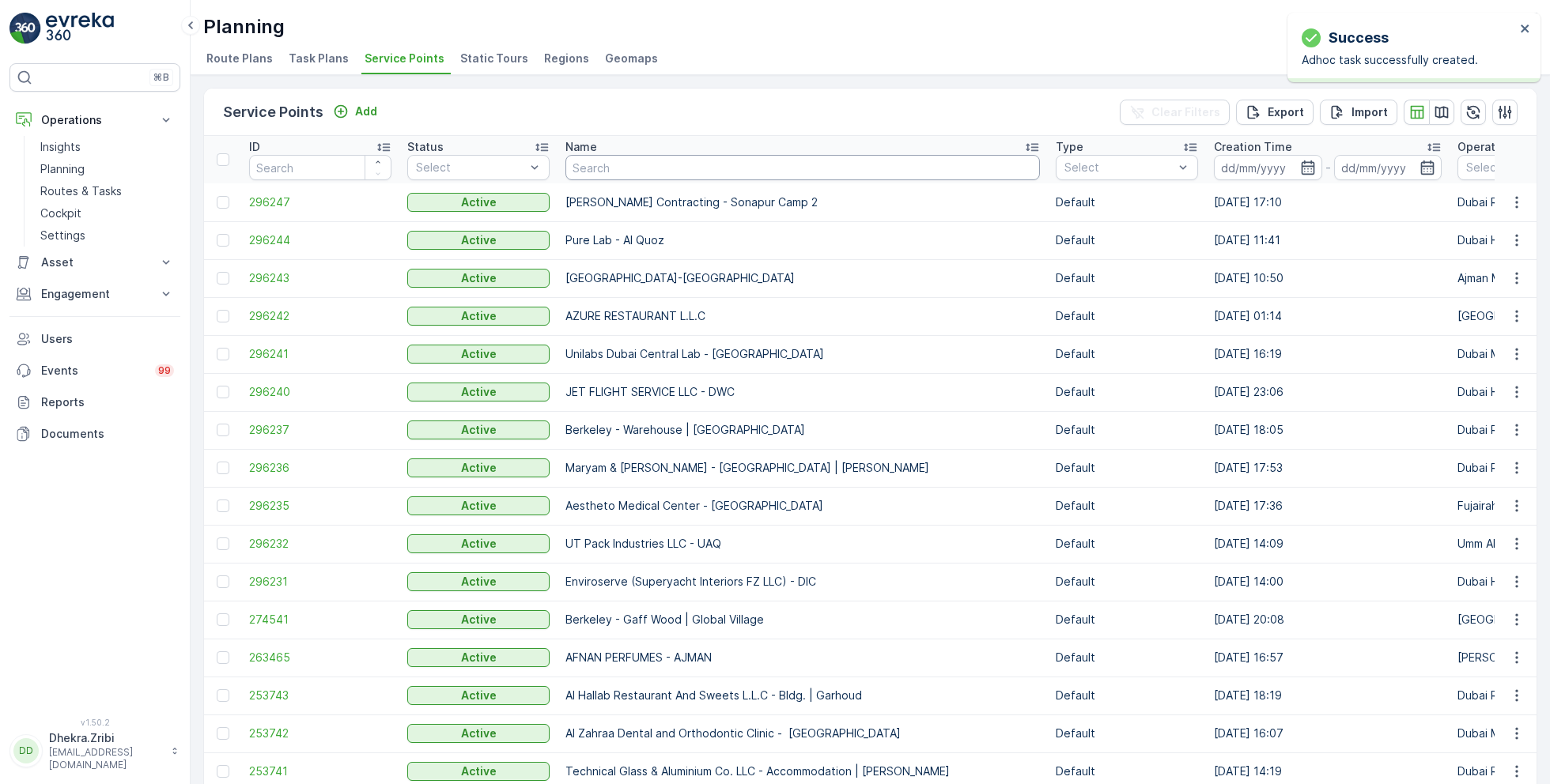
click at [664, 169] on input "text" at bounding box center [802, 167] width 474 height 26
paste input "BBH BUILDING CONTRACTING LLC - [GEOGRAPHIC_DATA] | [GEOGRAPHIC_DATA]"
type input "BBH BUILDING CONTRACTING LLC - [GEOGRAPHIC_DATA] | [GEOGRAPHIC_DATA]"
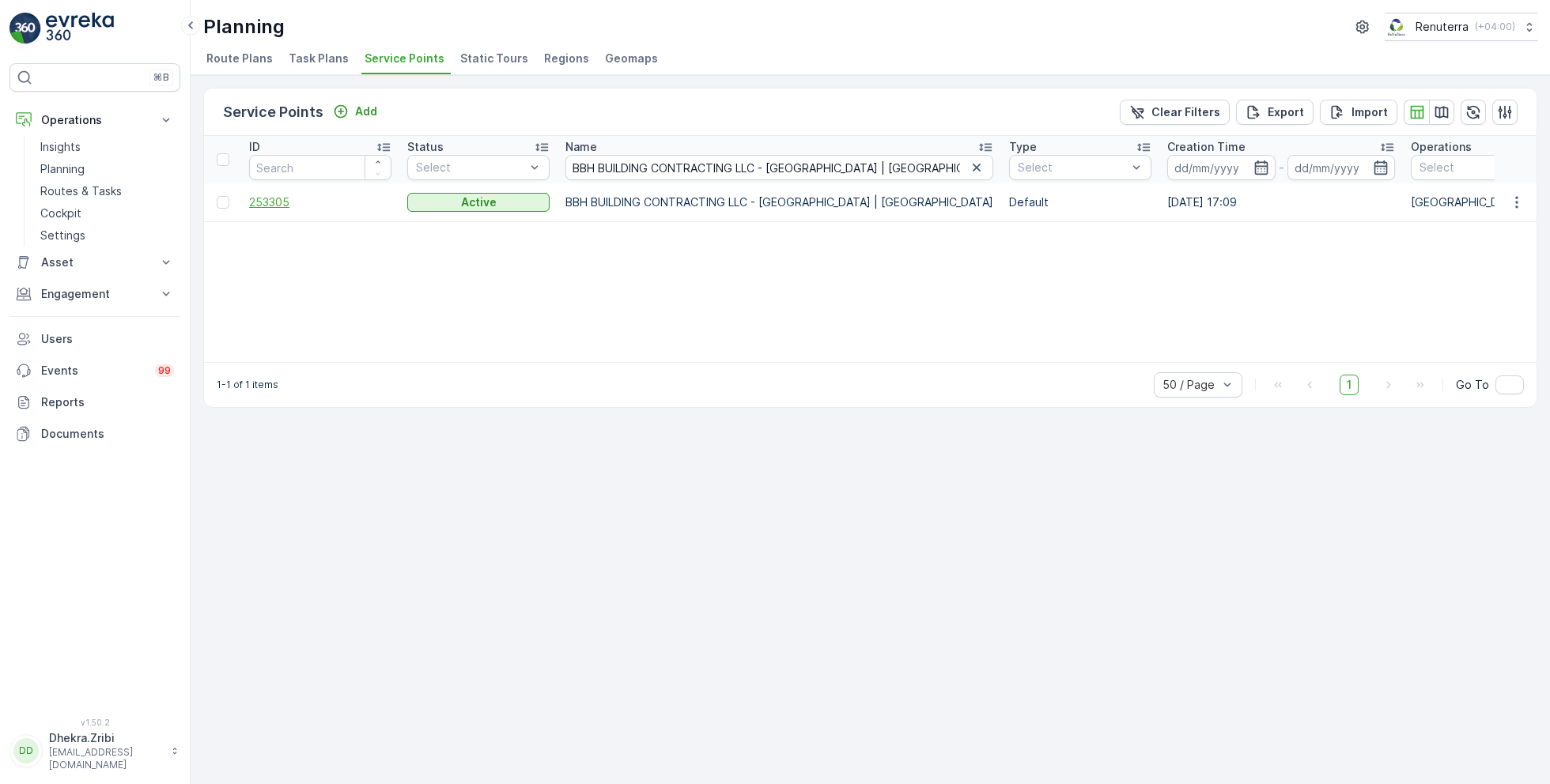
click at [280, 199] on span "253305" at bounding box center [320, 202] width 142 height 16
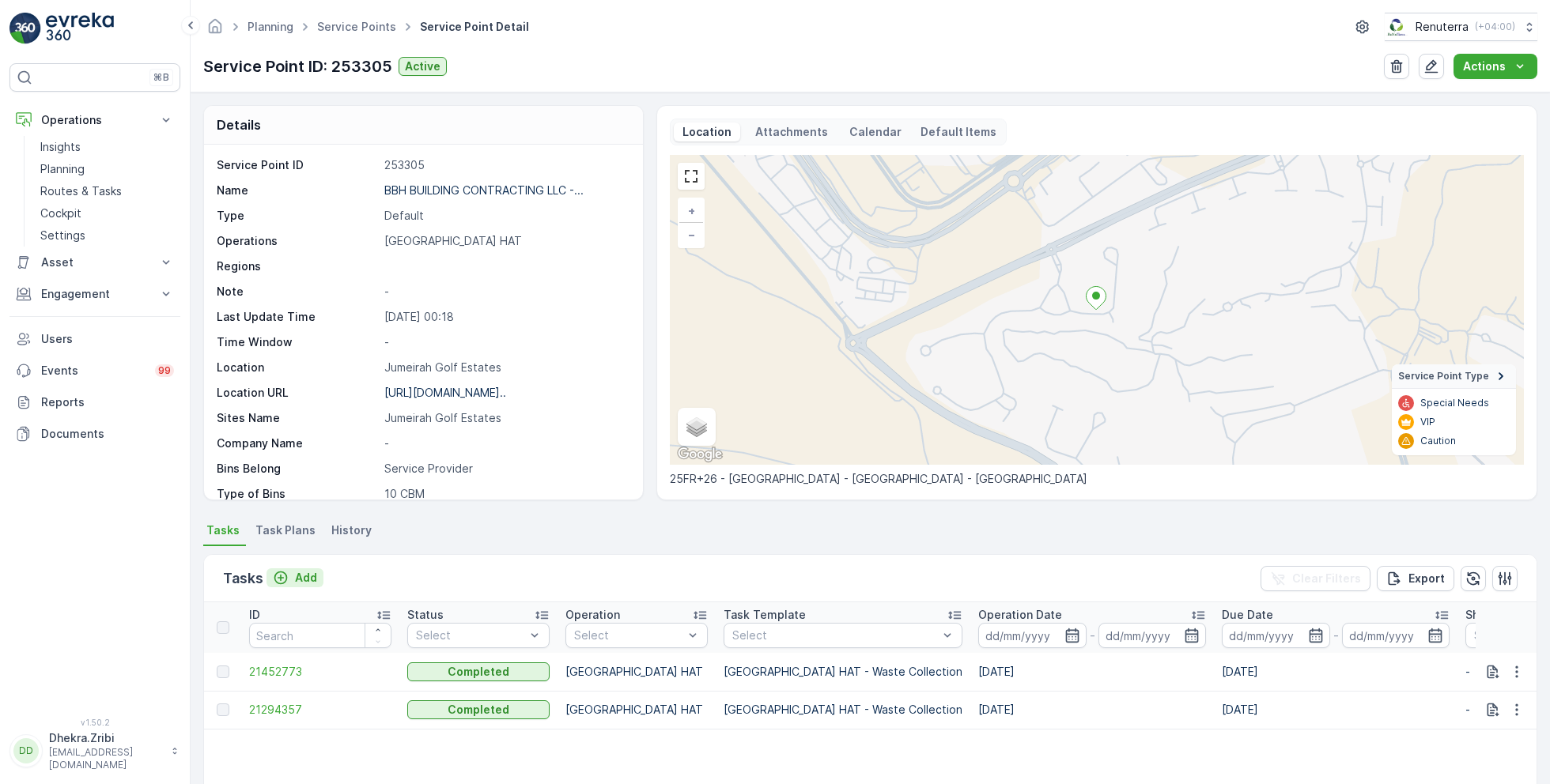
click at [301, 573] on p "Add" at bounding box center [306, 578] width 22 height 16
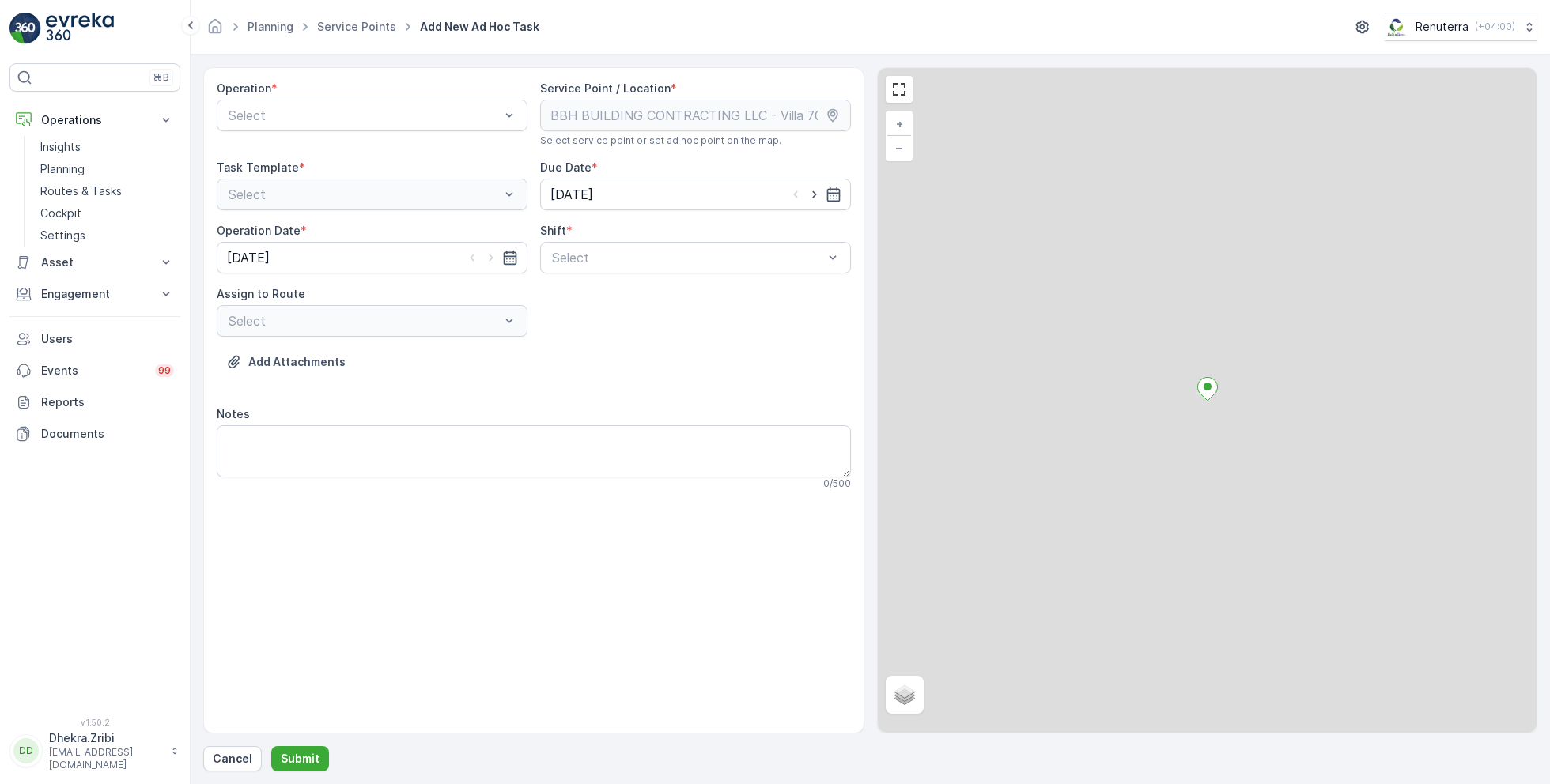
click at [309, 94] on div "Operation *" at bounding box center [372, 88] width 310 height 16
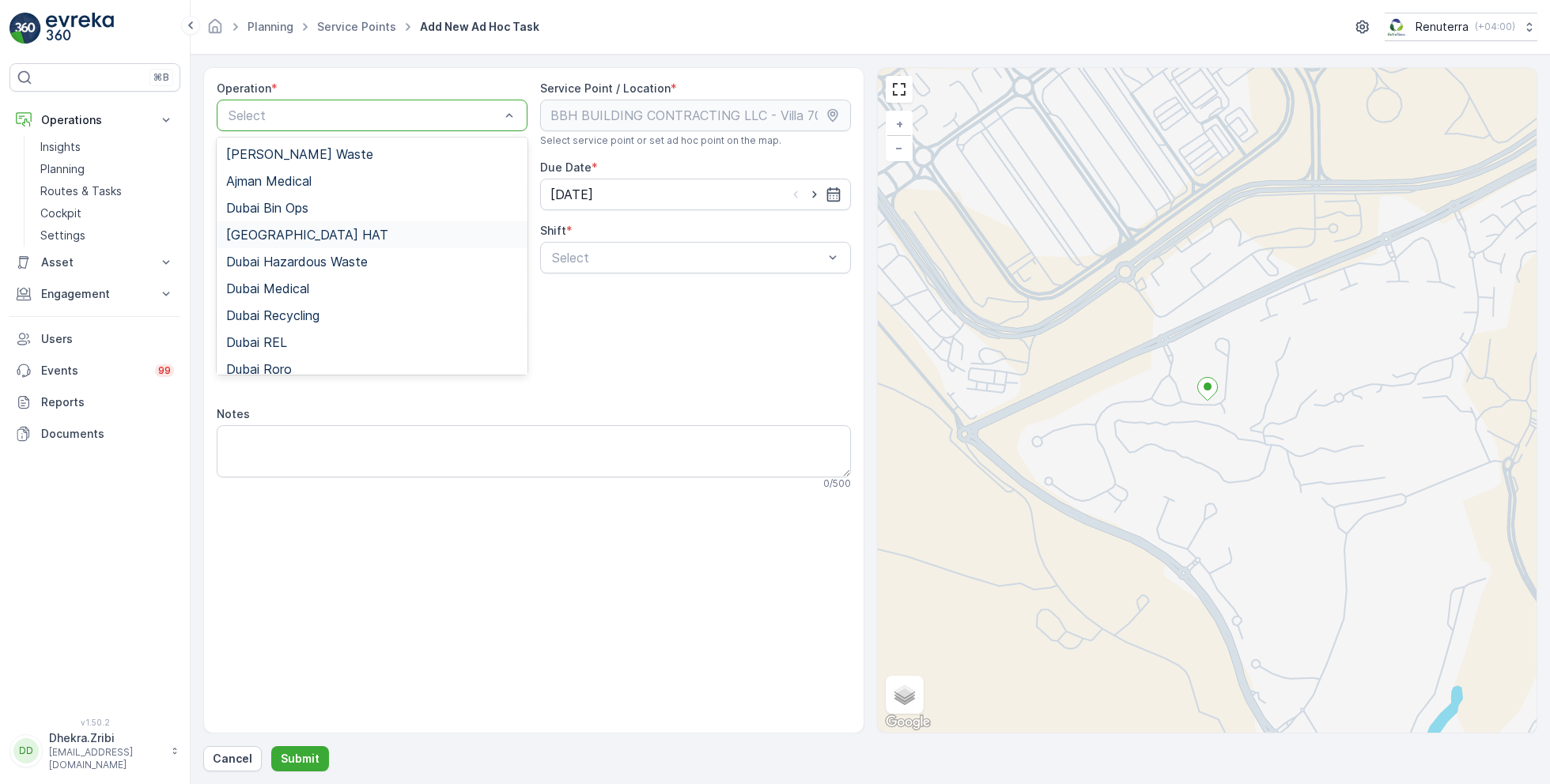
click at [269, 238] on span "[GEOGRAPHIC_DATA] HAT" at bounding box center [307, 235] width 162 height 14
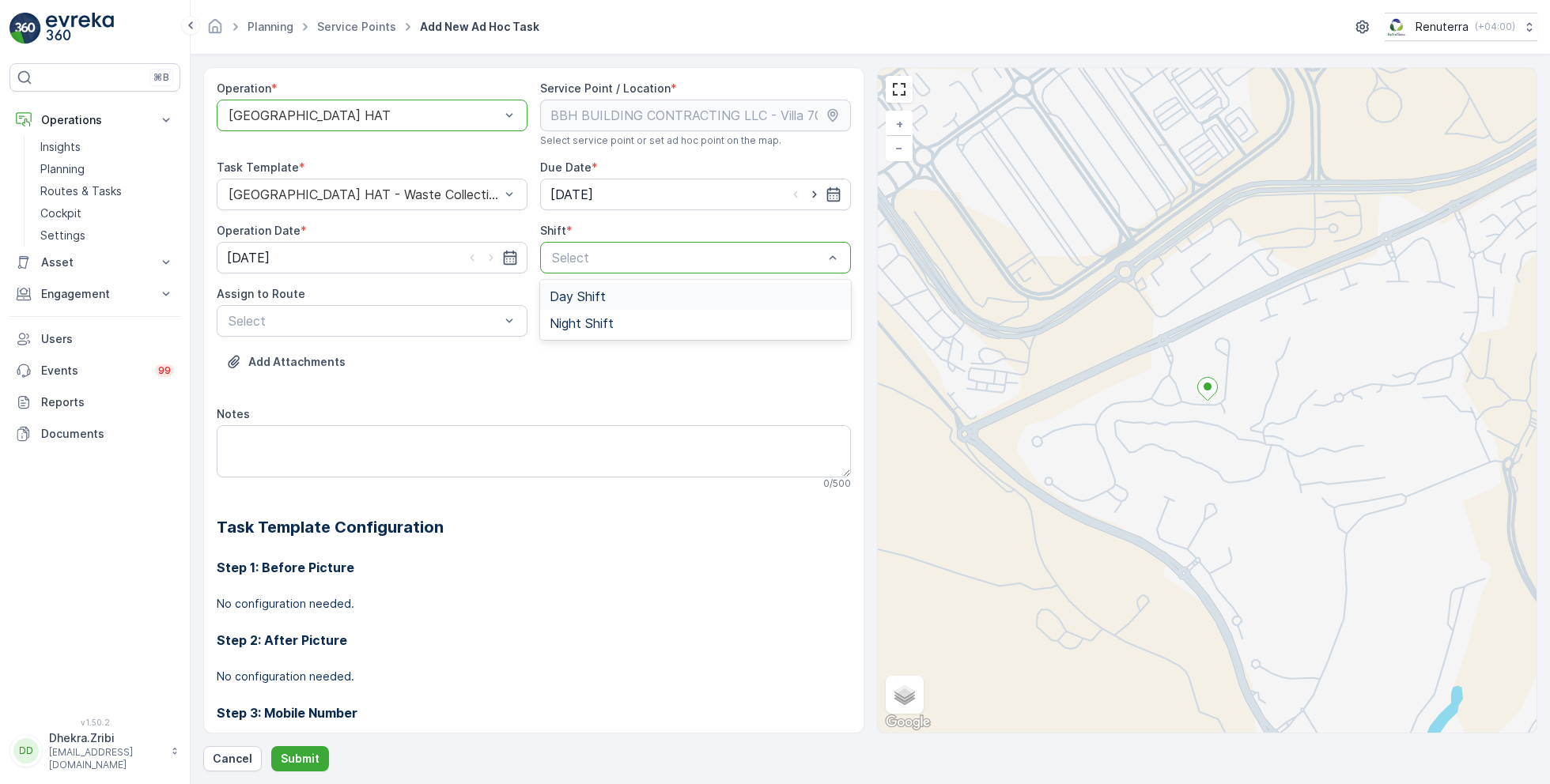
click at [567, 293] on span "Day Shift" at bounding box center [577, 296] width 56 height 14
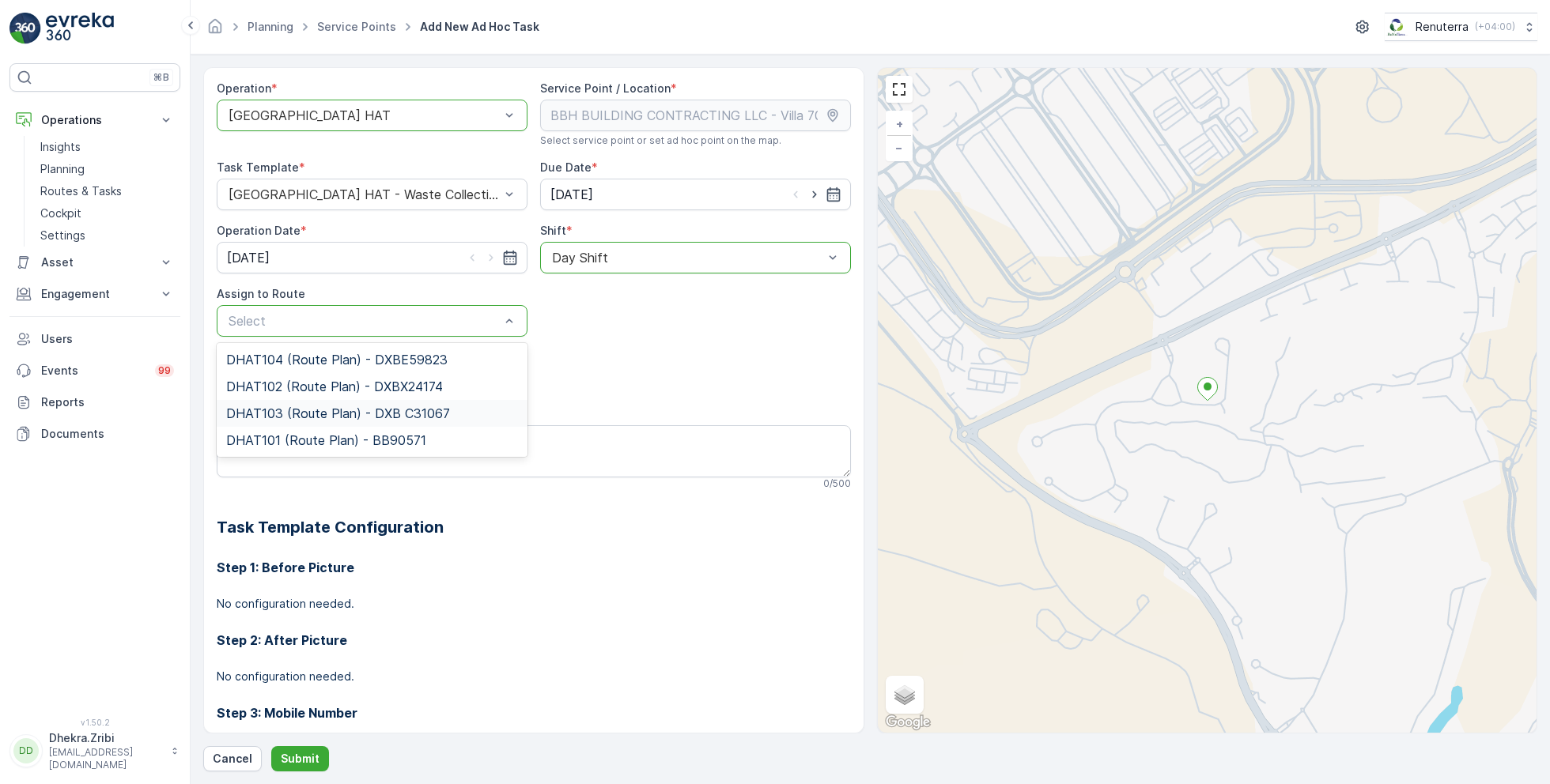
click at [302, 407] on span "DHAT103 (Route Plan) - DXB C31067" at bounding box center [338, 413] width 224 height 14
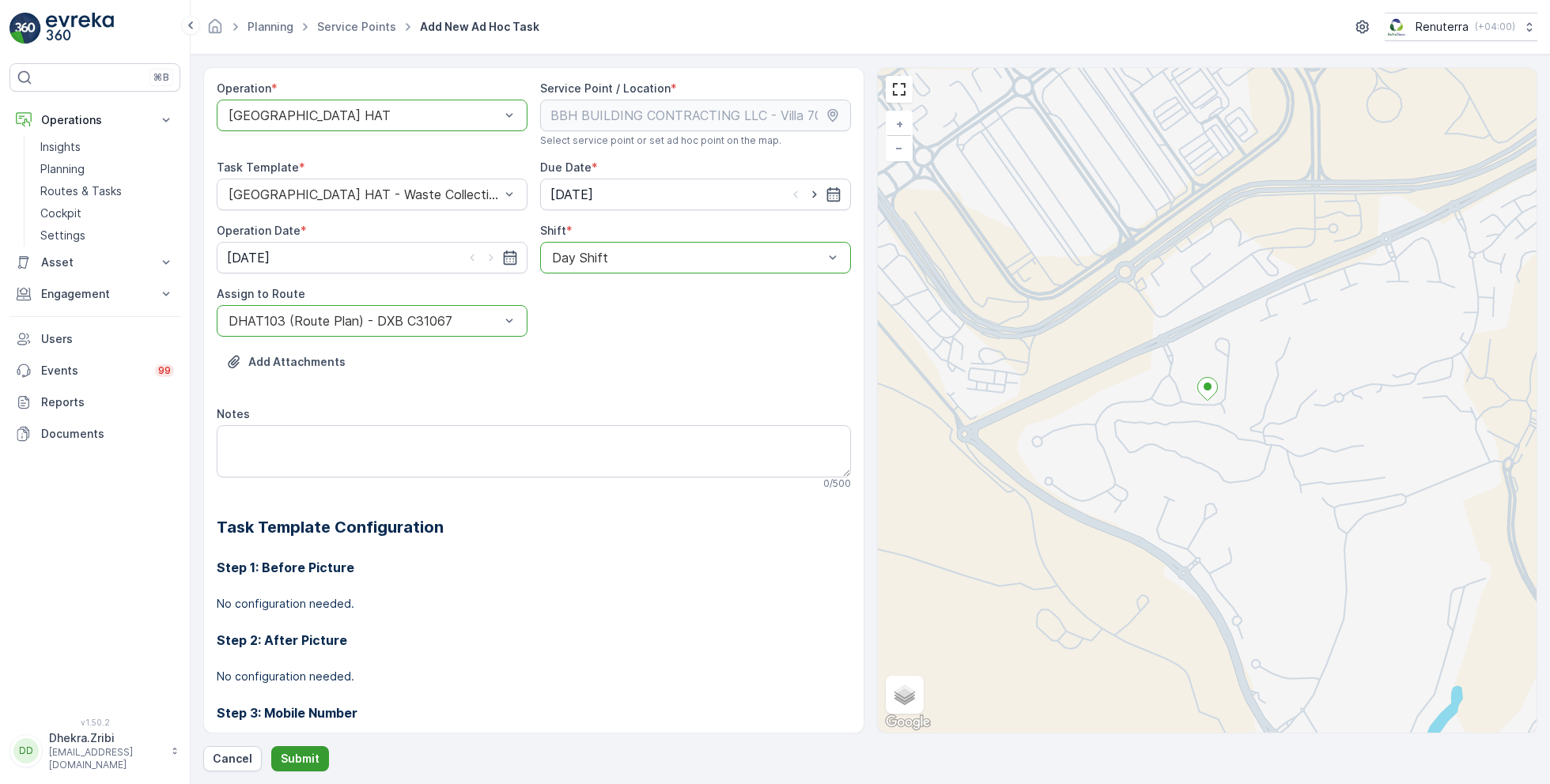
click at [313, 749] on button "Submit" at bounding box center [300, 758] width 58 height 26
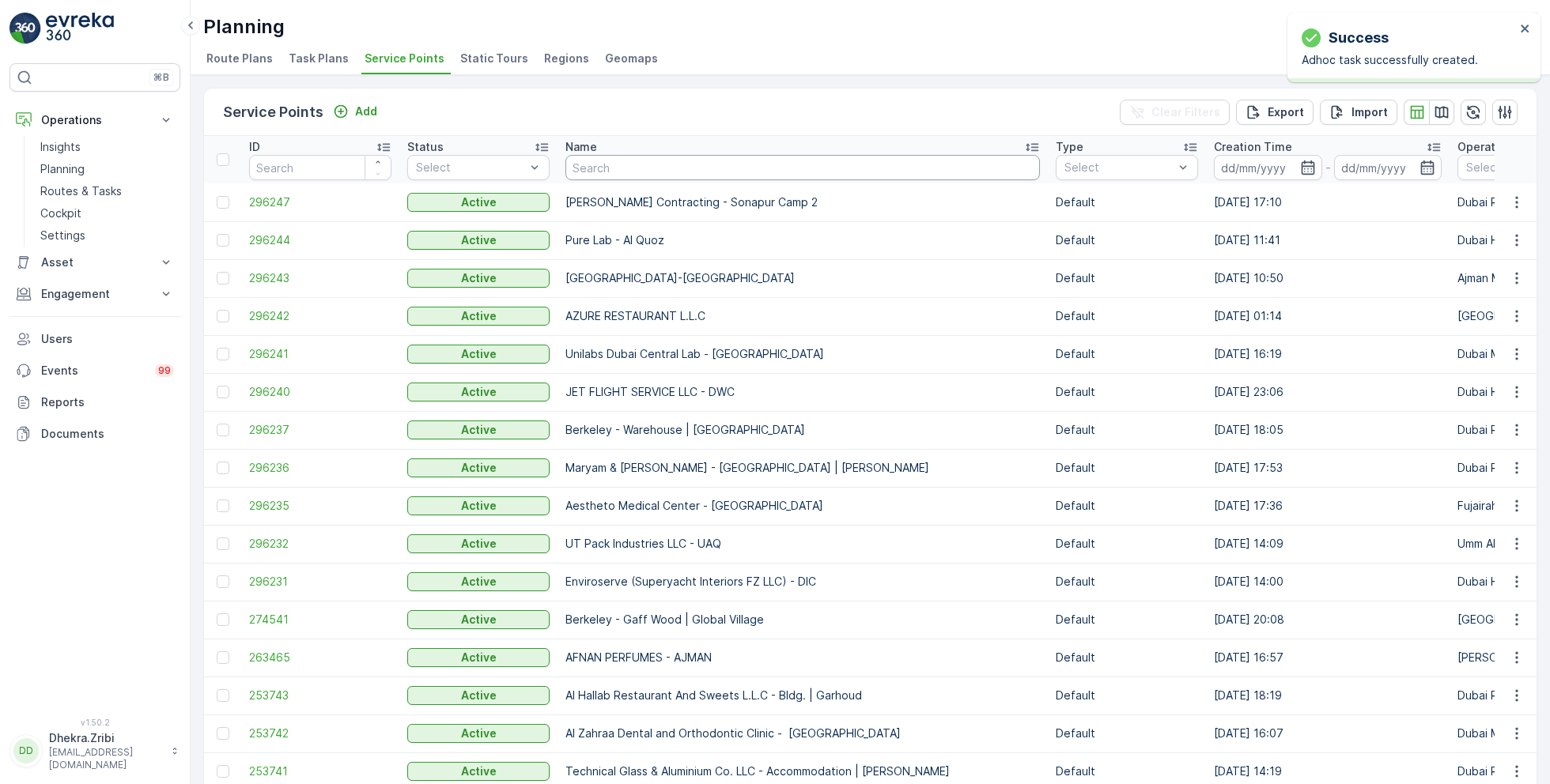
click at [686, 168] on input "text" at bounding box center [802, 167] width 474 height 26
paste input "Al Tayer Stocks (L.L.C.) - Dubai College | Al Sufouh"
type input "Al Tayer Stocks (L.L.C.) - Dubai College | Al Sufouh"
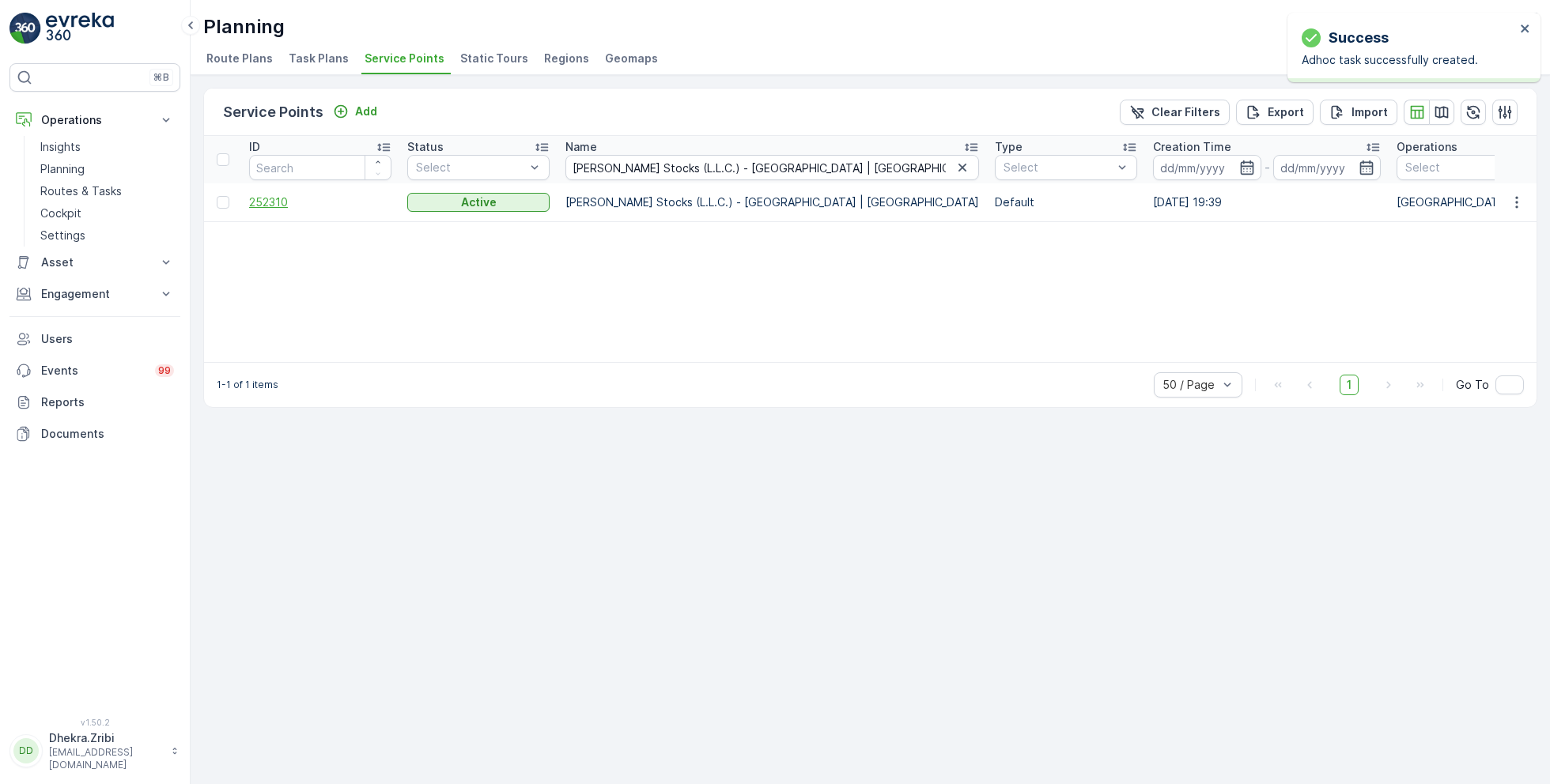
click at [276, 200] on span "252310" at bounding box center [320, 202] width 142 height 16
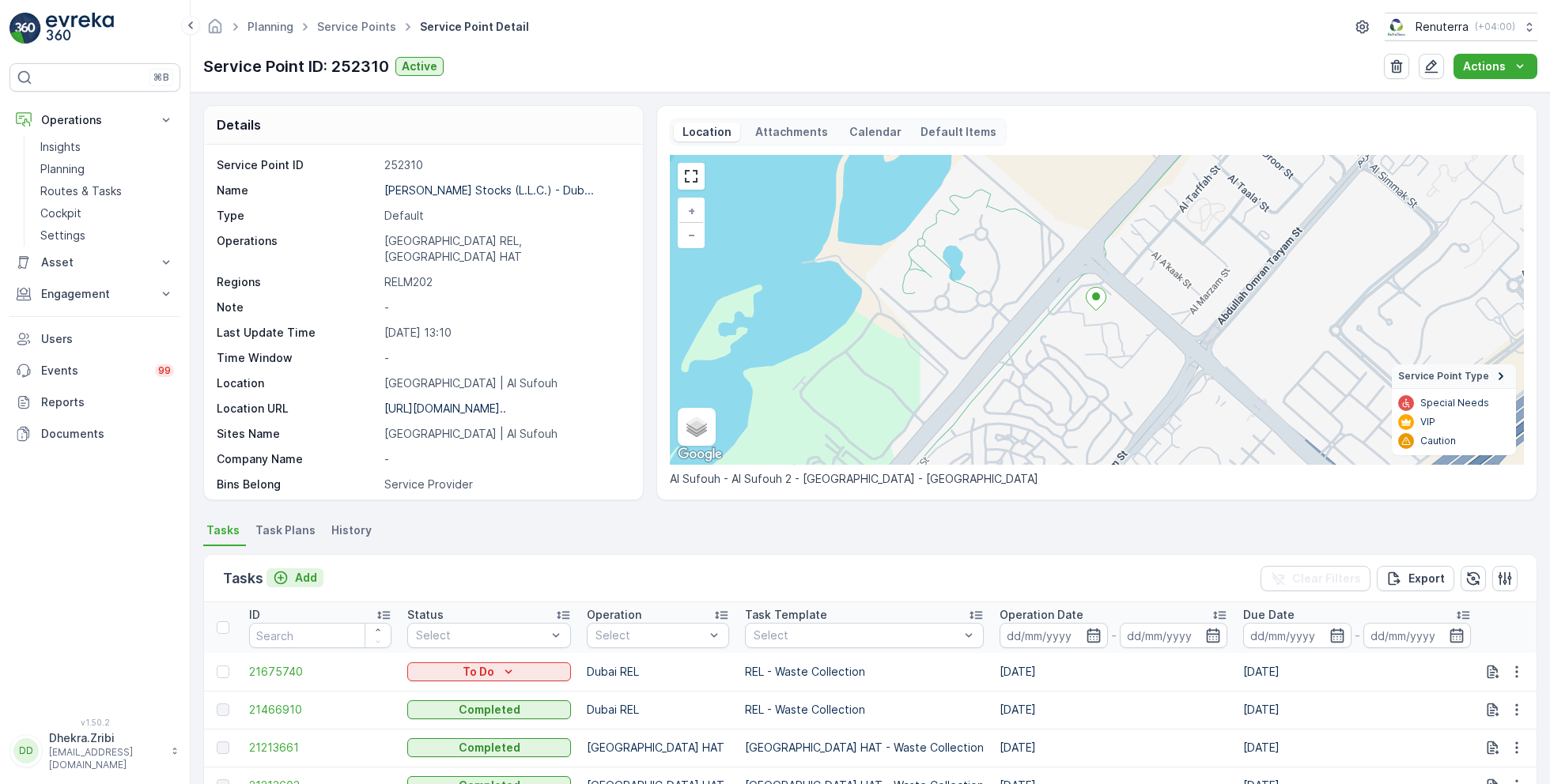
click at [296, 582] on p "Add" at bounding box center [306, 578] width 22 height 16
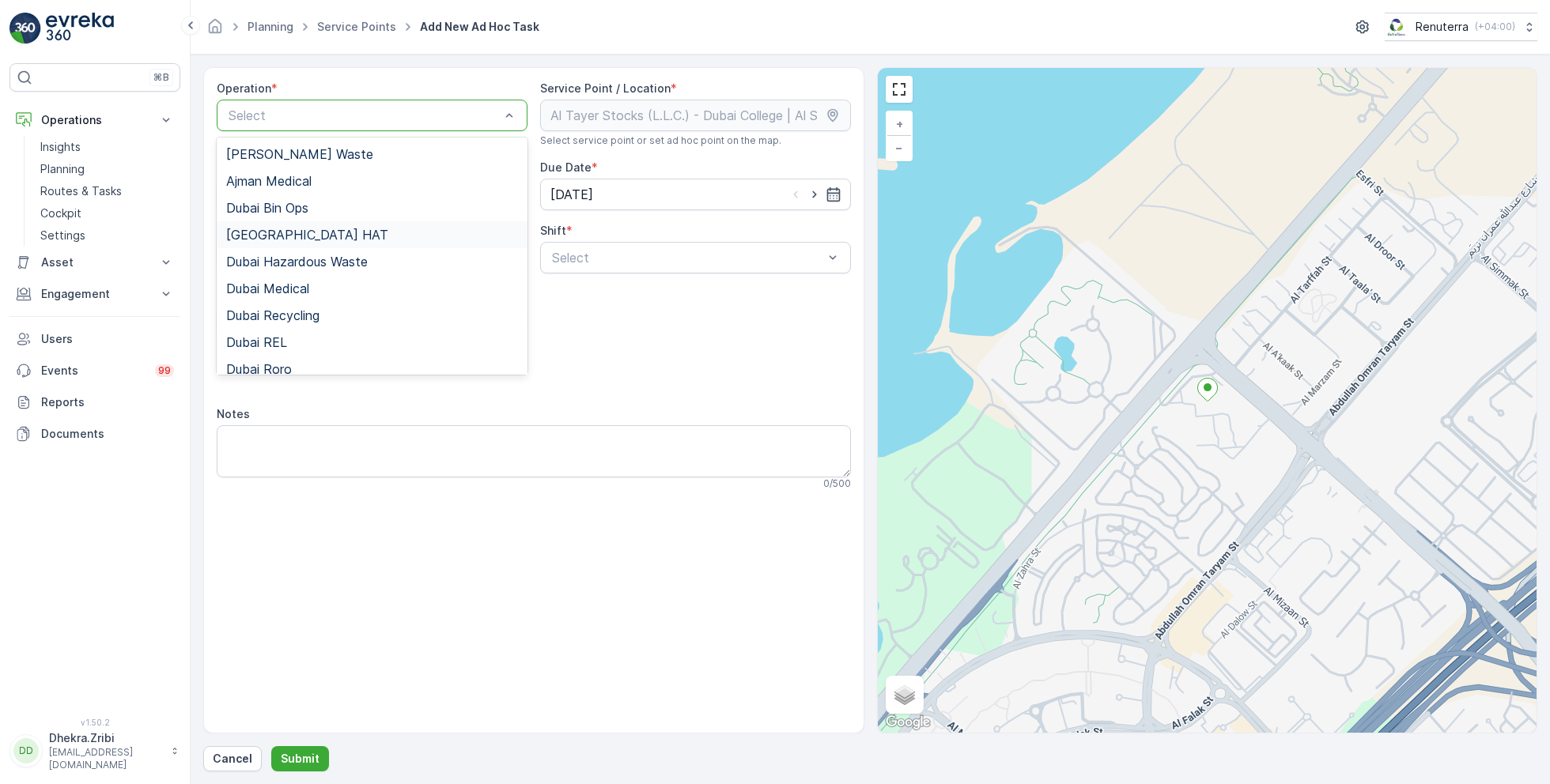
click at [291, 234] on div "[GEOGRAPHIC_DATA] HAT" at bounding box center [372, 235] width 291 height 14
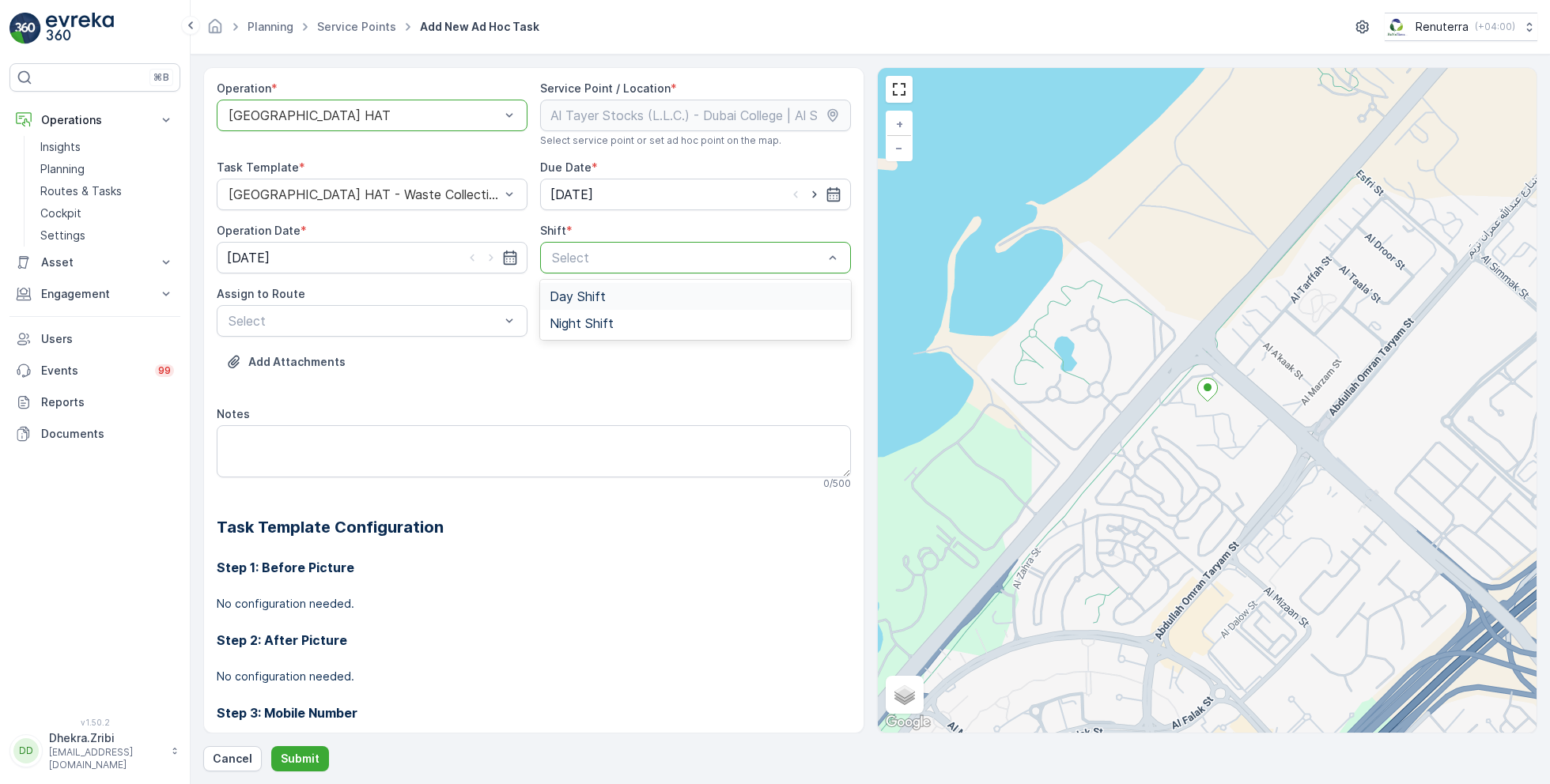
click at [624, 292] on div "Day Shift" at bounding box center [696, 296] width 291 height 14
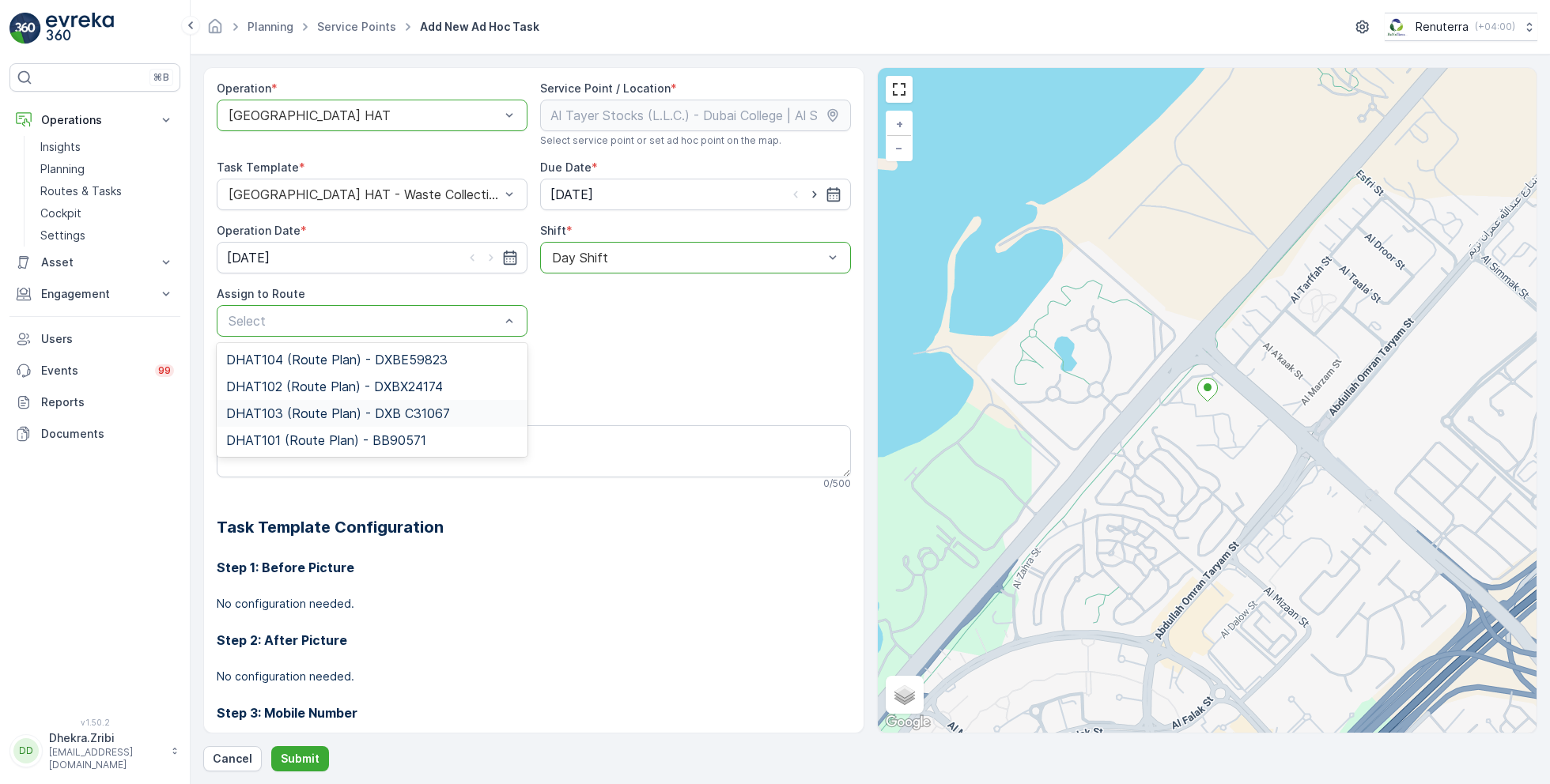
click at [283, 418] on span "DHAT103 (Route Plan) - DXB C31067" at bounding box center [338, 413] width 224 height 14
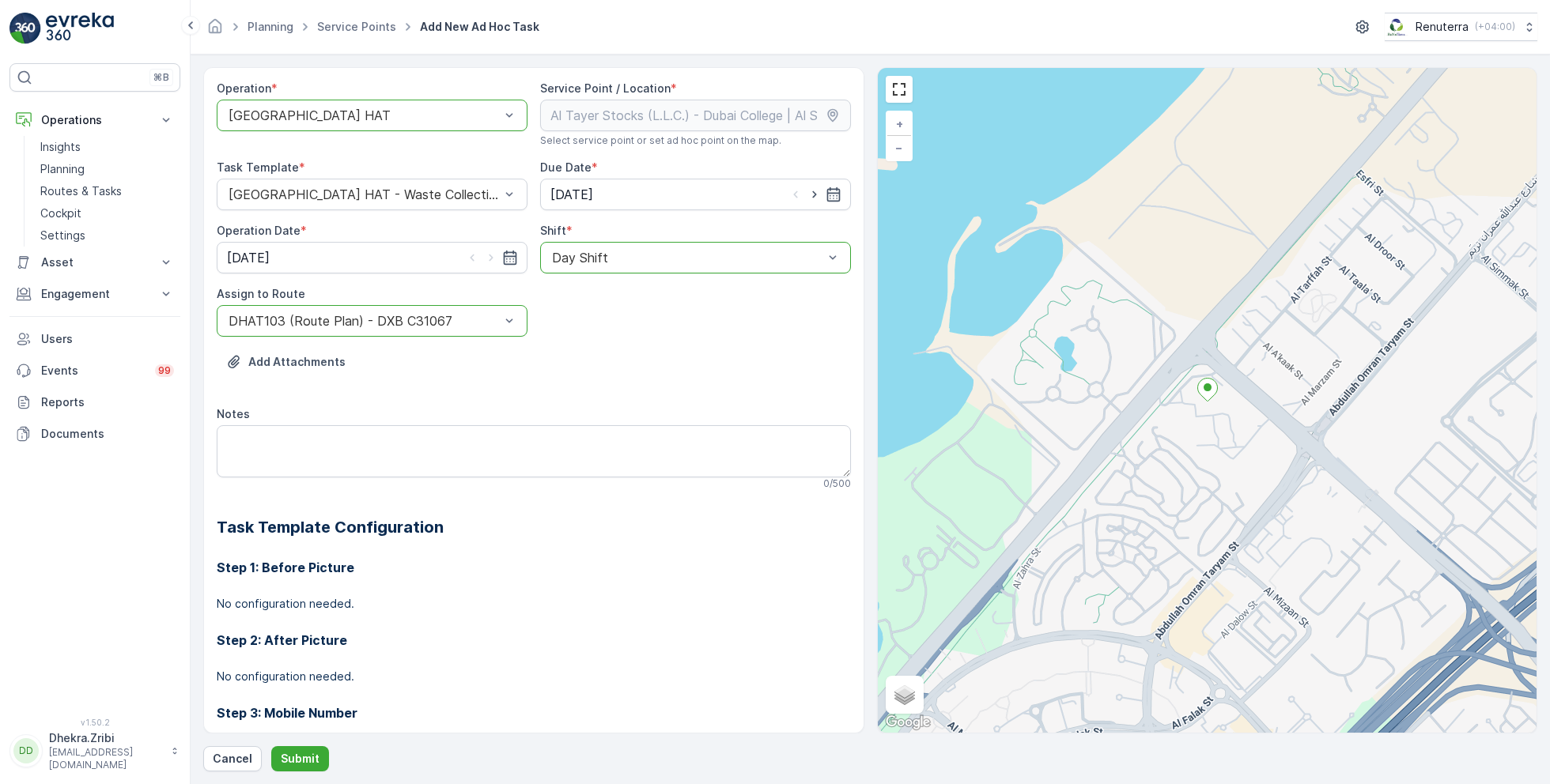
click at [294, 772] on form "Operation * option Dubai HAT, selected. Dubai HAT Service Point / Location * Se…" at bounding box center [870, 419] width 1360 height 729
click at [301, 756] on p "Submit" at bounding box center [300, 758] width 39 height 16
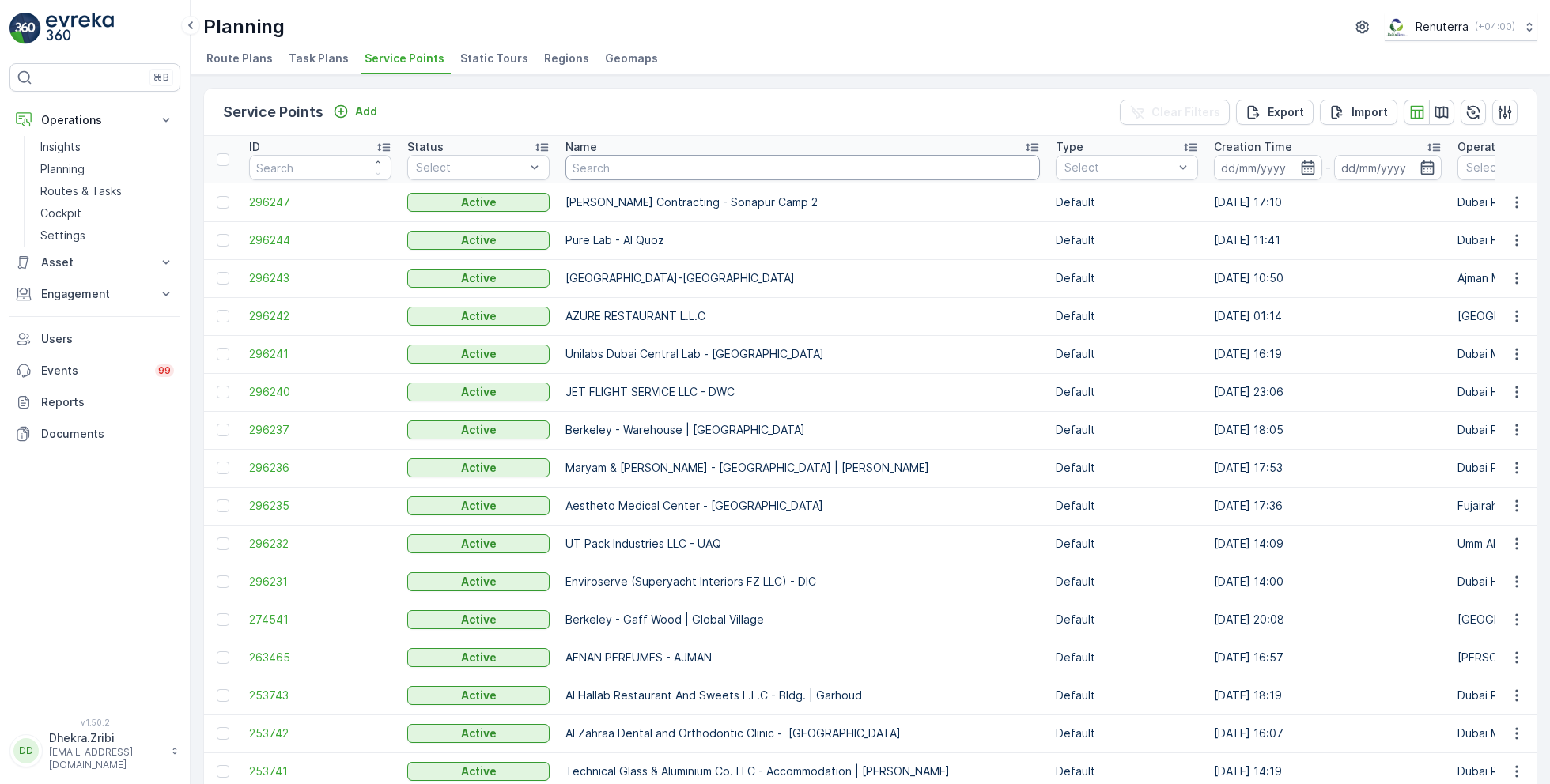
click at [672, 165] on input "text" at bounding box center [802, 167] width 474 height 26
paste input "DELTA AL WADI CONTRACTING (L.L.C)"
type input "DELTA AL WADI CONTRACTING (L.L.C)"
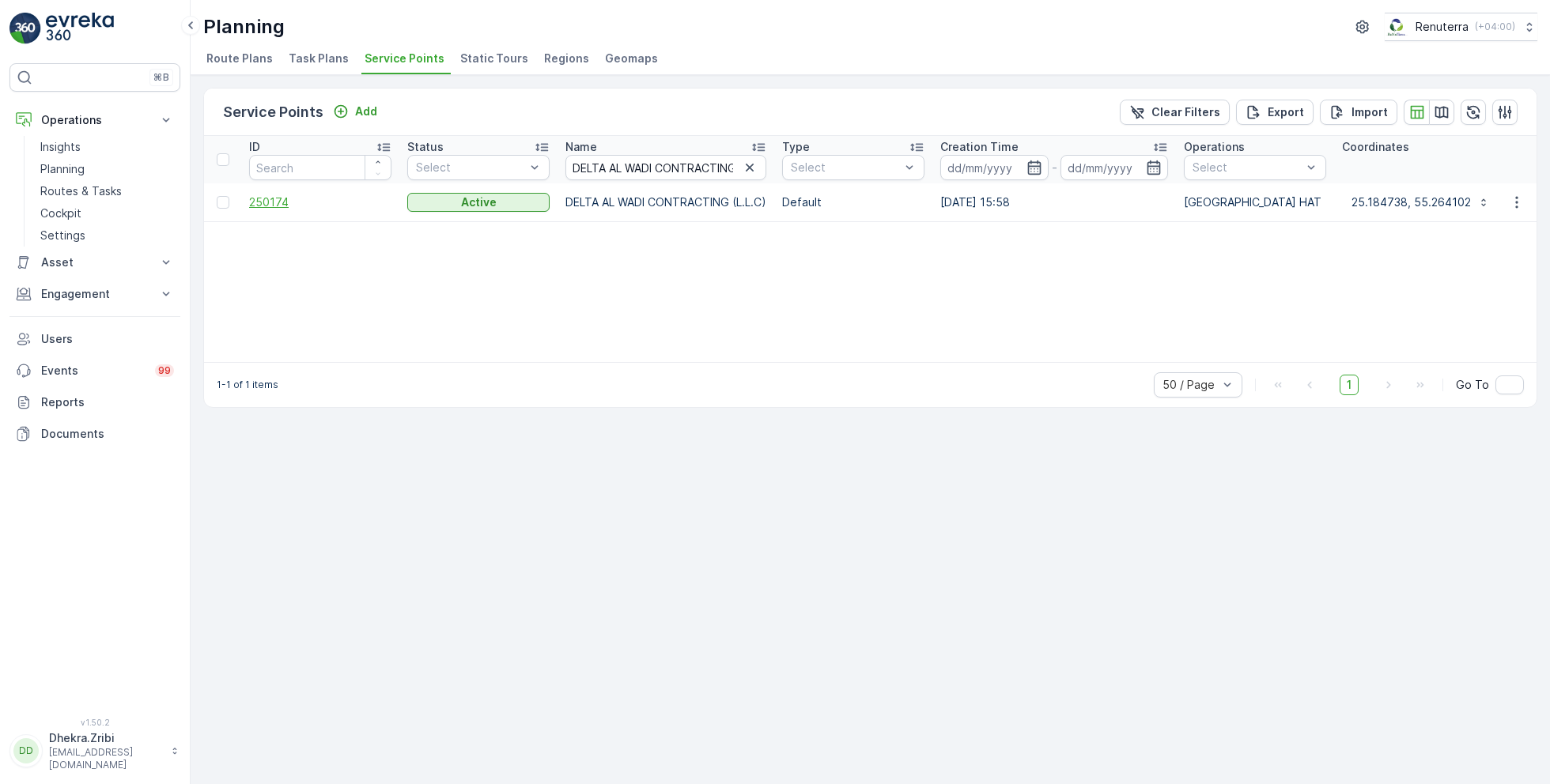
click at [280, 200] on span "250174" at bounding box center [320, 202] width 142 height 16
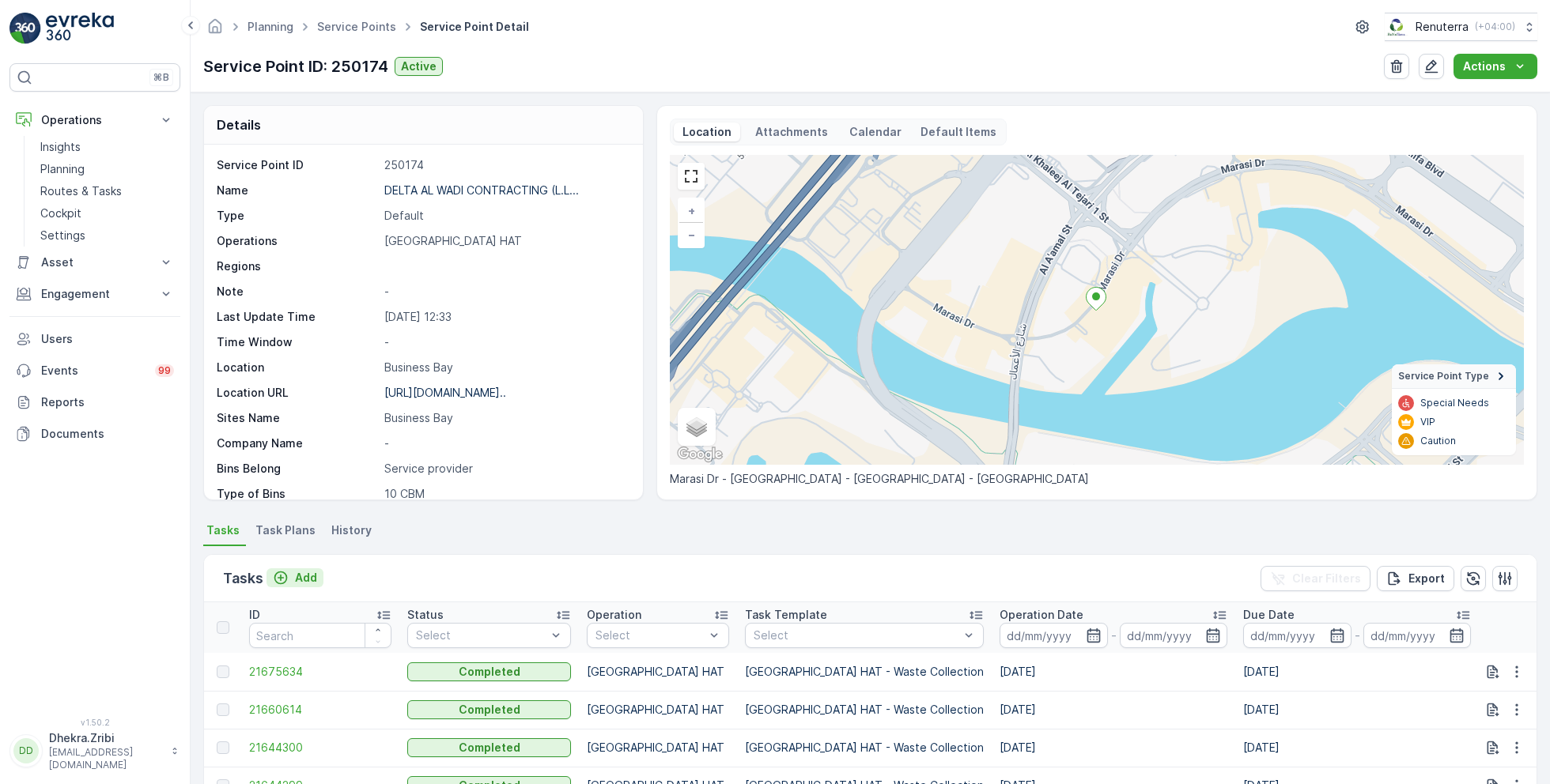
click at [307, 580] on p "Add" at bounding box center [306, 578] width 22 height 16
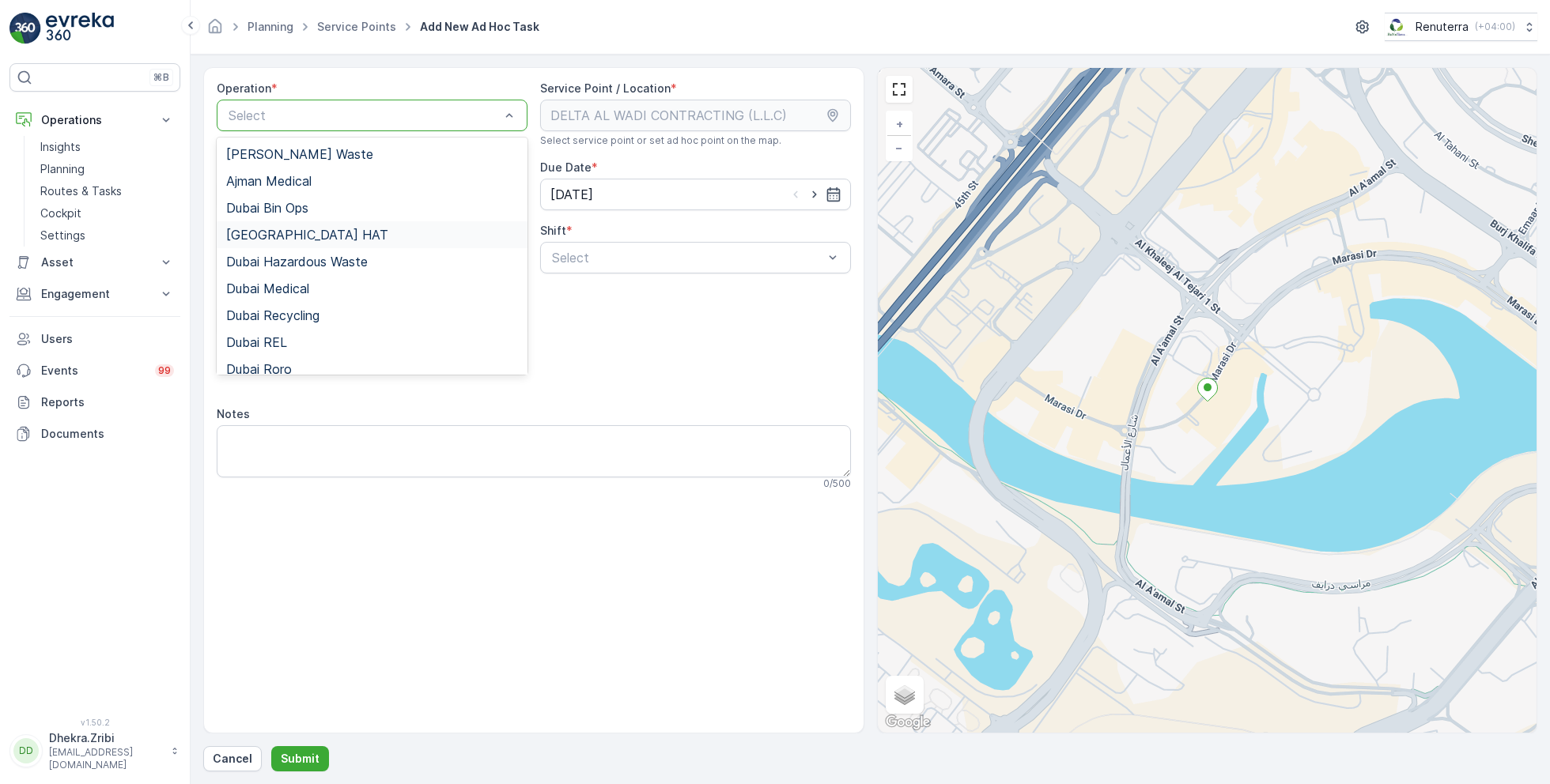
click at [283, 228] on span "Dubai HAT" at bounding box center [307, 235] width 162 height 14
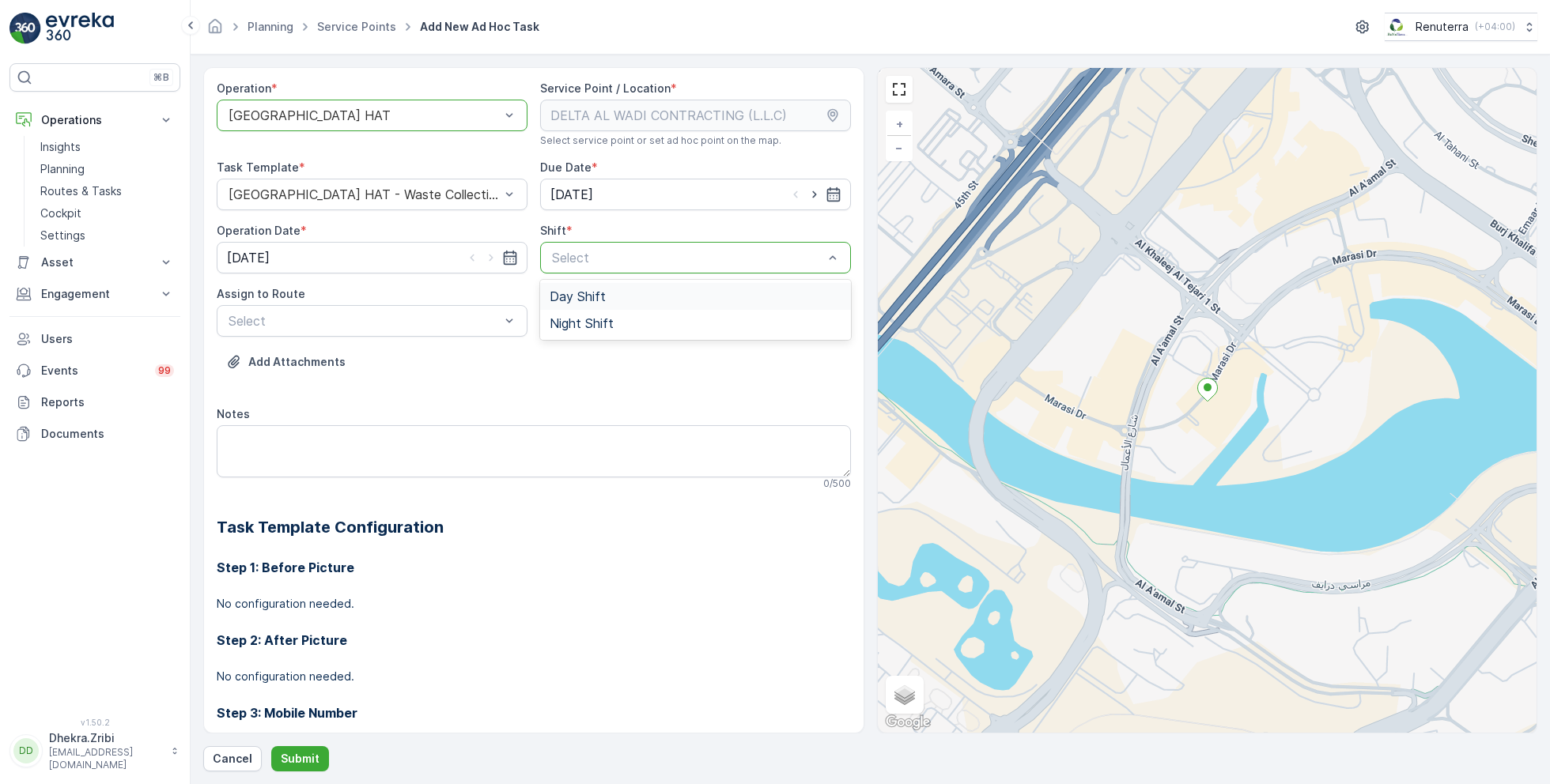
click at [572, 292] on span "Day Shift" at bounding box center [577, 296] width 56 height 14
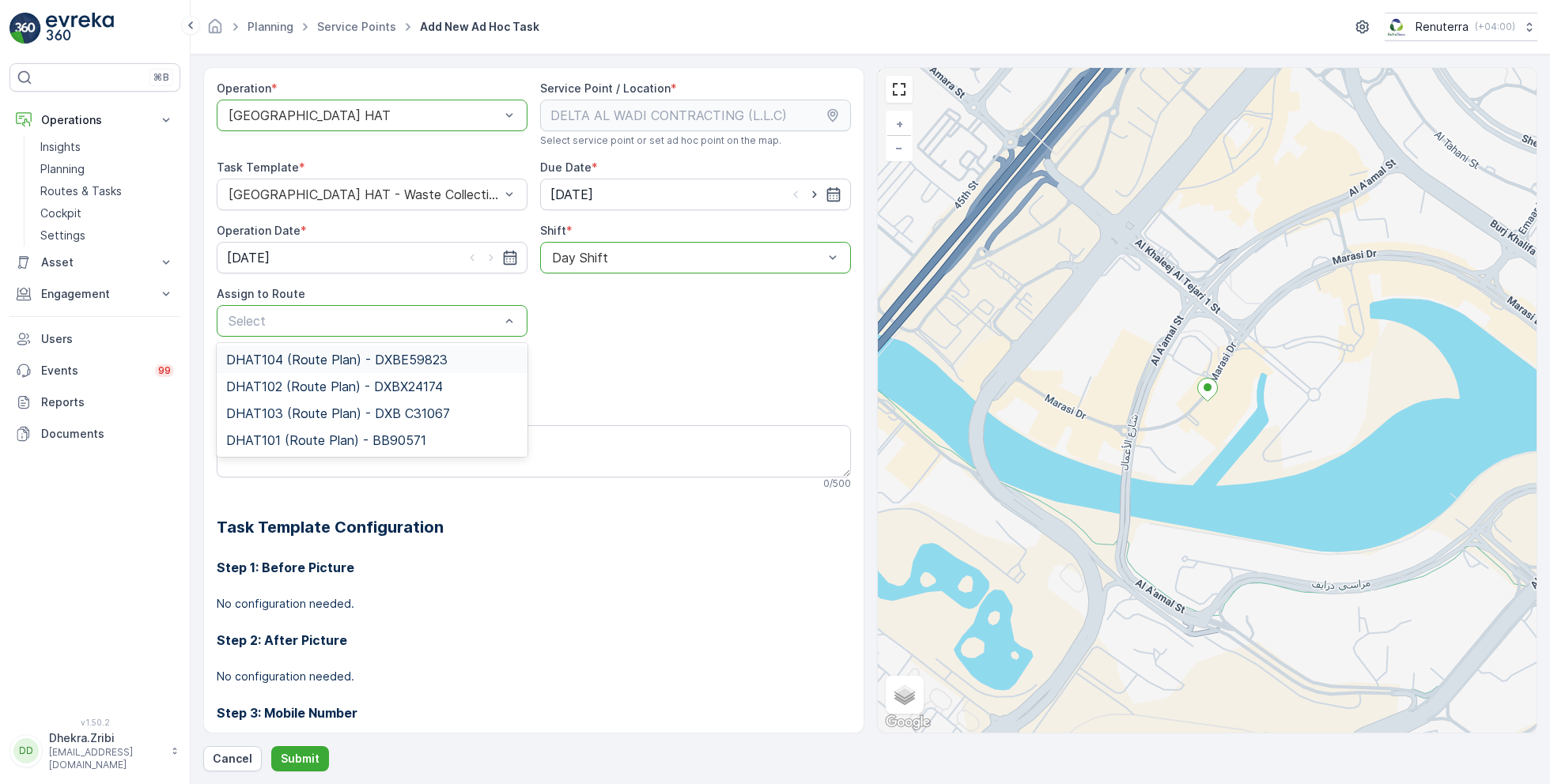
click at [344, 353] on span "DHAT104 (Route Plan) - DXBE59823" at bounding box center [337, 359] width 221 height 14
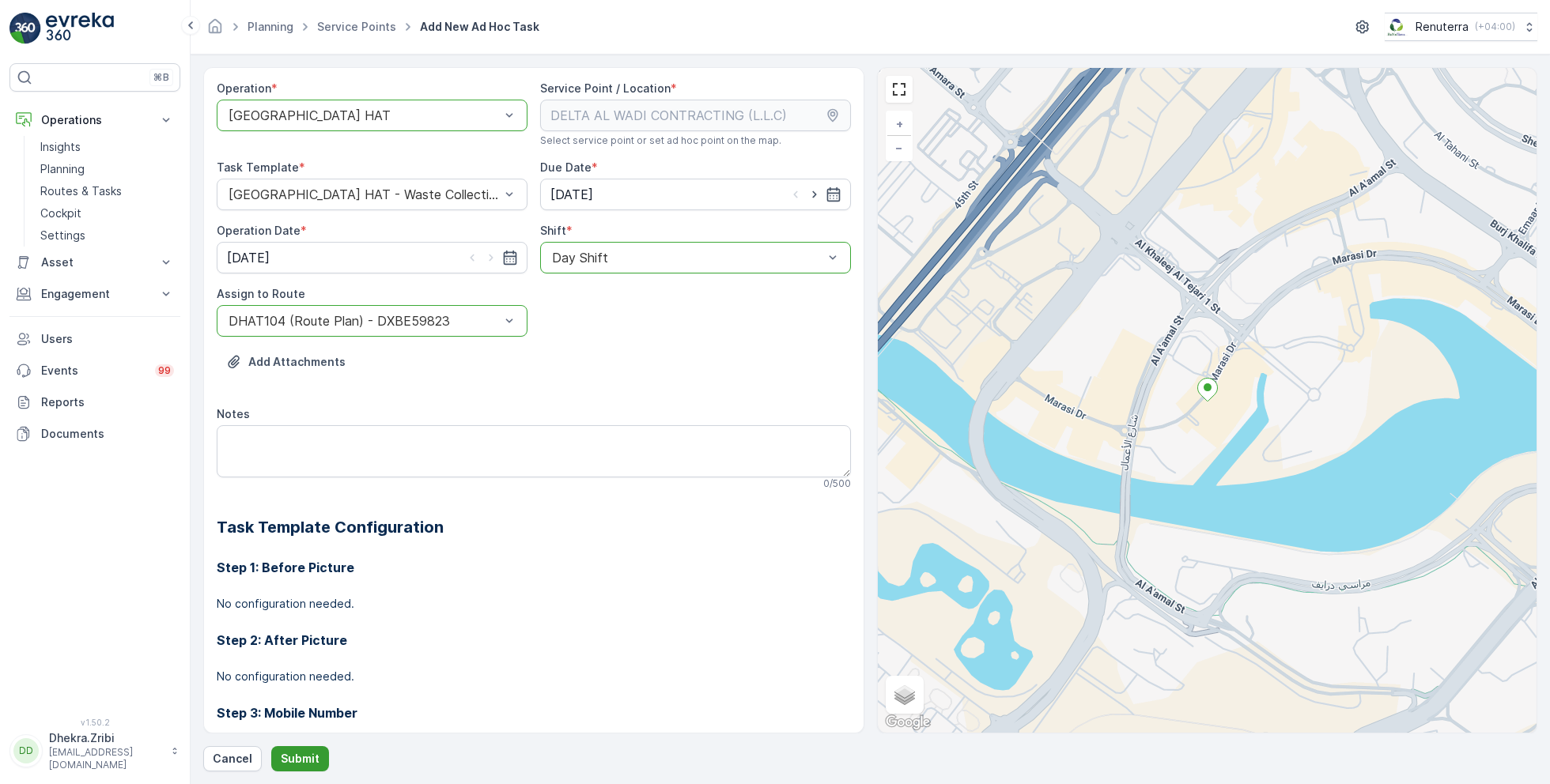
click at [296, 763] on p "Submit" at bounding box center [300, 758] width 39 height 16
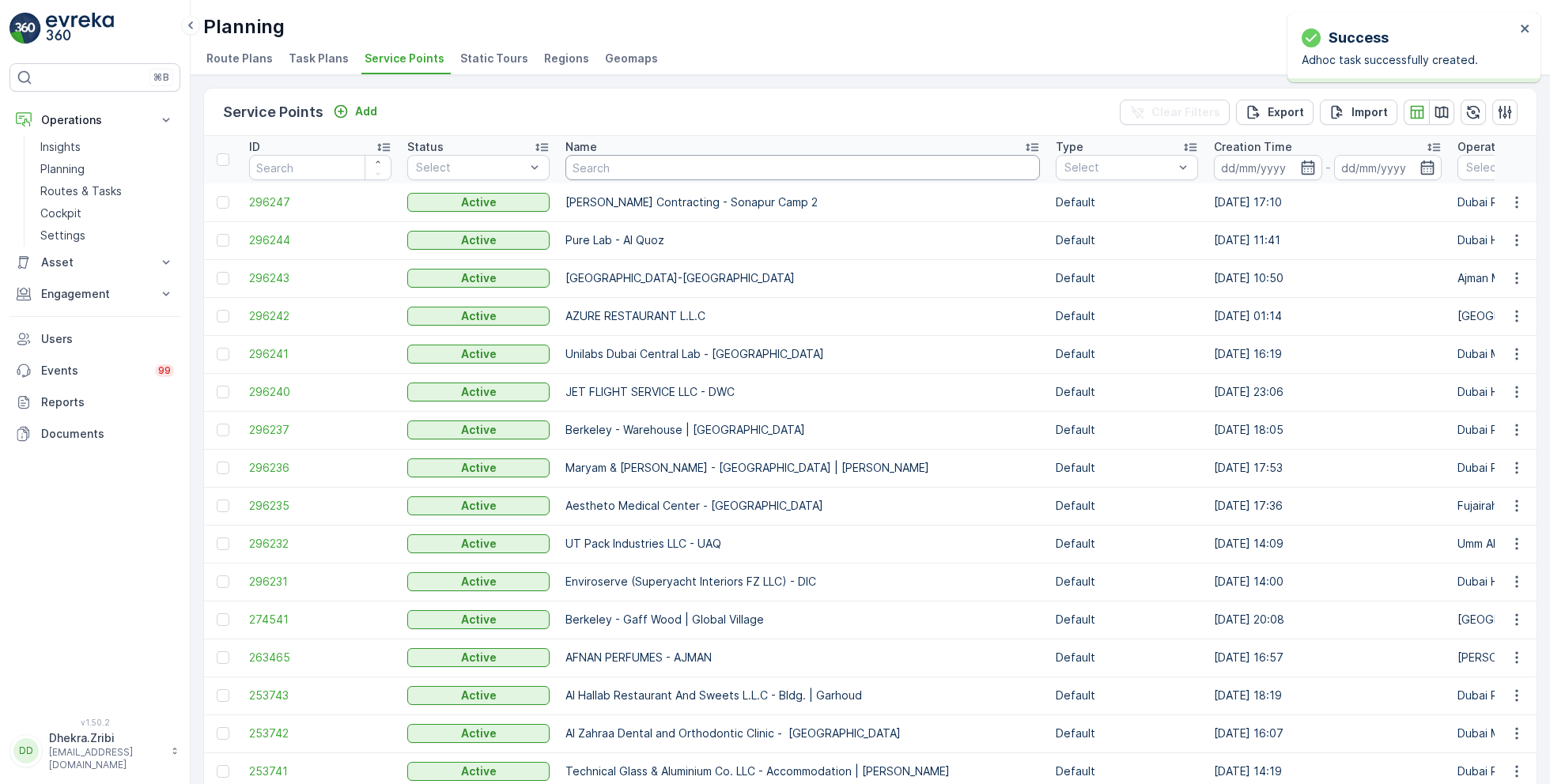
click at [592, 166] on input "text" at bounding box center [802, 167] width 474 height 26
paste input "DELTA AL WADI CONTRACTING (L.L.C)"
type input "DELTA AL WADI CONTRACTING (L.L.C)"
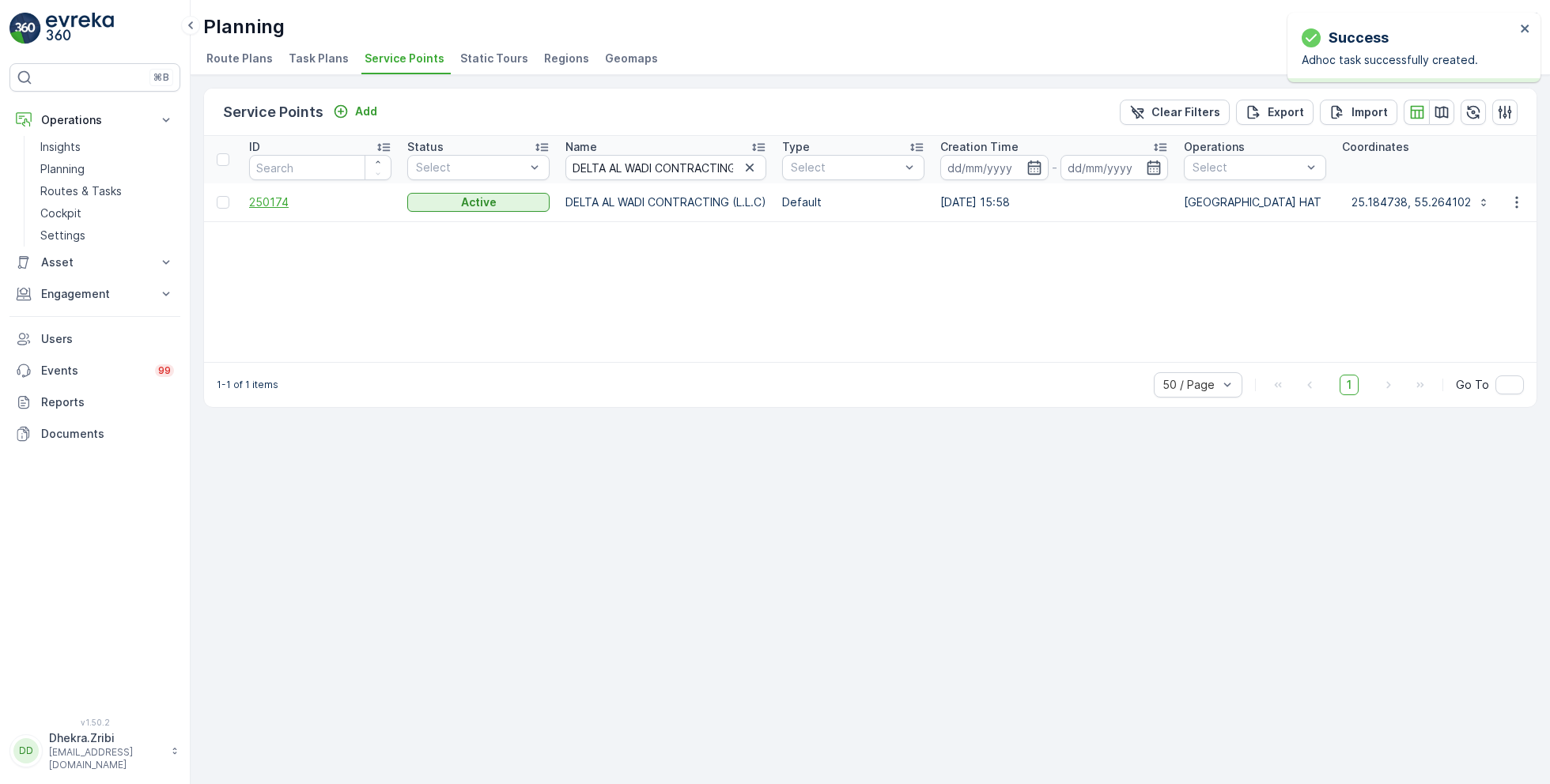
click at [282, 200] on span "250174" at bounding box center [320, 202] width 142 height 16
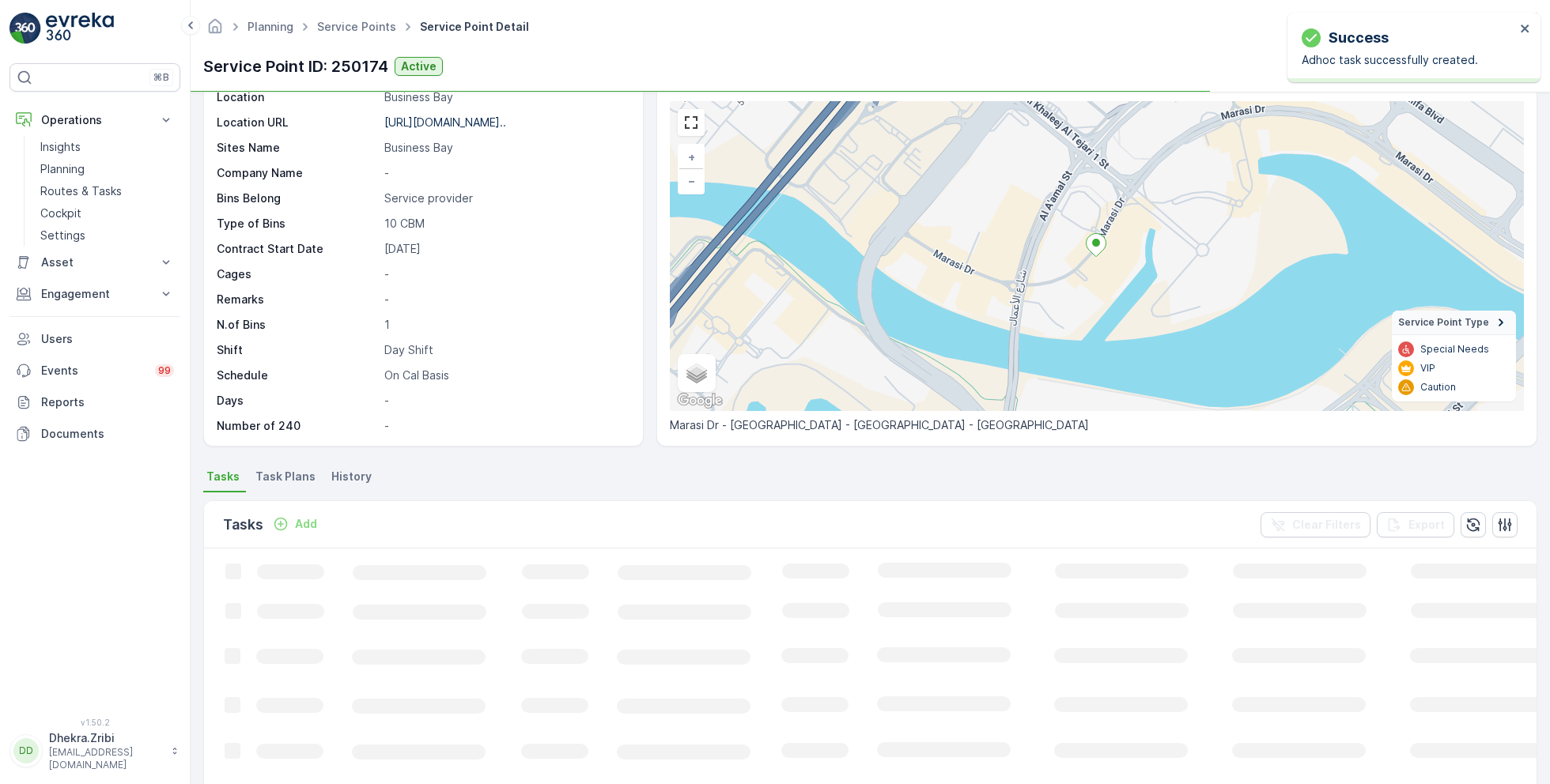
scroll to position [73, 0]
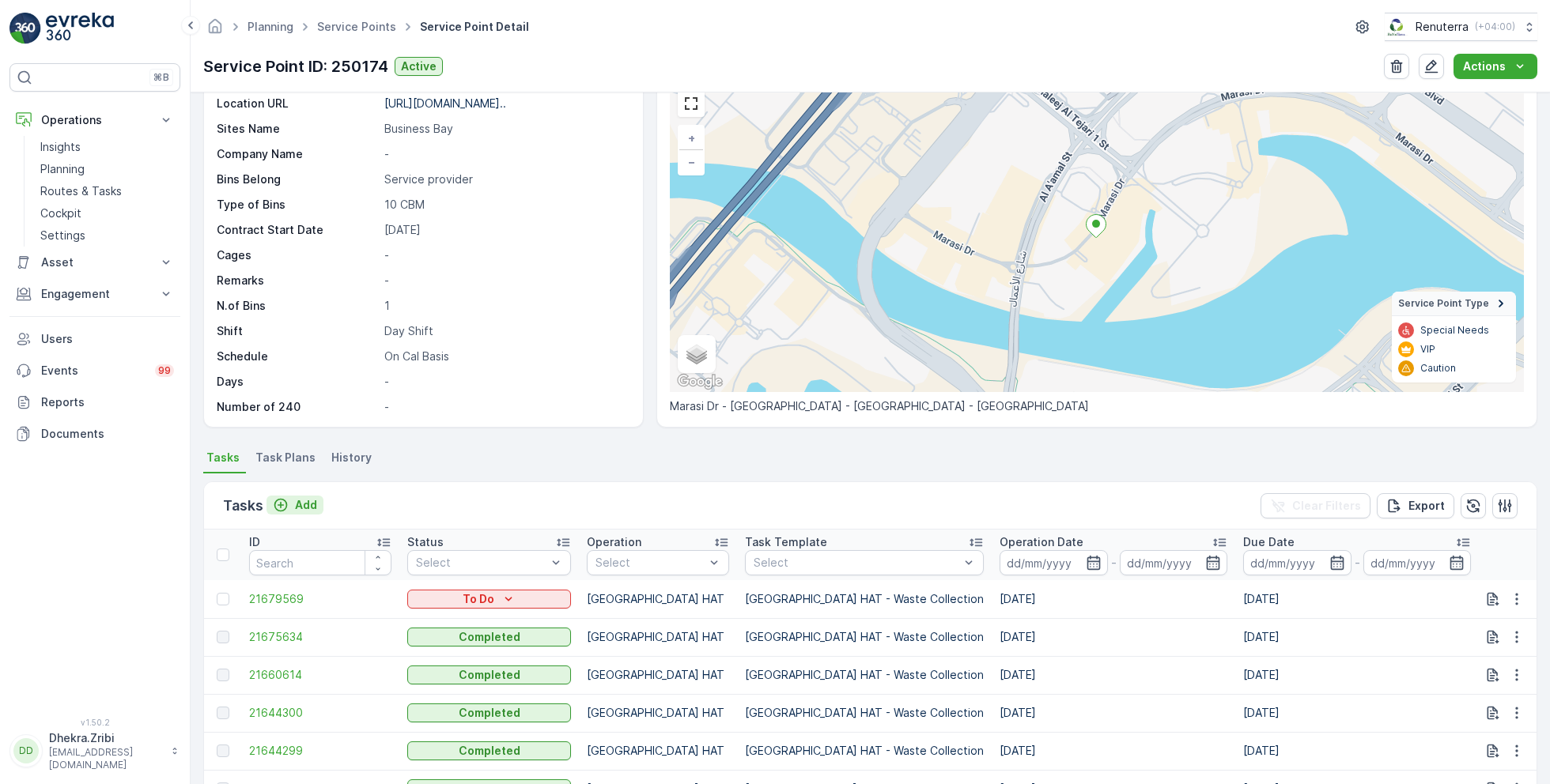
click at [298, 507] on p "Add" at bounding box center [306, 505] width 22 height 16
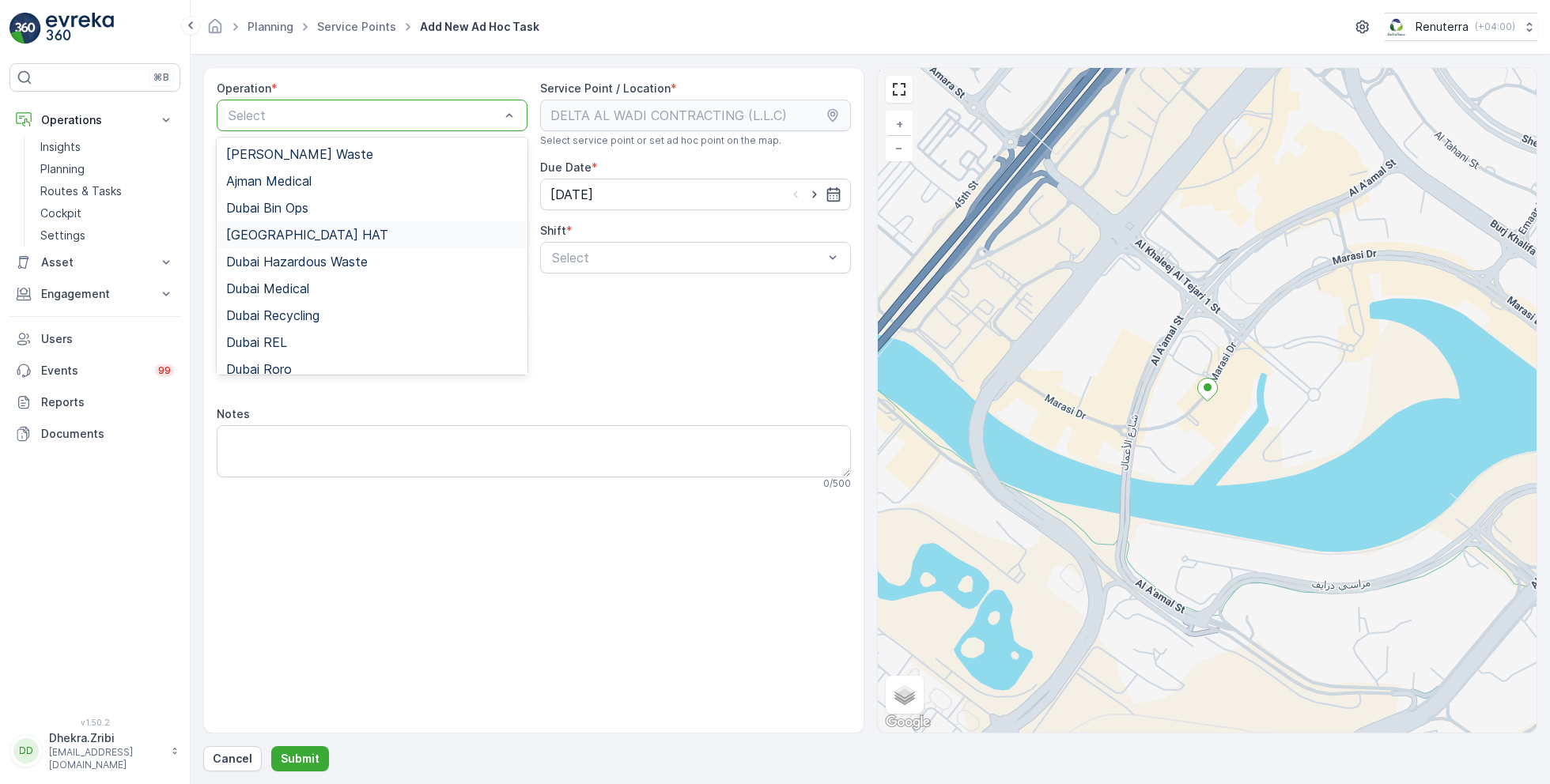
click at [260, 235] on span "Dubai HAT" at bounding box center [307, 235] width 162 height 14
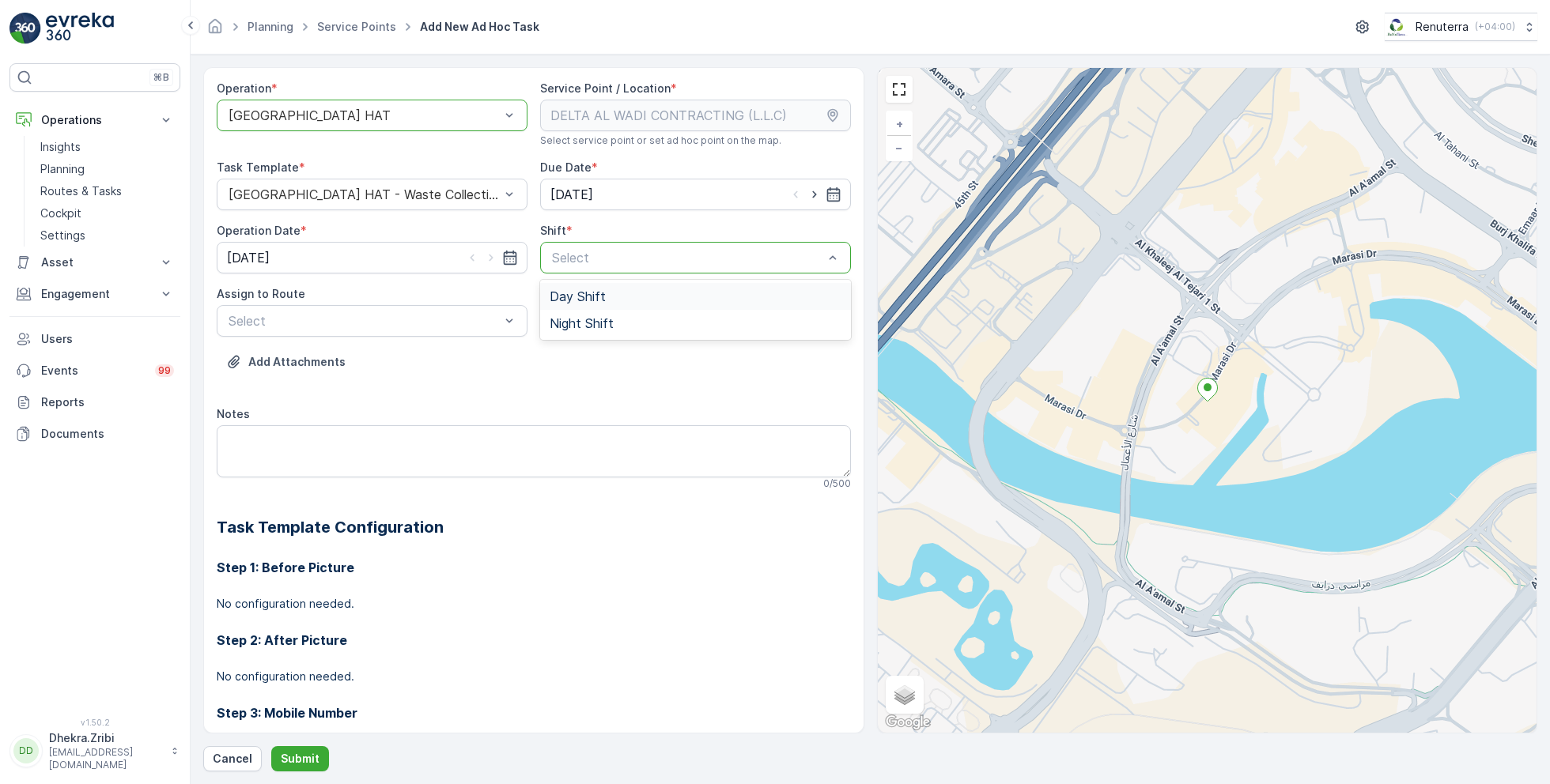
click at [576, 303] on div "Day Shift" at bounding box center [696, 296] width 310 height 26
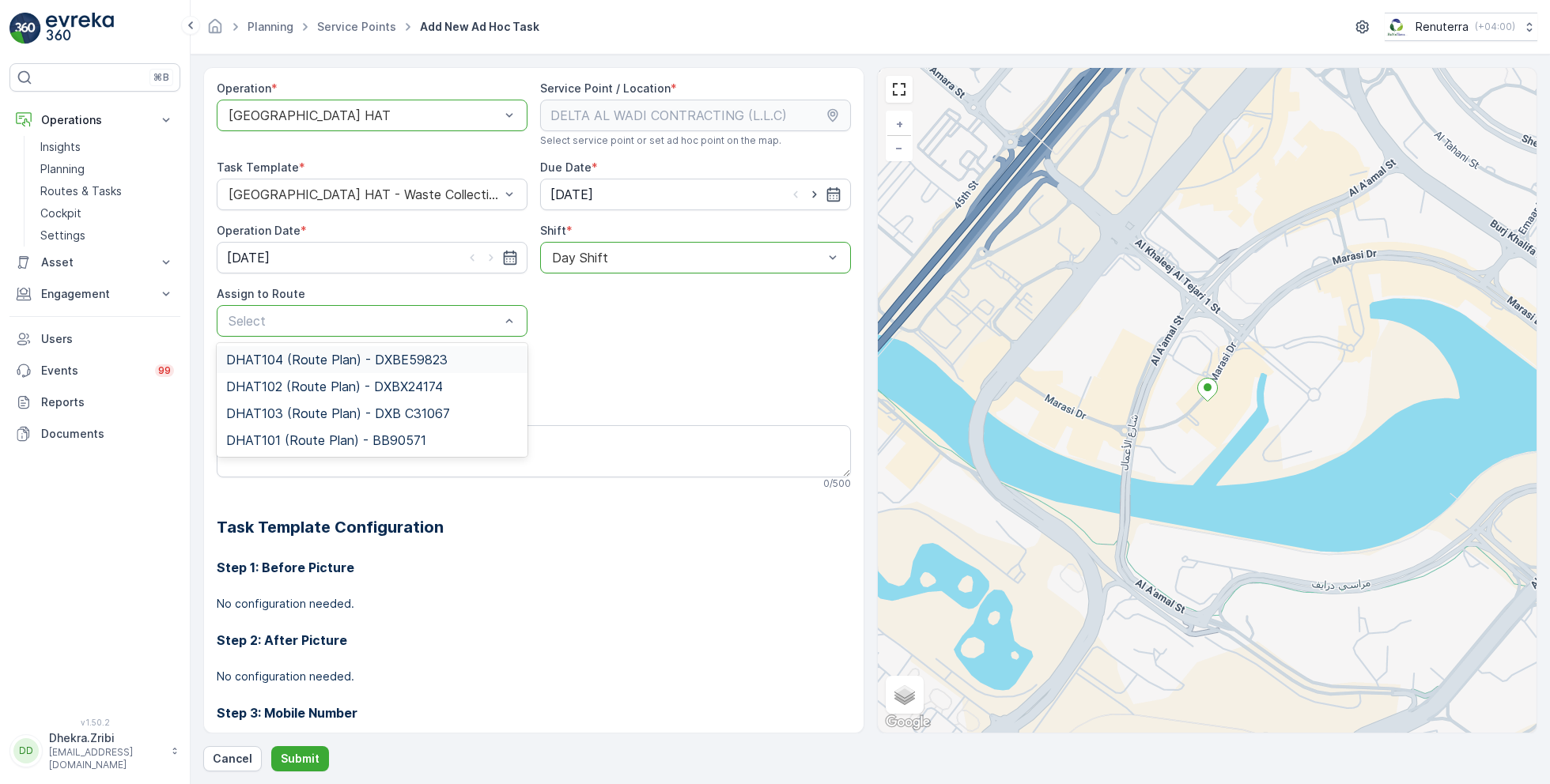
click at [297, 353] on span "DHAT104 (Route Plan) - DXBE59823" at bounding box center [337, 359] width 221 height 14
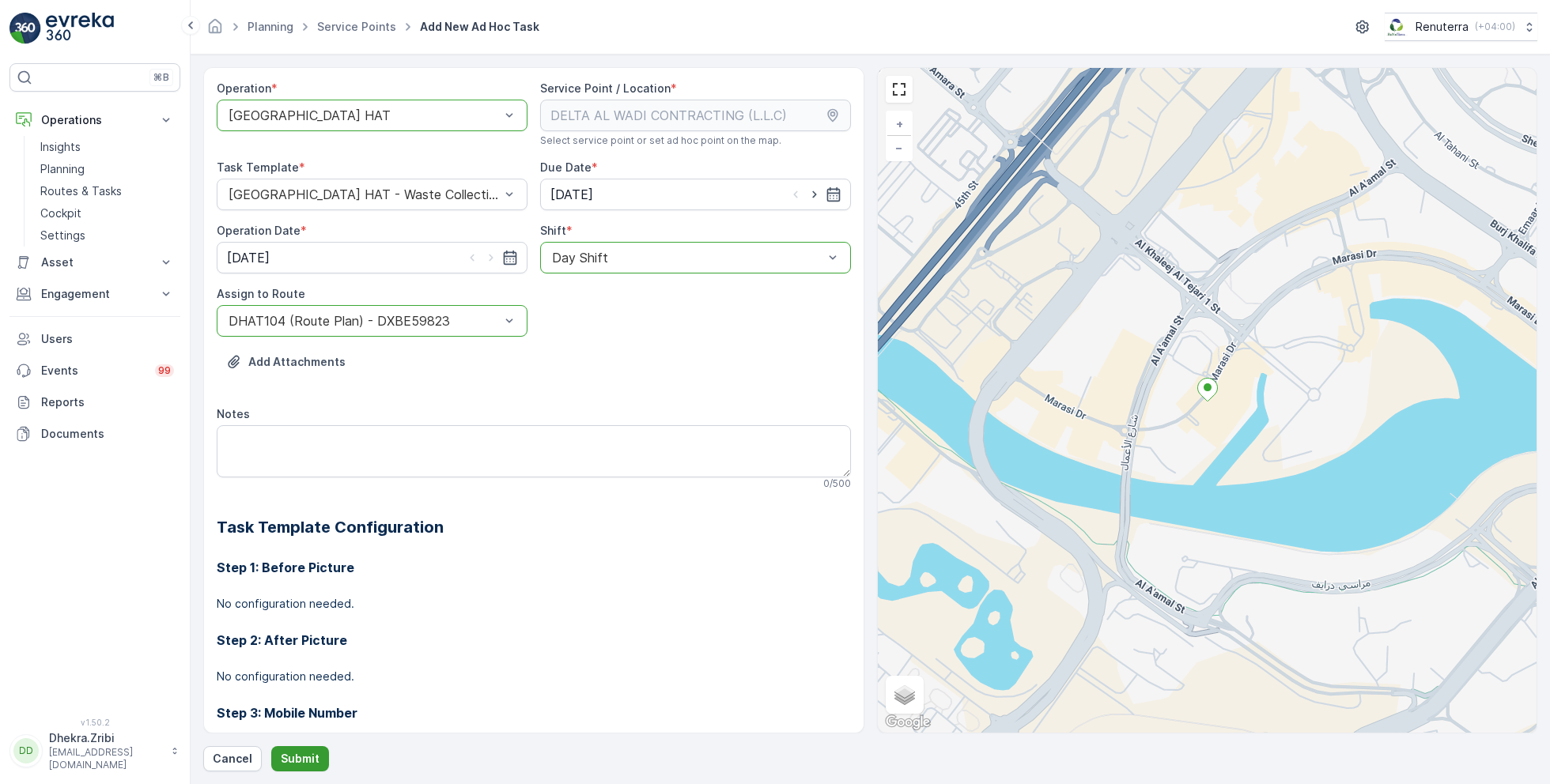
click at [301, 754] on p "Submit" at bounding box center [300, 758] width 39 height 16
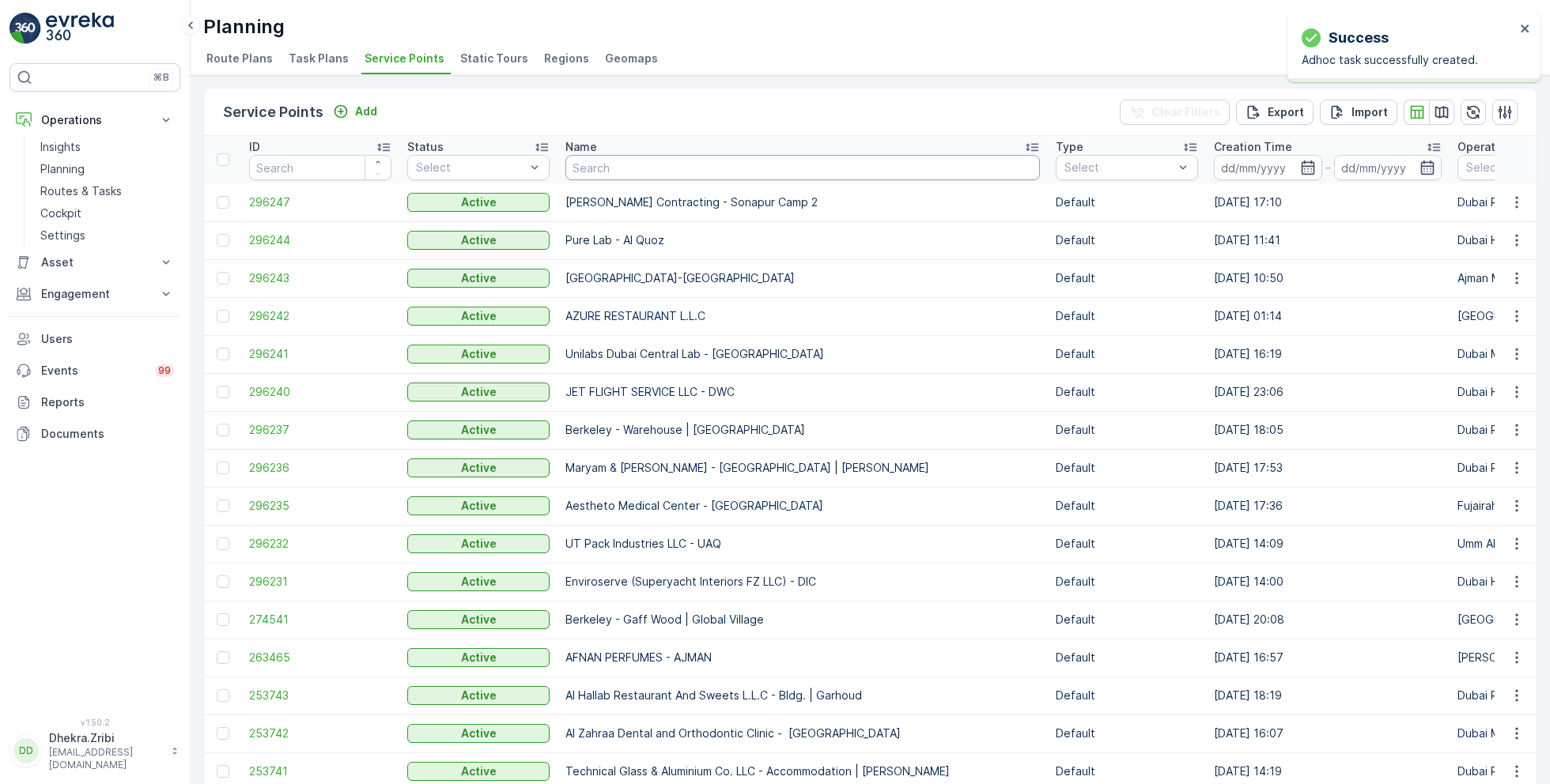
click at [623, 173] on input "text" at bounding box center [802, 167] width 474 height 26
paste input "Italian Planters L.L.C / Garhoud"
type input "Italian Planters L.L.C / Garhoud"
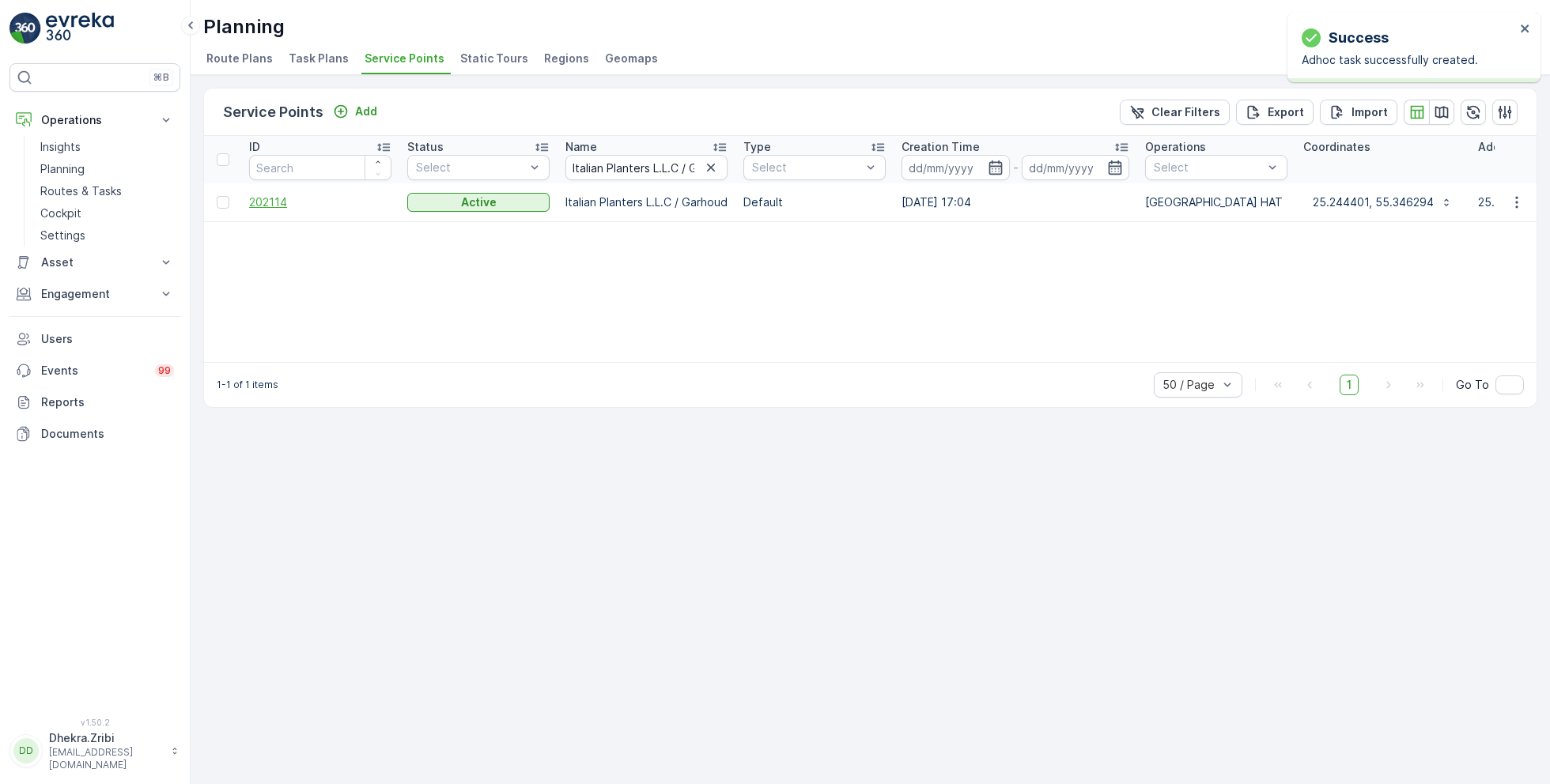
click at [288, 200] on span "202114" at bounding box center [320, 202] width 142 height 16
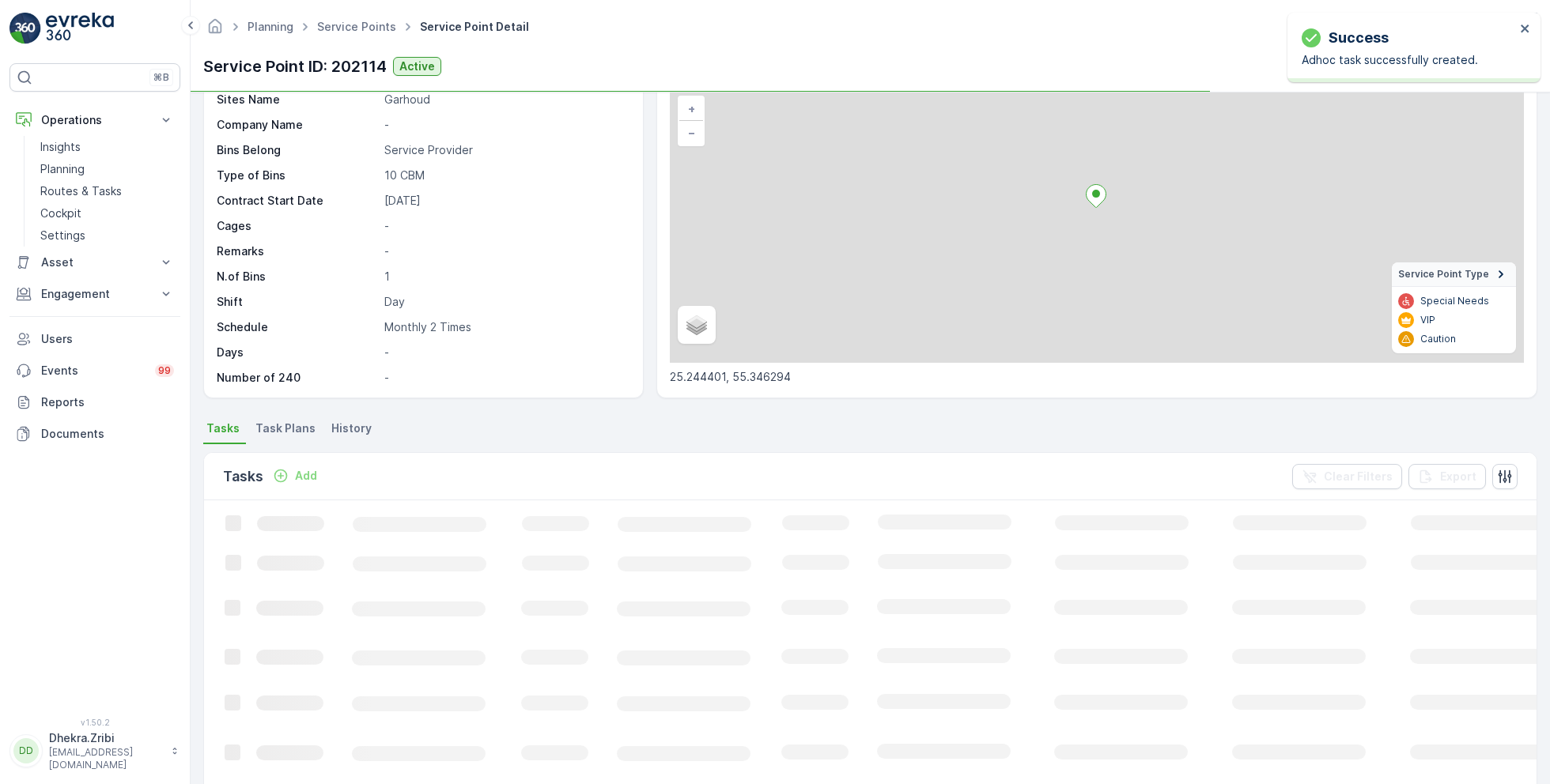
scroll to position [103, 0]
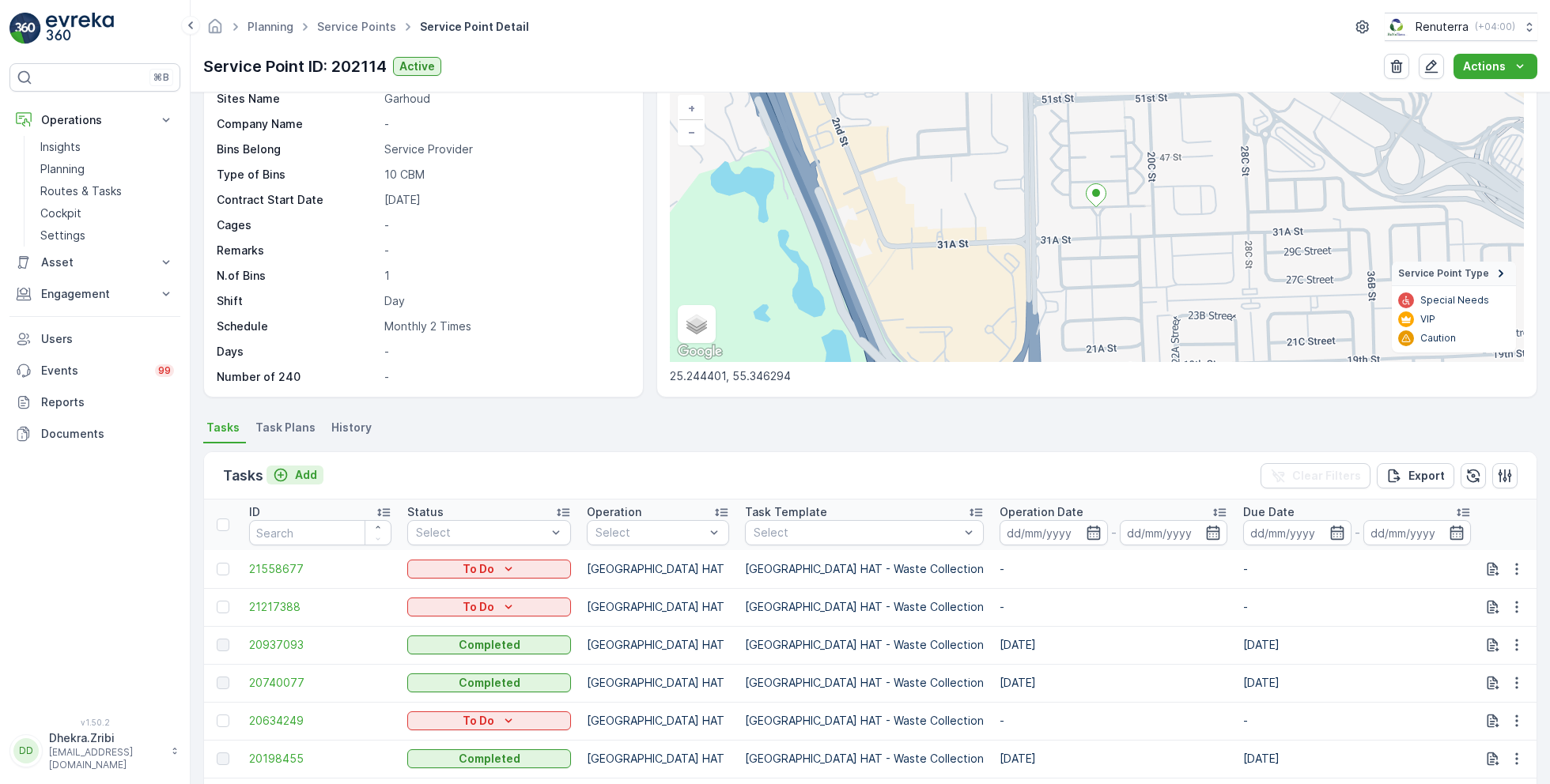
click at [305, 470] on p "Add" at bounding box center [306, 475] width 22 height 16
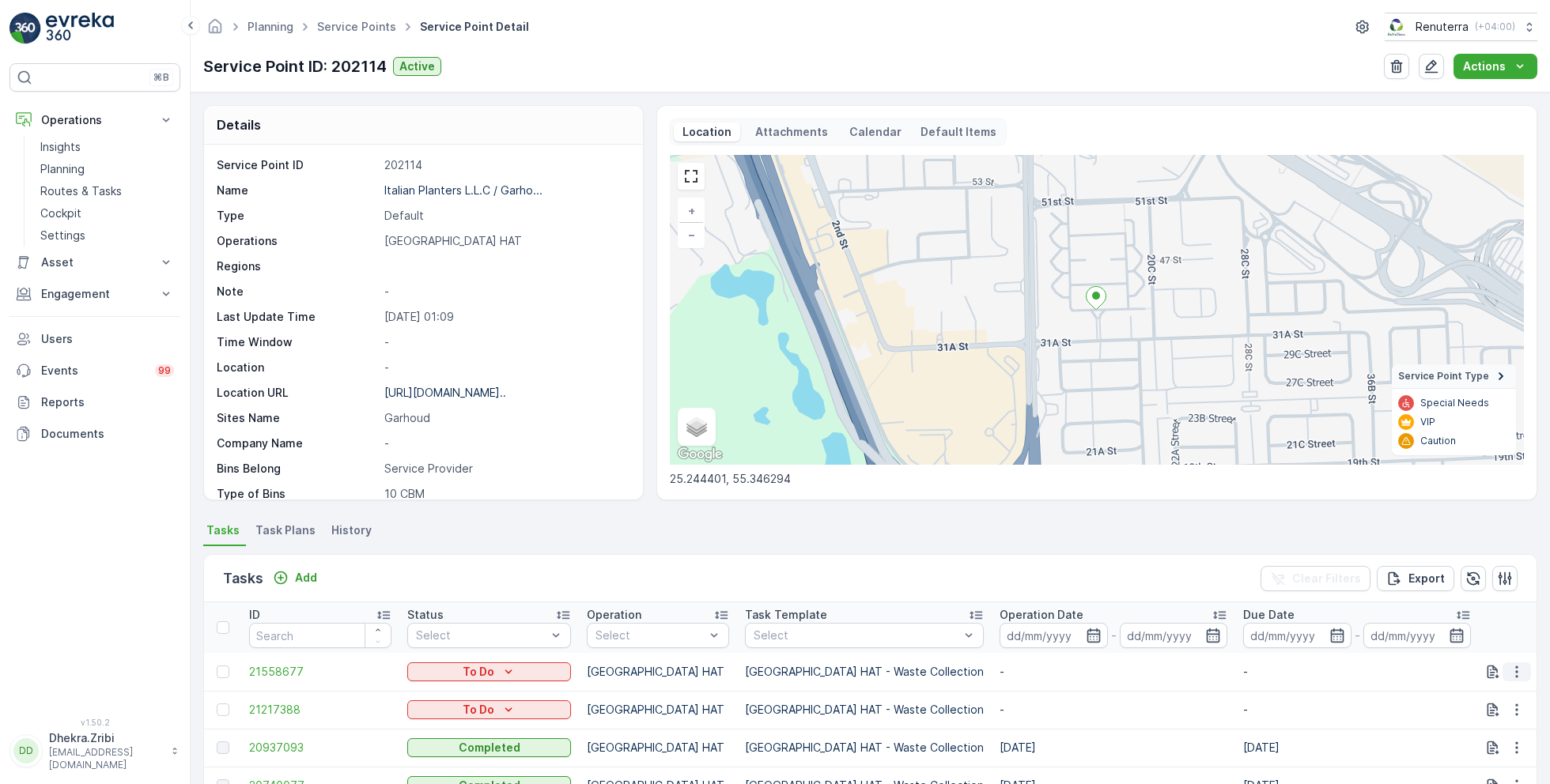
click at [1518, 675] on icon "button" at bounding box center [1517, 671] width 16 height 16
click at [1480, 591] on span "Change Route" at bounding box center [1475, 596] width 77 height 16
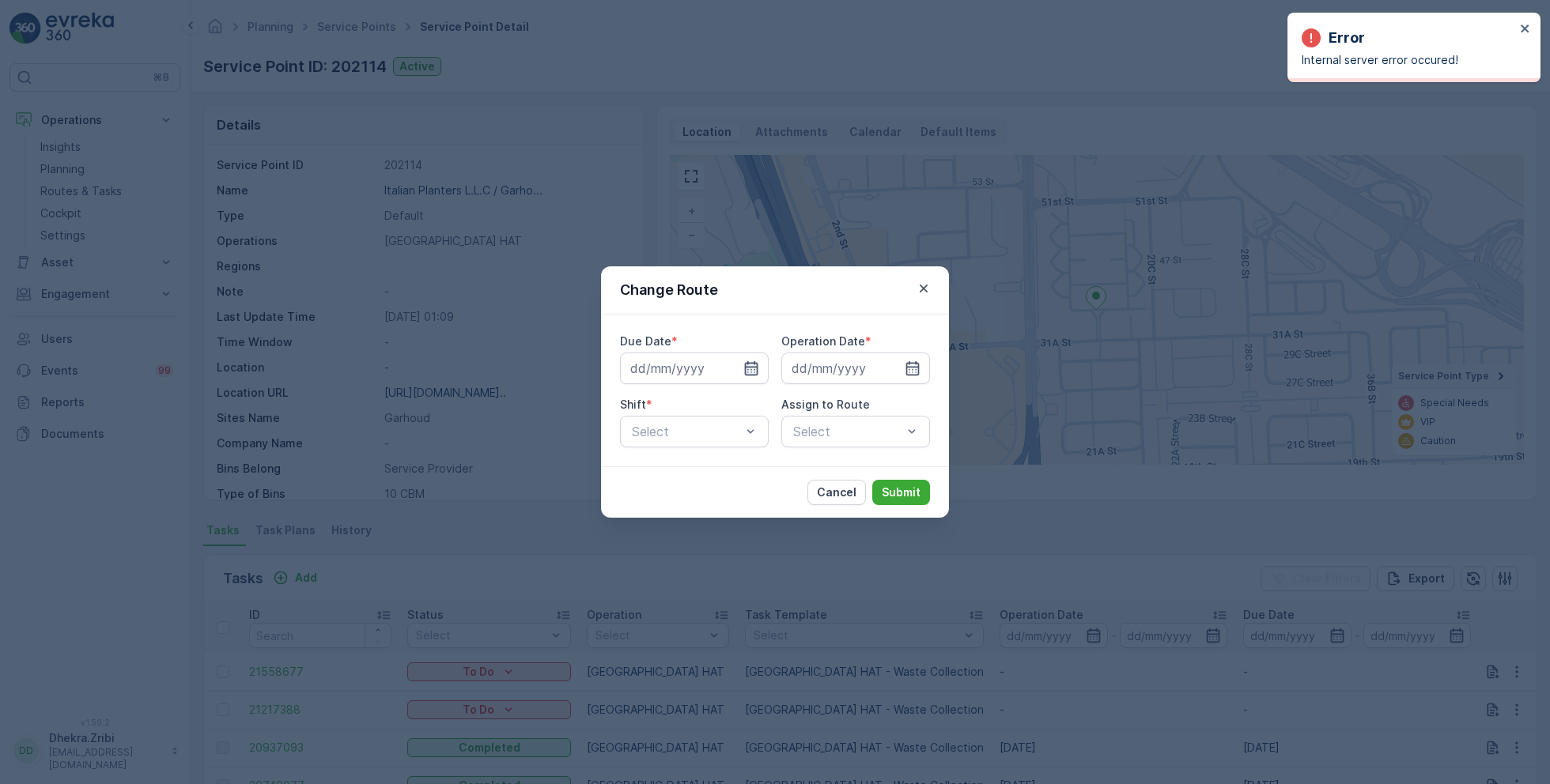
click at [752, 373] on icon "button" at bounding box center [751, 368] width 16 height 16
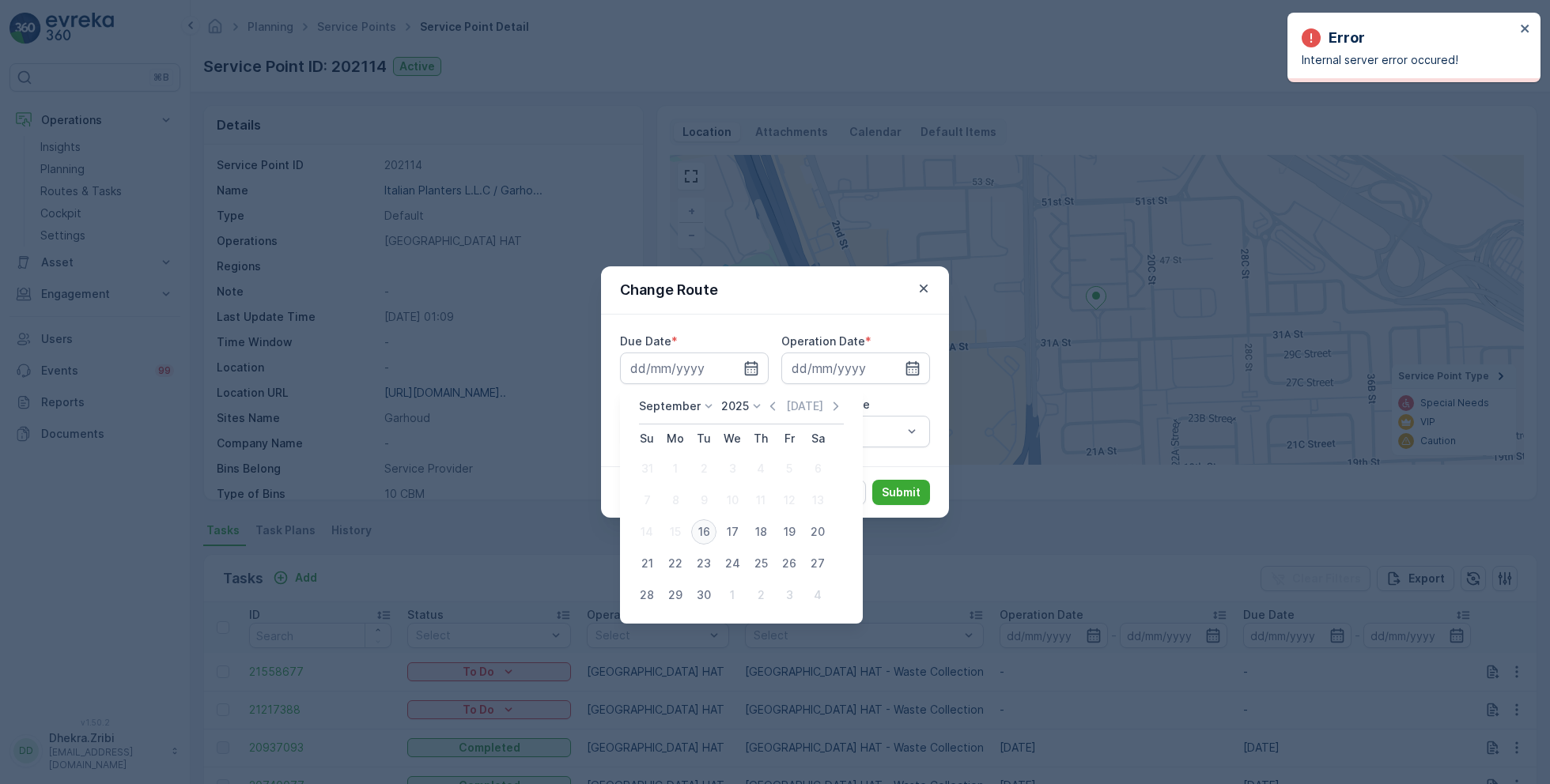
click at [711, 531] on div "16" at bounding box center [703, 531] width 26 height 26
type input "[DATE]"
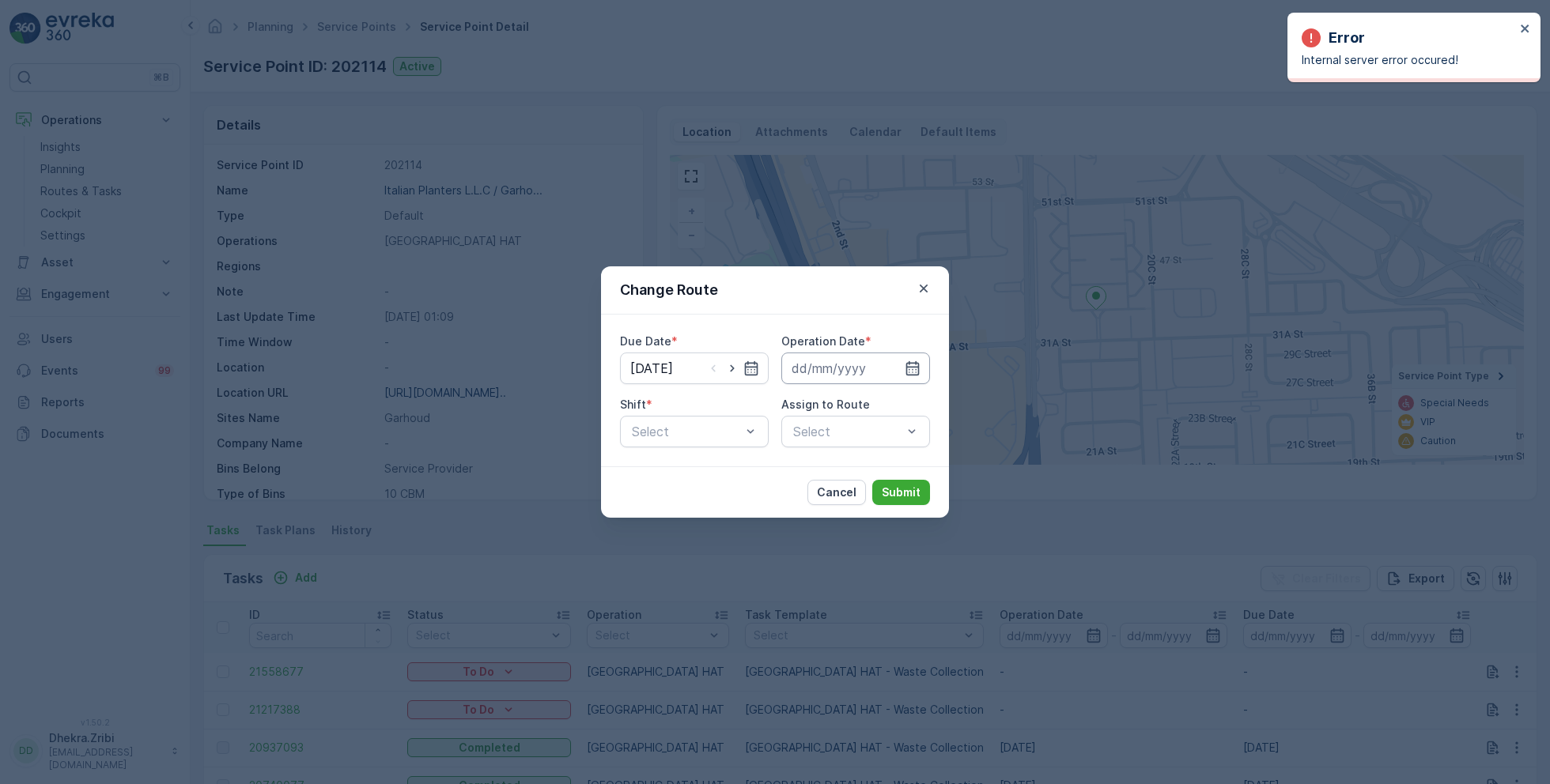
click at [854, 368] on input at bounding box center [855, 368] width 149 height 31
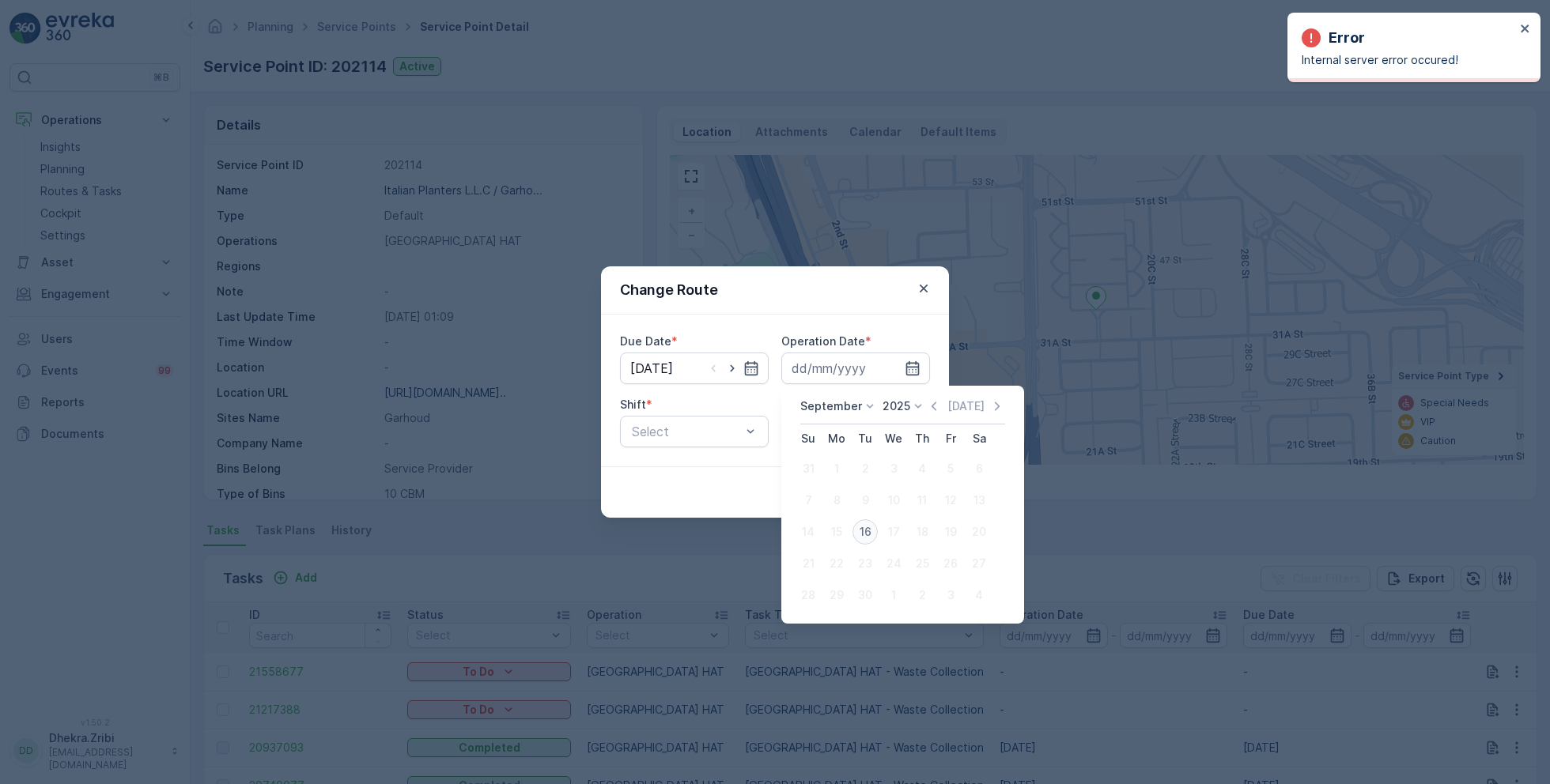
click at [866, 523] on div "16" at bounding box center [865, 531] width 26 height 26
type input "[DATE]"
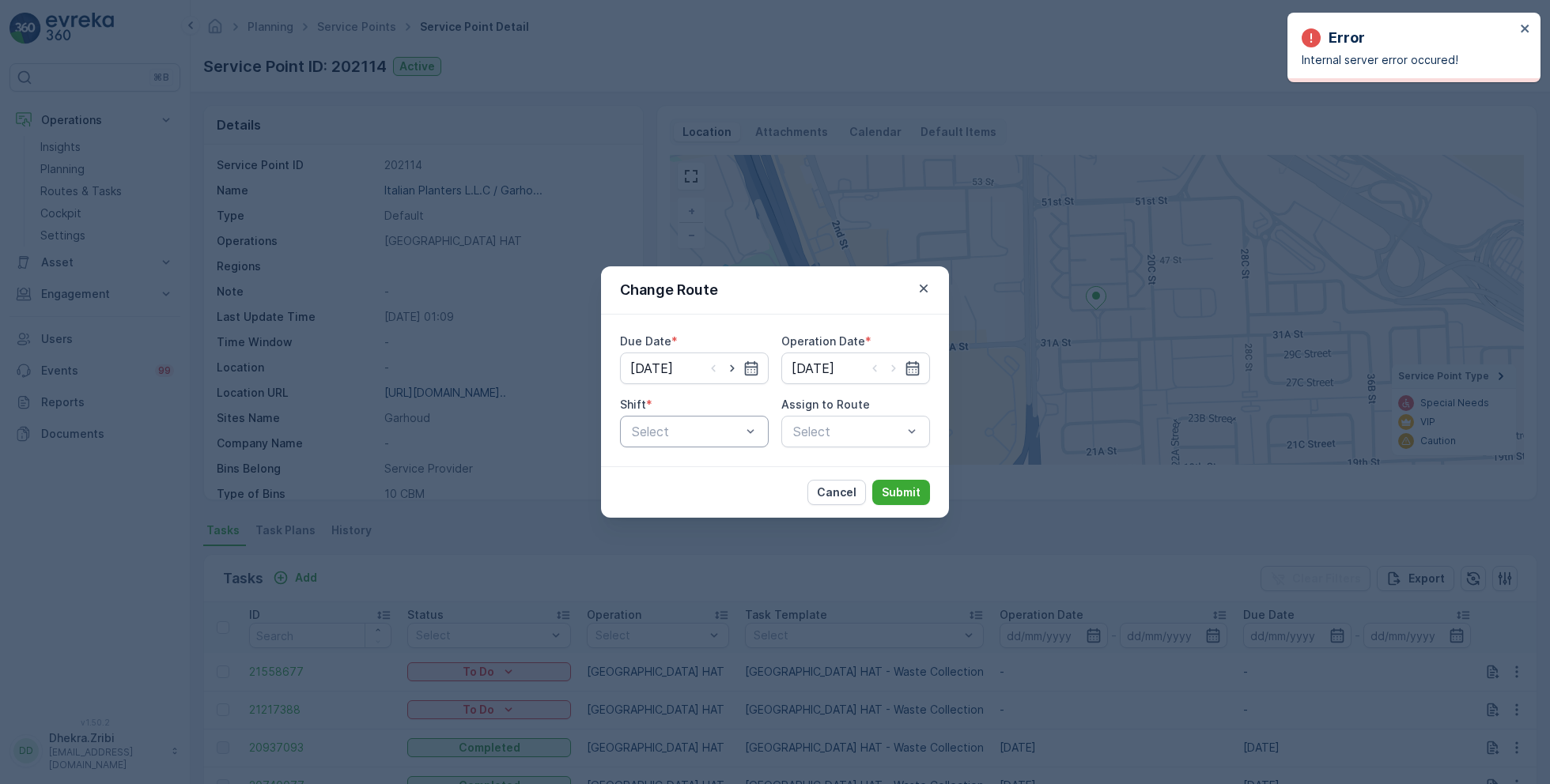
click at [712, 441] on div "Select" at bounding box center [694, 431] width 149 height 31
click at [677, 463] on span "Day Shift" at bounding box center [657, 470] width 56 height 14
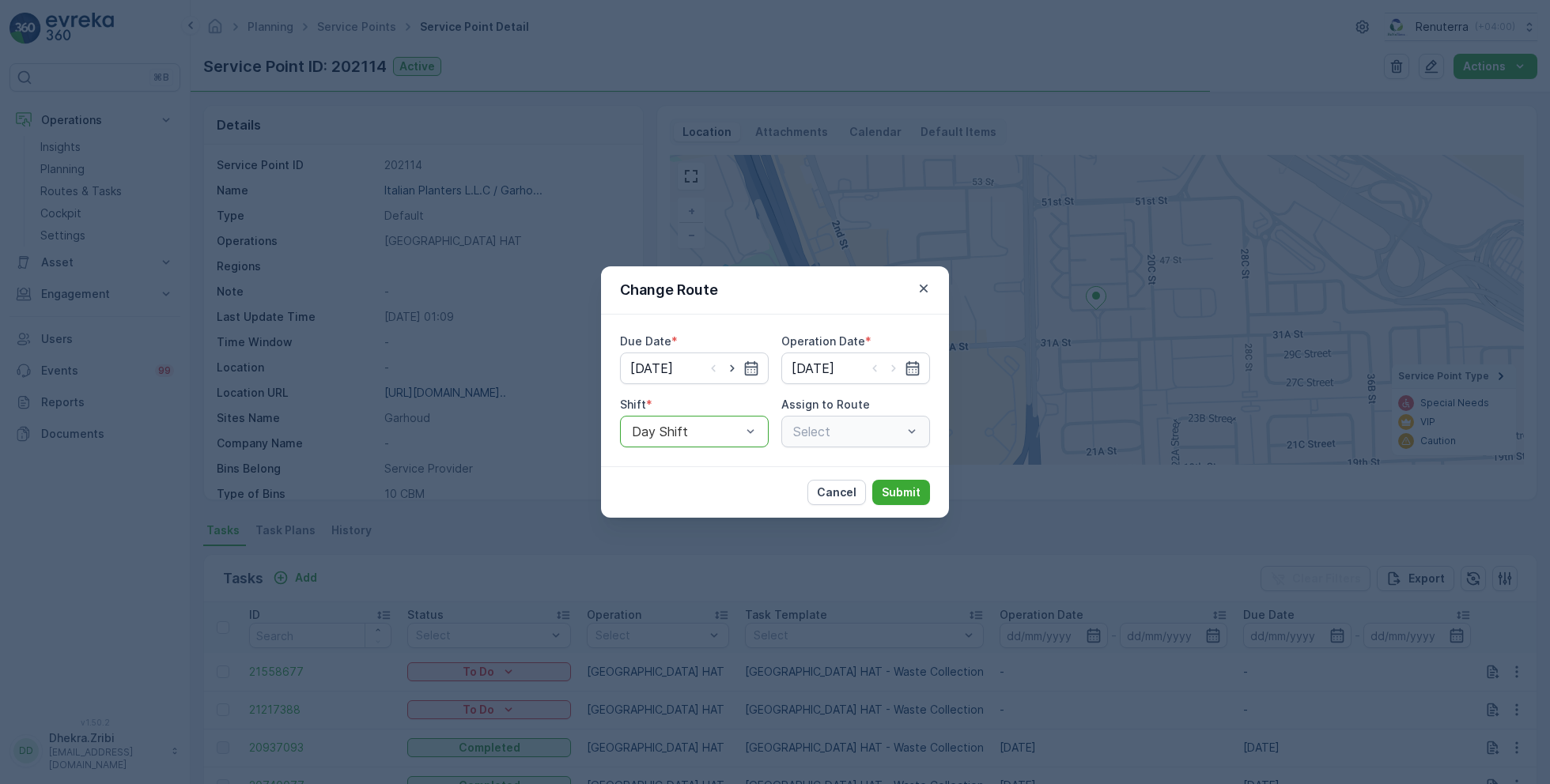
click at [825, 424] on div "Select" at bounding box center [855, 431] width 149 height 31
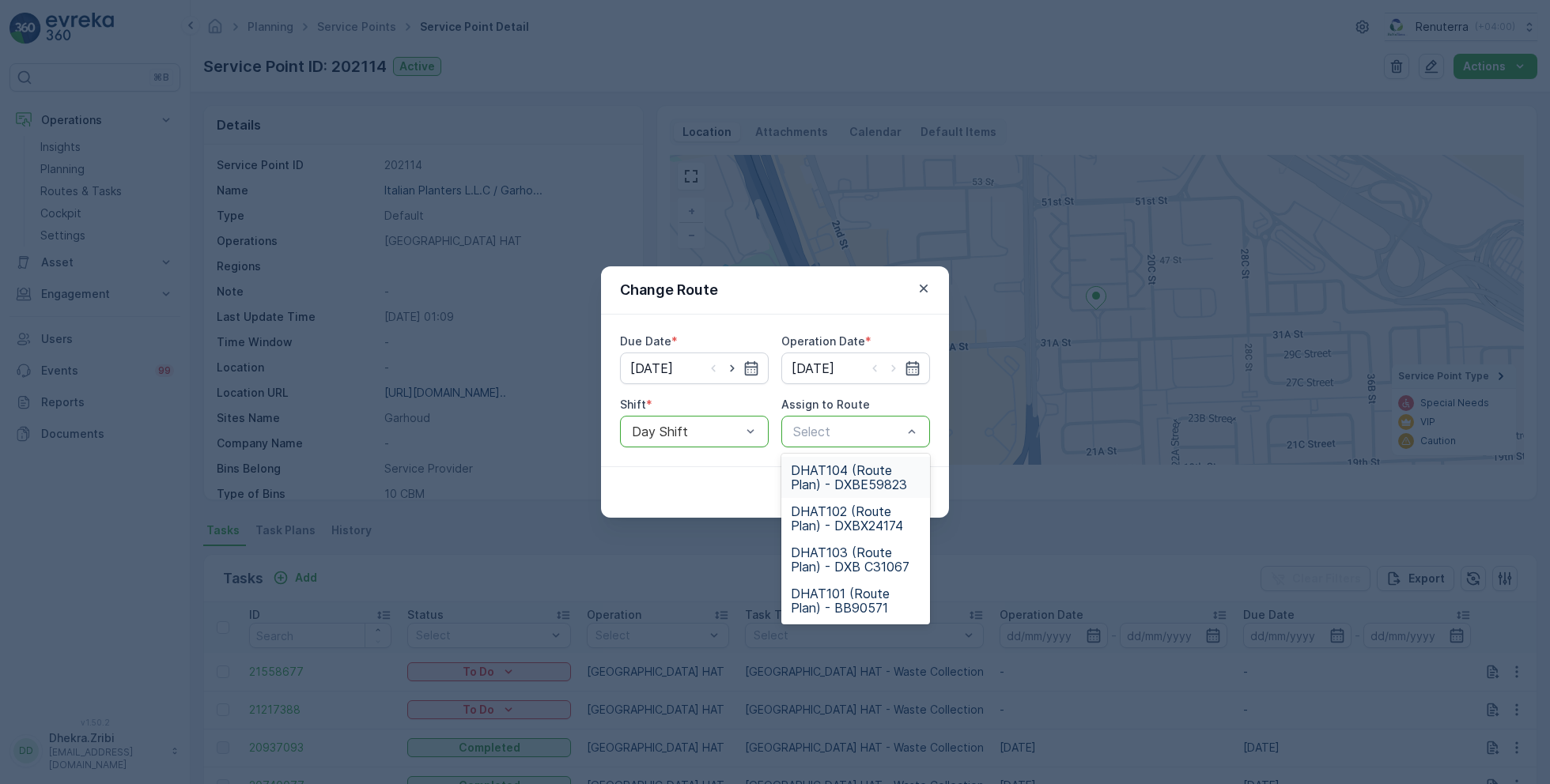
click at [835, 473] on span "DHAT104 (Route Plan) - DXBE59823" at bounding box center [855, 478] width 130 height 28
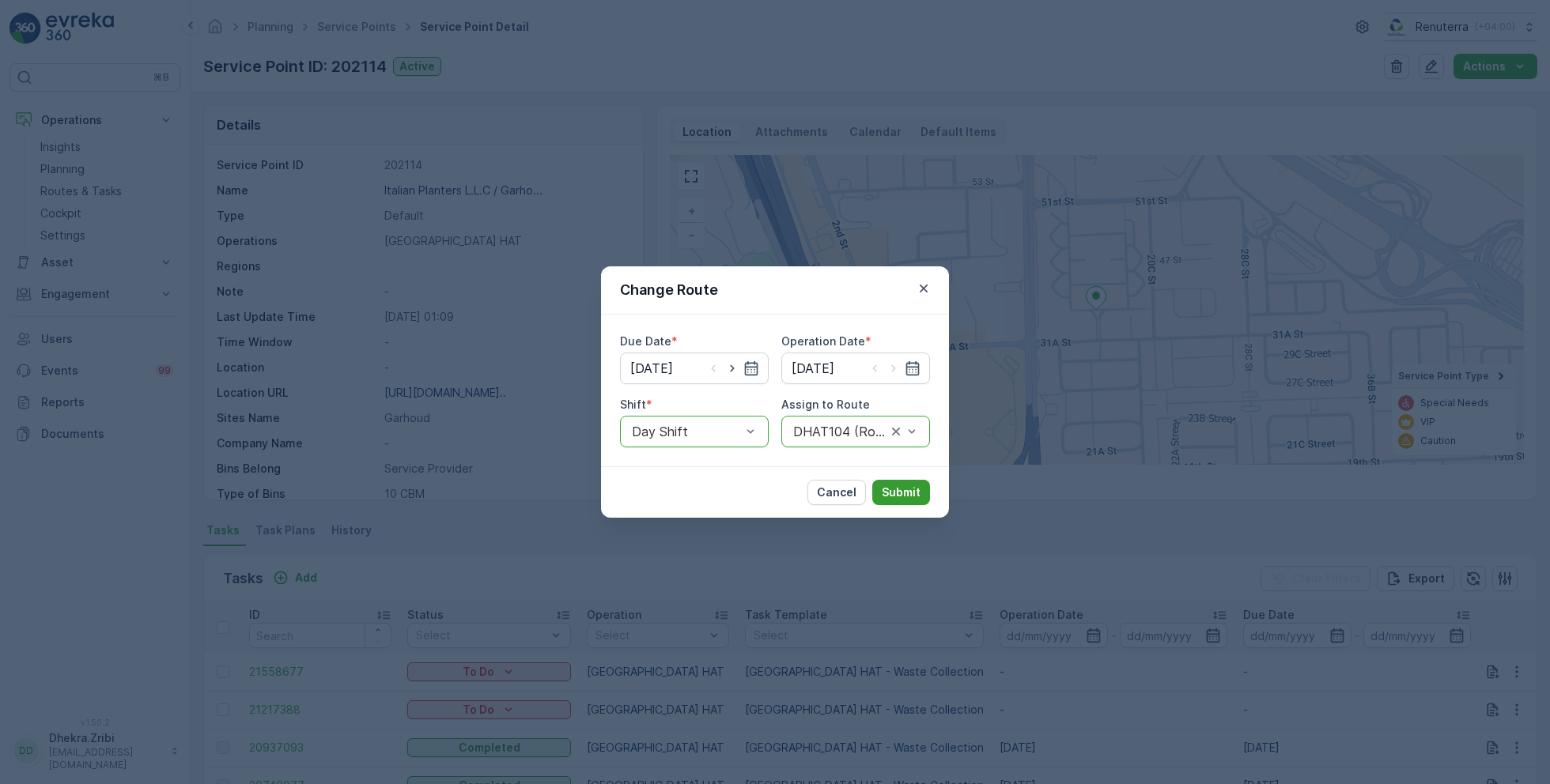
click at [919, 482] on button "Submit" at bounding box center [901, 492] width 58 height 26
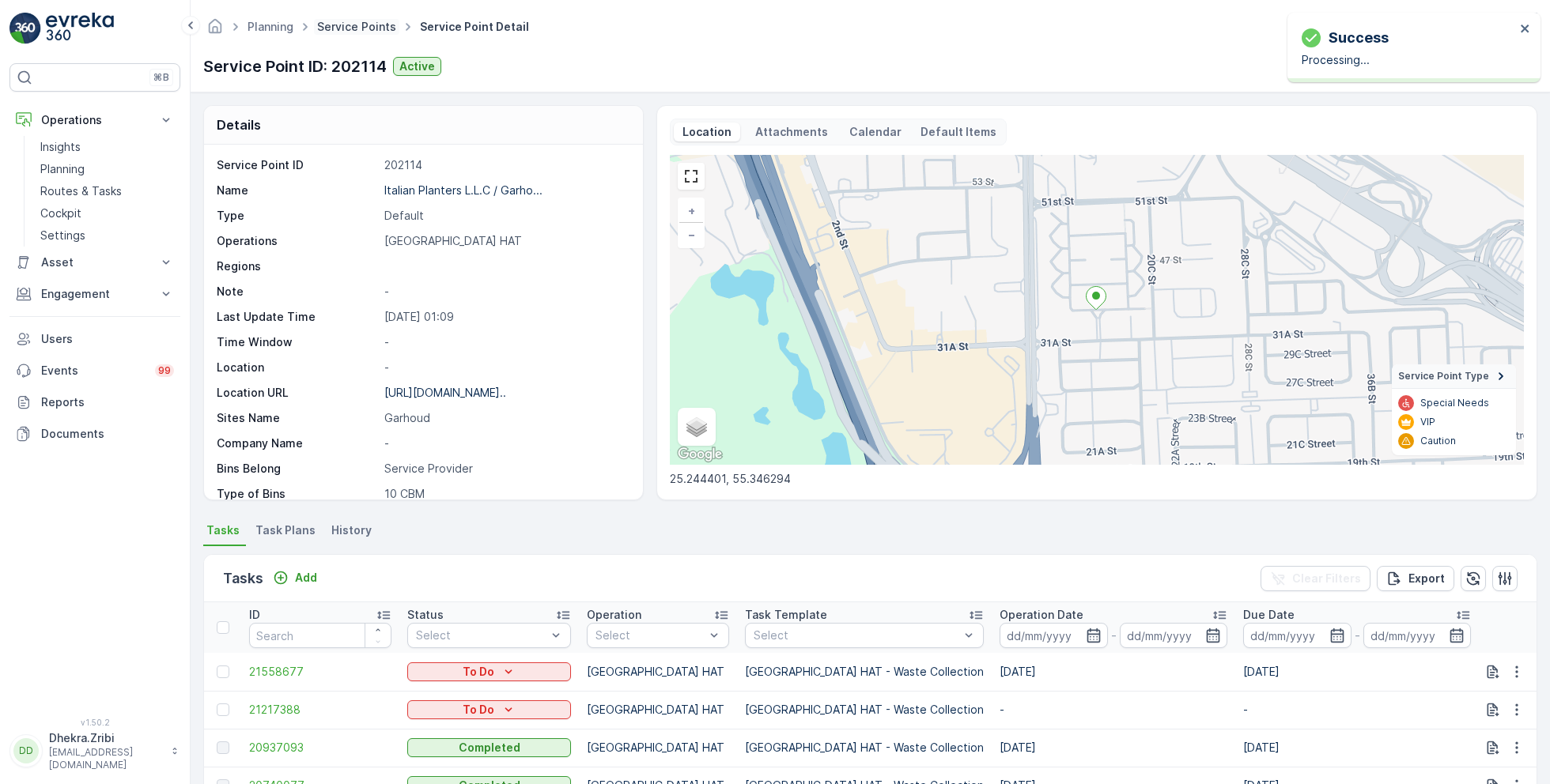
click at [327, 24] on link "Service Points" at bounding box center [357, 26] width 79 height 13
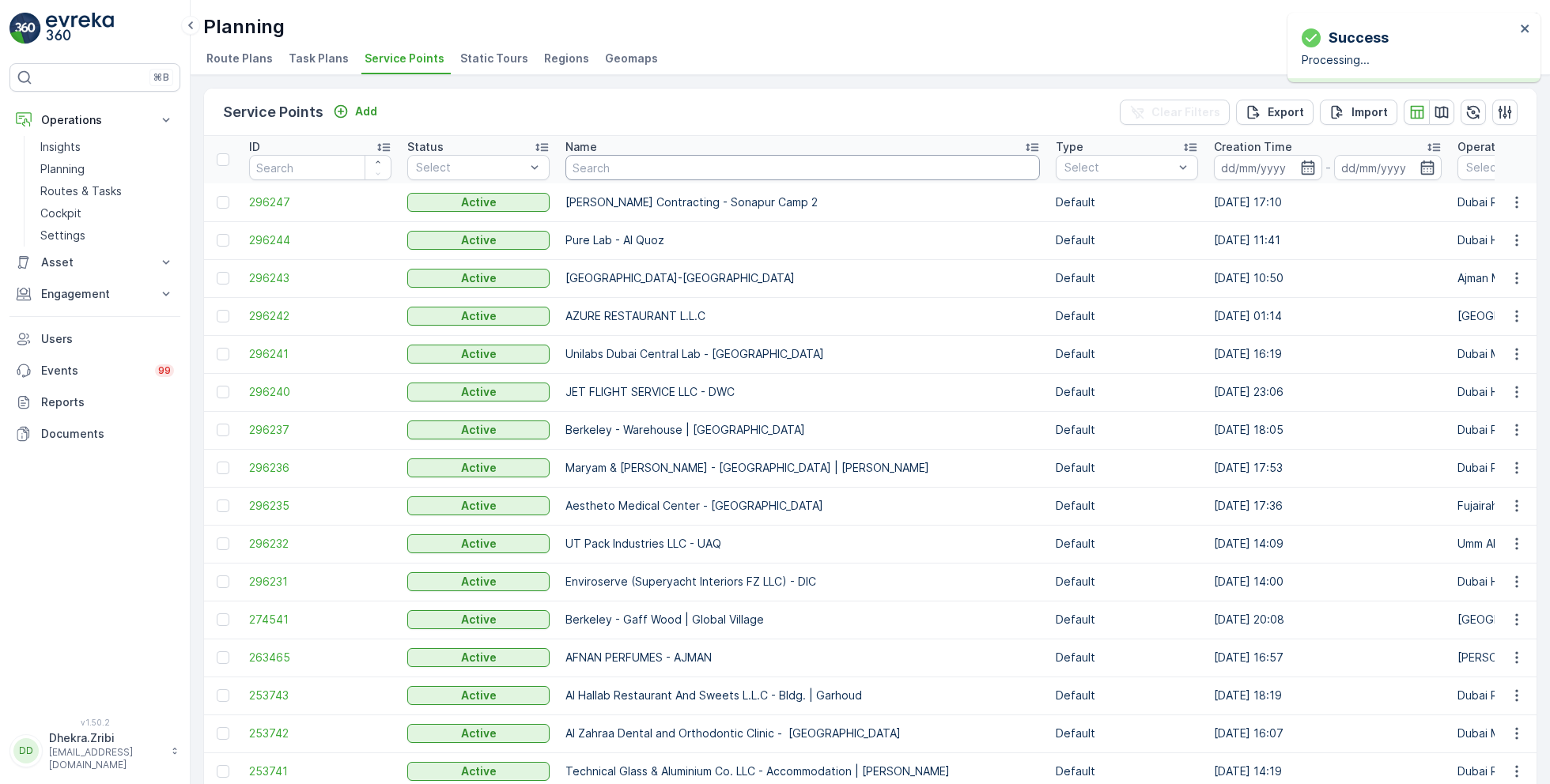
click at [624, 171] on input "text" at bounding box center [802, 167] width 474 height 26
paste input "SOBHA CONSTRUCTIONS LLC - RIVERSIDE CRESCENT Module 1 | Ras Al Khor"
type input "SOBHA CONSTRUCTIONS LLC - RIVERSIDE CRESCENT Module 1 | Ras Al Khor"
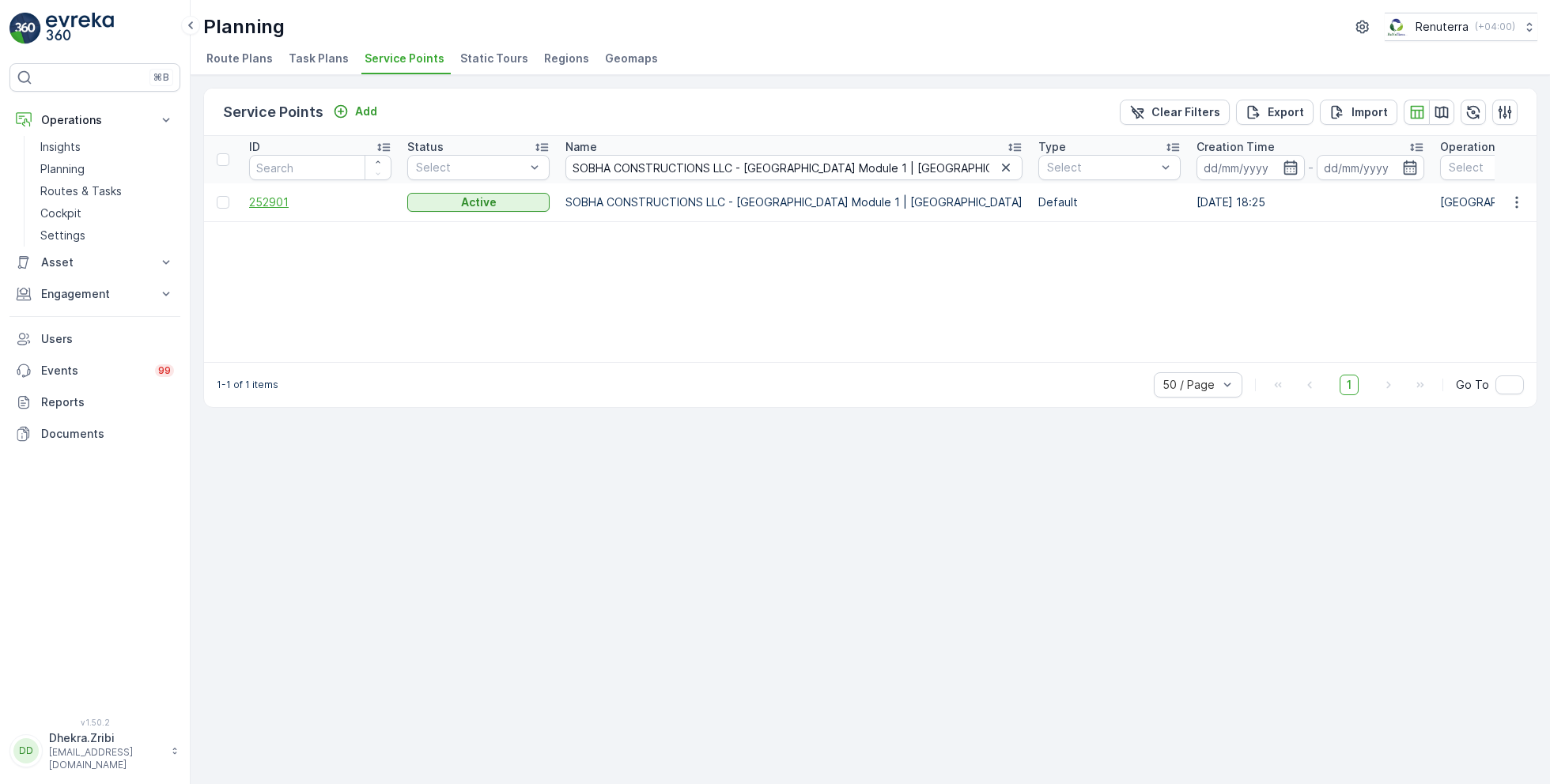
click at [282, 206] on span "252901" at bounding box center [320, 202] width 142 height 16
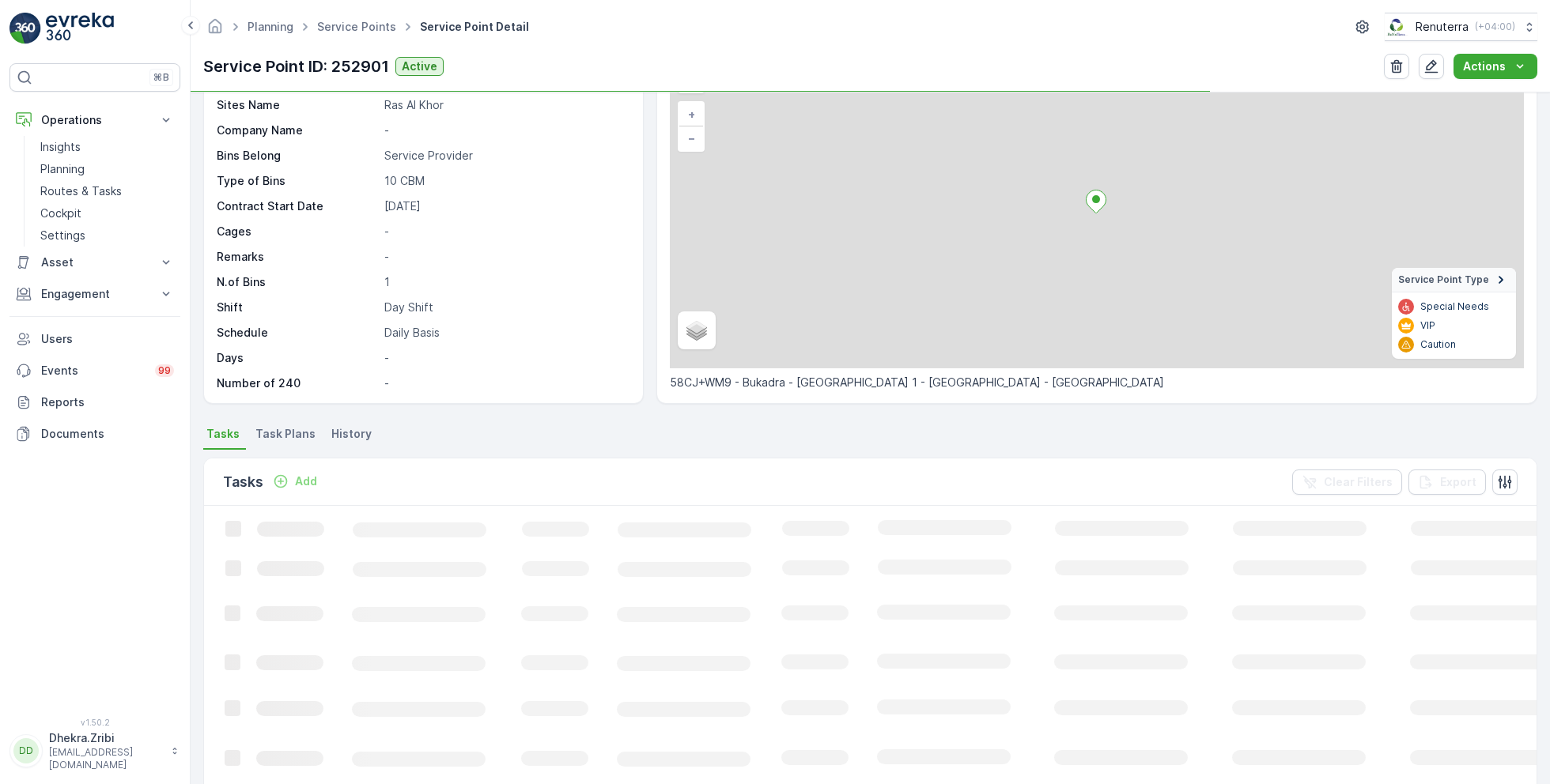
scroll to position [98, 0]
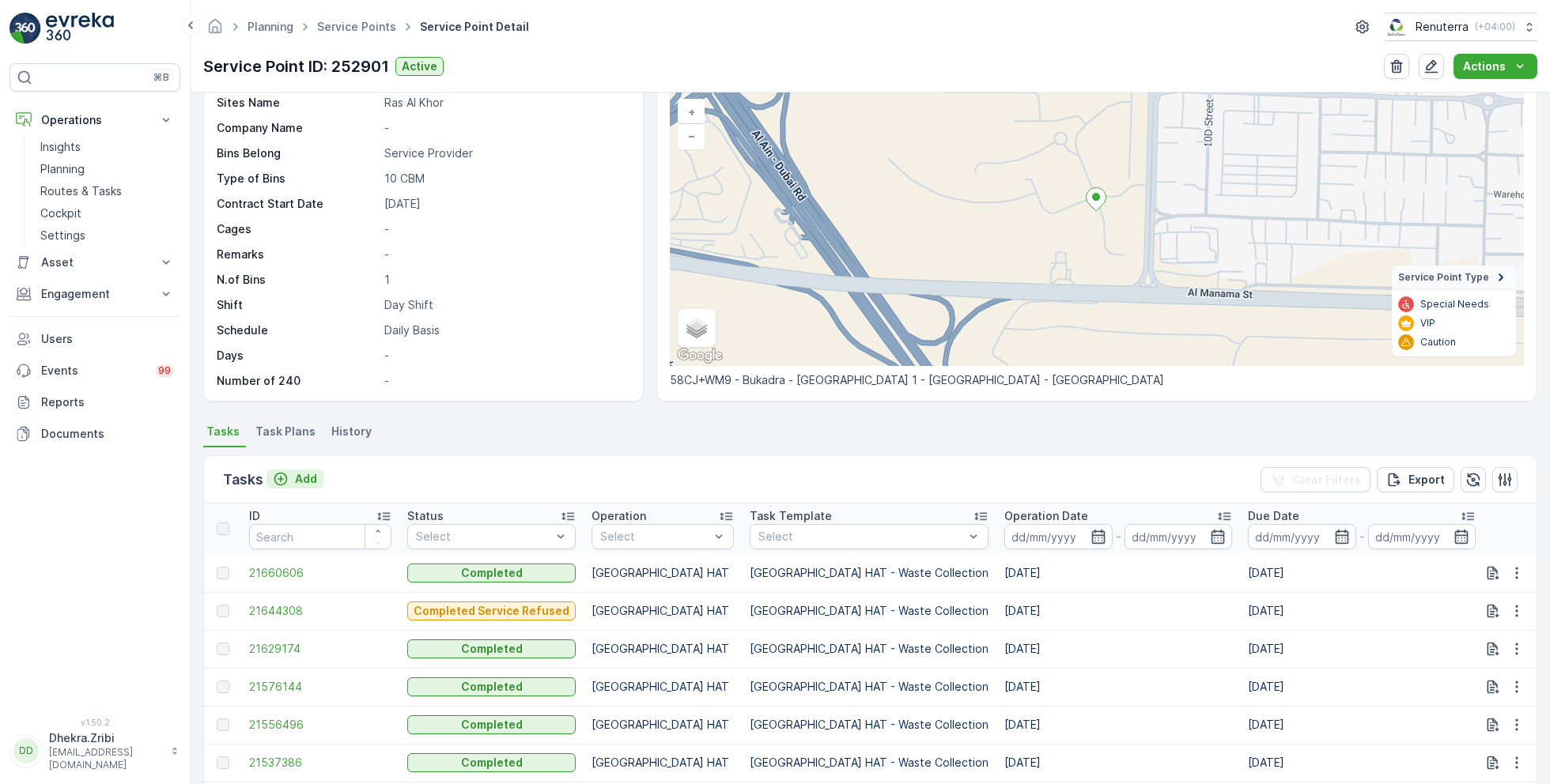
click at [301, 479] on p "Add" at bounding box center [306, 479] width 22 height 16
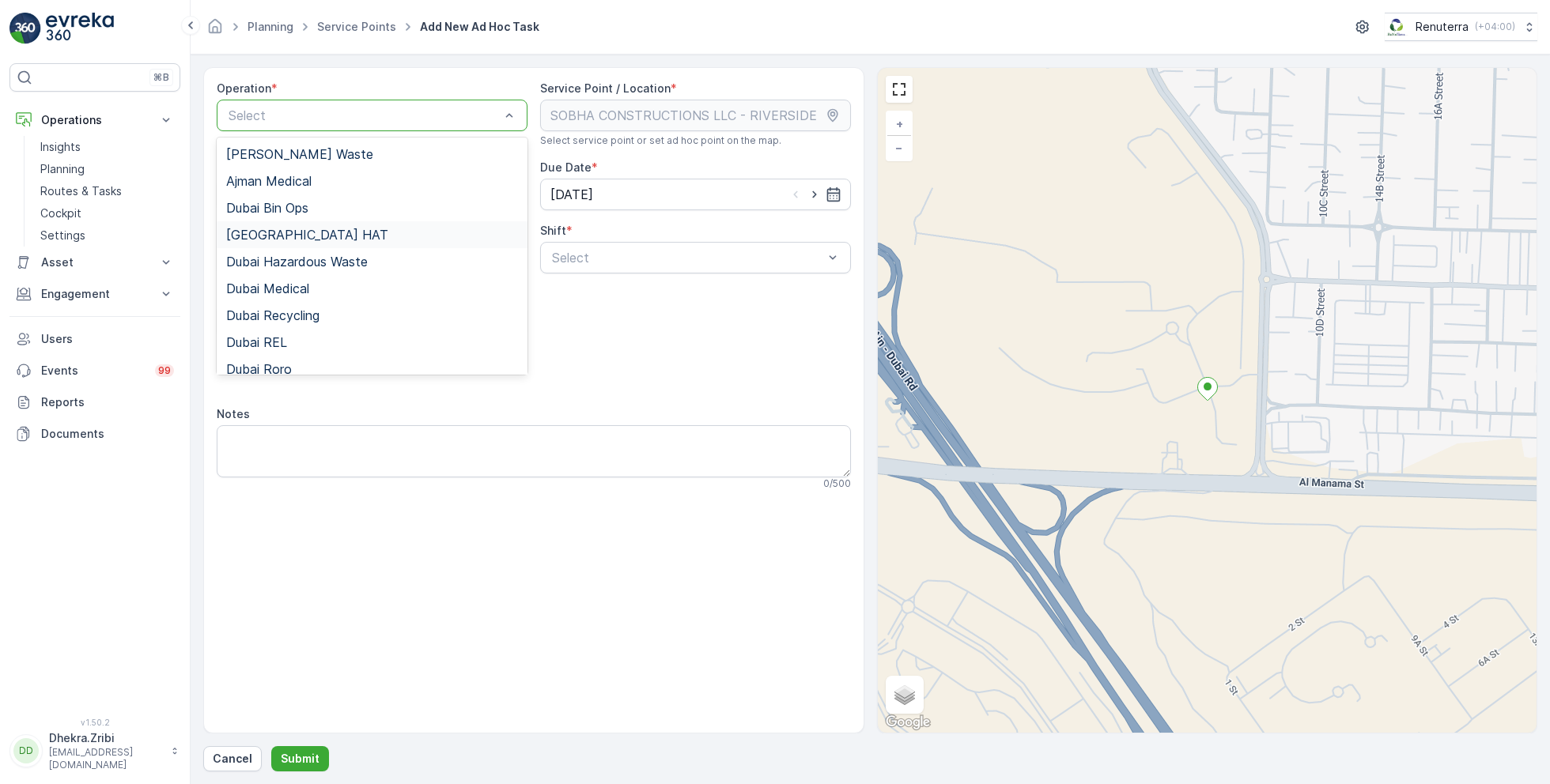
click at [282, 230] on span "Dubai HAT" at bounding box center [307, 235] width 162 height 14
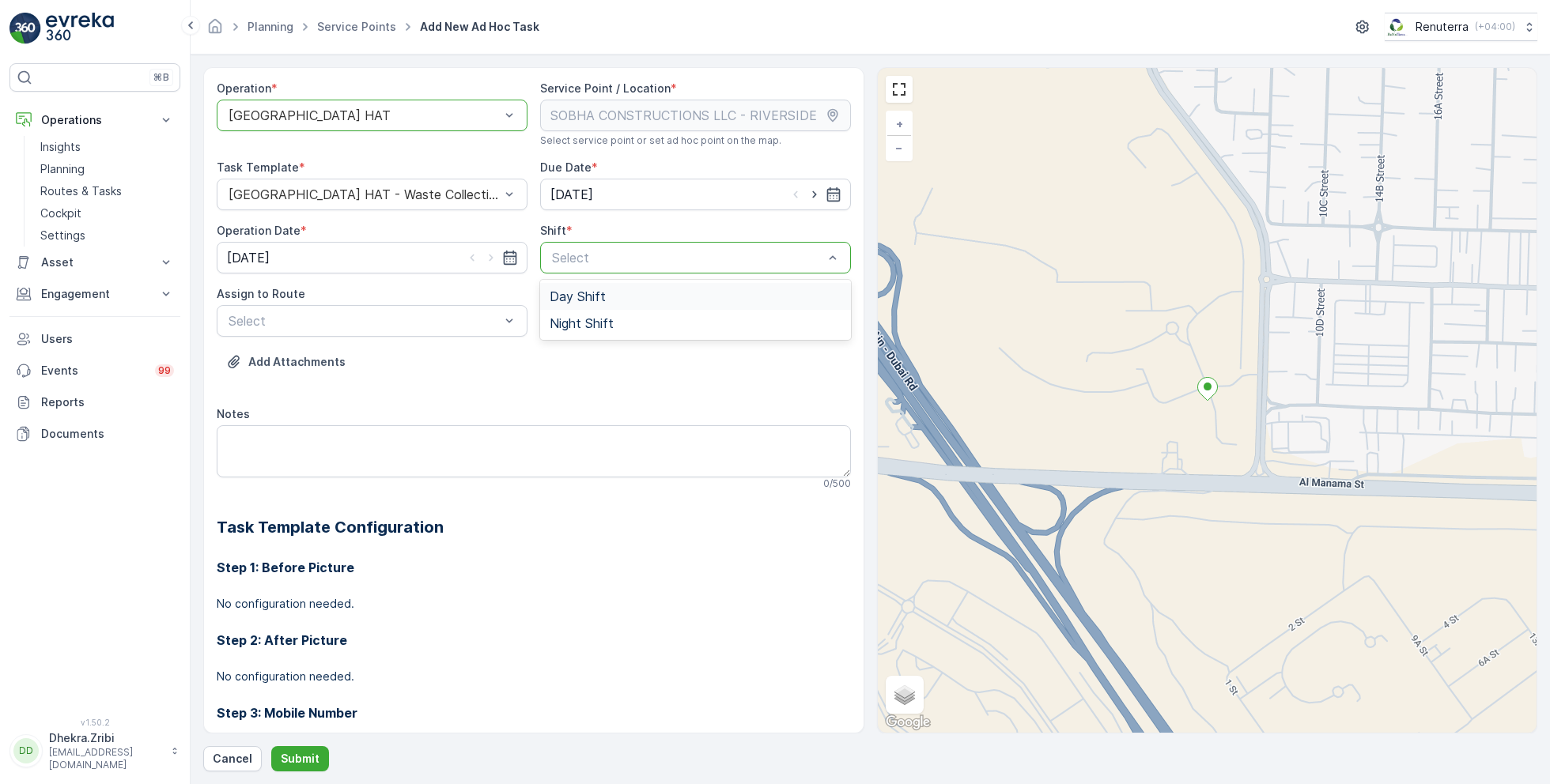
click at [584, 291] on span "Day Shift" at bounding box center [577, 296] width 56 height 14
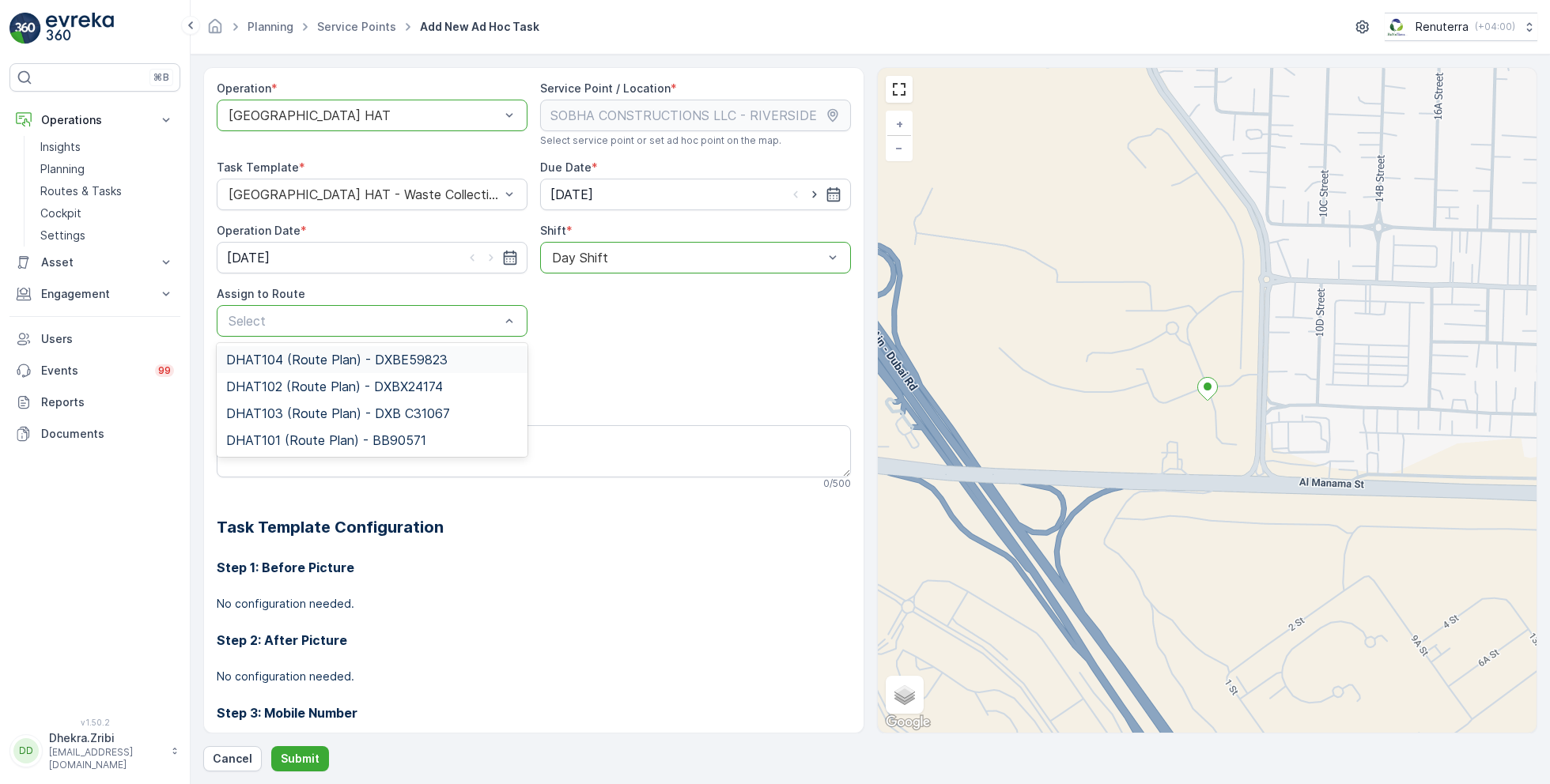
click at [292, 359] on span "DHAT104 (Route Plan) - DXBE59823" at bounding box center [337, 359] width 221 height 14
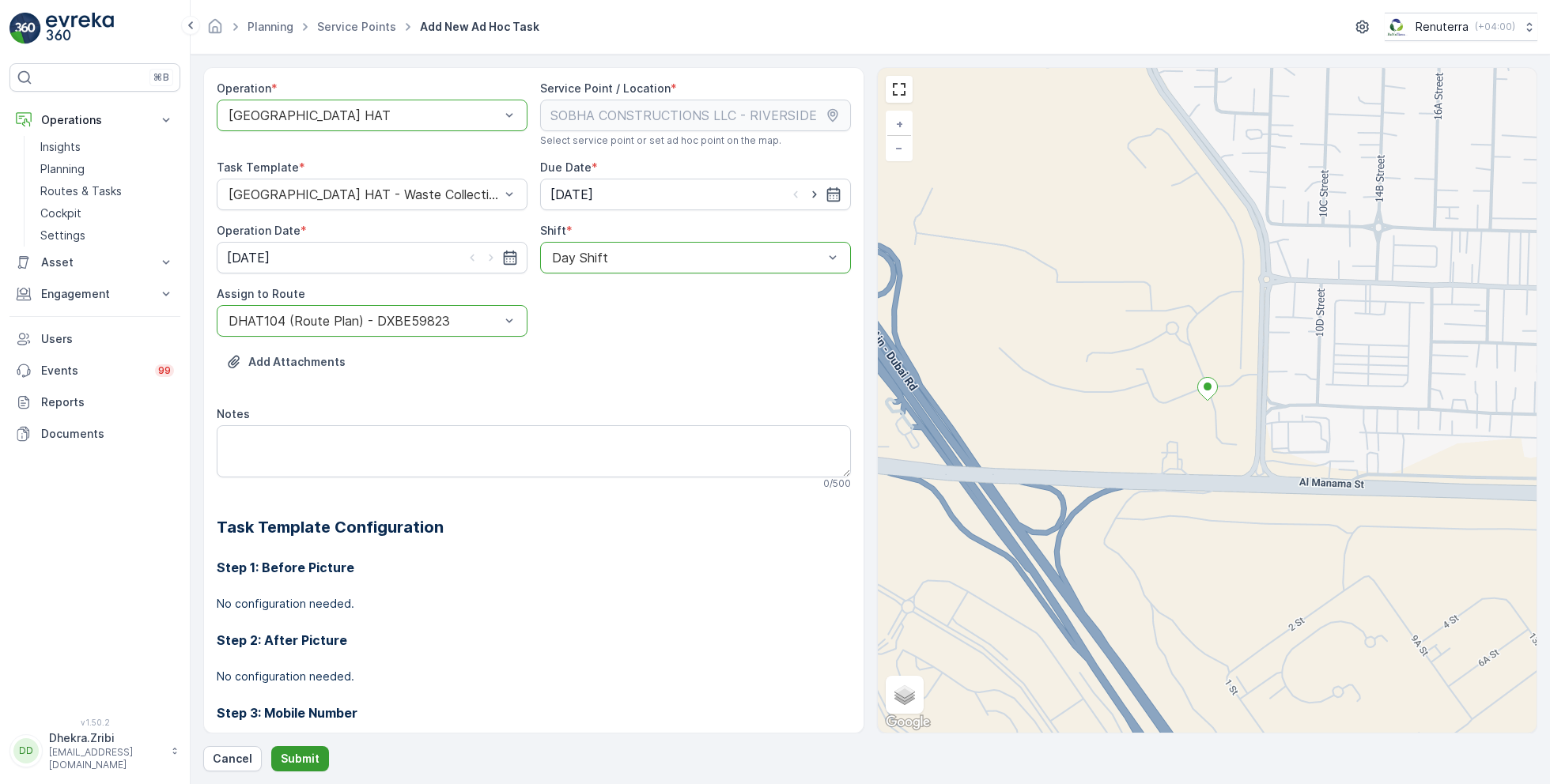
click at [291, 753] on p "Submit" at bounding box center [300, 758] width 39 height 16
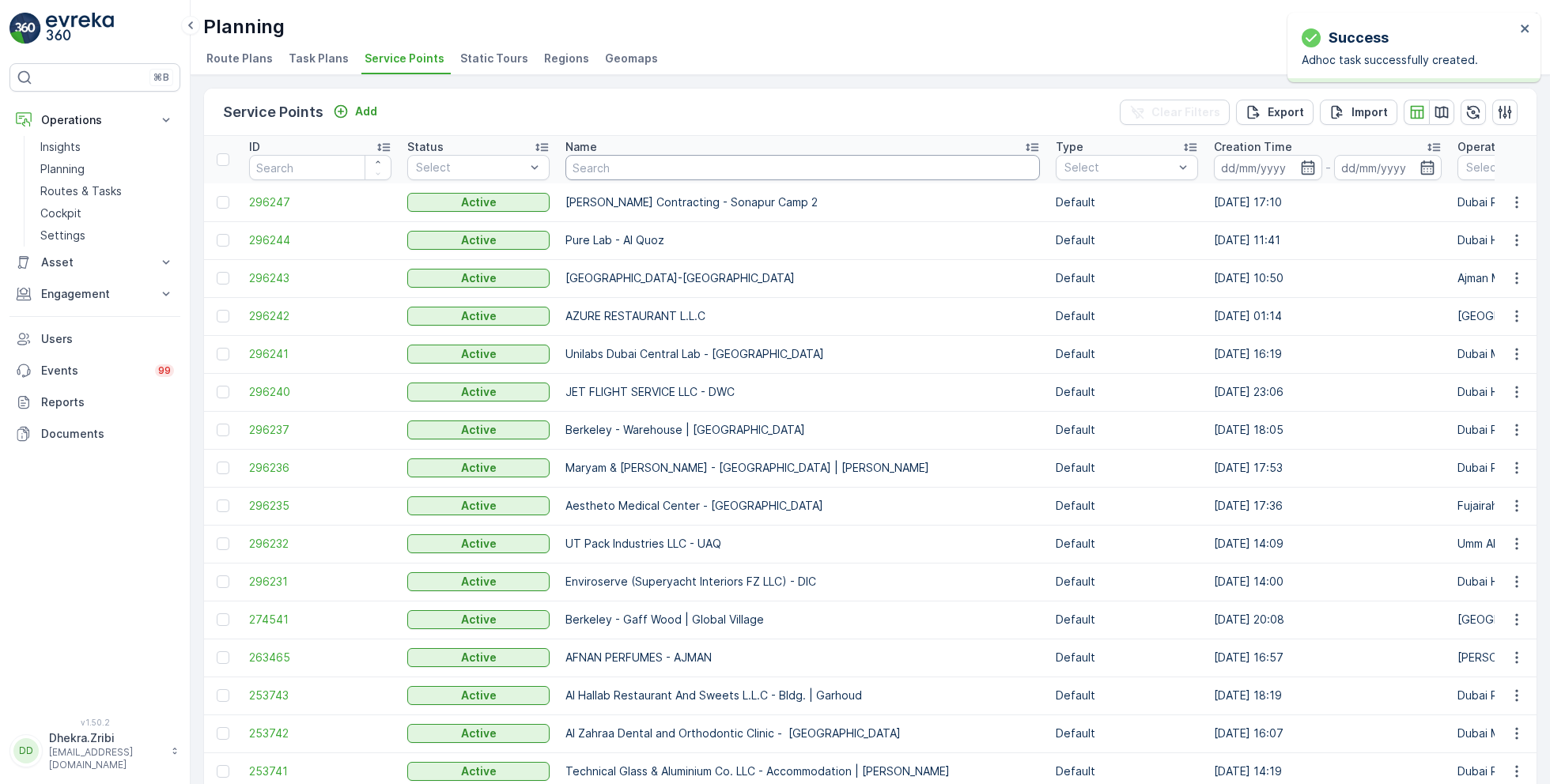
click at [667, 173] on input "text" at bounding box center [802, 167] width 474 height 26
paste input "KTC INTERNATIONAL LANDSCAPING - [GEOGRAPHIC_DATA] - SZR"
type input "KTC INTERNATIONAL LANDSCAPING - [GEOGRAPHIC_DATA] - SZR"
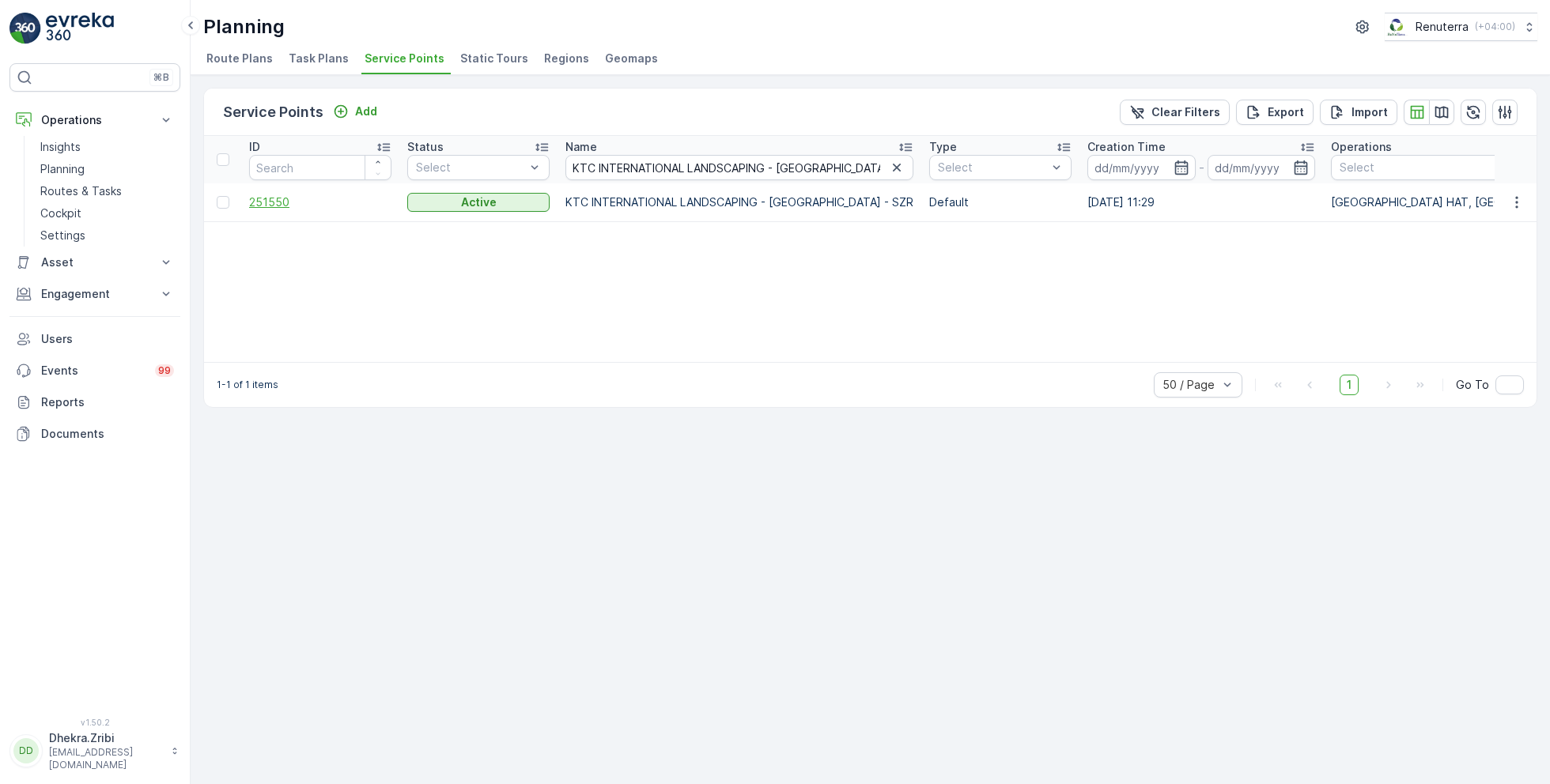
click at [257, 204] on span "251550" at bounding box center [320, 202] width 142 height 16
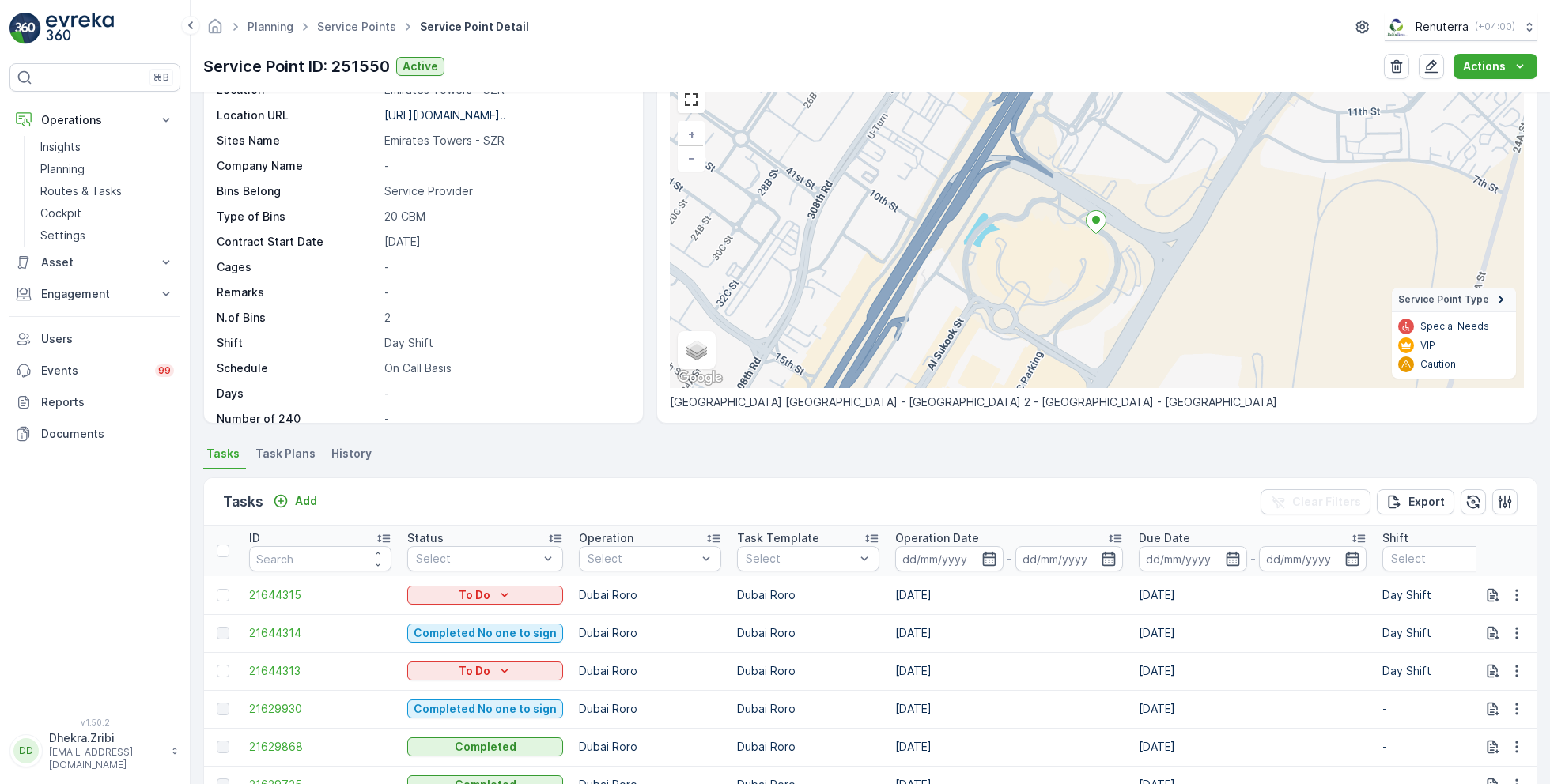
scroll to position [94, 0]
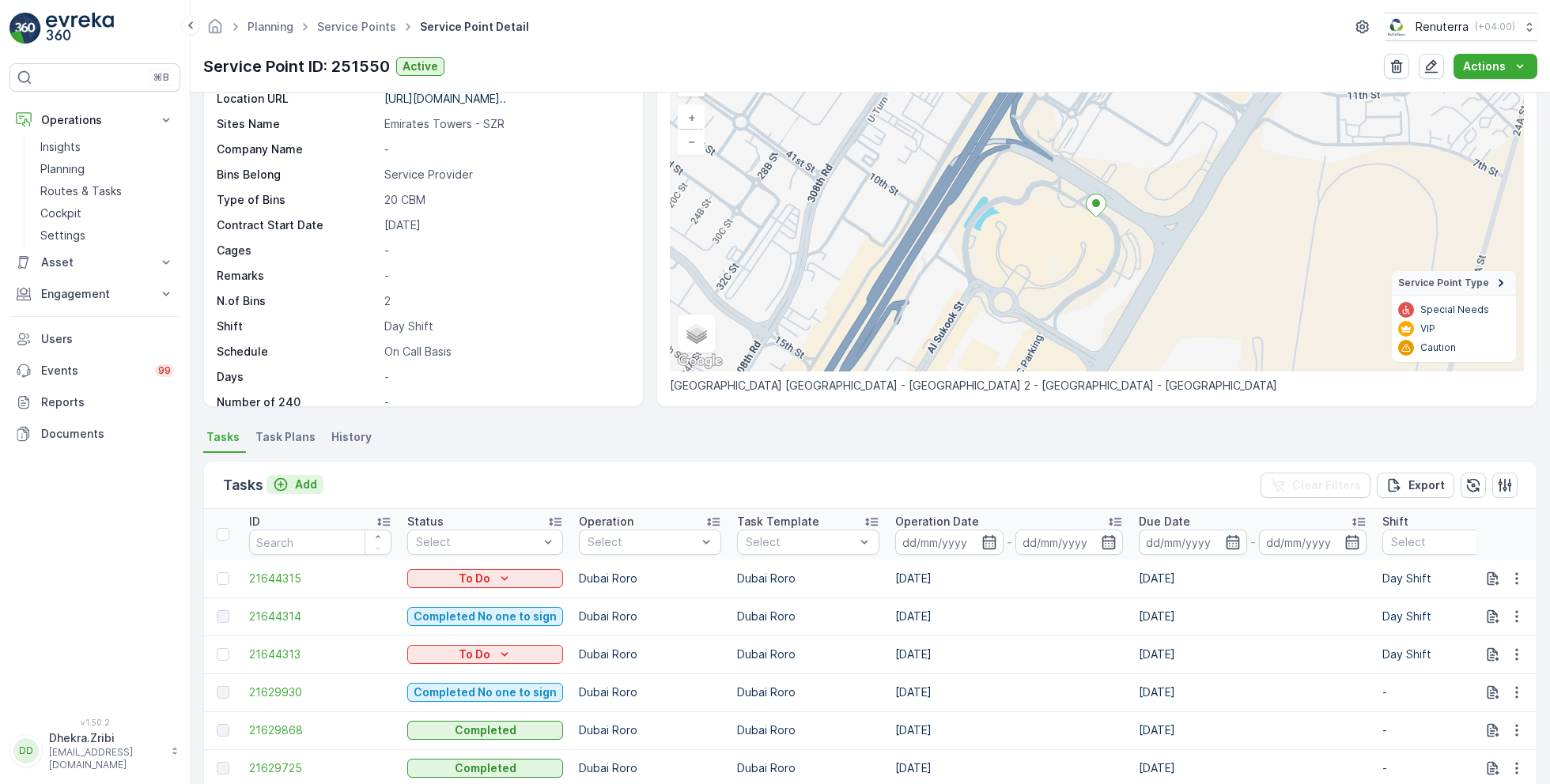
click at [303, 484] on p "Add" at bounding box center [306, 484] width 22 height 16
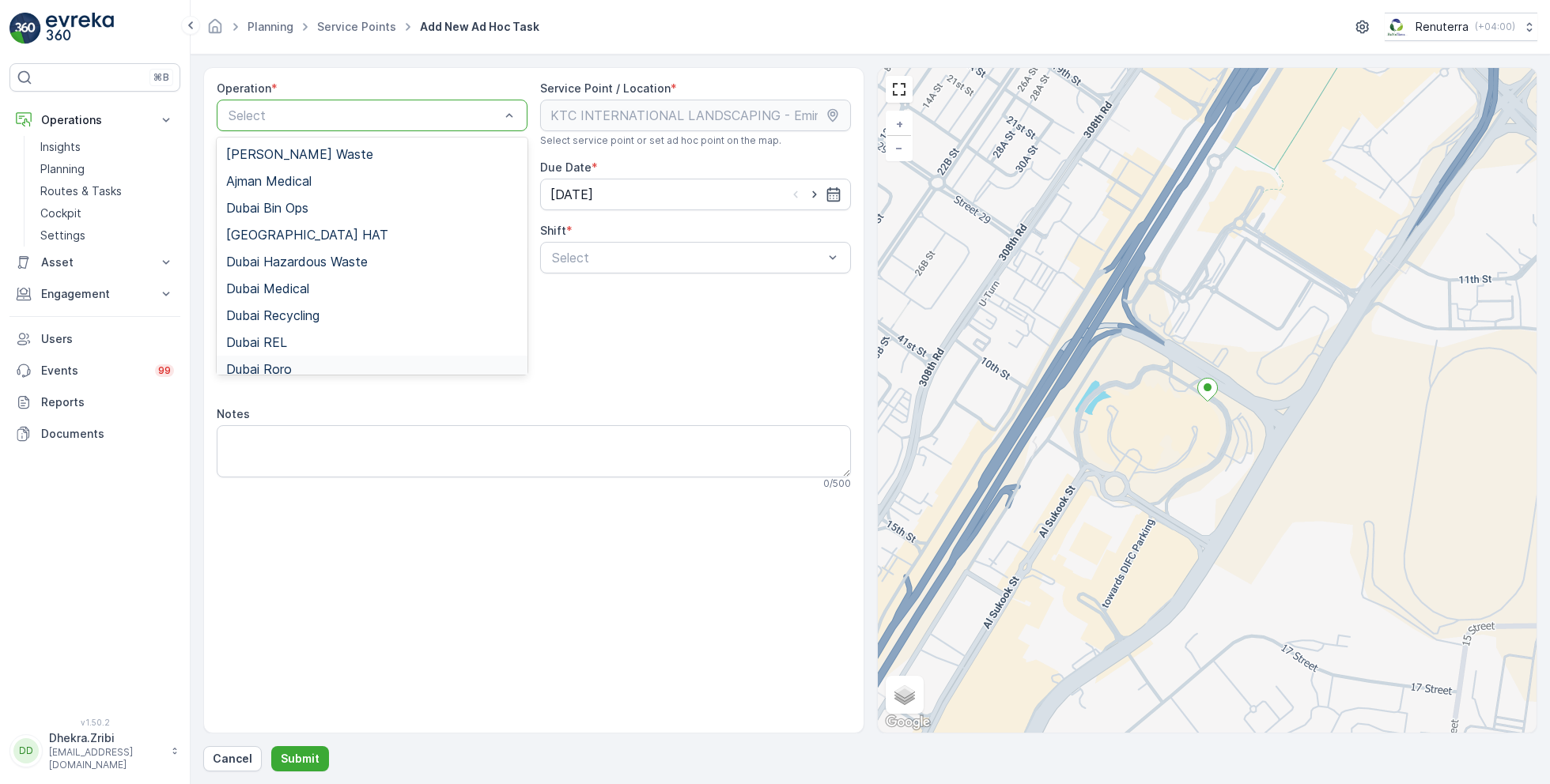
click at [310, 370] on div "Dubai Roro" at bounding box center [372, 369] width 291 height 14
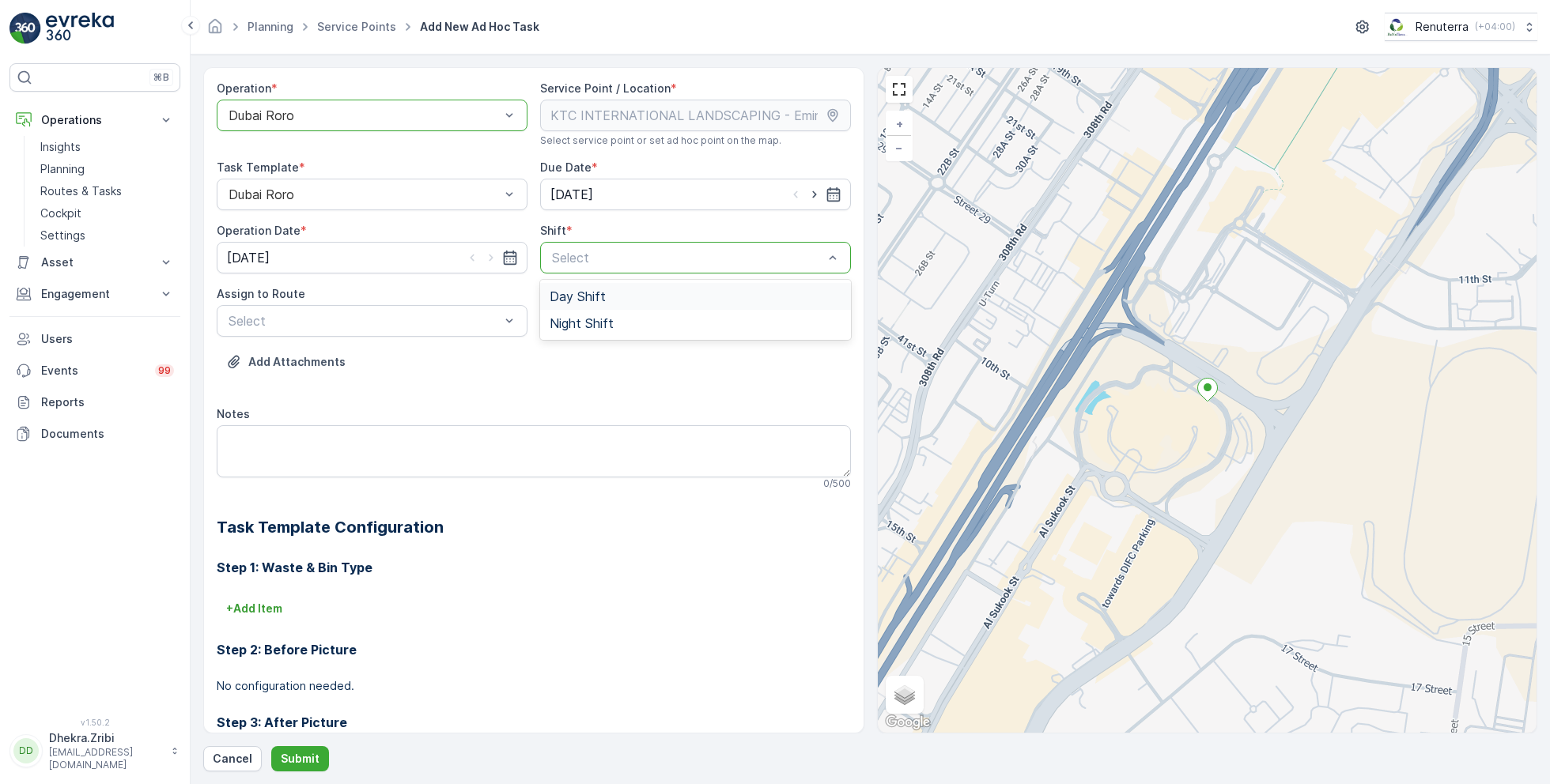
click at [568, 296] on span "Day Shift" at bounding box center [577, 296] width 56 height 14
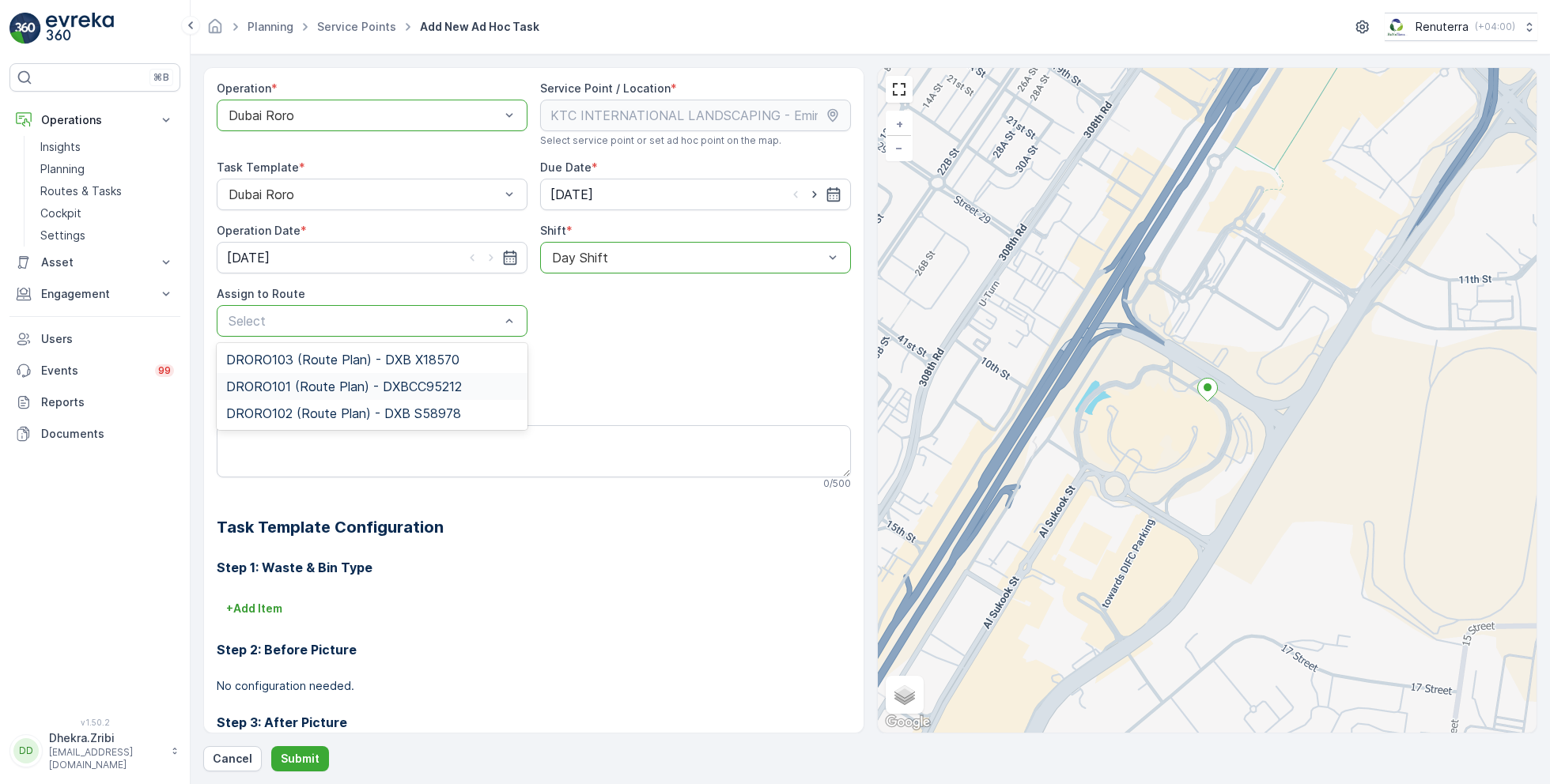
click at [306, 383] on span "DRORO101 (Route Plan) - DXBCC95212" at bounding box center [343, 386] width 236 height 14
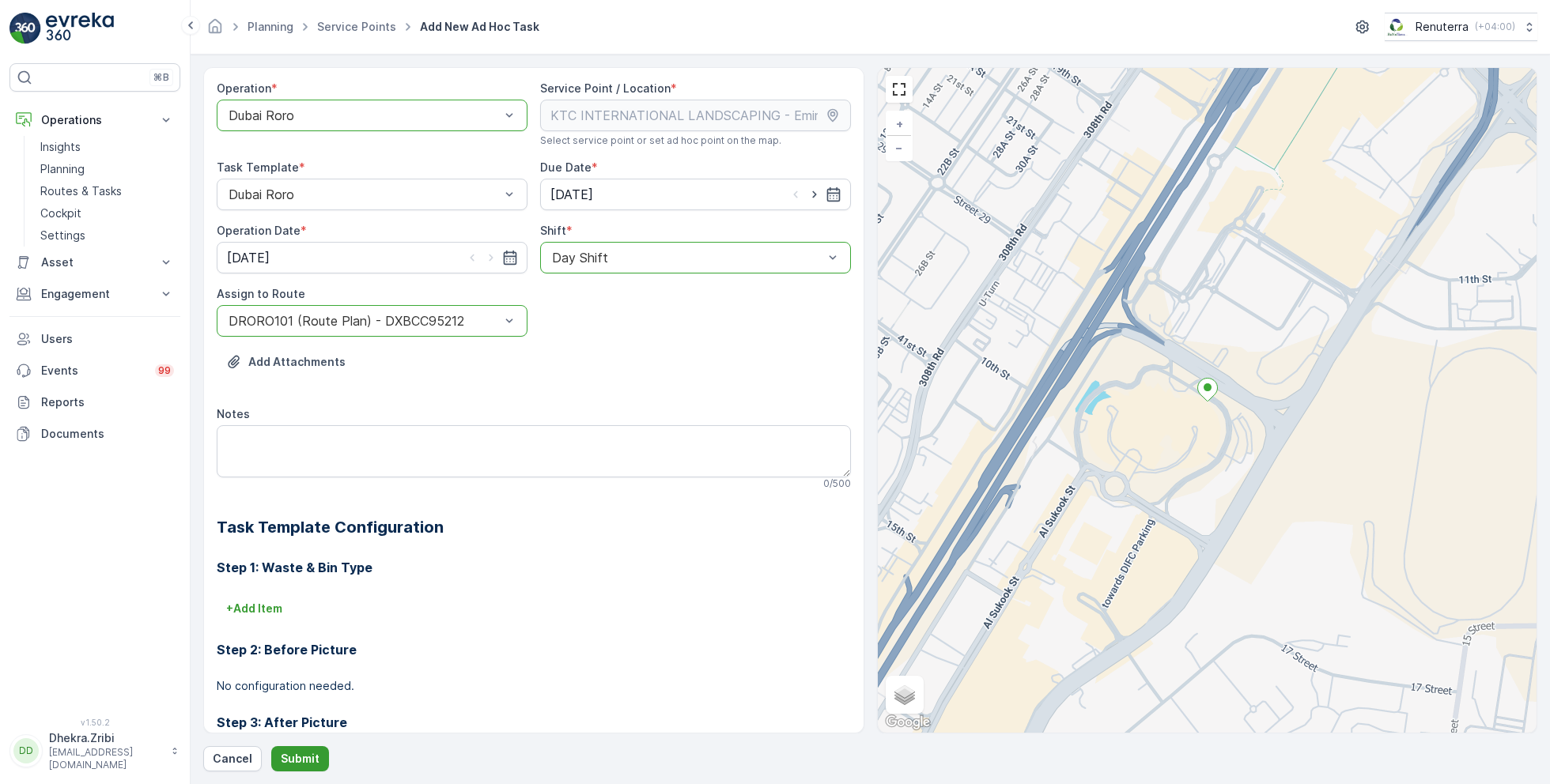
click at [296, 768] on button "Submit" at bounding box center [300, 758] width 58 height 26
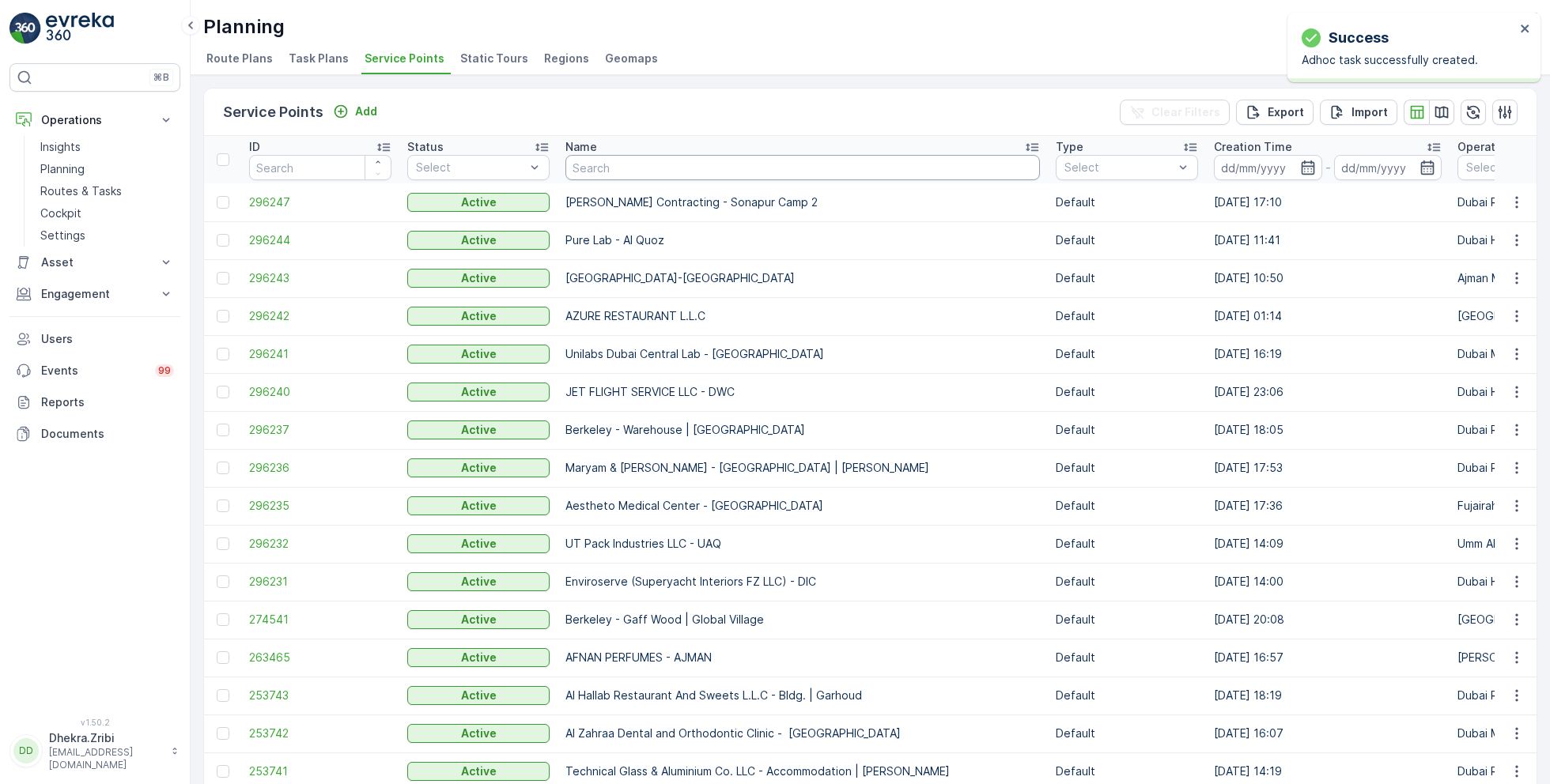
click at [655, 166] on input "text" at bounding box center [802, 167] width 474 height 26
paste input "[PERSON_NAME] Project (EM836) - [PERSON_NAME]"
type input "[PERSON_NAME] Project (EM836) - [PERSON_NAME]"
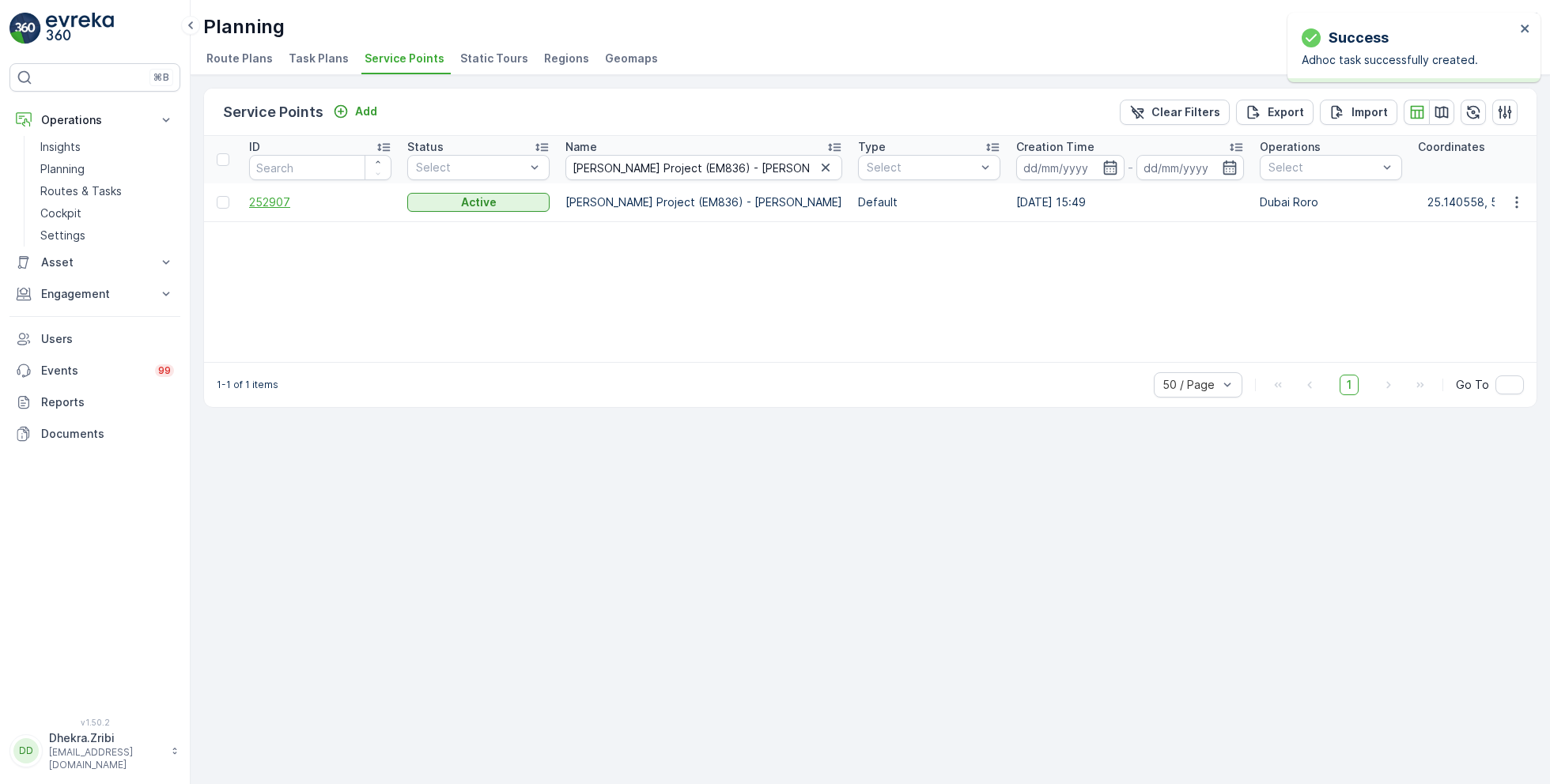
click at [278, 203] on span "252907" at bounding box center [320, 202] width 142 height 16
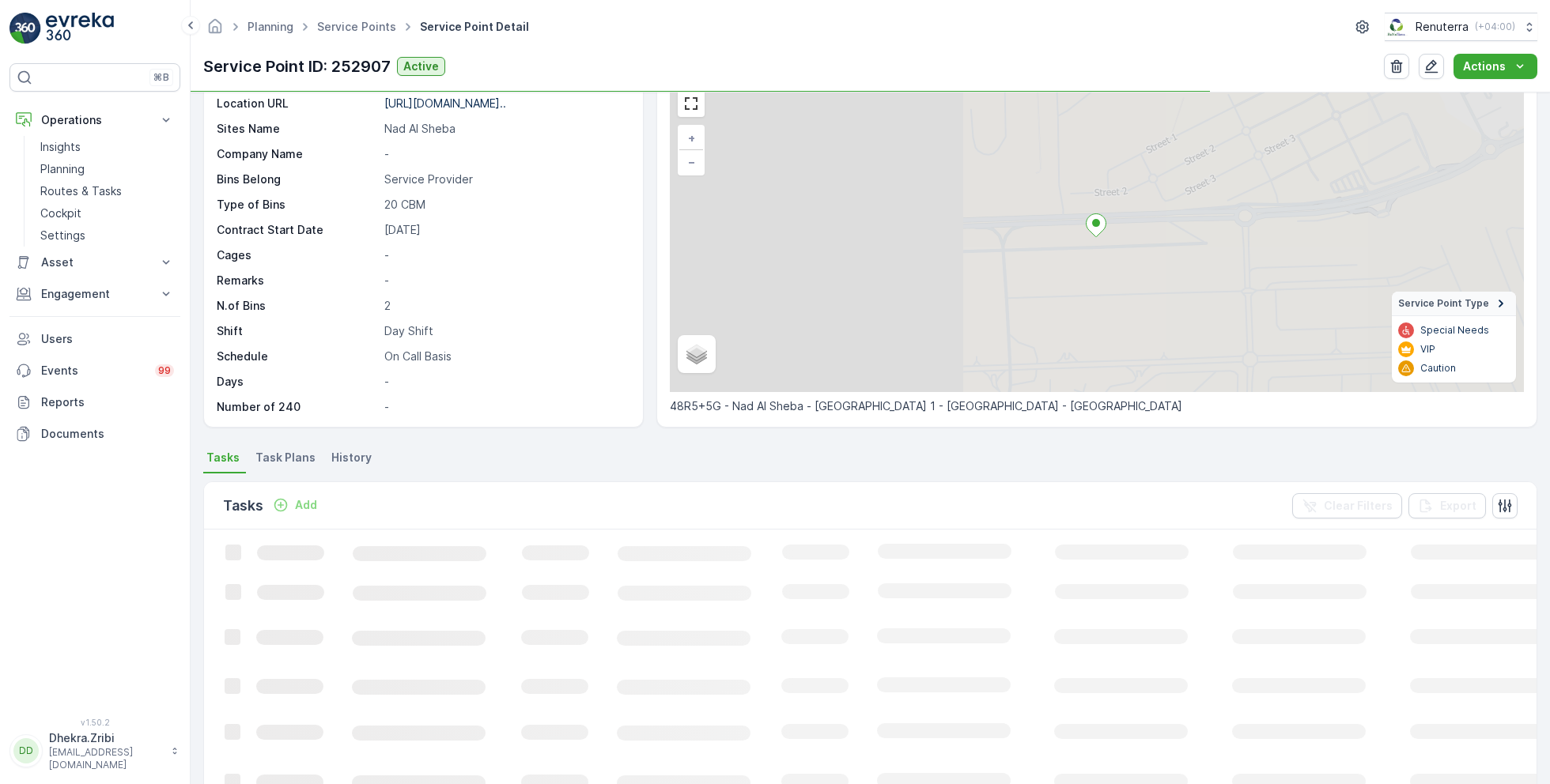
scroll to position [94, 0]
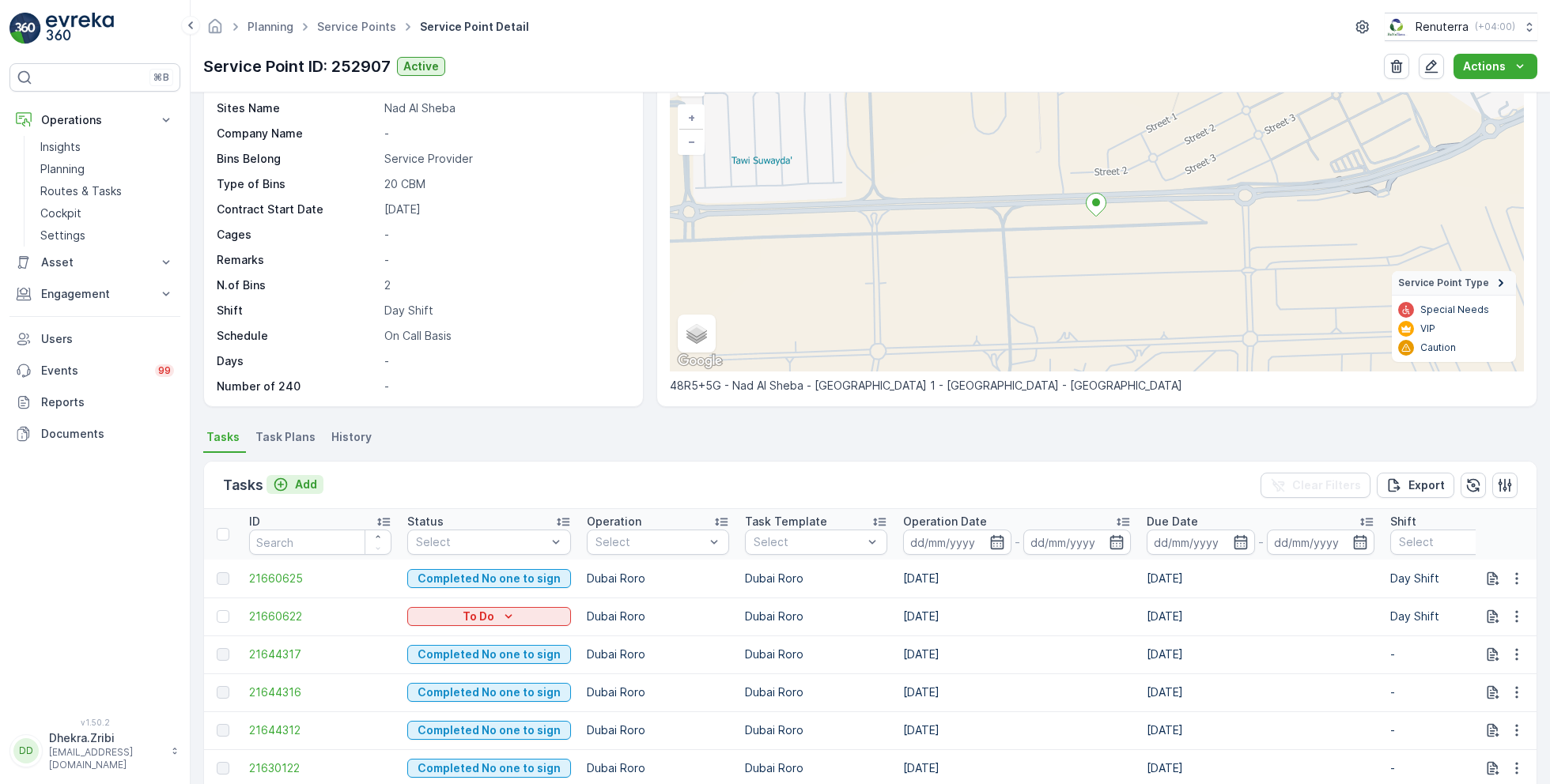
click at [299, 481] on p "Add" at bounding box center [306, 484] width 22 height 16
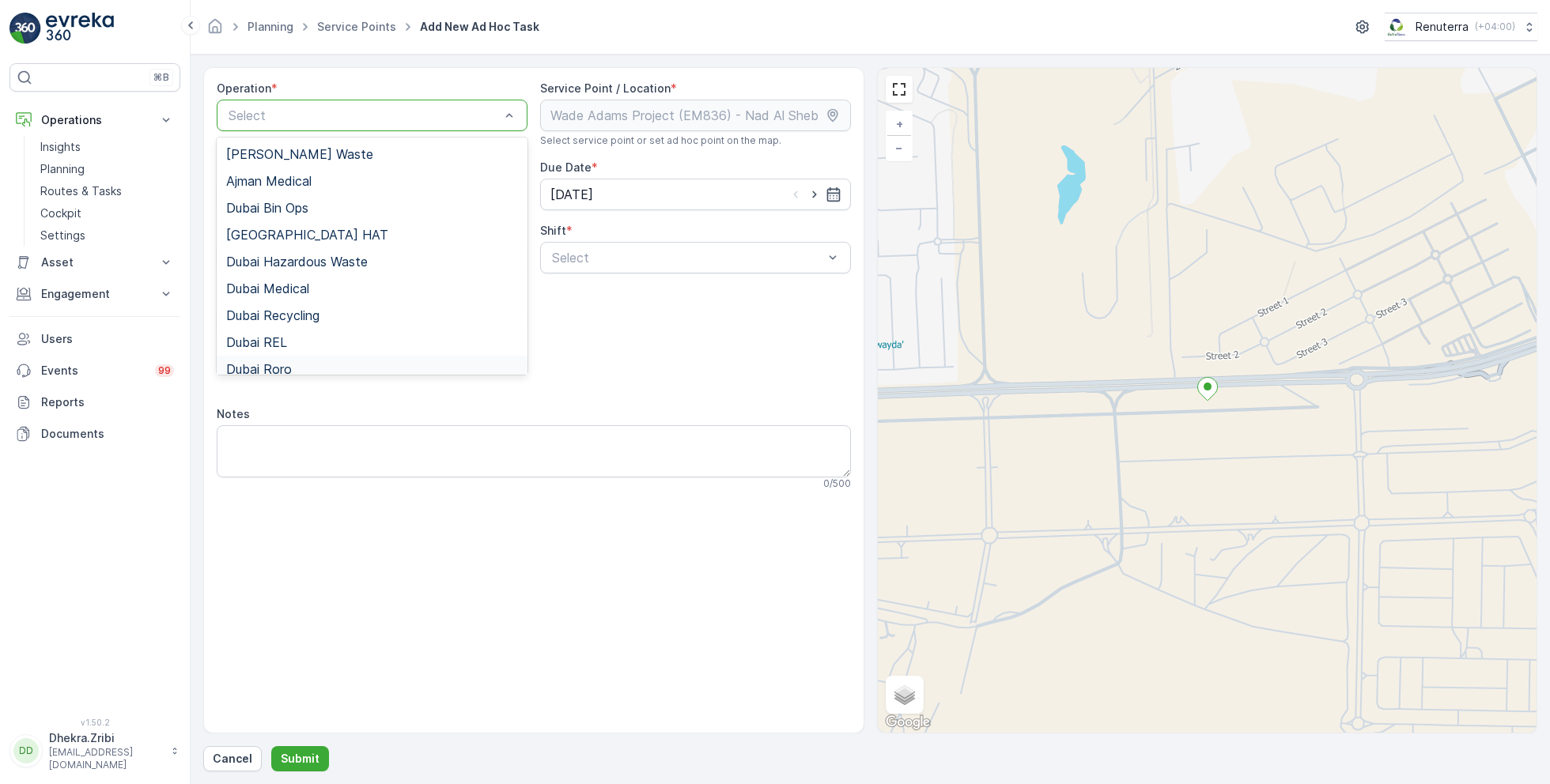
click at [285, 369] on span "Dubai Roro" at bounding box center [258, 369] width 65 height 14
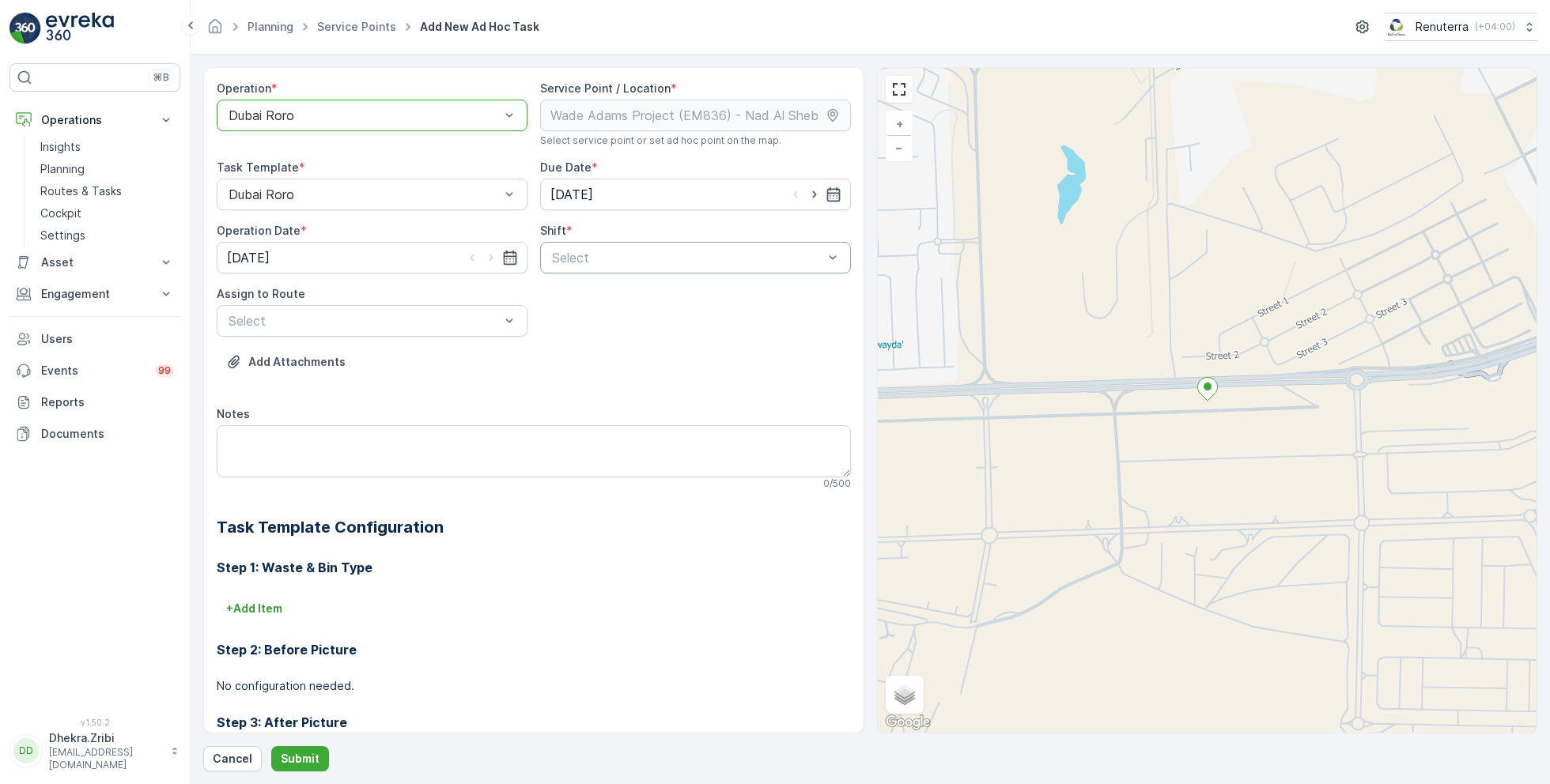
click at [638, 268] on div "Select" at bounding box center [696, 257] width 310 height 31
click at [585, 296] on span "Day Shift" at bounding box center [577, 296] width 56 height 14
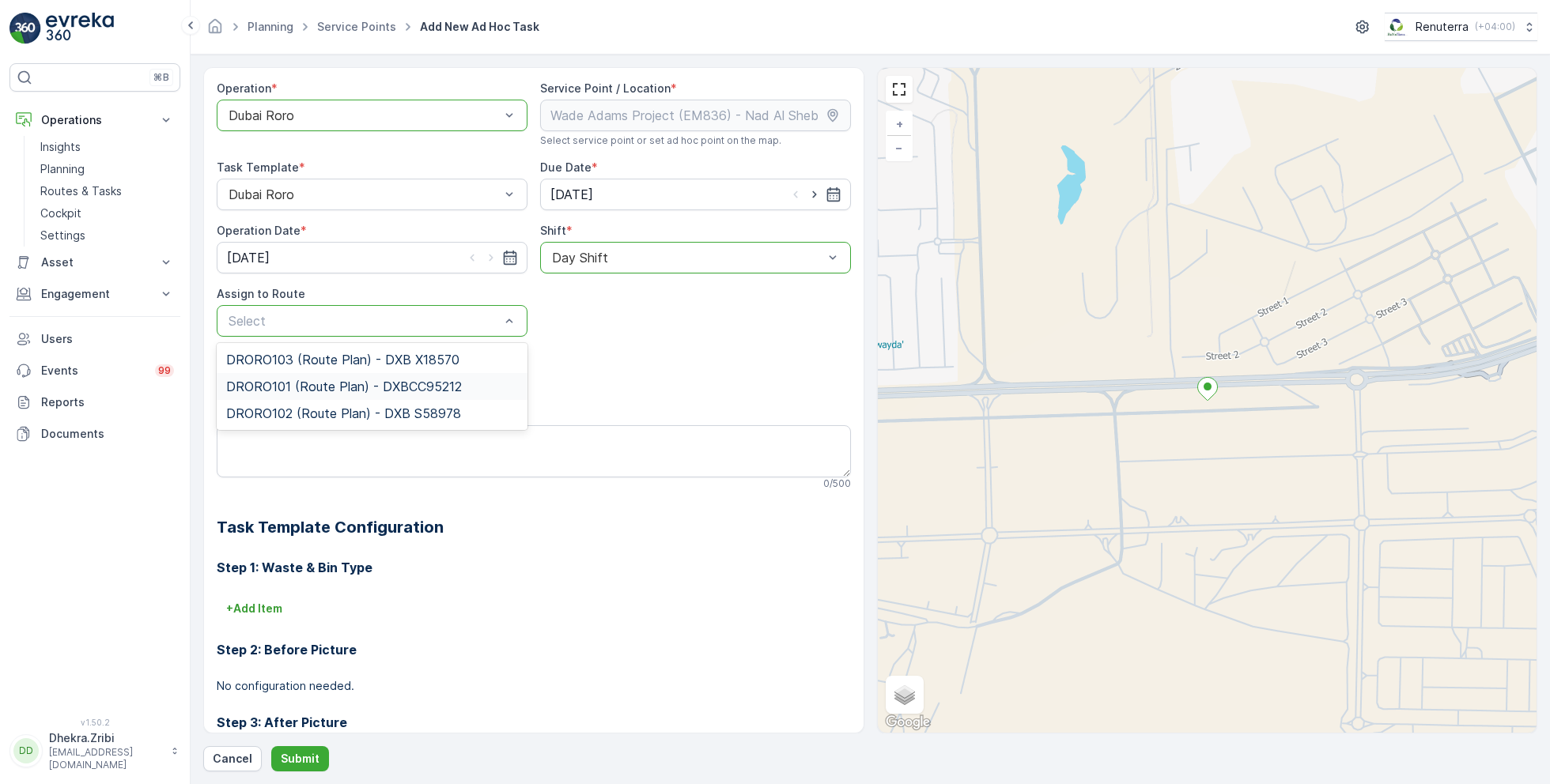
click at [300, 388] on span "DRORO101 (Route Plan) - DXBCC95212" at bounding box center [343, 386] width 236 height 14
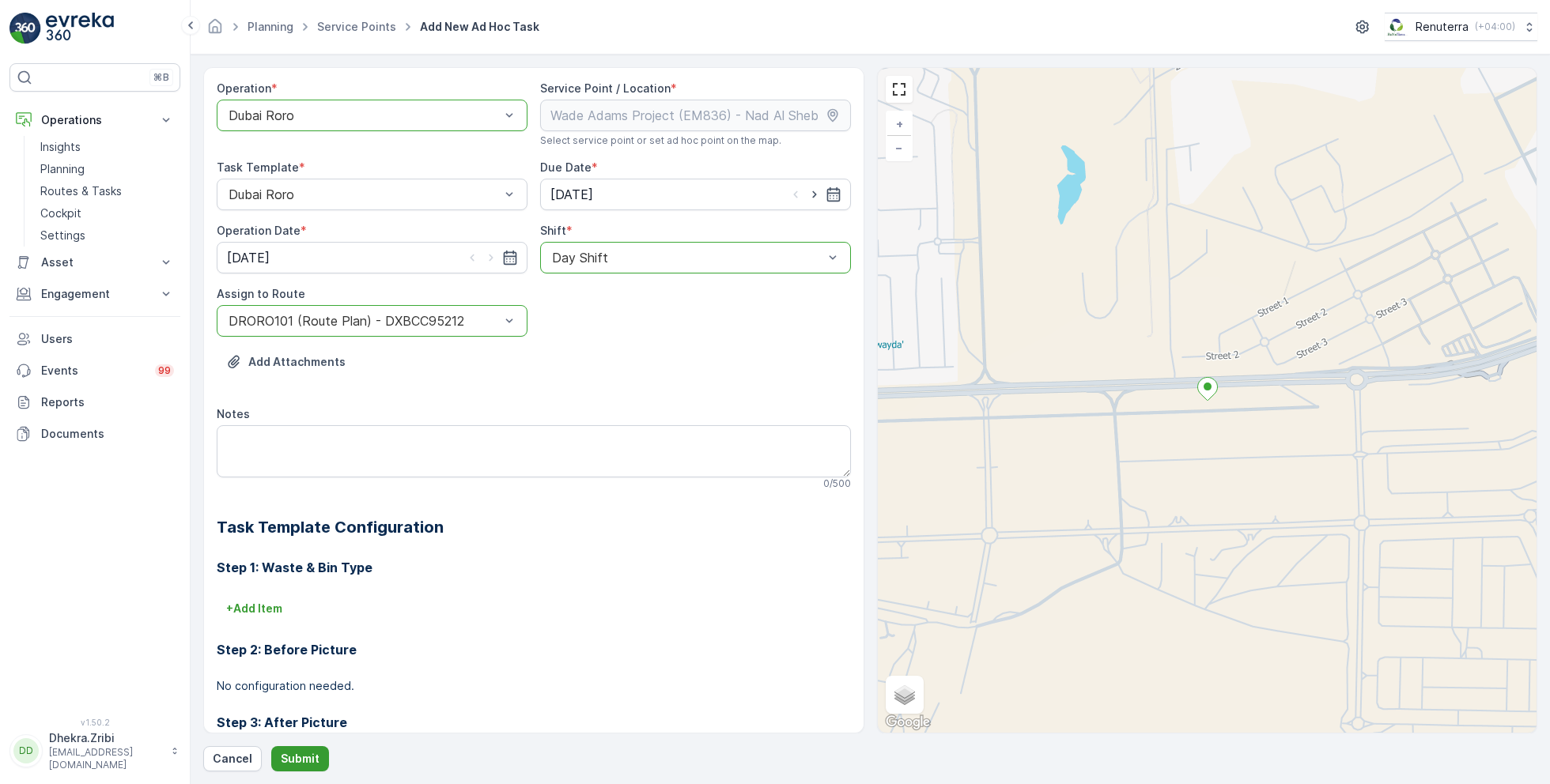
click at [288, 753] on p "Submit" at bounding box center [300, 758] width 39 height 16
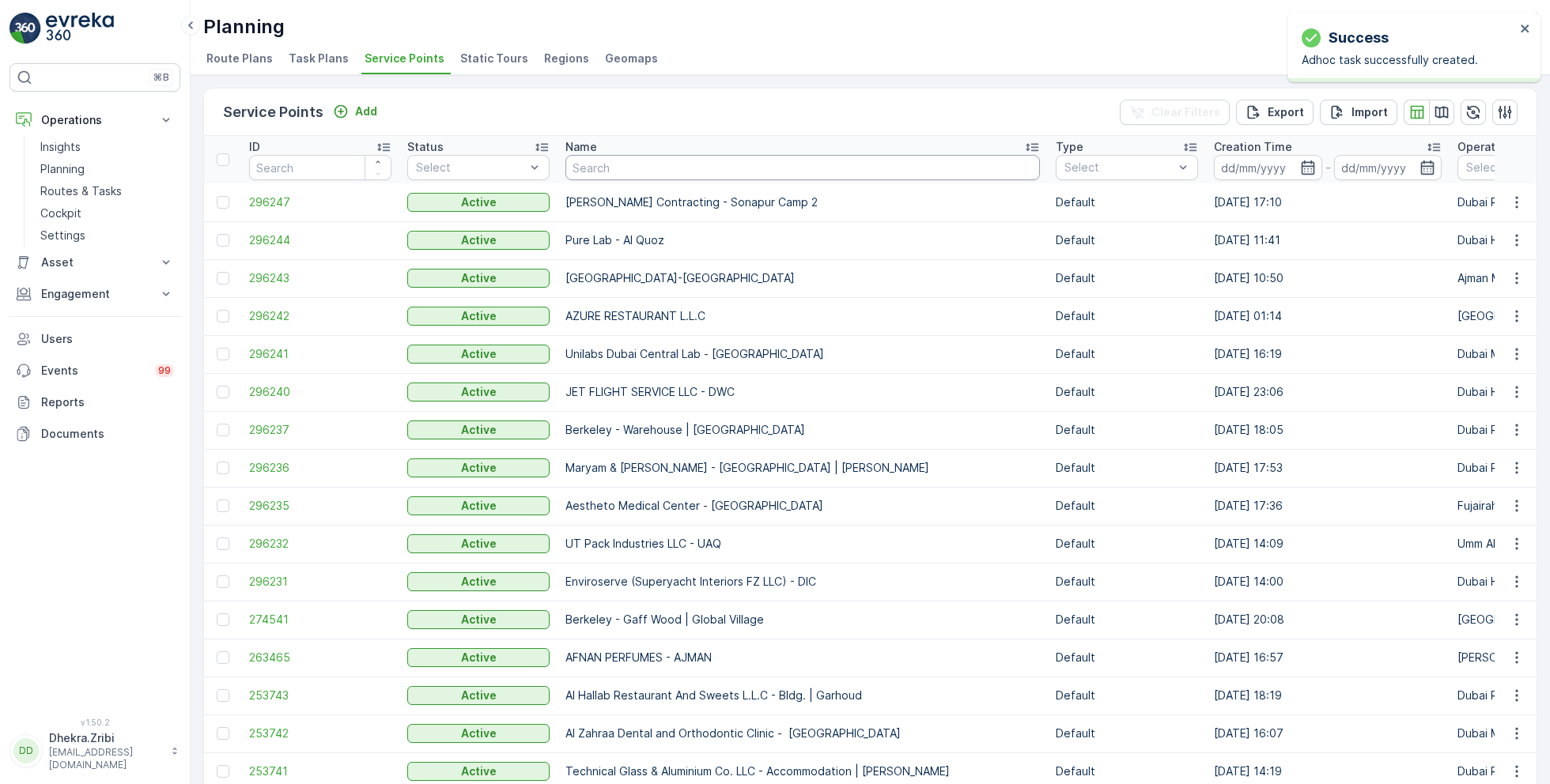
click at [691, 171] on input "text" at bounding box center [802, 167] width 474 height 26
paste input "Deco Waste Service - Shredex | Al Quoz"
type input "Deco Waste Service - Shredex | Al Quoz"
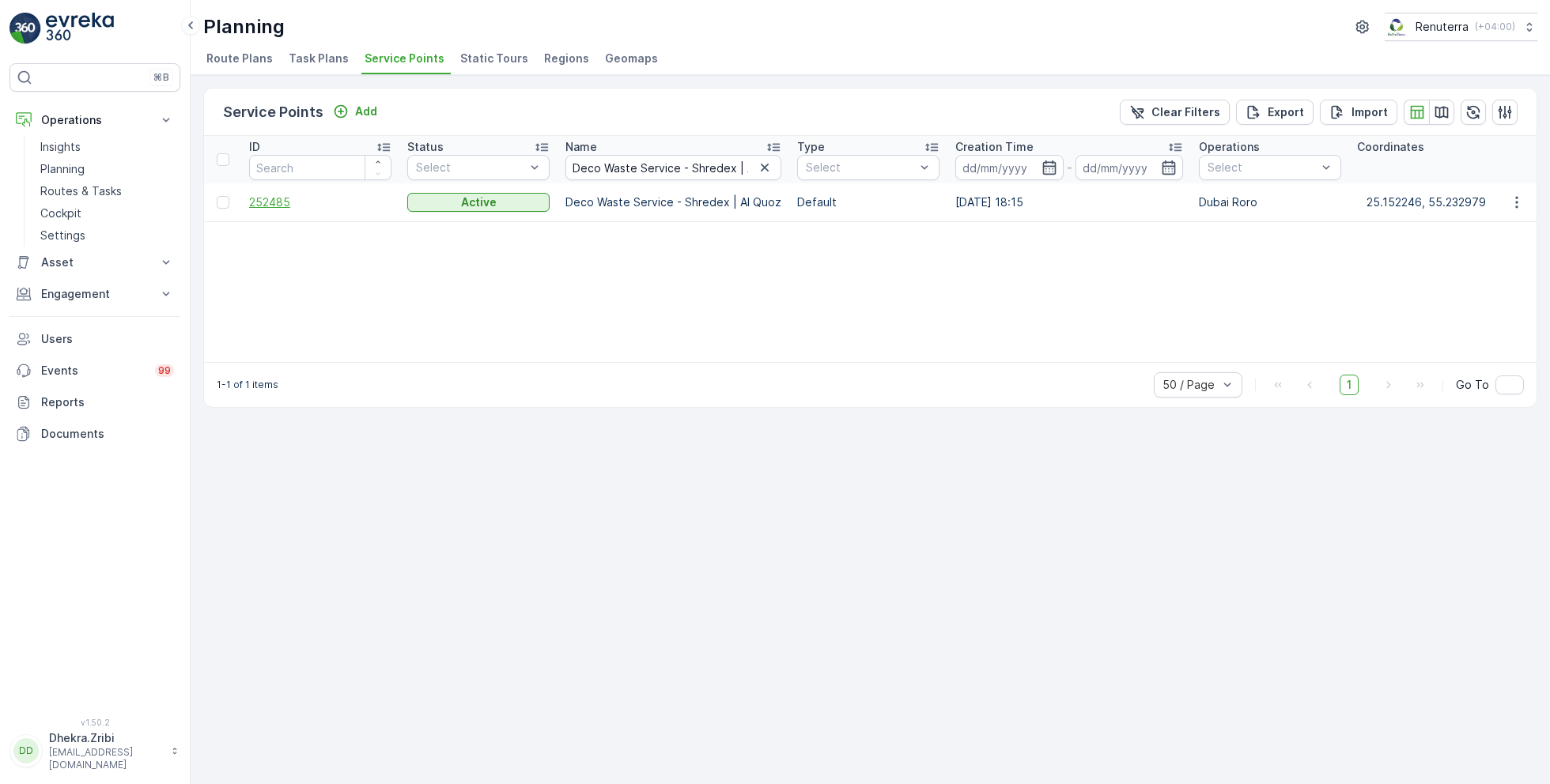
click at [275, 197] on span "252485" at bounding box center [320, 202] width 142 height 16
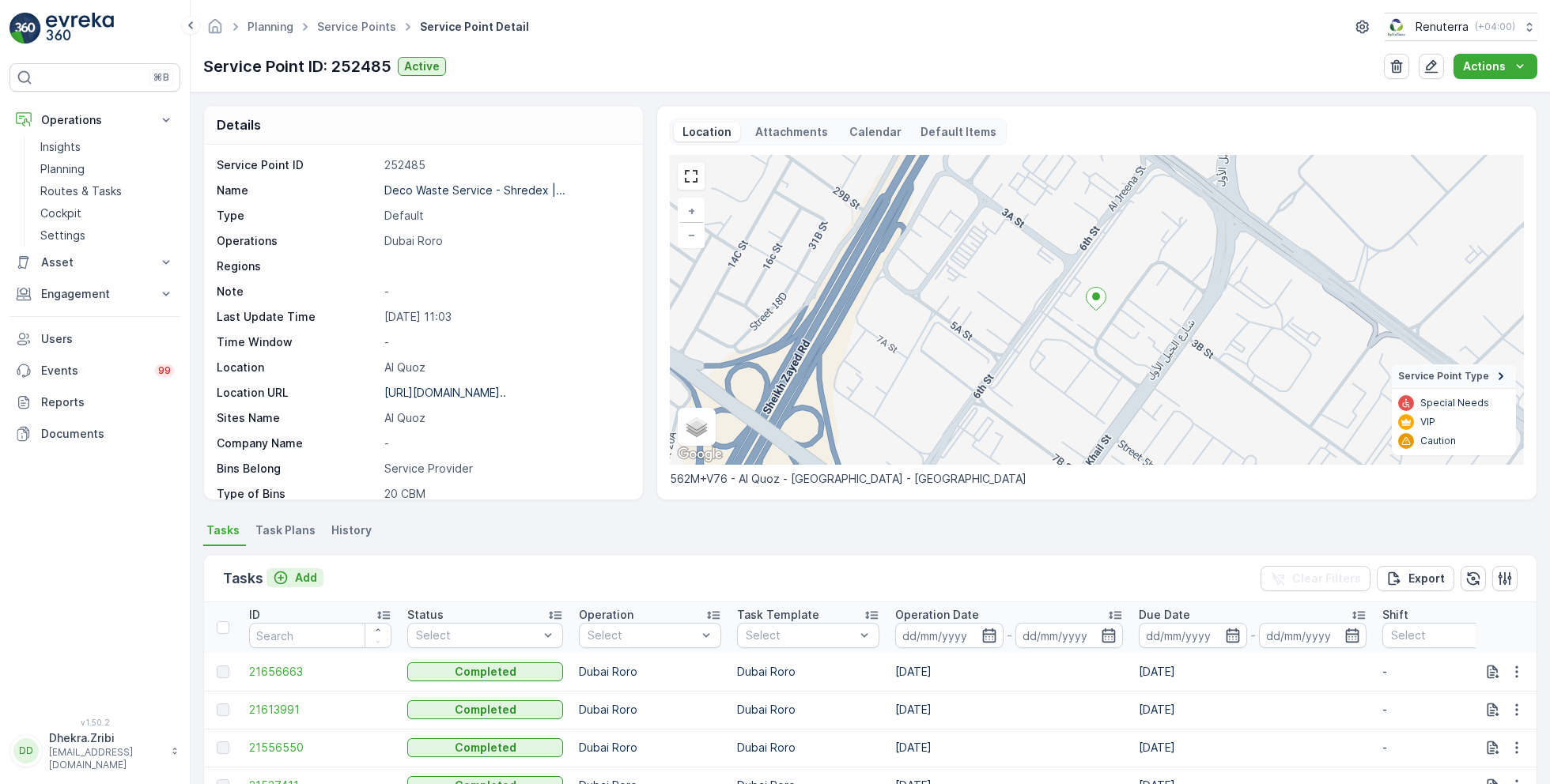
click at [301, 572] on p "Add" at bounding box center [306, 578] width 22 height 16
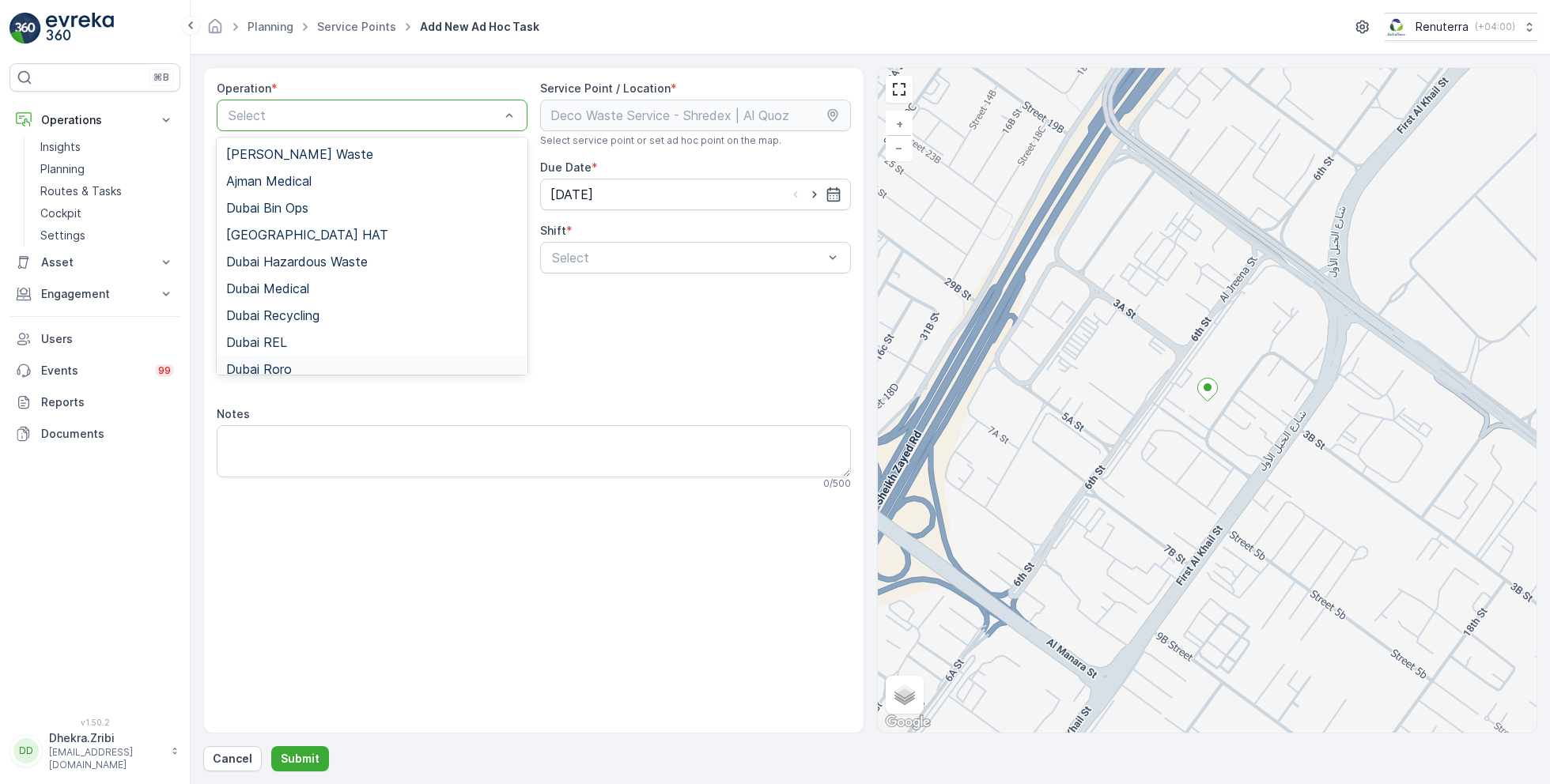
click at [291, 374] on div "Add Attachments" at bounding box center [534, 371] width 634 height 44
click at [288, 357] on div "Dubai Roro" at bounding box center [372, 369] width 310 height 26
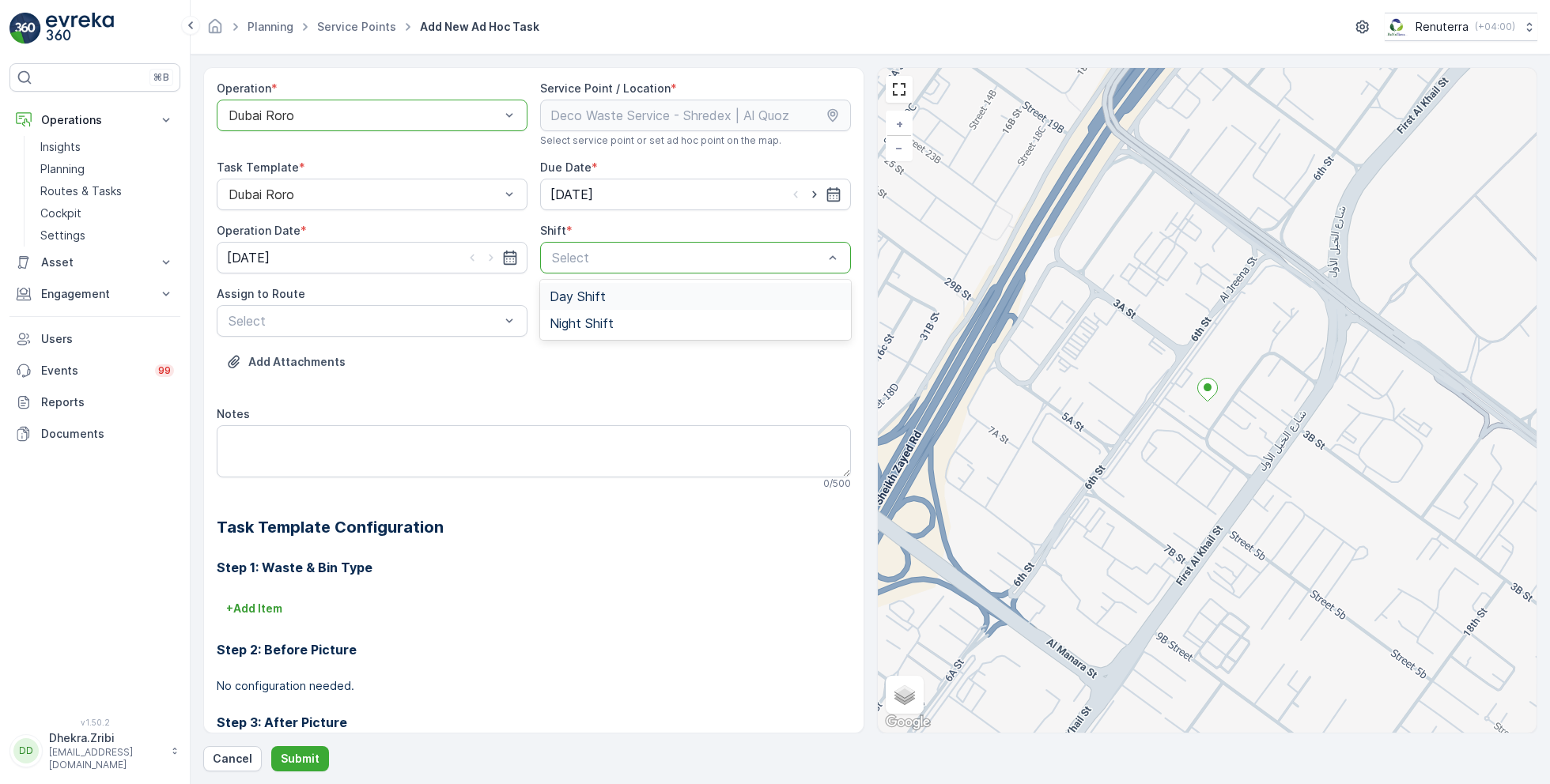
click at [572, 294] on span "Day Shift" at bounding box center [577, 296] width 56 height 14
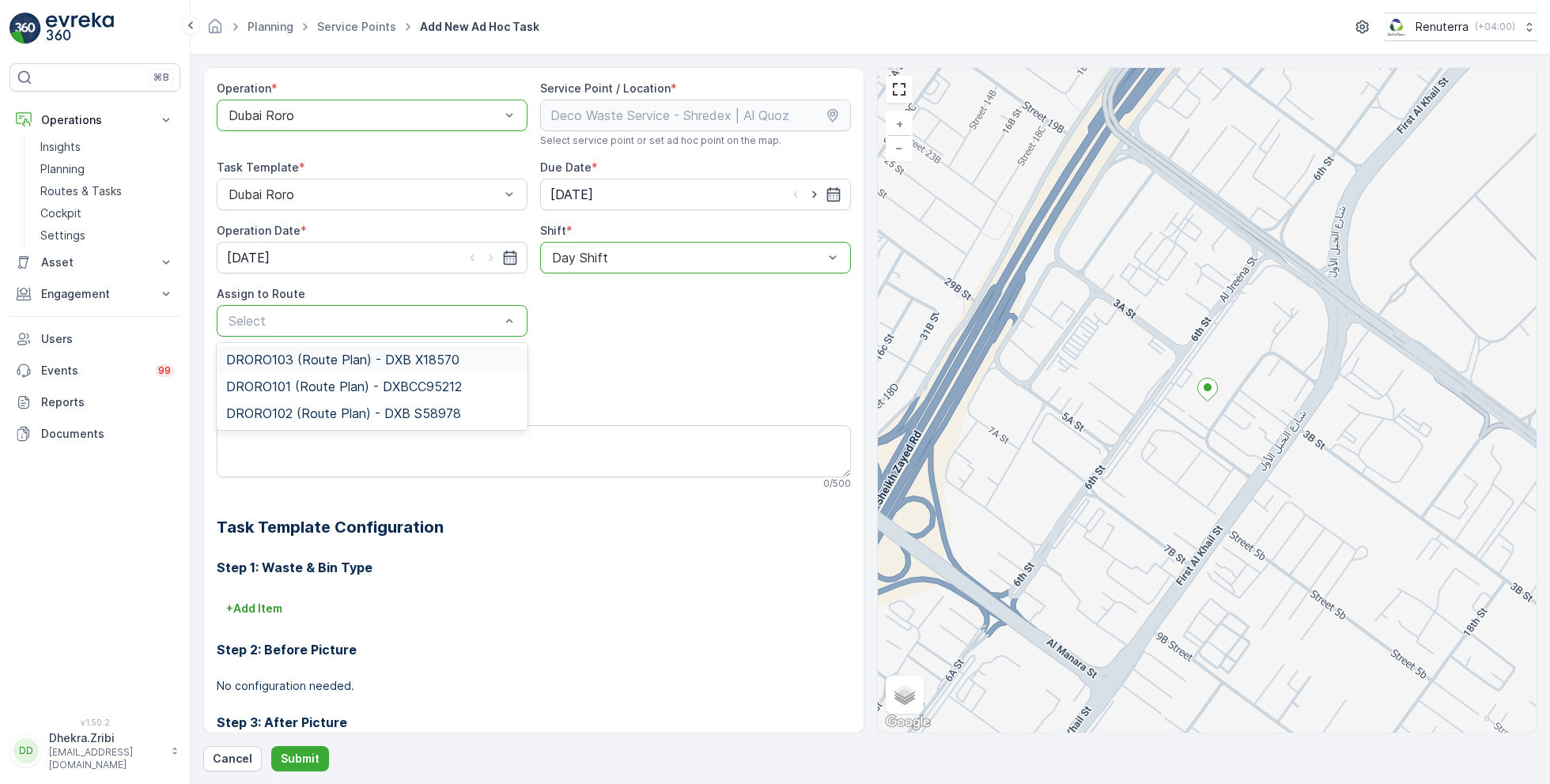
click at [315, 361] on span "DRORO103 (Route Plan) - DXB X18570" at bounding box center [343, 359] width 234 height 14
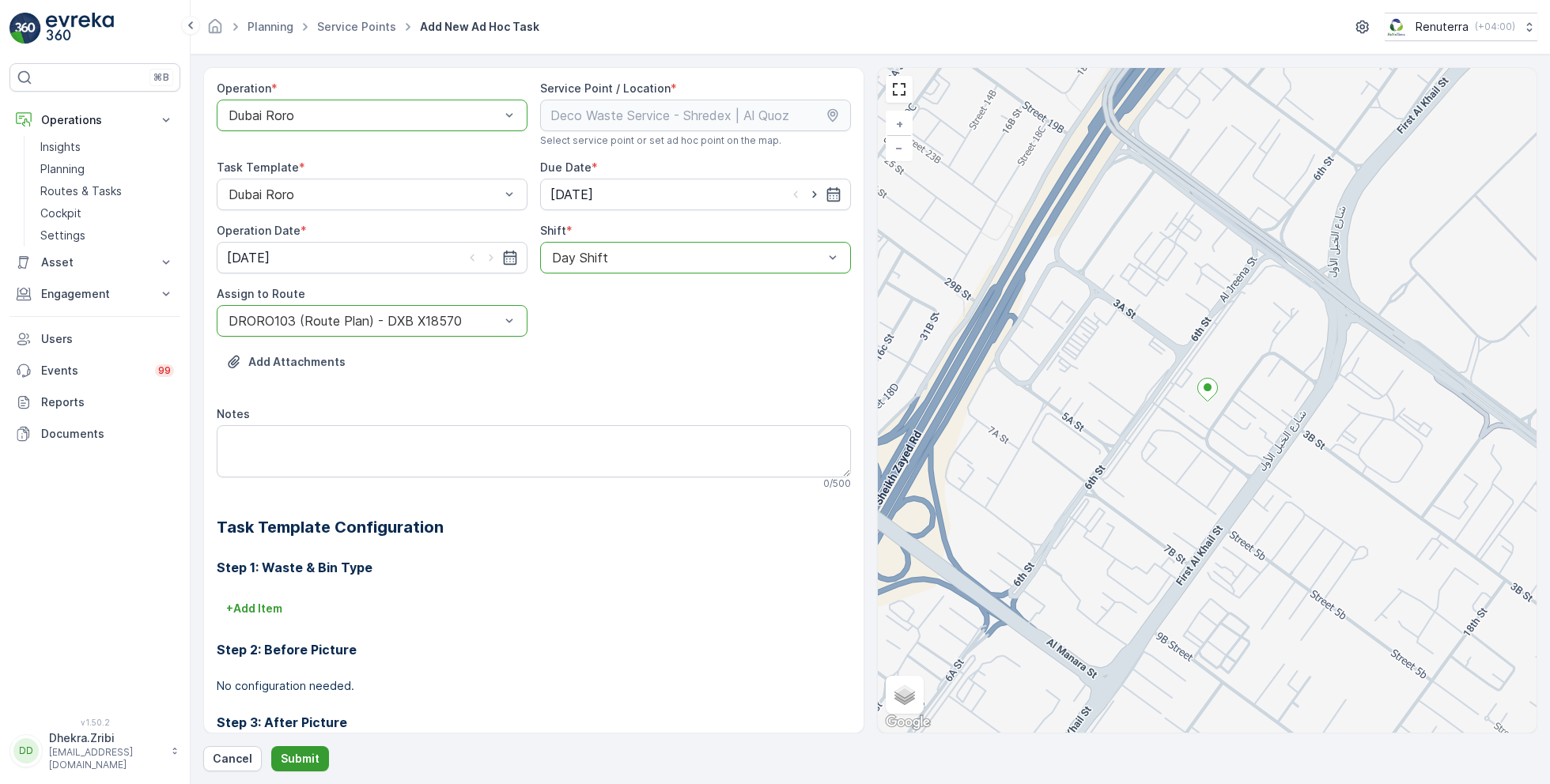
click at [292, 762] on p "Submit" at bounding box center [300, 758] width 39 height 16
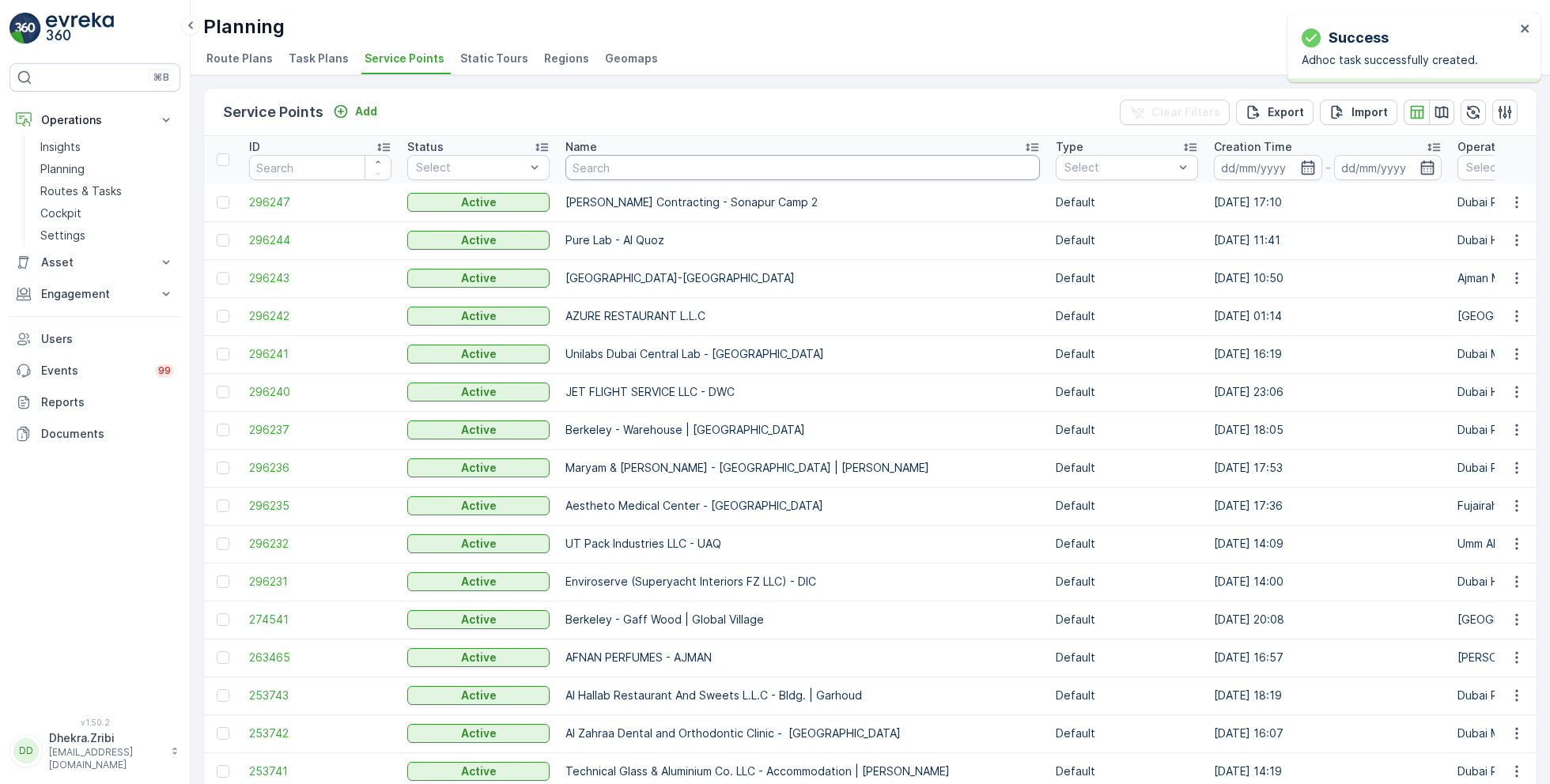
click at [681, 172] on input "text" at bounding box center [802, 167] width 474 height 26
type input "shred"
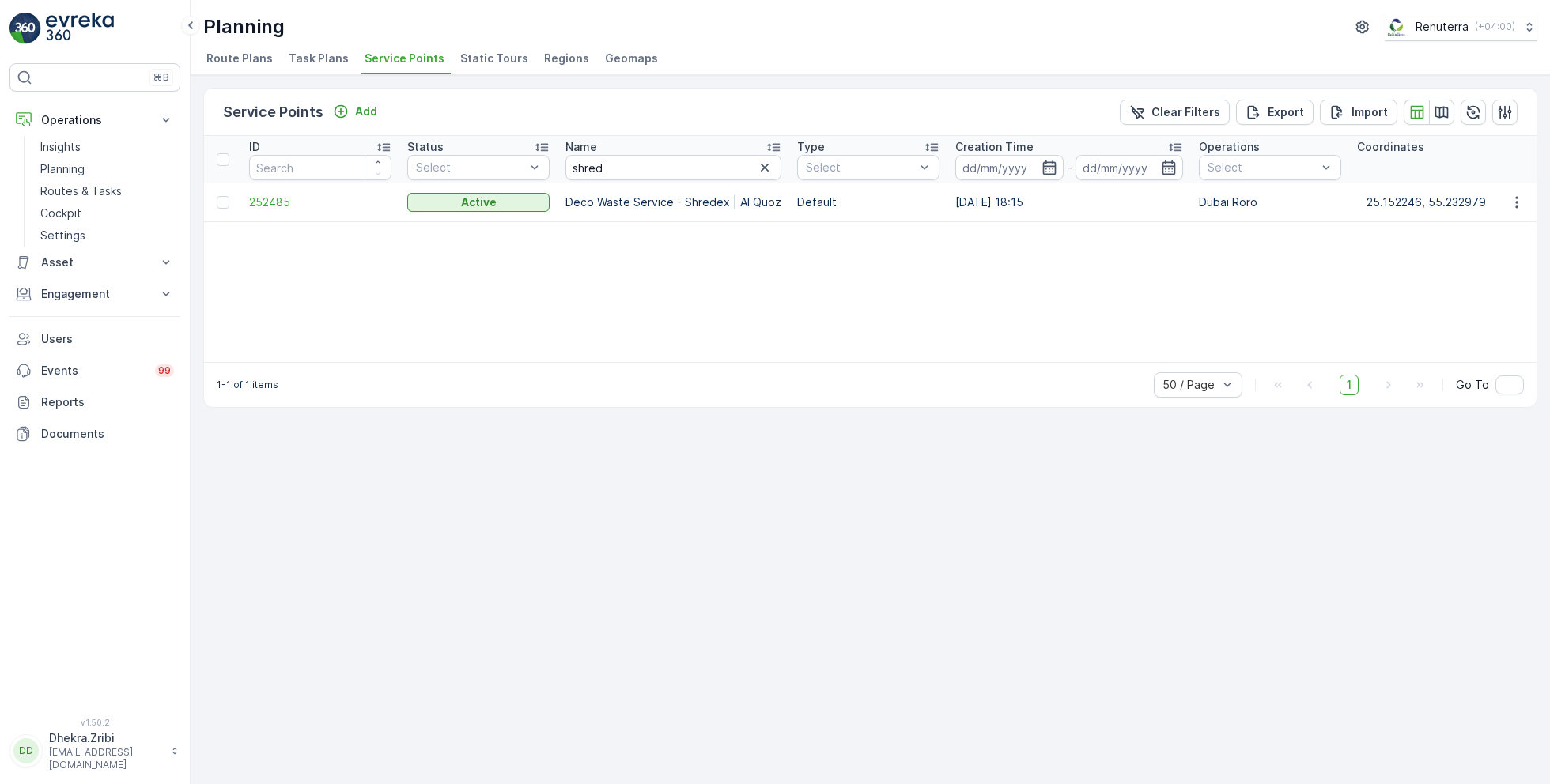
click at [267, 190] on td "252485" at bounding box center [320, 202] width 158 height 38
click at [272, 202] on span "252485" at bounding box center [320, 202] width 142 height 16
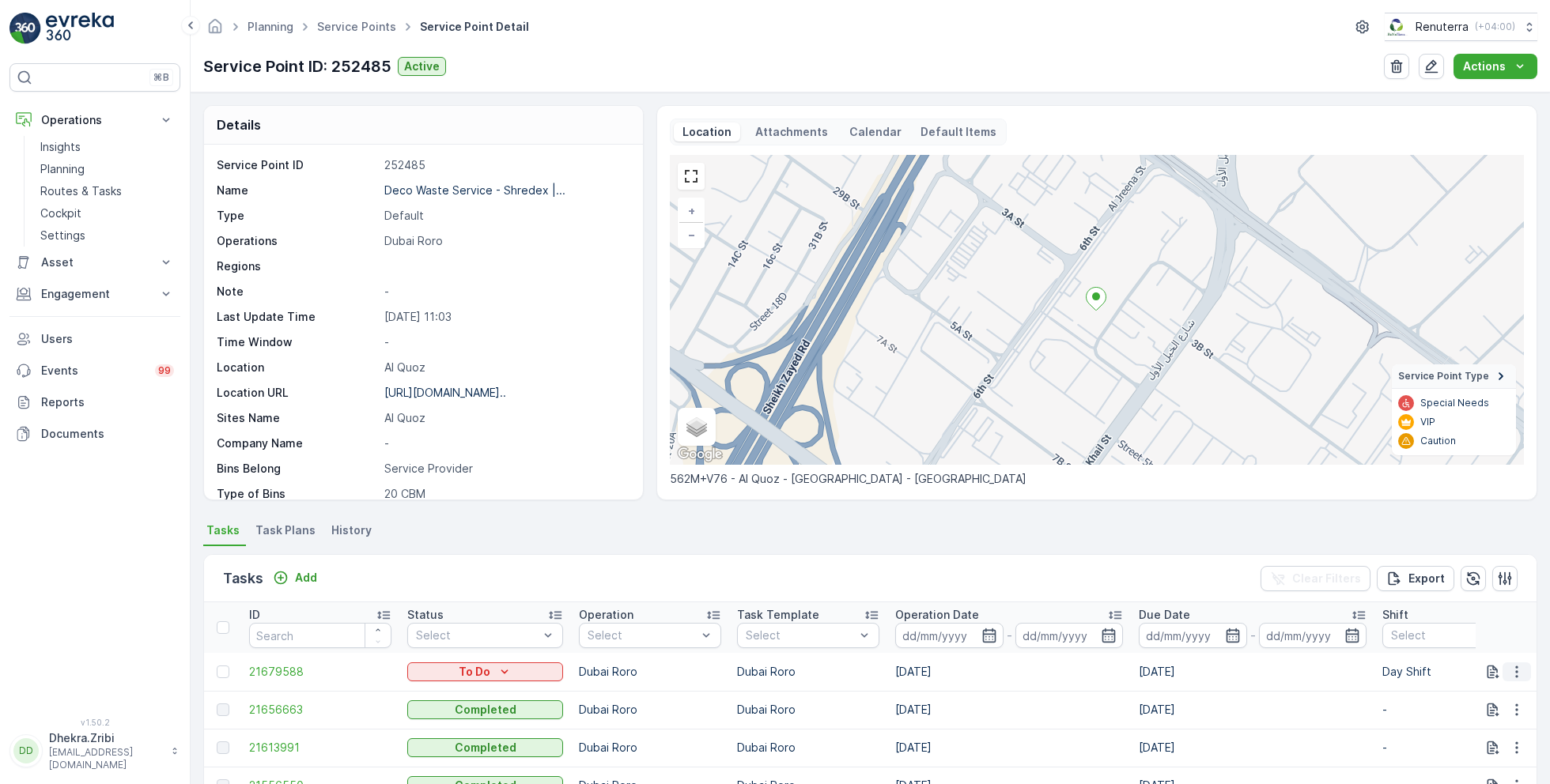
click at [1515, 675] on icon "button" at bounding box center [1517, 671] width 16 height 16
click at [1464, 589] on span "Change Route" at bounding box center [1475, 596] width 77 height 16
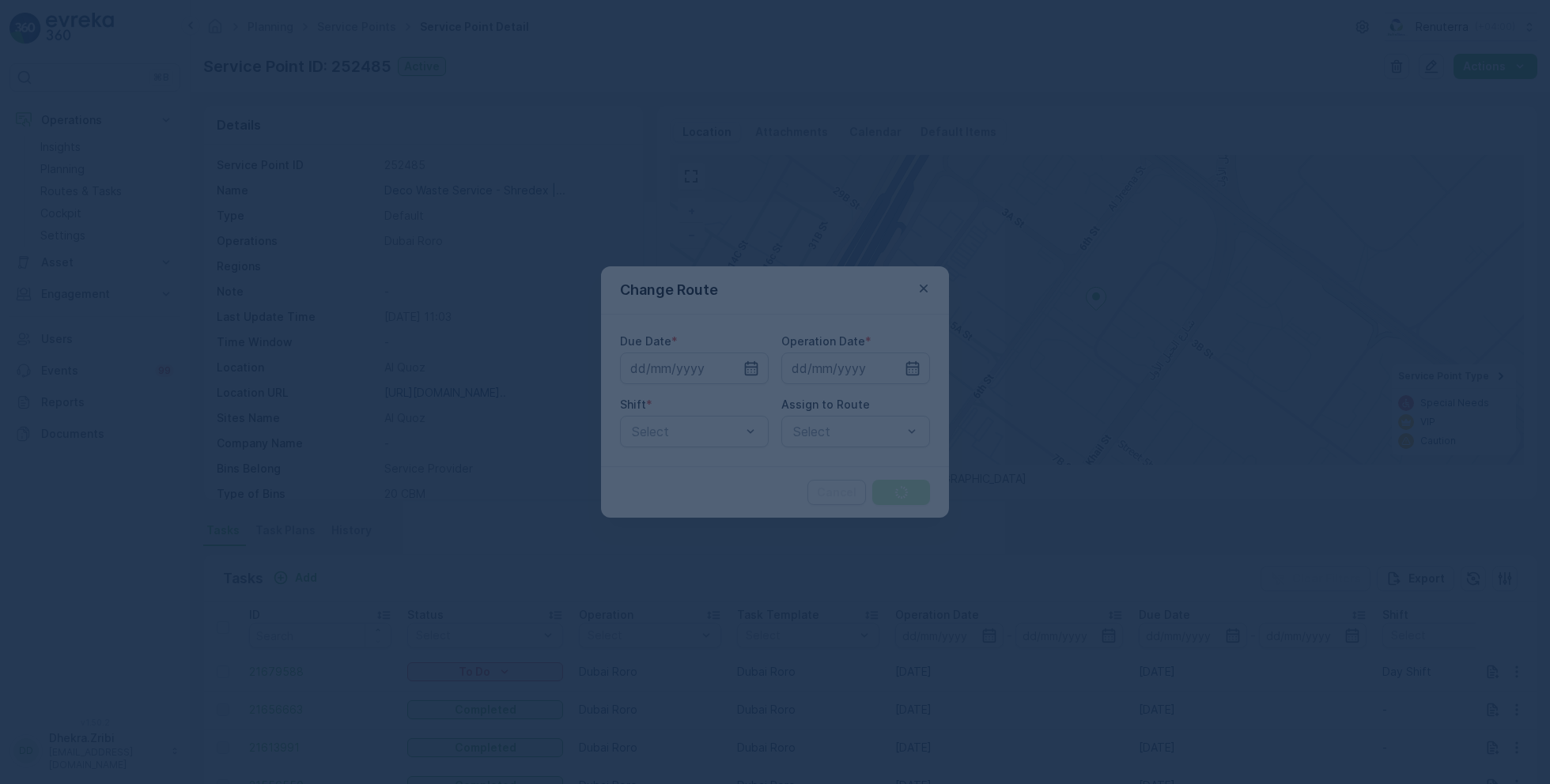
type input "[DATE]"
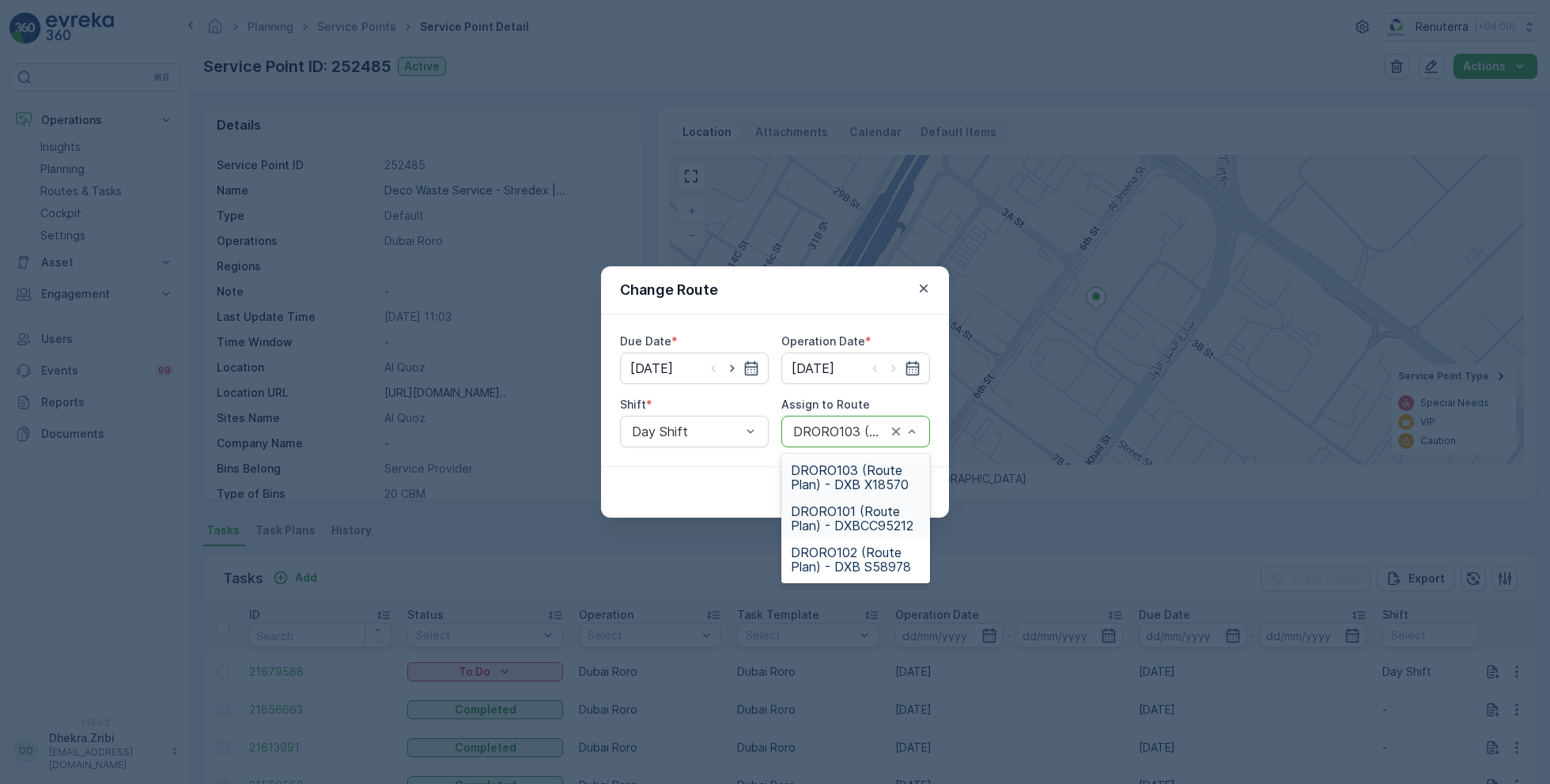
click at [837, 511] on span "DRORO101 (Route Plan) - DXBCC95212" at bounding box center [855, 518] width 130 height 28
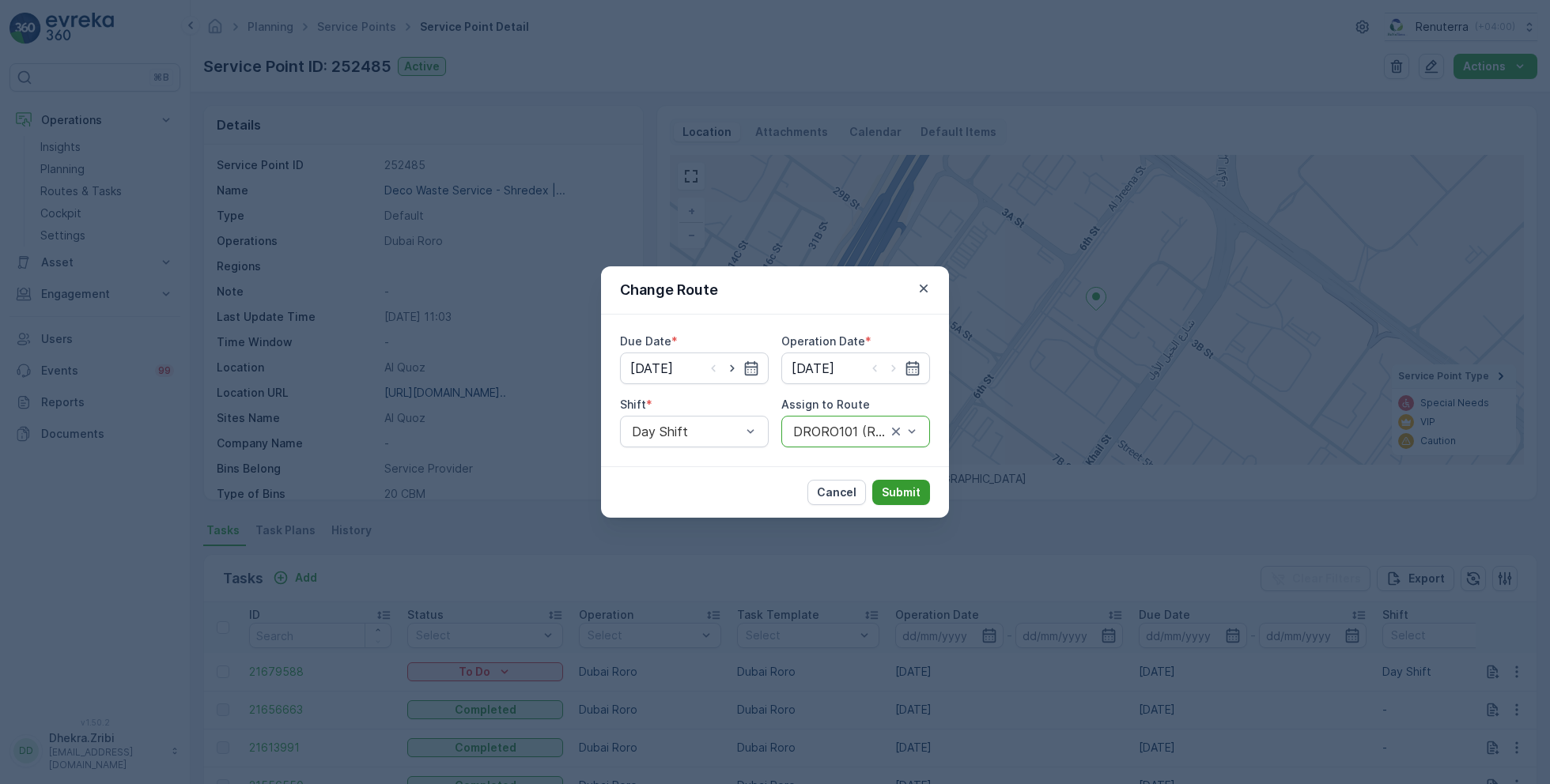
click at [909, 502] on button "Submit" at bounding box center [901, 492] width 58 height 26
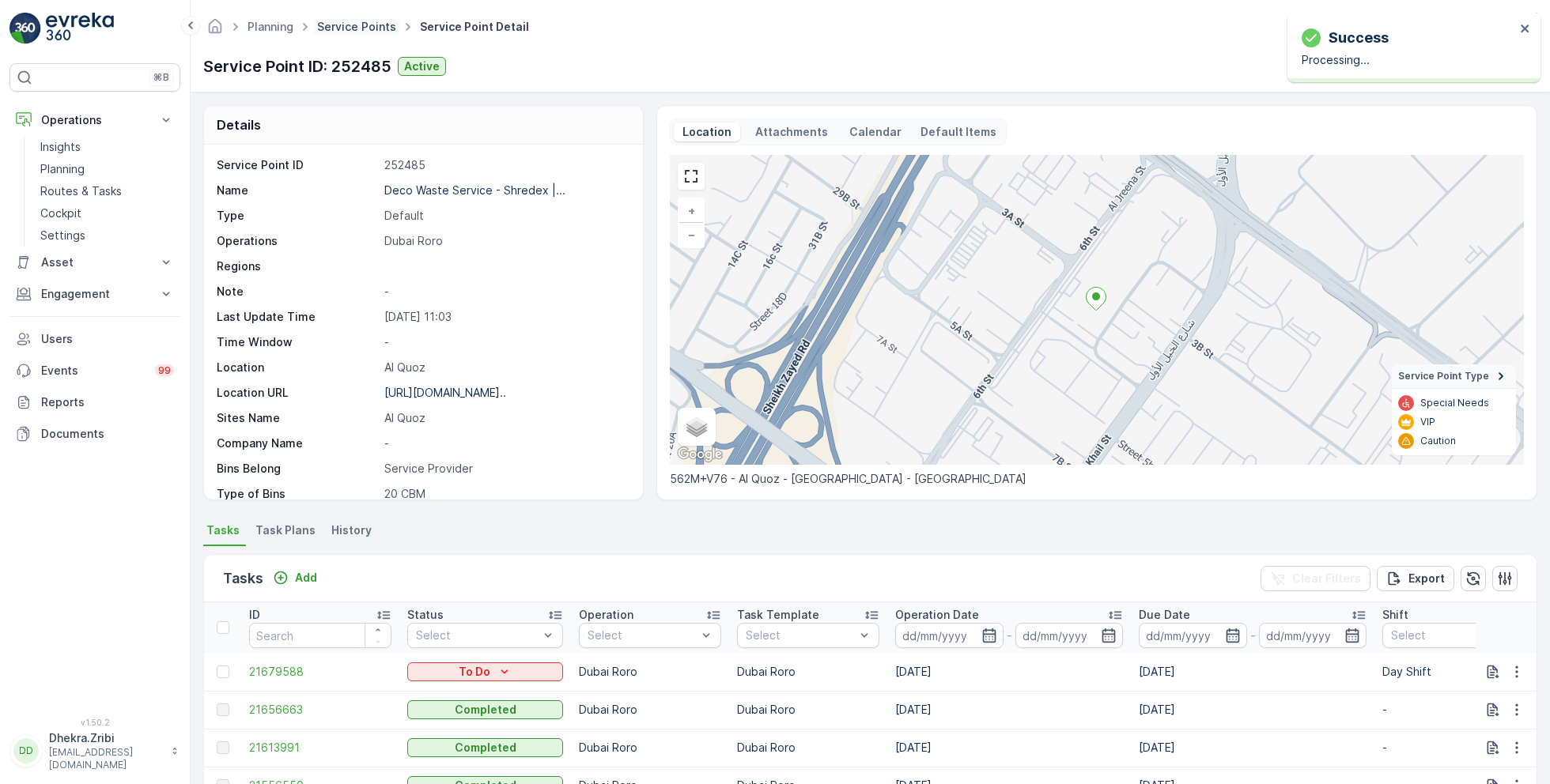
click at [343, 31] on link "Service Points" at bounding box center [357, 26] width 79 height 13
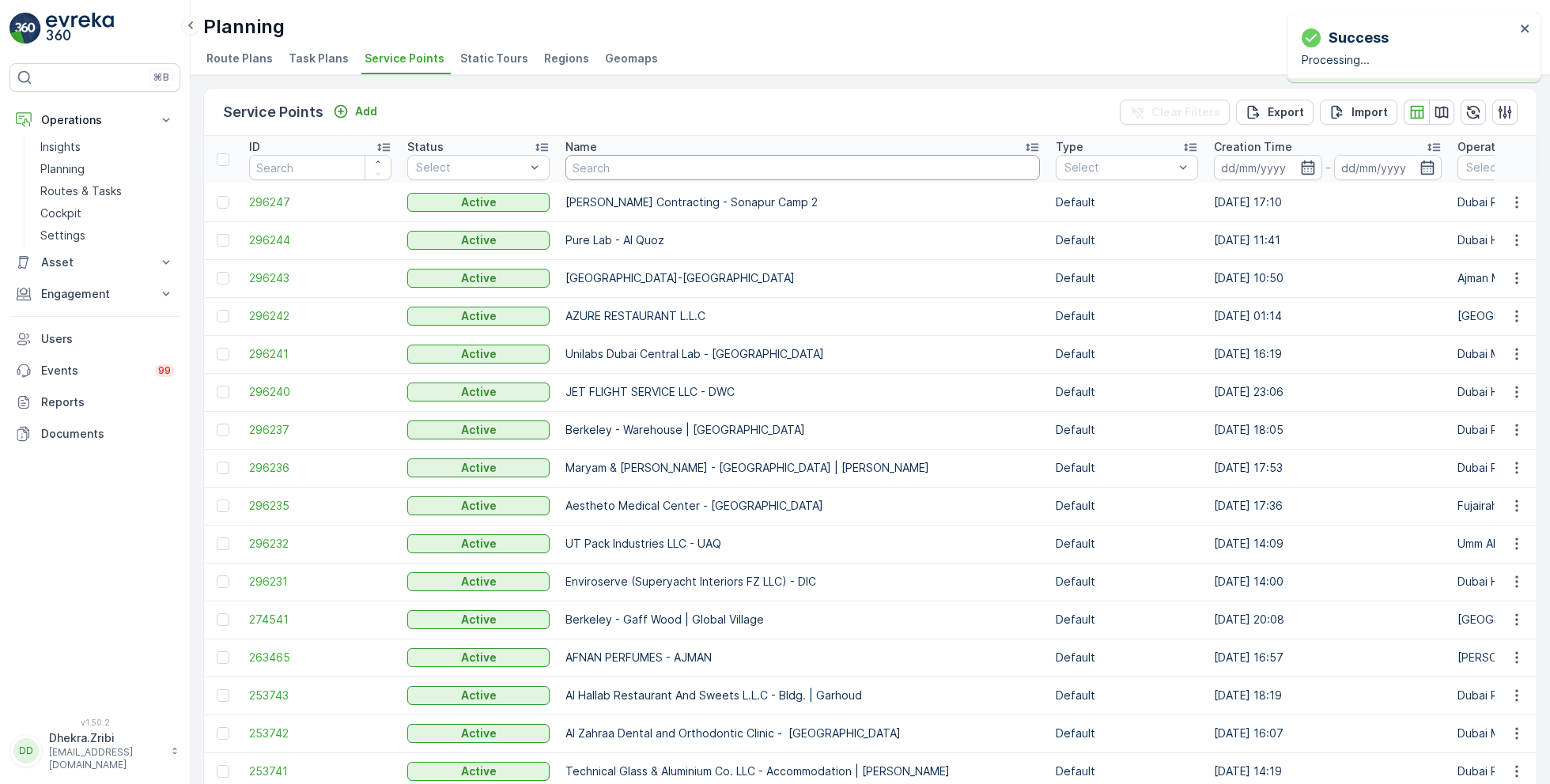
click at [600, 166] on input "text" at bounding box center [802, 167] width 474 height 26
paste input "ROTO PACKING METERIALS"
type input "ROTO PACKING METERIALS"
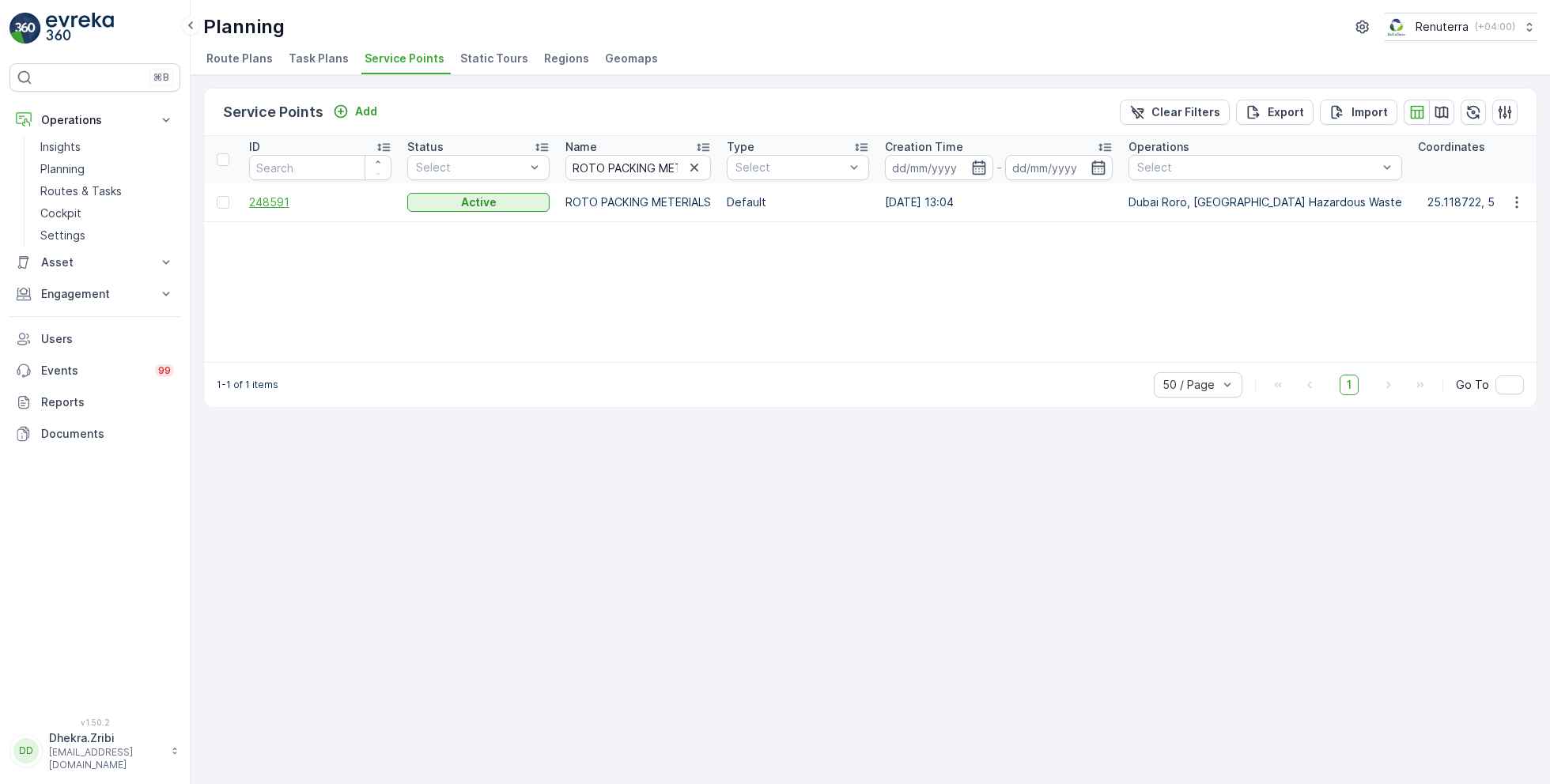
click at [268, 195] on span "248591" at bounding box center [320, 202] width 142 height 16
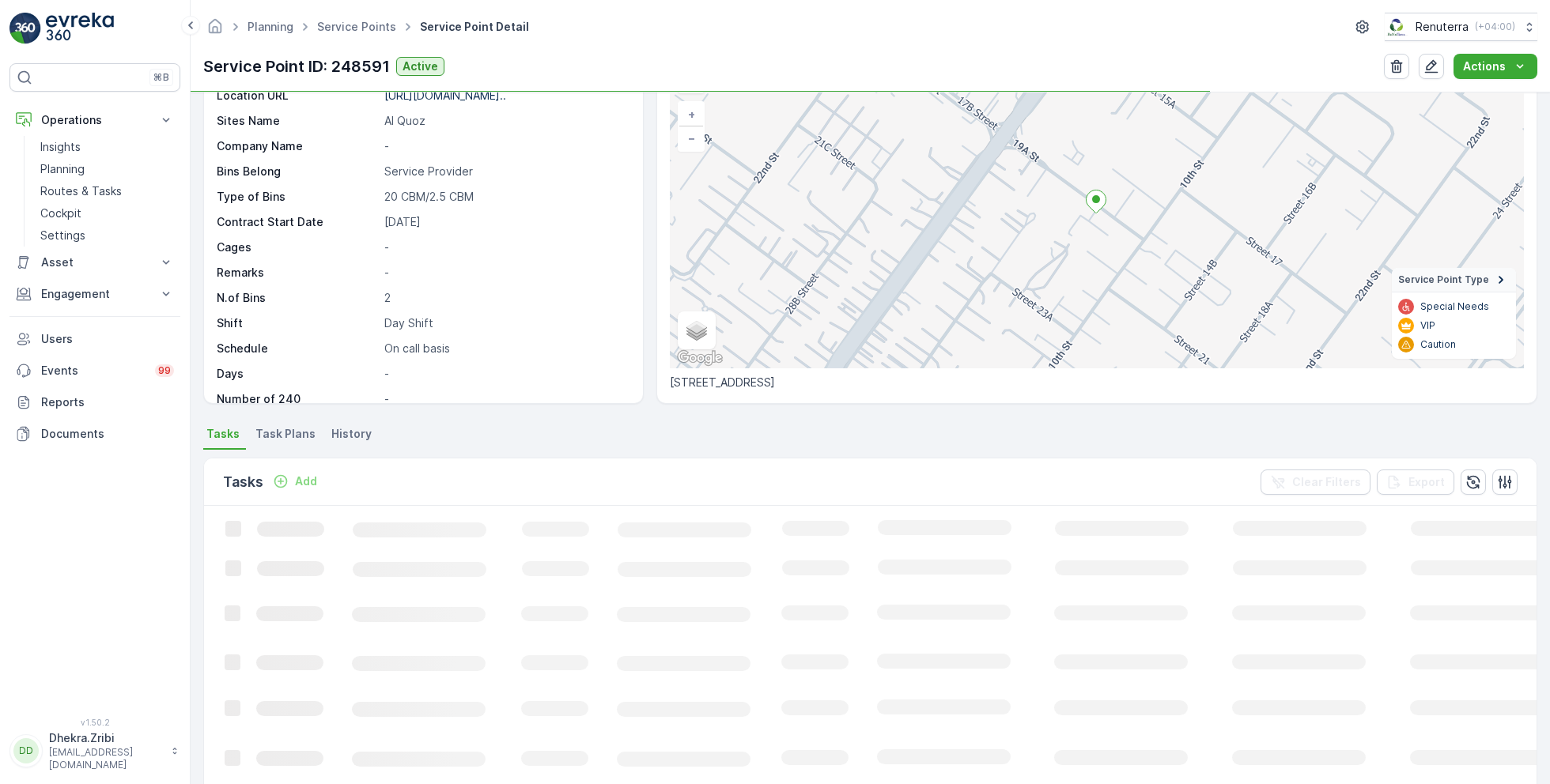
scroll to position [105, 0]
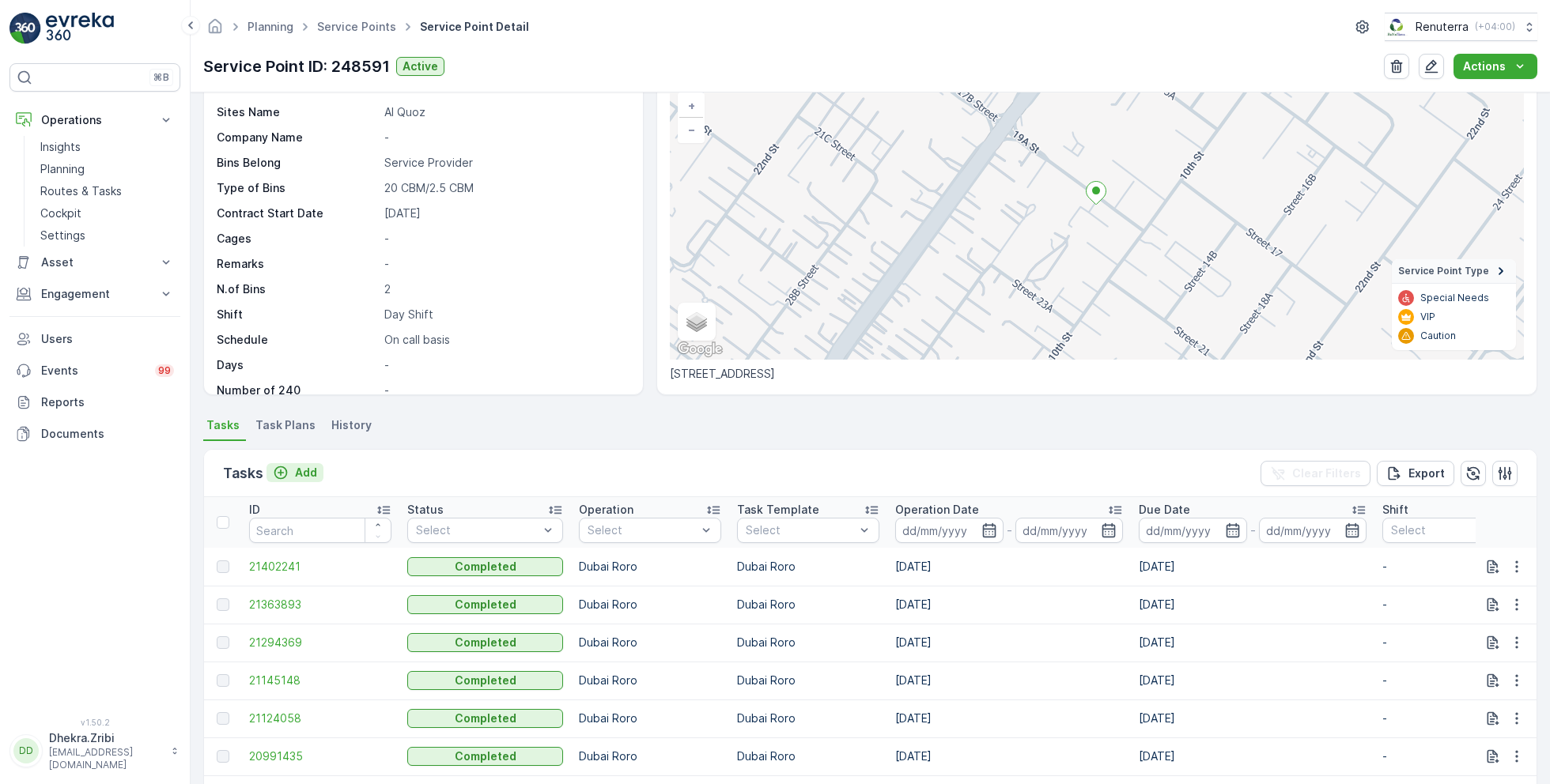
click at [300, 472] on p "Add" at bounding box center [306, 472] width 22 height 16
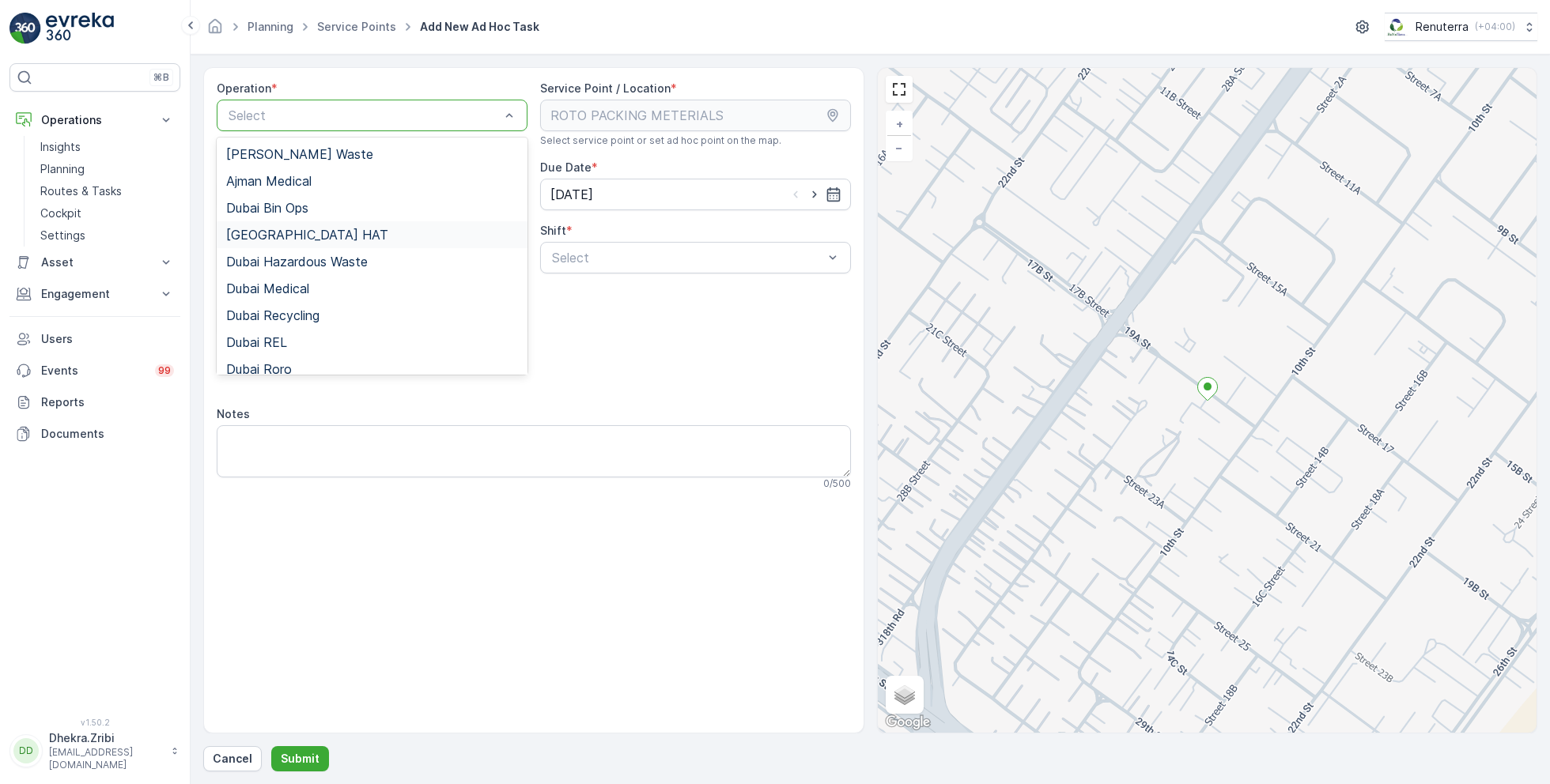
click at [293, 237] on div "Dubai HAT" at bounding box center [372, 235] width 291 height 14
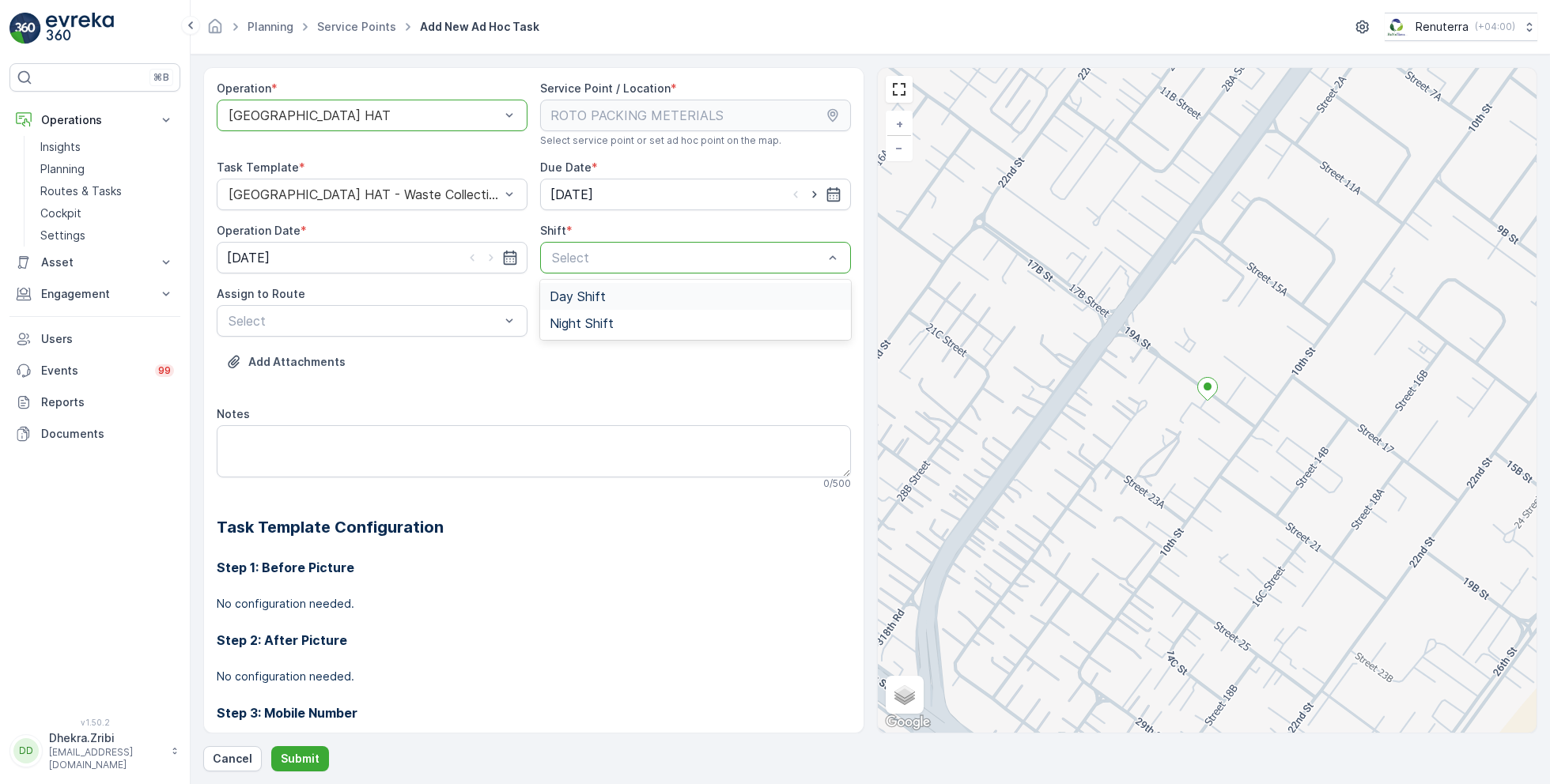
click at [311, 113] on div at bounding box center [364, 115] width 274 height 14
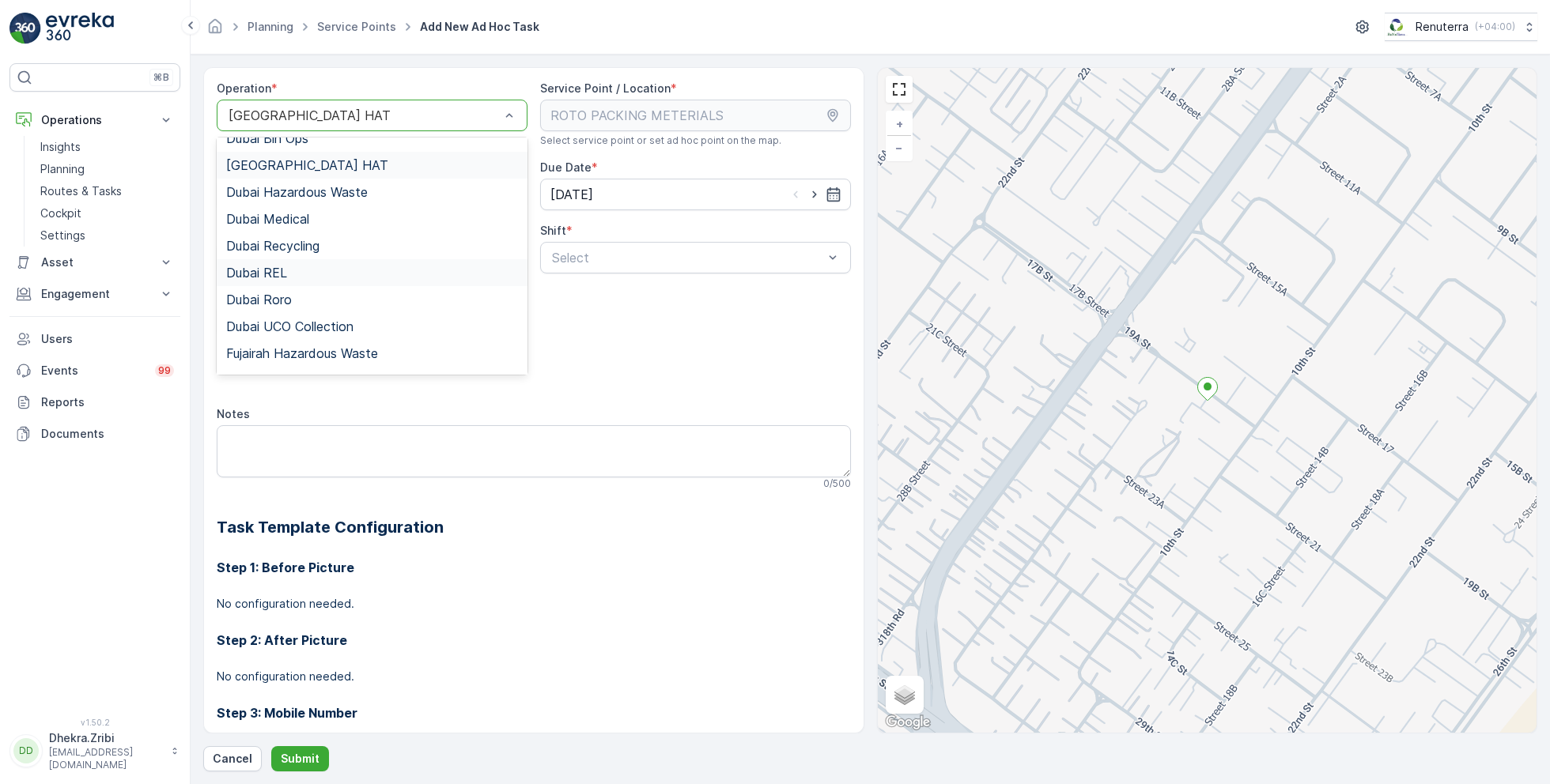
scroll to position [71, 0]
click at [284, 292] on span "Dubai Roro" at bounding box center [258, 298] width 65 height 14
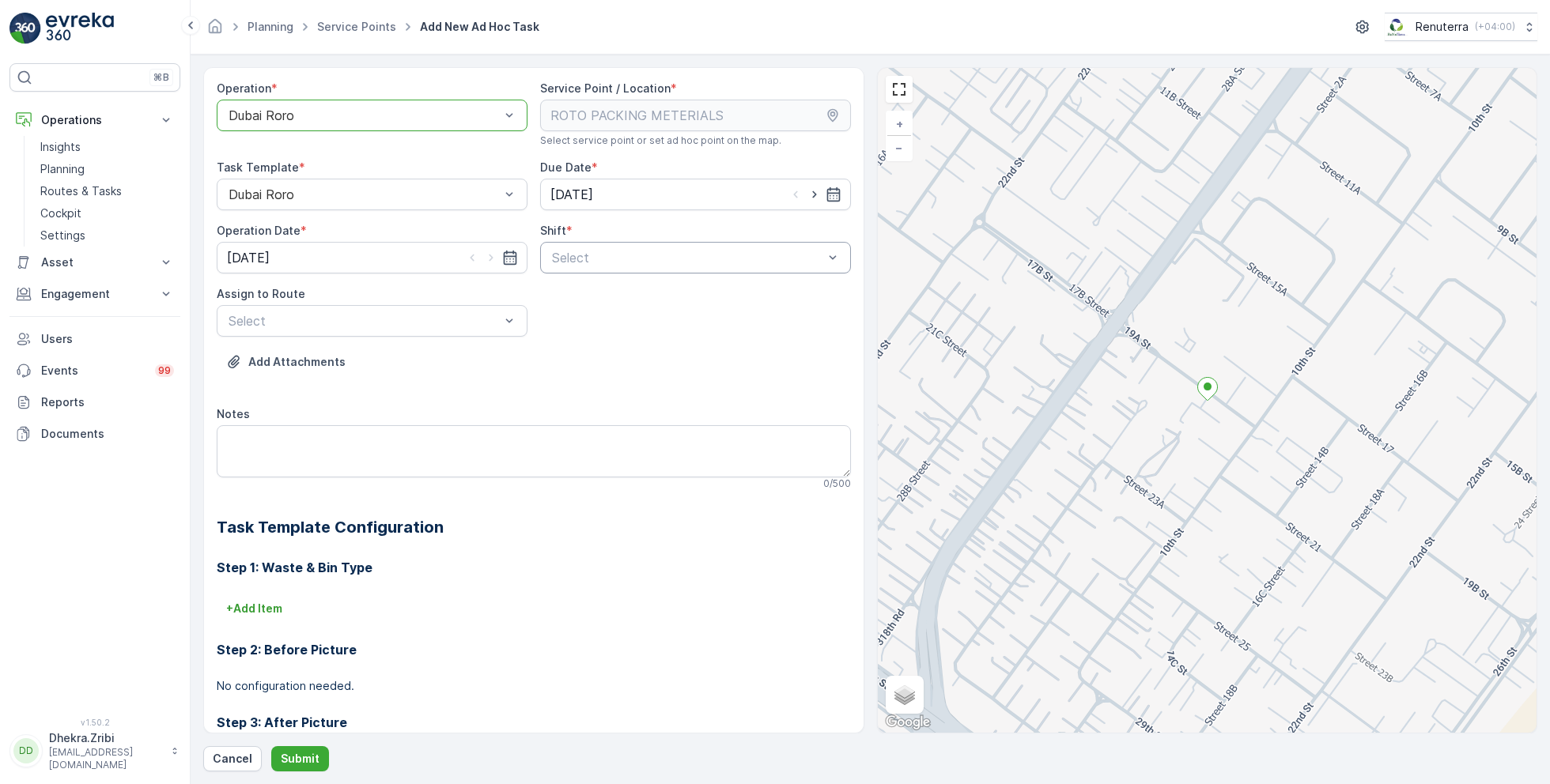
click at [709, 268] on div "Select" at bounding box center [696, 257] width 310 height 31
click at [580, 291] on span "Day Shift" at bounding box center [577, 296] width 56 height 14
click at [399, 307] on div "Select" at bounding box center [372, 321] width 310 height 31
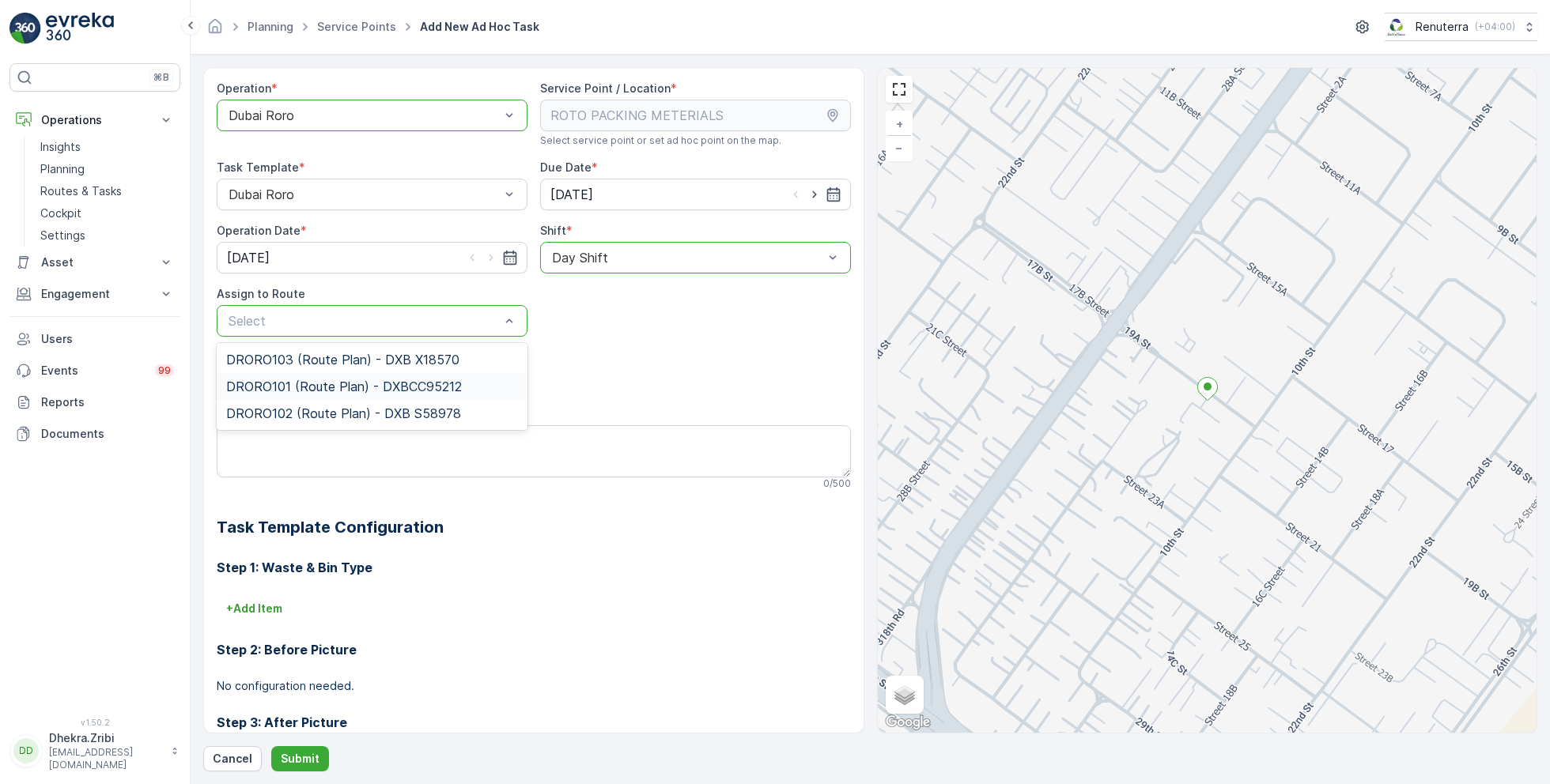
click at [301, 383] on span "DRORO101 (Route Plan) - DXBCC95212" at bounding box center [343, 386] width 236 height 14
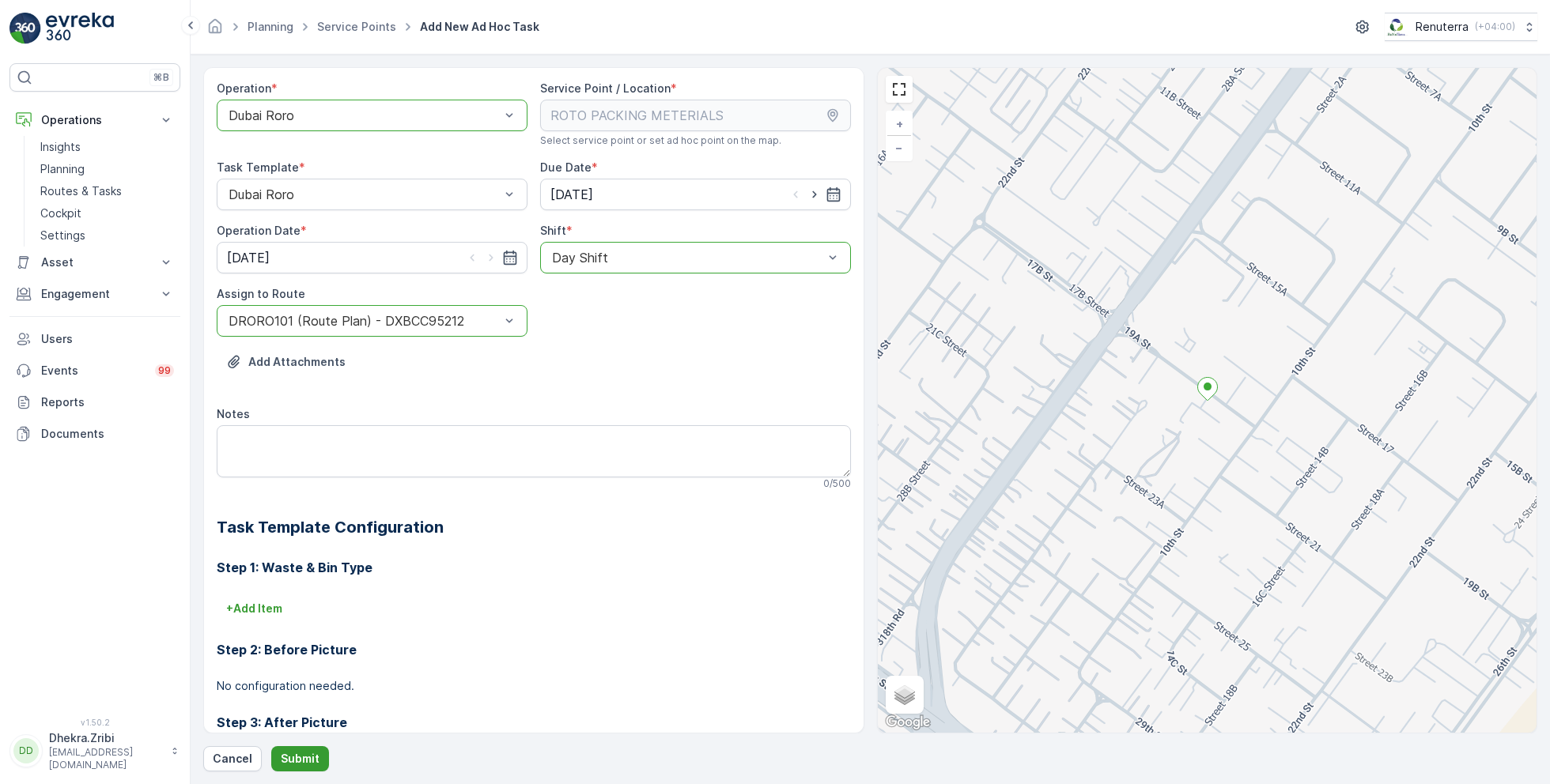
click at [302, 763] on p "Submit" at bounding box center [300, 758] width 39 height 16
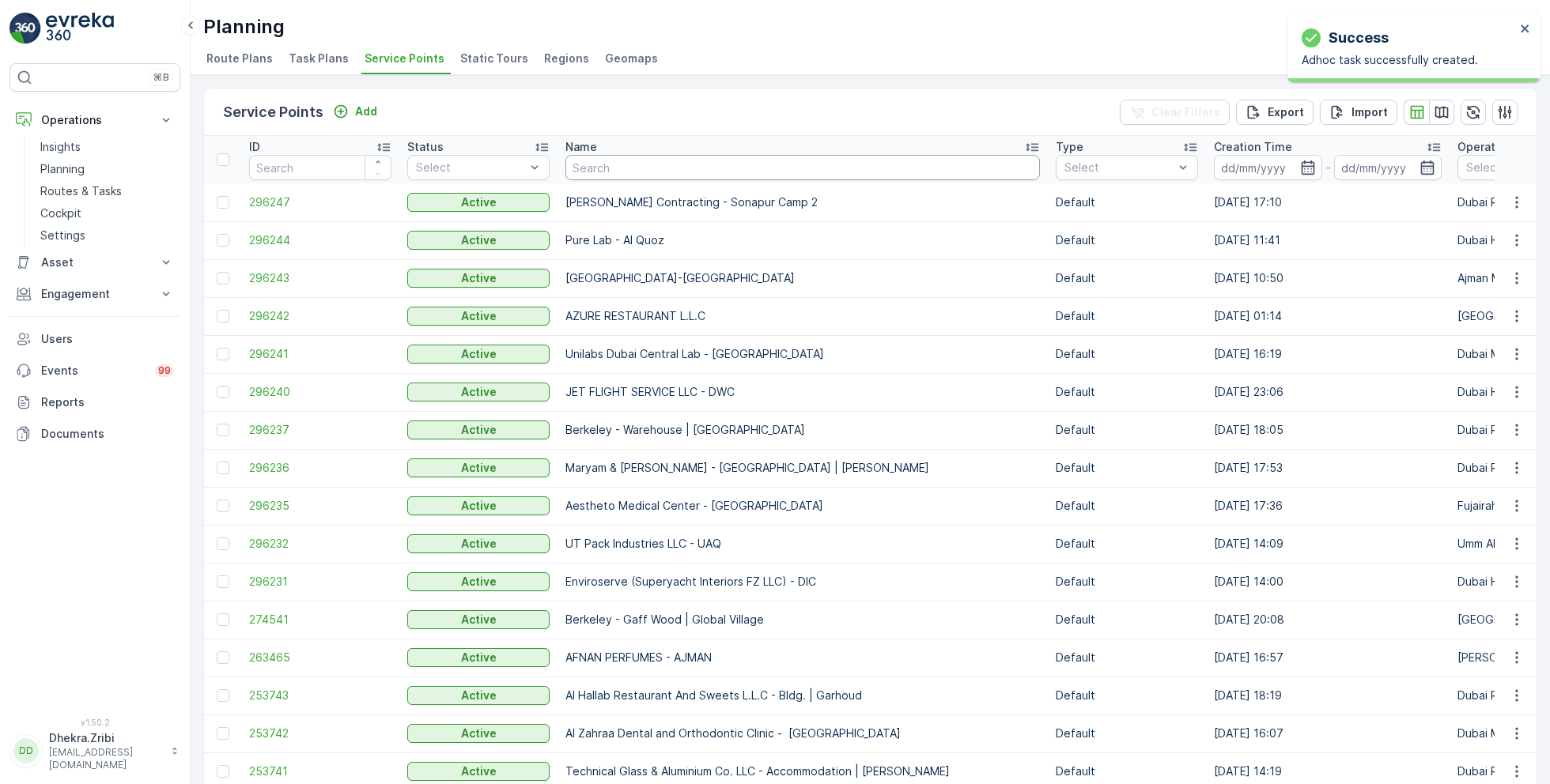
click at [648, 160] on input "text" at bounding box center [802, 167] width 474 height 26
paste input "KTC INTERNATIONAL LANDSCAPING - [GEOGRAPHIC_DATA] - SZR"
type input "KTC INTERNATIONAL LANDSCAPING - [GEOGRAPHIC_DATA] - SZR"
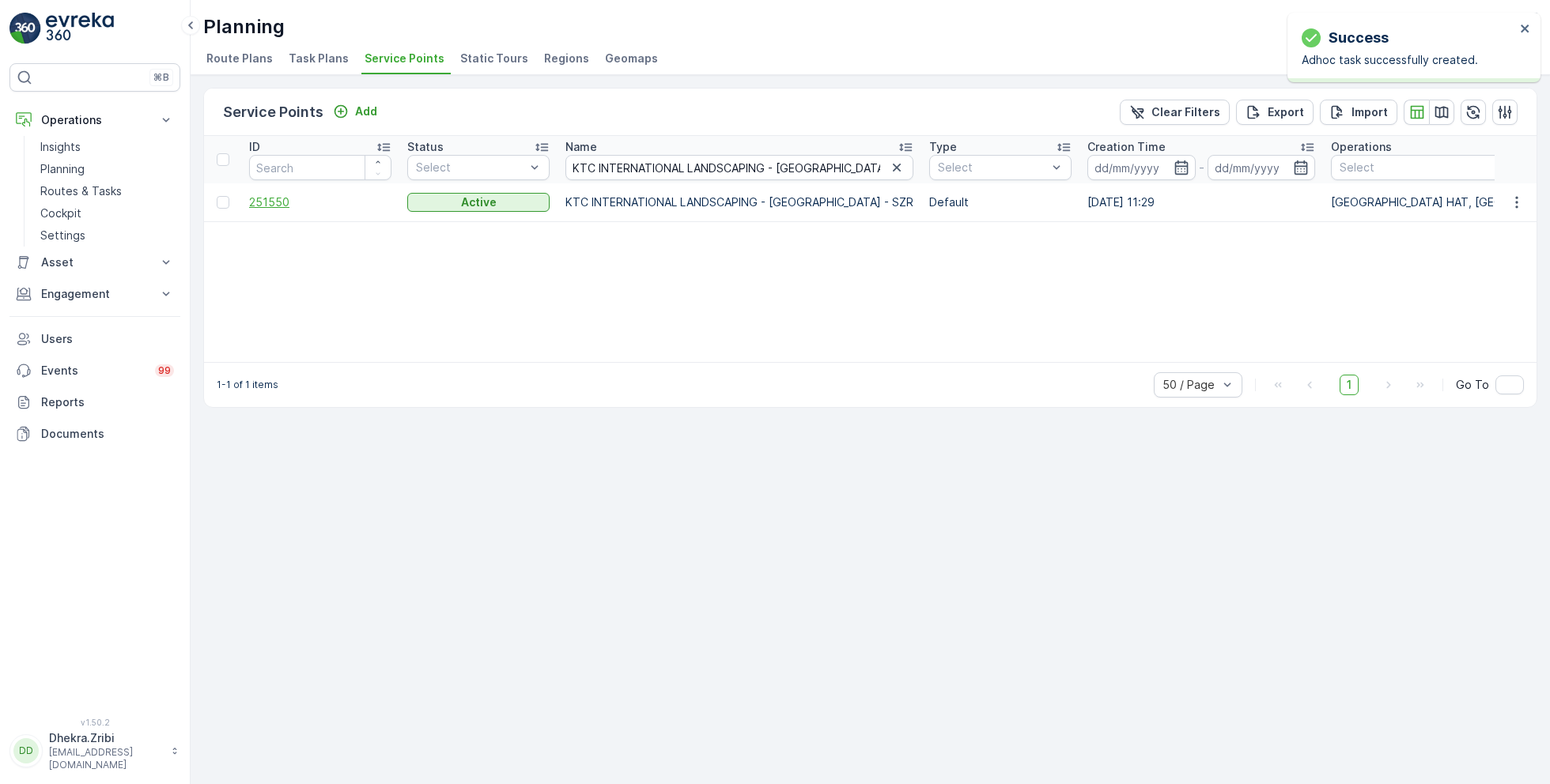
click at [277, 203] on span "251550" at bounding box center [320, 202] width 142 height 16
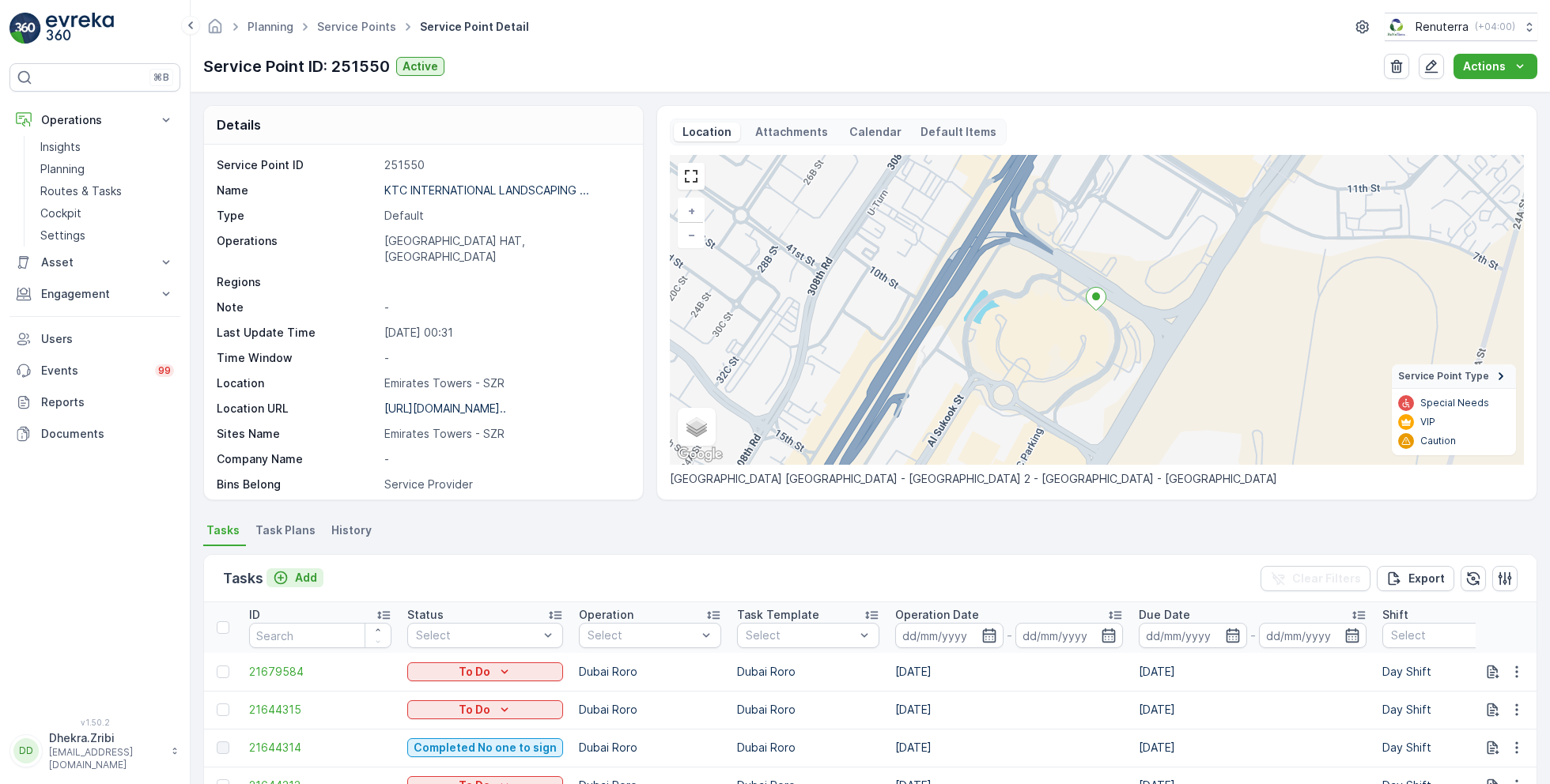
click at [293, 579] on div "Add" at bounding box center [294, 578] width 44 height 16
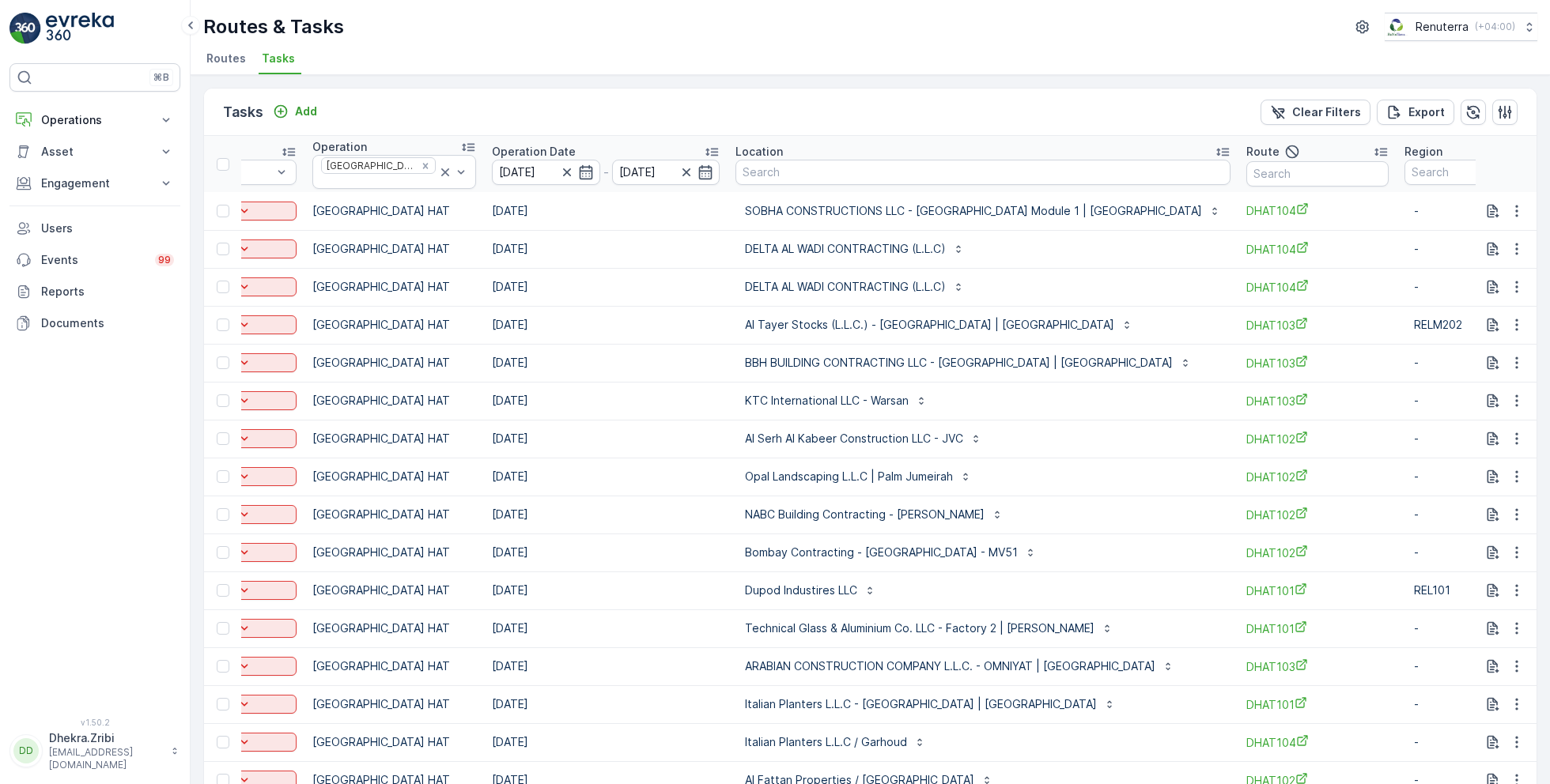
scroll to position [0, 273]
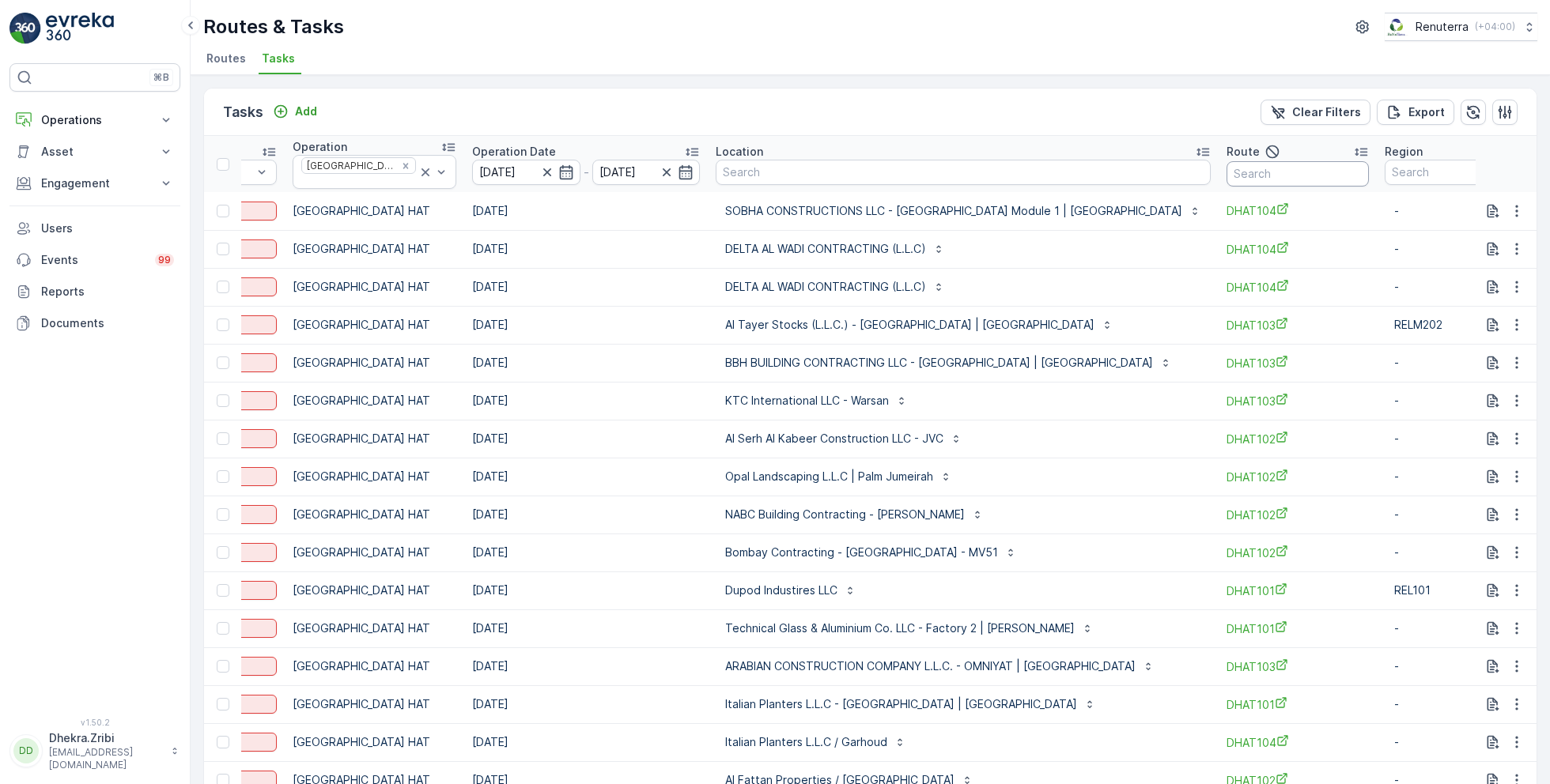
click at [1253, 177] on input "text" at bounding box center [1297, 174] width 142 height 26
type input "101"
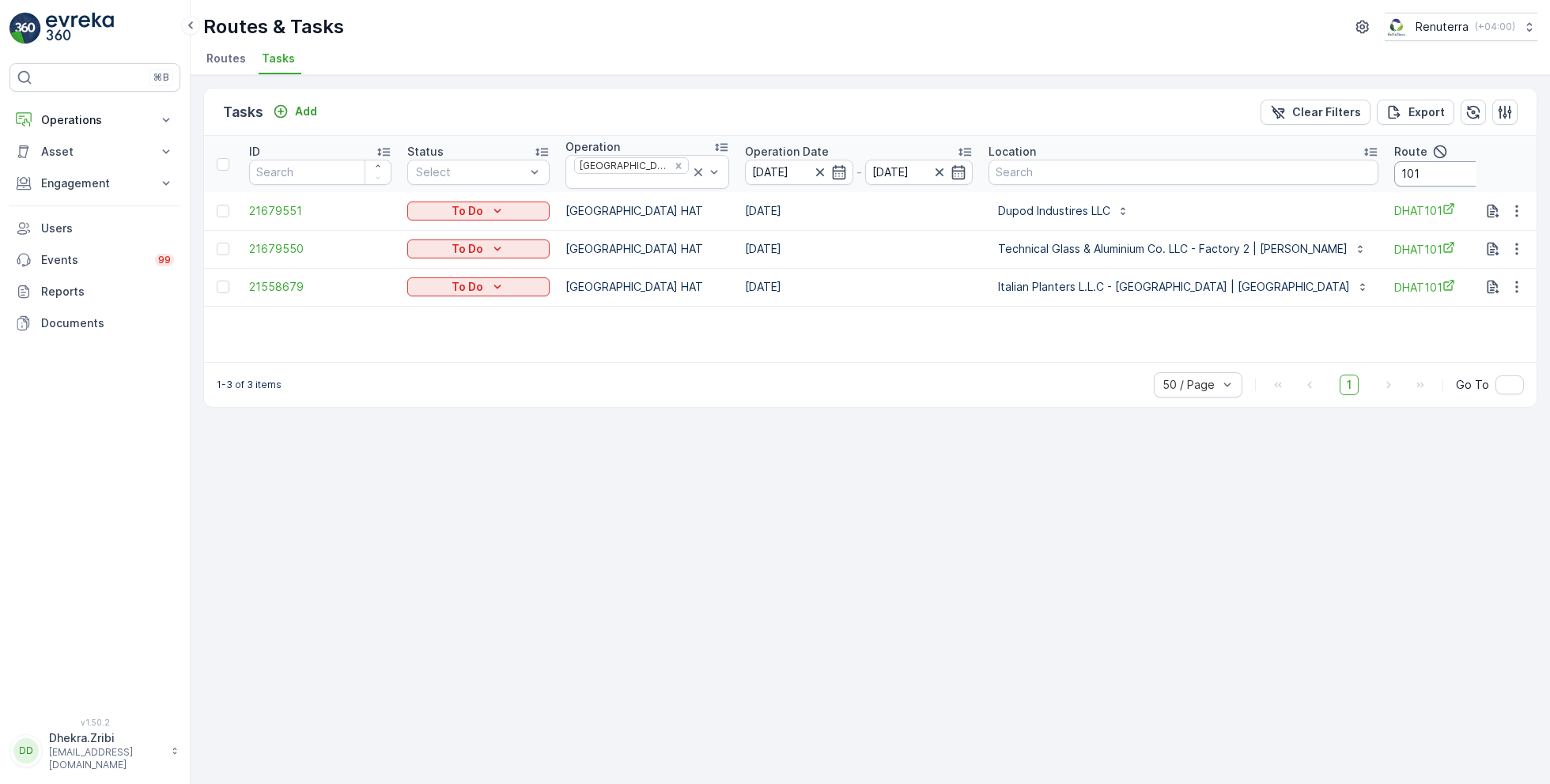
click at [1395, 166] on input "101" at bounding box center [1466, 174] width 142 height 26
type input "102"
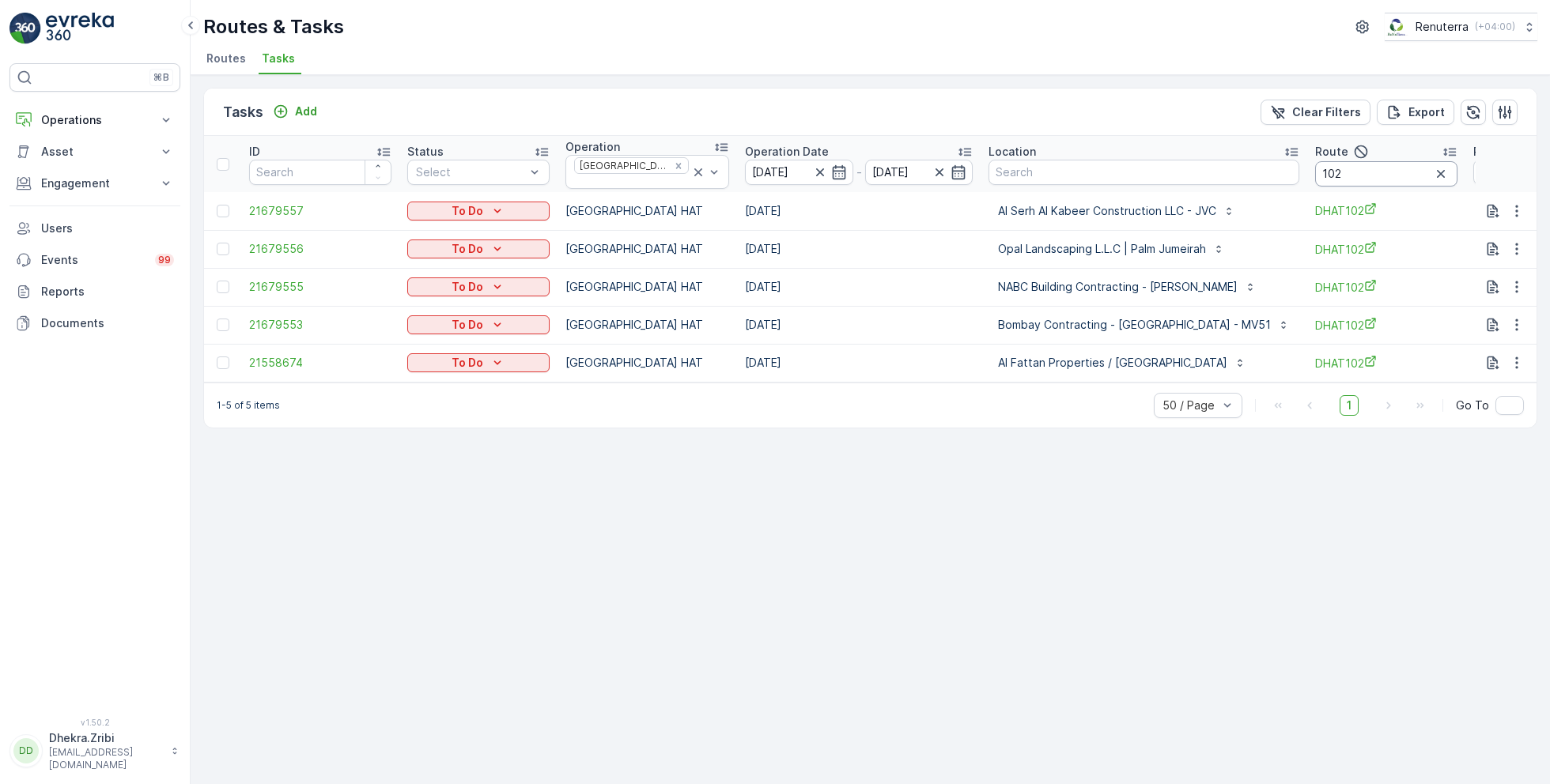
click at [1315, 166] on input "102" at bounding box center [1386, 174] width 142 height 26
type input "103"
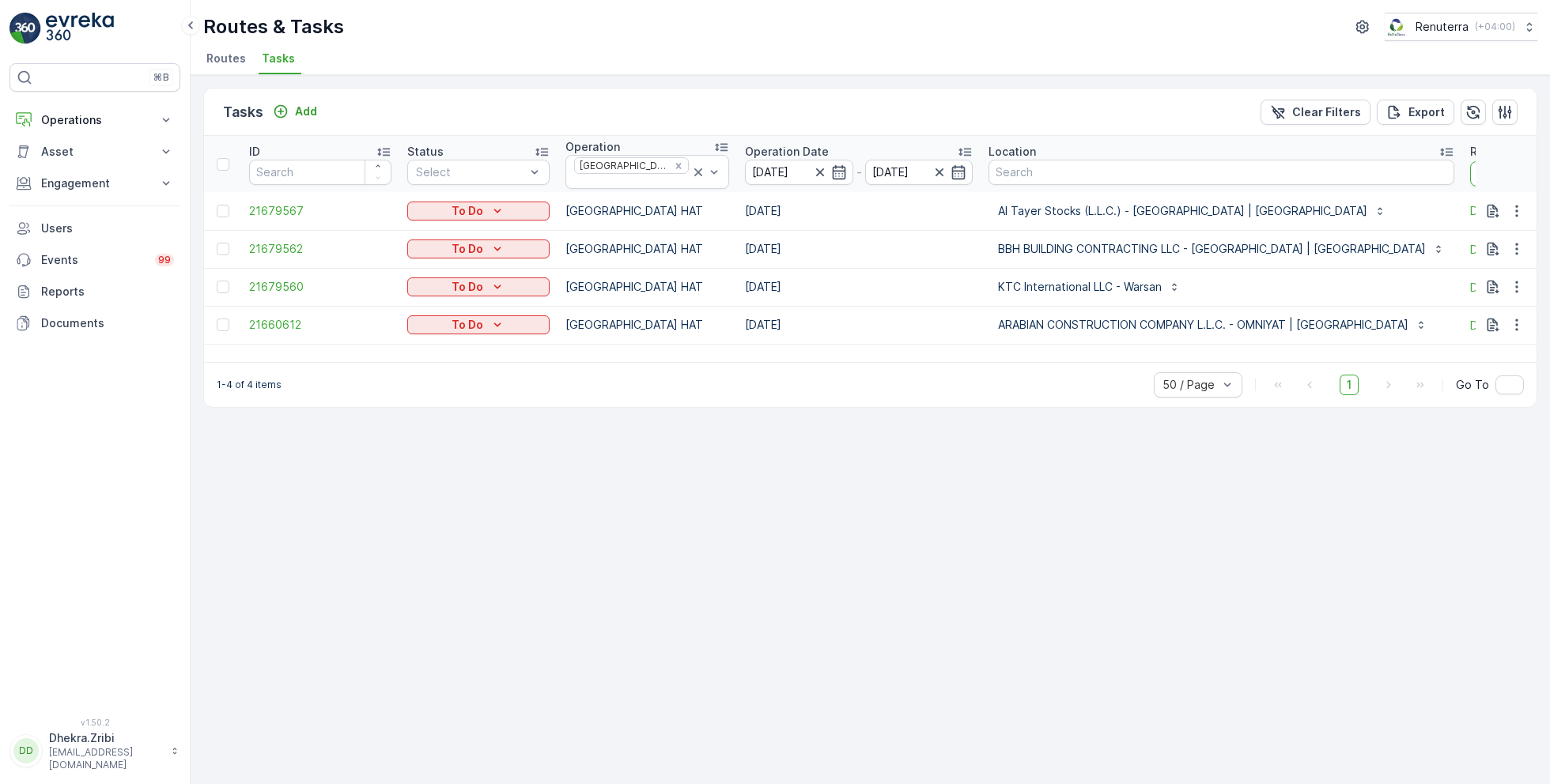
drag, startPoint x: 1465, startPoint y: 170, endPoint x: 1508, endPoint y: 171, distance: 43.0
click at [1508, 171] on tr "ID Status Select Operation [GEOGRAPHIC_DATA] HAT Operation Date [DATE] - [DATE]…" at bounding box center [1022, 164] width 1636 height 56
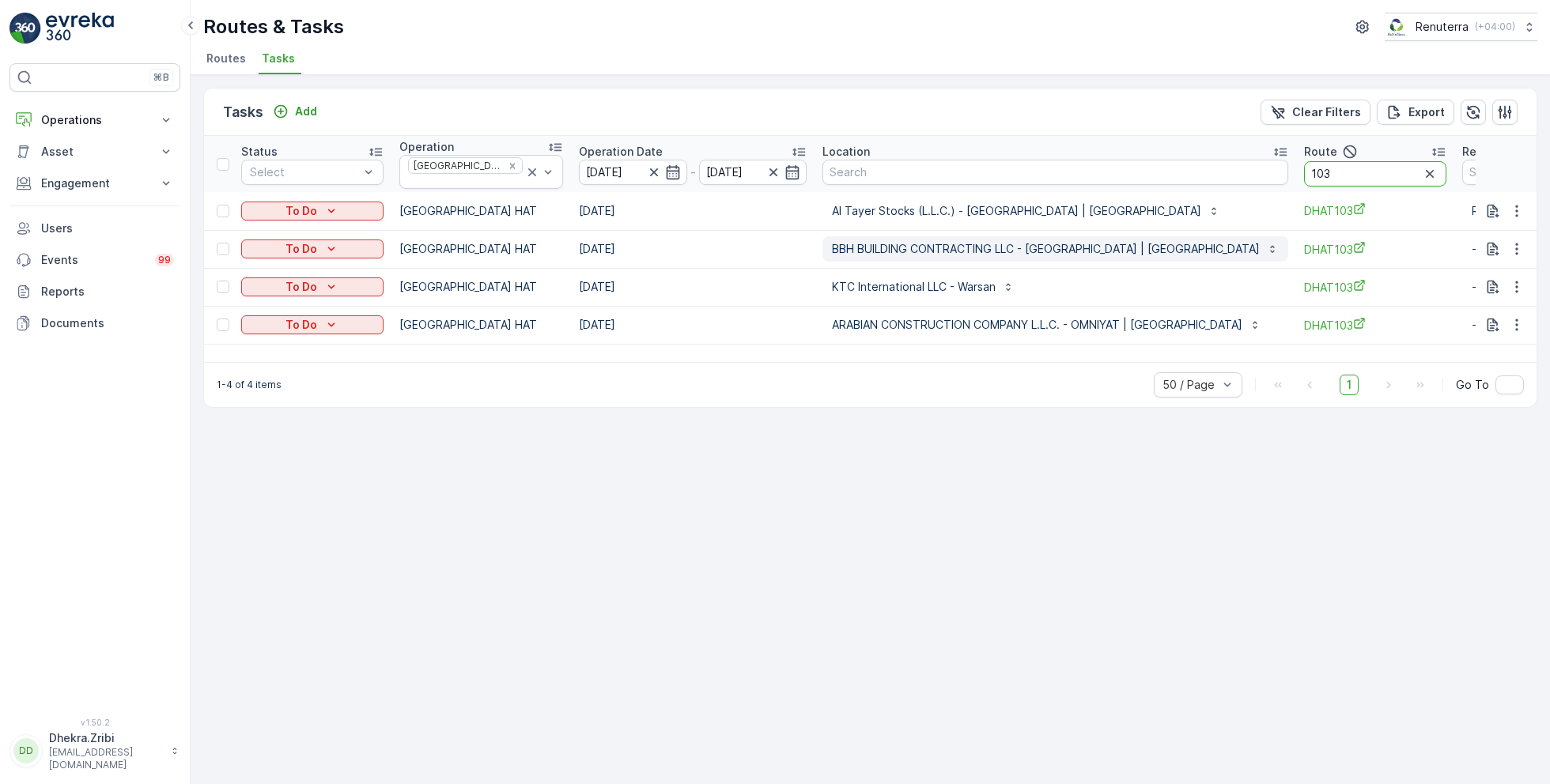
scroll to position [0, 247]
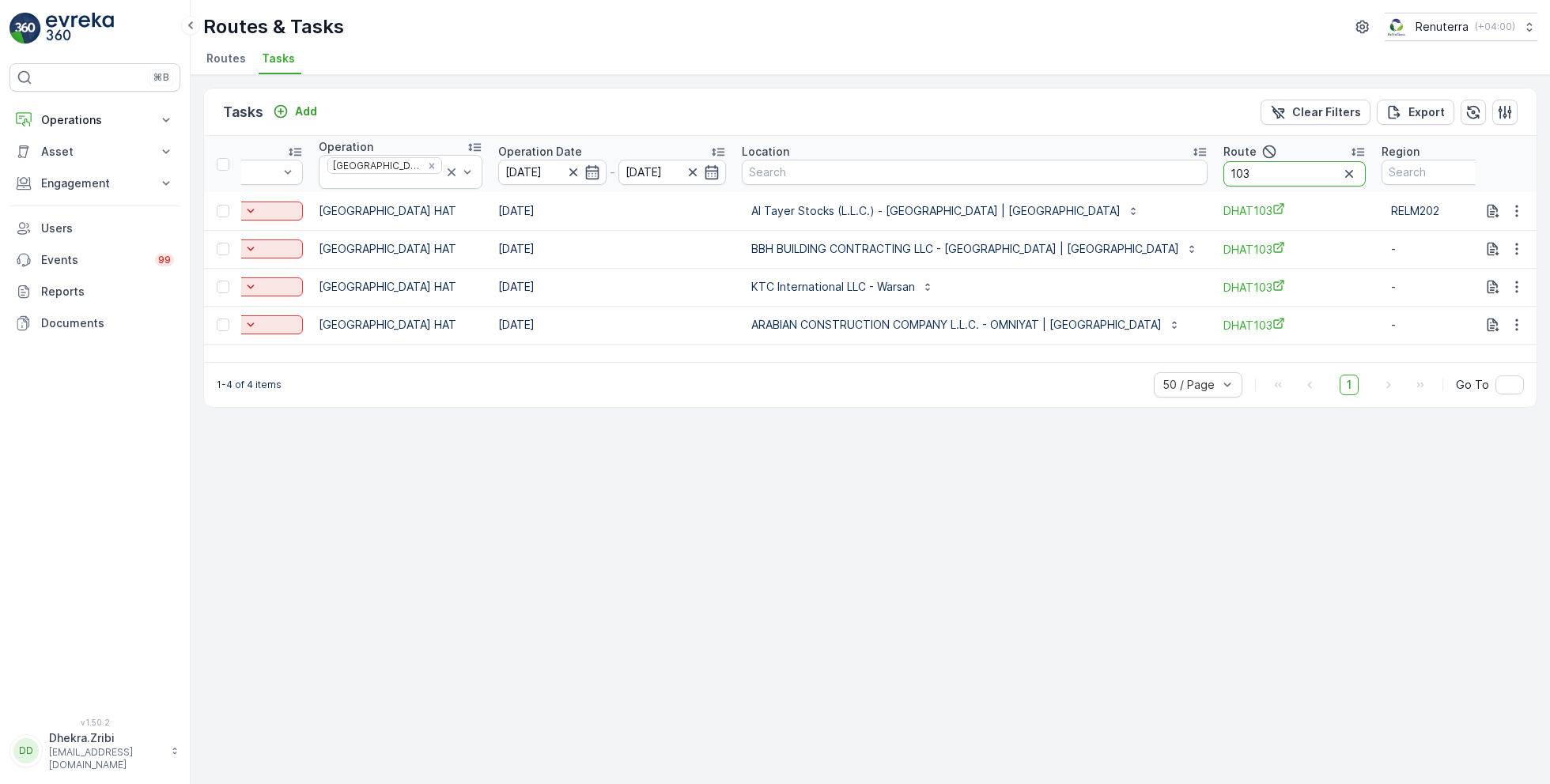
click at [1259, 174] on input "103" at bounding box center [1295, 174] width 142 height 26
type input "104"
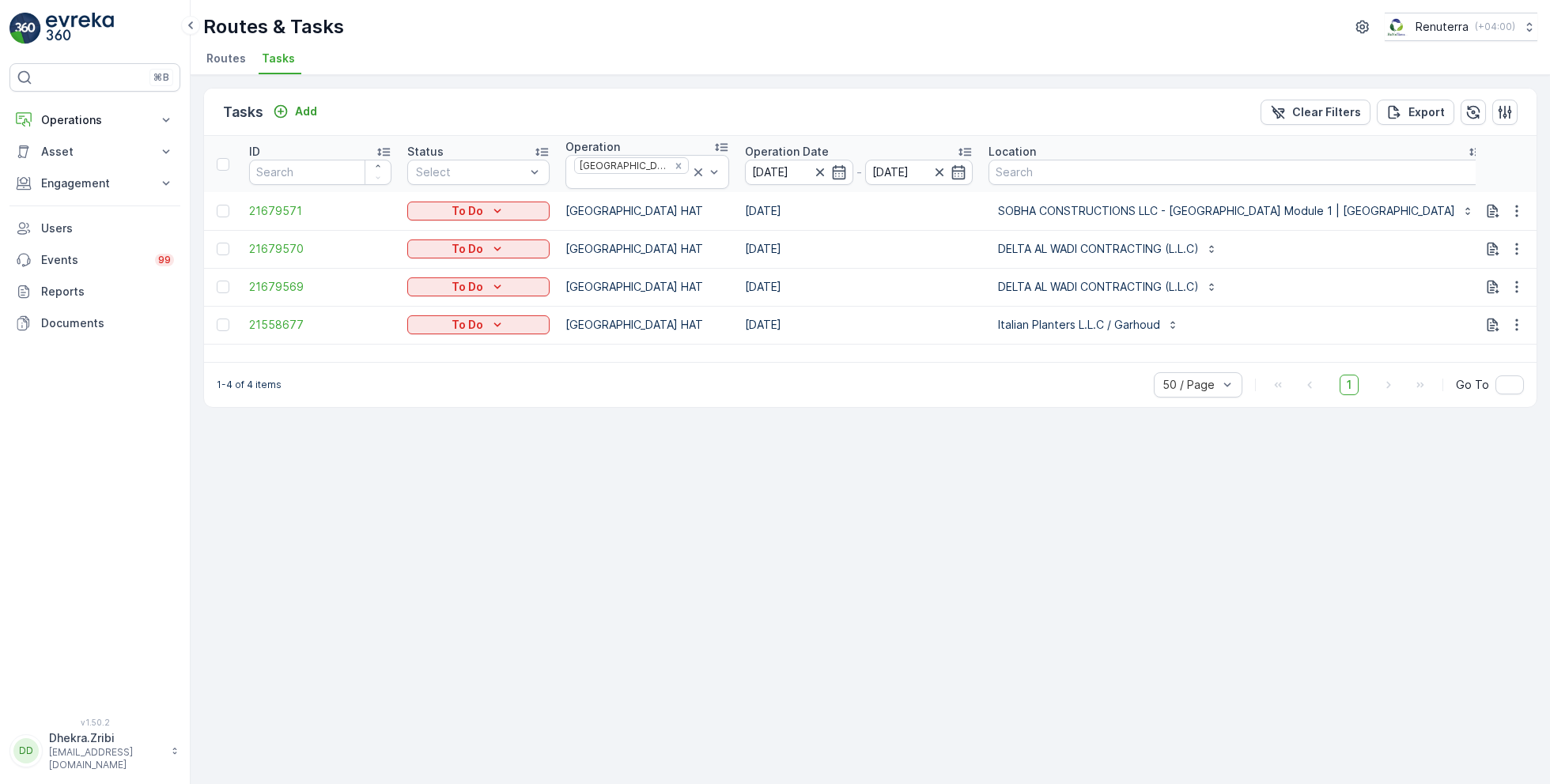
click at [1500, 175] on input "104" at bounding box center [1571, 174] width 142 height 26
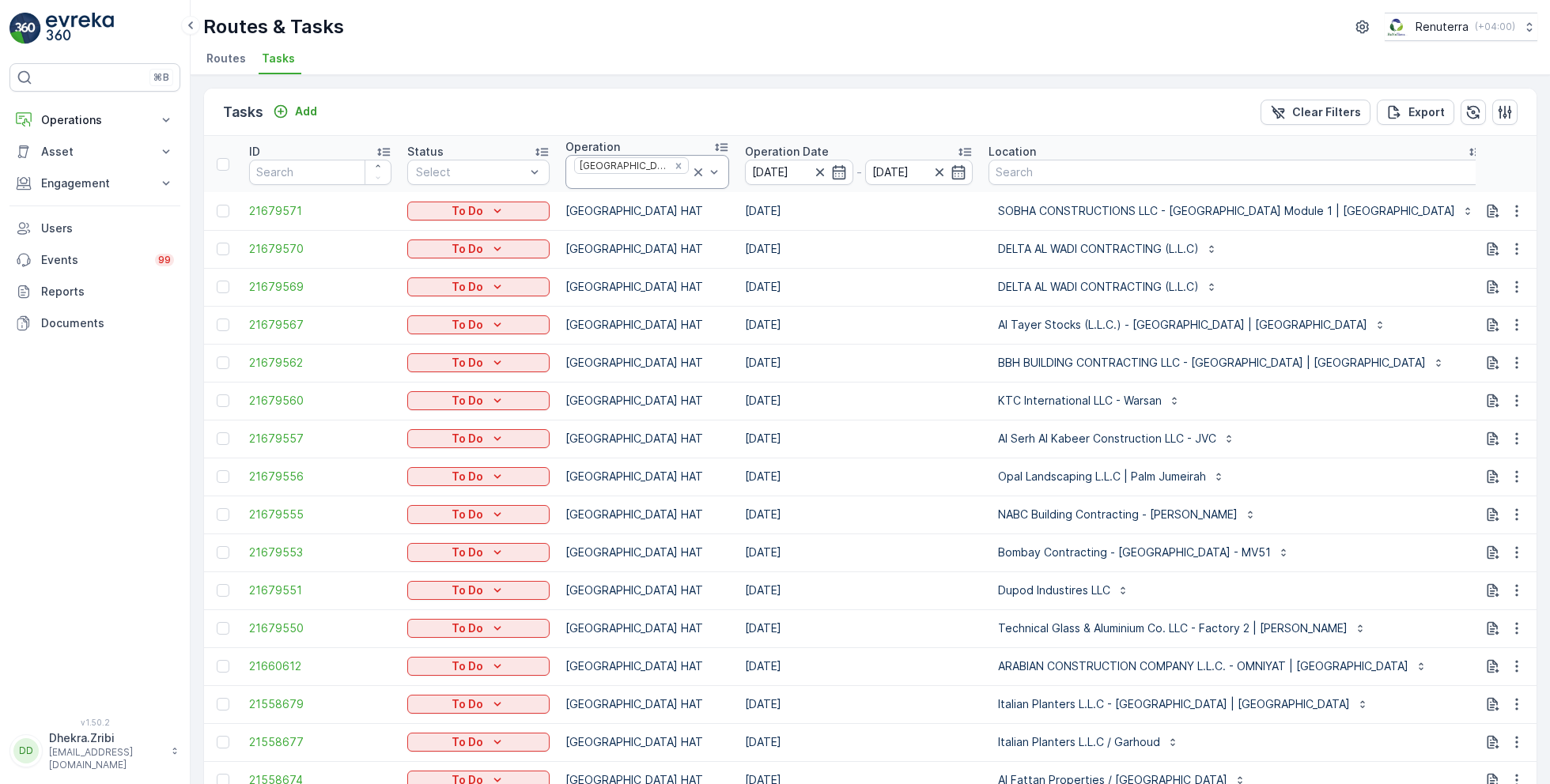
click at [695, 168] on icon at bounding box center [698, 172] width 8 height 8
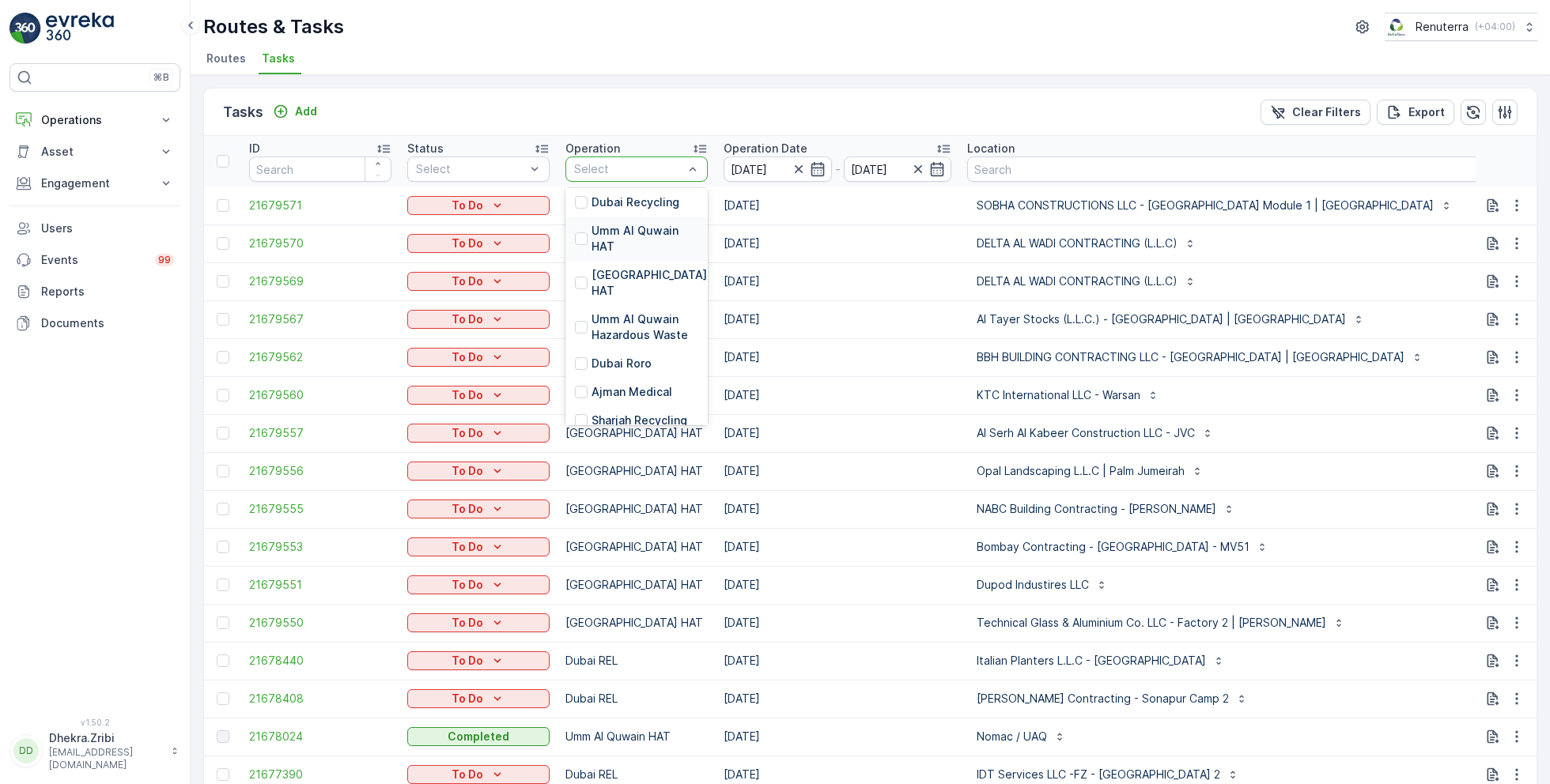
scroll to position [270, 0]
click at [620, 352] on p "Dubai Roro" at bounding box center [622, 359] width 61 height 16
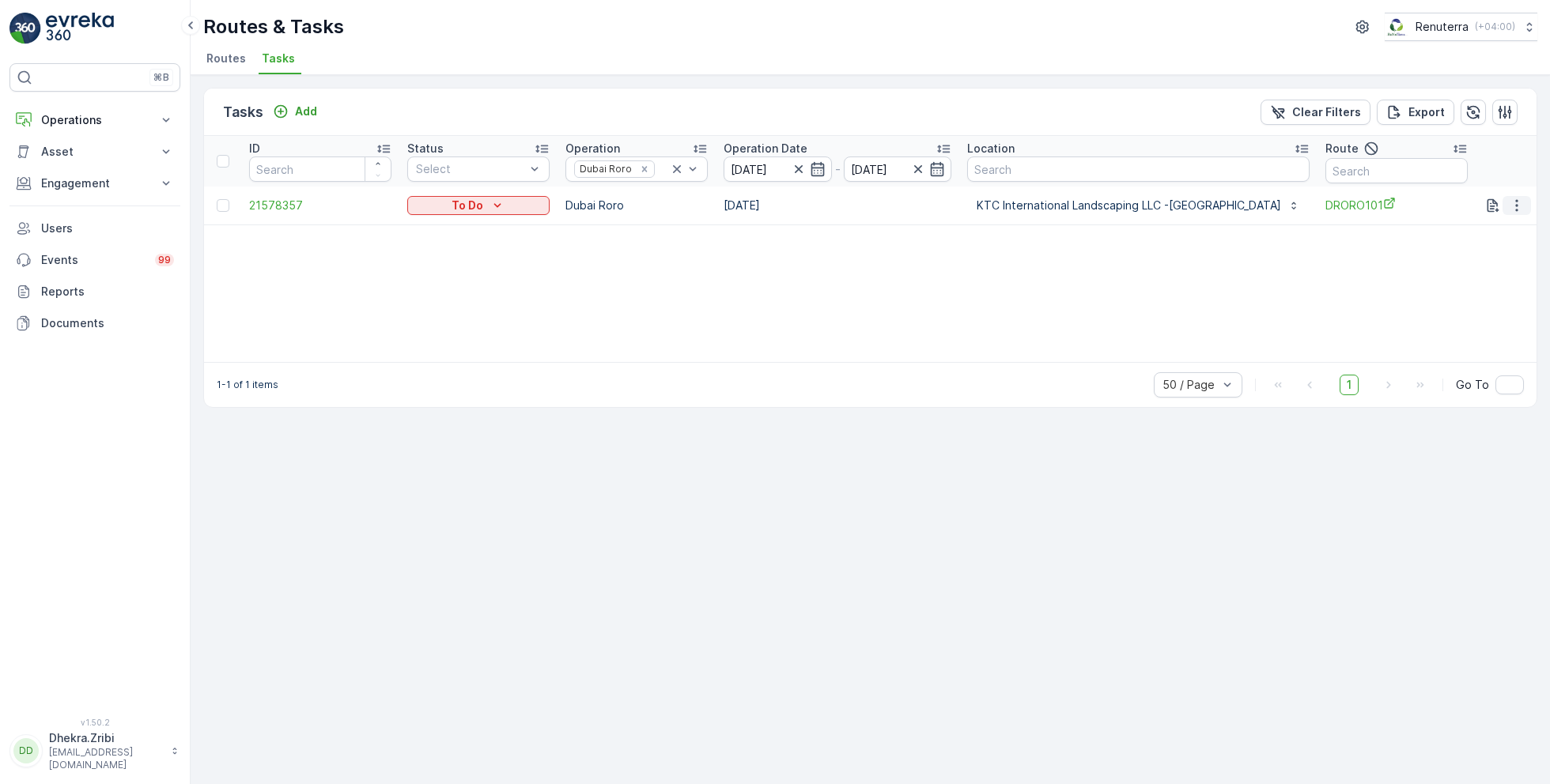
click at [1517, 211] on icon "button" at bounding box center [1517, 205] width 16 height 16
click at [1452, 294] on span "Remove from Route" at bounding box center [1490, 294] width 107 height 16
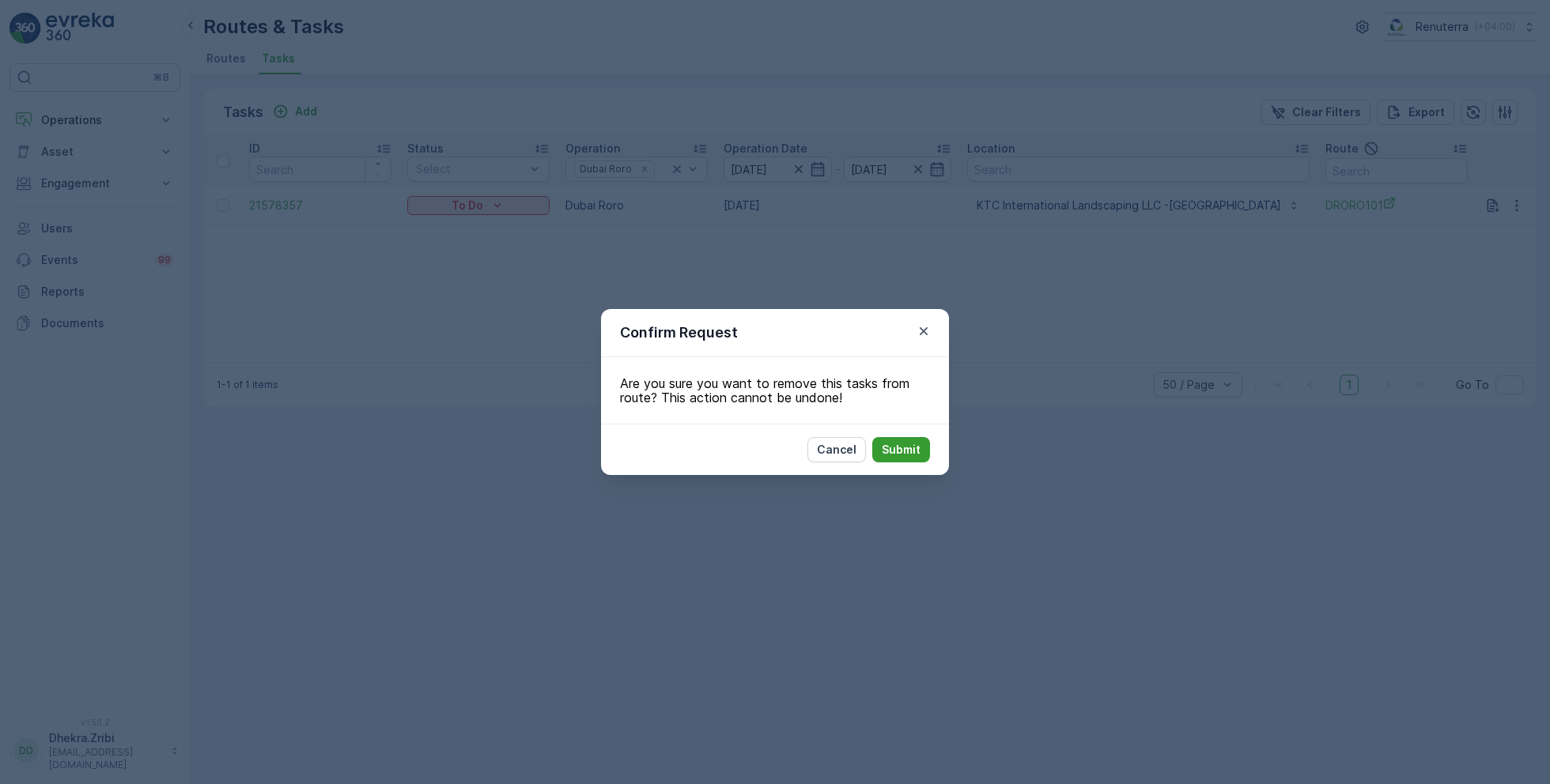
click at [906, 445] on p "Submit" at bounding box center [901, 449] width 39 height 16
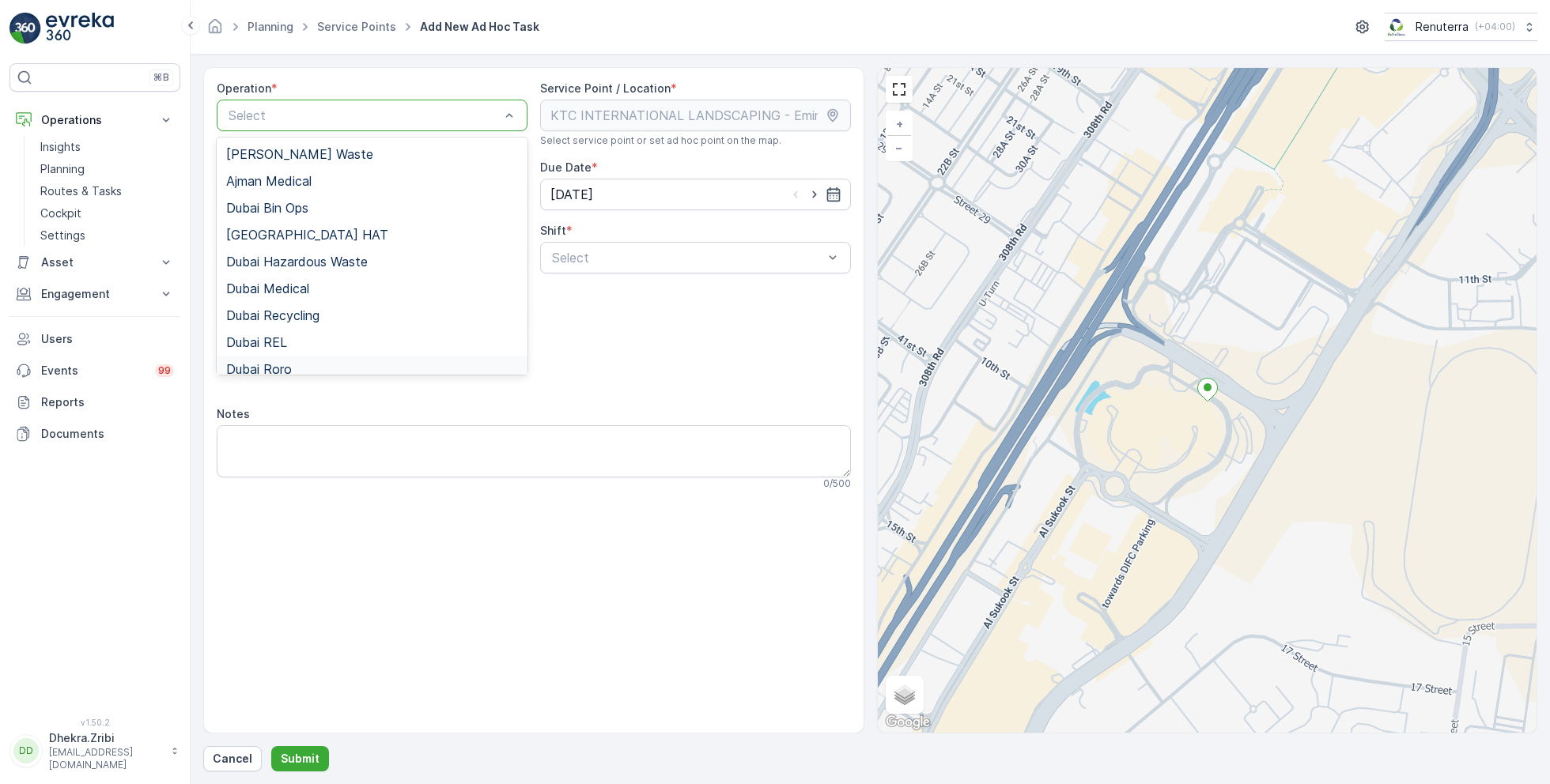
click at [296, 362] on div "Dubai Roro" at bounding box center [372, 369] width 291 height 14
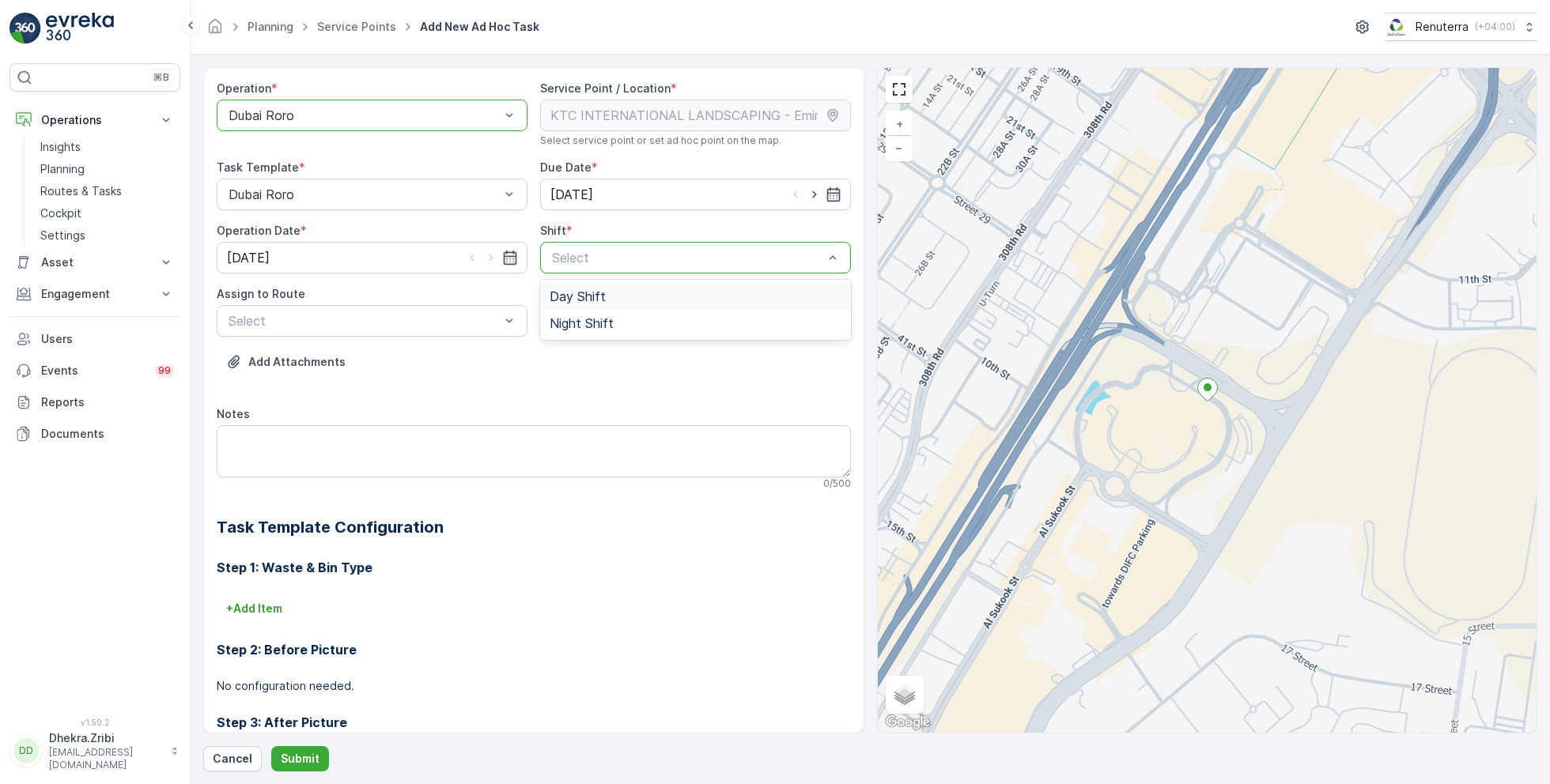
click at [624, 291] on div "Day Shift" at bounding box center [696, 296] width 291 height 14
click at [455, 309] on div "Select" at bounding box center [372, 321] width 310 height 31
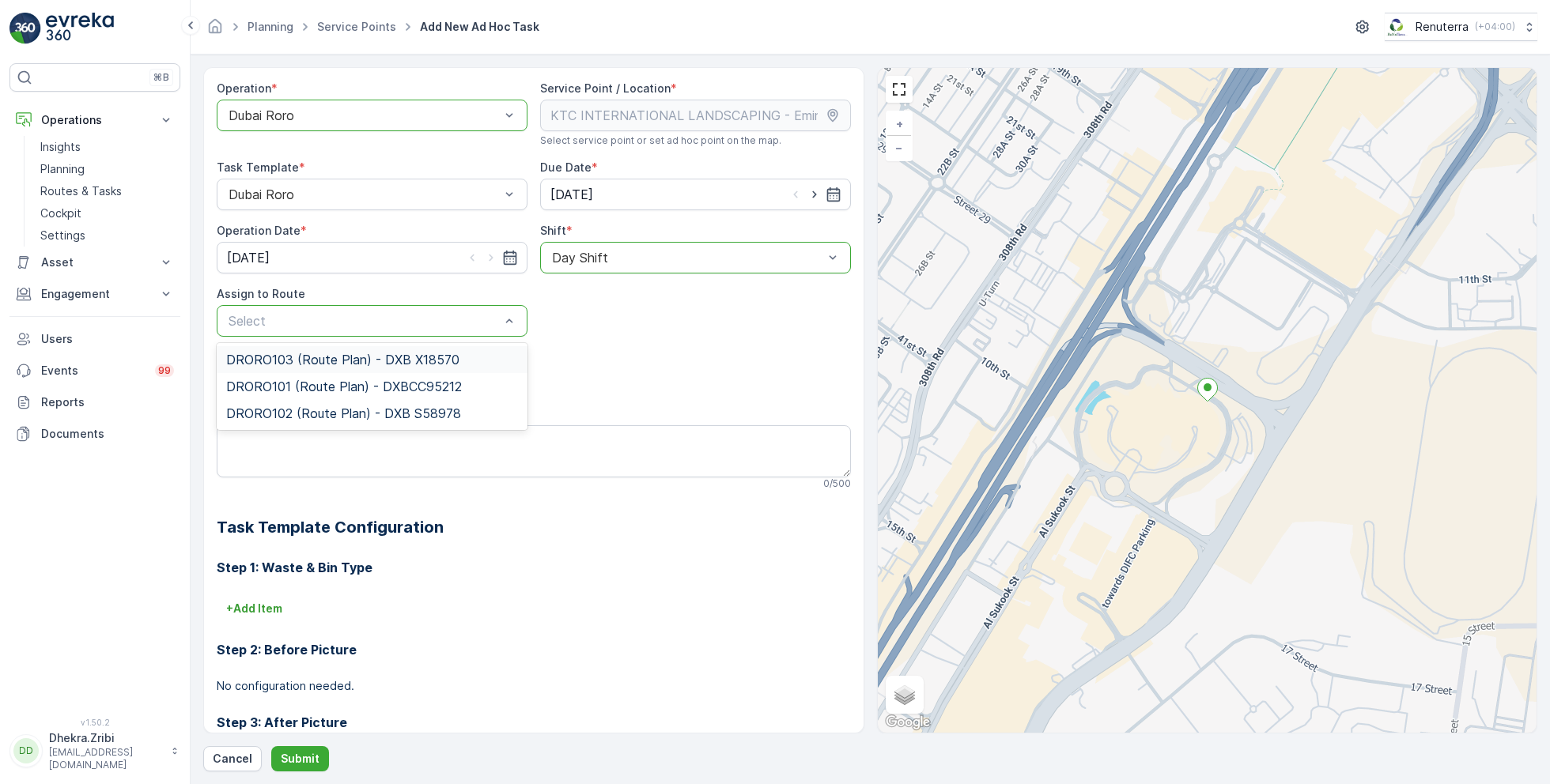
click at [320, 353] on span "DRORO103 (Route Plan) - DXB X18570" at bounding box center [343, 359] width 234 height 14
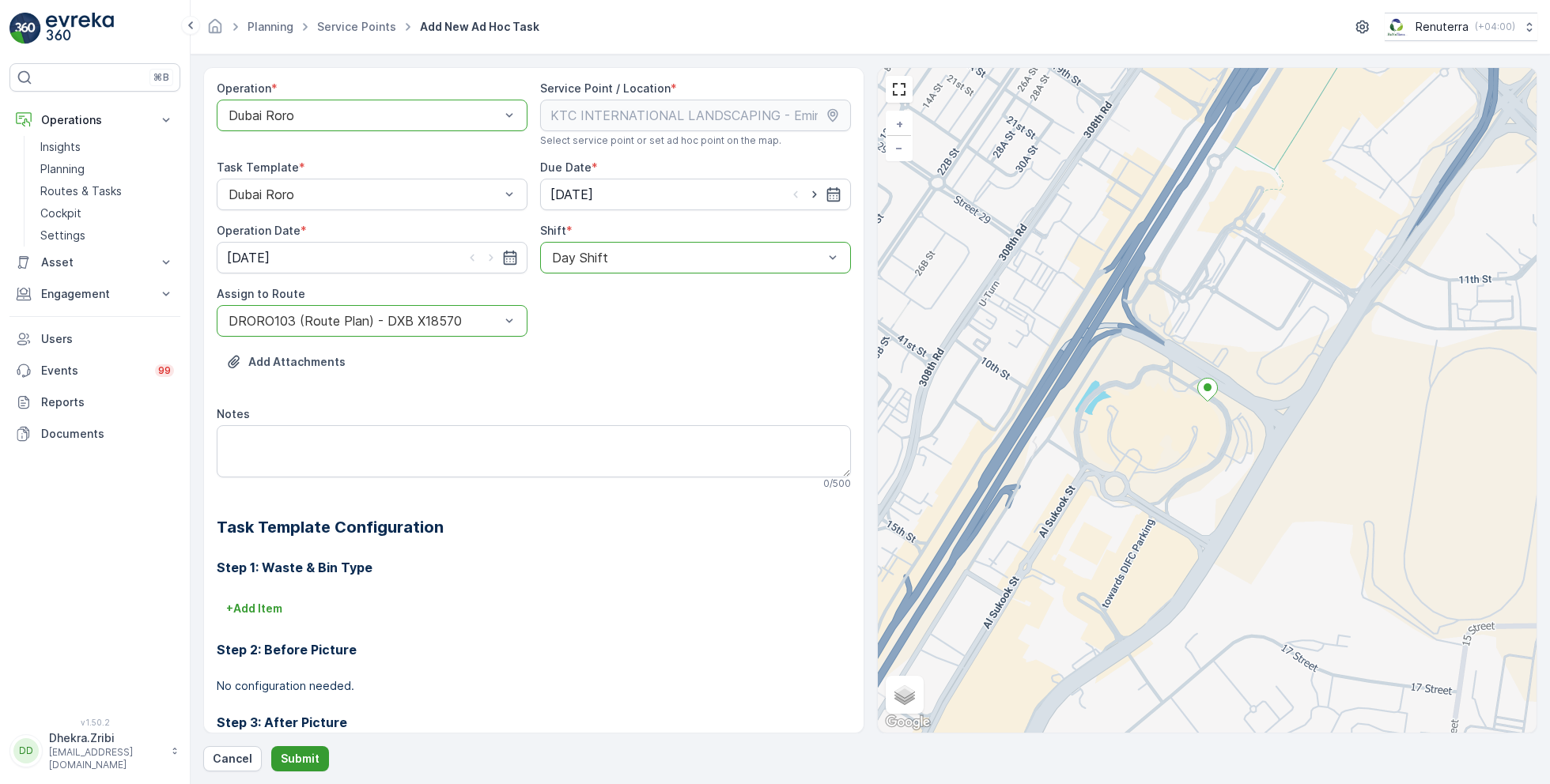
click at [296, 752] on p "Submit" at bounding box center [300, 758] width 39 height 16
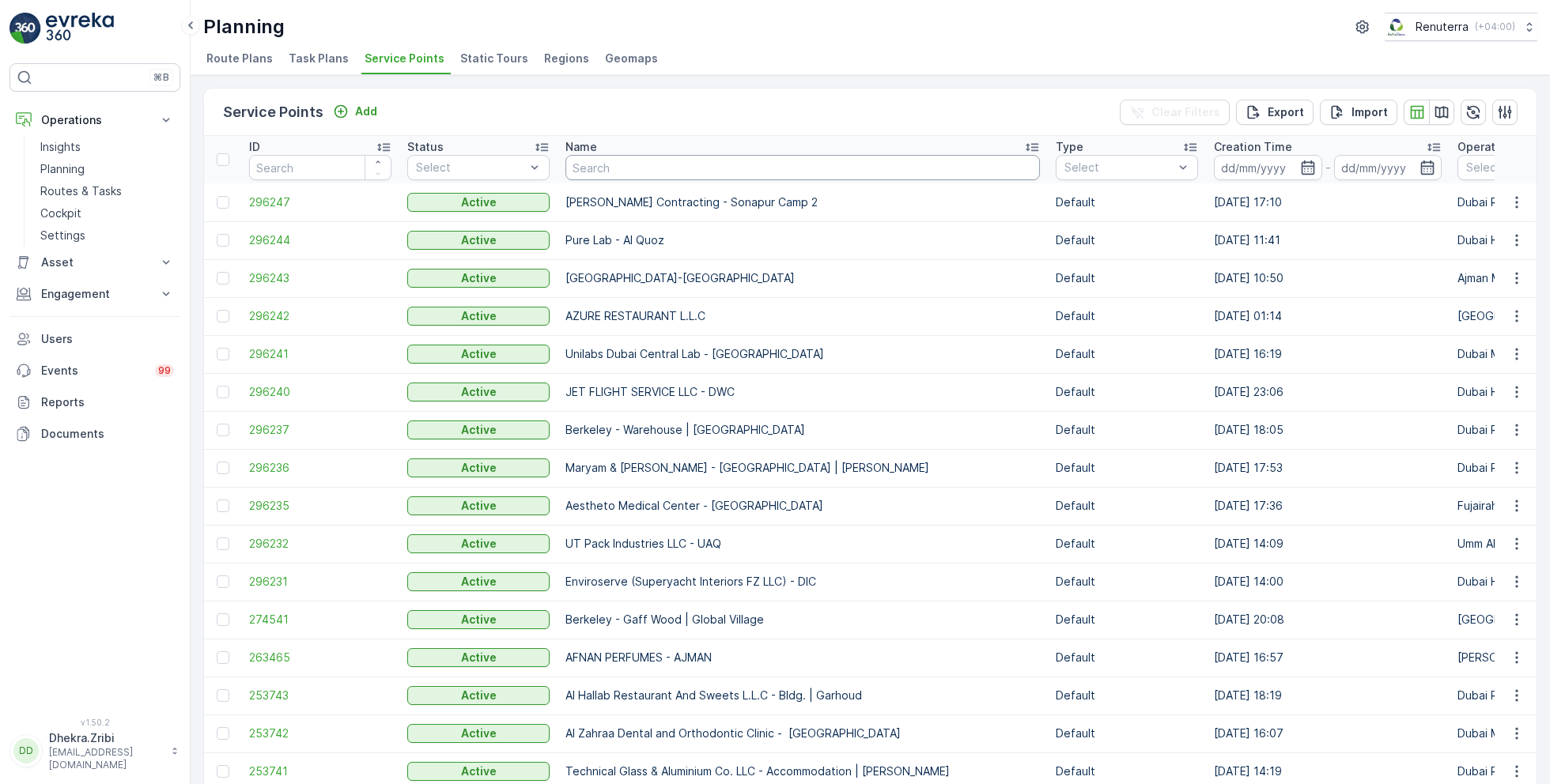
click at [640, 165] on input "text" at bounding box center [802, 167] width 474 height 26
paste input "[PERSON_NAME] Project (EM836) - [PERSON_NAME]"
type input "[PERSON_NAME] Project (EM836) - [PERSON_NAME]"
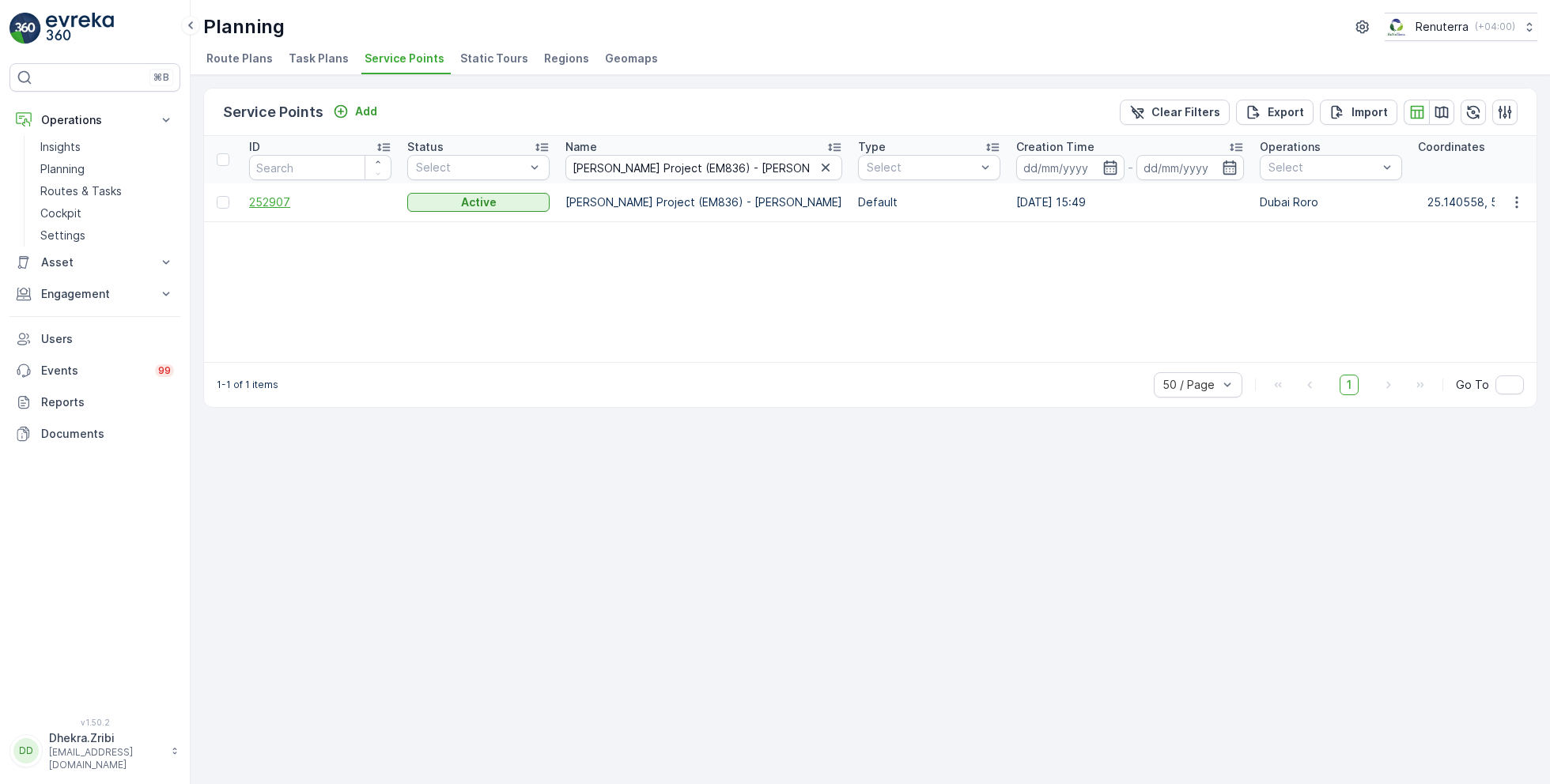
click at [281, 196] on span "252907" at bounding box center [320, 202] width 142 height 16
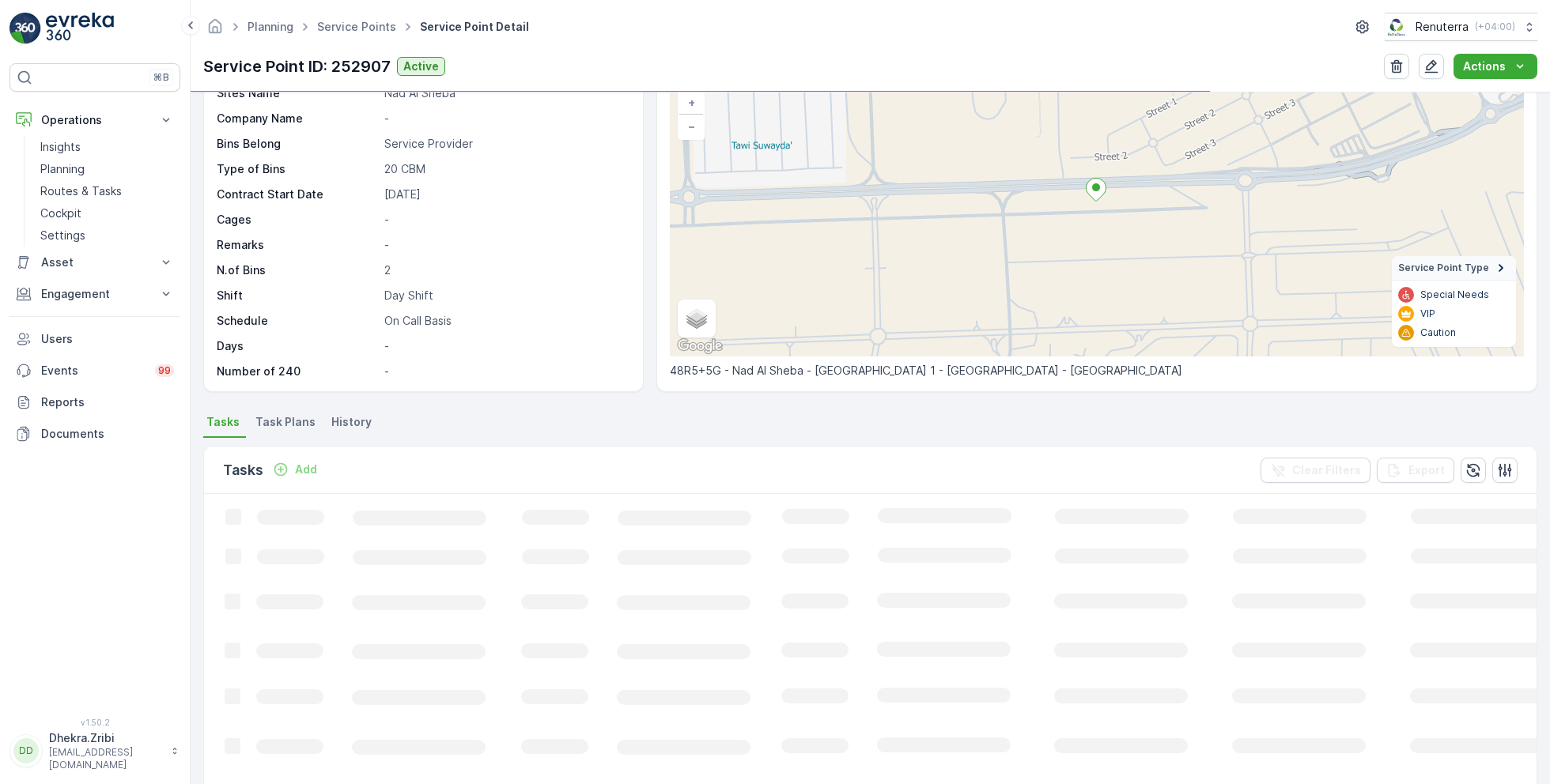
scroll to position [113, 0]
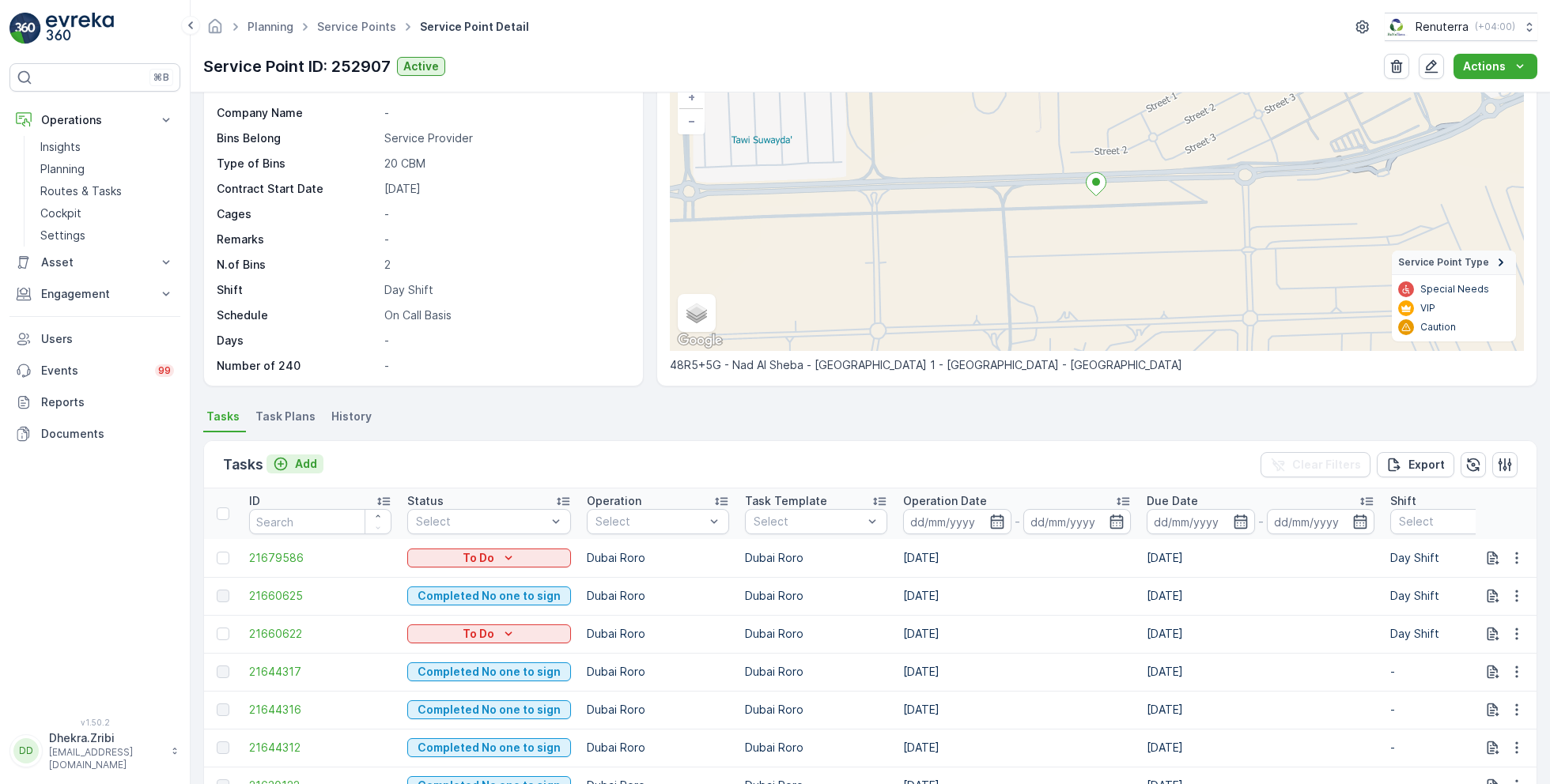
click at [301, 461] on p "Add" at bounding box center [306, 463] width 22 height 16
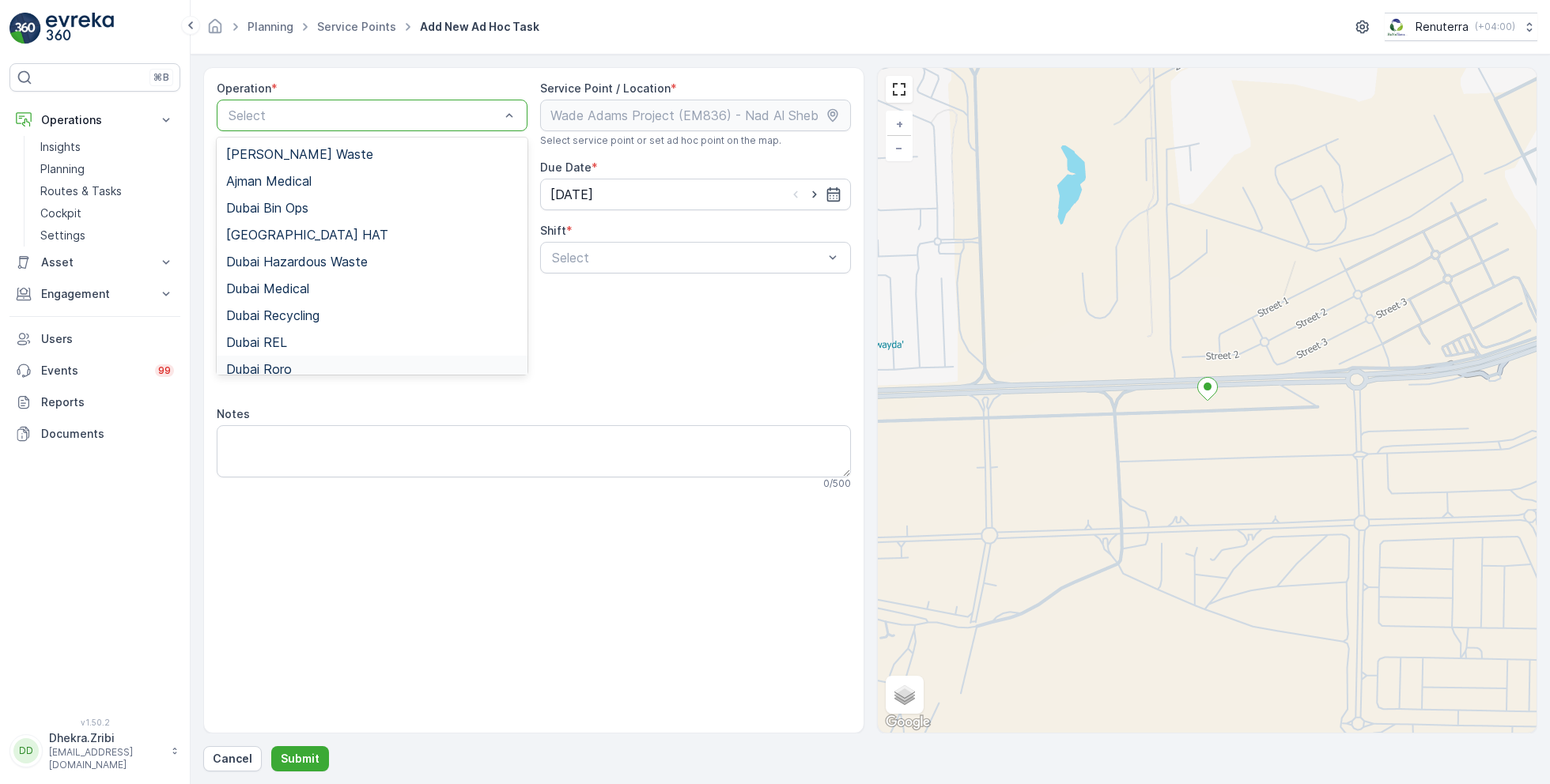
click at [300, 363] on div "Dubai Roro" at bounding box center [372, 369] width 291 height 14
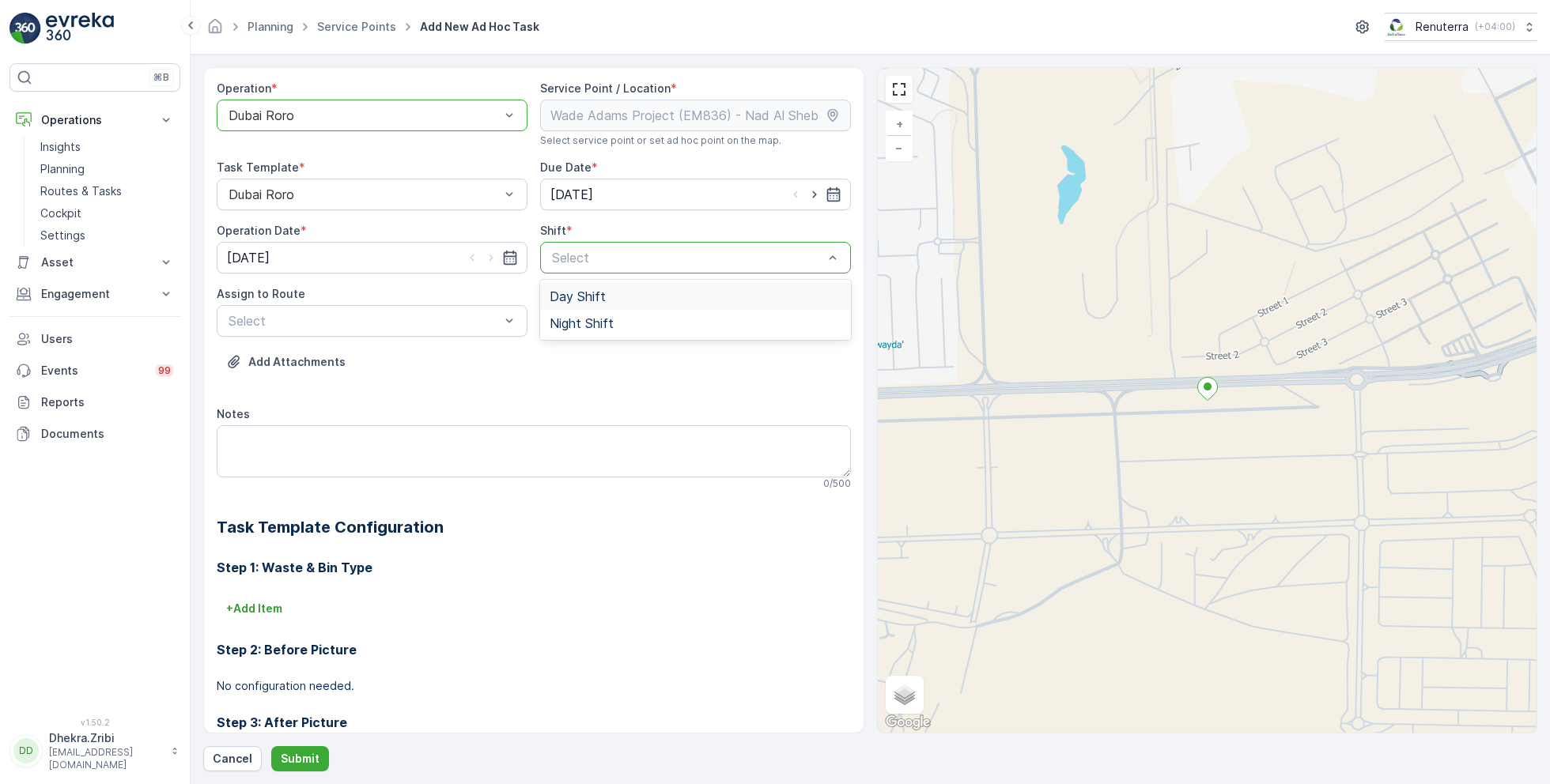
click at [619, 305] on div "Day Shift" at bounding box center [696, 296] width 310 height 26
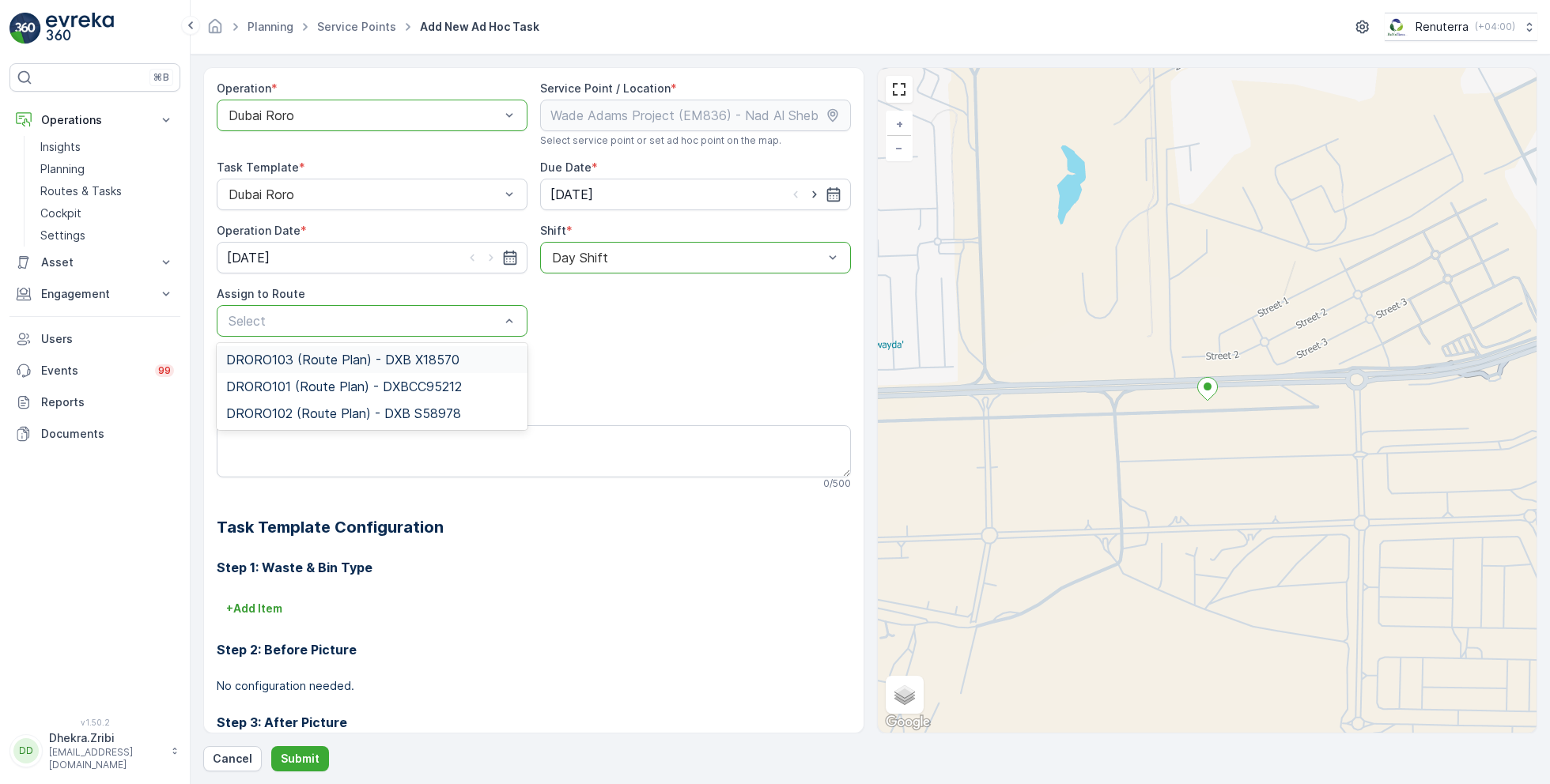
click at [335, 363] on span "DRORO103 (Route Plan) - DXB X18570" at bounding box center [343, 359] width 234 height 14
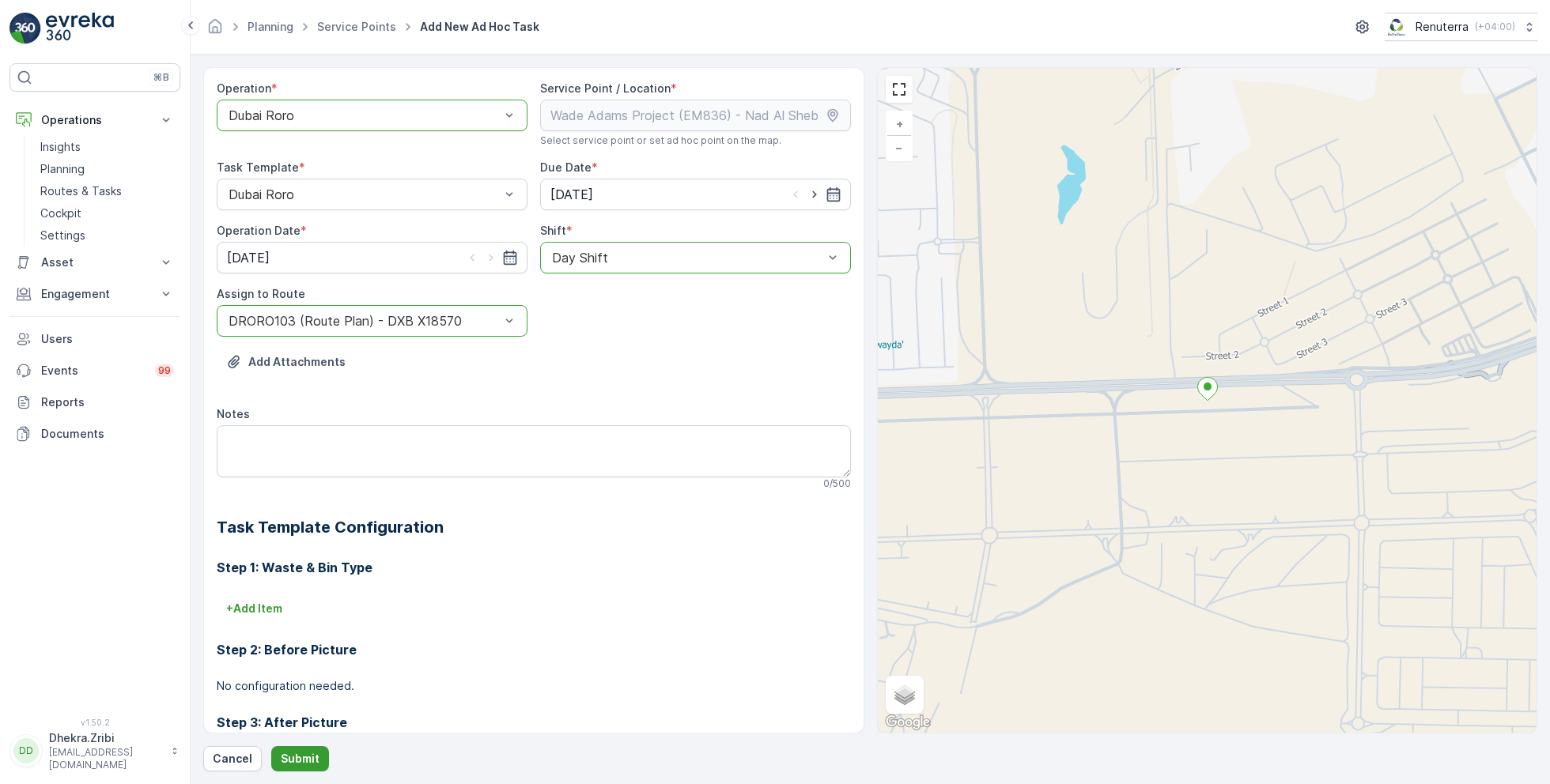
click at [306, 767] on button "Submit" at bounding box center [300, 758] width 58 height 26
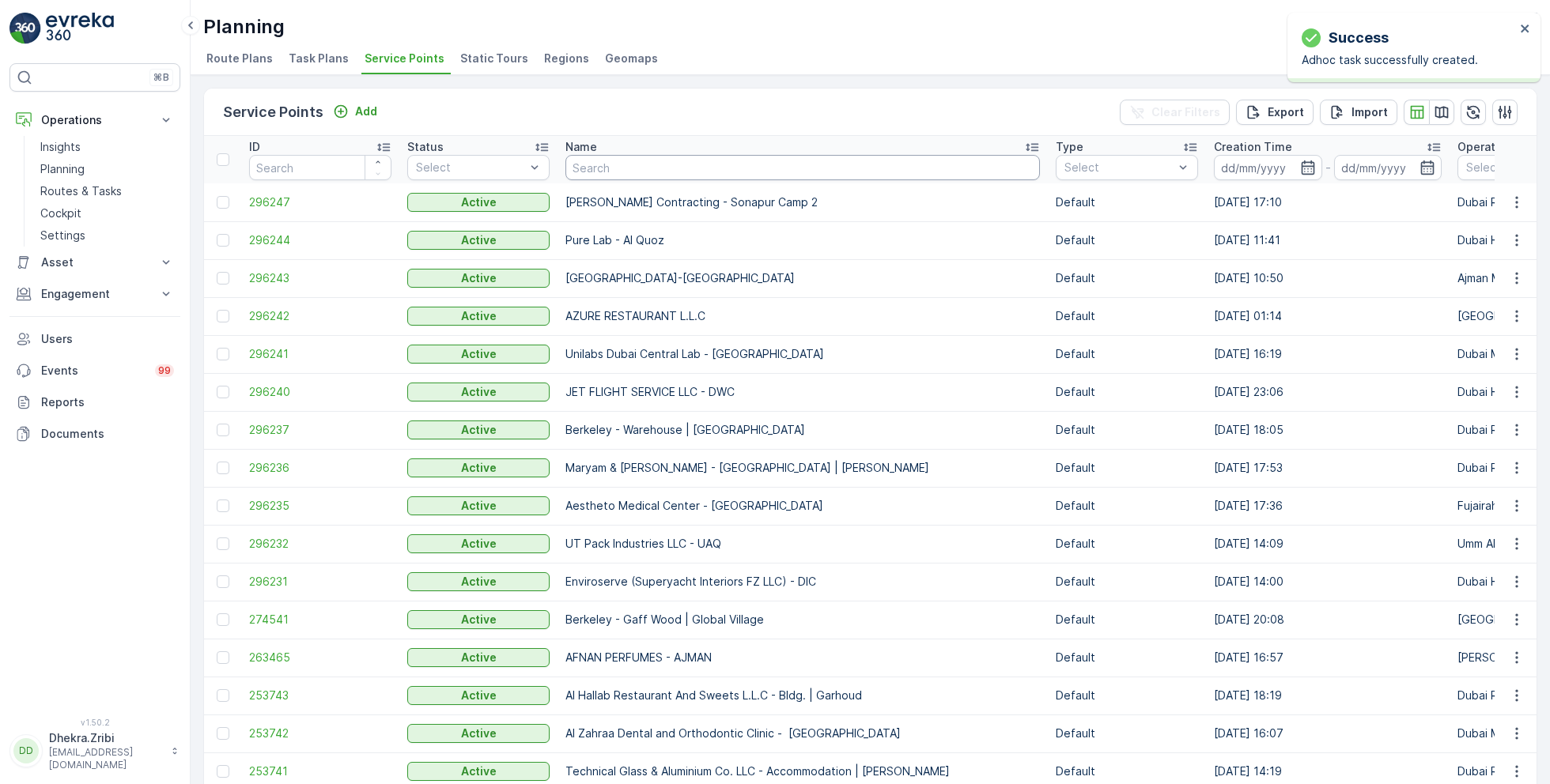
click at [668, 175] on input "text" at bounding box center [802, 167] width 474 height 26
paste input "Berkely Al marooj Furjan"
type input "Berkely Al marooj Furjan"
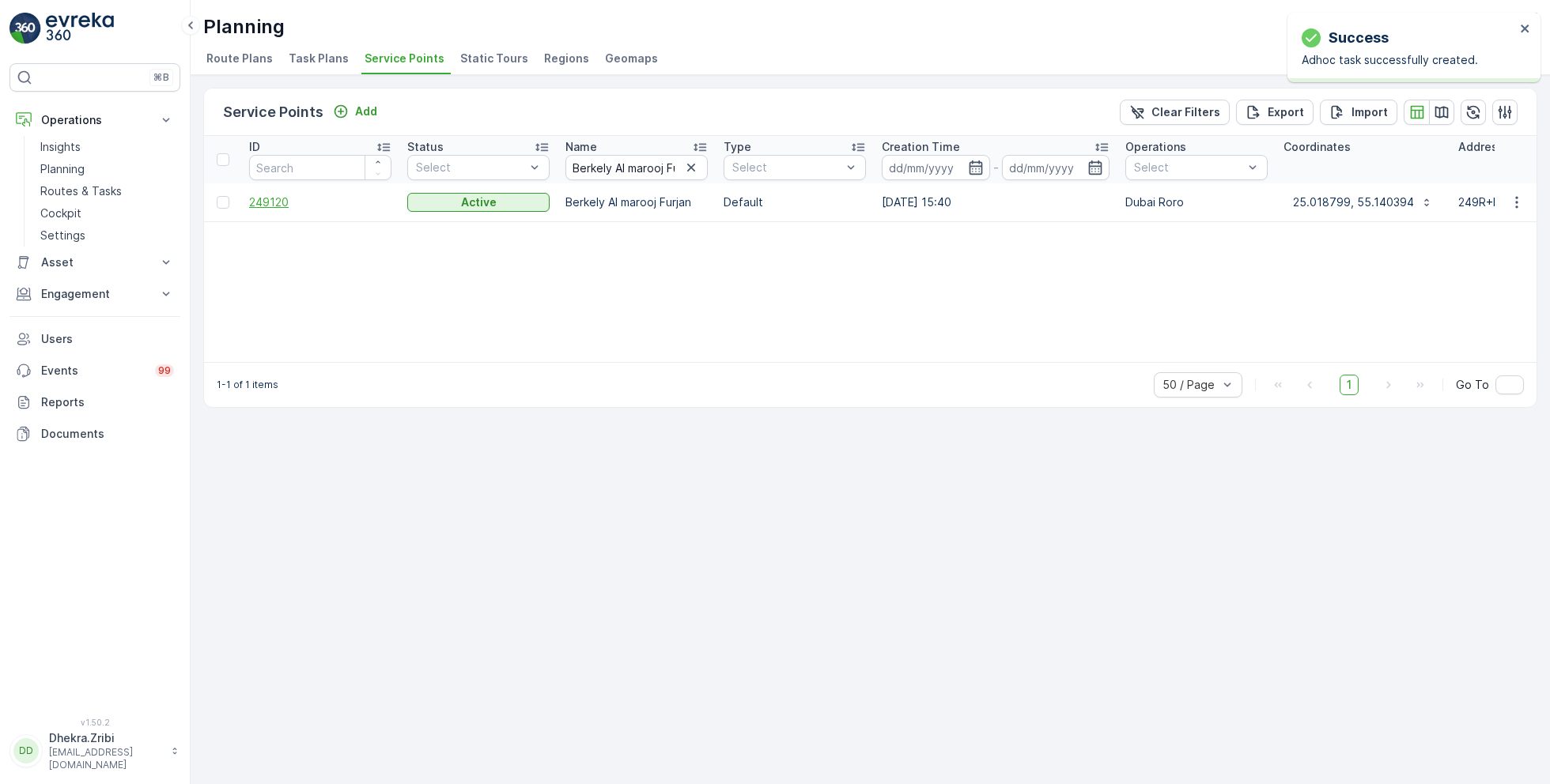
click at [273, 196] on span "249120" at bounding box center [320, 202] width 142 height 16
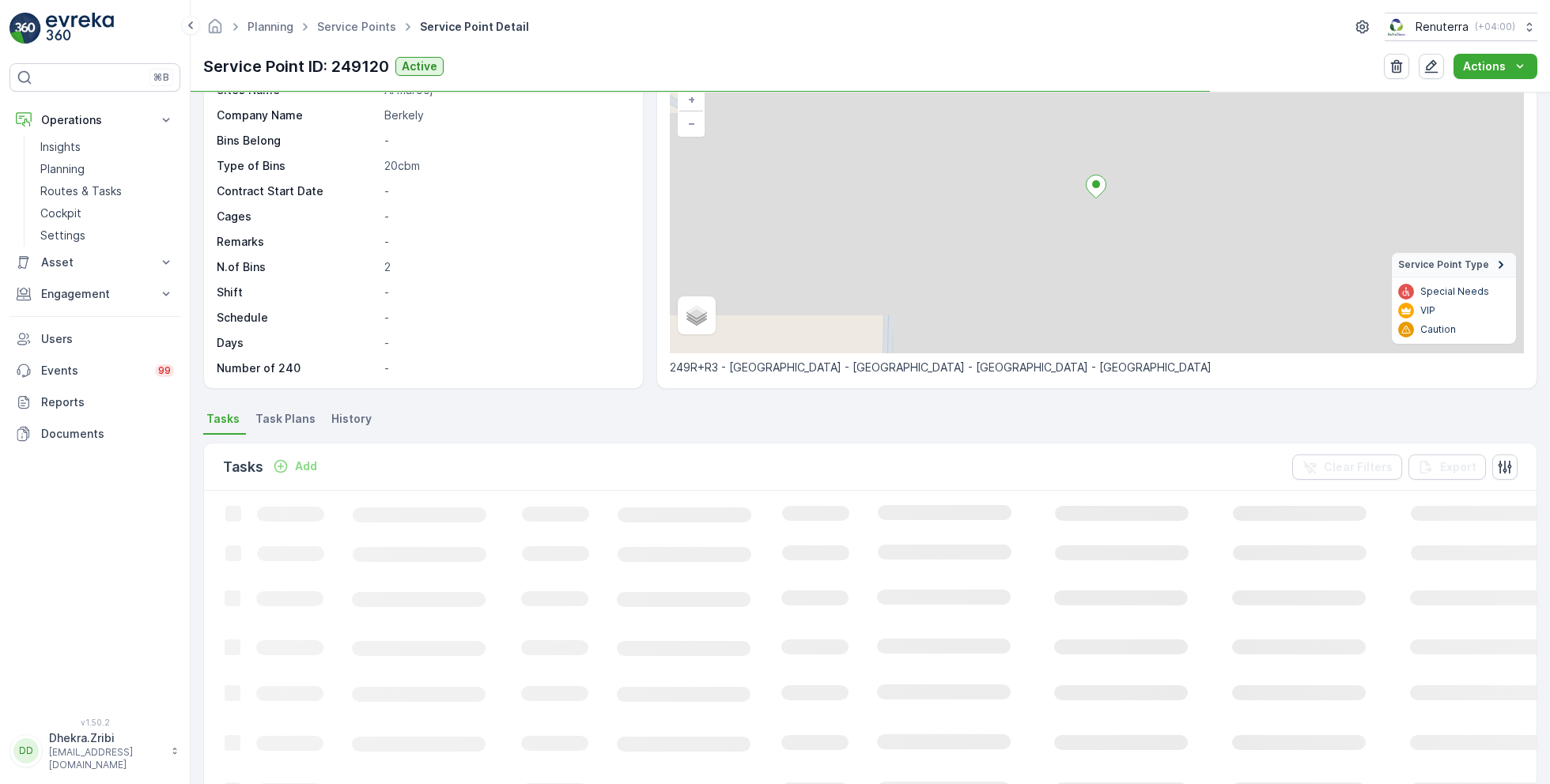
scroll to position [113, 0]
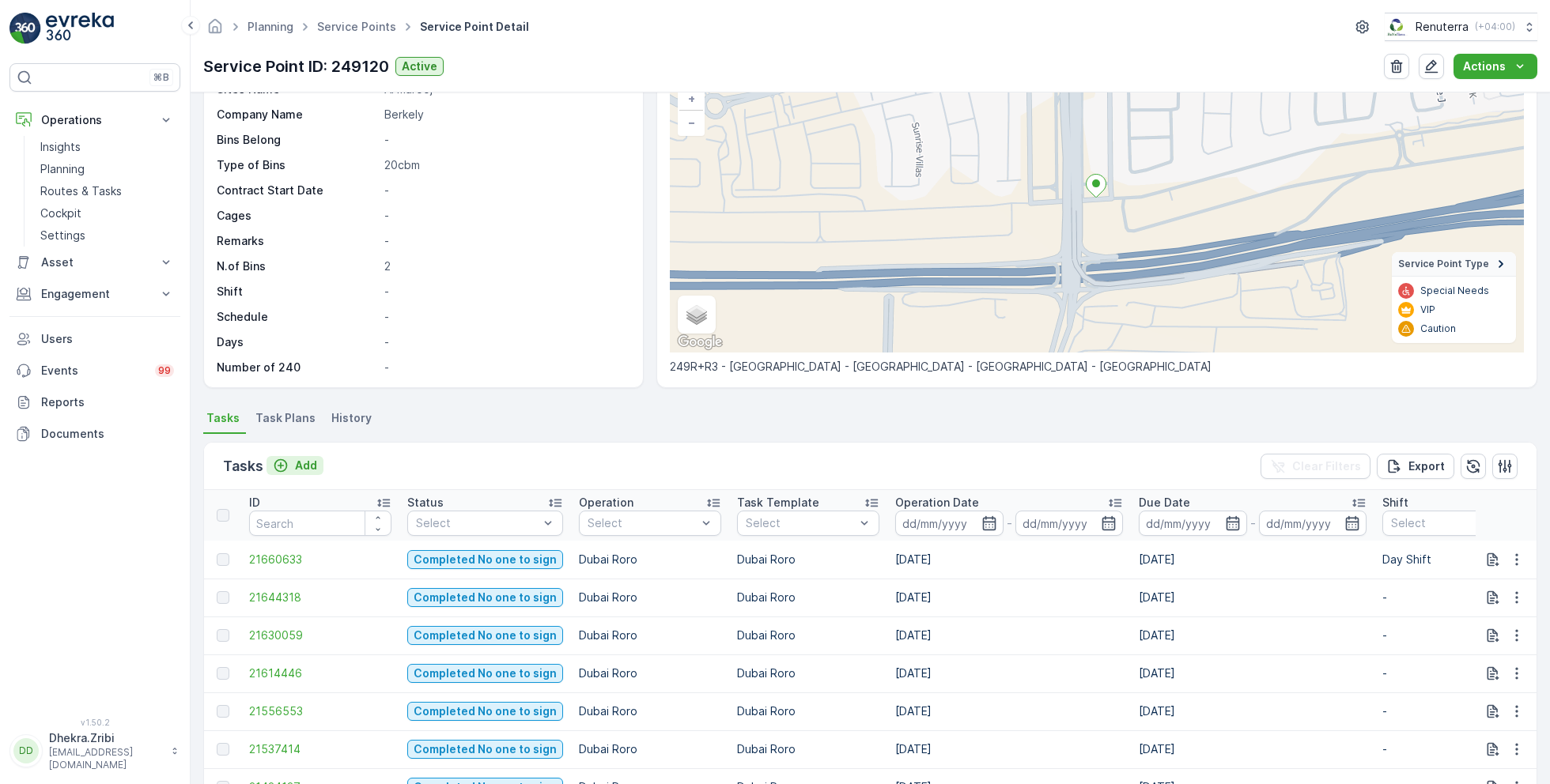
click at [301, 465] on p "Add" at bounding box center [306, 465] width 22 height 16
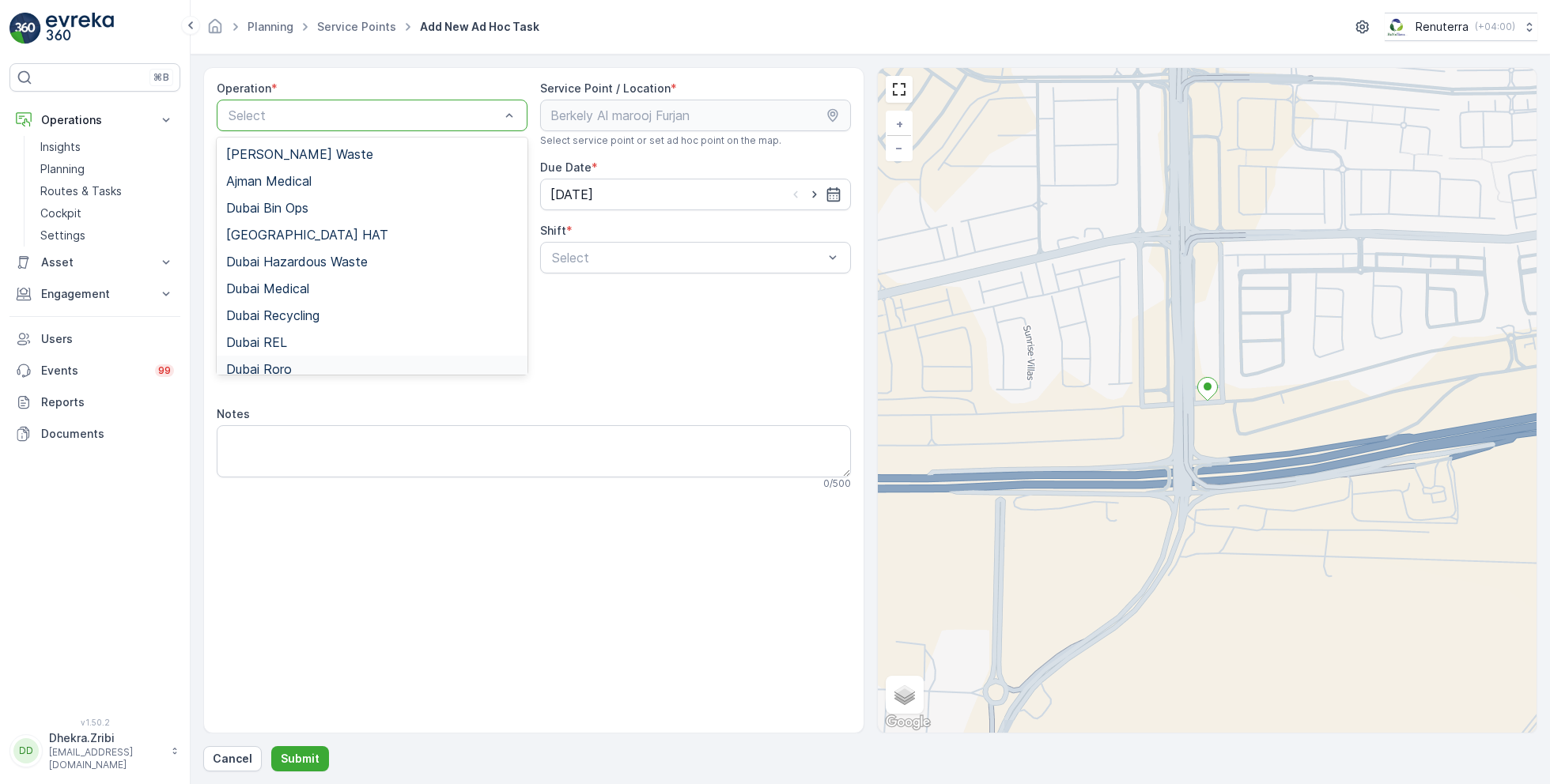
click at [291, 359] on div "Dubai Roro" at bounding box center [372, 369] width 310 height 26
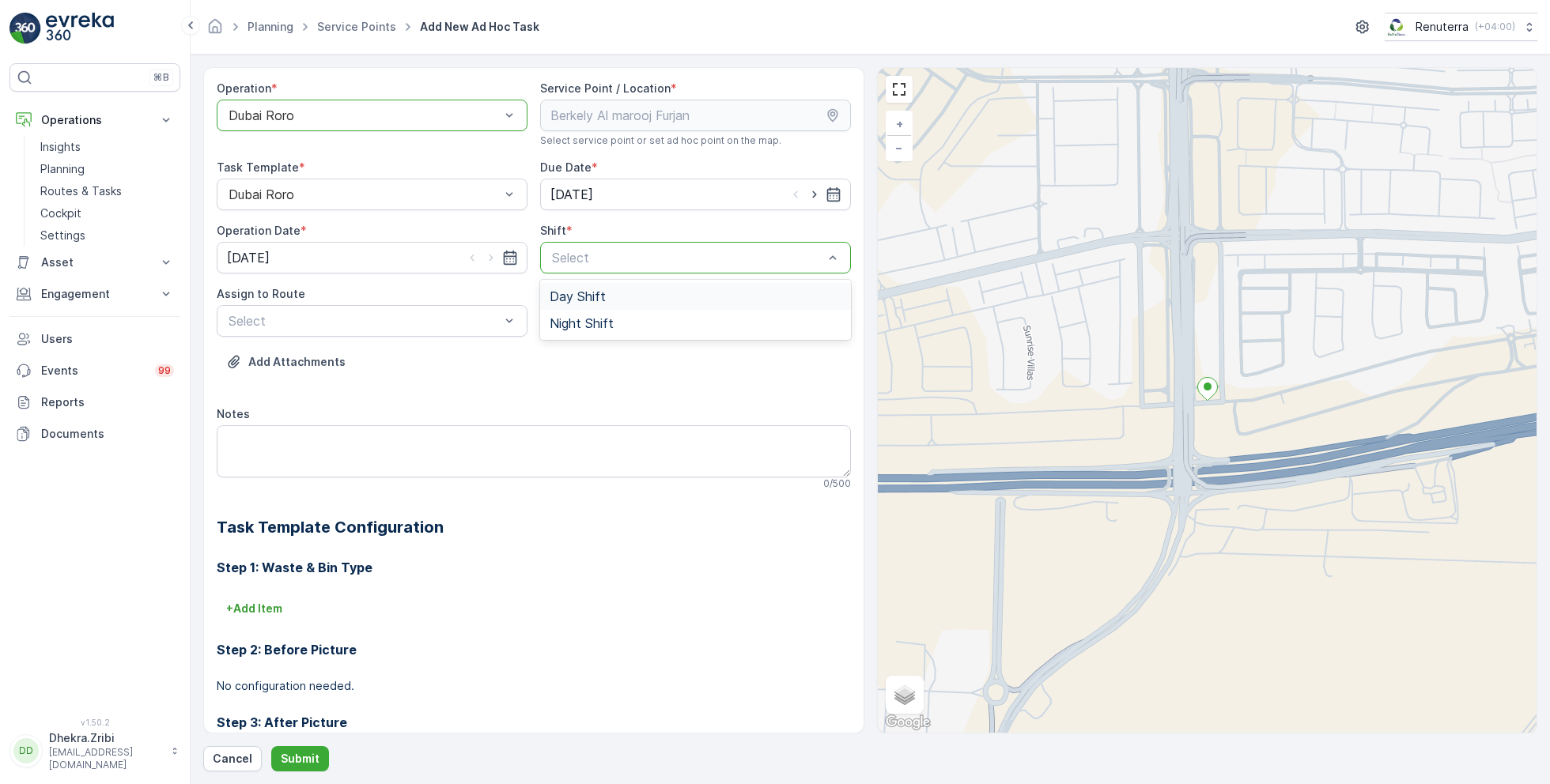
click at [570, 302] on span "Day Shift" at bounding box center [577, 296] width 56 height 14
click at [456, 309] on div "Select" at bounding box center [372, 321] width 310 height 31
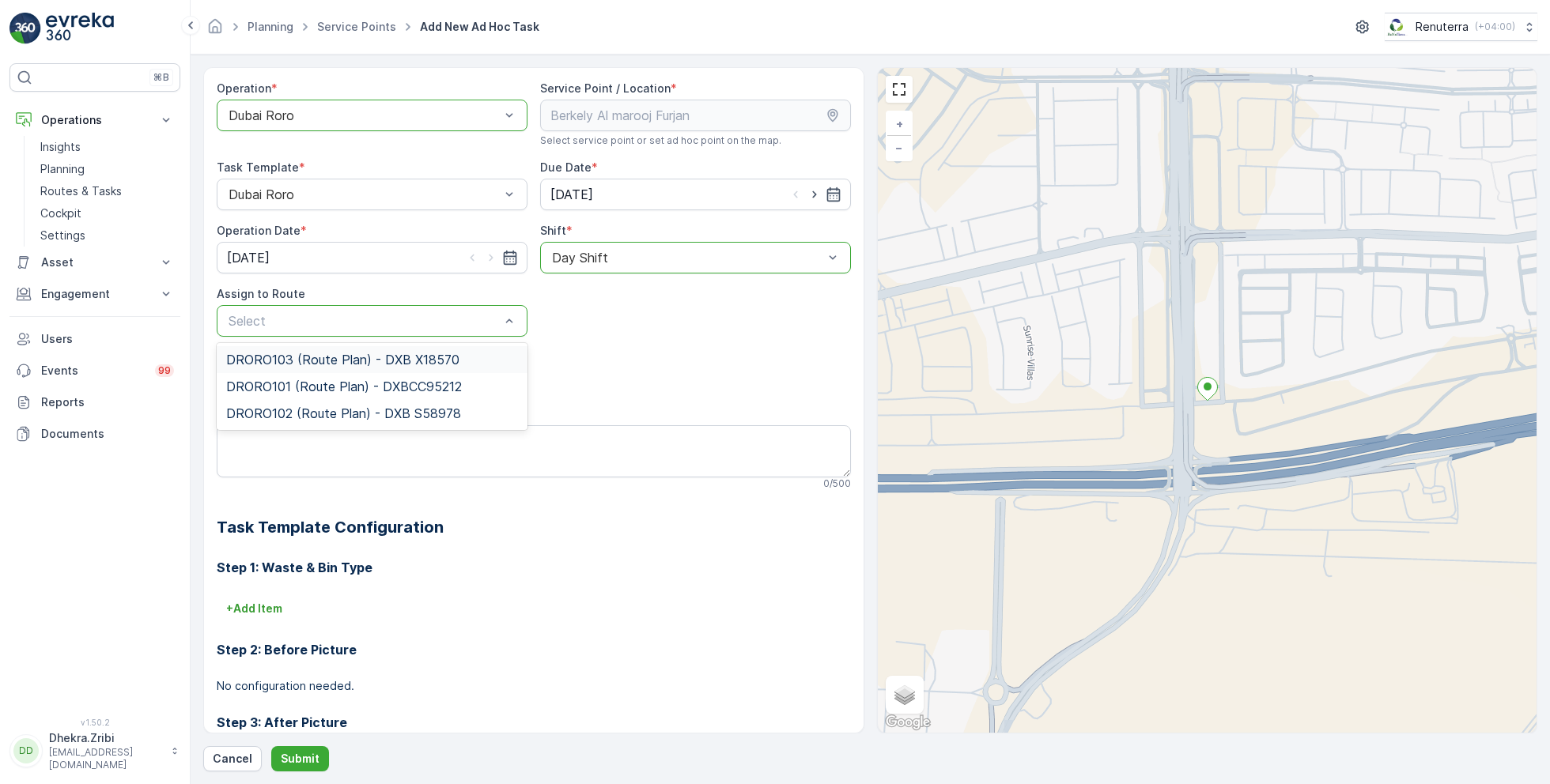
click at [310, 358] on span "DRORO103 (Route Plan) - DXB X18570" at bounding box center [343, 359] width 234 height 14
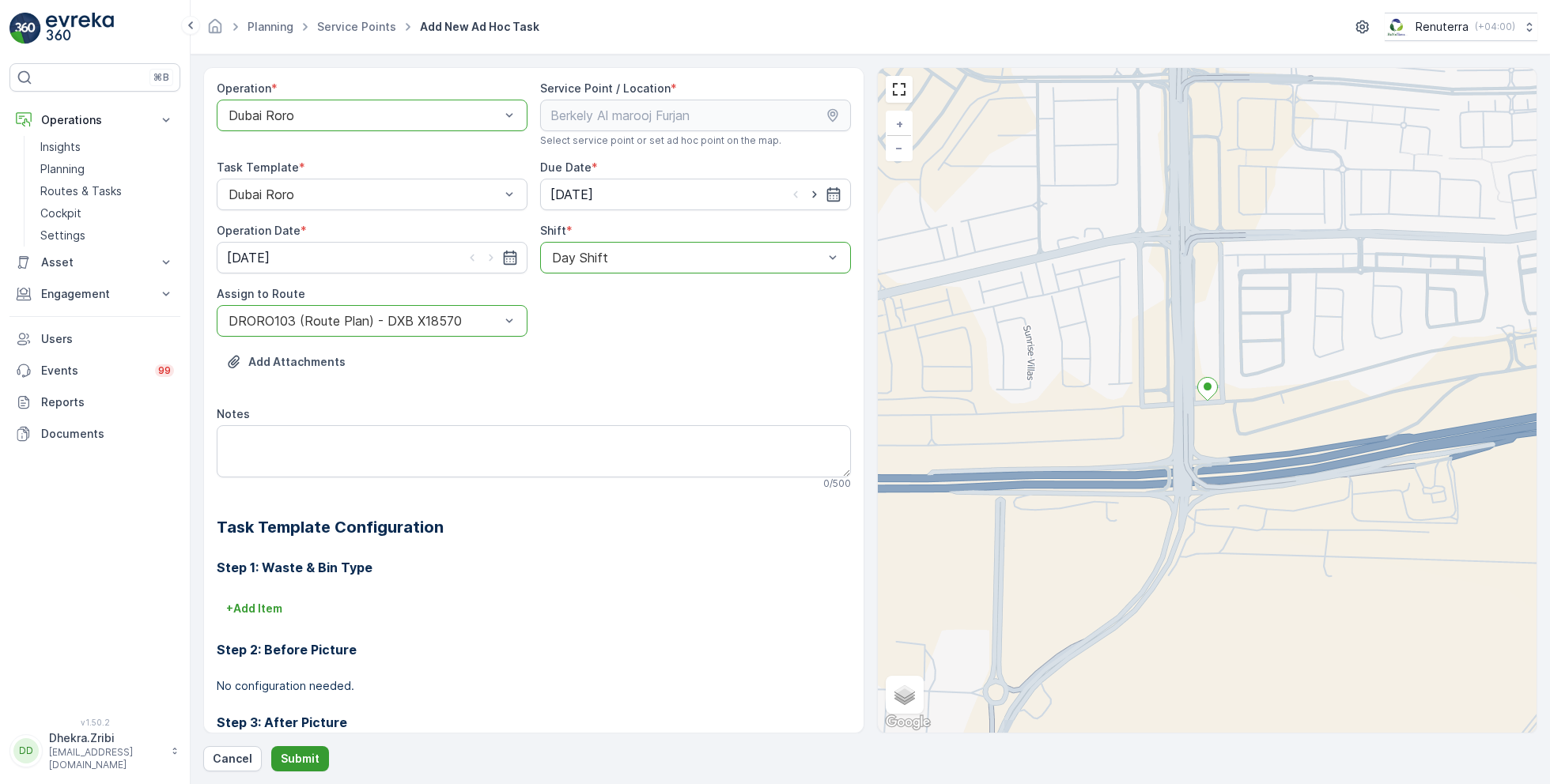
click at [292, 761] on p "Submit" at bounding box center [300, 758] width 39 height 16
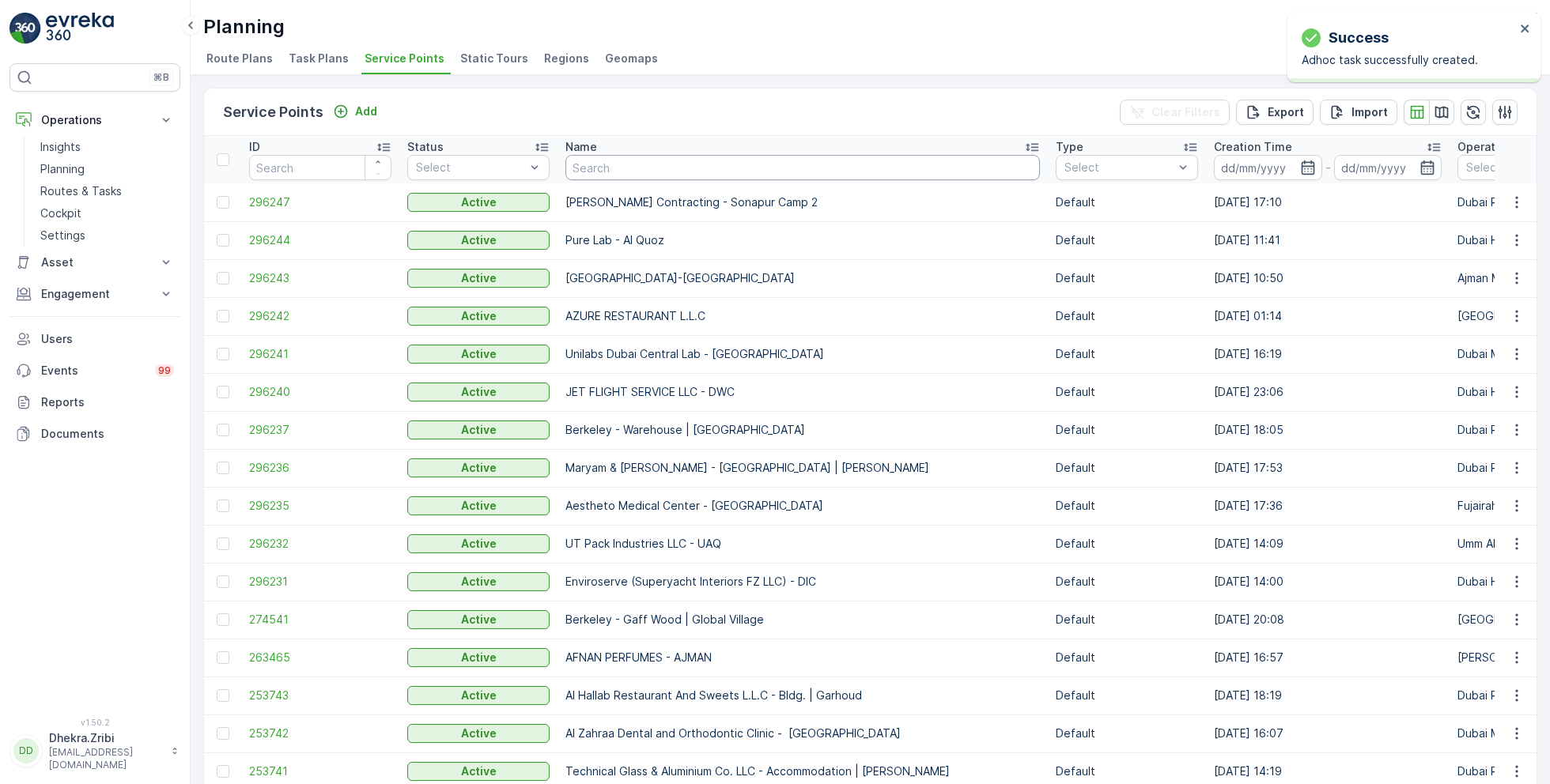
click at [609, 168] on input "text" at bounding box center [802, 167] width 474 height 26
paste input "[PERSON_NAME] Project (EM836) - [PERSON_NAME]"
type input "[PERSON_NAME] Project (EM836) - [PERSON_NAME]"
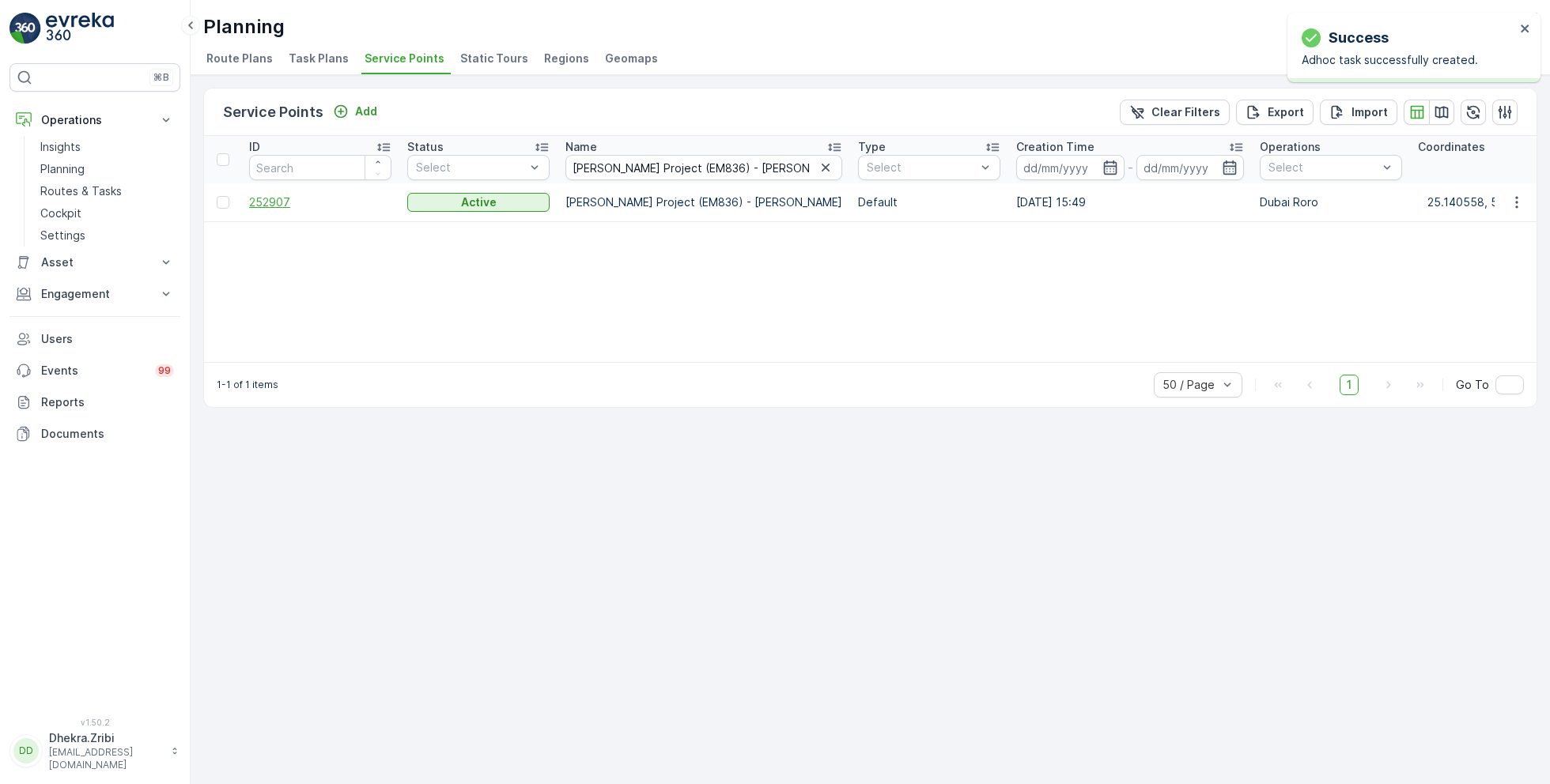
click at [291, 195] on span "252907" at bounding box center [320, 202] width 142 height 16
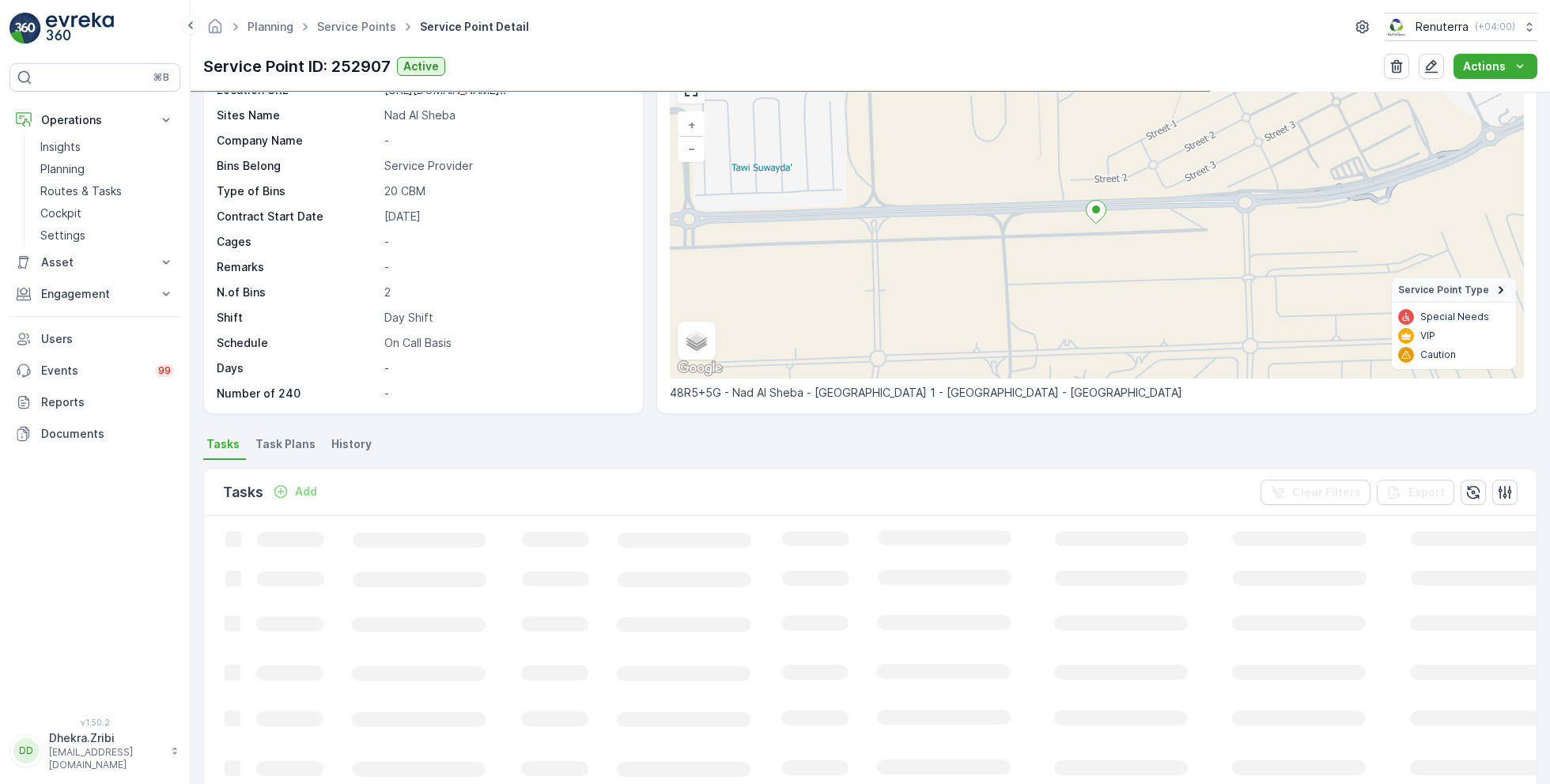
scroll to position [95, 0]
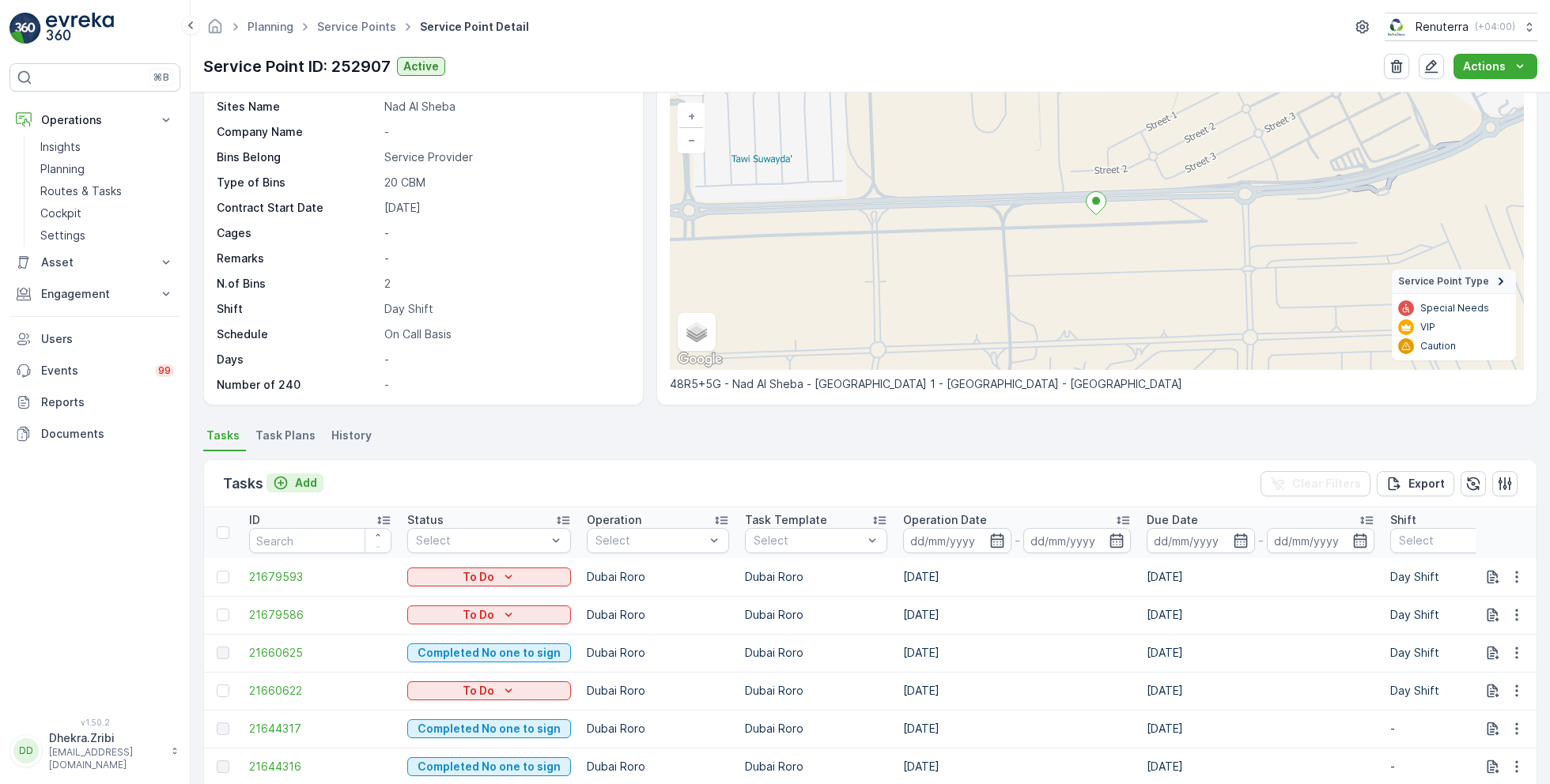
click at [300, 479] on p "Add" at bounding box center [306, 482] width 22 height 16
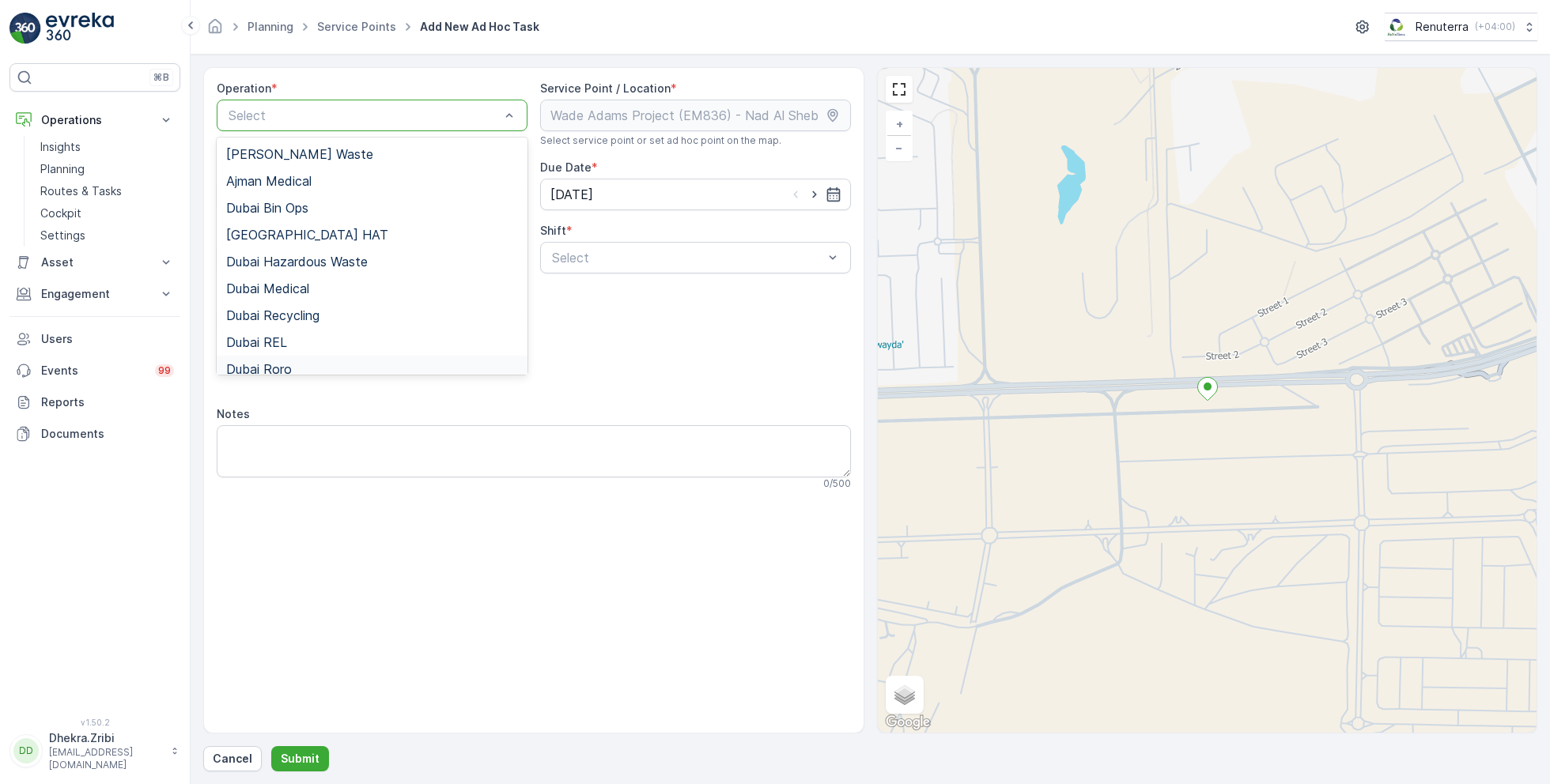
click at [296, 368] on div "Dubai Roro" at bounding box center [372, 369] width 291 height 14
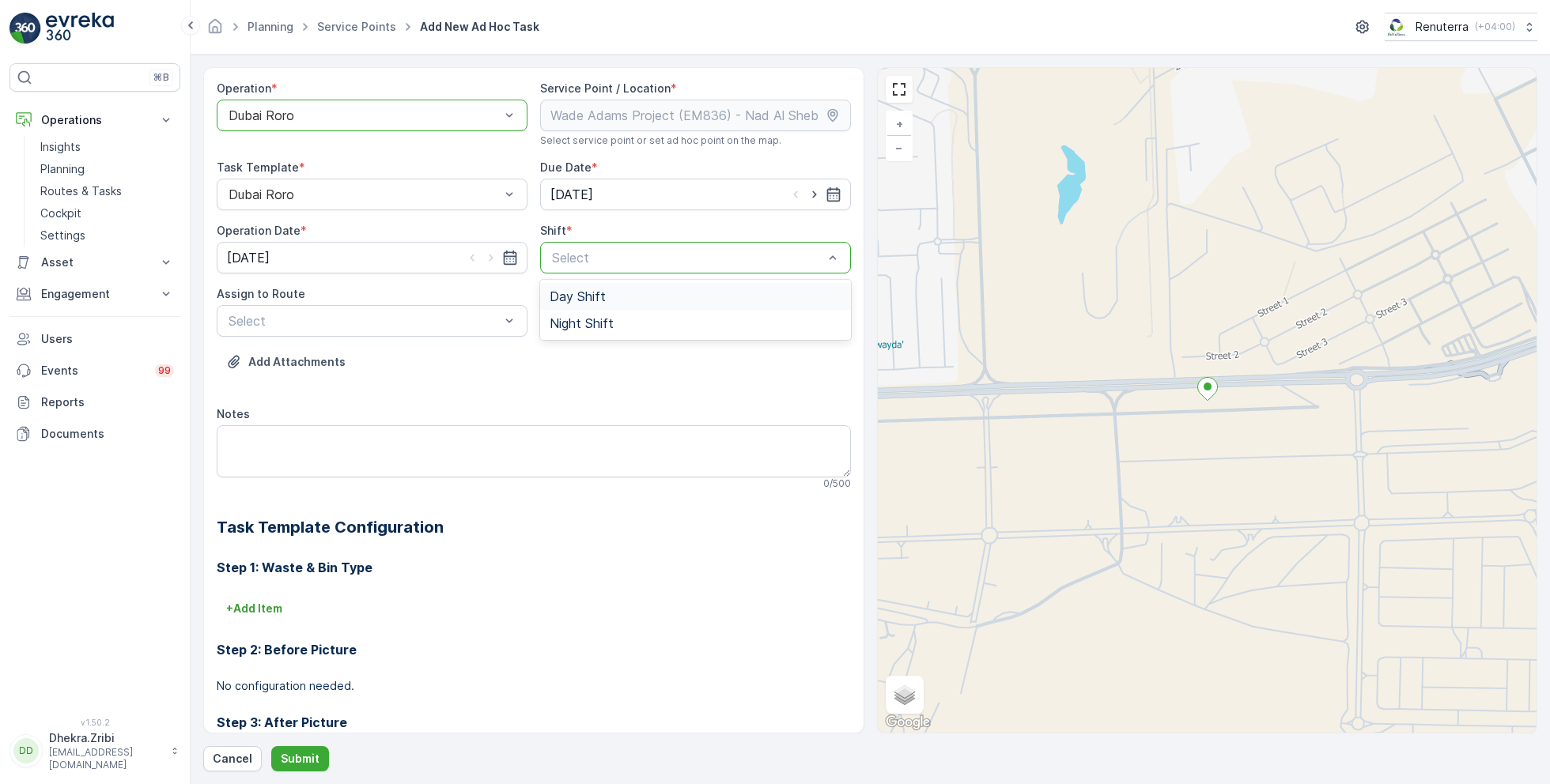
click at [626, 296] on div "Day Shift" at bounding box center [696, 296] width 291 height 14
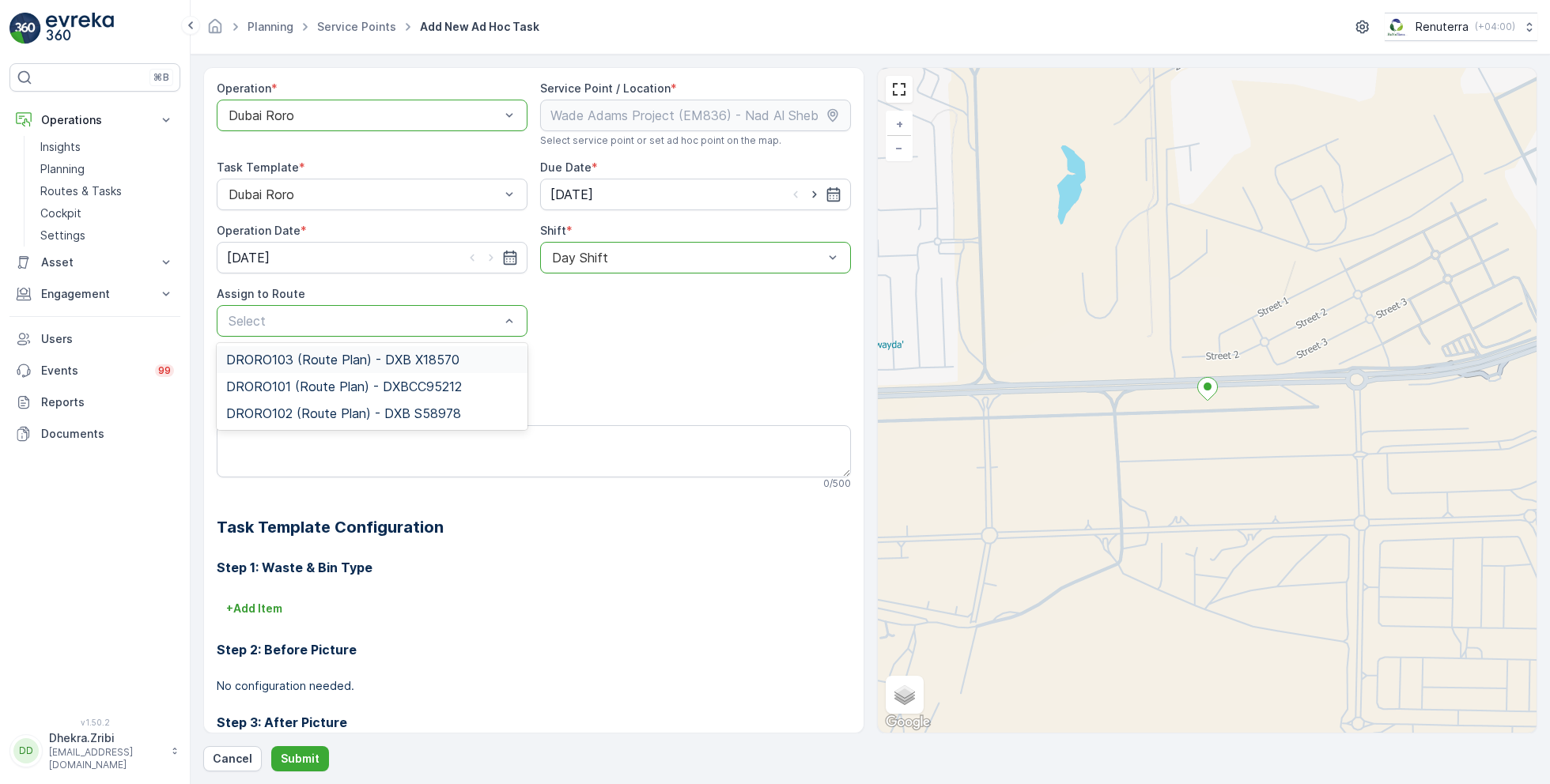
click at [317, 353] on span "DRORO103 (Route Plan) - DXB X18570" at bounding box center [343, 359] width 234 height 14
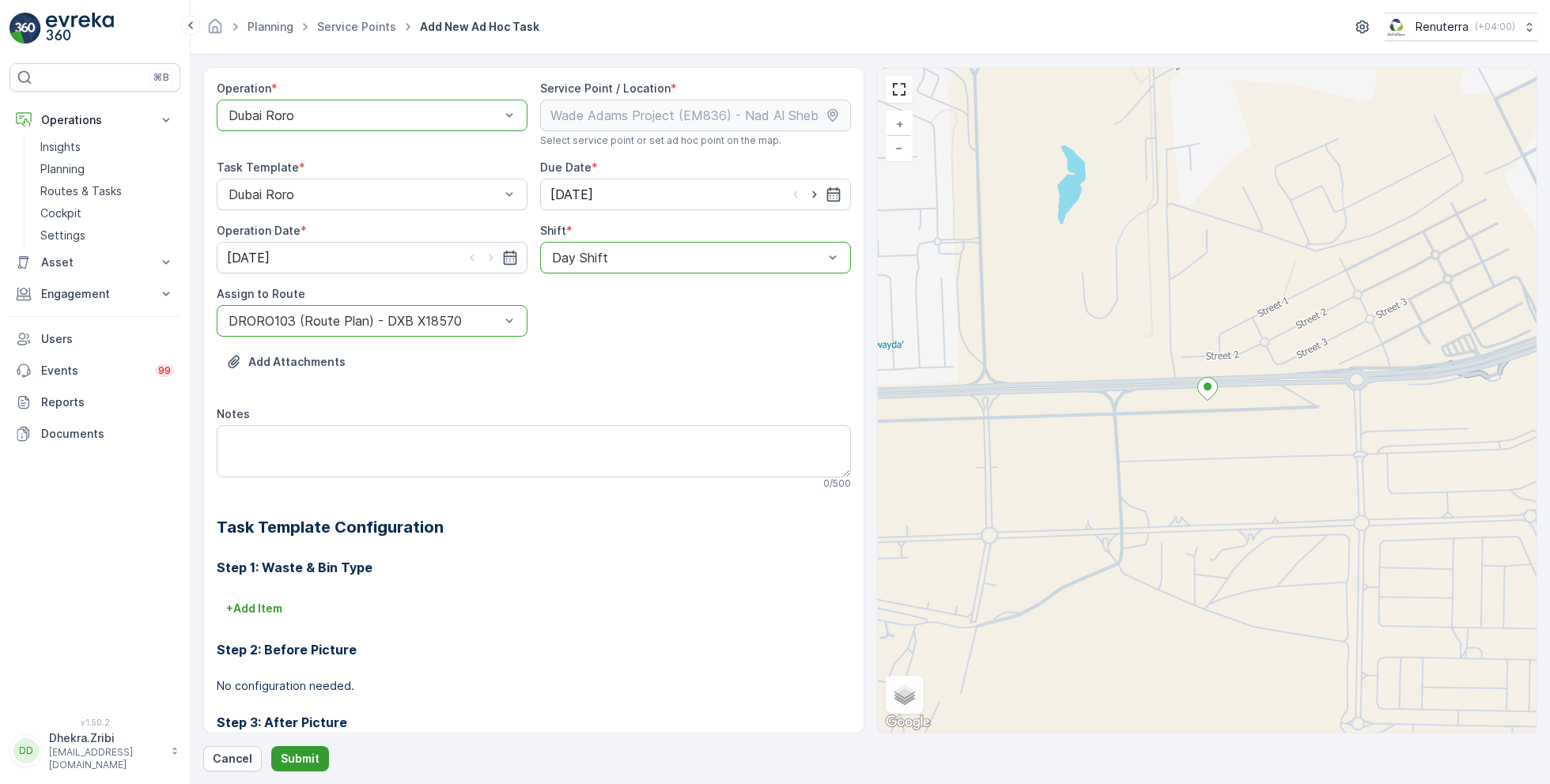
click at [299, 753] on p "Submit" at bounding box center [300, 758] width 39 height 16
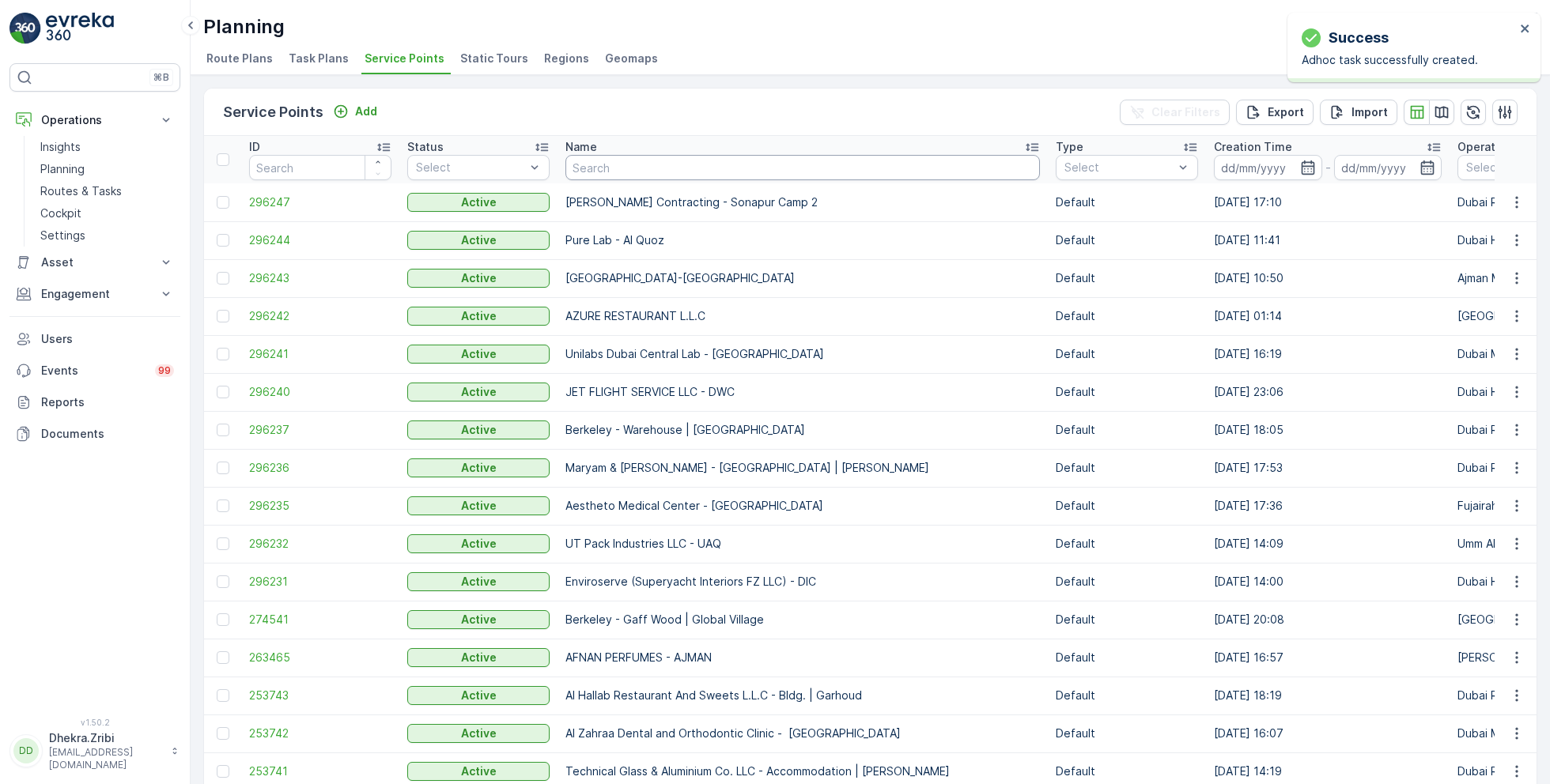
click at [608, 171] on input "text" at bounding box center [802, 167] width 474 height 26
type input "anc"
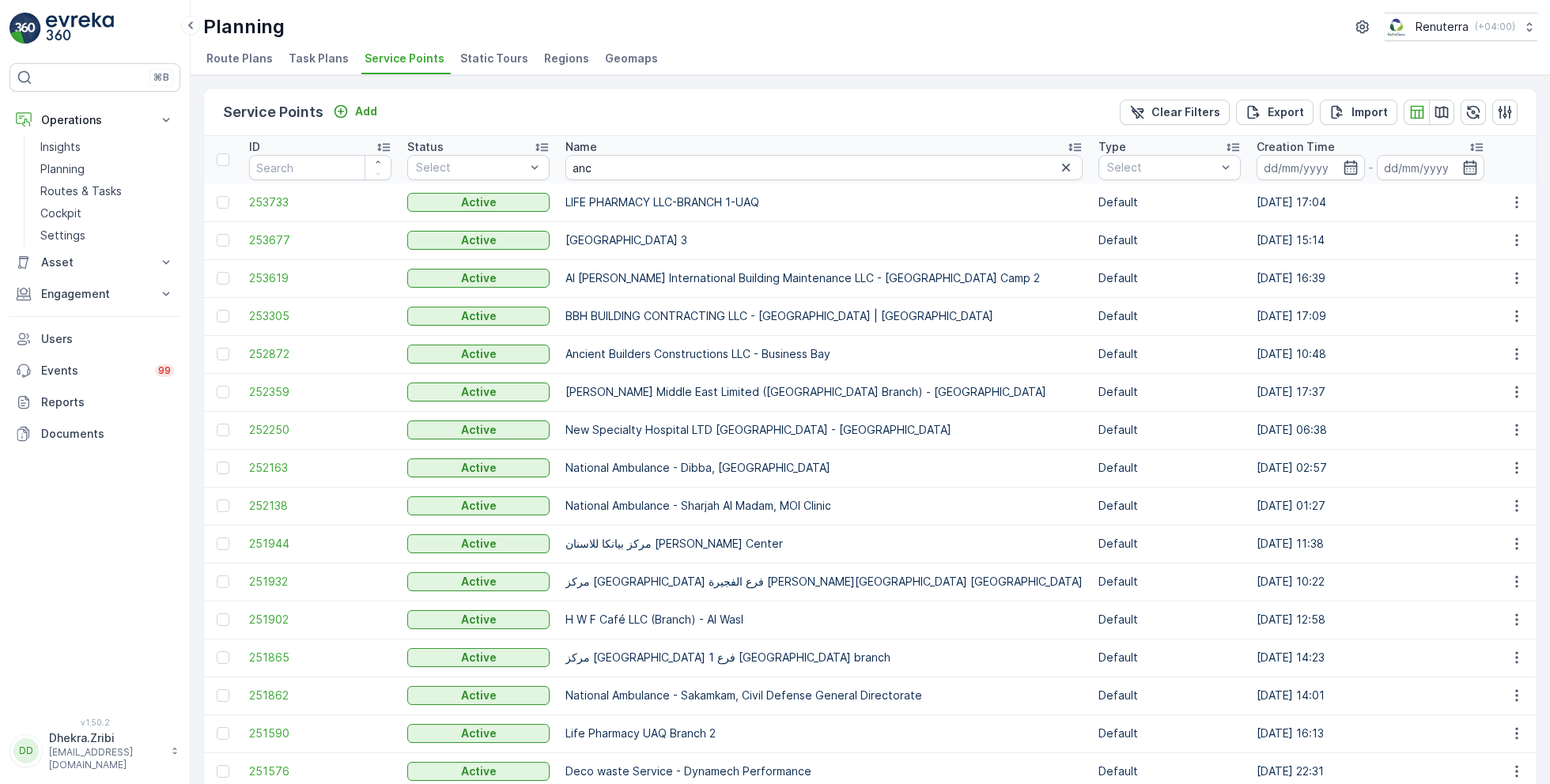
click at [267, 343] on td "252872" at bounding box center [320, 354] width 158 height 38
click at [274, 352] on span "252872" at bounding box center [320, 354] width 142 height 16
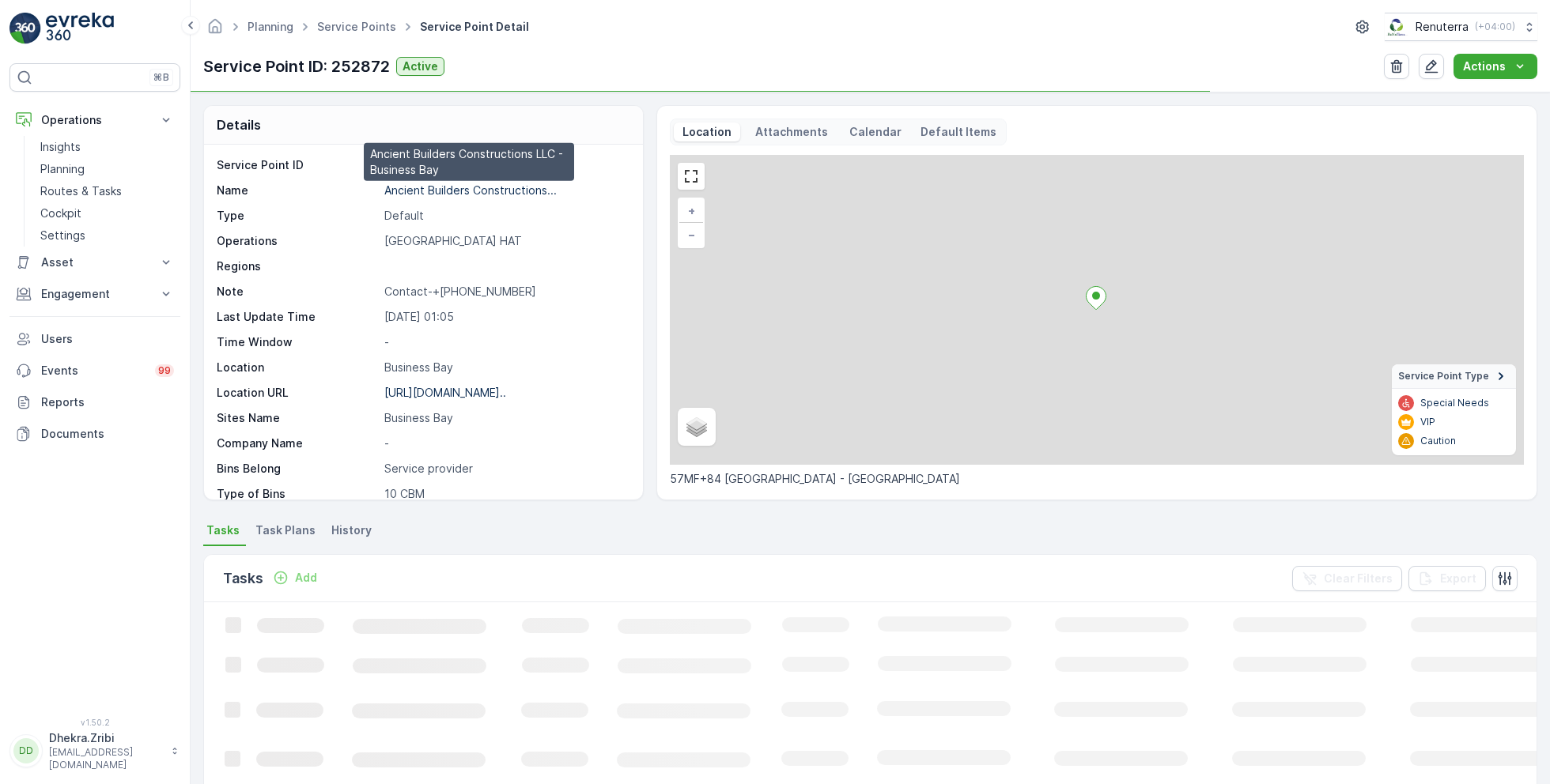
click at [413, 190] on p "Ancient Builders Constructions..." at bounding box center [470, 190] width 172 height 13
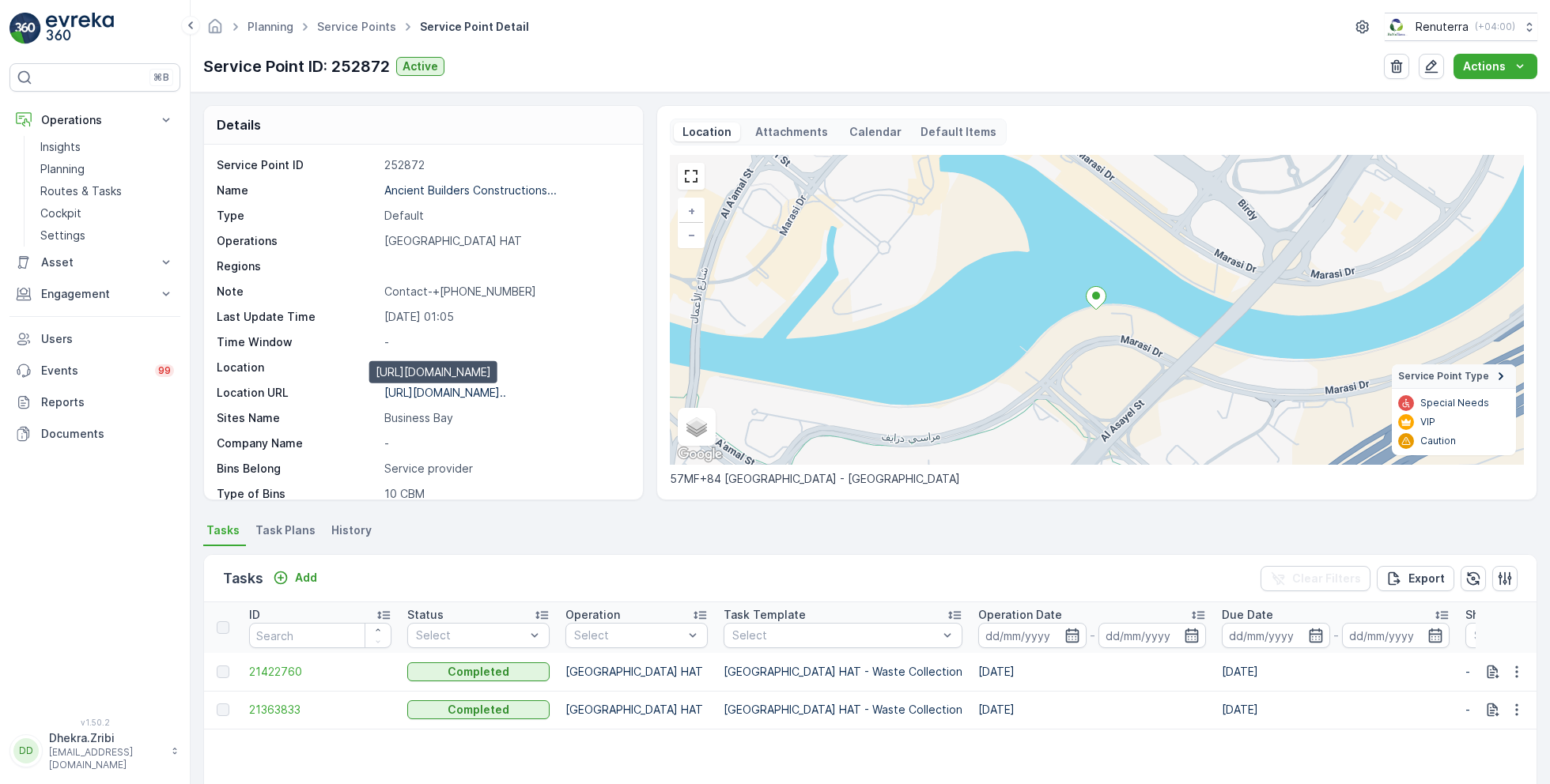
click at [474, 388] on p "https://maps.app.goo.gl/eaWKd6..." at bounding box center [445, 392] width 122 height 13
click at [344, 25] on link "Service Points" at bounding box center [357, 26] width 79 height 13
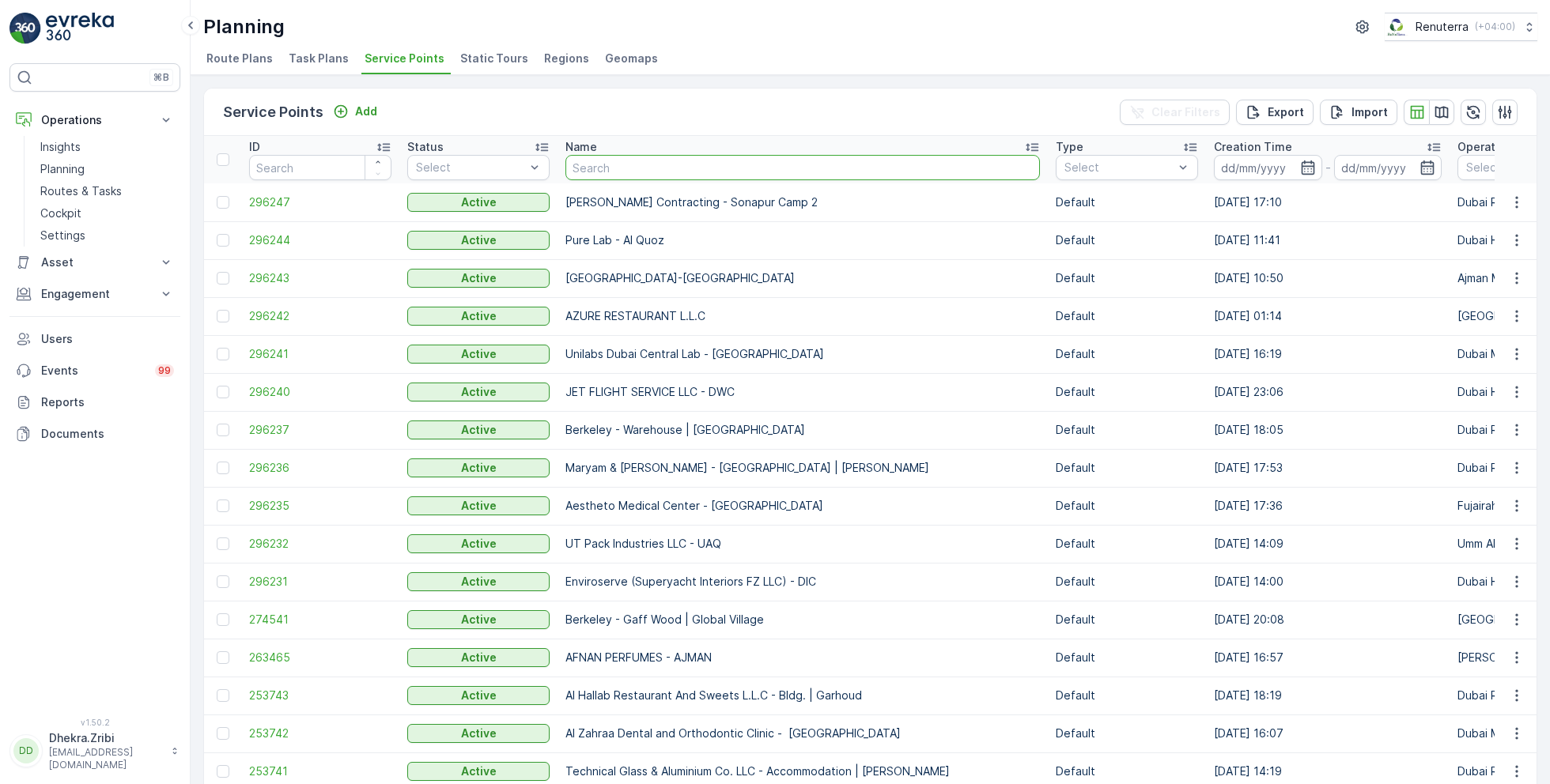
click at [603, 167] on input "text" at bounding box center [802, 167] width 474 height 26
type input "besix"
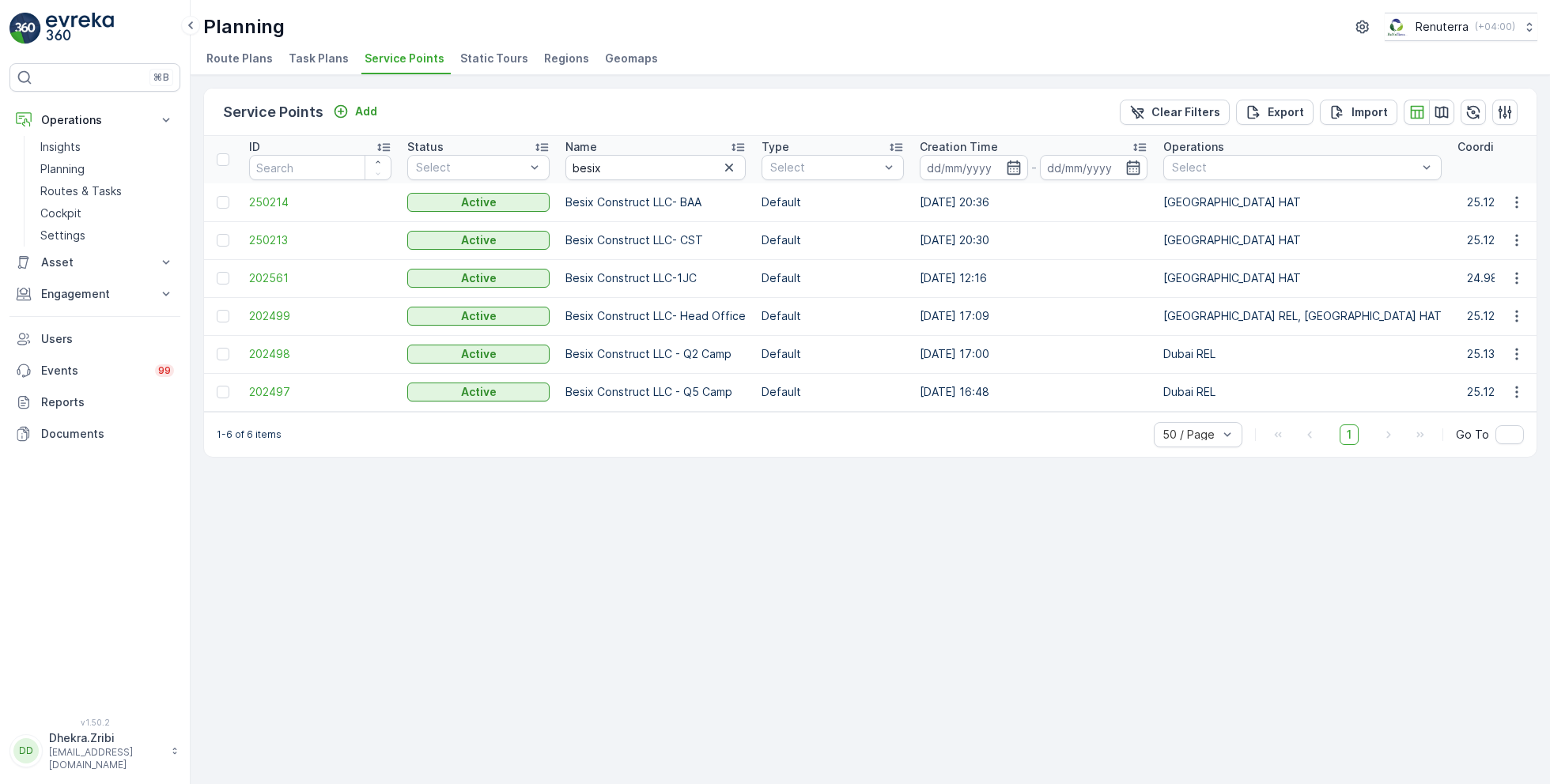
click at [594, 201] on p "Besix Construct LLC- BAA" at bounding box center [656, 202] width 181 height 16
copy p "Besix Construct LLC- BAA"
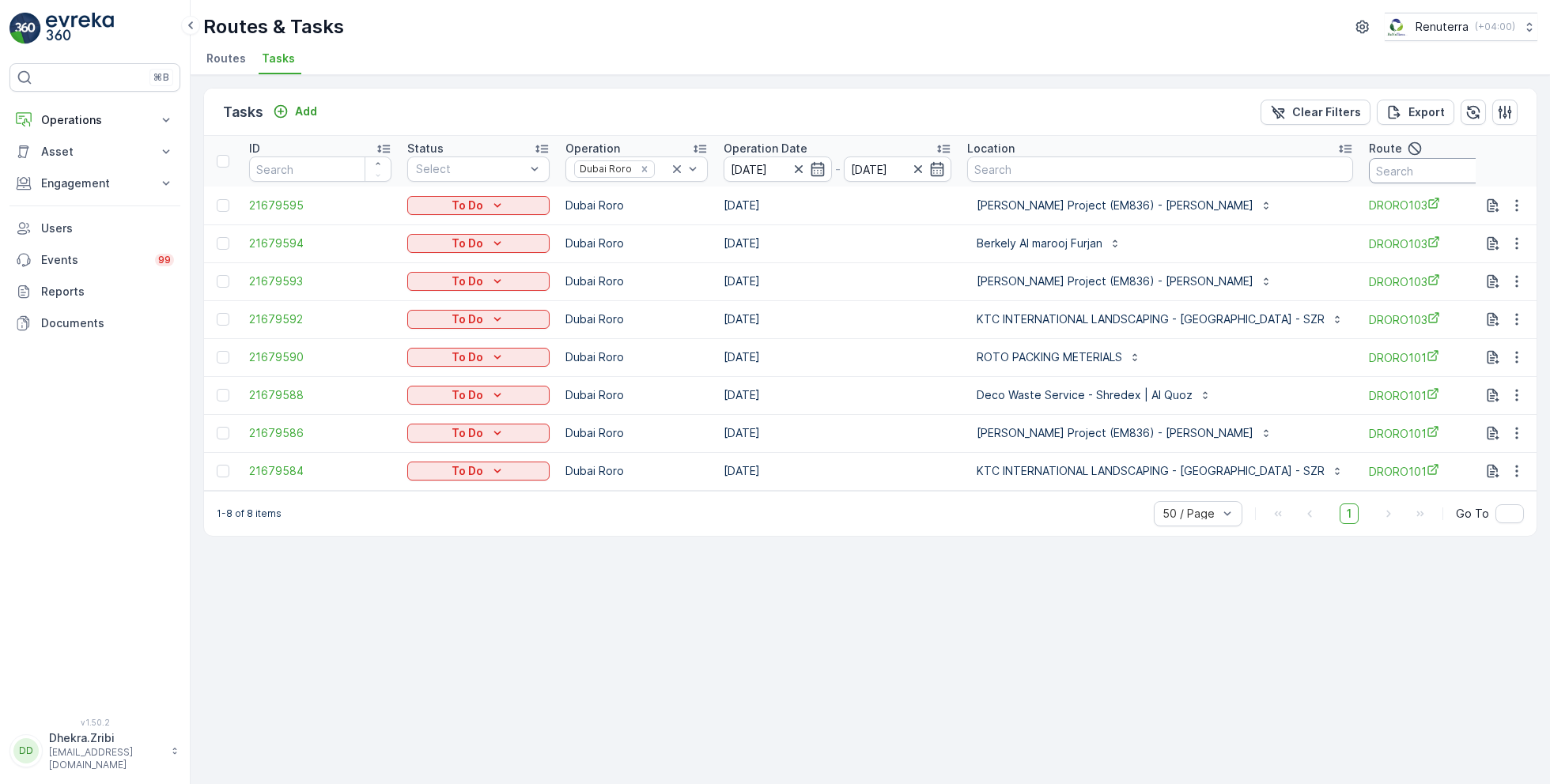
click at [1369, 168] on input "text" at bounding box center [1440, 170] width 142 height 26
type input "101"
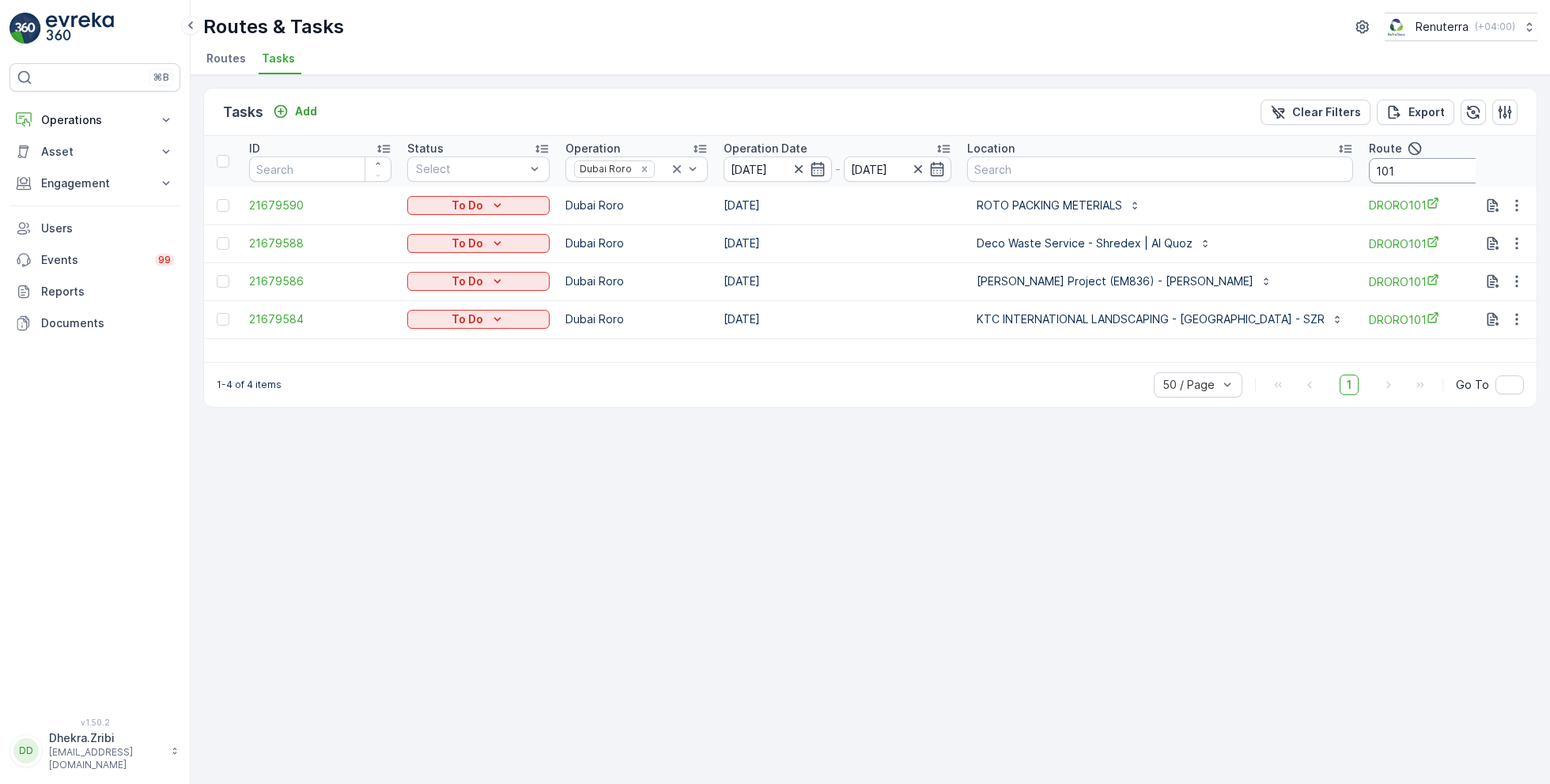
click at [1398, 176] on input "101" at bounding box center [1440, 170] width 142 height 26
type input "103"
